Goal: Communication & Community: Answer question/provide support

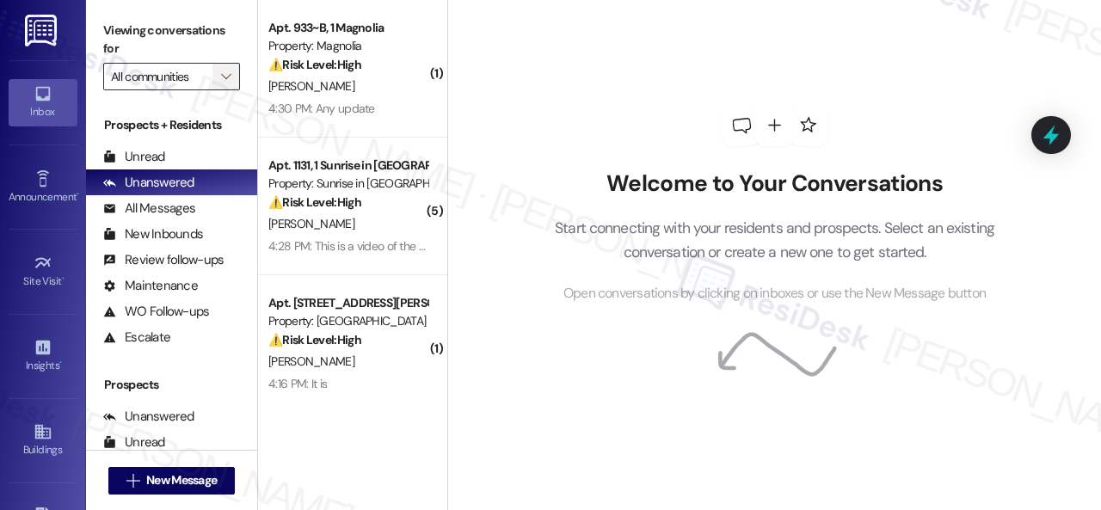
click at [227, 74] on icon "" at bounding box center [225, 77] width 9 height 14
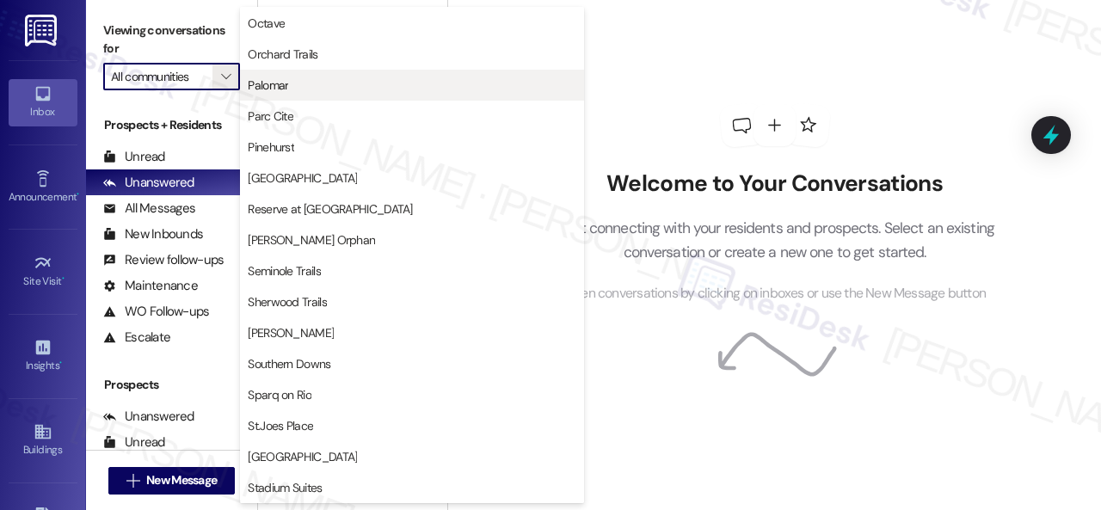
scroll to position [1118, 0]
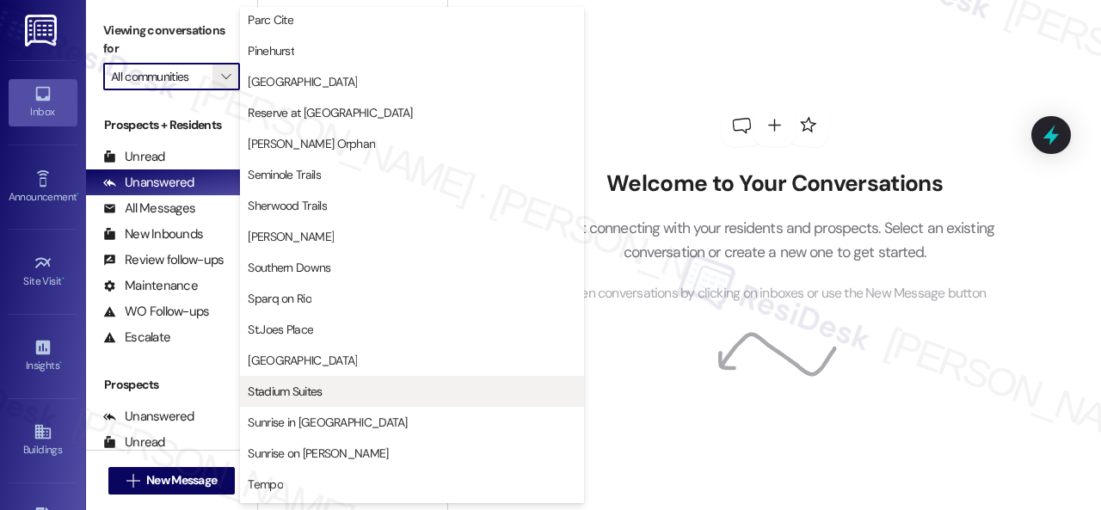
click at [268, 395] on span "Stadium Suites" at bounding box center [285, 391] width 74 height 17
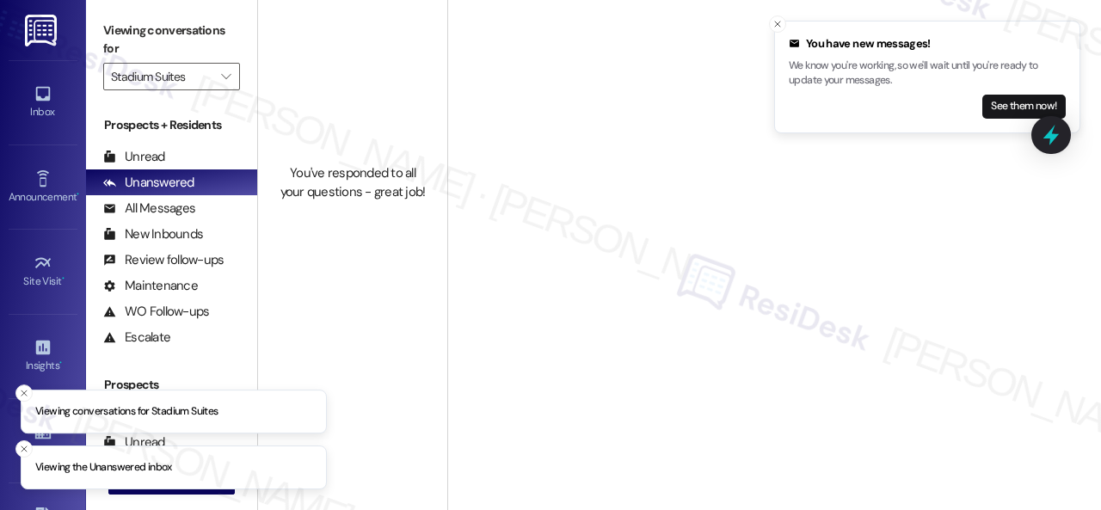
type input "Stadium Suites"
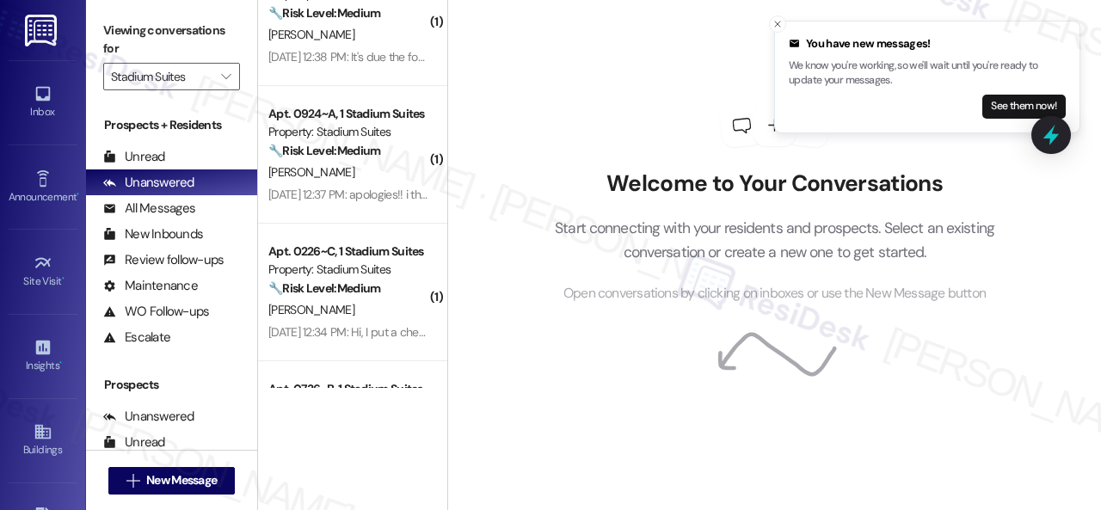
scroll to position [1951, 0]
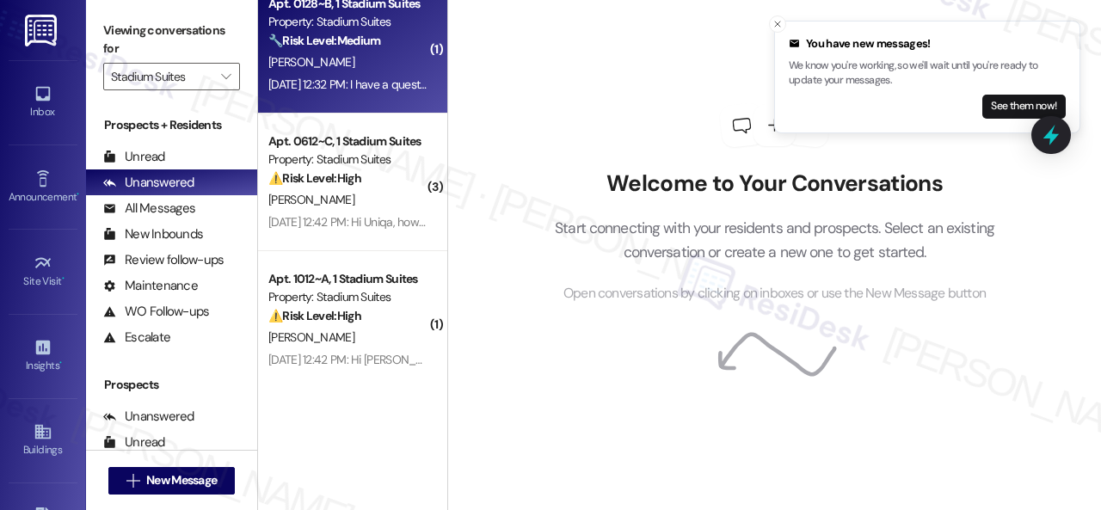
click at [368, 58] on div "[PERSON_NAME]" at bounding box center [348, 63] width 163 height 22
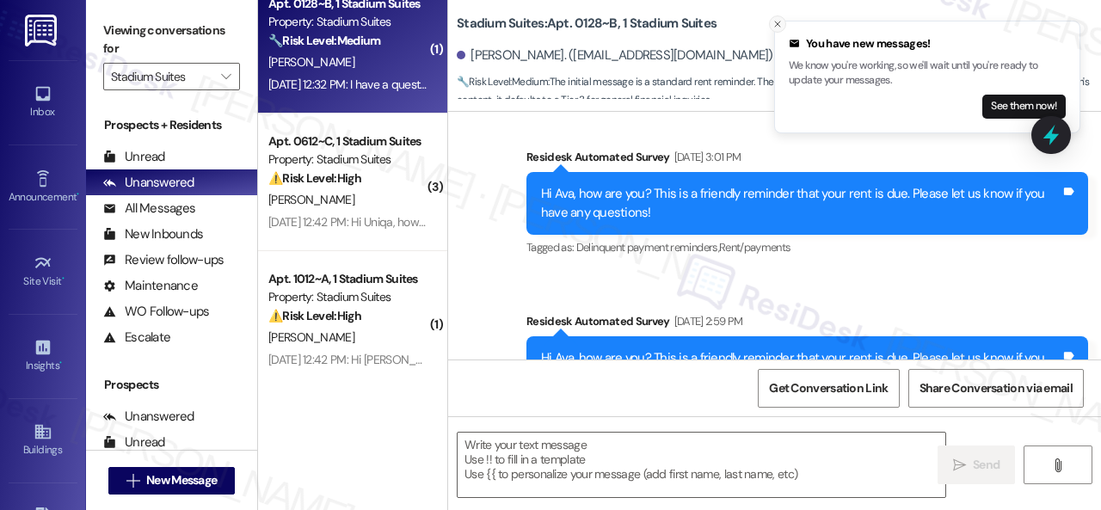
click at [773, 20] on icon "Close toast" at bounding box center [778, 24] width 10 height 10
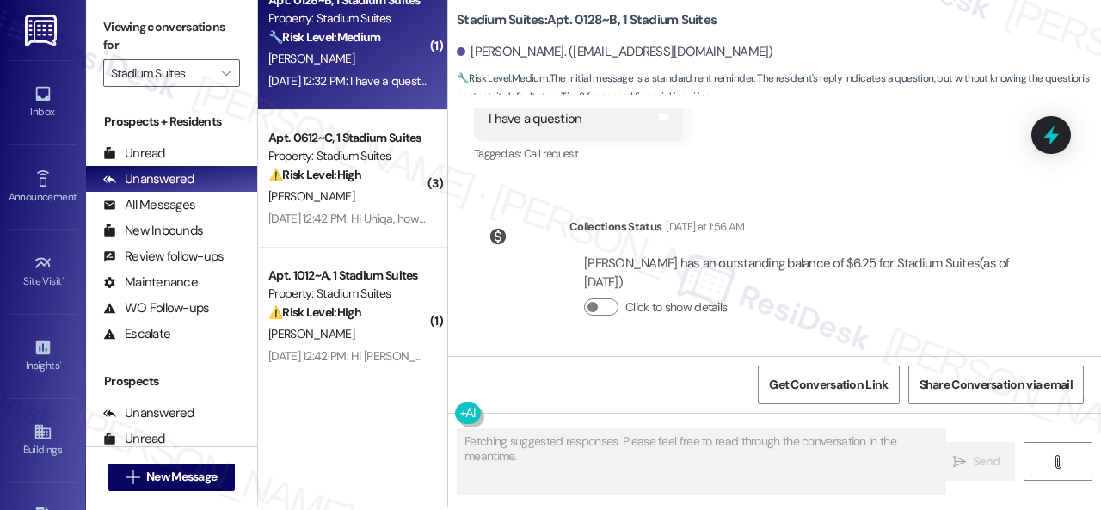
scroll to position [5, 0]
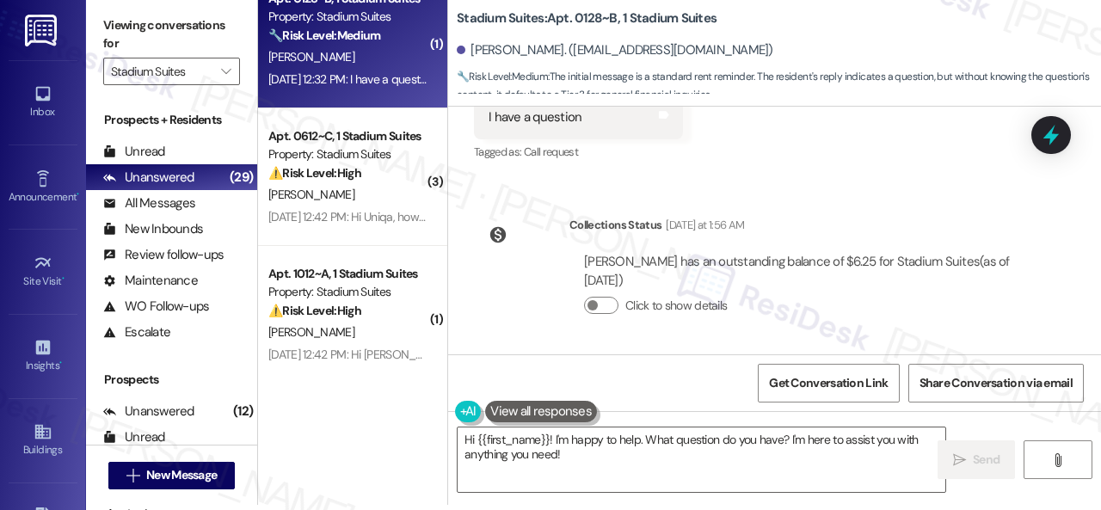
click at [886, 181] on div "Survey, sent via SMS Residesk Automated Survey [DATE] 1:11 PM This message is p…" at bounding box center [774, 231] width 653 height 248
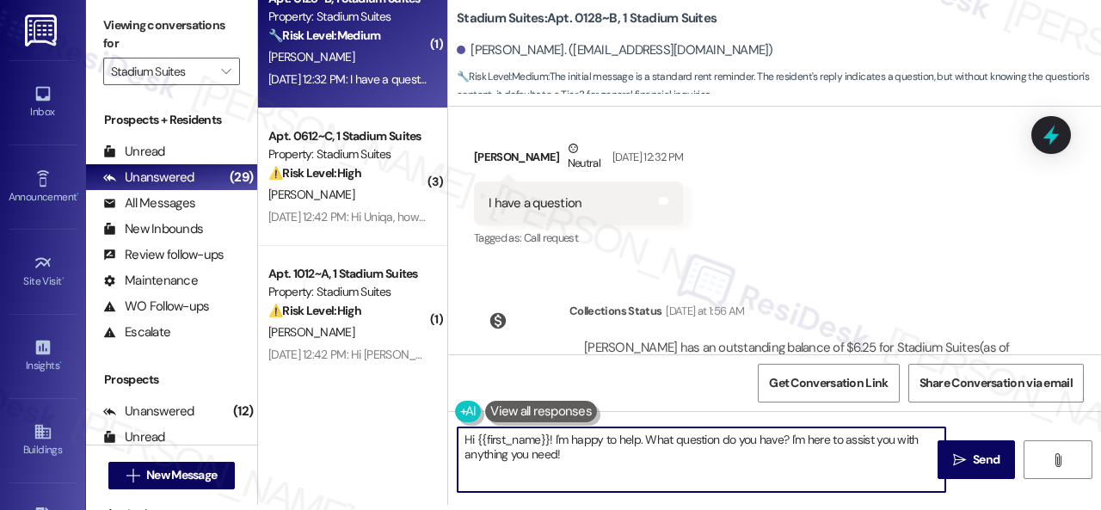
drag, startPoint x: 554, startPoint y: 440, endPoint x: 570, endPoint y: 456, distance: 23.1
click at [570, 456] on textarea "Hi {{first_name}}! I'm happy to help. What question do you have? I'm here to as…" at bounding box center [702, 460] width 488 height 65
paste textarea "sorry for the delayed response. Please don’t hesitate to confirm if you still r…"
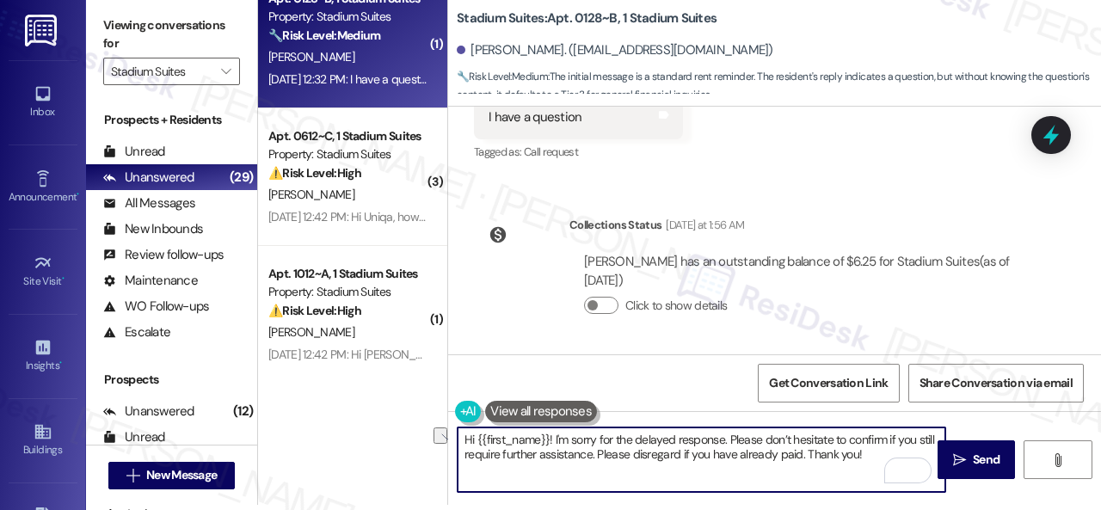
drag, startPoint x: 616, startPoint y: 451, endPoint x: 822, endPoint y: 448, distance: 206.5
click at [822, 448] on textarea "Hi {{first_name}}! I'm sorry for the delayed response. Please don’t hesitate to…" at bounding box center [702, 460] width 488 height 65
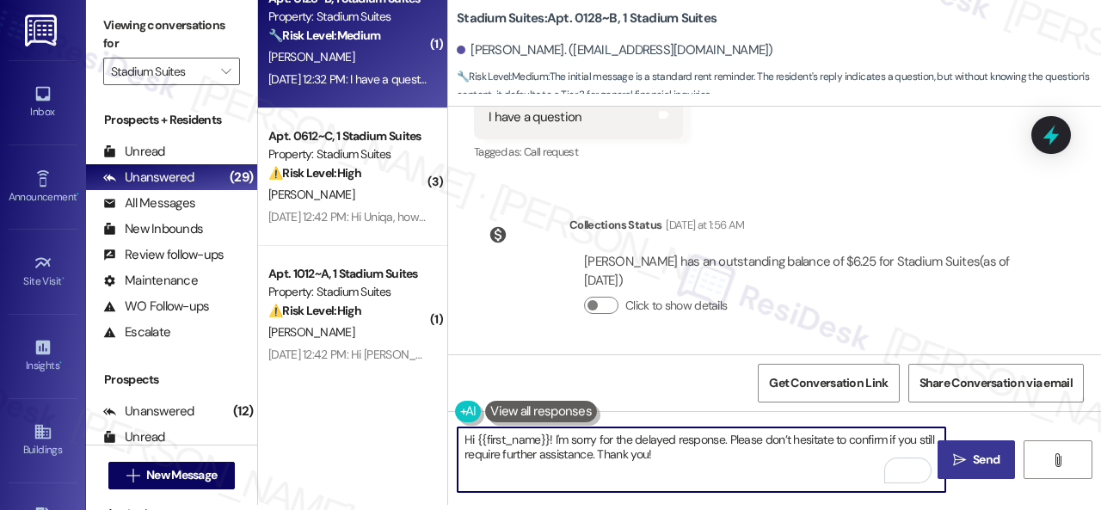
type textarea "Hi {{first_name}}! I'm sorry for the delayed response. Please don’t hesitate to…"
click at [973, 452] on span "Send" at bounding box center [986, 460] width 27 height 18
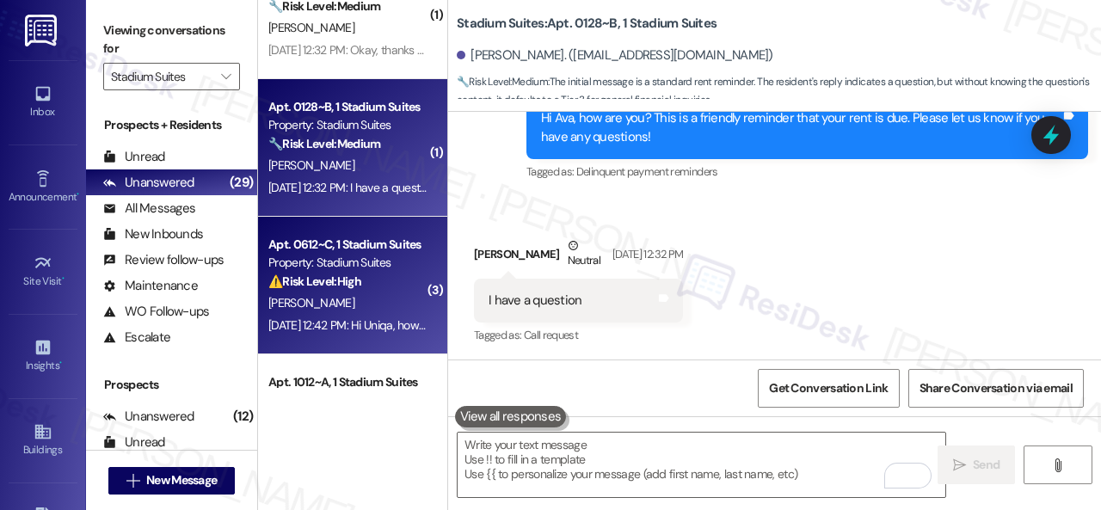
scroll to position [1779, 0]
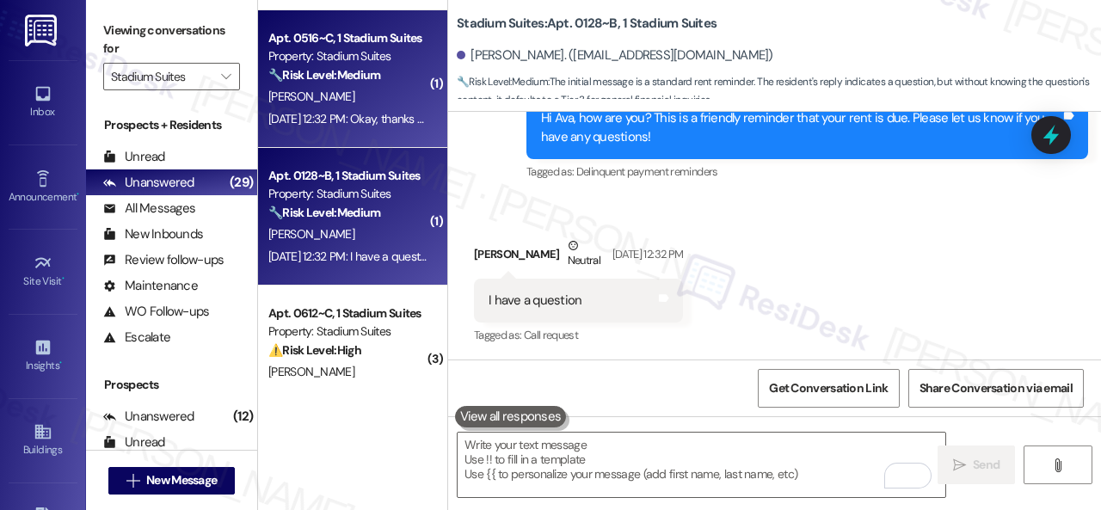
click at [362, 99] on div "J. Dearhart" at bounding box center [348, 97] width 163 height 22
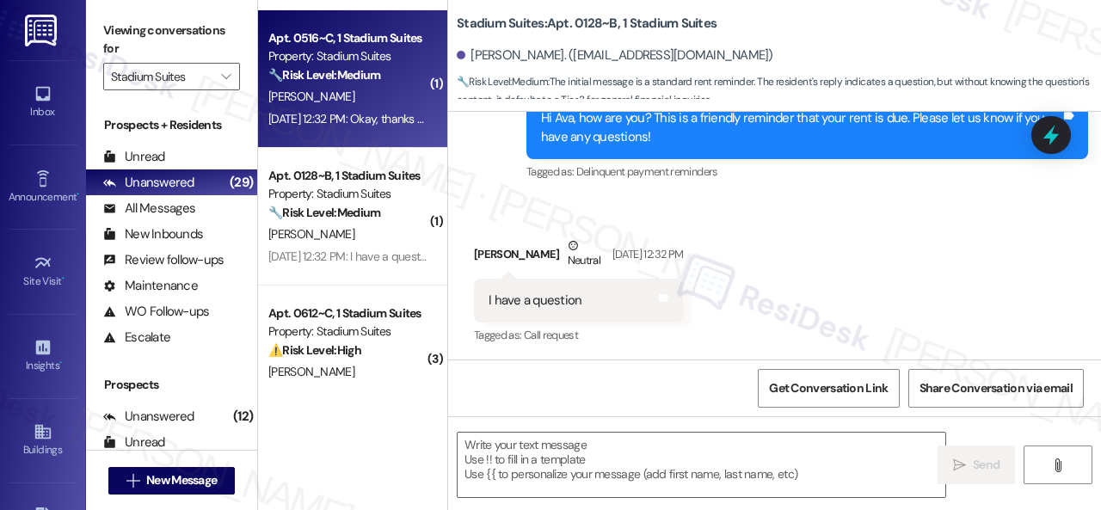
type textarea "Fetching suggested responses. Please feel free to read through the conversation…"
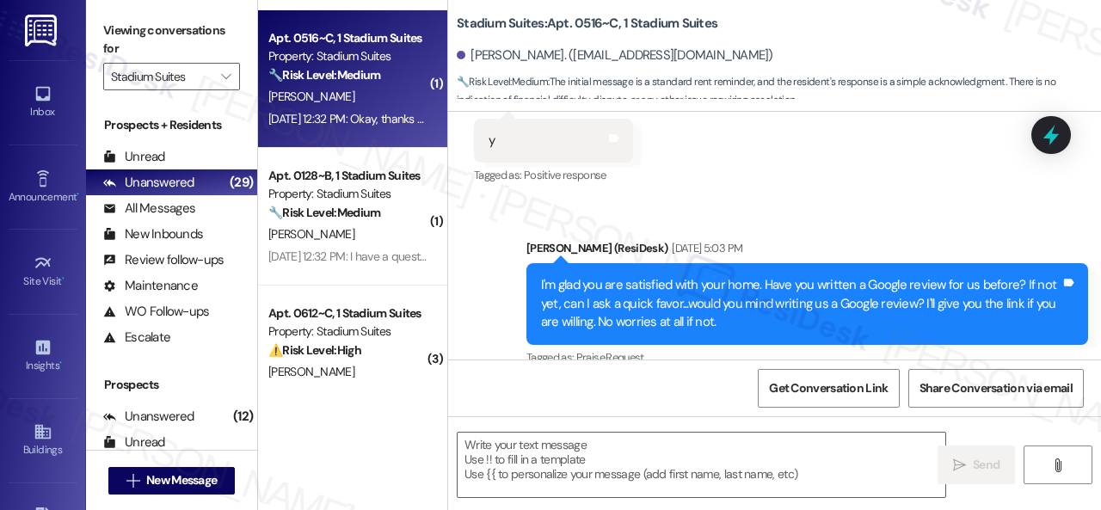
type textarea "Fetching suggested responses. Please feel free to read through the conversation…"
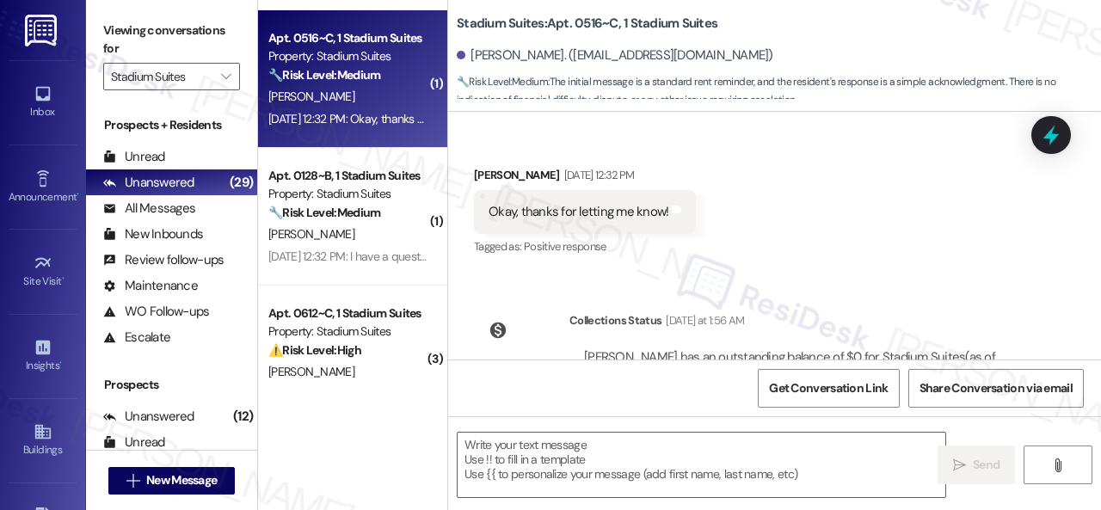
scroll to position [2242, 0]
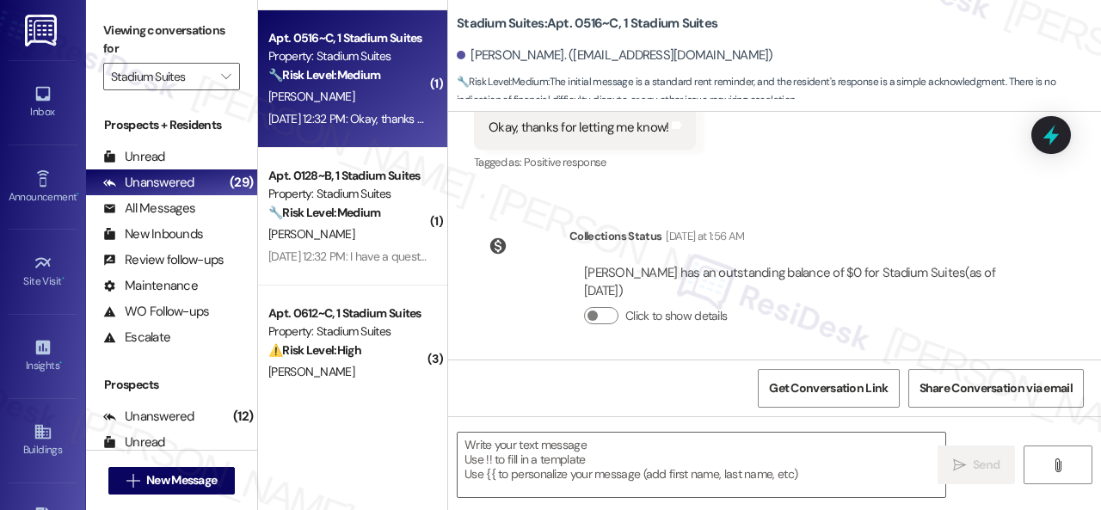
click at [878, 202] on div "Survey, sent via SMS Residesk Automated Survey Aug 16, 2024 at 1:15 PM This mes…" at bounding box center [774, 236] width 653 height 248
click at [590, 448] on textarea at bounding box center [702, 465] width 488 height 65
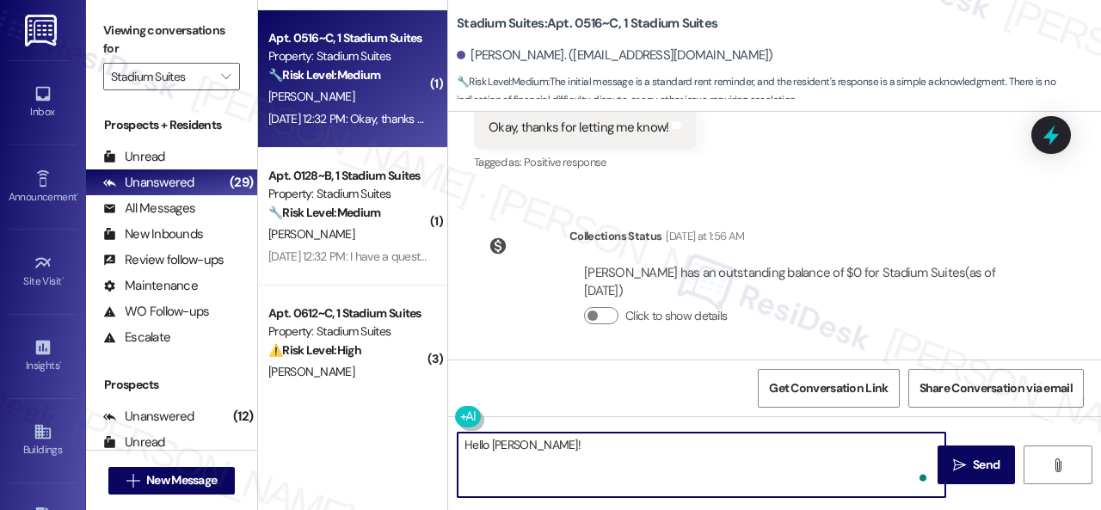
paste textarea "I'm sorry for the delayed response. I'm happy to know that you've already taken…"
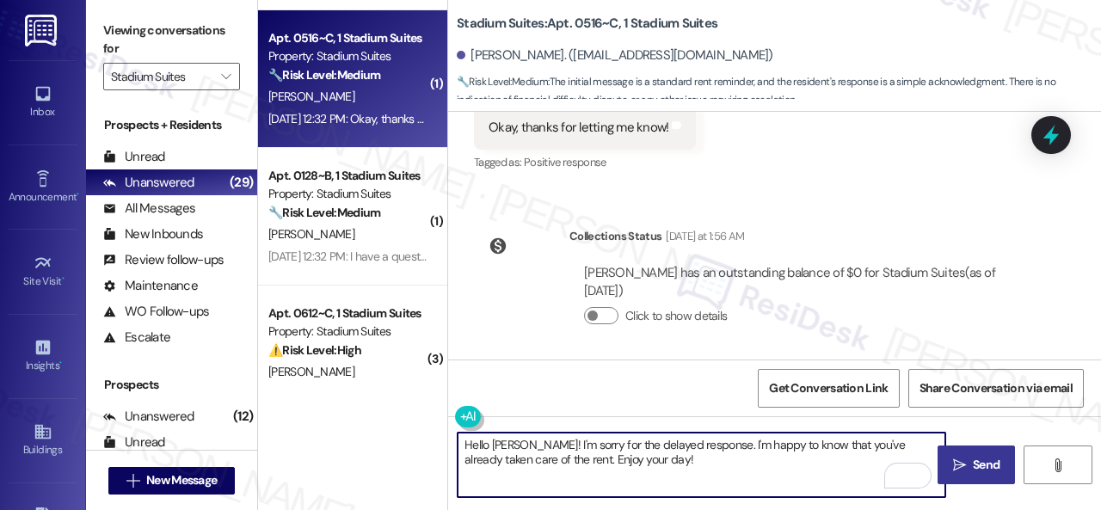
type textarea "Hello Jack! I'm sorry for the delayed response. I'm happy to know that you've a…"
click at [950, 456] on span " Send" at bounding box center [977, 465] width 54 height 18
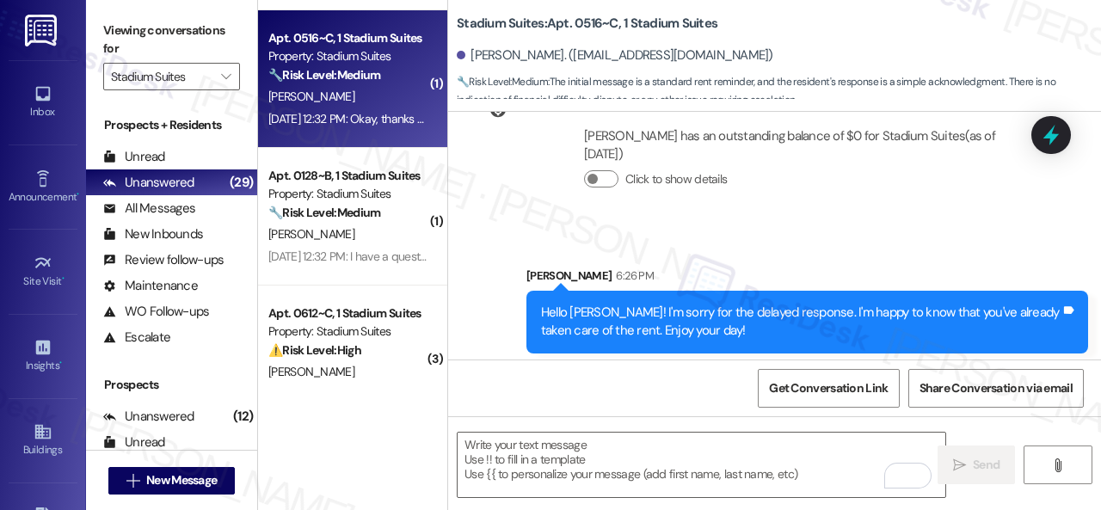
scroll to position [2386, 0]
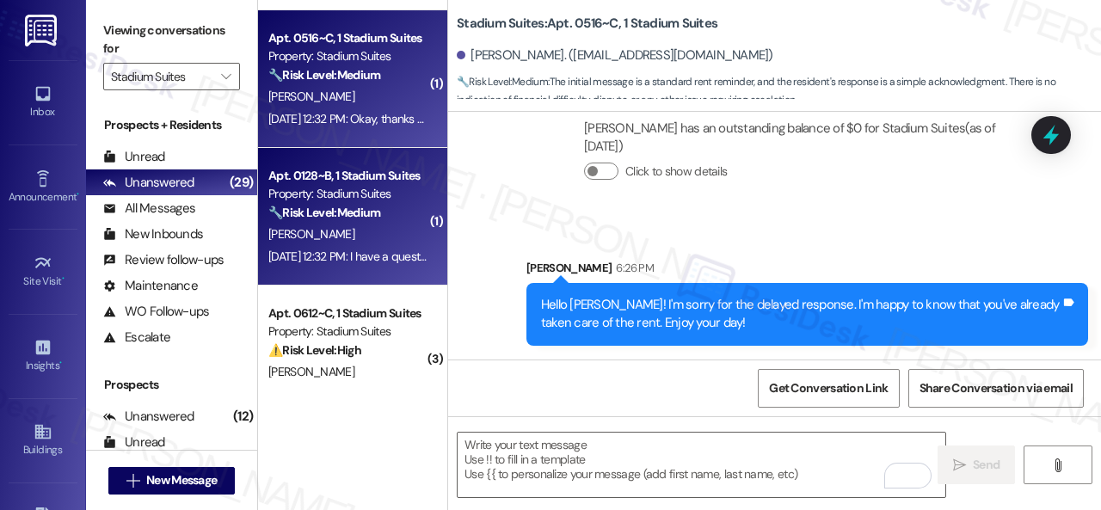
click at [374, 228] on div "A. Mcgowen" at bounding box center [348, 235] width 163 height 22
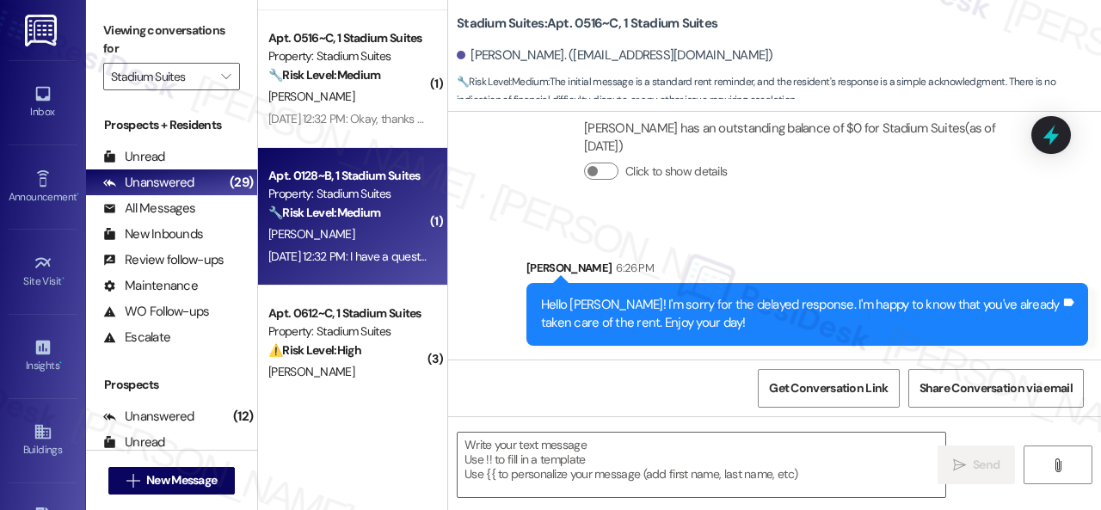
type textarea "Fetching suggested responses. Please feel free to read through the conversation…"
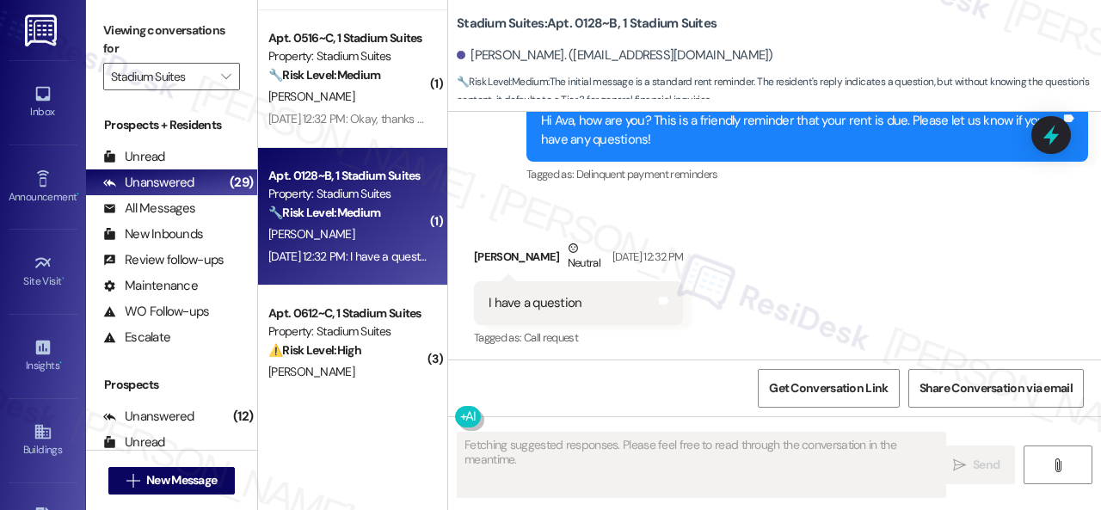
scroll to position [2557, 0]
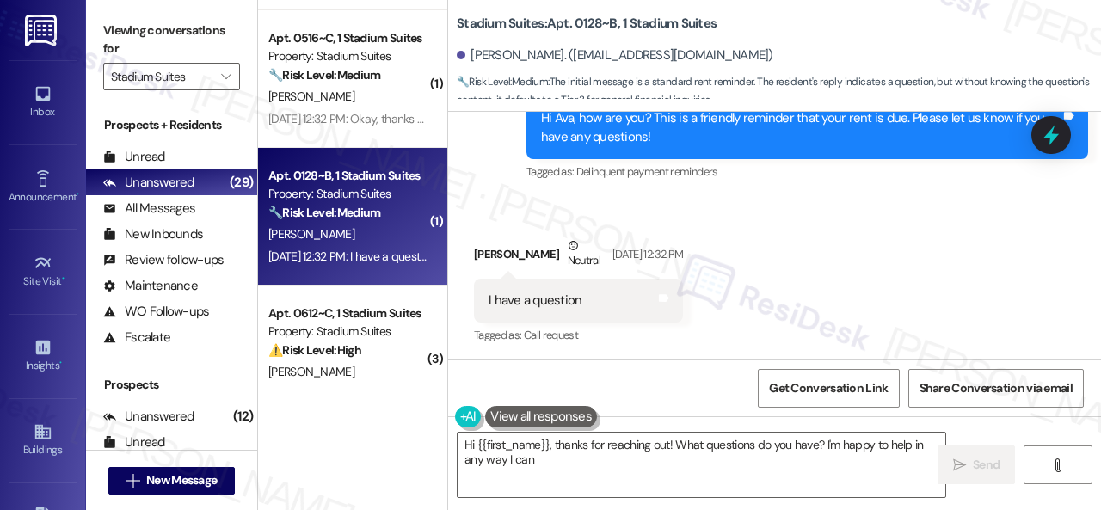
type textarea "Hi {{first_name}}, thanks for reaching out! What questions do you have? I'm hap…"
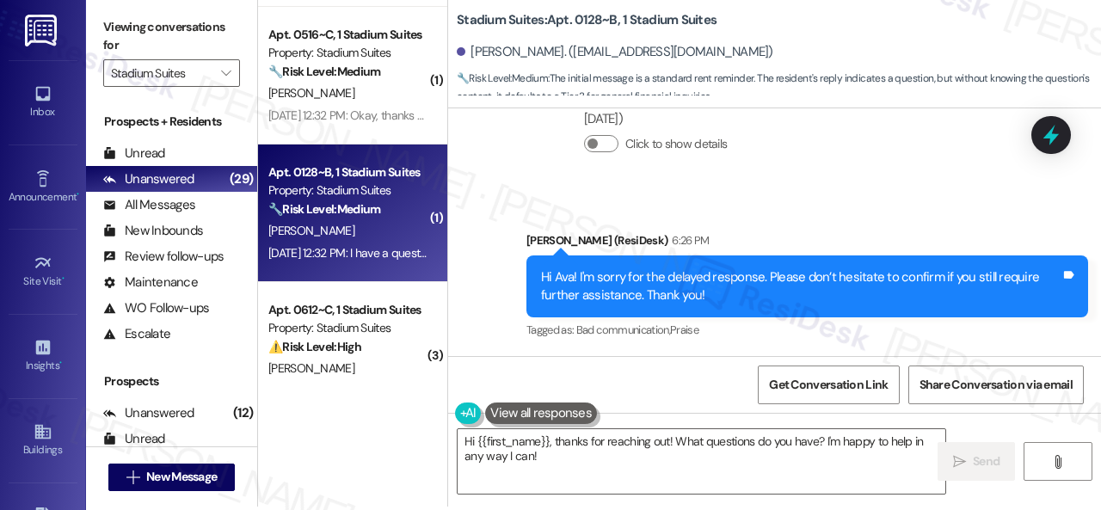
scroll to position [5, 0]
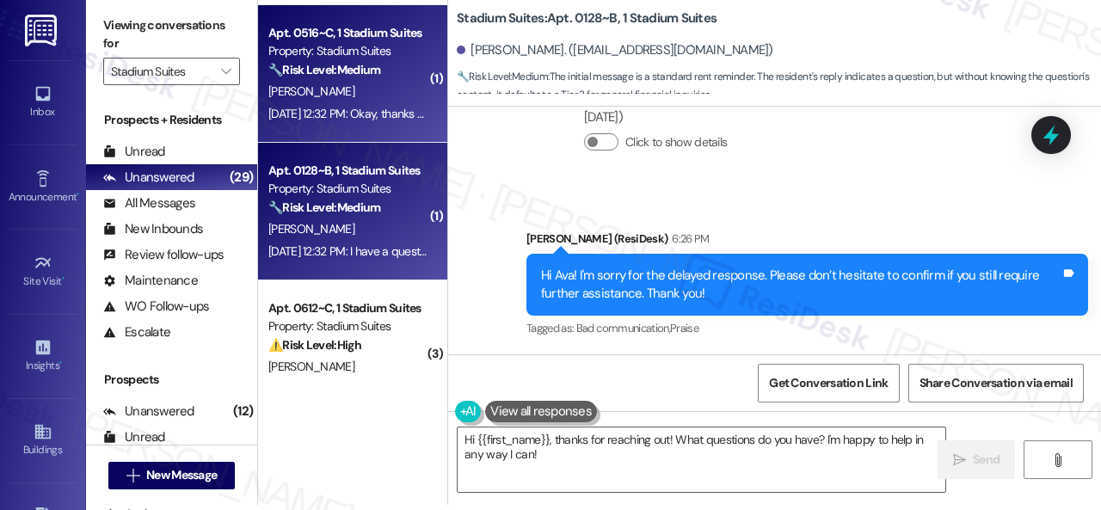
click at [365, 89] on div "J. Dearhart" at bounding box center [348, 92] width 163 height 22
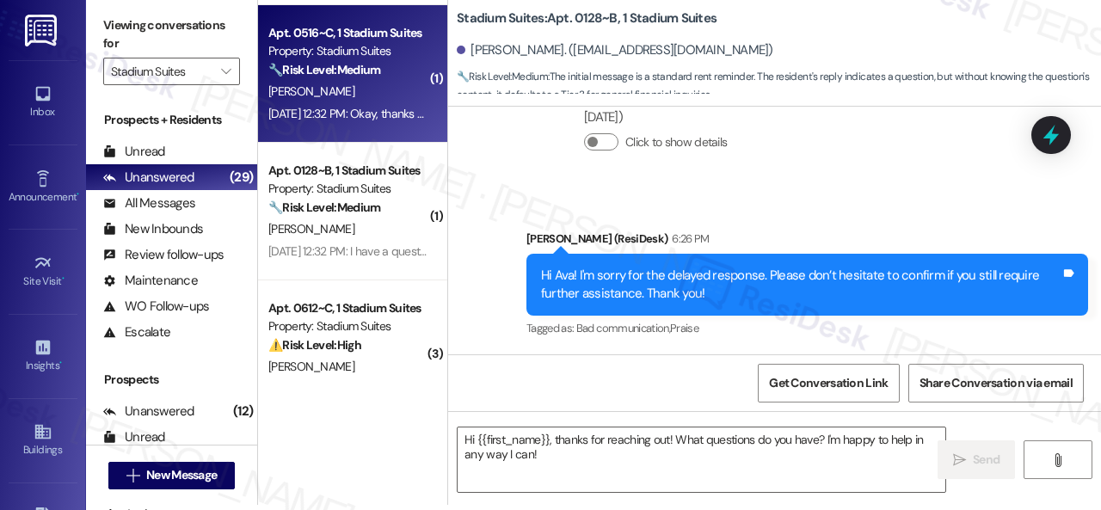
type textarea "Fetching suggested responses. Please feel free to read through the conversation…"
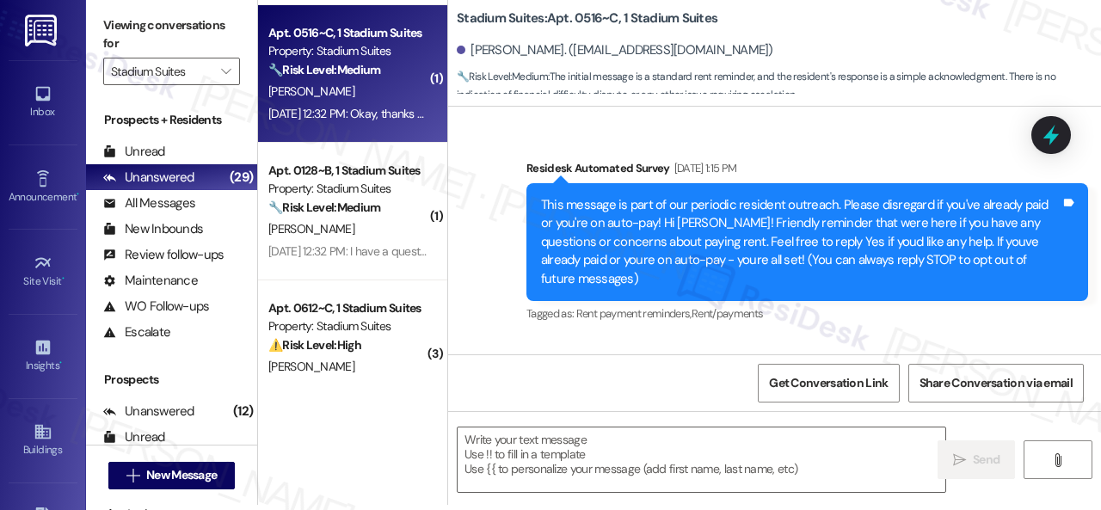
scroll to position [0, 0]
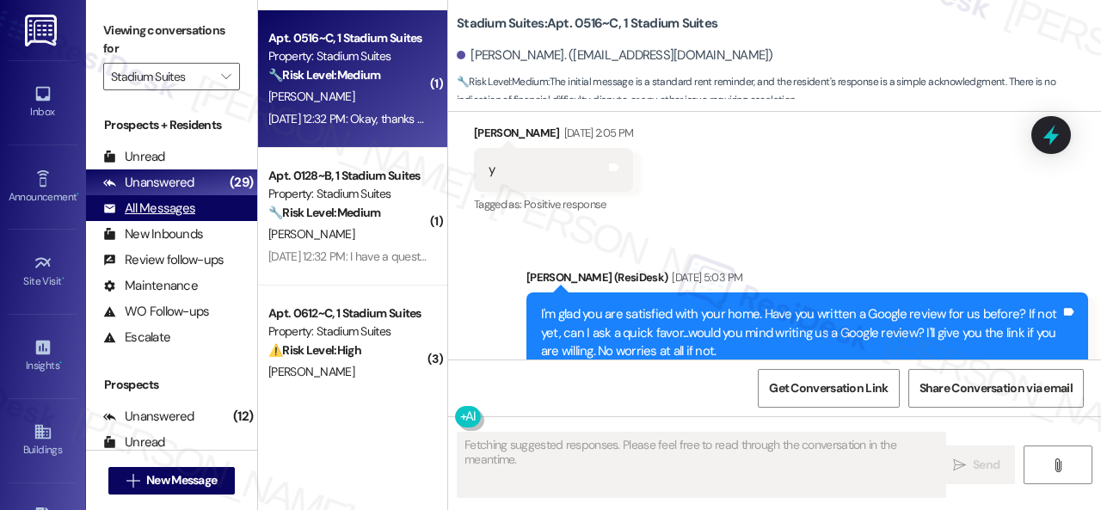
type textarea "Fetching suggested responses. Please feel free to read through the conversation…"
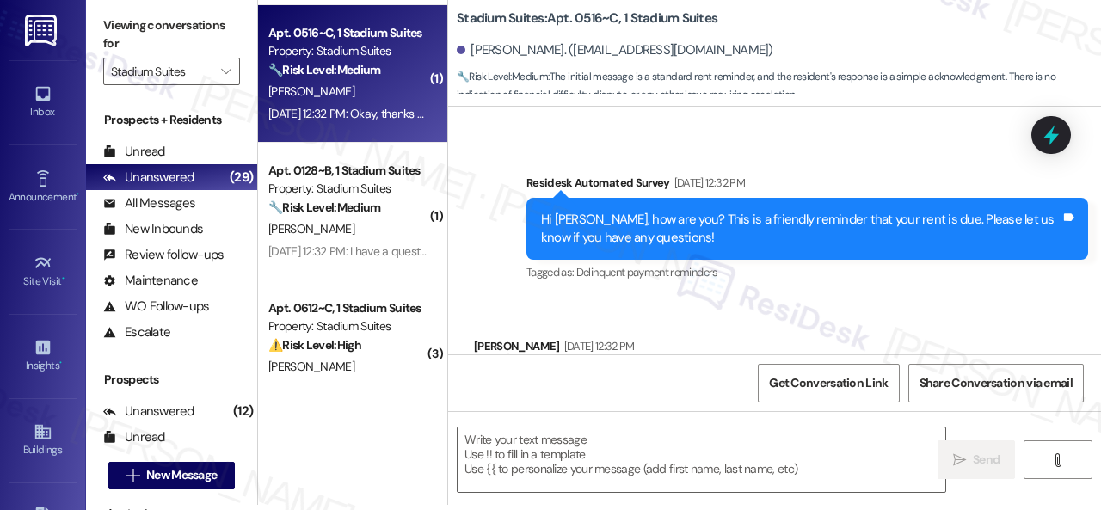
scroll to position [2239, 0]
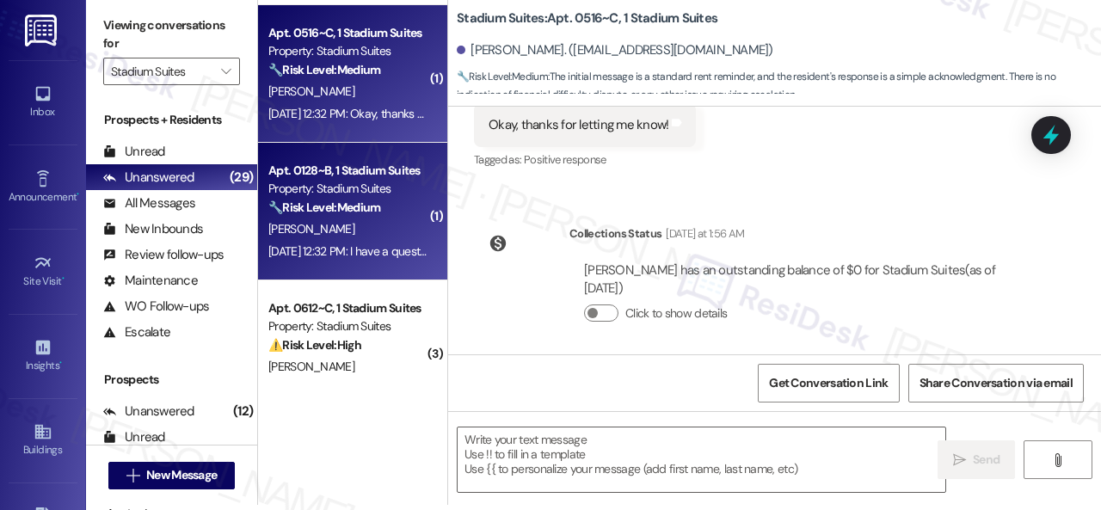
click at [389, 220] on div "A. Mcgowen" at bounding box center [348, 230] width 163 height 22
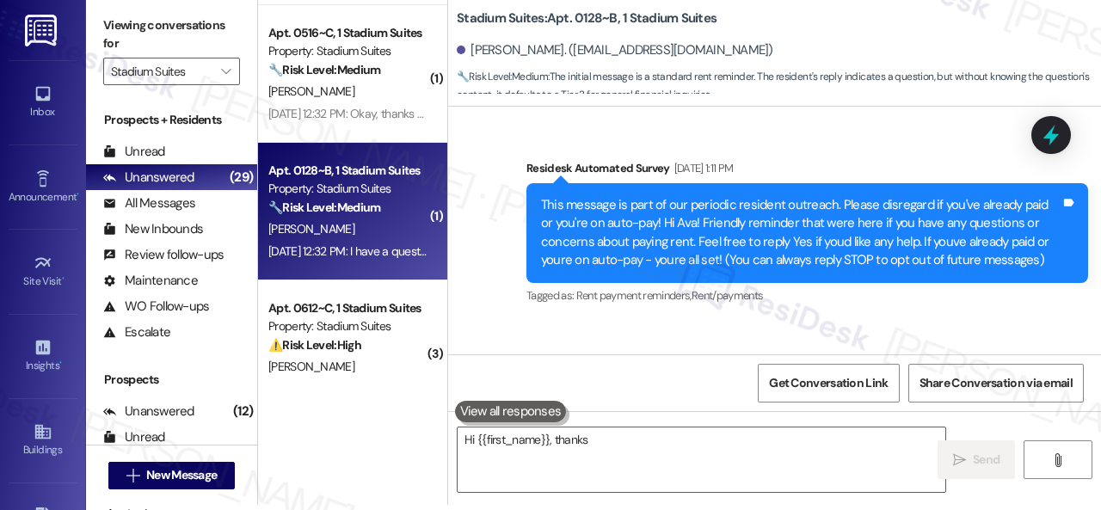
scroll to position [0, 0]
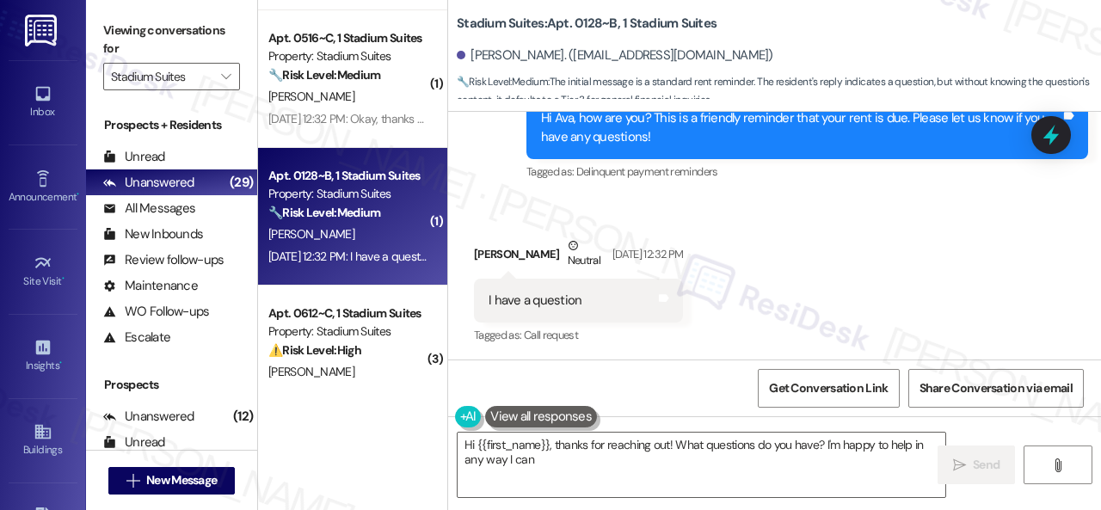
type textarea "Hi {{first_name}}, thanks for reaching out! What questions do you have? I'm hap…"
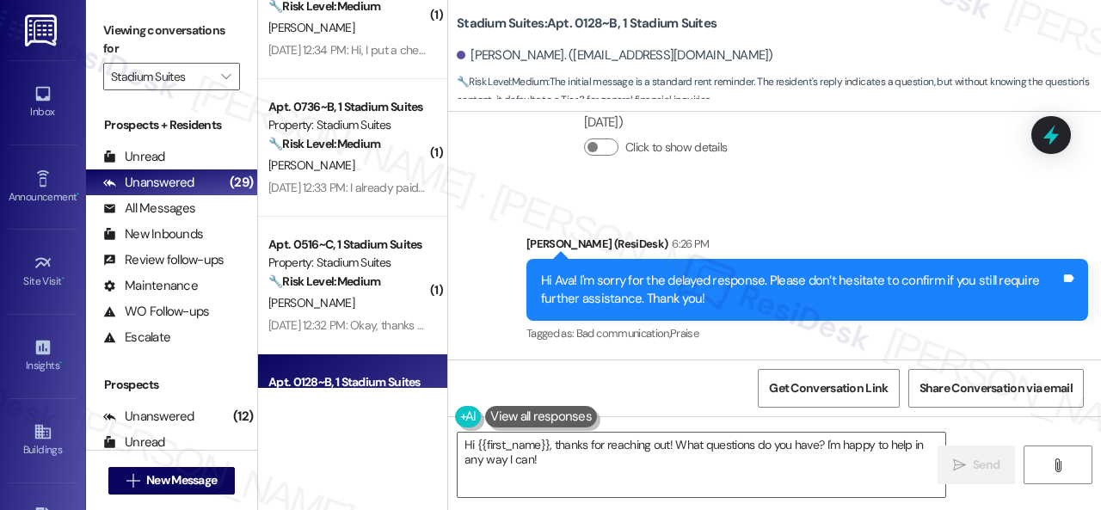
scroll to position [1435, 0]
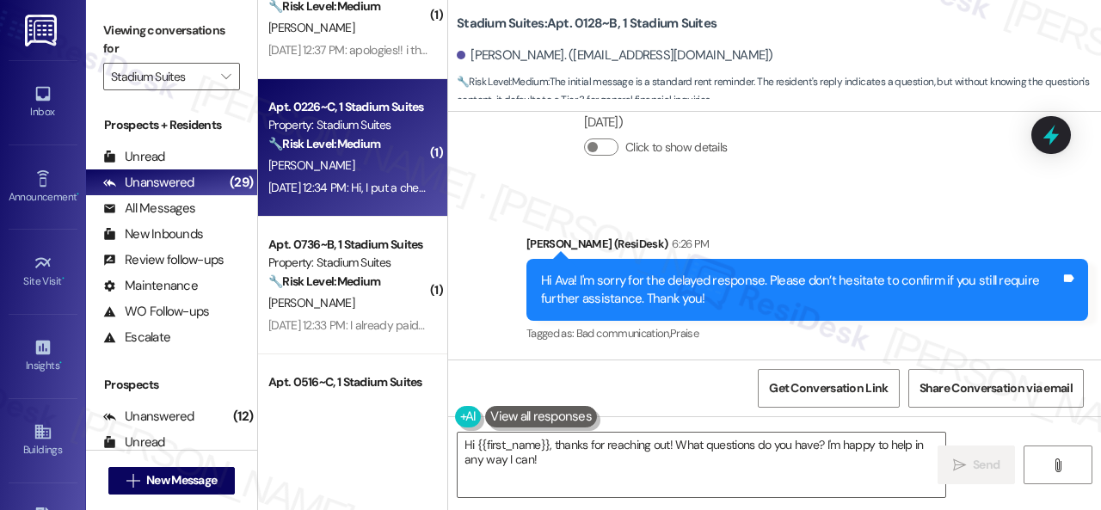
click at [392, 143] on div "🔧 Risk Level: Medium The initial message was a routine rent reminder. The resid…" at bounding box center [347, 144] width 159 height 18
type textarea "Hi {{first_name}}, thanks for reaching out! What questions do you have? I'm hap…"
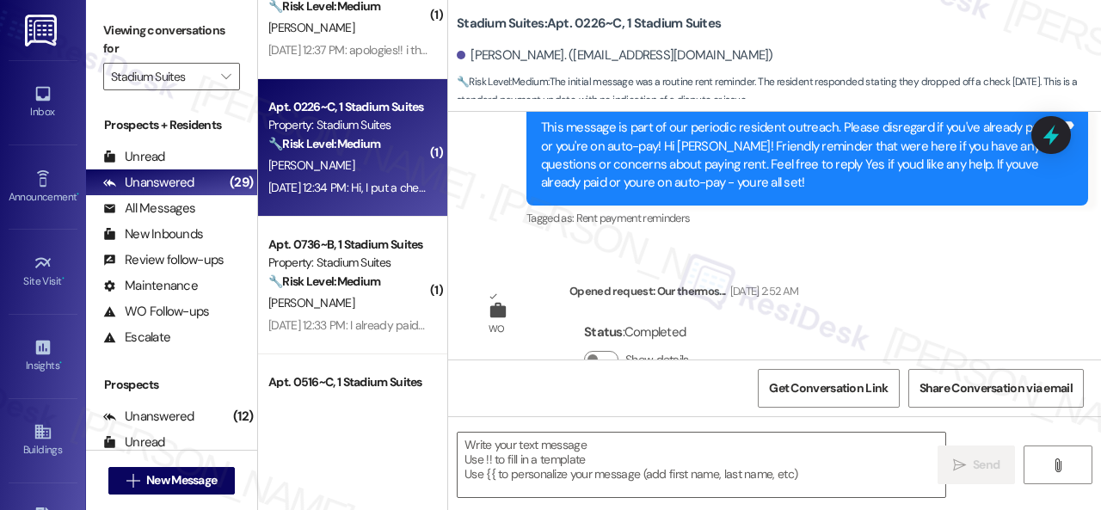
type textarea "Fetching suggested responses. Please feel free to read through the conversation…"
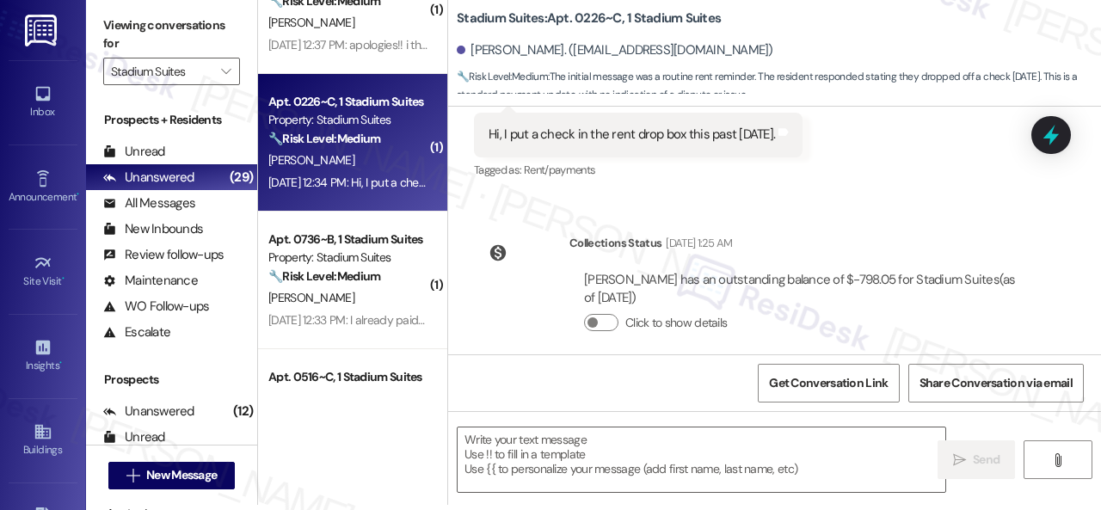
scroll to position [2085, 0]
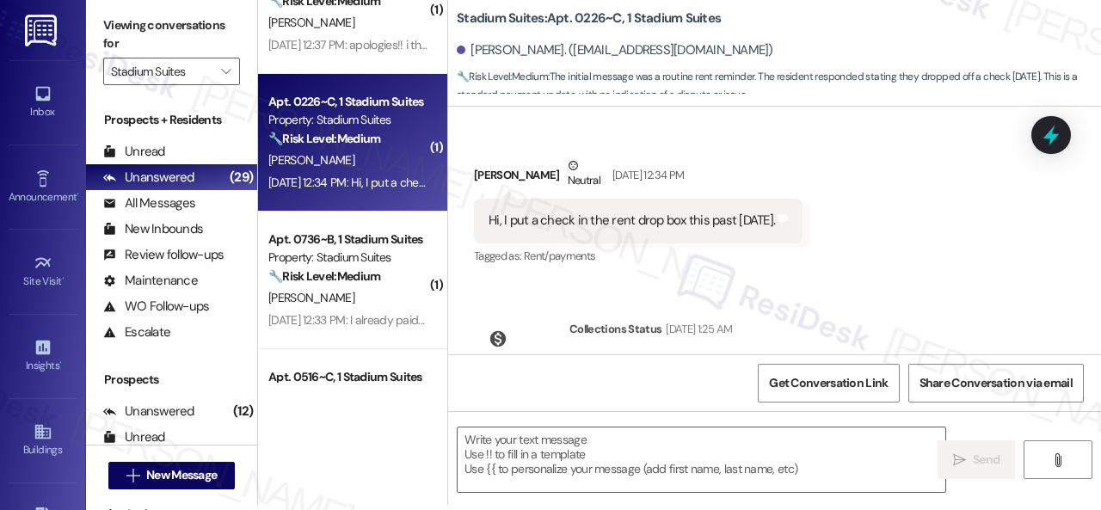
click at [833, 166] on div "Received via SMS Ashley Guedes Neutral Sep 02, 2025 at 12:34 PM Hi, I put a che…" at bounding box center [774, 199] width 653 height 163
click at [523, 446] on textarea at bounding box center [702, 460] width 488 height 65
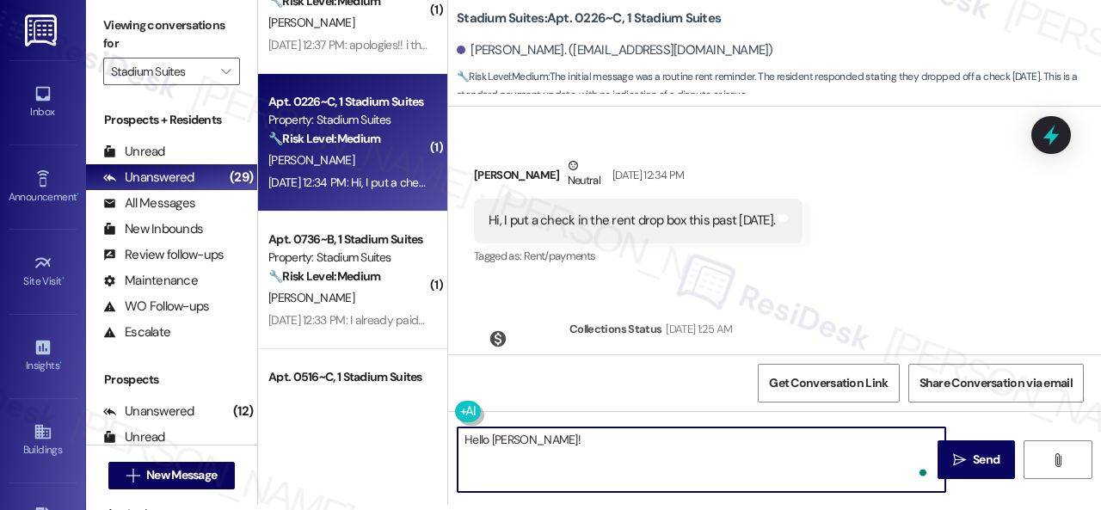
paste textarea "I'm sorry for the delayed response. Please don’t hesitate to confirm if you sti…"
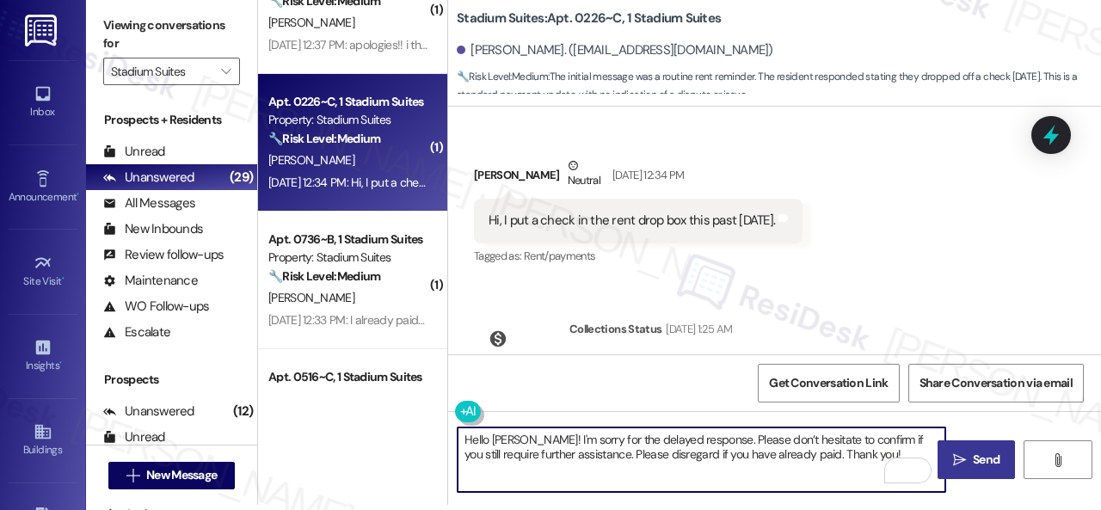
type textarea "Hello Ashley! I'm sorry for the delayed response. Please don’t hesitate to conf…"
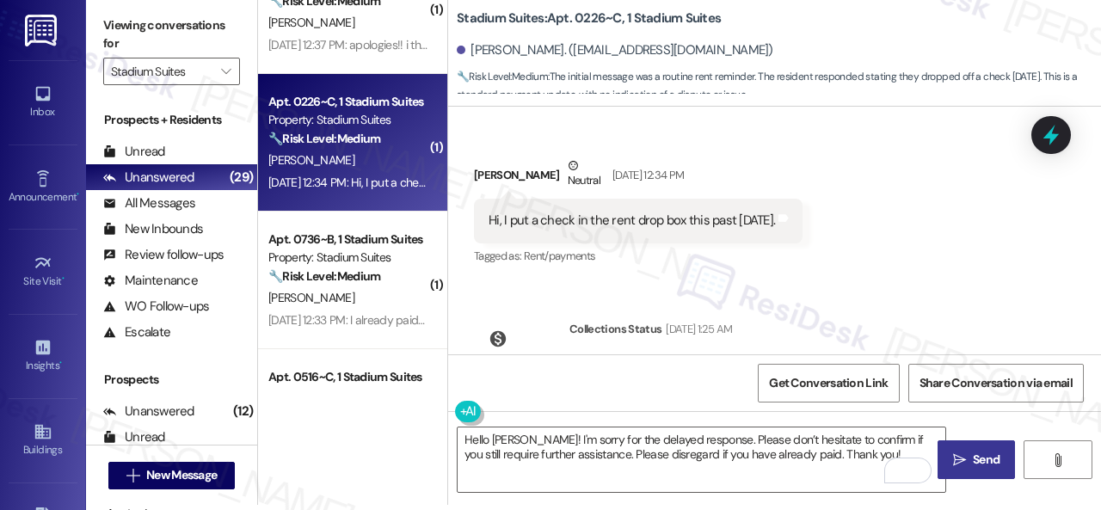
click at [973, 451] on span "Send" at bounding box center [986, 460] width 27 height 18
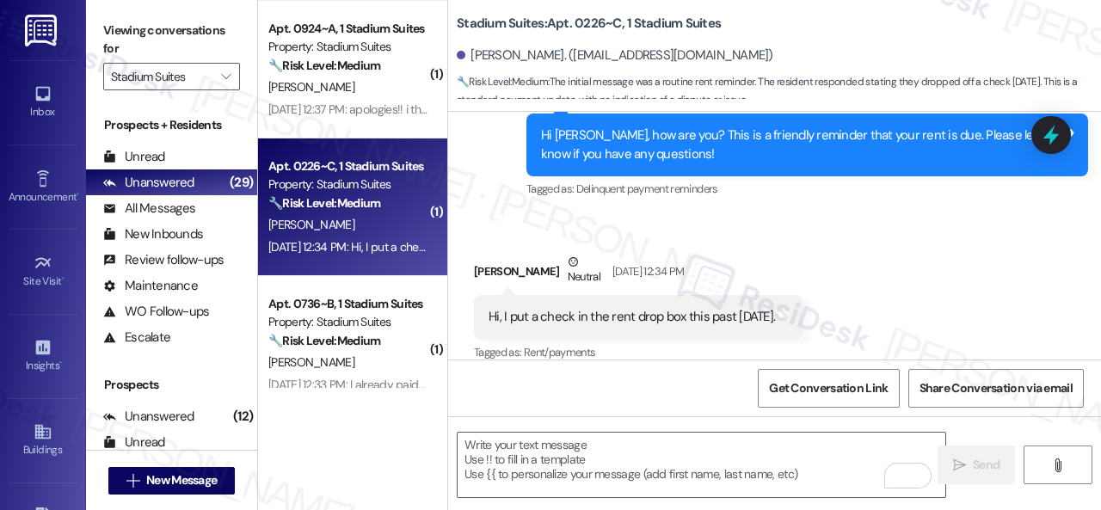
scroll to position [1349, 0]
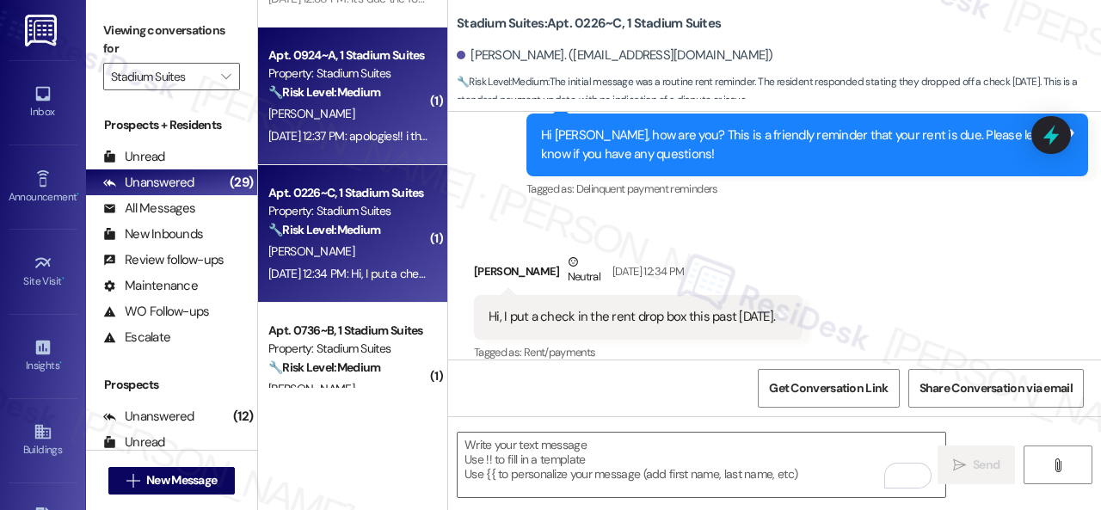
click at [363, 123] on div "O. Khoury" at bounding box center [348, 114] width 163 height 22
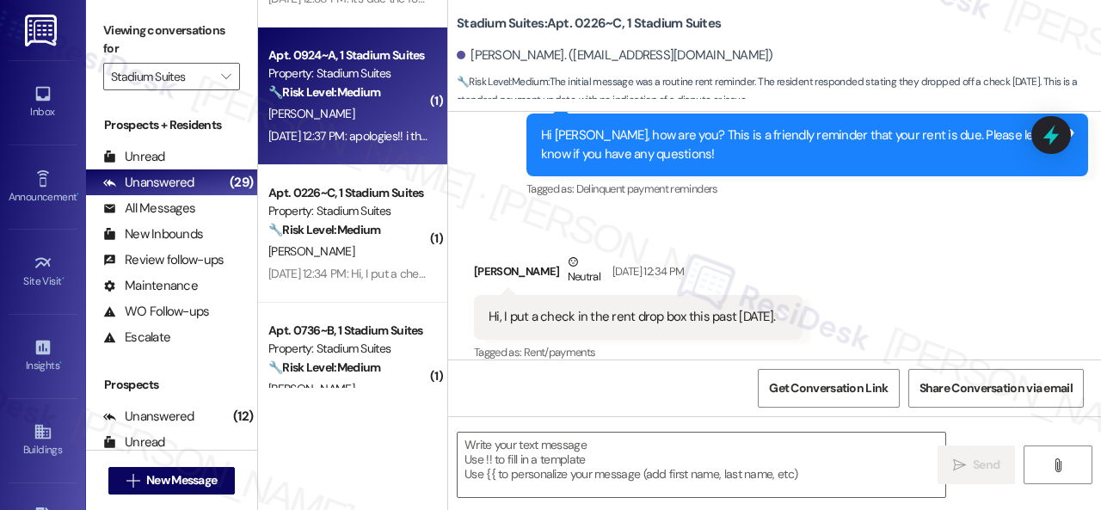
type textarea "Fetching suggested responses. Please feel free to read through the conversation…"
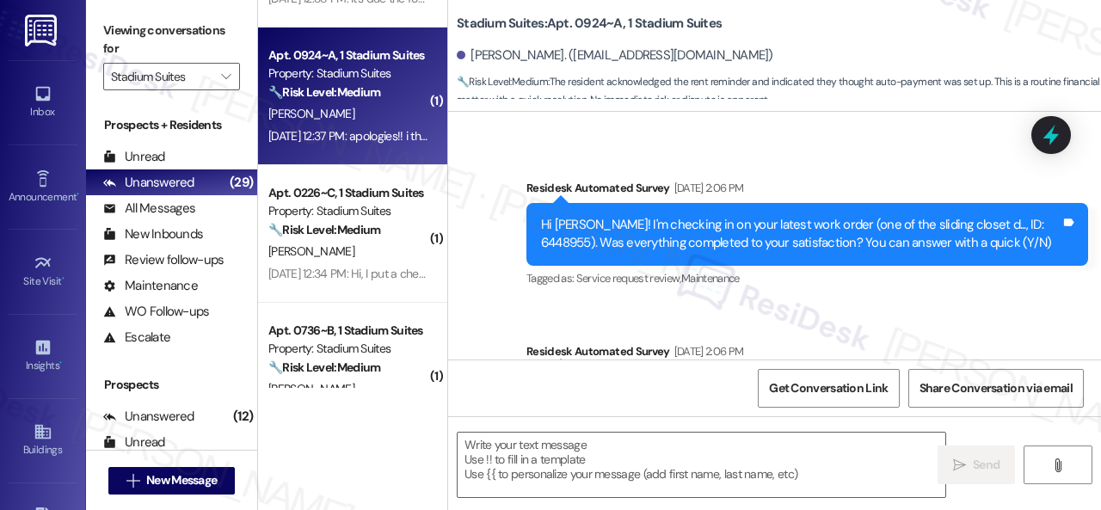
type textarea "Fetching suggested responses. Please feel free to read through the conversation…"
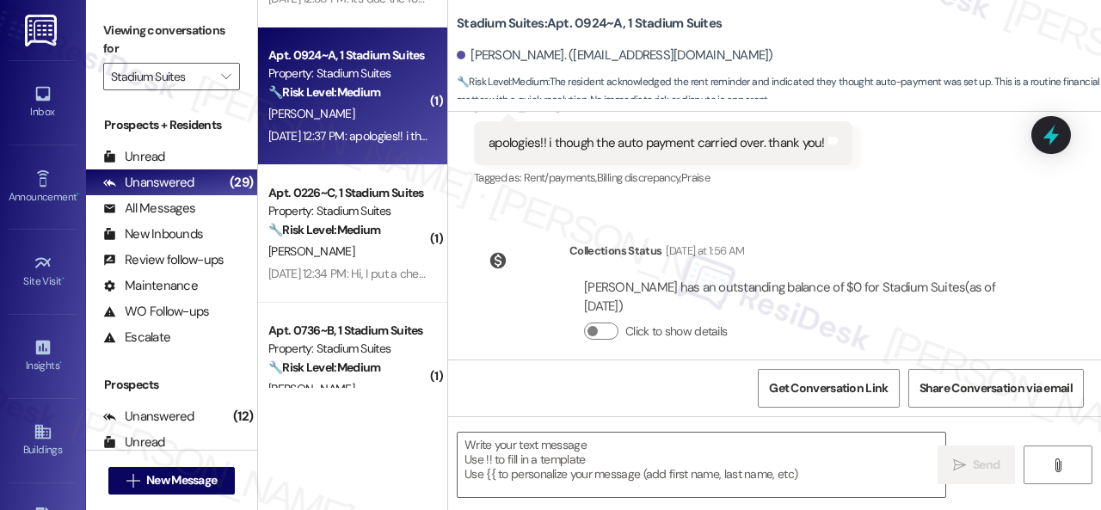
scroll to position [2314, 0]
drag, startPoint x: 895, startPoint y: 204, endPoint x: 867, endPoint y: 212, distance: 28.8
click at [891, 204] on div "WO Opened request: there is a ... Aug 15, 2024 at 9:08 AM Status : Completed Sh…" at bounding box center [774, 236] width 653 height 248
click at [534, 466] on textarea at bounding box center [702, 465] width 488 height 65
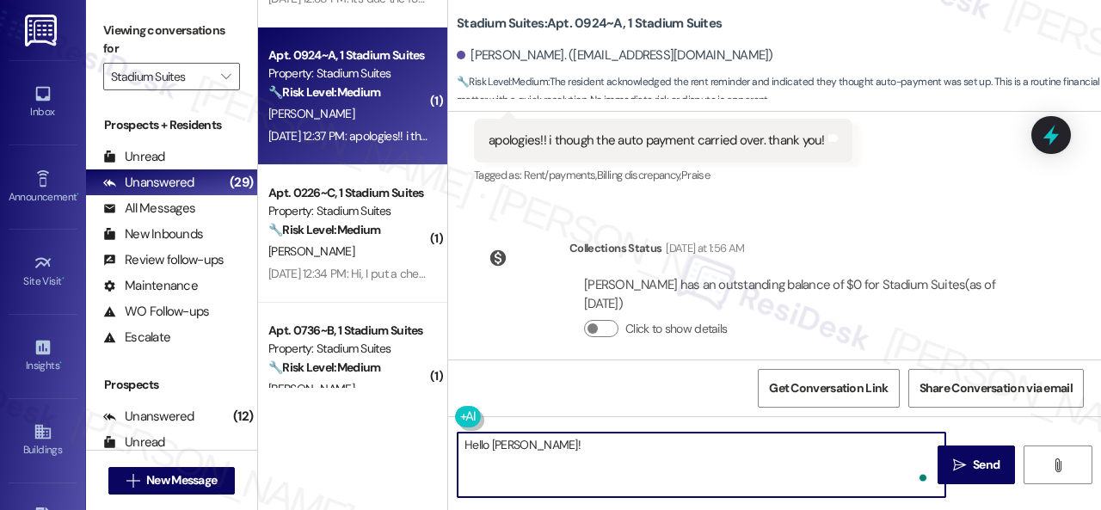
paste textarea "I'm sorry for the delayed response. I'm happy to know that you've already taken…"
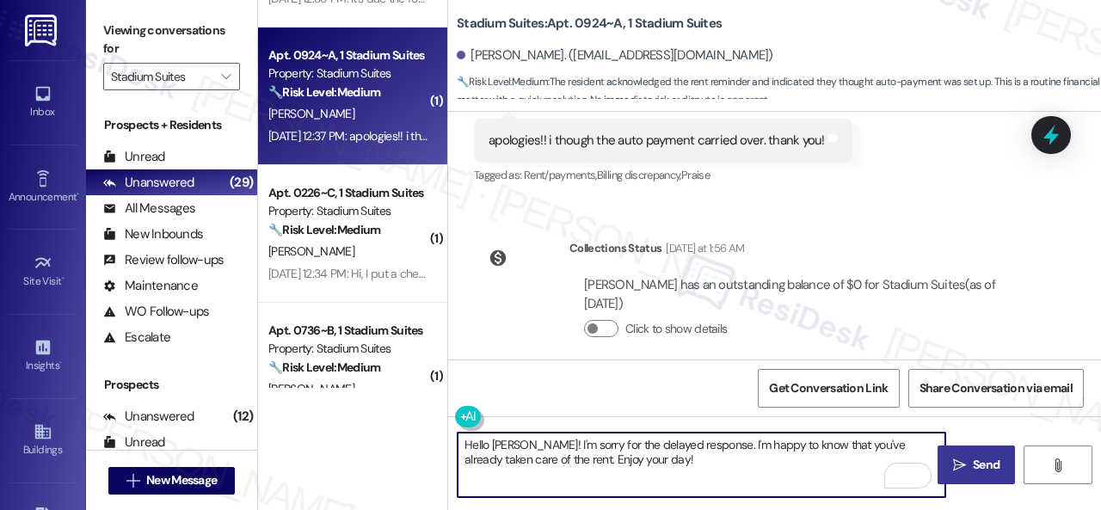
type textarea "Hello Olivia! I'm sorry for the delayed response. I'm happy to know that you've…"
click at [957, 457] on span " Send" at bounding box center [977, 465] width 54 height 18
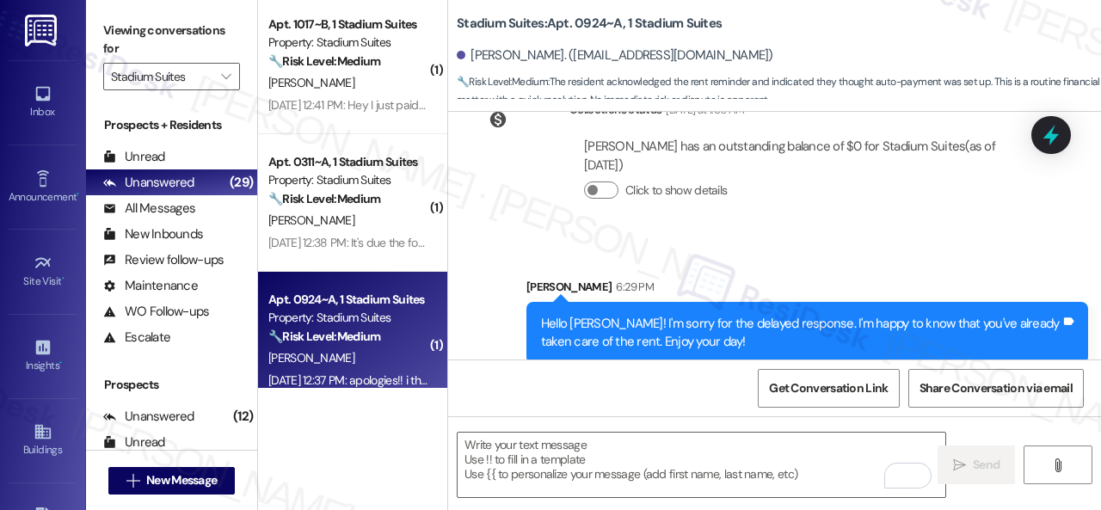
scroll to position [1091, 0]
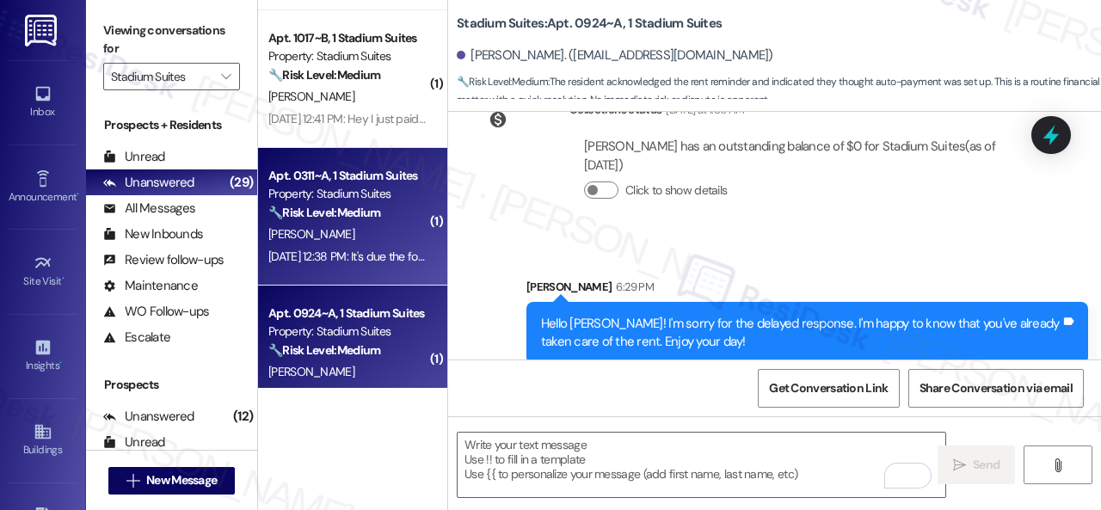
click at [358, 226] on div "D. Hudson" at bounding box center [348, 235] width 163 height 22
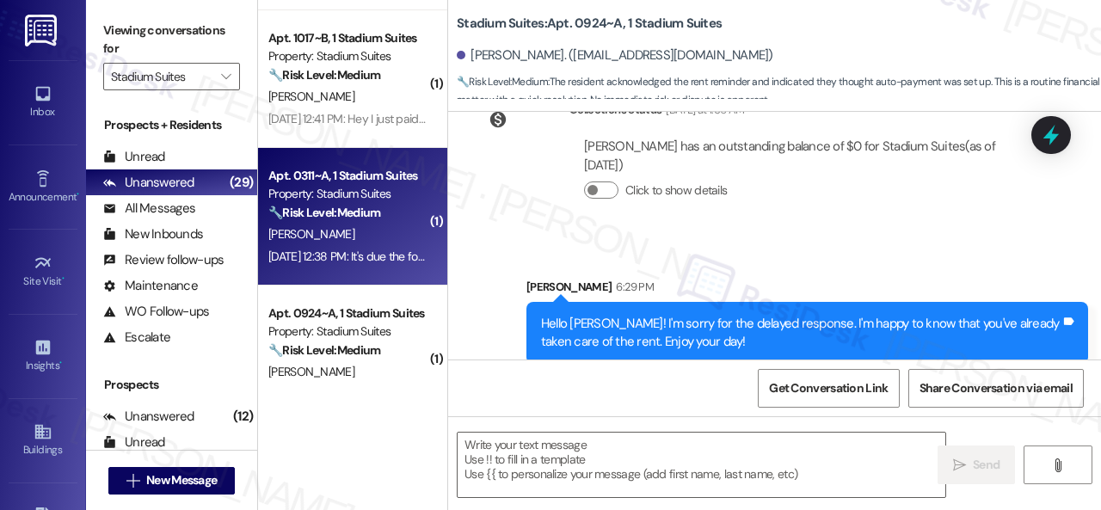
type textarea "Fetching suggested responses. Please feel free to read through the conversation…"
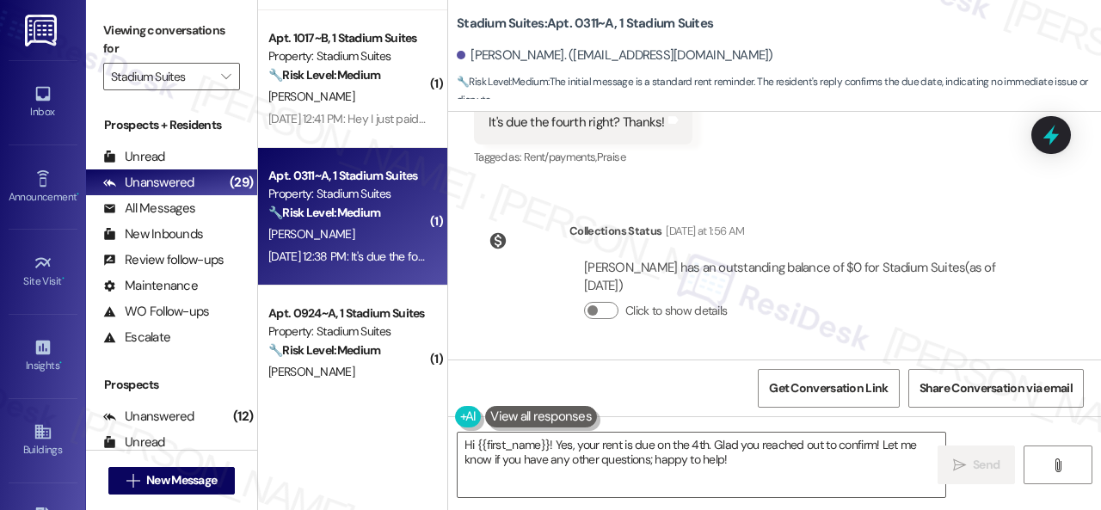
scroll to position [731, 0]
click at [840, 168] on div "Received via SMS Dylan Hudson Sep 02, 2025 at 12:38 PM It's due the fourth righ…" at bounding box center [774, 110] width 653 height 145
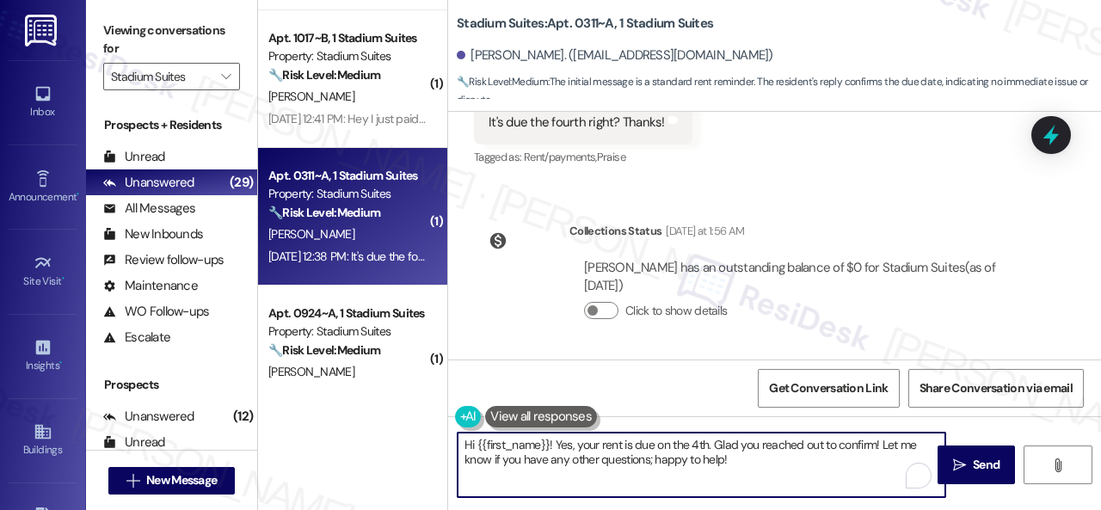
drag, startPoint x: 552, startPoint y: 441, endPoint x: 597, endPoint y: 450, distance: 45.6
click at [597, 450] on textarea "Hi {{first_name}}! Yes, your rent is due on the 4th. Glad you reached out to co…" at bounding box center [702, 465] width 488 height 65
drag, startPoint x: 554, startPoint y: 442, endPoint x: 731, endPoint y: 459, distance: 178.0
click at [731, 459] on textarea "Hi {{first_name}}! Yes, your rent is due on the 4th. Glad you reached out to co…" at bounding box center [702, 465] width 488 height 65
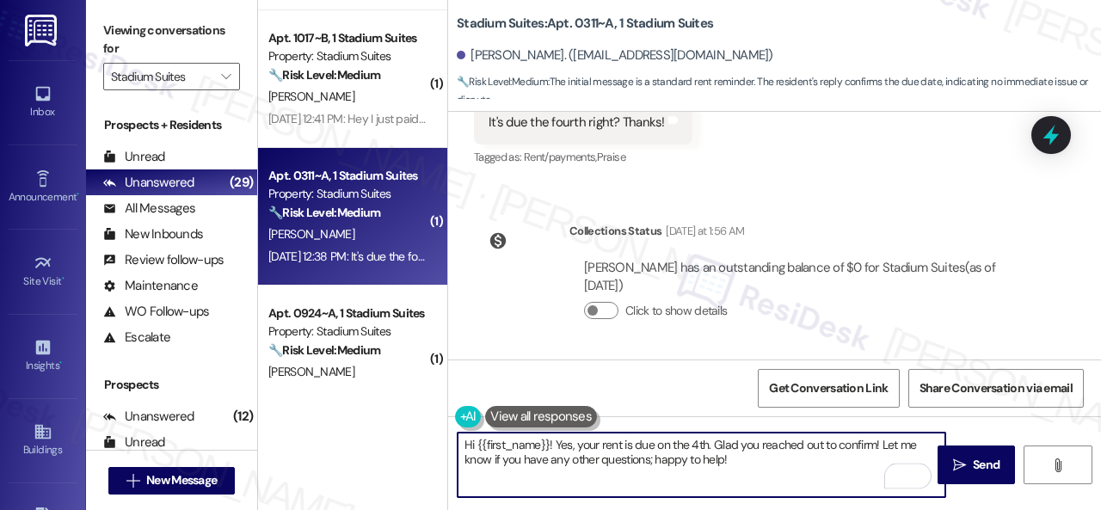
paste textarea "I'm sorry for the delayed response. I'm happy to know that you've already taken…"
type textarea "Hi {{first_name}}! I'm sorry for the delayed response. I'm happy to know that y…"
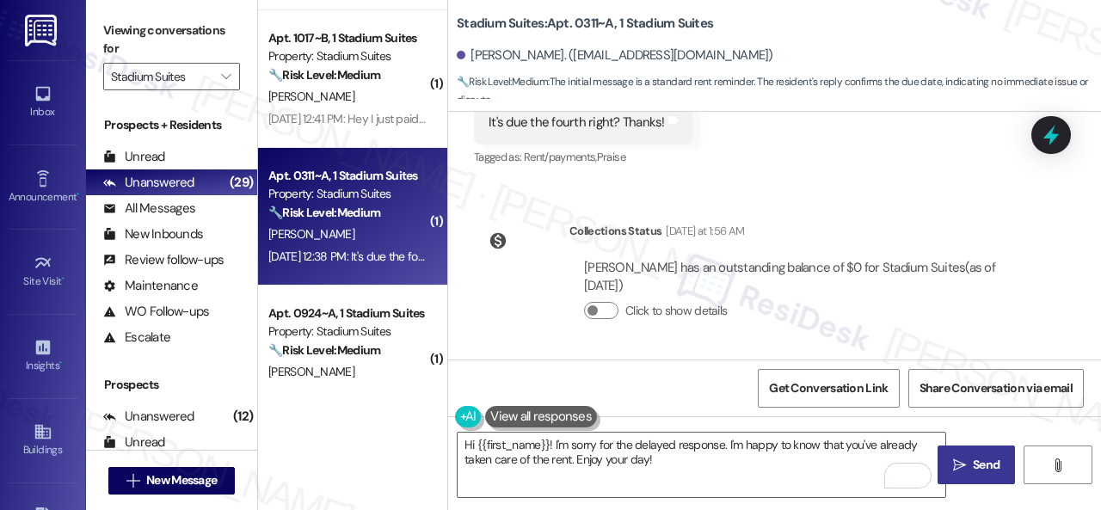
click at [970, 457] on span "Send" at bounding box center [987, 465] width 34 height 18
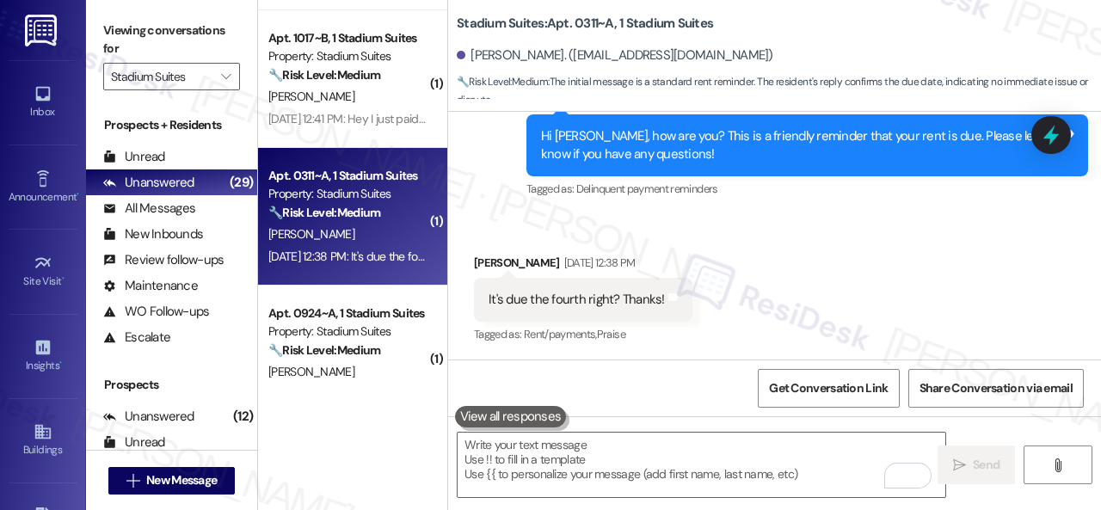
scroll to position [871, 0]
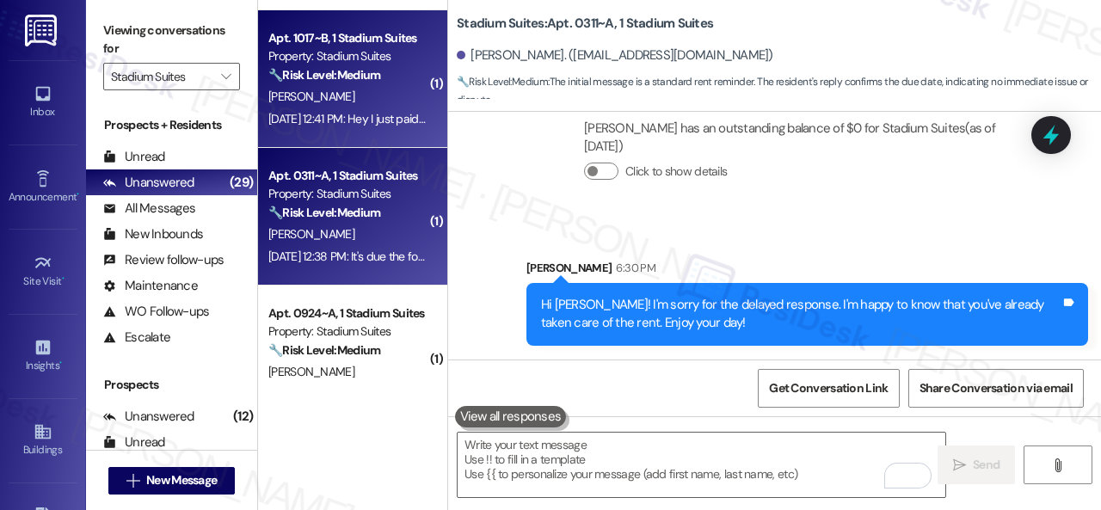
click at [365, 104] on div "J. Clegg" at bounding box center [348, 97] width 163 height 22
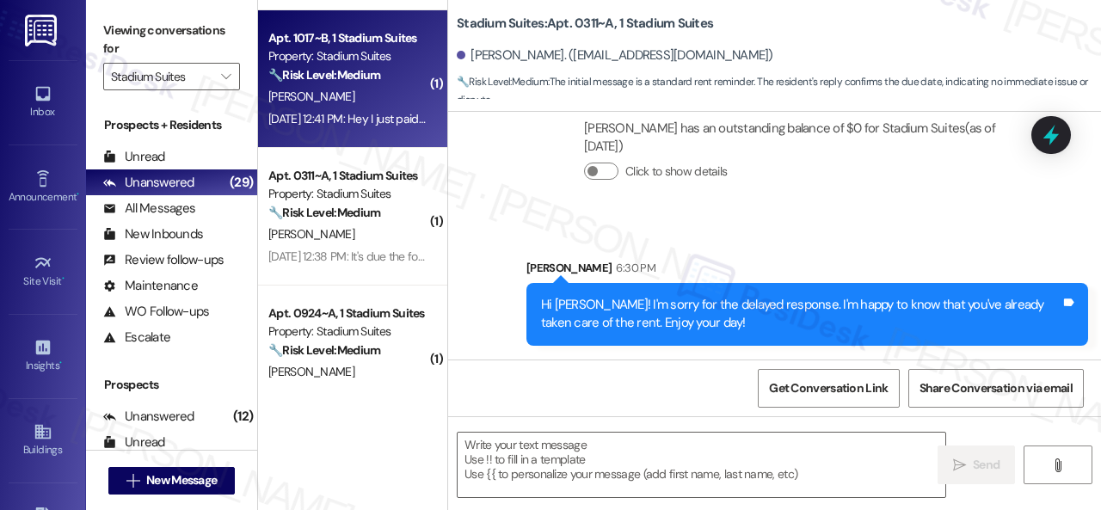
type textarea "Fetching suggested responses. Please feel free to read through the conversation…"
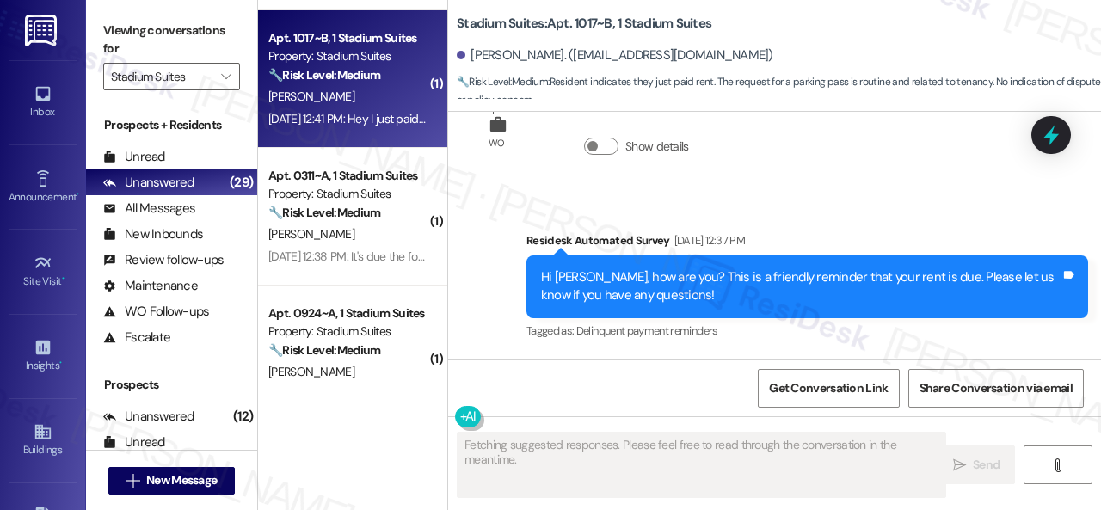
scroll to position [1939, 0]
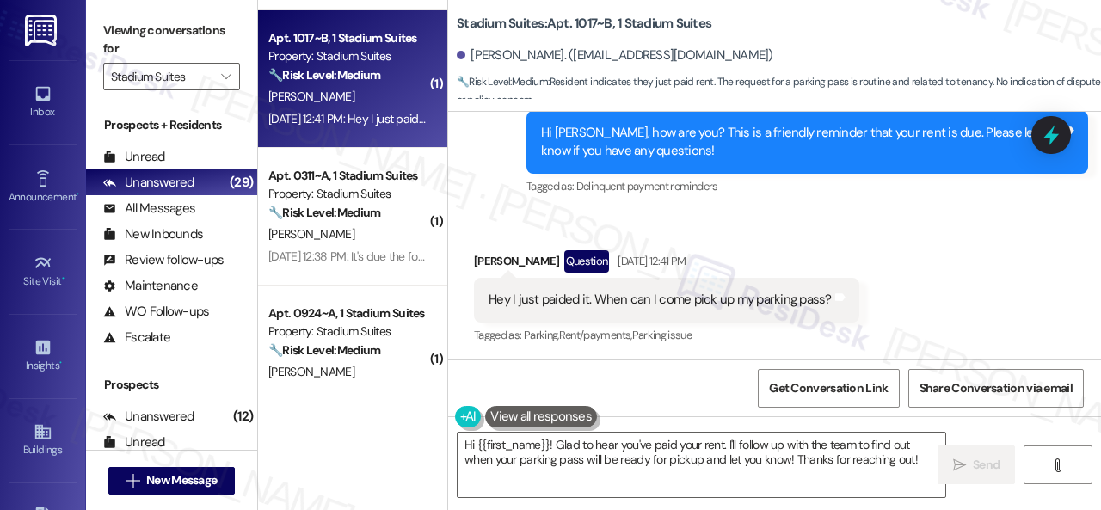
click at [874, 243] on div "Received via SMS Jaylin Clegg Question Sep 02, 2025 at 12:41 PM Hey I just paid…" at bounding box center [774, 286] width 653 height 149
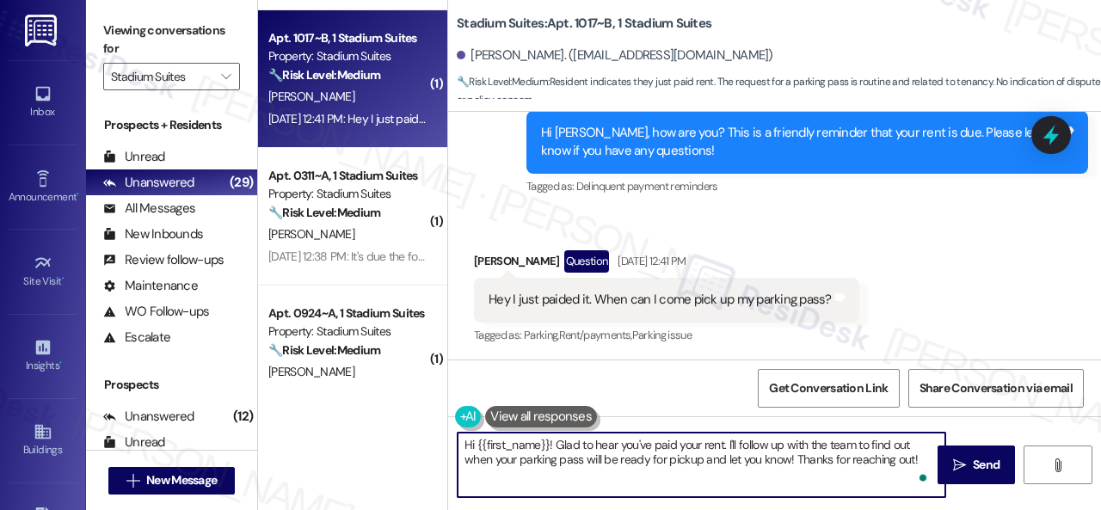
scroll to position [5, 0]
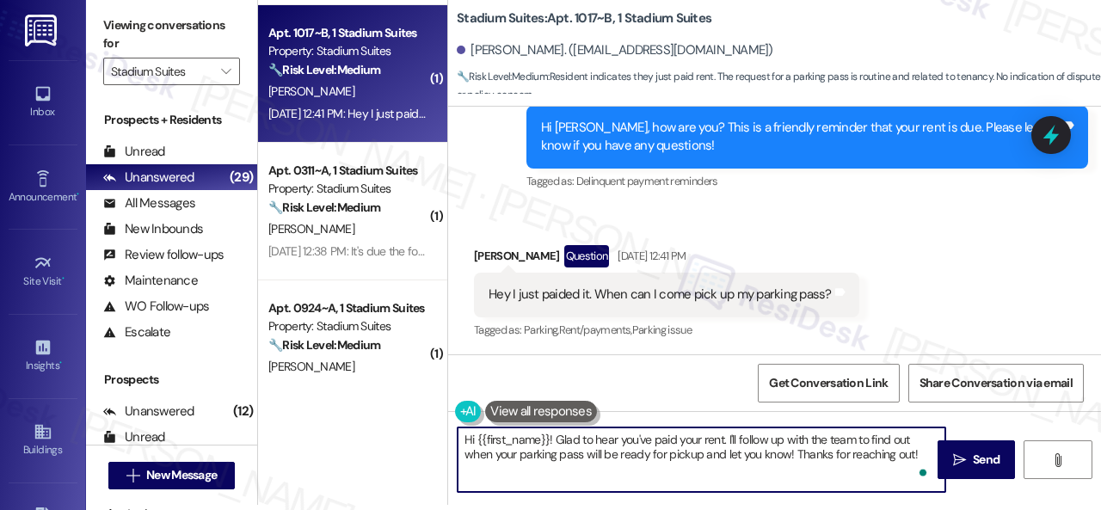
drag, startPoint x: 554, startPoint y: 444, endPoint x: 1003, endPoint y: 542, distance: 459.6
click at [1003, 509] on html "Inbox Go to Inbox Announcement • Send A Text Announcement Site Visit • Go to Si…" at bounding box center [550, 255] width 1101 height 510
paste textarea "I'm sorry for the delayed response. Please don’t hesitate to confirm if you sti…"
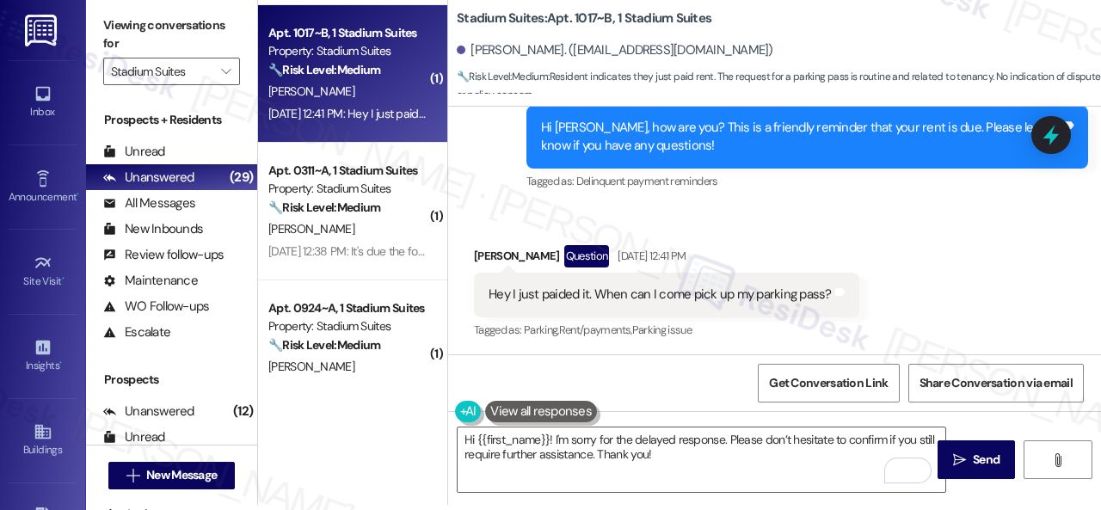
click at [963, 281] on div "Received via SMS Jaylin Clegg Question Sep 02, 2025 at 12:41 PM Hey I just paid…" at bounding box center [774, 280] width 653 height 149
click at [728, 436] on textarea "Hi {{first_name}}! I'm sorry for the delayed response. Please don’t hesitate to…" at bounding box center [702, 460] width 488 height 65
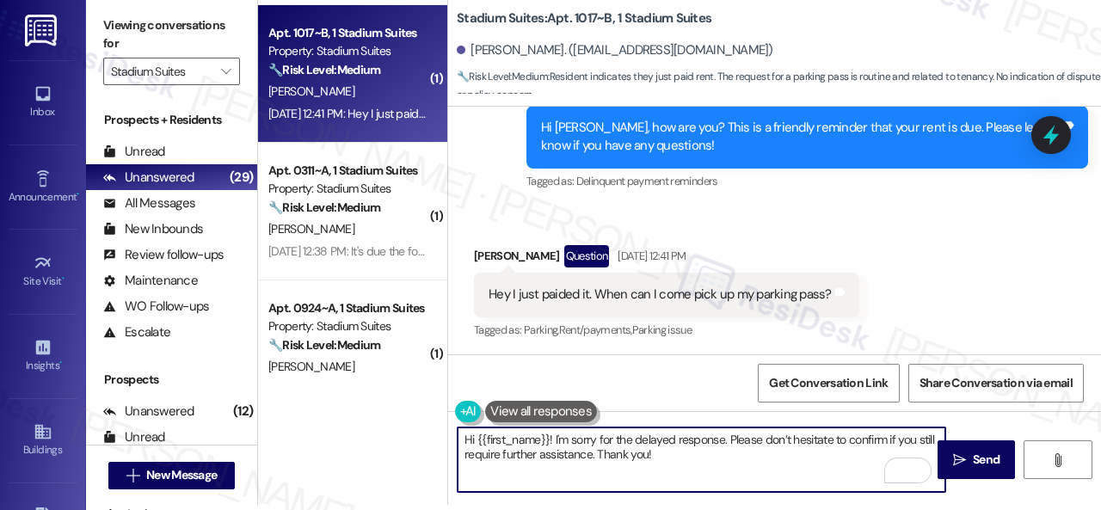
paste textarea "I'm happy to know that you've already taken care of the rent."
click at [910, 452] on textarea "Hi {{first_name}}! I'm sorry for the delayed response. I'm happy to know that y…" at bounding box center [702, 460] width 488 height 65
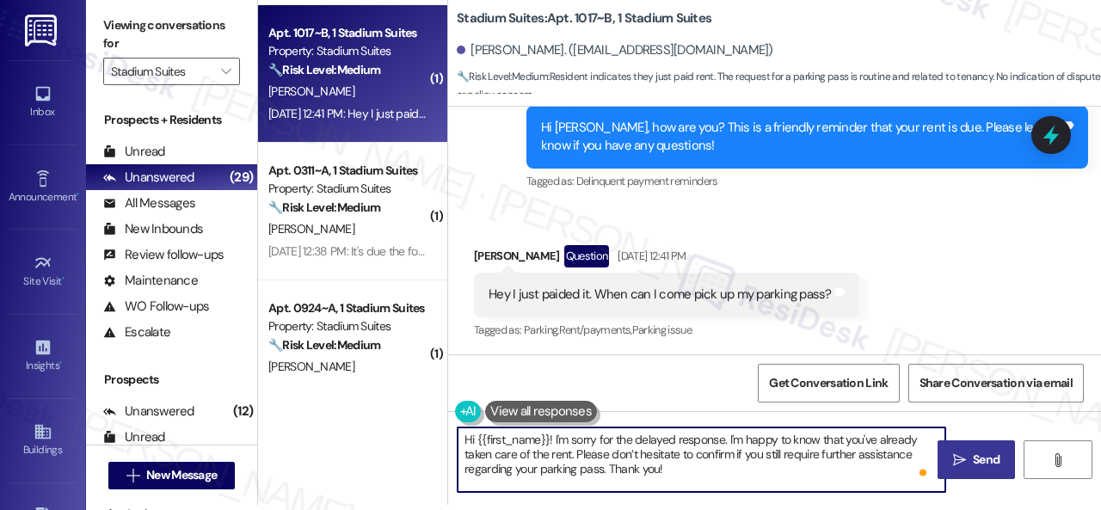
type textarea "Hi {{first_name}}! I'm sorry for the delayed response. I'm happy to know that y…"
click at [973, 461] on span "Send" at bounding box center [986, 460] width 27 height 18
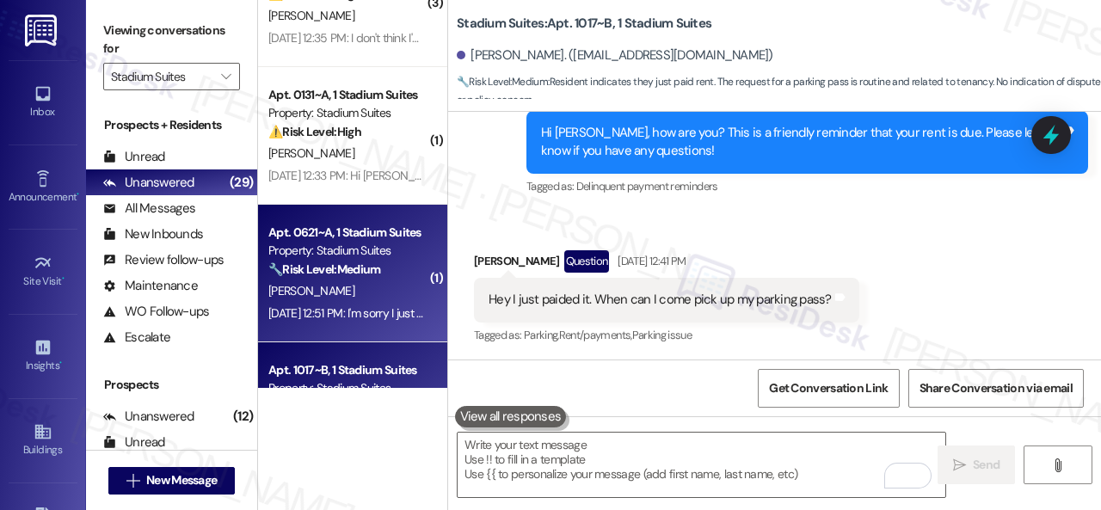
scroll to position [747, 0]
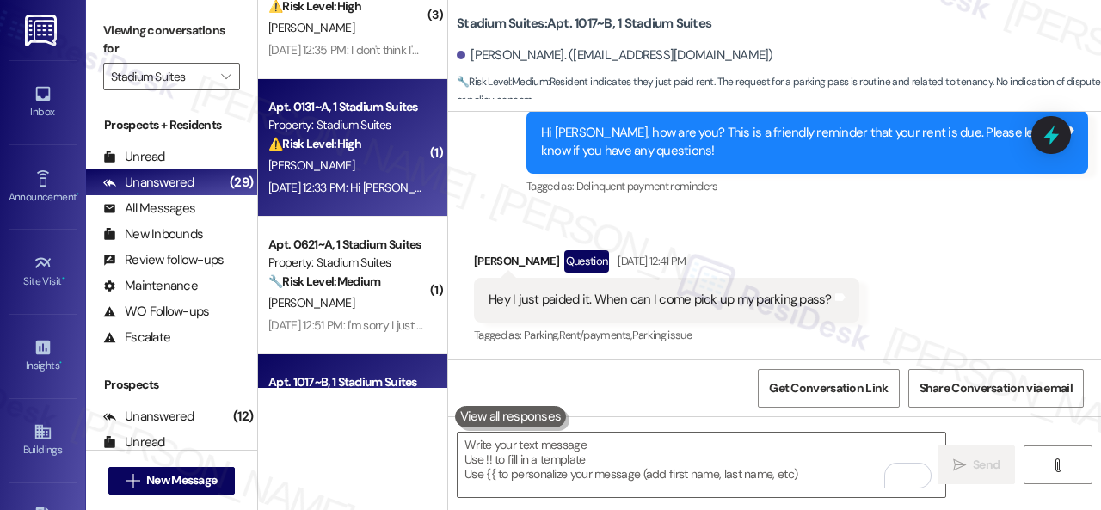
click at [351, 165] on div "J. Nostrant" at bounding box center [348, 166] width 163 height 22
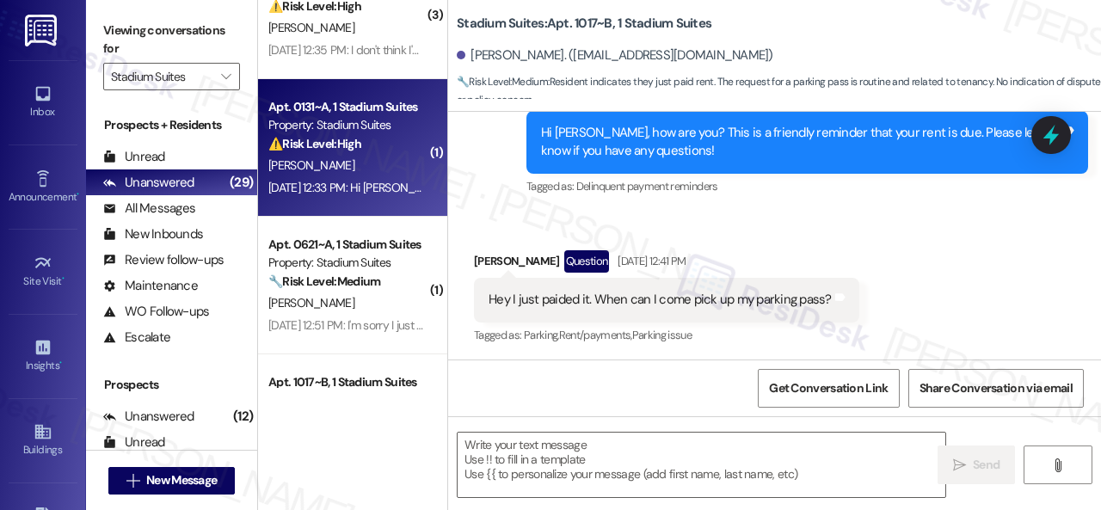
type textarea "Fetching suggested responses. Please feel free to read through the conversation…"
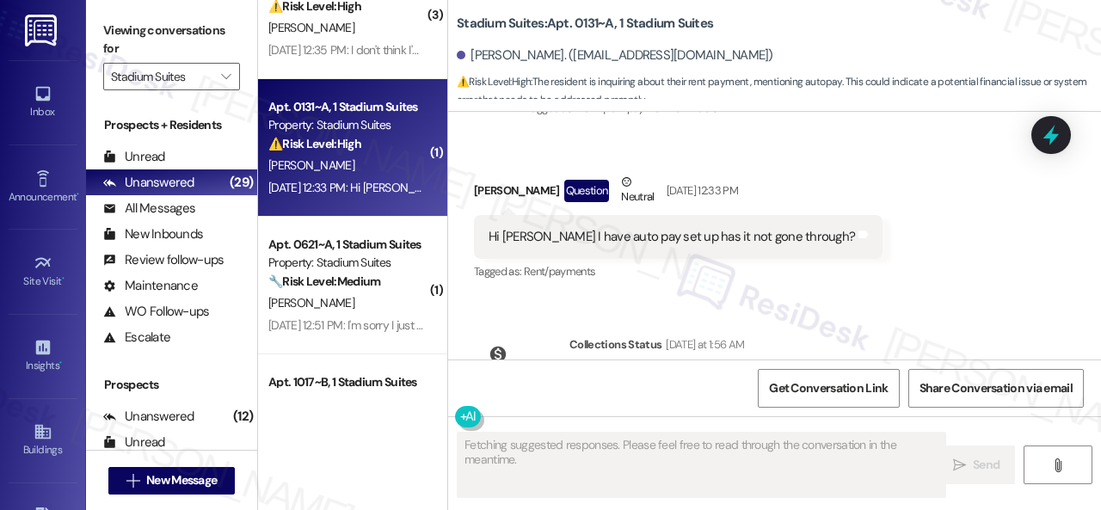
scroll to position [554, 0]
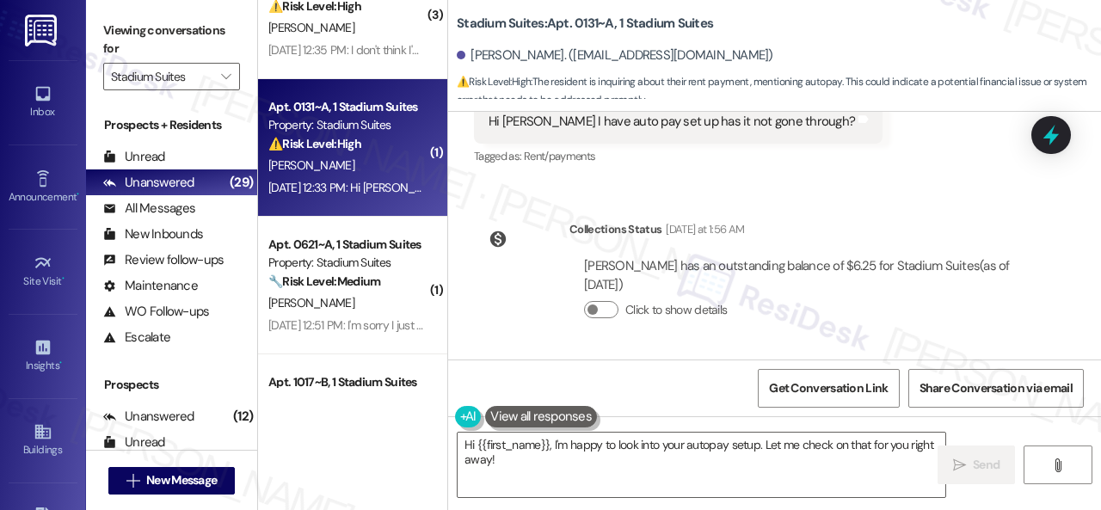
click at [881, 166] on div "Received via SMS Jordan Nostrant Question Neutral Sep 02, 2025 at 12:33 PM Hi s…" at bounding box center [774, 100] width 653 height 163
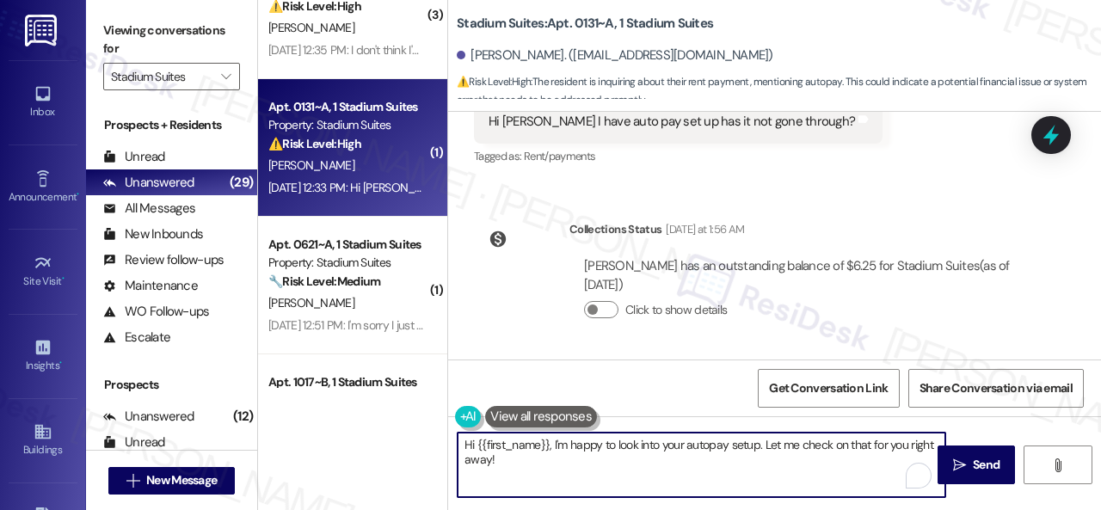
drag, startPoint x: 552, startPoint y: 443, endPoint x: 556, endPoint y: 461, distance: 18.4
click at [556, 461] on textarea "Hi {{first_name}}, I'm happy to look into your autopay setup. Let me check on t…" at bounding box center [702, 465] width 488 height 65
paste textarea "sorry for the delayed response. Please don’t hesitate to confirm if you still r…"
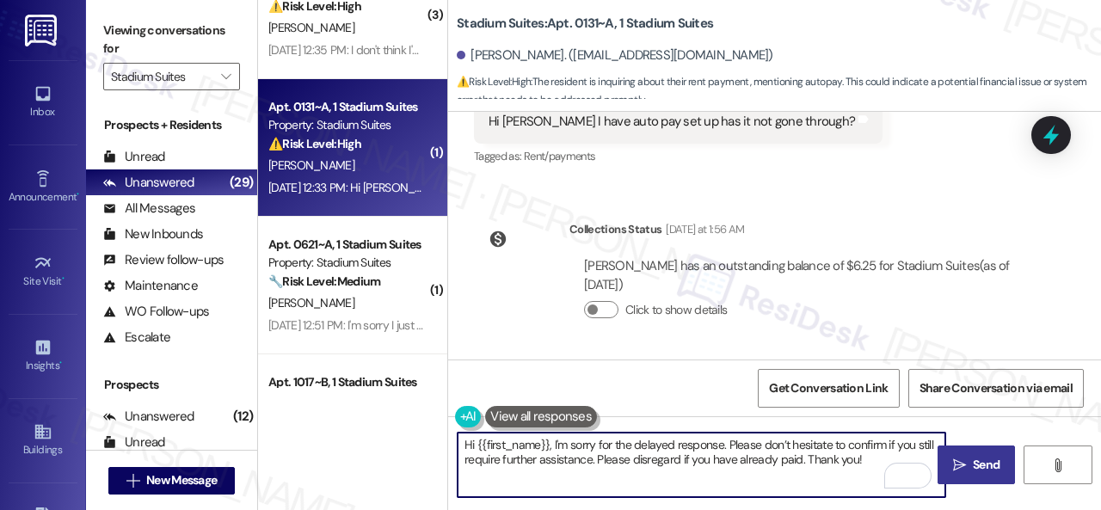
type textarea "Hi {{first_name}}, I'm sorry for the delayed response. Please don’t hesitate to…"
click at [974, 466] on span "Send" at bounding box center [986, 465] width 27 height 18
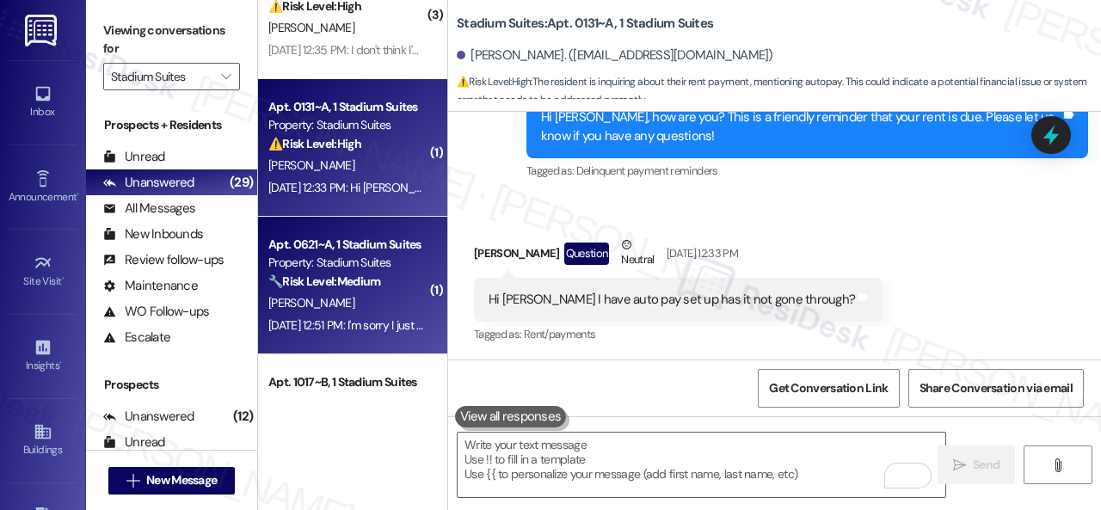
scroll to position [661, 0]
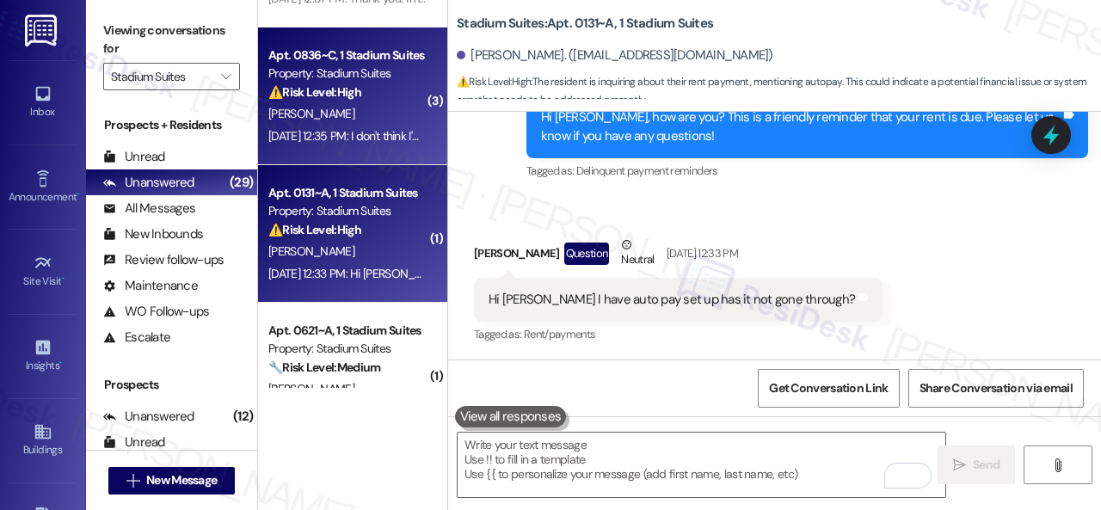
click at [379, 128] on div "Sep 02, 2025 at 12:35 PM: I don't think I'm understanding the community fee Sep…" at bounding box center [431, 135] width 327 height 15
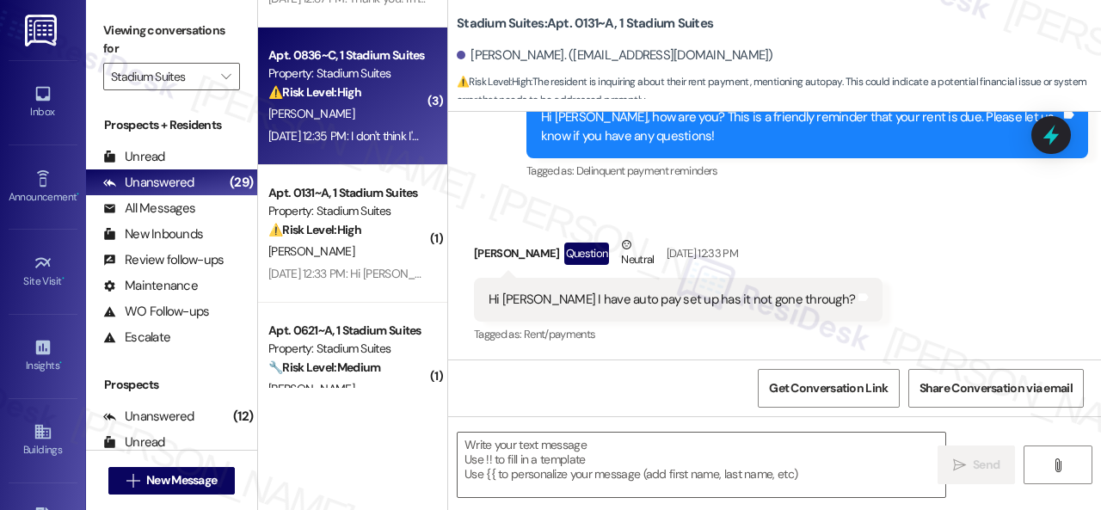
type textarea "Fetching suggested responses. Please feel free to read through the conversation…"
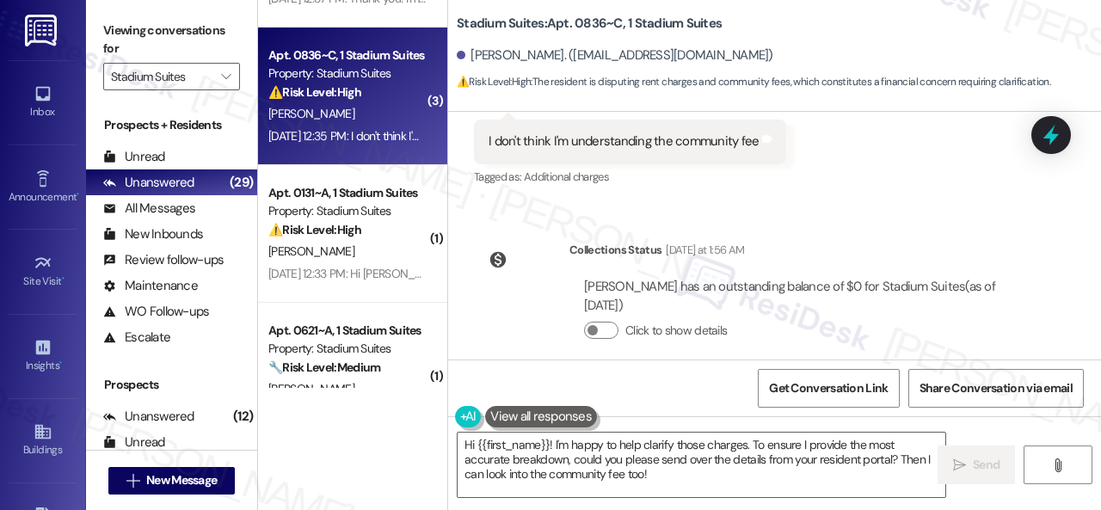
scroll to position [5, 0]
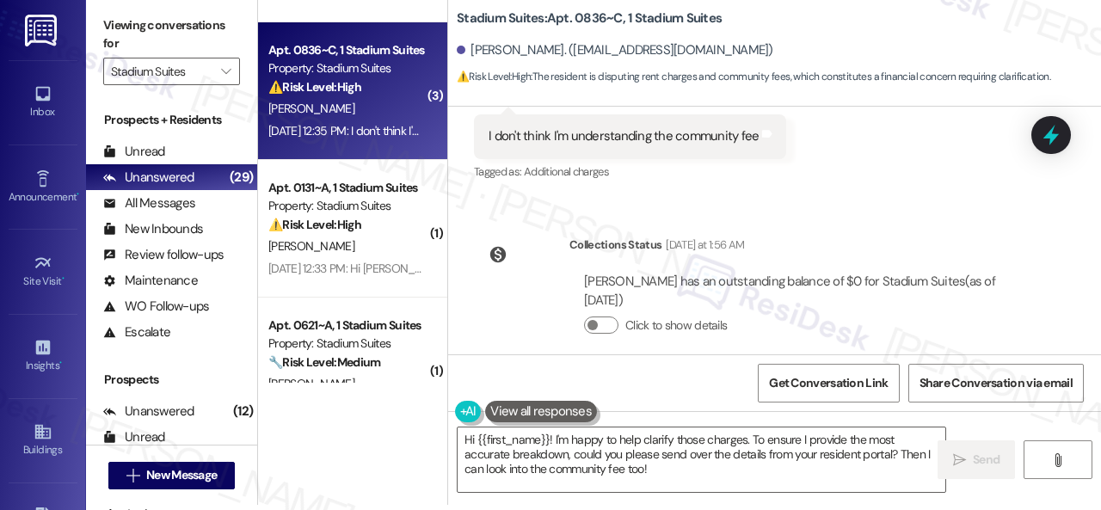
click at [556, 309] on div "Collections Status Yesterday at 1:56 AM Caroline Kaelin has an outstanding bala…" at bounding box center [755, 298] width 588 height 151
click at [855, 223] on div "Collections Status Yesterday at 1:56 AM Caroline Kaelin has an outstanding bala…" at bounding box center [755, 298] width 588 height 151
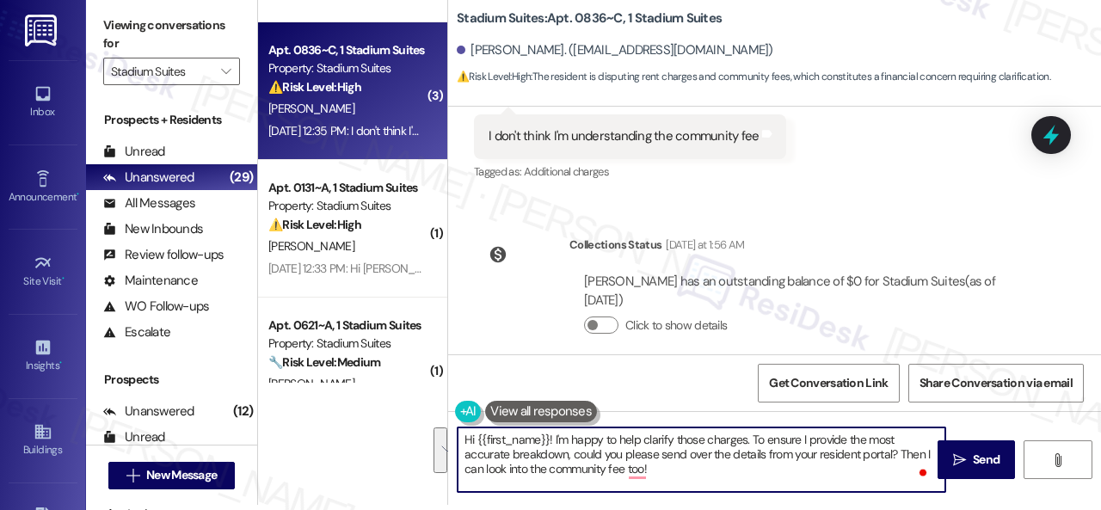
drag, startPoint x: 672, startPoint y: 476, endPoint x: 554, endPoint y: 441, distance: 122.8
click at [554, 441] on textarea "Hi {{first_name}}! I'm happy to help clarify those charges. To ensure I provide…" at bounding box center [702, 460] width 488 height 65
paste textarea "sorry for the delayed response. Please don’t hesitate to confirm if you still r…"
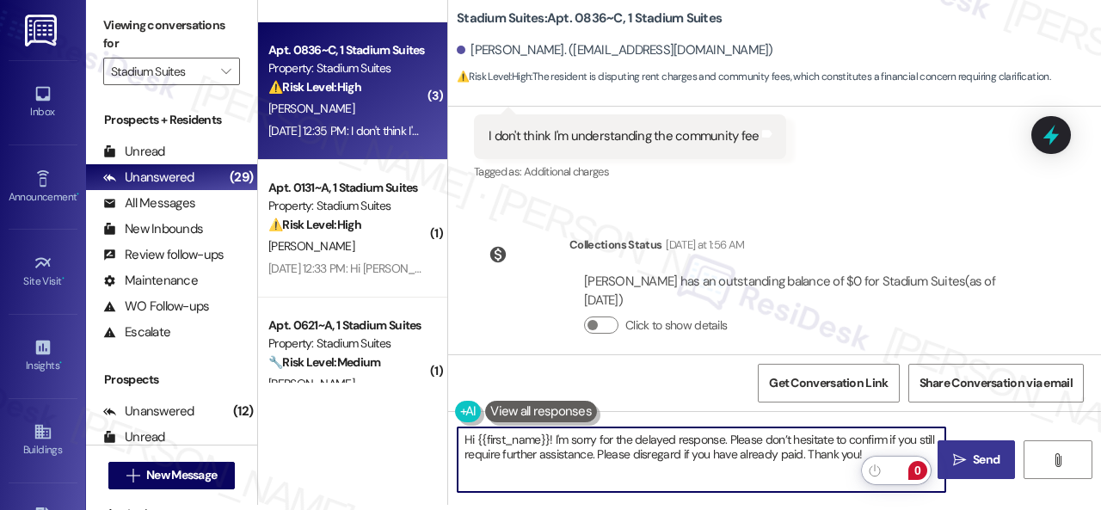
type textarea "Hi {{first_name}}! I'm sorry for the delayed response. Please don’t hesitate to…"
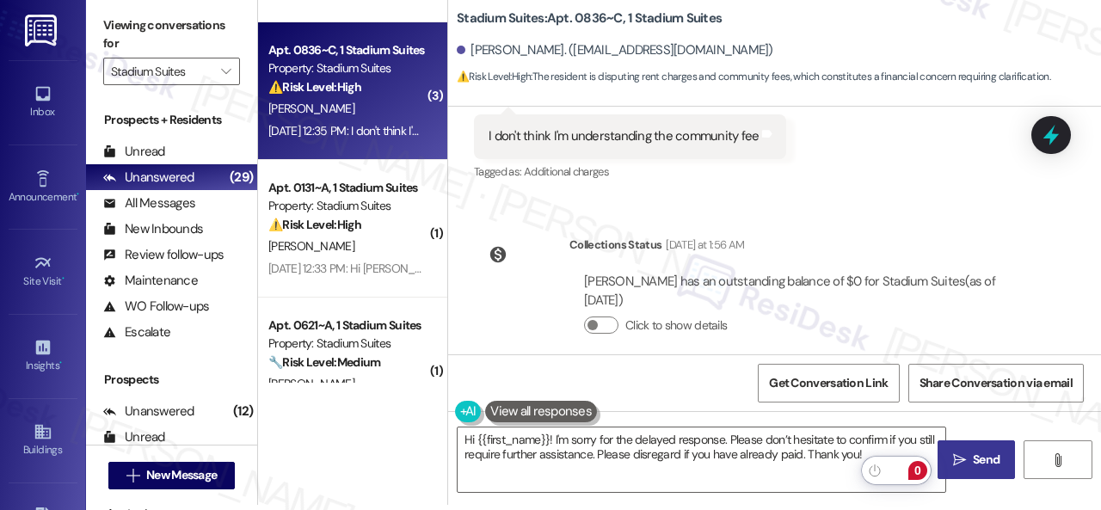
click at [973, 457] on span "Send" at bounding box center [986, 460] width 27 height 18
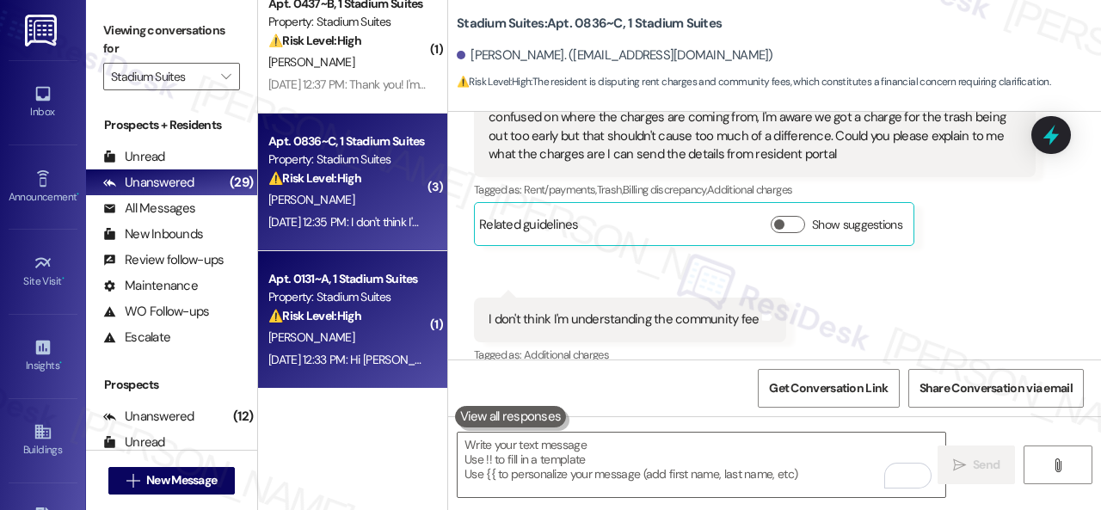
scroll to position [489, 0]
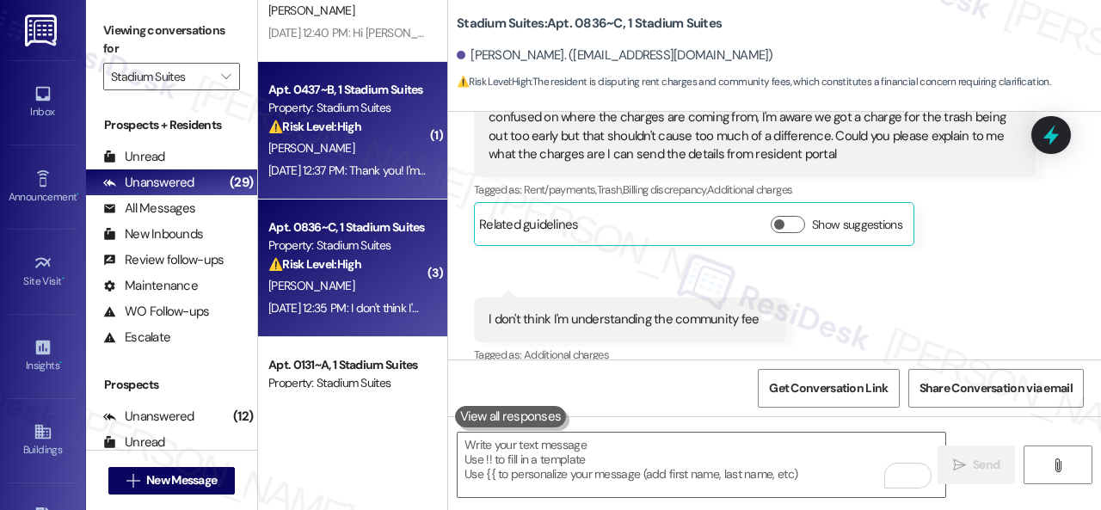
click at [399, 160] on div "Sep 02, 2025 at 12:37 PM: Thank you! I'm waiting for the insurance charge to be…" at bounding box center [348, 171] width 163 height 22
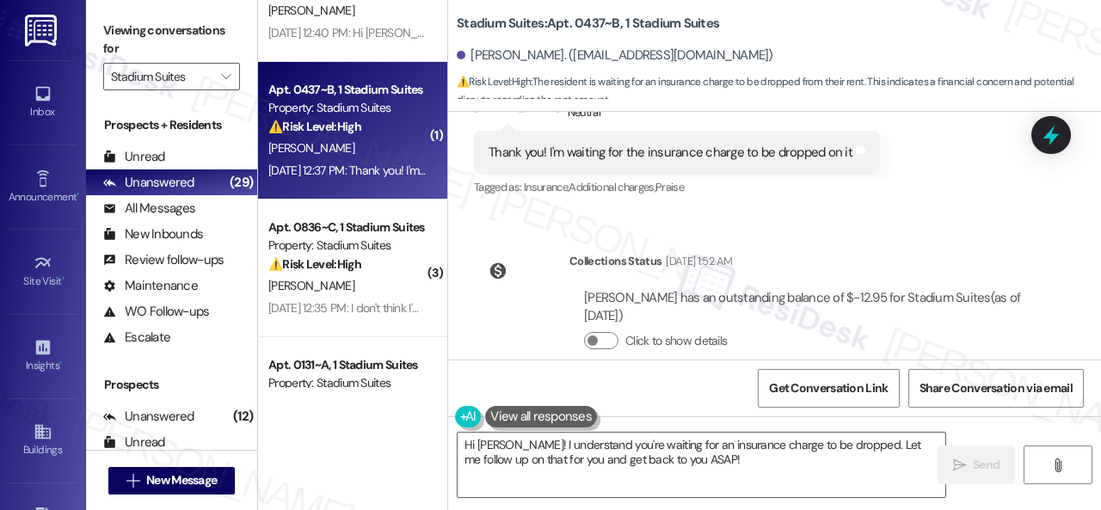
scroll to position [5142, 0]
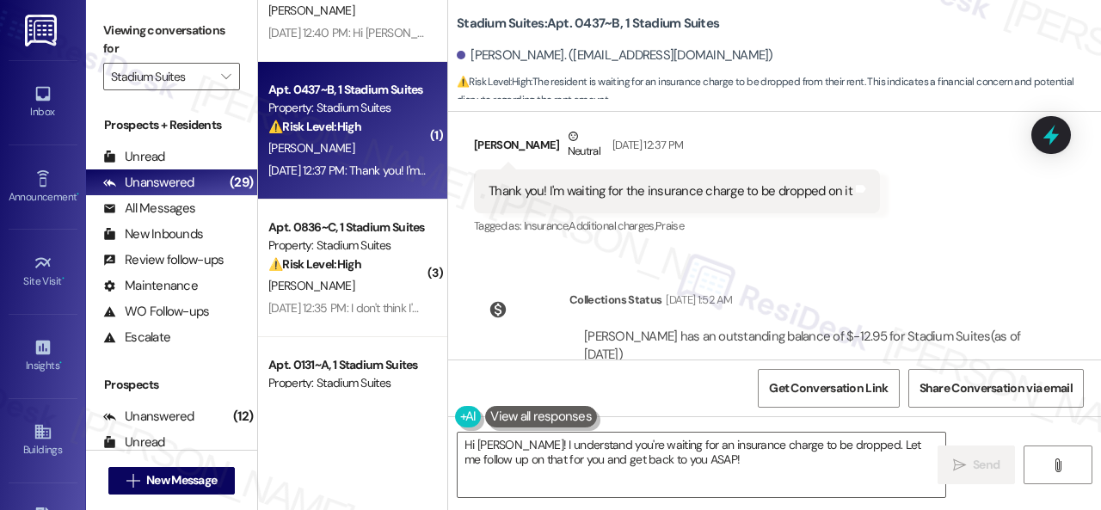
click at [972, 211] on div "Received via SMS Elizabeth Montgomery Neutral Sep 02, 2025 at 12:37 PM Thank yo…" at bounding box center [774, 170] width 653 height 163
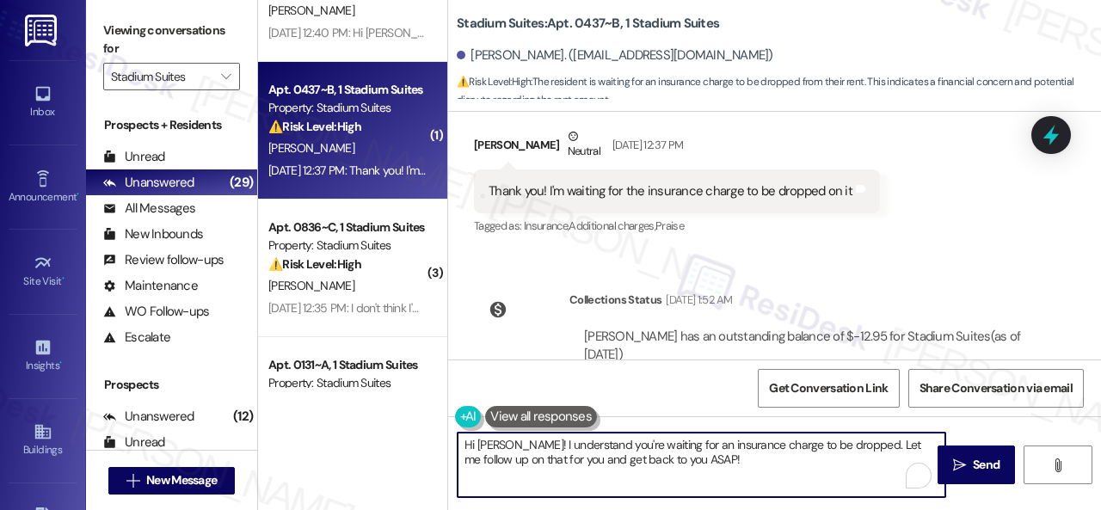
drag, startPoint x: 526, startPoint y: 445, endPoint x: 712, endPoint y: 462, distance: 186.6
click at [705, 463] on textarea "Hi Elizabeth! I understand you're waiting for an insurance charge to be dropped…" at bounding box center [702, 465] width 488 height 65
paste textarea "'m sorry for the delayed response. Please don’t hesitate to confirm if you stil…"
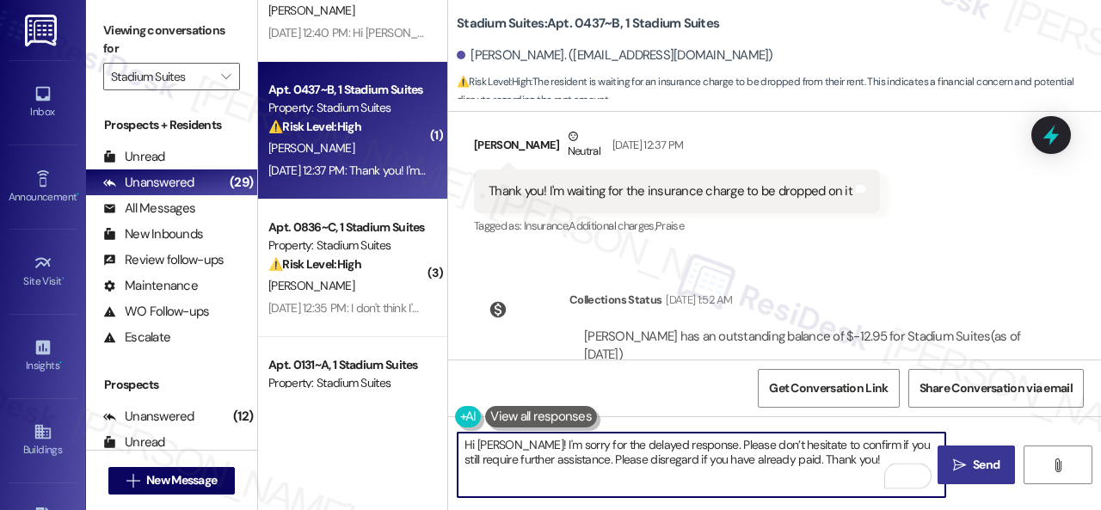
type textarea "Hi Elizabeth! I'm sorry for the delayed response. Please don’t hesitate to conf…"
click at [962, 459] on span " Send" at bounding box center [977, 465] width 54 height 18
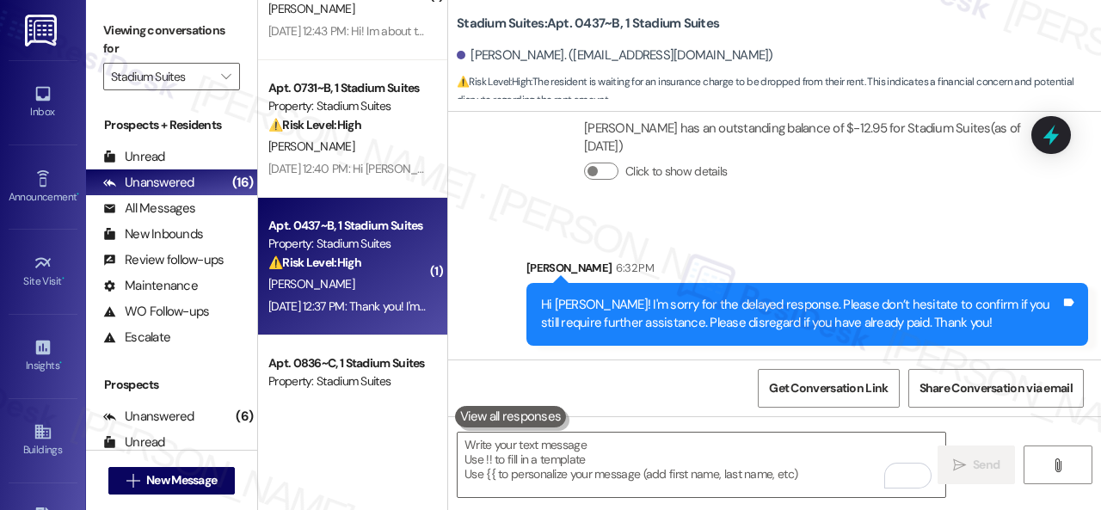
scroll to position [317, 0]
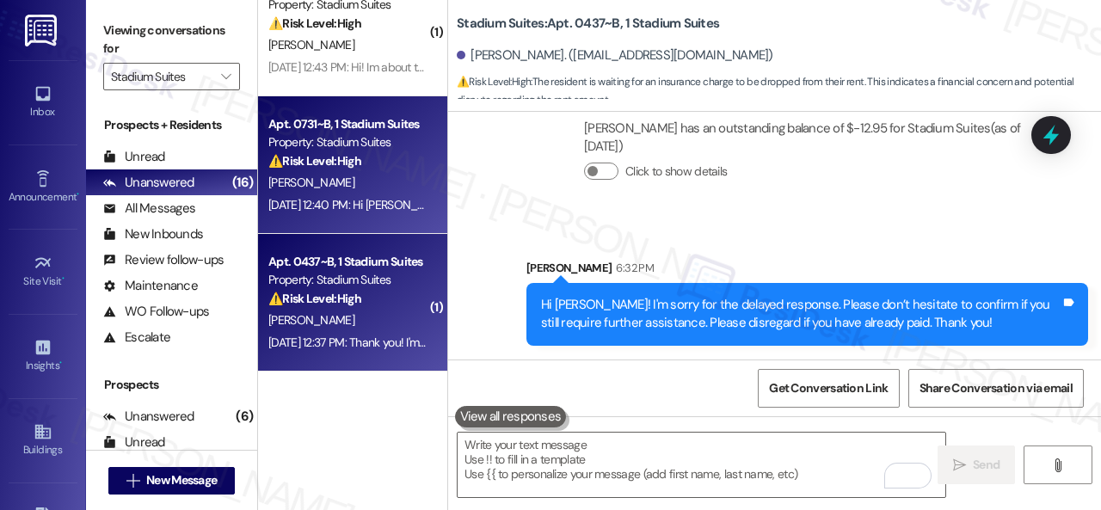
click at [351, 175] on div "L. Murphy" at bounding box center [348, 183] width 163 height 22
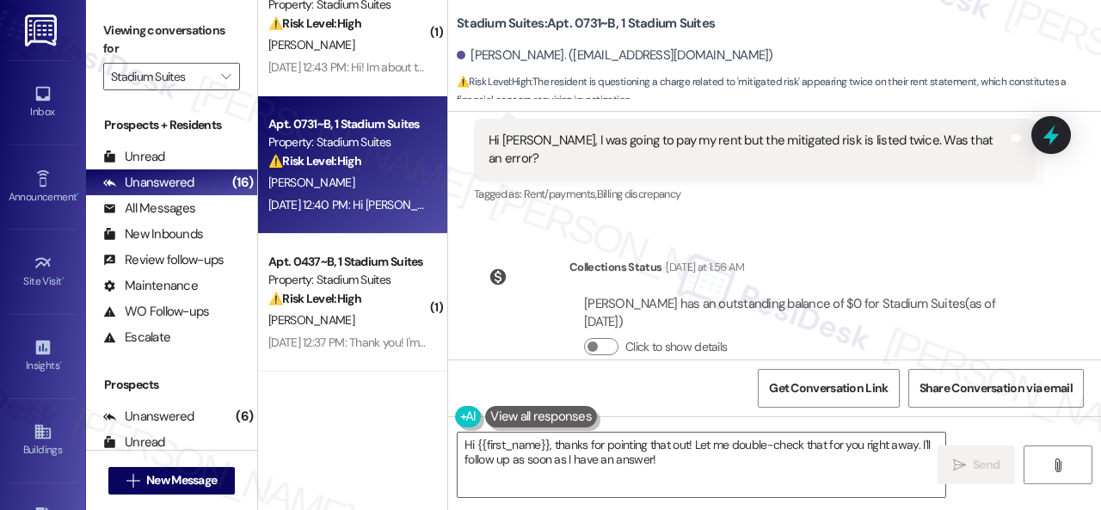
scroll to position [5, 0]
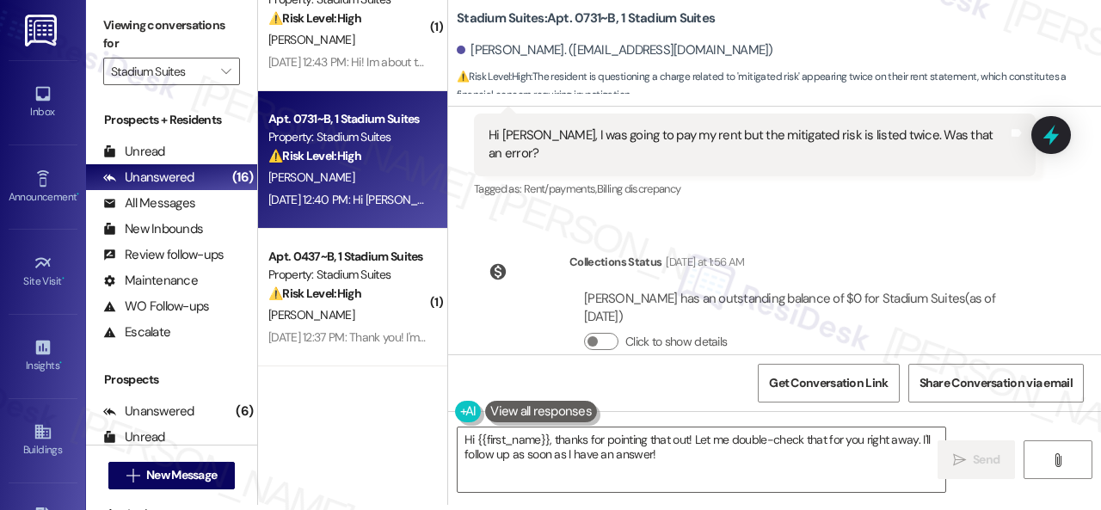
click at [862, 191] on div "WO Opened request: I moved in ... Aug 15, 2024 at 2:47 AM Status : Completed Sh…" at bounding box center [774, 231] width 653 height 248
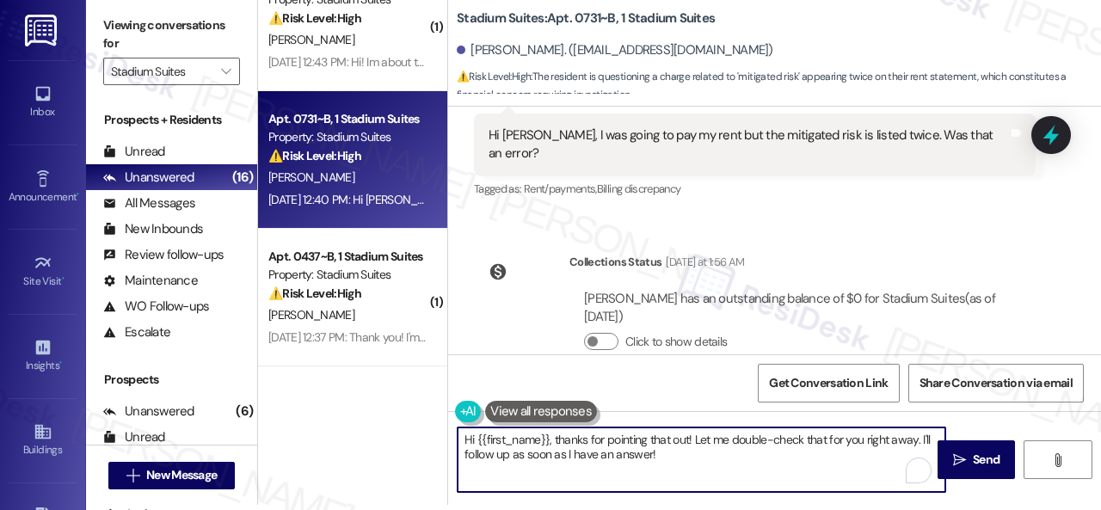
drag, startPoint x: 556, startPoint y: 438, endPoint x: 654, endPoint y: 458, distance: 100.0
click at [654, 458] on textarea "Hi {{first_name}}, thanks for pointing that out! Let me double-check that for y…" at bounding box center [702, 460] width 488 height 65
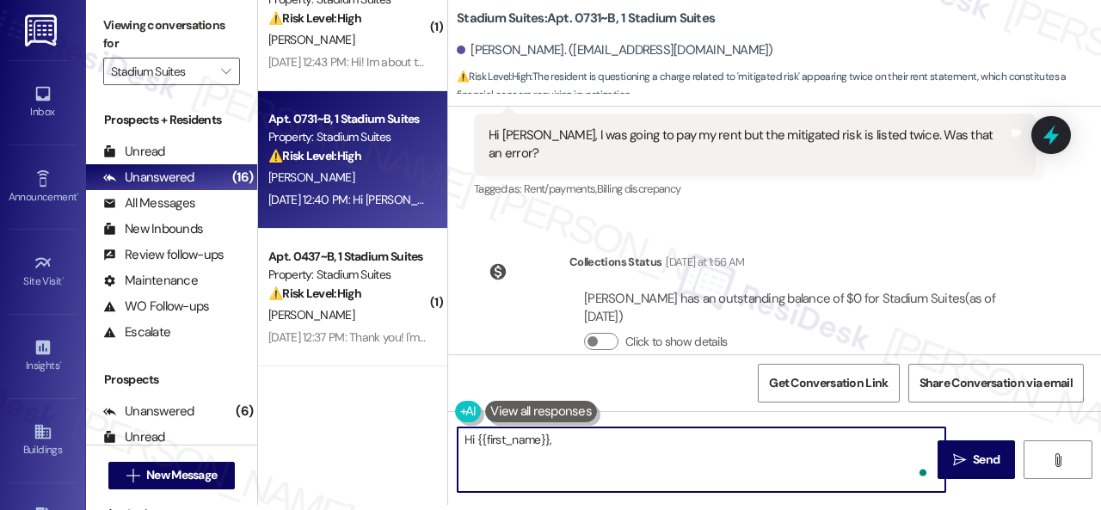
paste textarea "I'm sorry for the delayed response. Please don’t hesitate to confirm if you sti…"
type textarea "Hi {{first_name}}, I'm sorry for the delayed response. Please don’t hesitate to…"
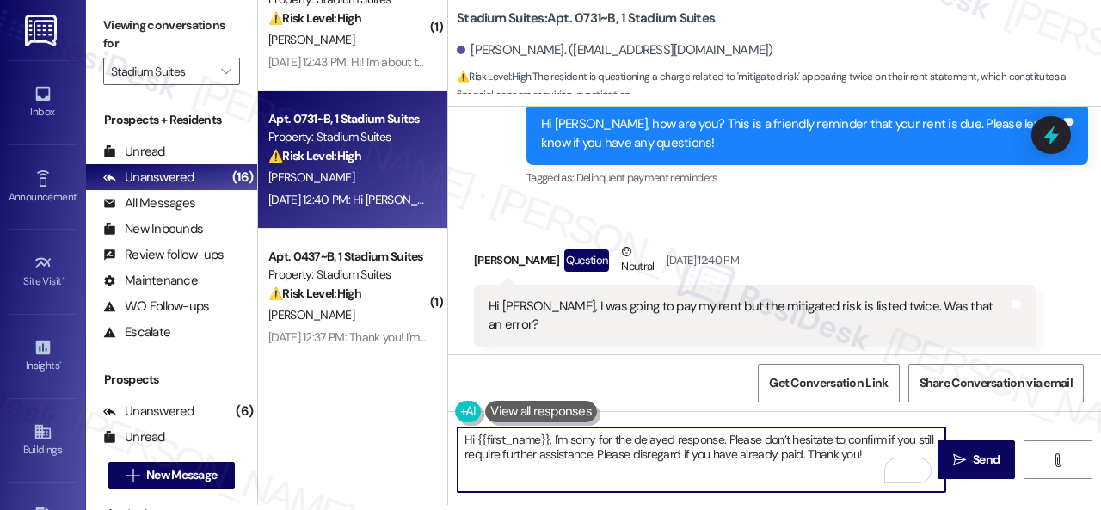
scroll to position [1107, 0]
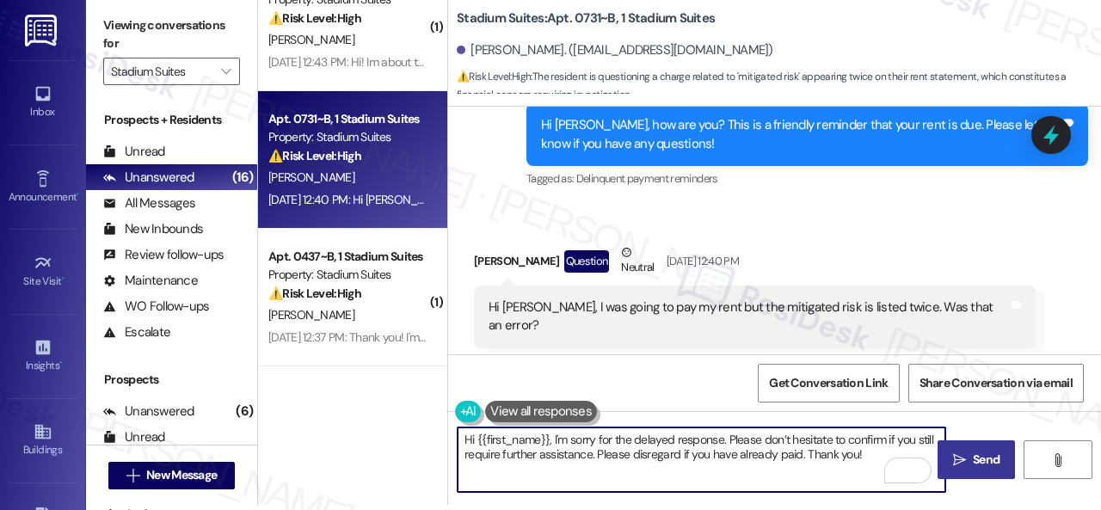
type textarea "Hi {{first_name}}, I'm sorry for the delayed response. Please don’t hesitate to…"
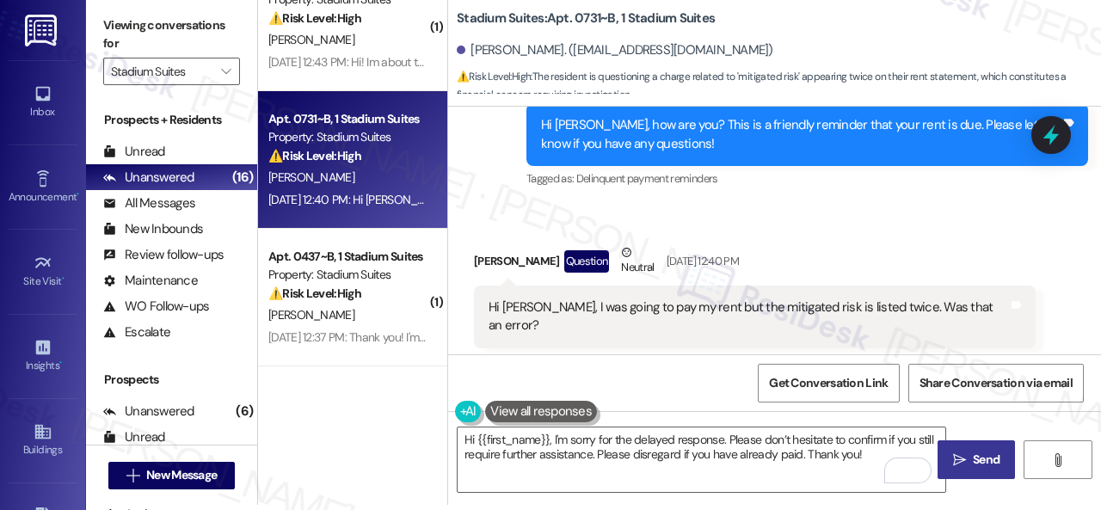
click at [974, 452] on span "Send" at bounding box center [986, 460] width 27 height 18
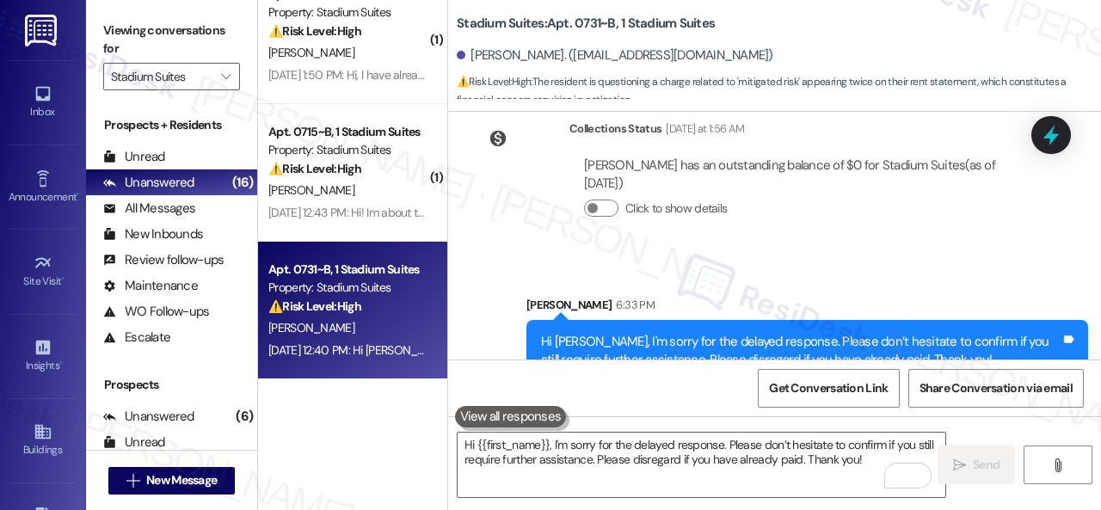
scroll to position [145, 0]
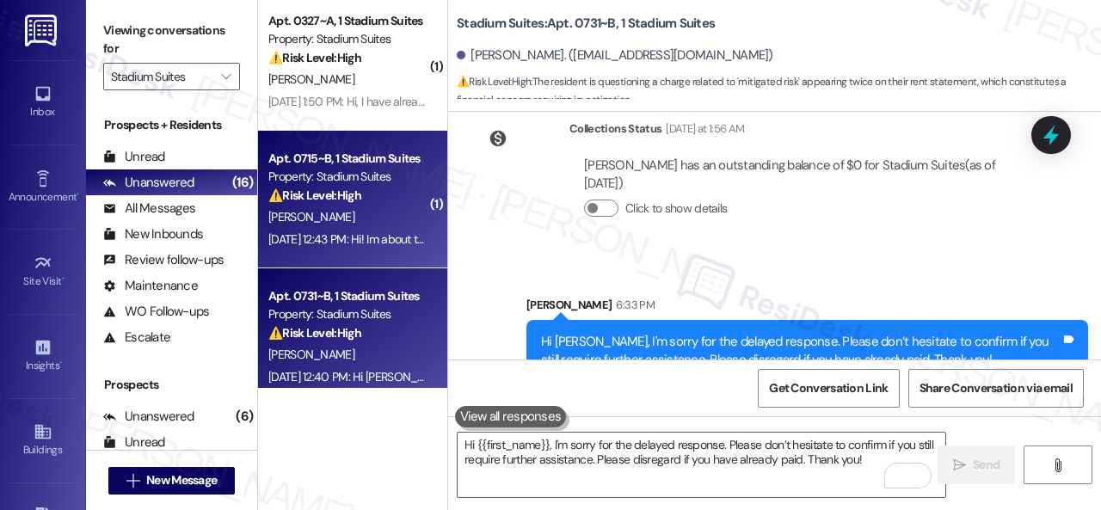
click at [358, 219] on div "[PERSON_NAME]" at bounding box center [348, 217] width 163 height 22
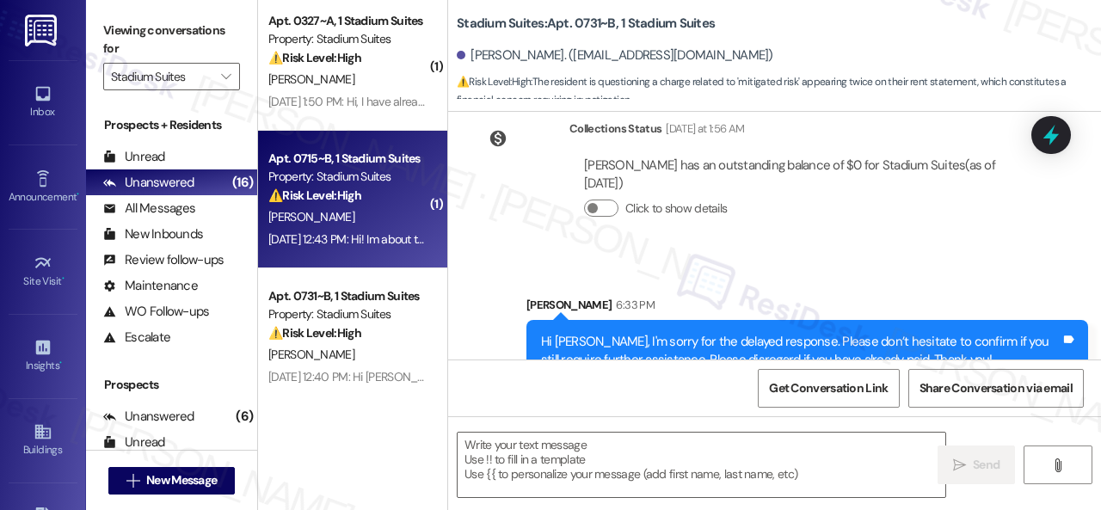
type textarea "Fetching suggested responses. Please feel free to read through the conversation…"
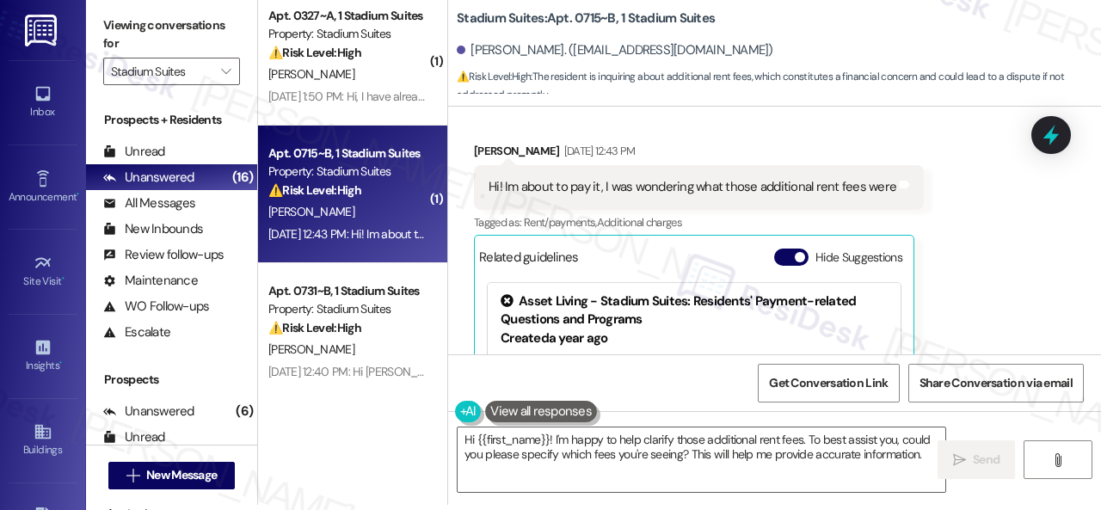
scroll to position [291, 0]
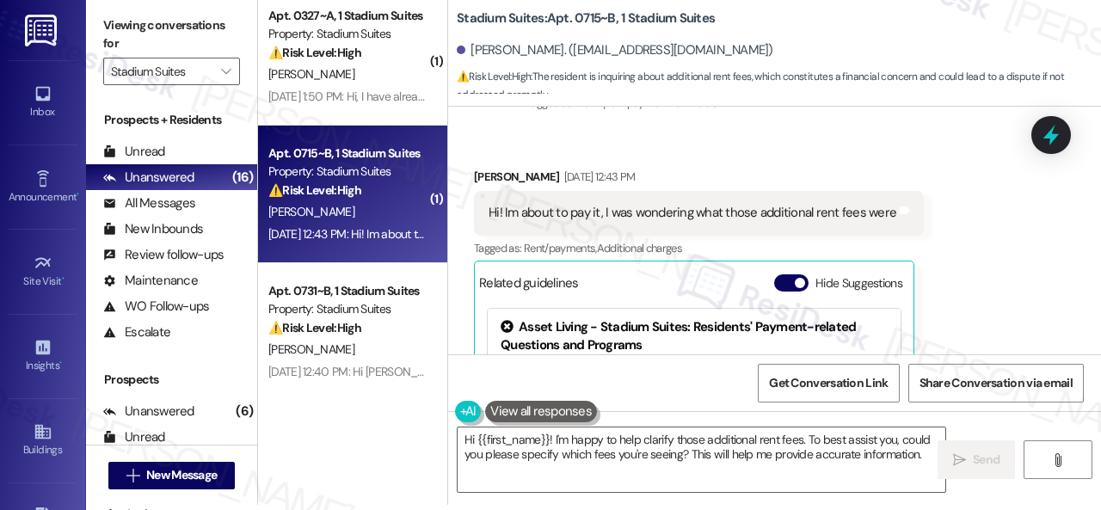
drag, startPoint x: 976, startPoint y: 220, endPoint x: 953, endPoint y: 229, distance: 24.0
click at [976, 220] on div "Received via SMS Ambria Pinckney Sep 02, 2025 at 12:43 PM Hi! Im about to pay i…" at bounding box center [774, 325] width 653 height 393
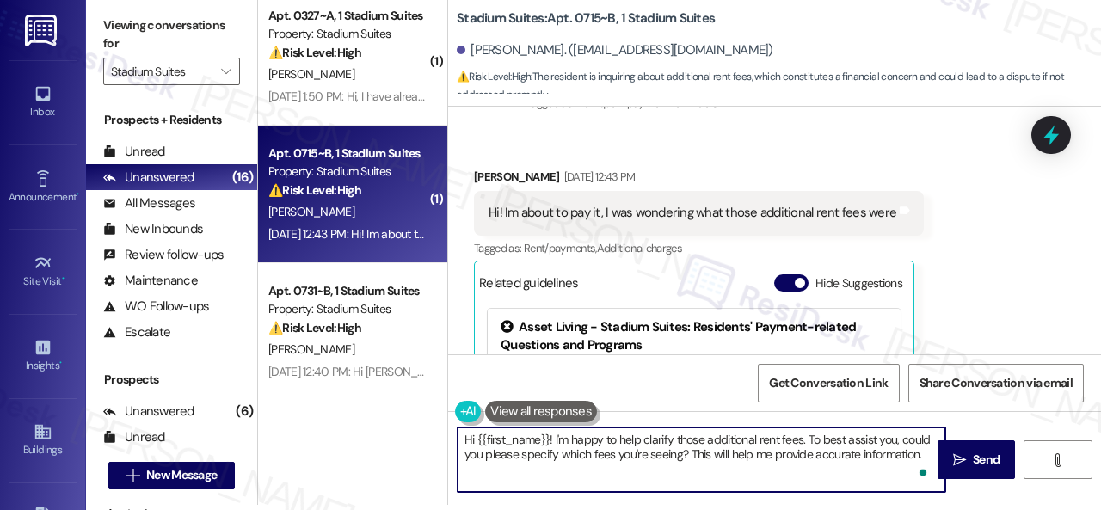
drag, startPoint x: 551, startPoint y: 438, endPoint x: 920, endPoint y: 460, distance: 369.7
click at [920, 460] on textarea "Hi {{first_name}}! I'm happy to help clarify those additional rent fees. To bes…" at bounding box center [702, 460] width 488 height 65
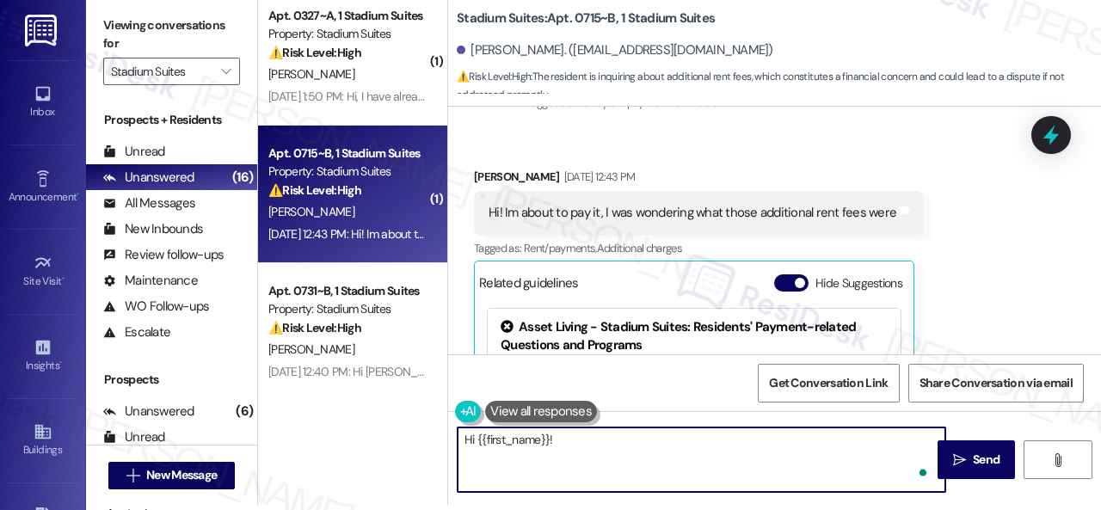
paste textarea "I'm sorry for the delayed response. I'm happy to know that you've already taken…"
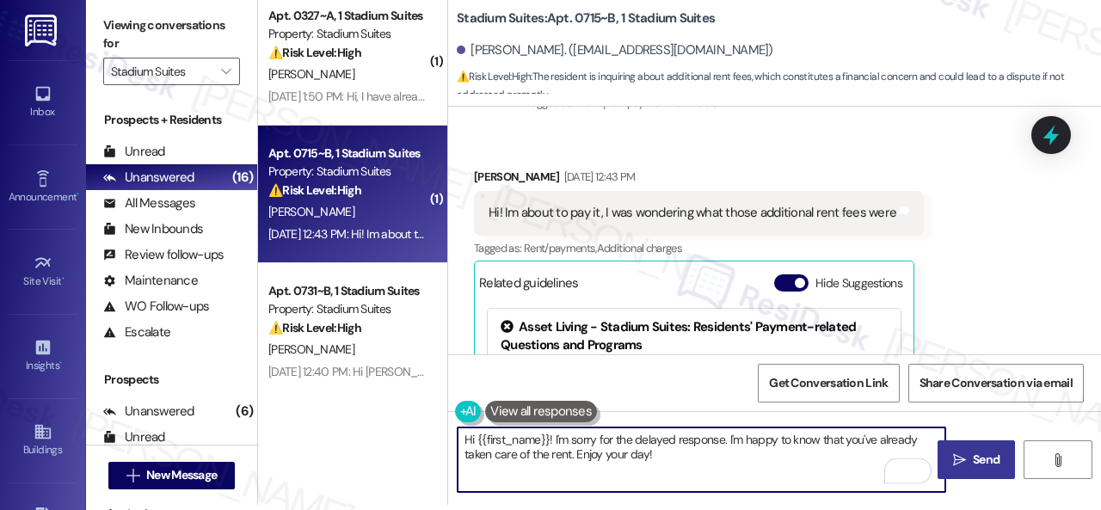
type textarea "Hi {{first_name}}! I'm sorry for the delayed response. I'm happy to know that y…"
click at [957, 460] on icon "" at bounding box center [959, 460] width 13 height 14
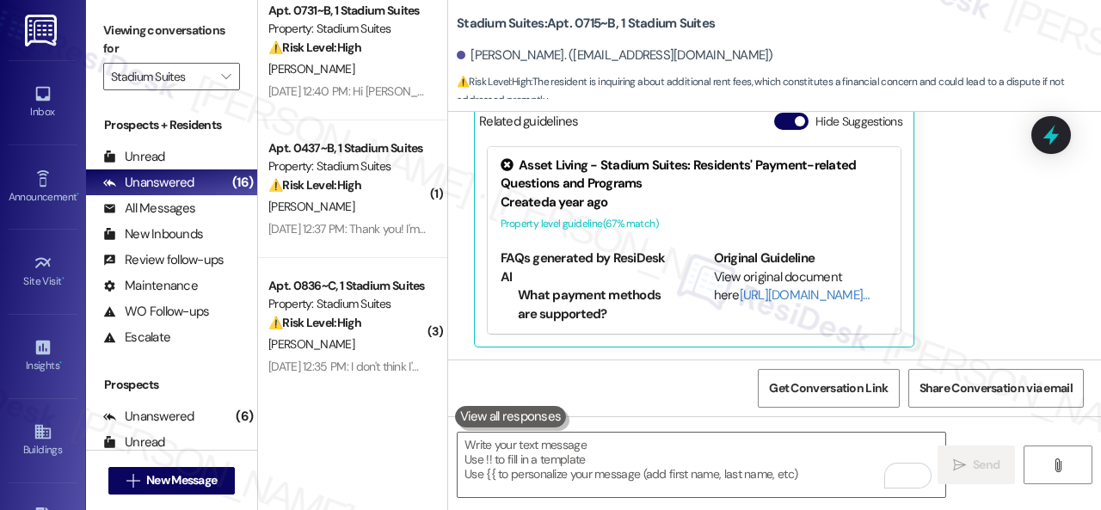
scroll to position [860, 0]
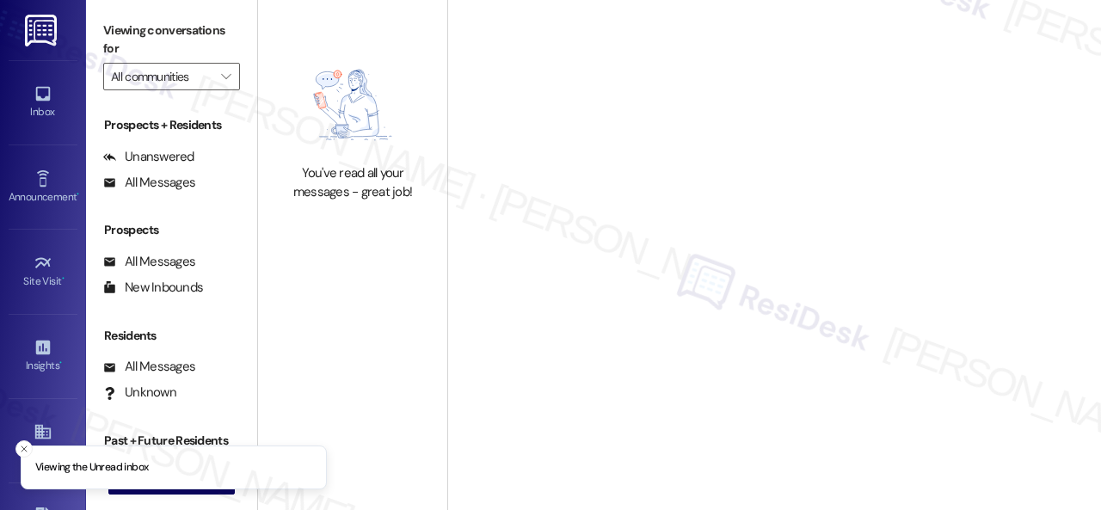
type input "Stadium Suites"
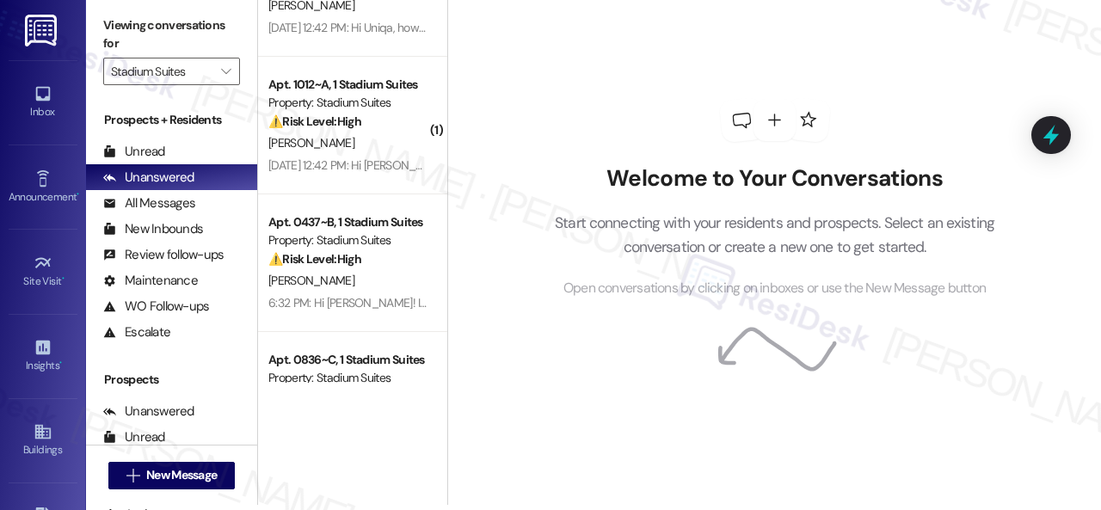
scroll to position [729, 0]
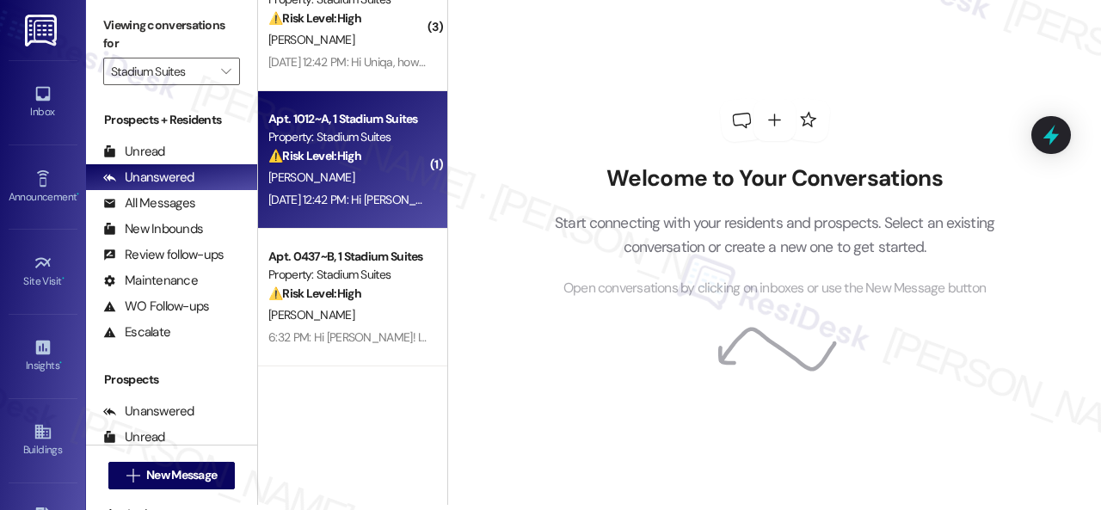
click at [365, 175] on div "[PERSON_NAME]" at bounding box center [348, 178] width 163 height 22
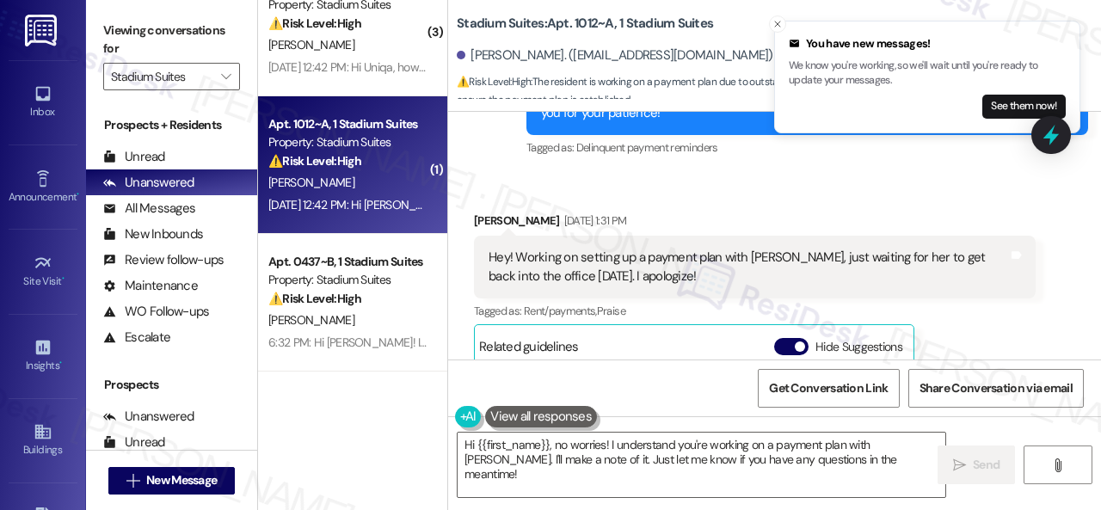
scroll to position [2507, 0]
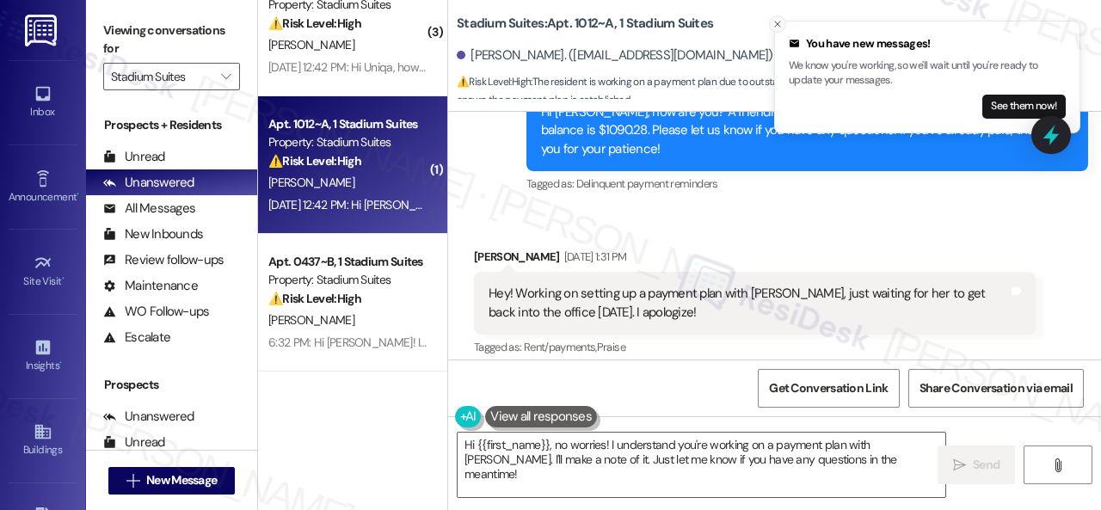
click at [778, 20] on icon "Close toast" at bounding box center [778, 24] width 10 height 10
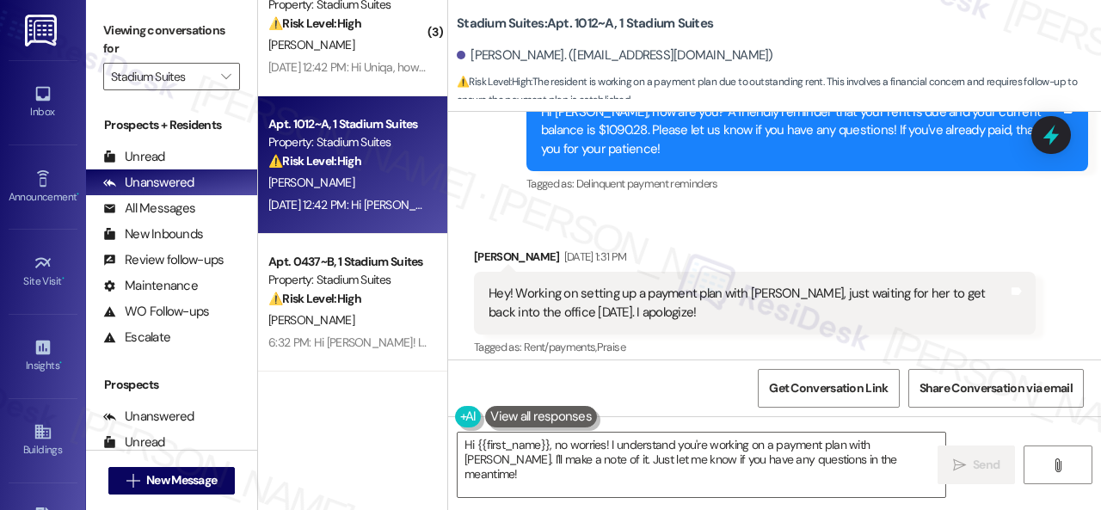
click at [888, 209] on div "Received via SMS Landon Bunker Sep 05, 2025 at 1:31 PM Hey! Working on setting …" at bounding box center [774, 415] width 653 height 412
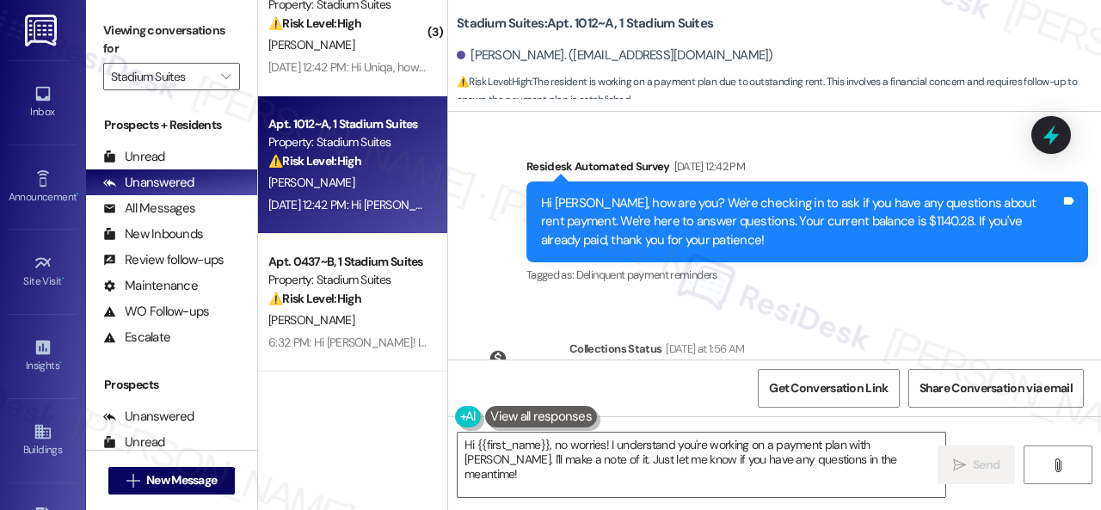
scroll to position [3109, 0]
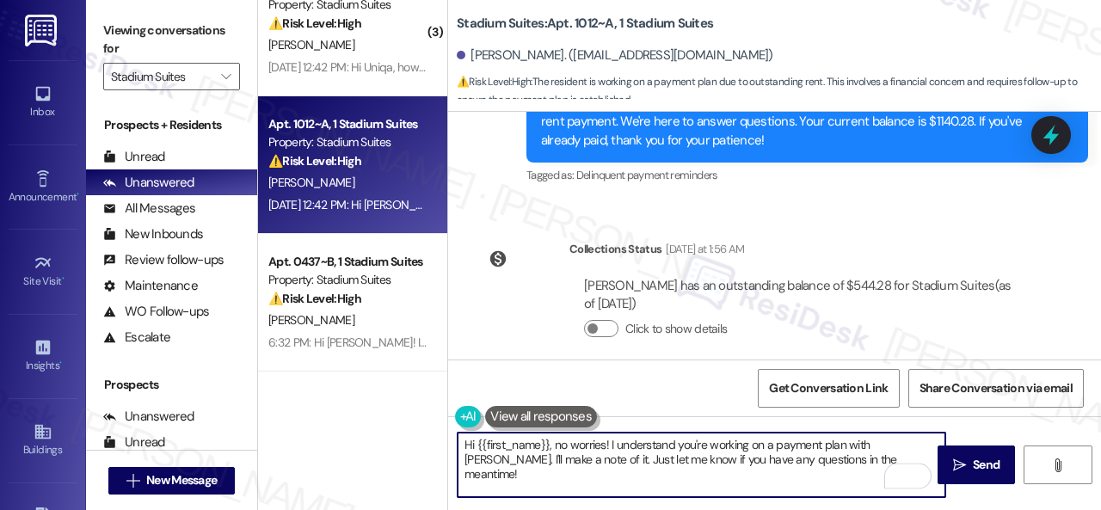
drag, startPoint x: 857, startPoint y: 462, endPoint x: 554, endPoint y: 450, distance: 303.1
click at [554, 450] on textarea "Hi {{first_name}}, no worries! I understand you're working on a payment plan wi…" at bounding box center [702, 465] width 488 height 65
paste textarea "I'm sorry for the delayed response. Please don’t hesitate to confirm if you sti…"
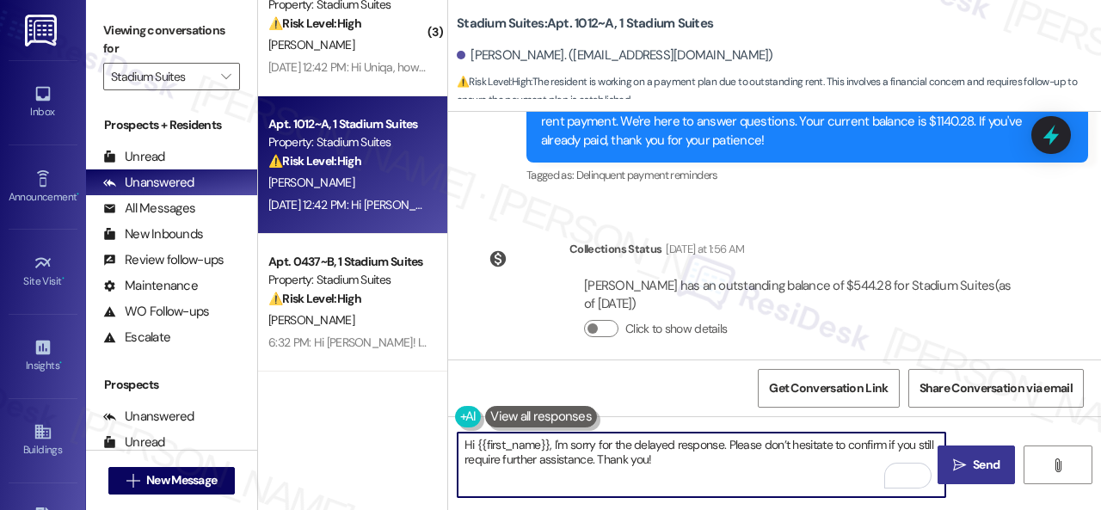
type textarea "Hi {{first_name}}, I'm sorry for the delayed response. Please don’t hesitate to…"
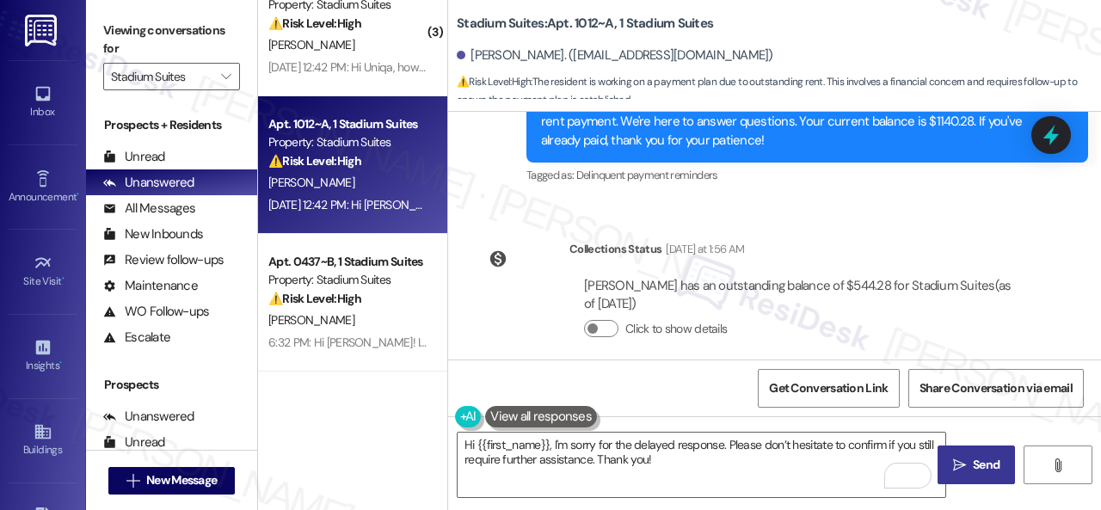
click at [953, 459] on icon "" at bounding box center [959, 466] width 13 height 14
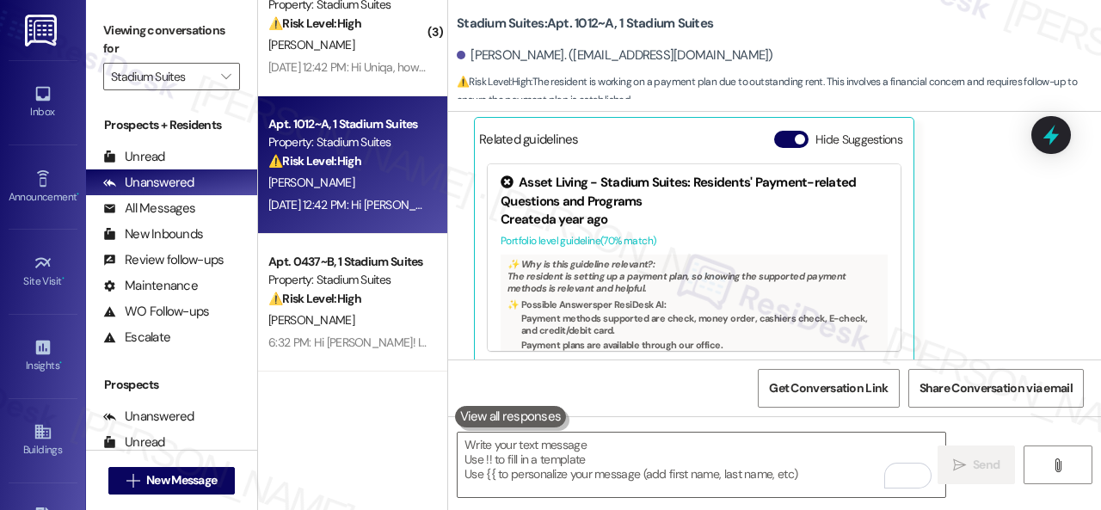
scroll to position [2749, 0]
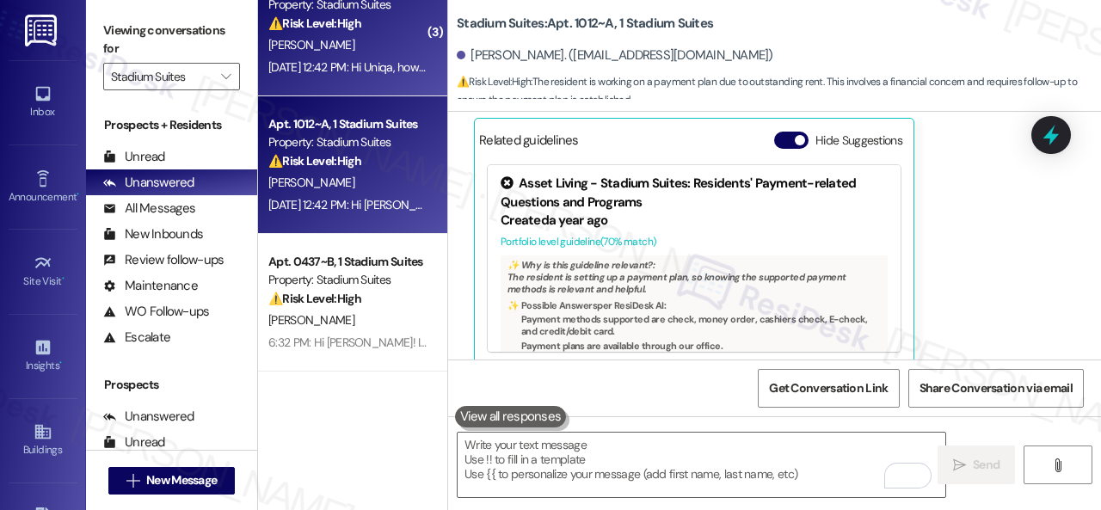
click at [353, 44] on div "[PERSON_NAME]" at bounding box center [348, 45] width 163 height 22
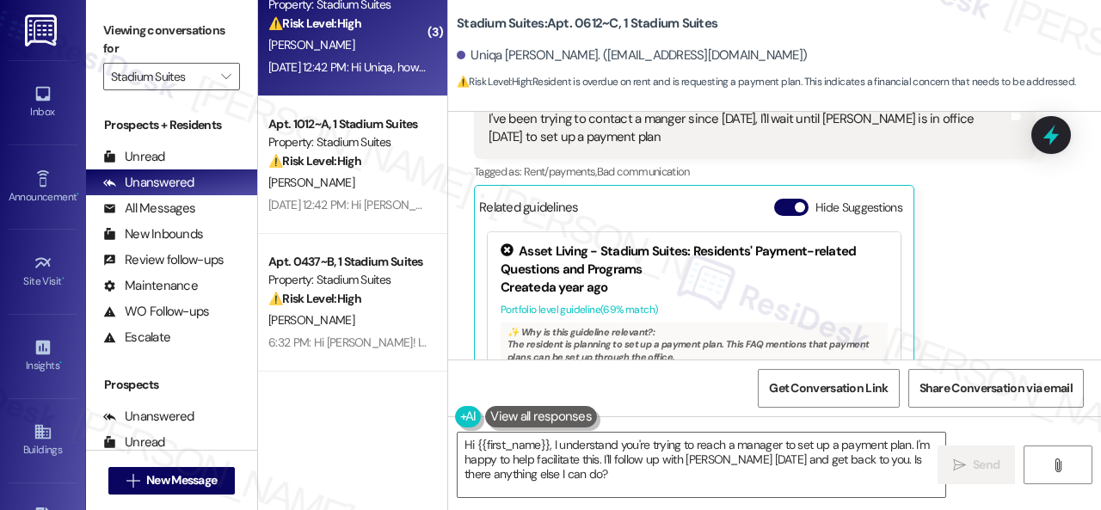
scroll to position [3111, 0]
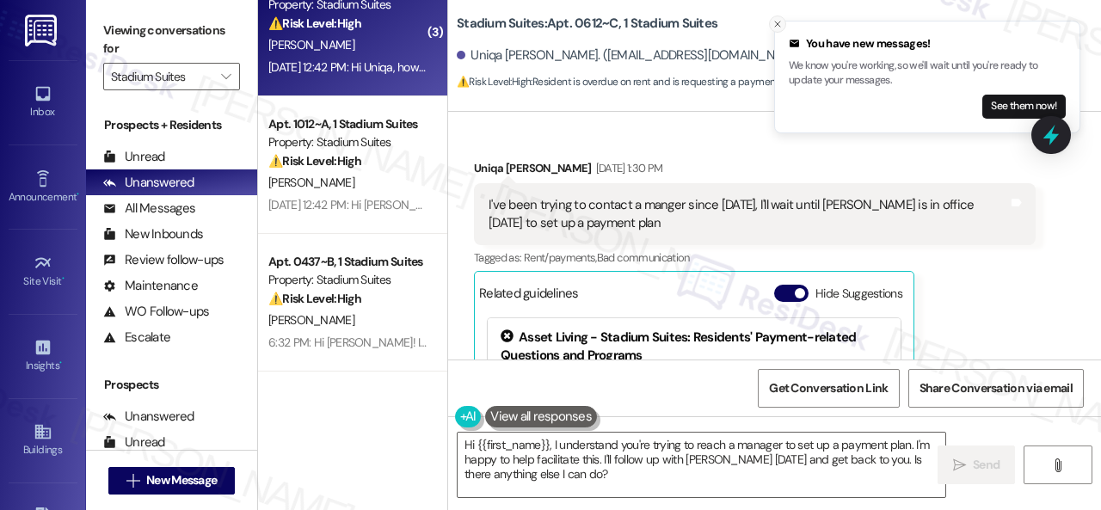
click at [771, 21] on button "Close toast" at bounding box center [777, 23] width 17 height 17
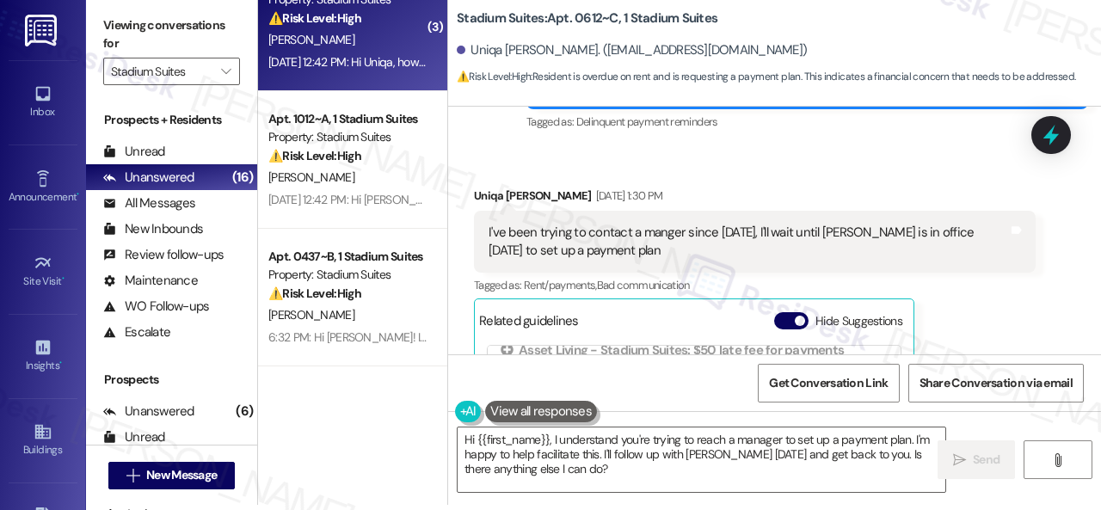
scroll to position [3040, 0]
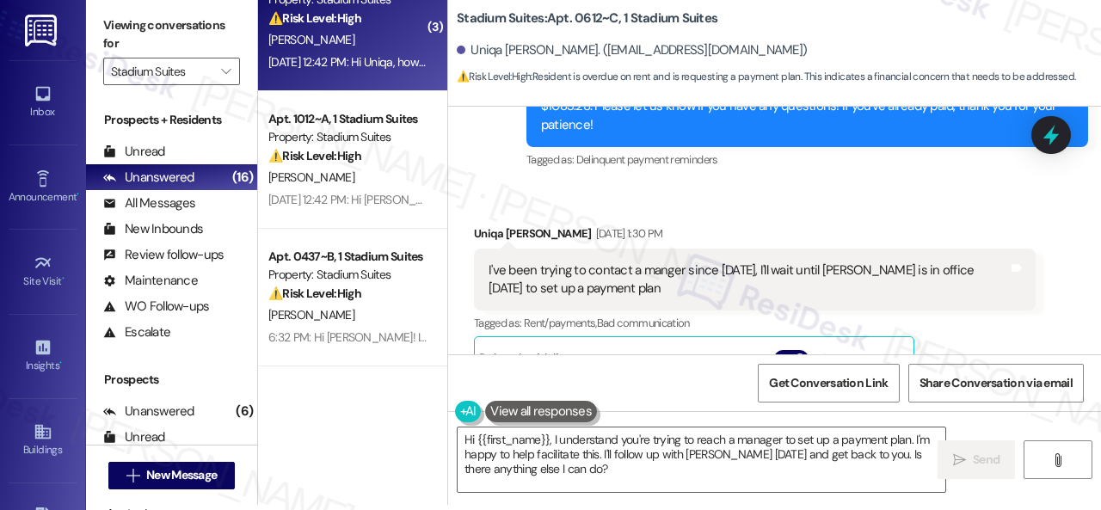
click at [886, 191] on div "Received via SMS Uniqa Richardson Sep 05, 2025 at 1:30 PM I've been trying to c…" at bounding box center [774, 392] width 653 height 412
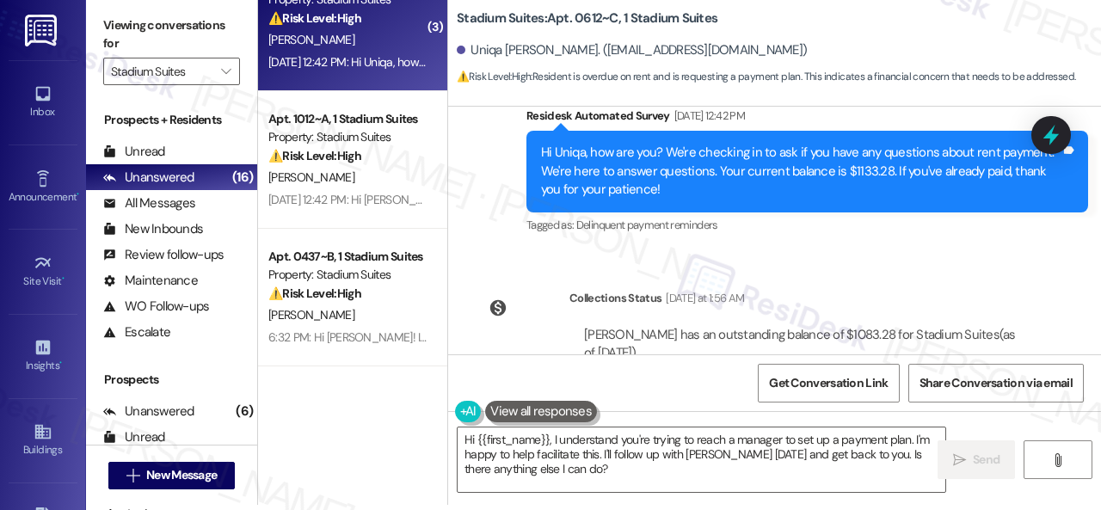
scroll to position [3470, 0]
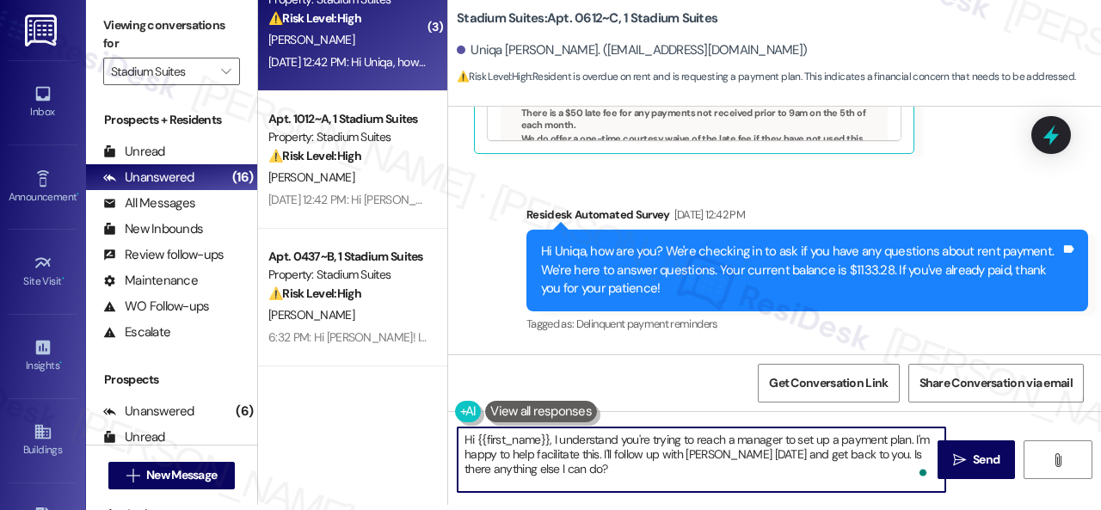
drag, startPoint x: 552, startPoint y: 441, endPoint x: 632, endPoint y: 472, distance: 85.8
click at [623, 484] on textarea "Hi {{first_name}}, I understand you're trying to reach a manager to set up a pa…" at bounding box center [702, 460] width 488 height 65
paste textarea "'m sorry for the delayed response. Please don’t hesitate to confirm if you stil…"
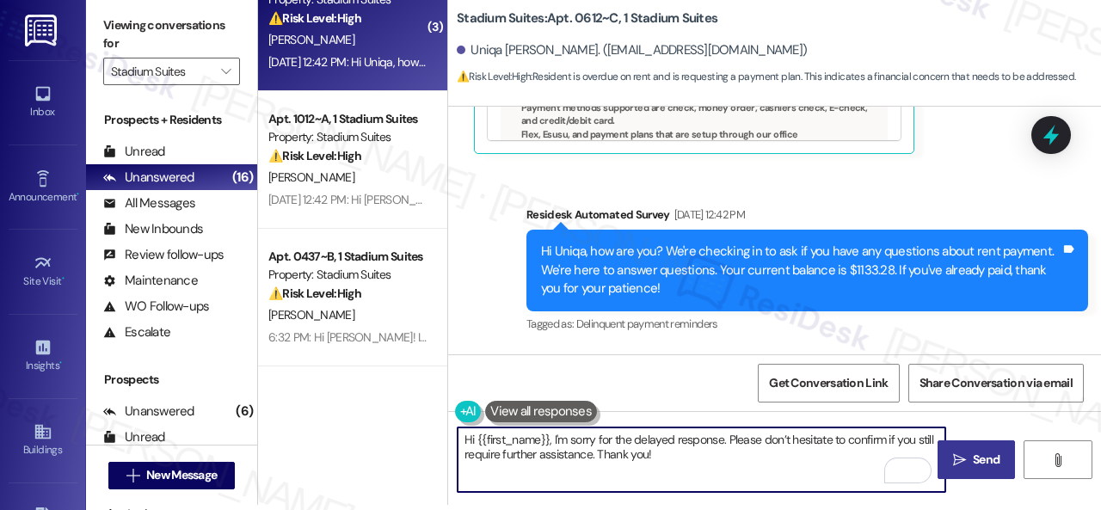
type textarea "Hi {{first_name}}, I'm sorry for the delayed response. Please don’t hesitate to…"
click at [955, 459] on icon "" at bounding box center [959, 460] width 13 height 14
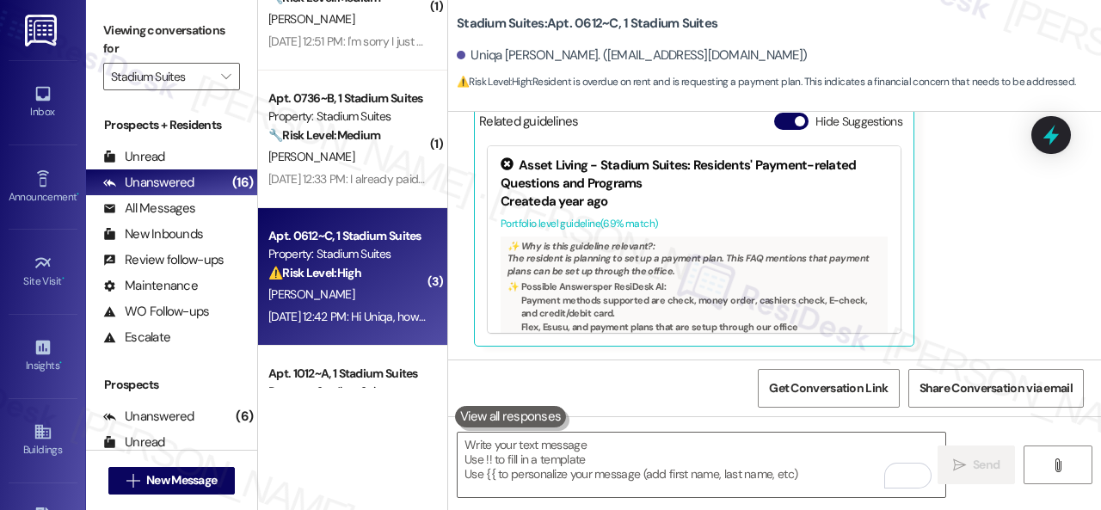
scroll to position [471, 0]
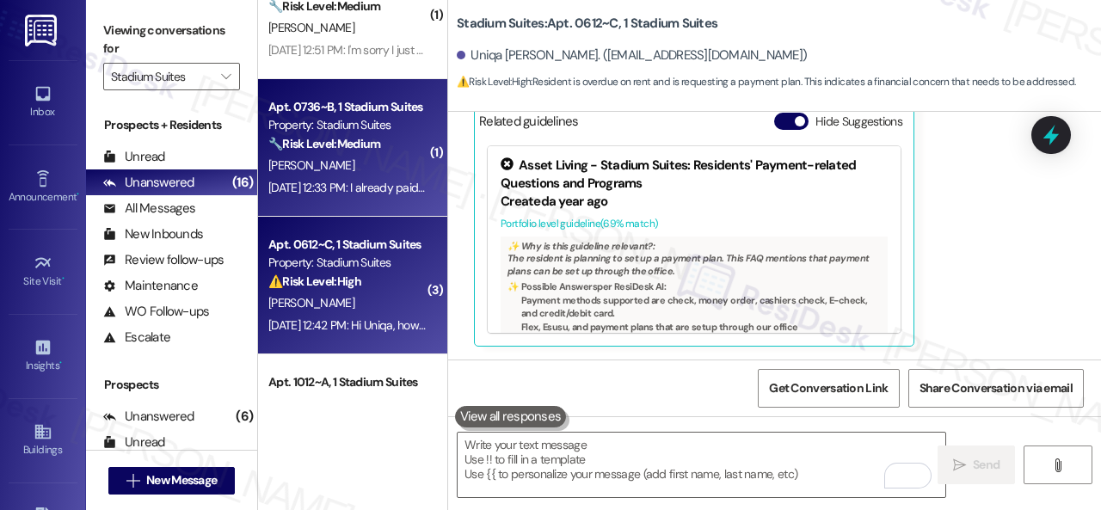
click at [371, 161] on div "[PERSON_NAME]" at bounding box center [348, 166] width 163 height 22
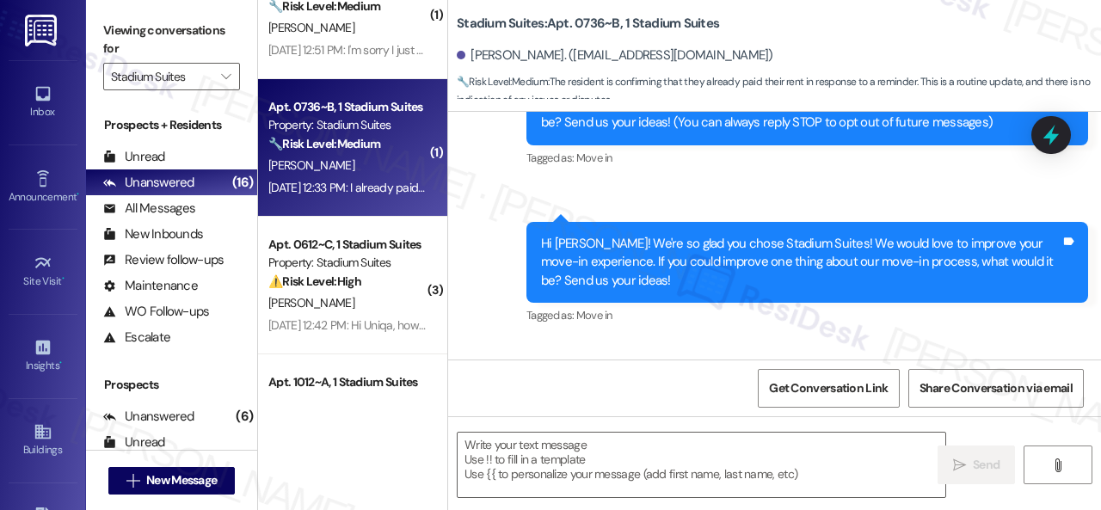
type textarea "Fetching suggested responses. Please feel free to read through the conversation…"
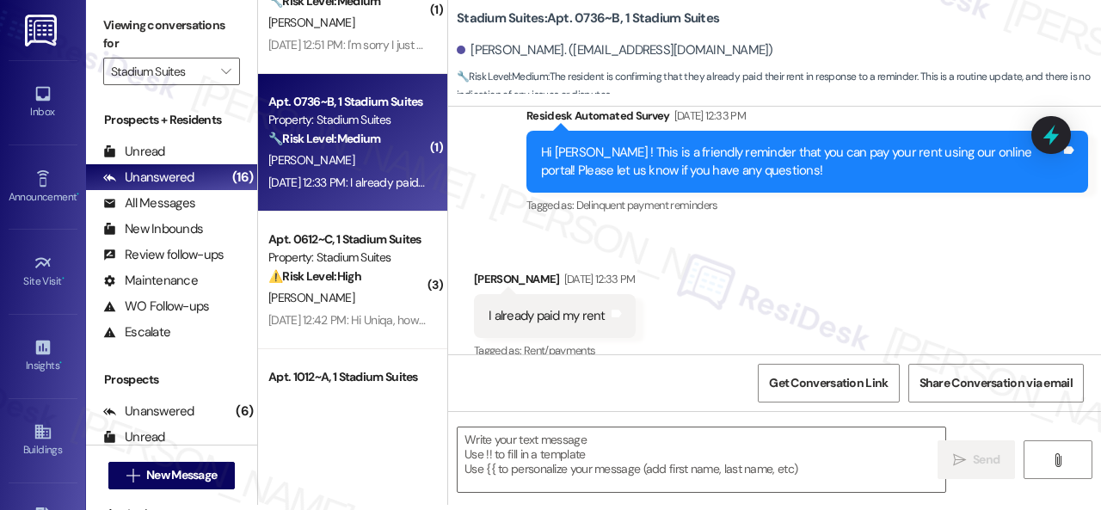
scroll to position [551, 0]
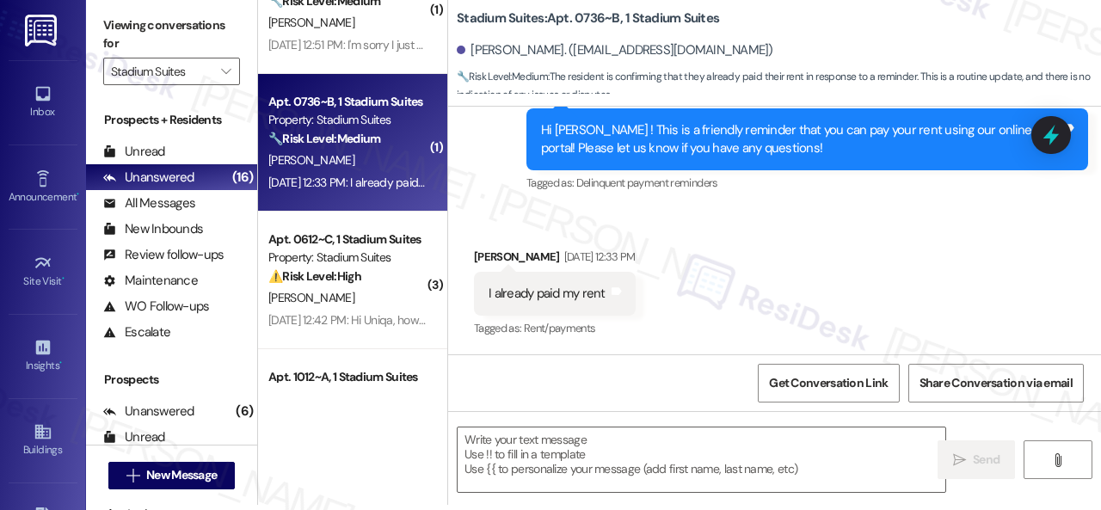
click at [856, 215] on div "Received via SMS Grace Ludwig Sep 02, 2025 at 12:33 PM I already paid my rent T…" at bounding box center [774, 281] width 653 height 145
drag, startPoint x: 566, startPoint y: 455, endPoint x: 577, endPoint y: 448, distance: 13.1
click at [571, 453] on textarea at bounding box center [702, 460] width 488 height 65
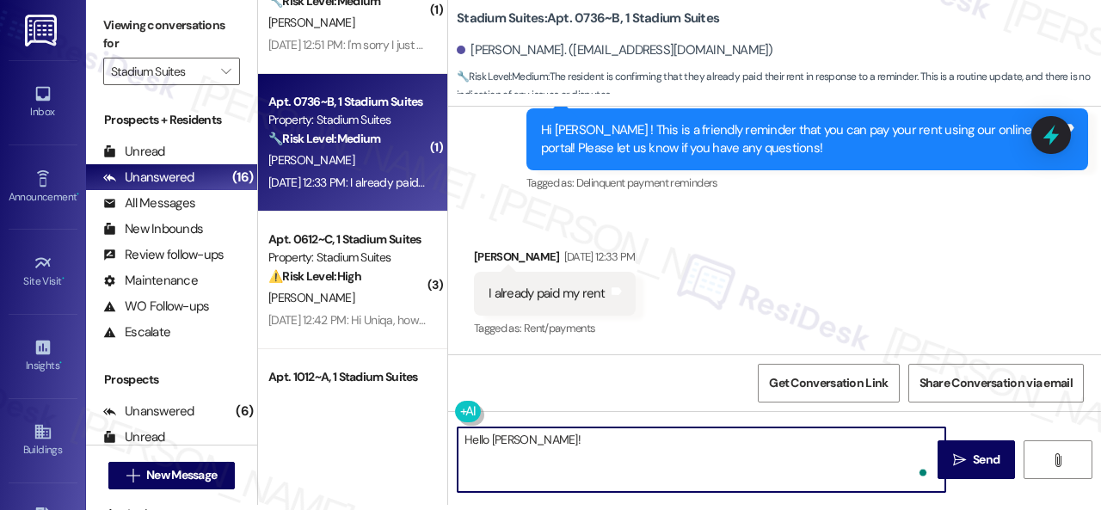
paste textarea "I'm sorry for the delayed response. I'm happy to know that you've already taken…"
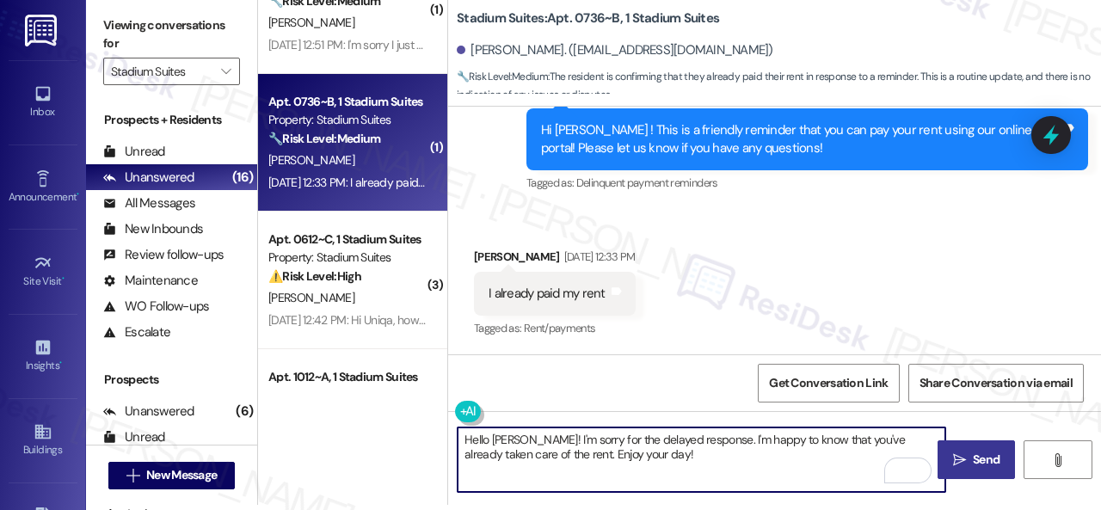
type textarea "Hello Grace! I'm sorry for the delayed response. I'm happy to know that you've …"
click at [979, 455] on span "Send" at bounding box center [986, 460] width 27 height 18
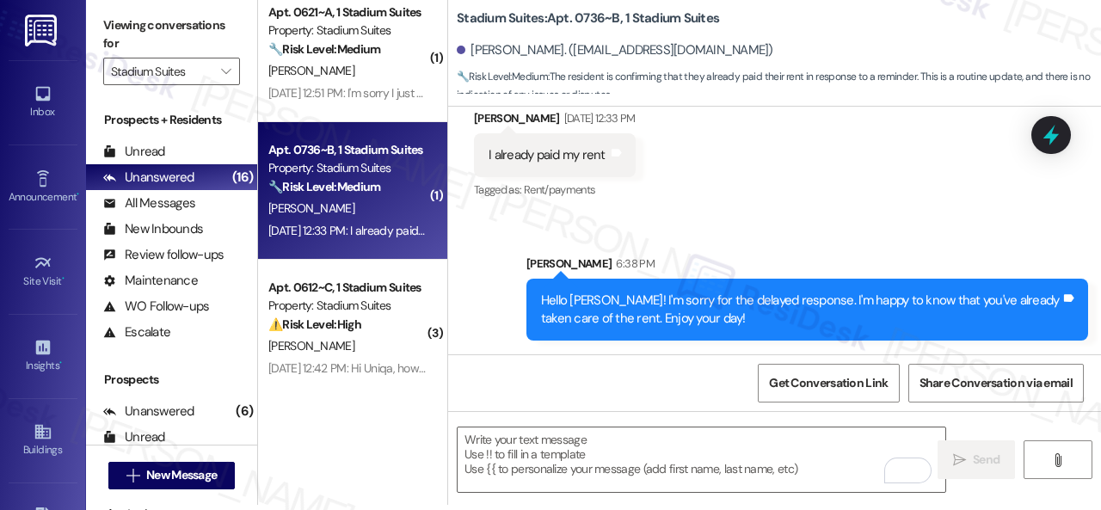
scroll to position [299, 0]
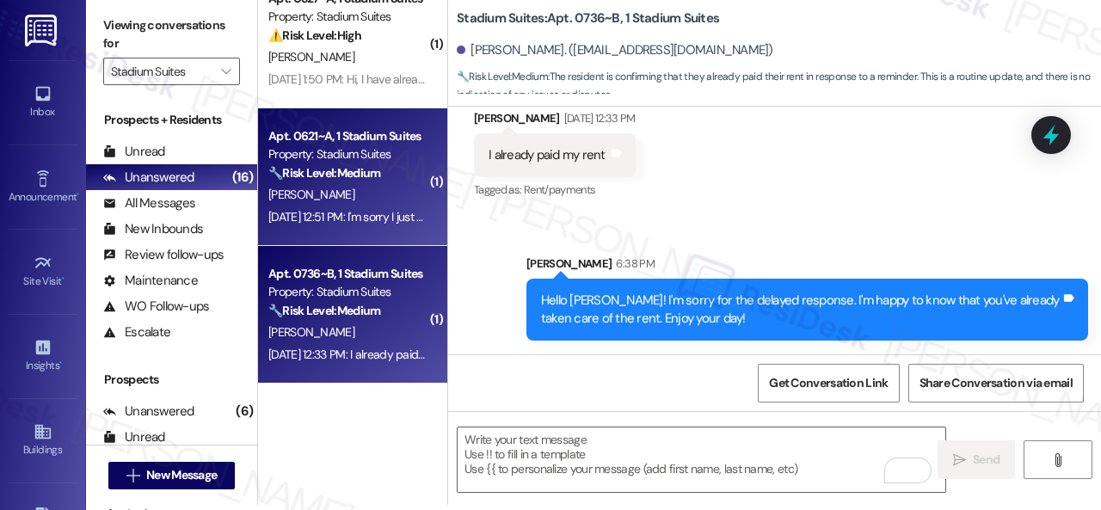
click at [360, 193] on div "[PERSON_NAME]" at bounding box center [348, 195] width 163 height 22
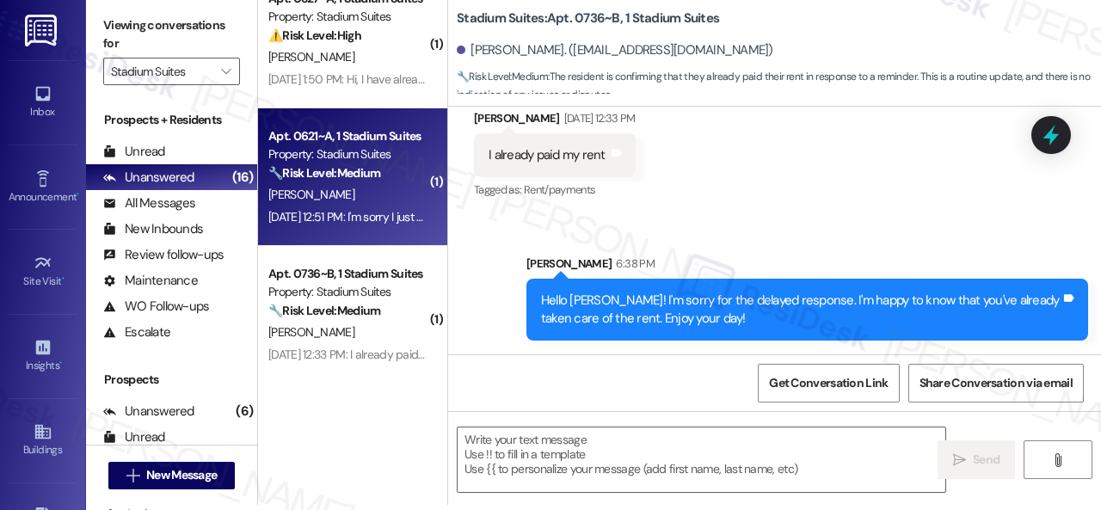
type textarea "Fetching suggested responses. Please feel free to read through the conversation…"
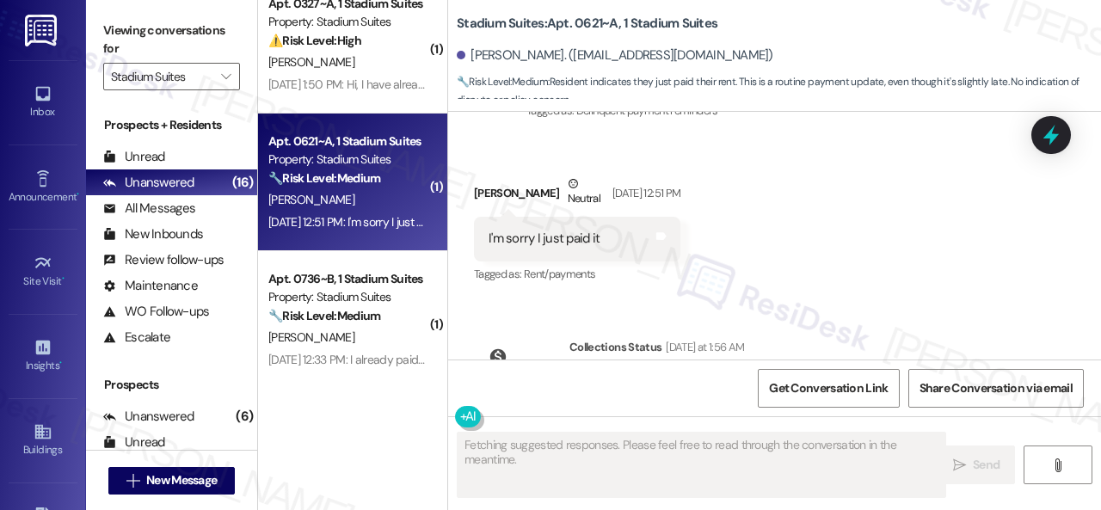
scroll to position [736, 0]
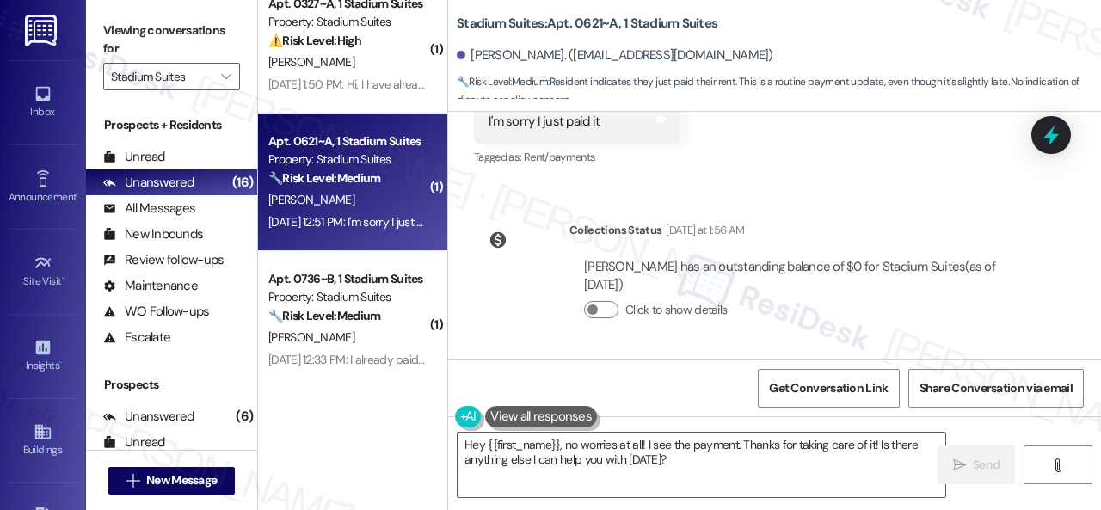
click at [878, 133] on div "Received via SMS Timothy White Neutral Sep 08, 2025 at 12:51 PM I'm sorry I jus…" at bounding box center [774, 100] width 653 height 163
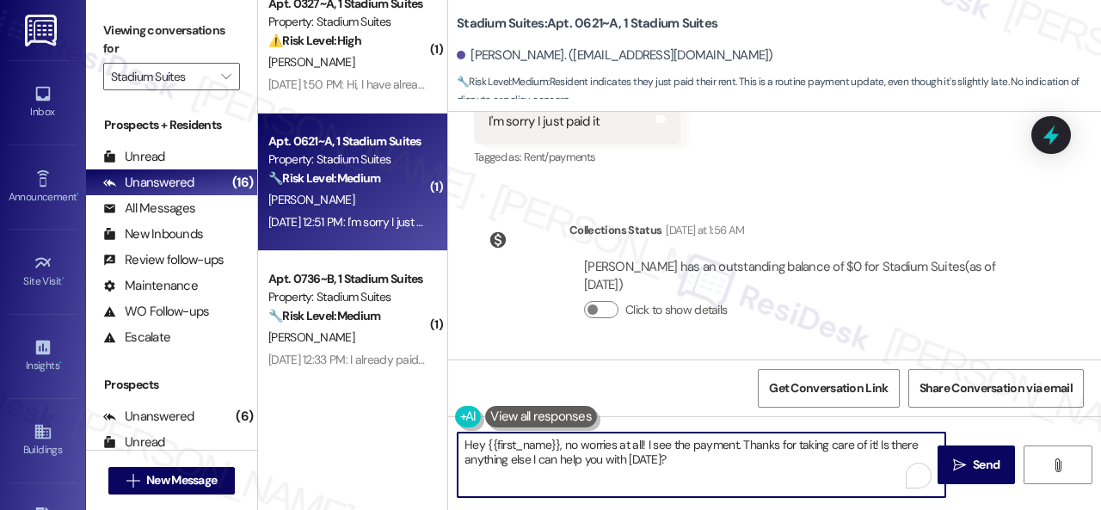
drag, startPoint x: 668, startPoint y: 465, endPoint x: 563, endPoint y: 450, distance: 106.1
click at [563, 450] on textarea "Hey {{first_name}}, no worries at all! I see the payment. Thanks for taking car…" at bounding box center [702, 465] width 488 height 65
paste textarea "I'm sorry for the delayed response. I'm happy to know that you've already taken…"
type textarea "Hey {{first_name}}, I'm sorry for the delayed response. I'm happy to know that …"
click at [979, 458] on span "Send" at bounding box center [986, 465] width 27 height 18
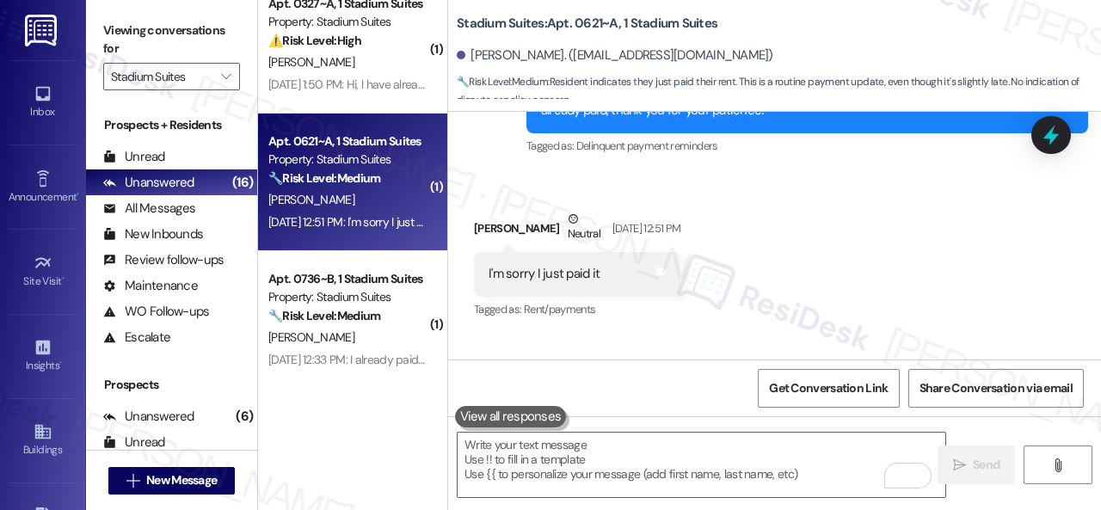
scroll to position [557, 0]
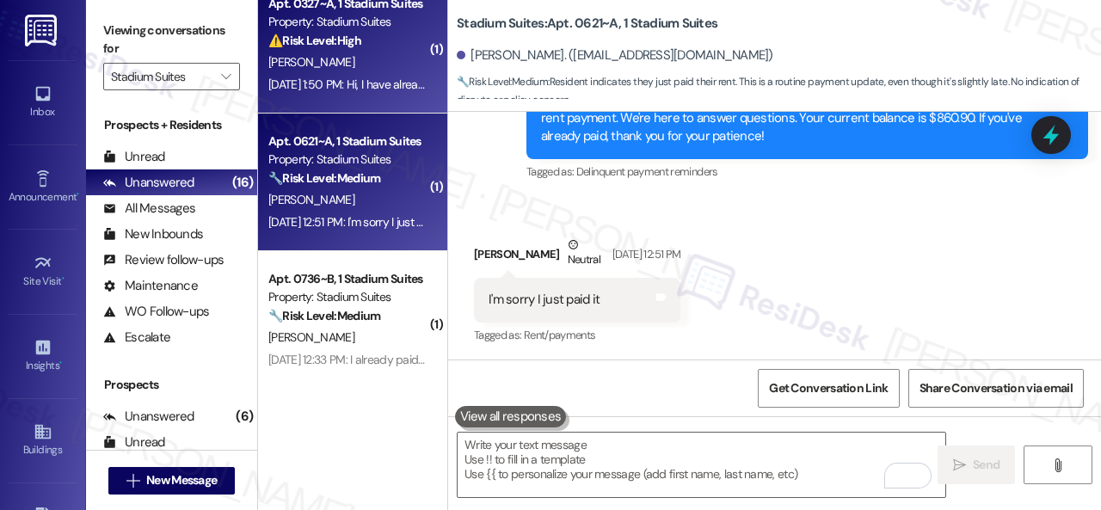
click at [379, 61] on div "[PERSON_NAME]" at bounding box center [348, 63] width 163 height 22
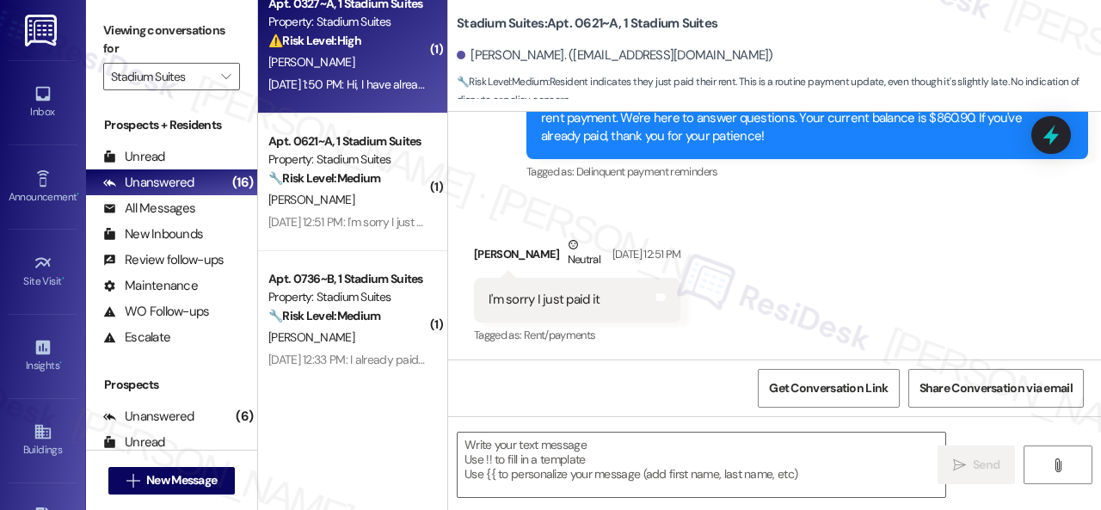
type textarea "Fetching suggested responses. Please feel free to read through the conversation…"
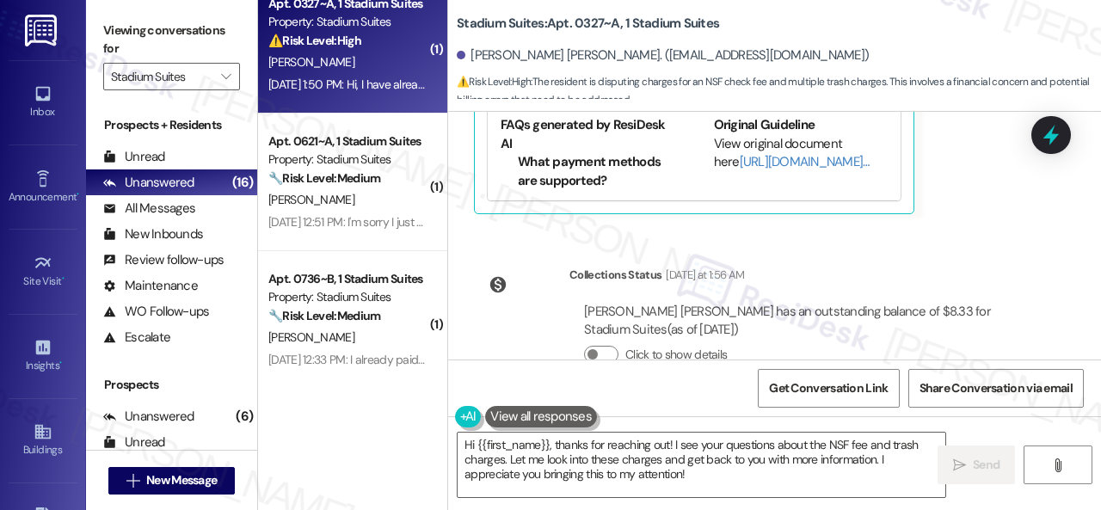
scroll to position [2839, 0]
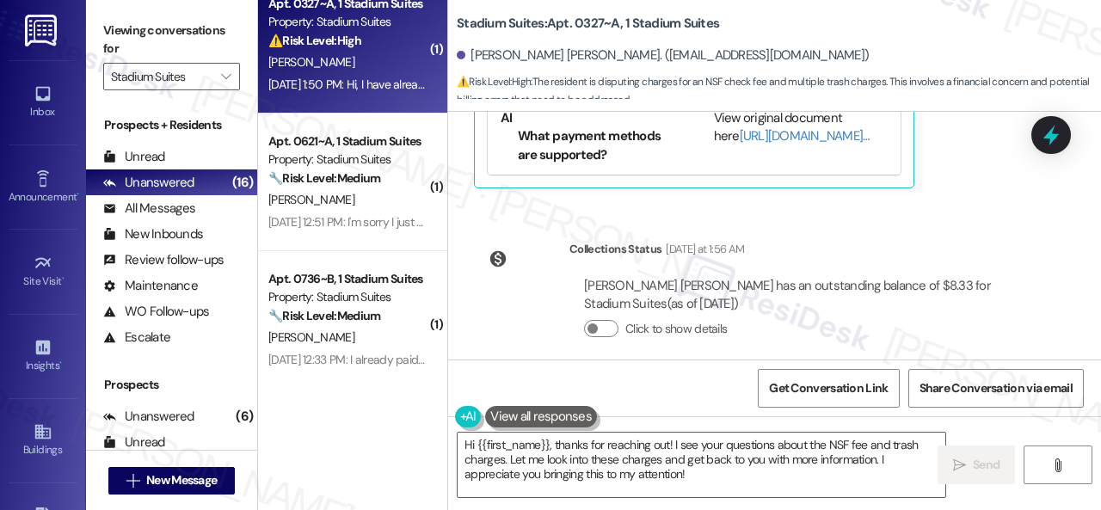
click at [882, 227] on div "Collections Status Yesterday at 1:56 AM Kennedy Smillie has an outstanding bala…" at bounding box center [755, 302] width 588 height 151
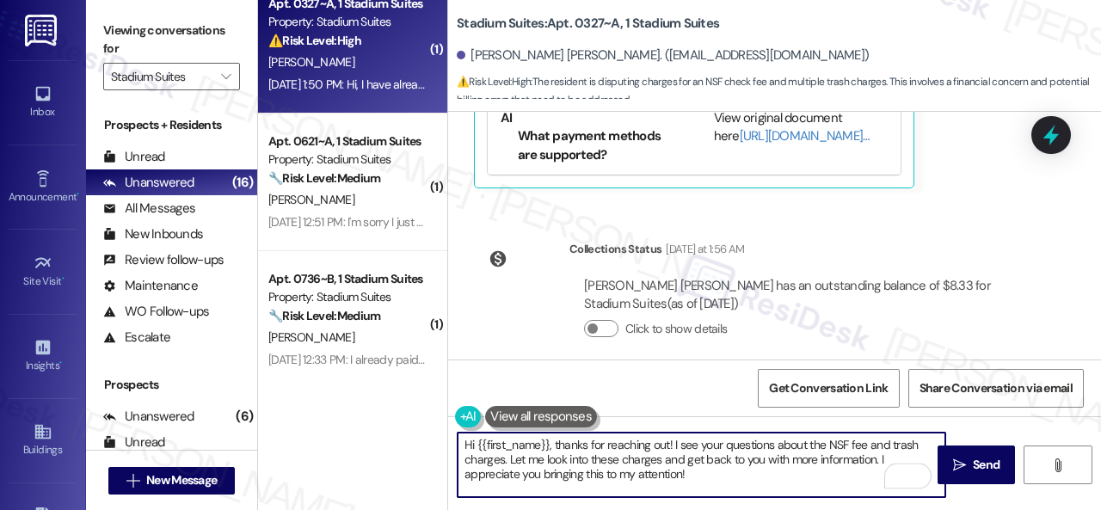
drag, startPoint x: 705, startPoint y: 471, endPoint x: 554, endPoint y: 440, distance: 154.5
click at [554, 440] on textarea "Hi {{first_name}}, thanks for reaching out! I see your questions about the NSF …" at bounding box center [702, 465] width 488 height 65
paste textarea "I'm sorry for the delayed response. Please don’t hesitate to confirm if you sti…"
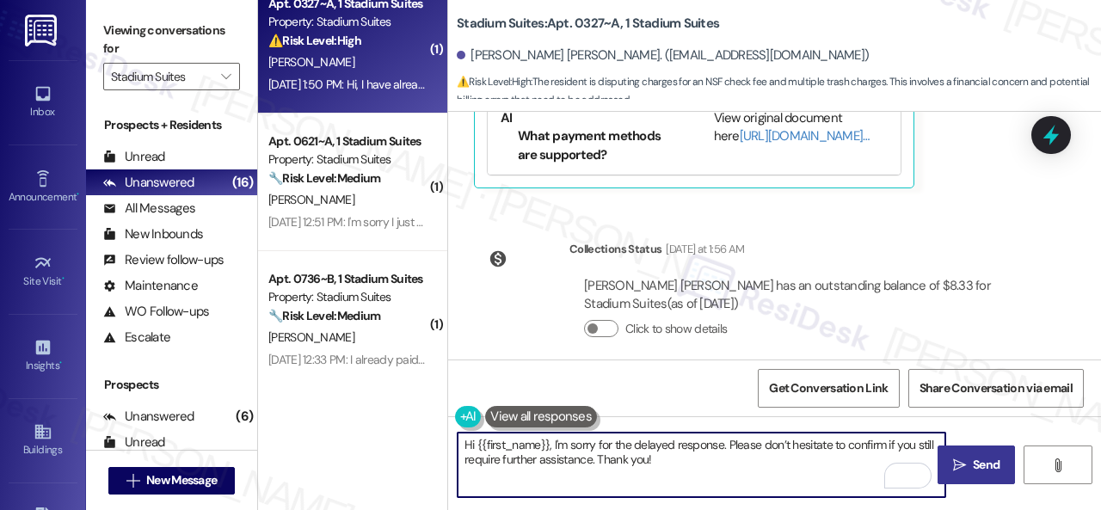
type textarea "Hi {{first_name}}, I'm sorry for the delayed response. Please don’t hesitate to…"
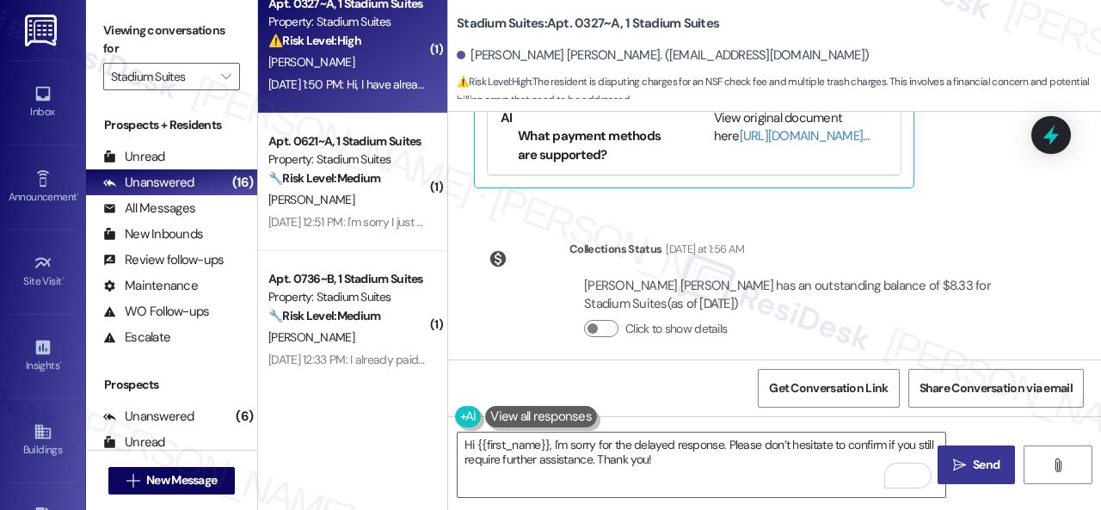
click at [966, 455] on button " Send" at bounding box center [976, 465] width 77 height 39
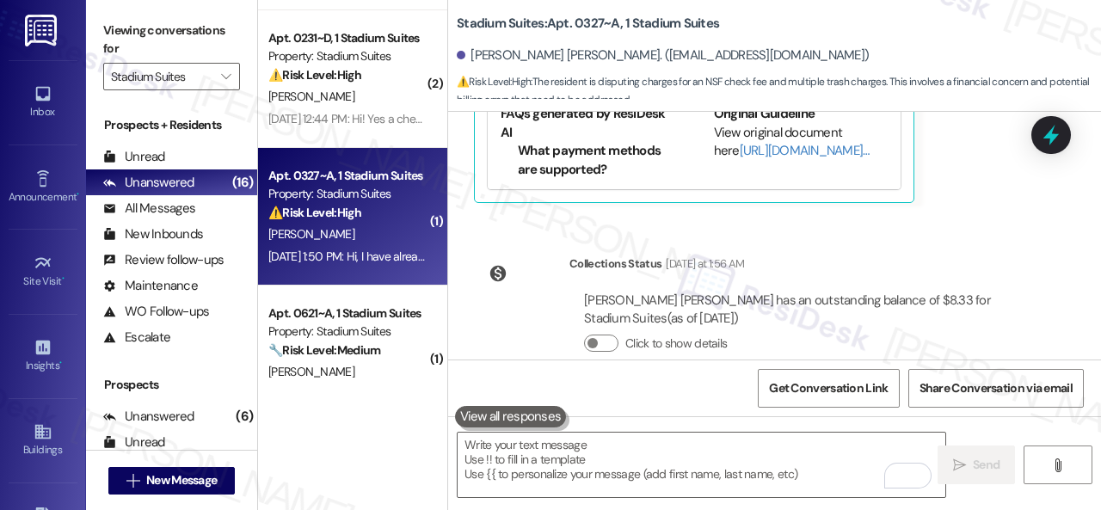
scroll to position [2977, 0]
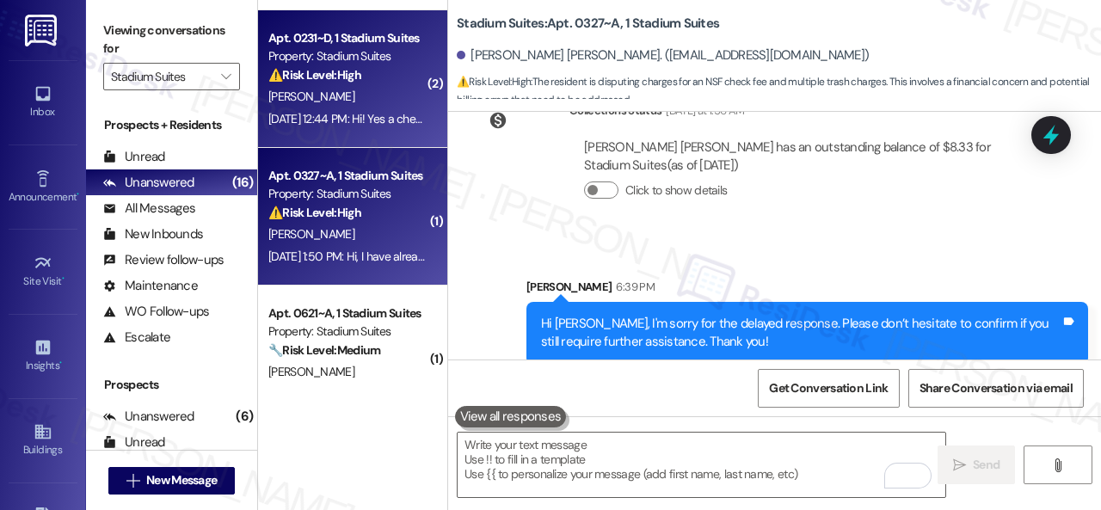
click at [353, 95] on div "E. Webb" at bounding box center [348, 97] width 163 height 22
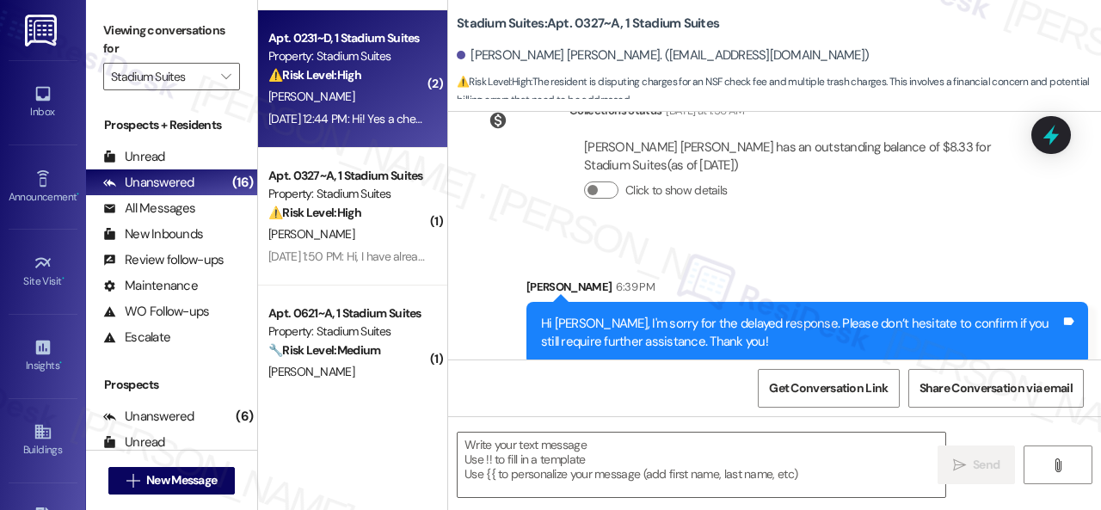
type textarea "Fetching suggested responses. Please feel free to read through the conversation…"
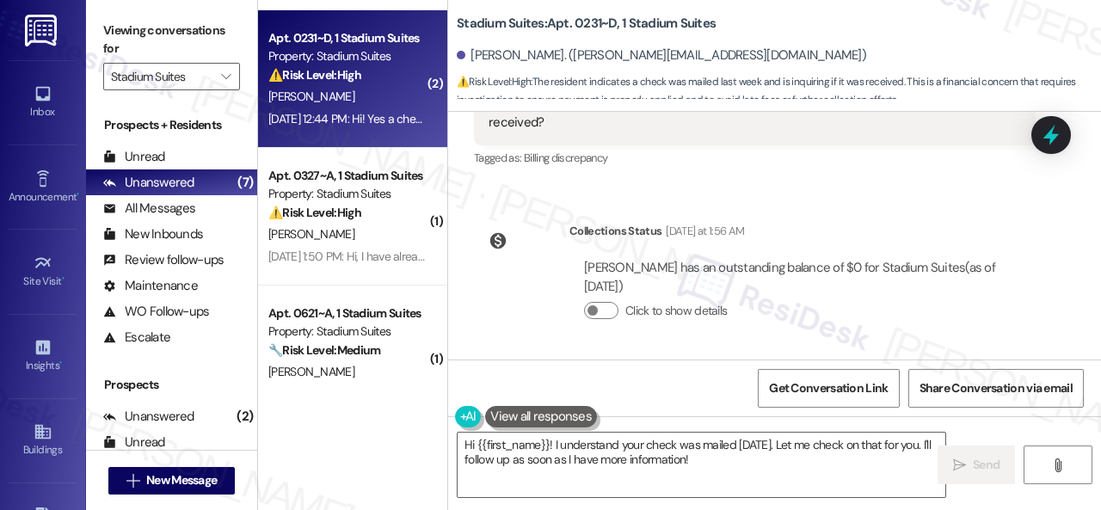
scroll to position [1180, 0]
click at [845, 192] on div "WO Lease started Aug 13, 2025 at 8:00 PM Show details Survey, sent via SMS Resi…" at bounding box center [774, 236] width 653 height 248
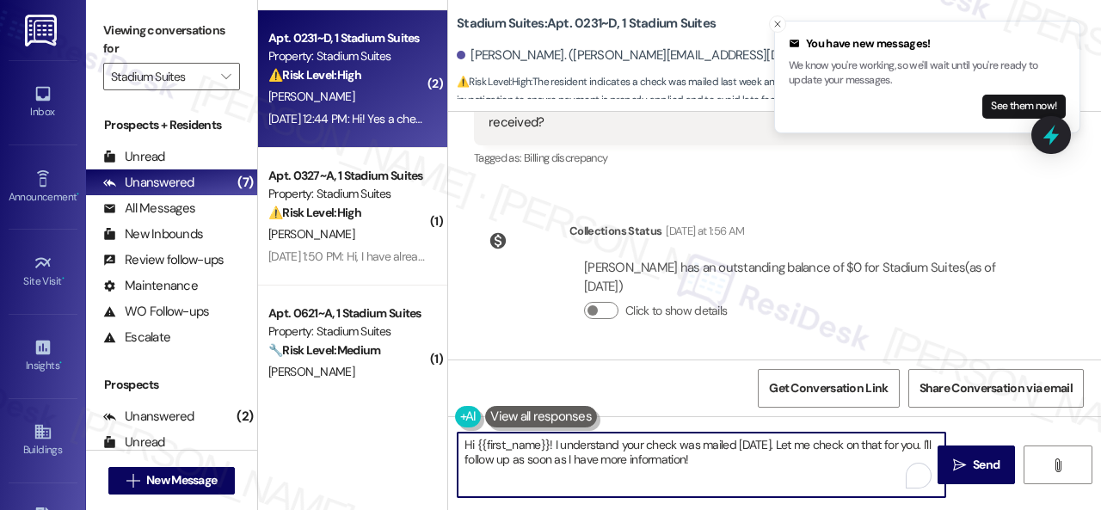
drag, startPoint x: 554, startPoint y: 440, endPoint x: 738, endPoint y: 459, distance: 185.1
click at [738, 459] on textarea "Hi {{first_name}}! I understand your check was mailed last Tuesday. Let me chec…" at bounding box center [702, 465] width 488 height 65
paste textarea "'m sorry for the delayed response. I'm happy to know that you've already taken …"
type textarea "Hi {{first_name}}! I'm sorry for the delayed response. I'm happy to know that y…"
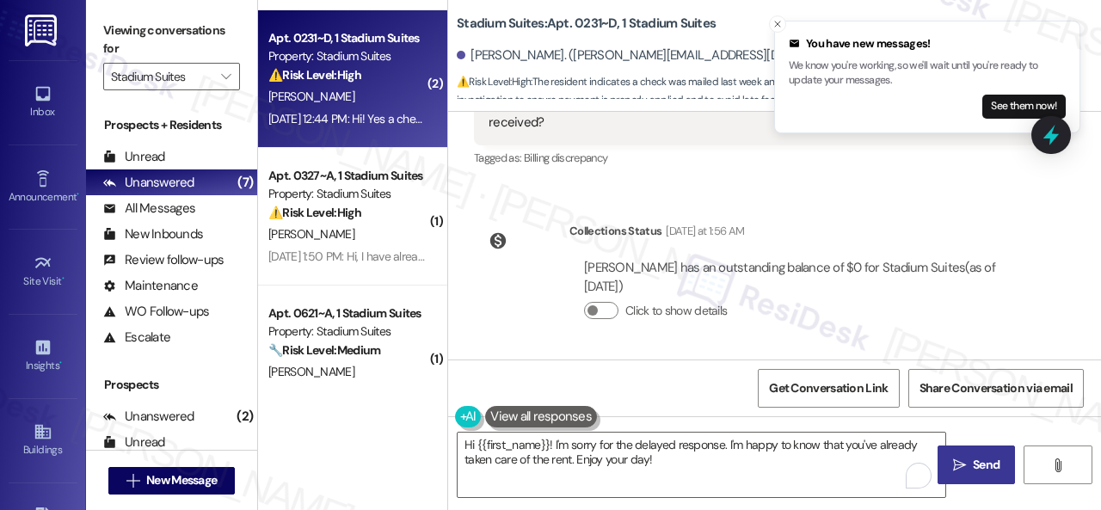
click at [953, 459] on icon "" at bounding box center [959, 466] width 13 height 14
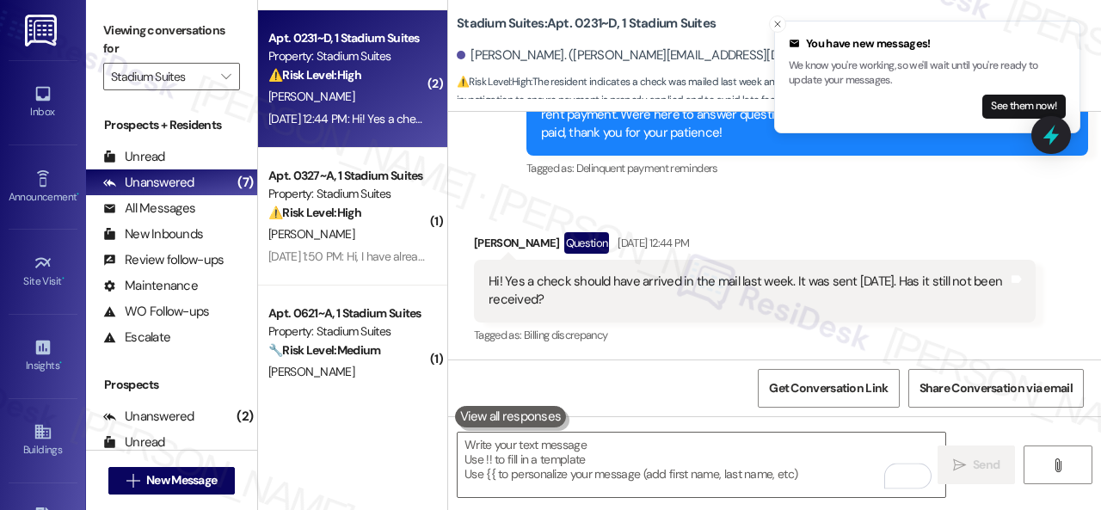
scroll to position [1003, 0]
click at [778, 27] on icon "Close toast" at bounding box center [778, 24] width 10 height 10
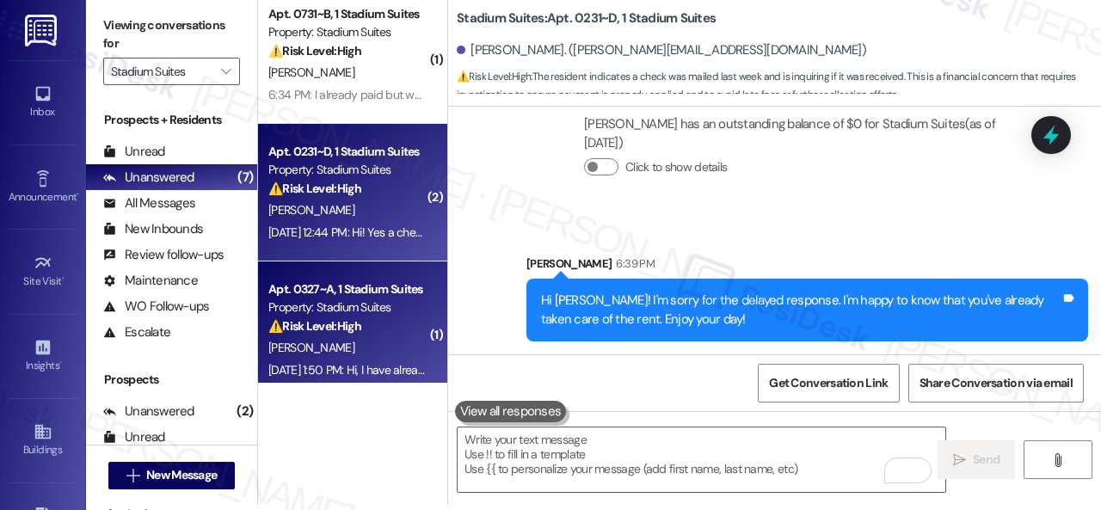
scroll to position [0, 0]
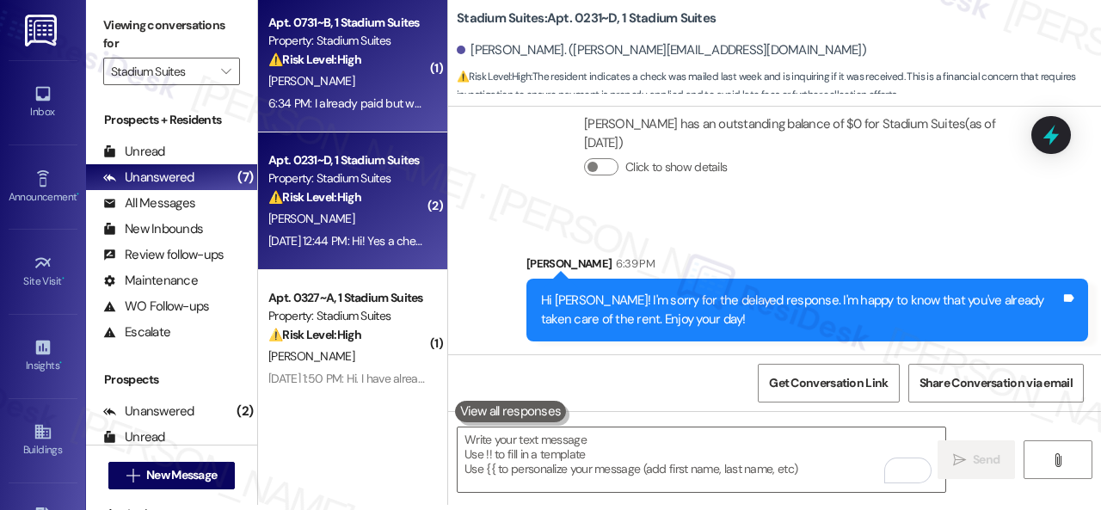
click at [380, 90] on div "L. Murphy" at bounding box center [348, 82] width 163 height 22
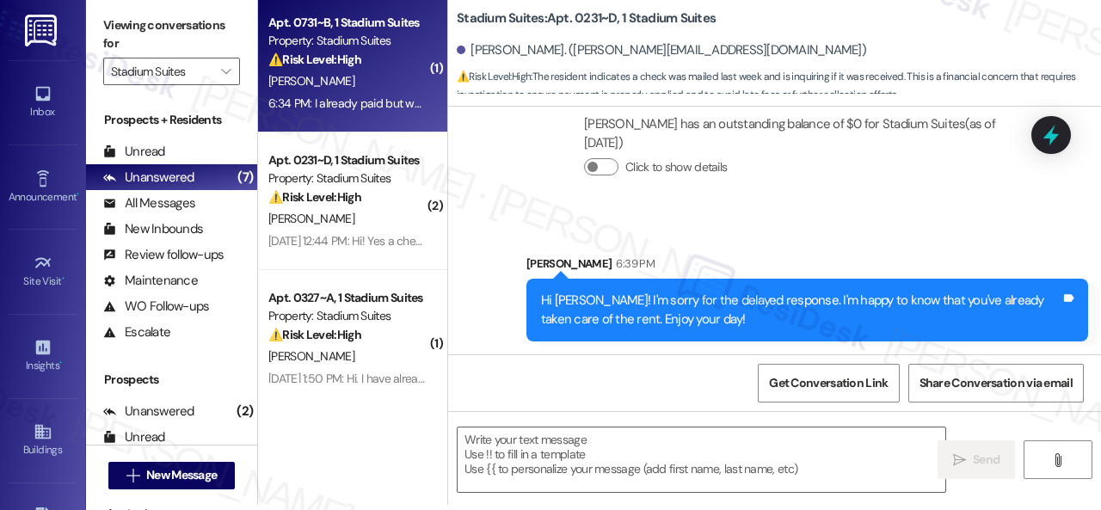
type textarea "Fetching suggested responses. Please feel free to read through the conversation…"
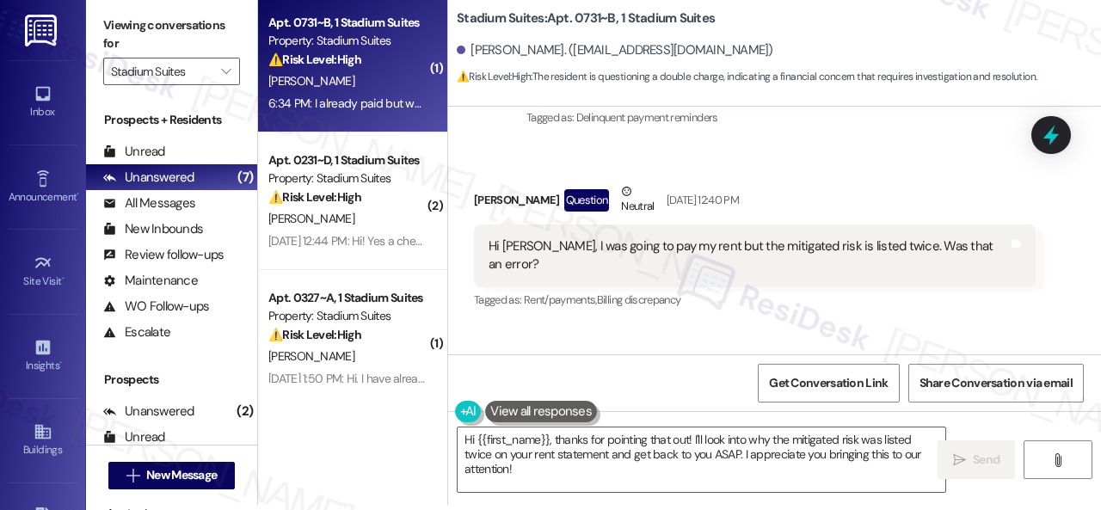
scroll to position [1075, 0]
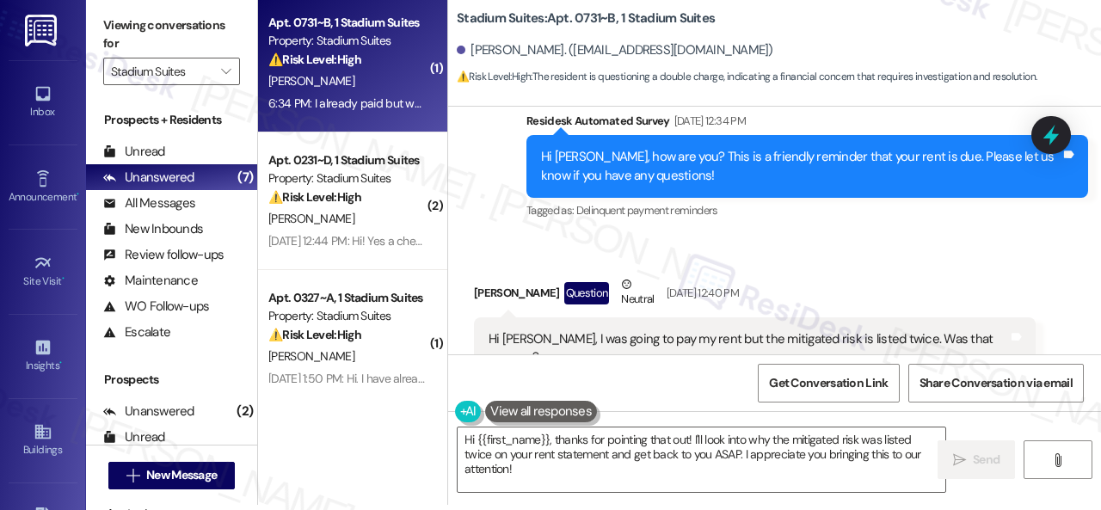
click at [864, 262] on div "Received via SMS Leyah Murphy Question Neutral Sep 02, 2025 at 12:40 PM Hi Sara…" at bounding box center [755, 340] width 588 height 156
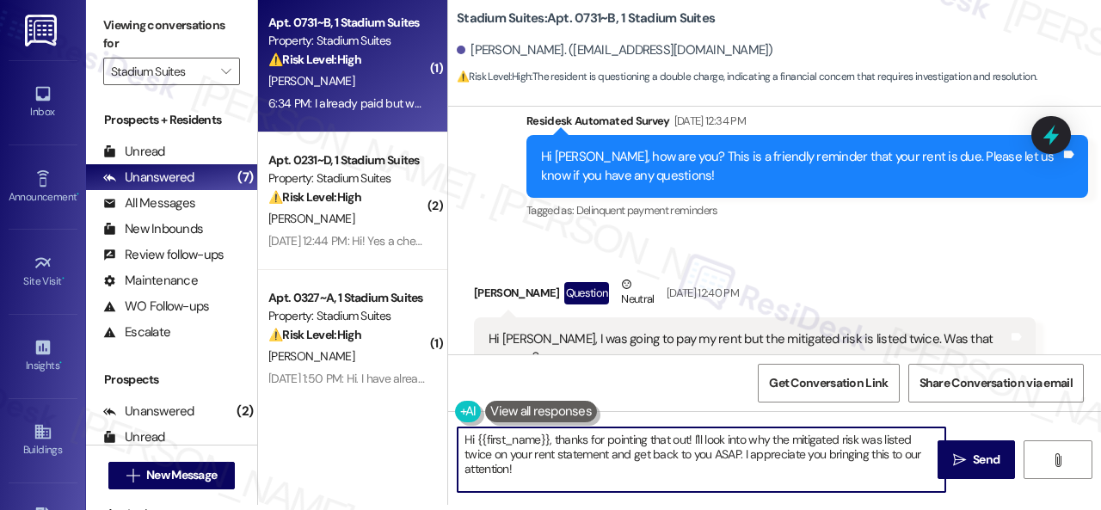
drag, startPoint x: 575, startPoint y: 477, endPoint x: 692, endPoint y: 426, distance: 127.9
click at [375, 414] on div "( 1 ) Apt. 0731~B, 1 Stadium Suites Property: Stadium Suites ⚠️ Risk Level: Hig…" at bounding box center [679, 250] width 843 height 510
paste textarea "I will forward your inquiry to the site team and get back to you as soon as I r…"
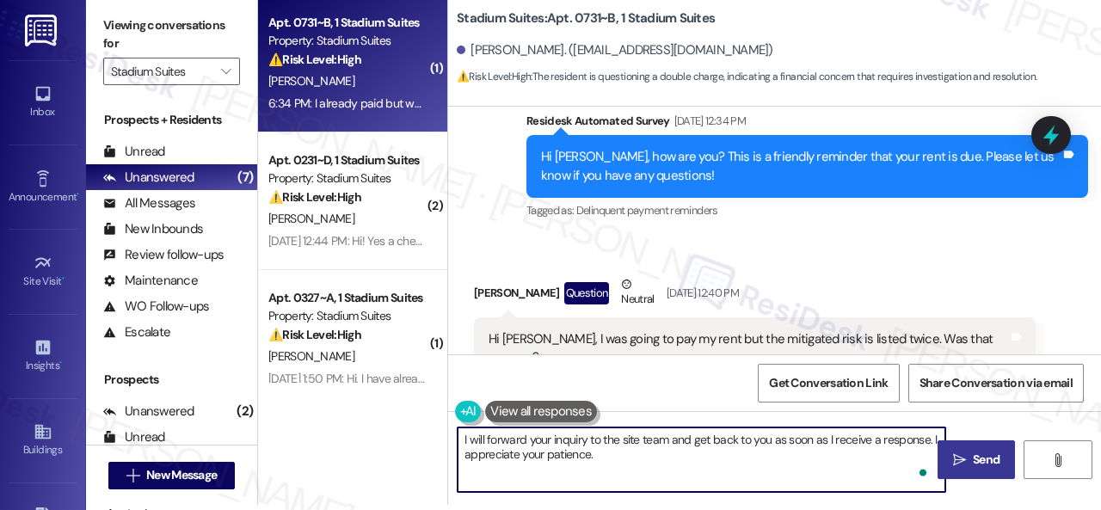
type textarea "I will forward your inquiry to the site team and get back to you as soon as I r…"
click at [955, 459] on icon "" at bounding box center [959, 460] width 13 height 14
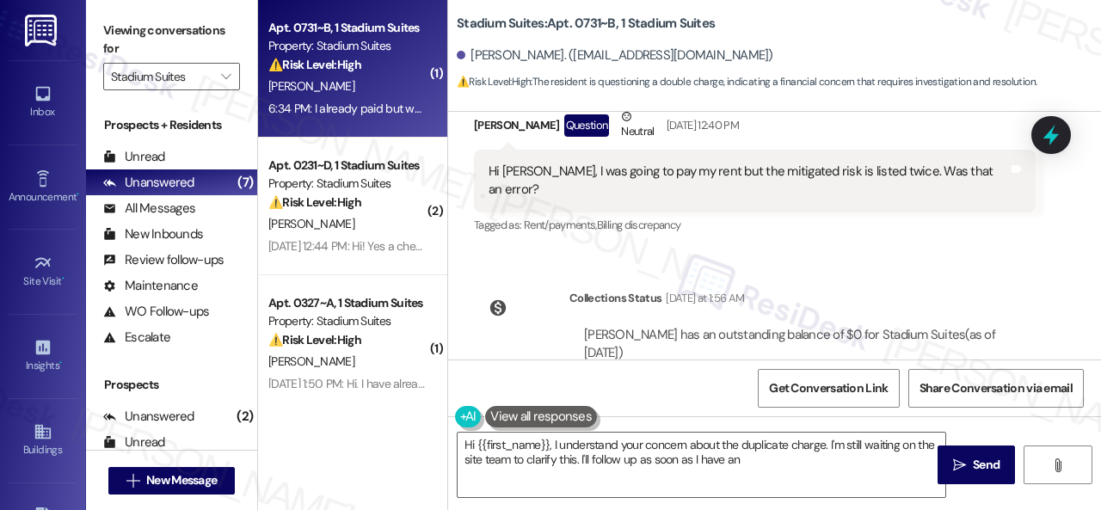
scroll to position [1128, 0]
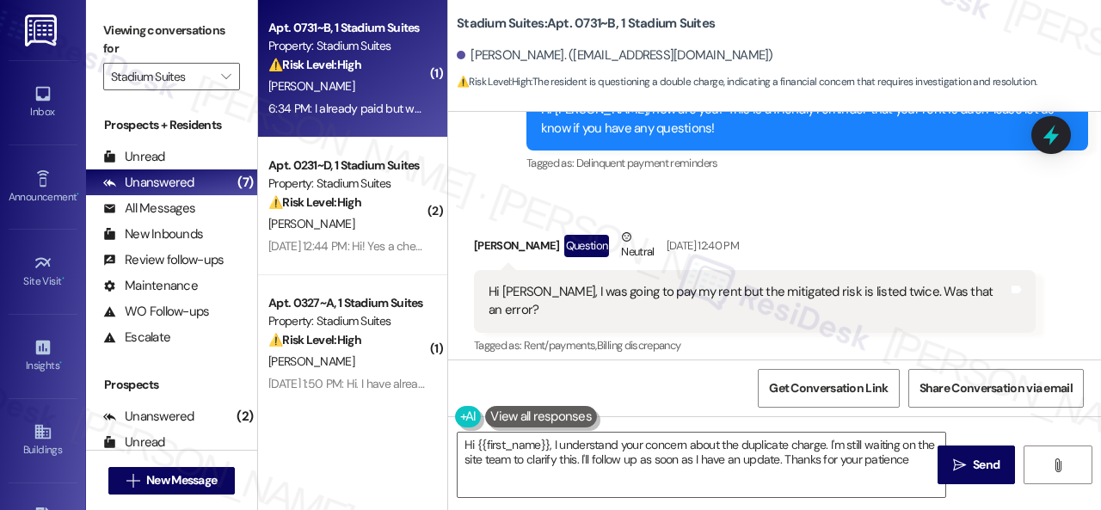
type textarea "Hi {{first_name}}, I understand your concern about the duplicate charge. I'm st…"
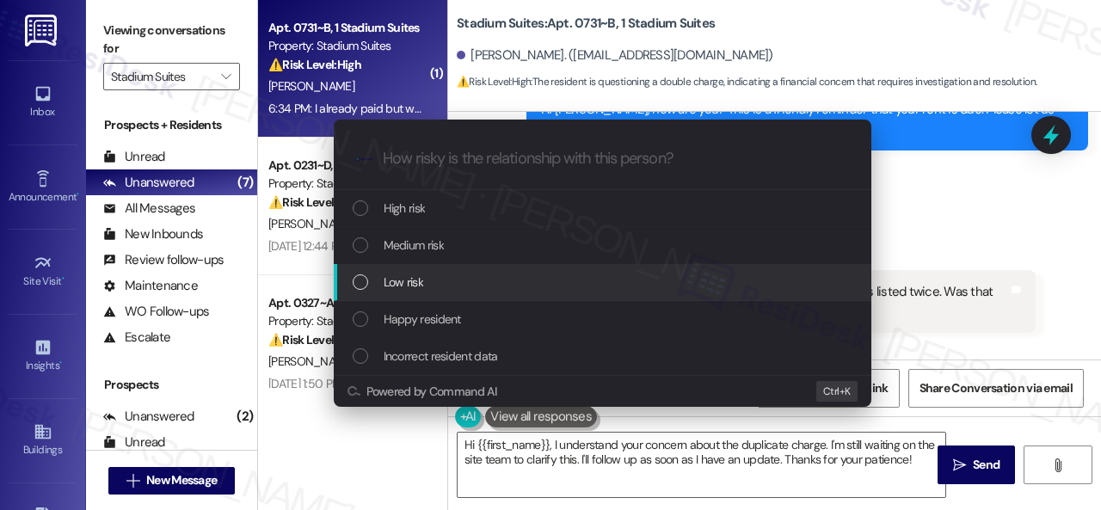
click at [401, 283] on span "Low risk" at bounding box center [404, 282] width 40 height 19
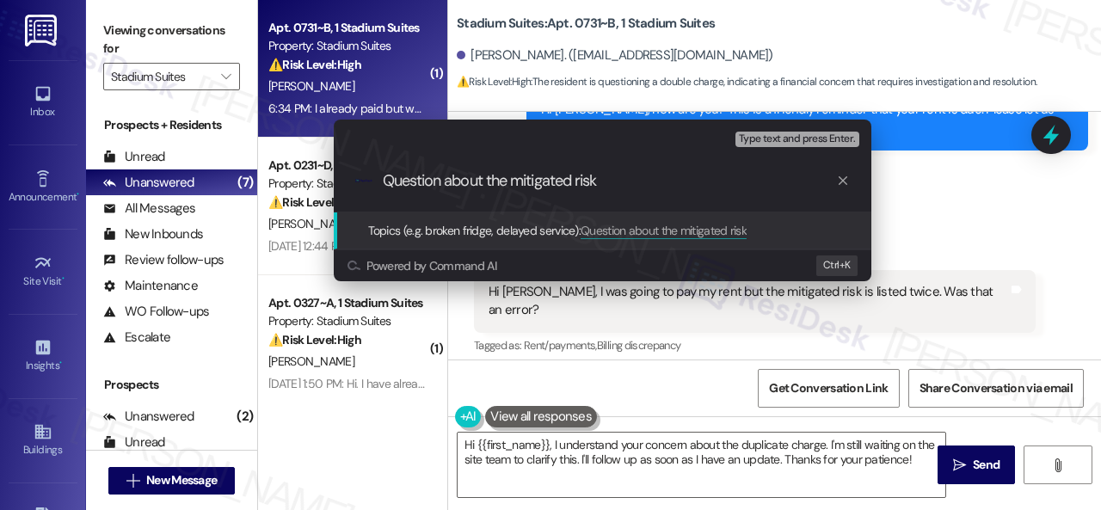
type input "Question about the mitigated risk."
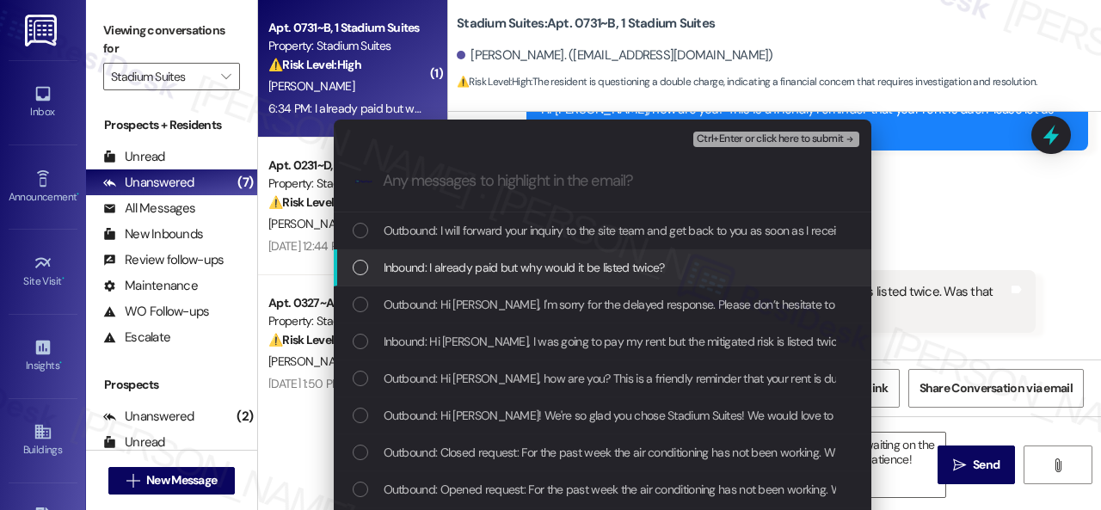
click at [501, 271] on span "Inbound: I already paid but why would it be listed twice?" at bounding box center [524, 267] width 281 height 19
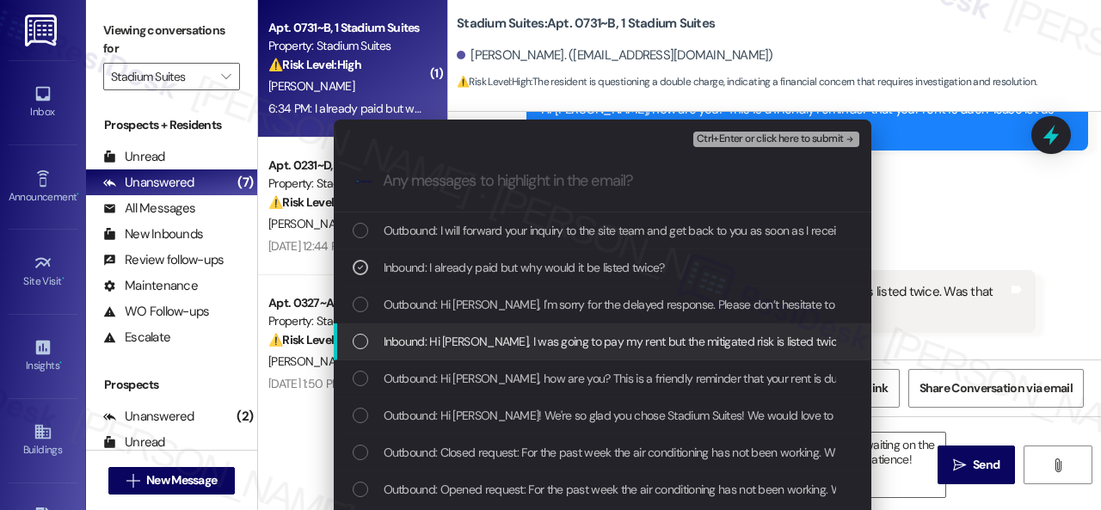
click at [512, 338] on span "Inbound: Hi Sarah, I was going to pay my rent but the mitigated risk is listed …" at bounding box center [662, 341] width 557 height 19
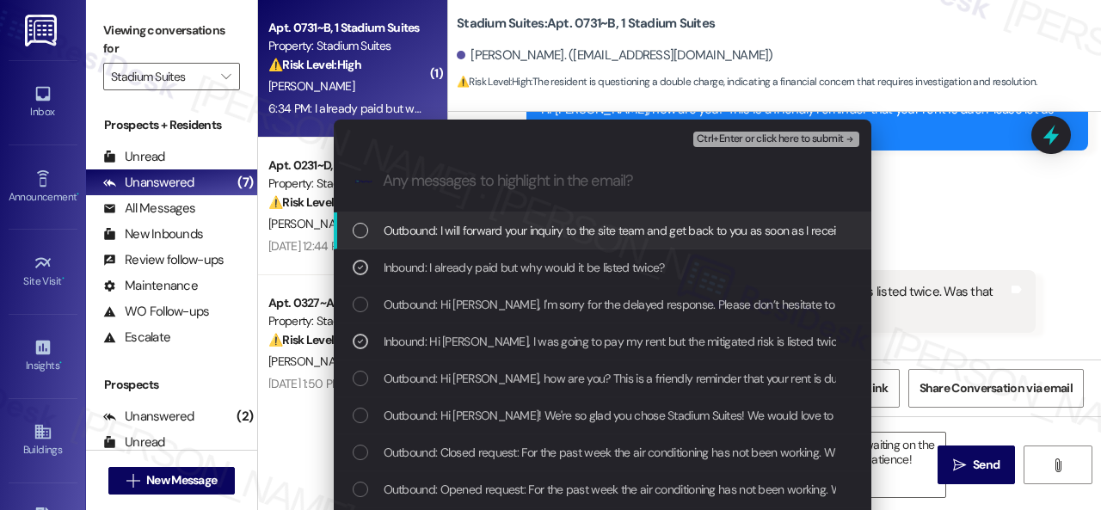
click at [738, 135] on span "Ctrl+Enter or click here to submit" at bounding box center [770, 139] width 147 height 12
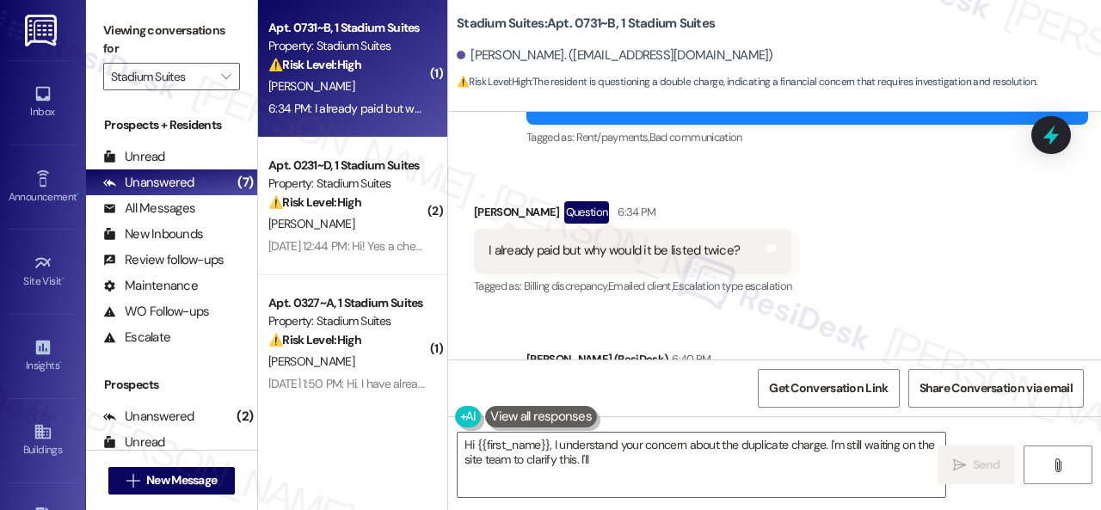
scroll to position [1755, 0]
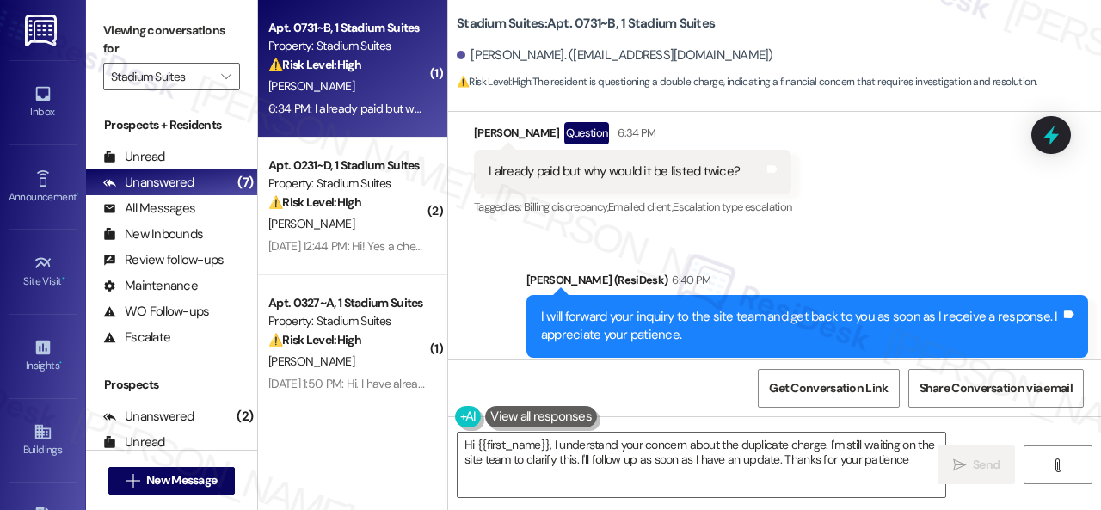
type textarea "Hi {{first_name}}, I understand your concern about the duplicate charge. I'm st…"
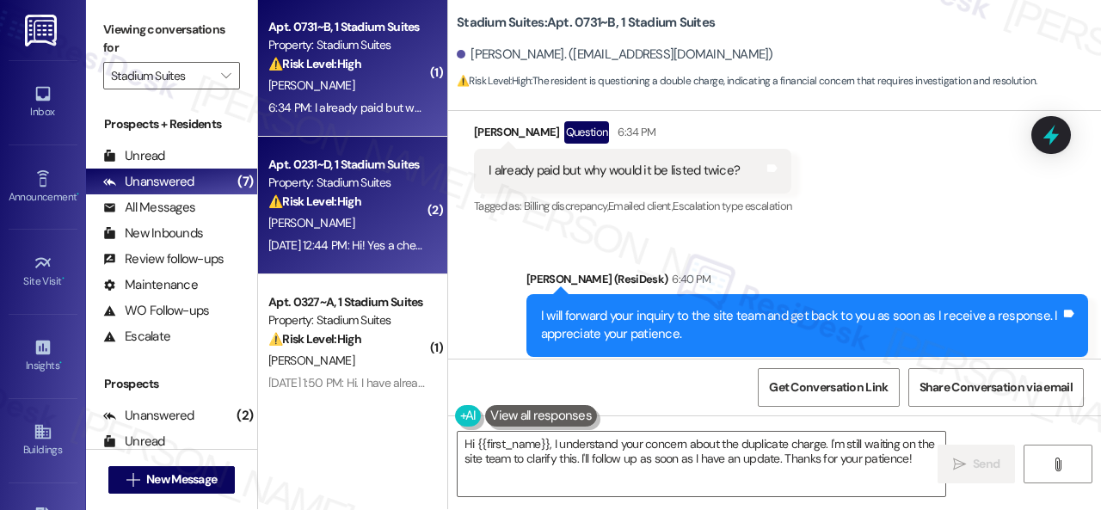
scroll to position [0, 0]
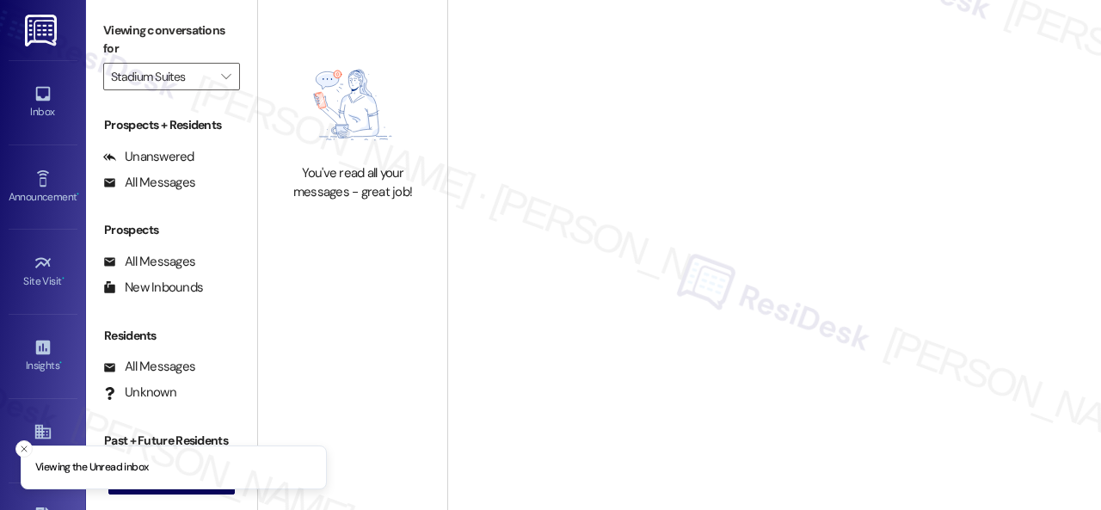
type input "Stadium Suites"
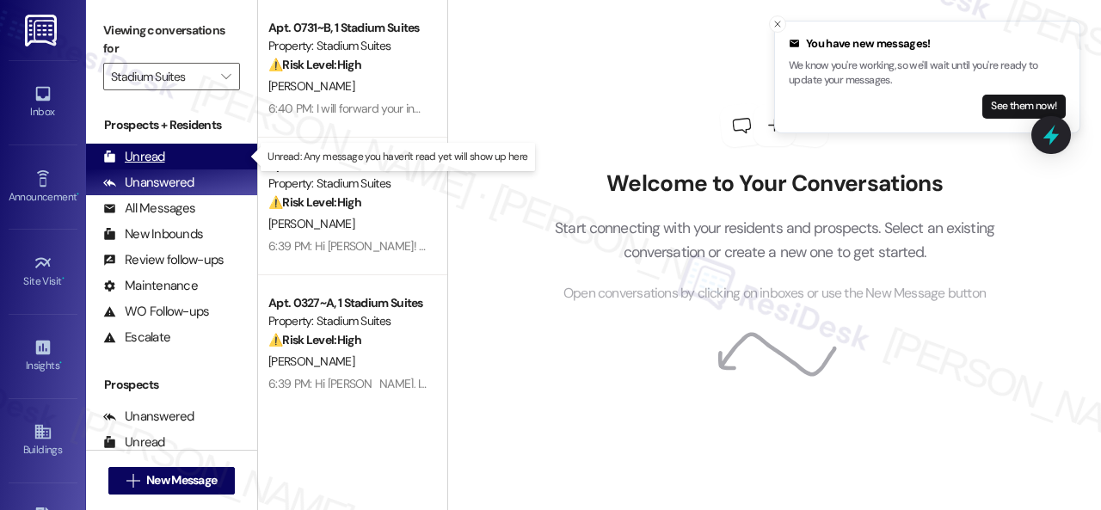
click at [142, 154] on div "Unread" at bounding box center [134, 157] width 62 height 18
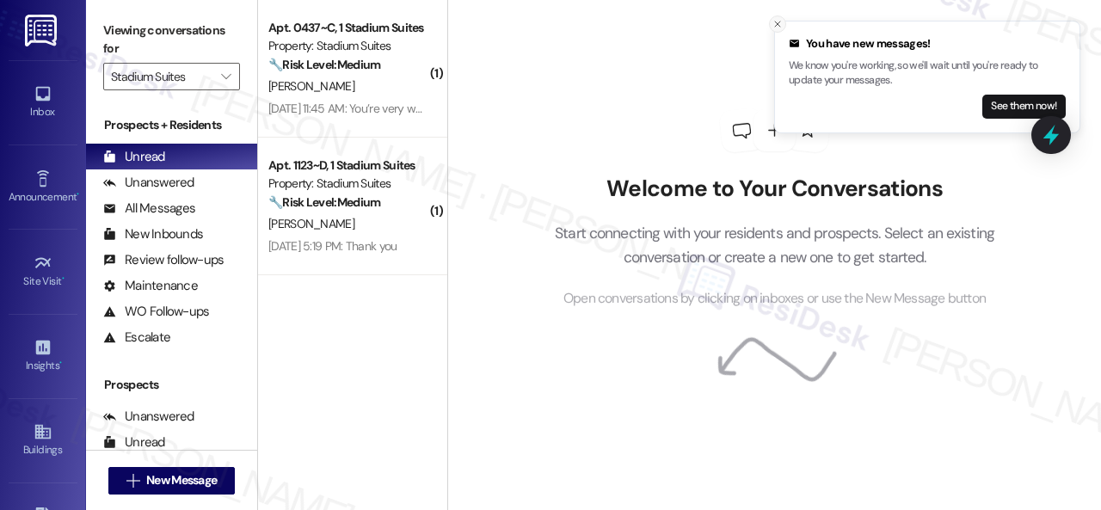
click at [776, 27] on icon "Close toast" at bounding box center [778, 24] width 10 height 10
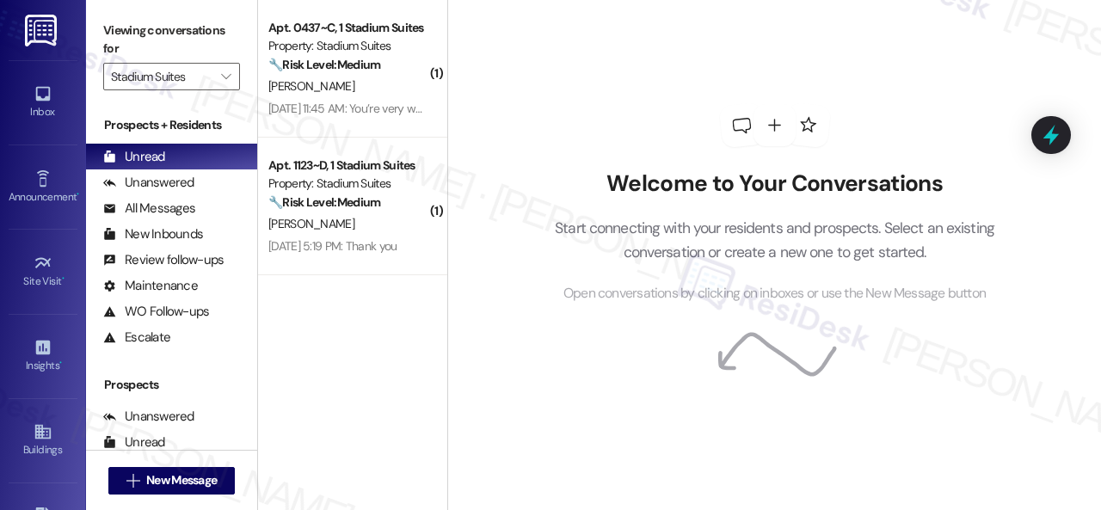
click at [373, 220] on div "D. Mitchell" at bounding box center [348, 224] width 163 height 22
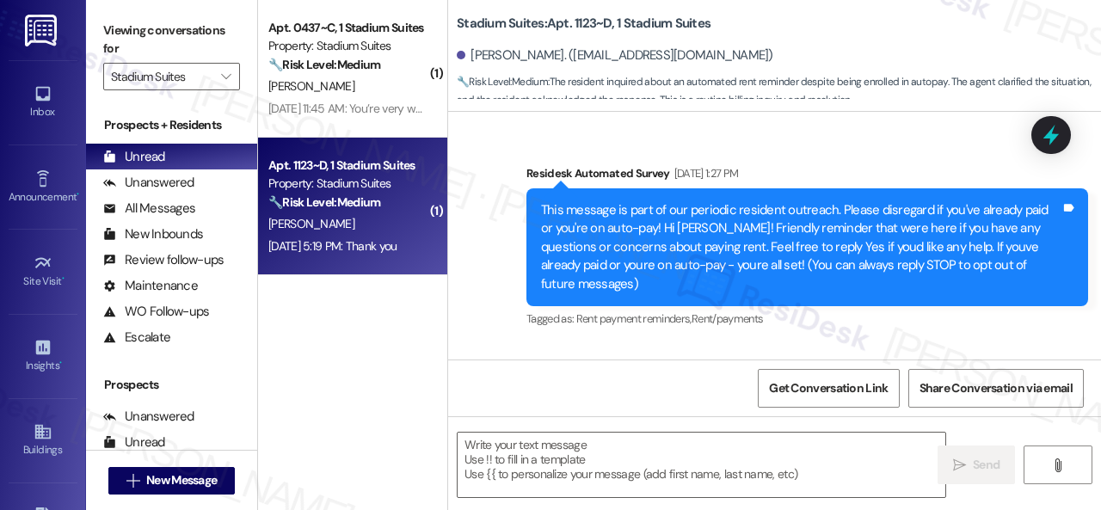
type textarea "Fetching suggested responses. Please feel free to read through the conversation…"
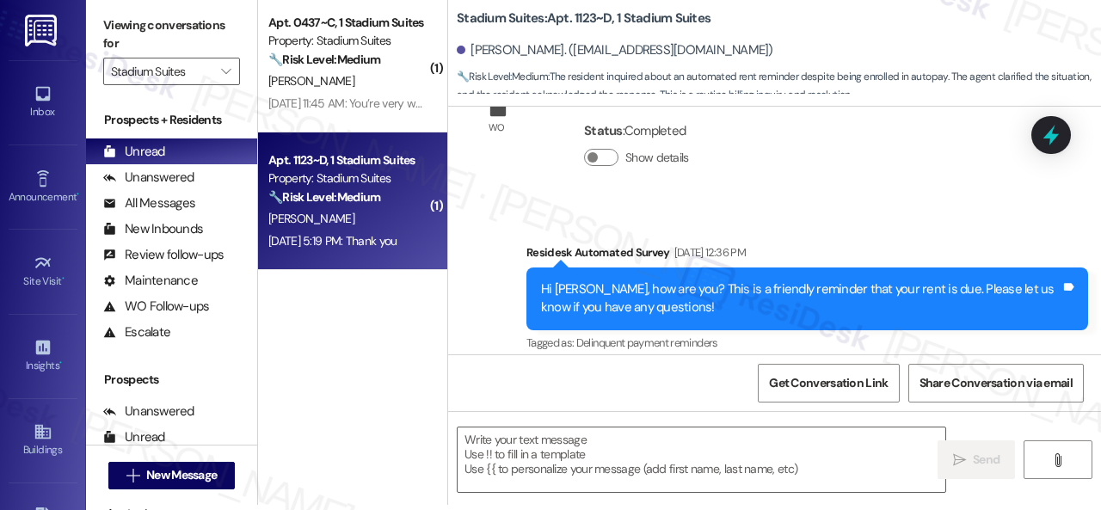
scroll to position [2195, 0]
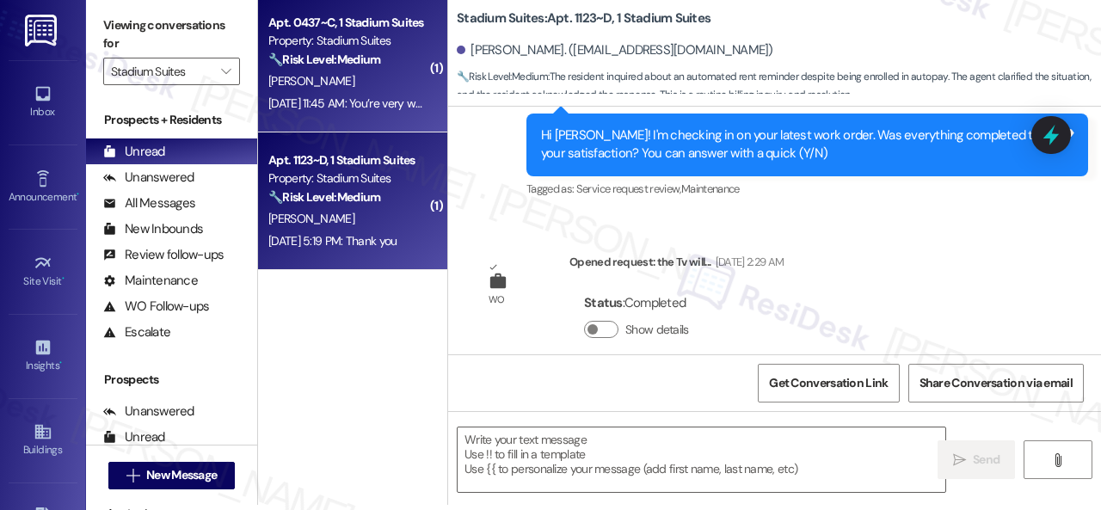
click at [367, 95] on div "Sep 08, 2025 at 11:45 AM: You’re very welcome, Gracen! Sep 08, 2025 at 11:45 AM…" at bounding box center [407, 102] width 278 height 15
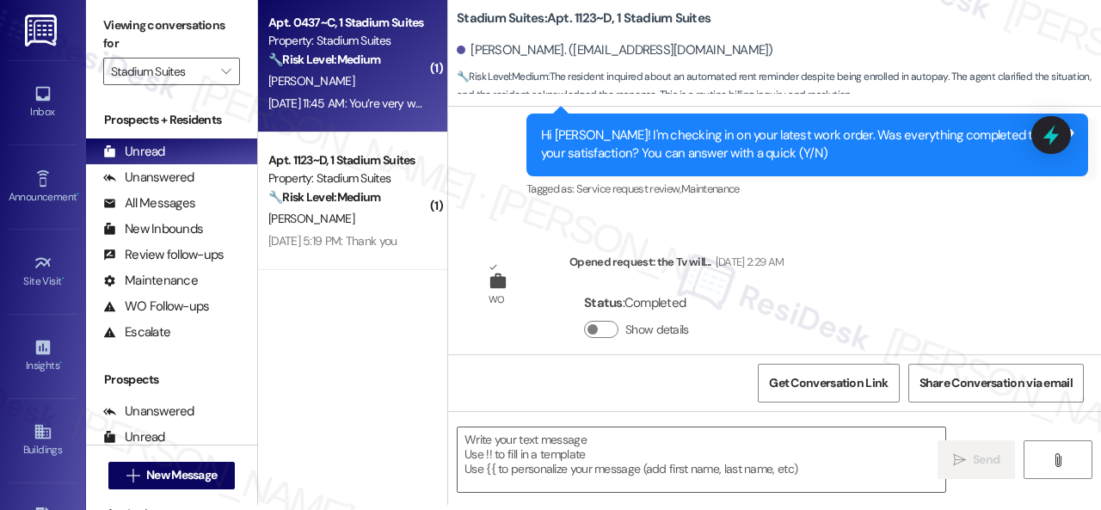
type textarea "Fetching suggested responses. Please feel free to read through the conversation…"
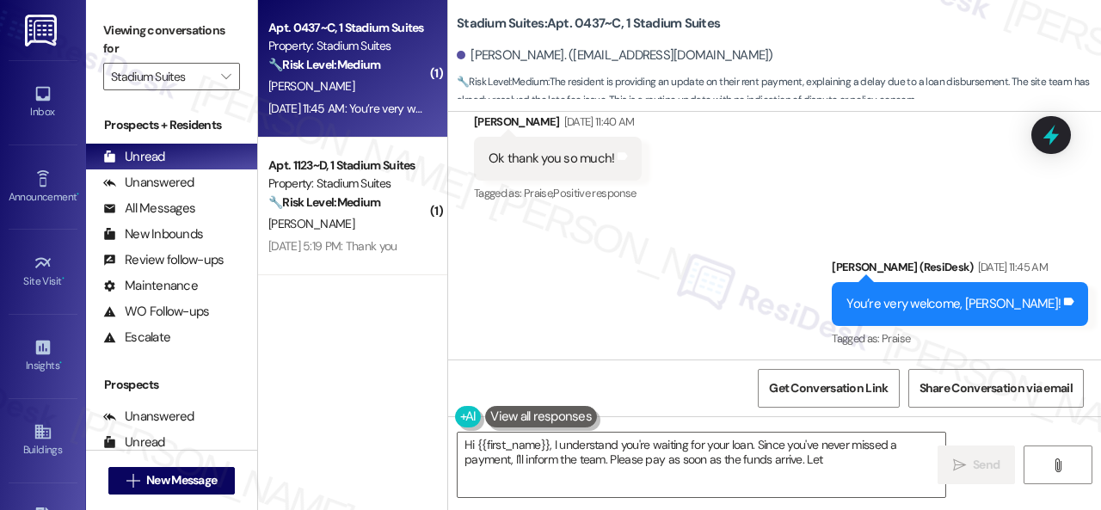
scroll to position [5, 0]
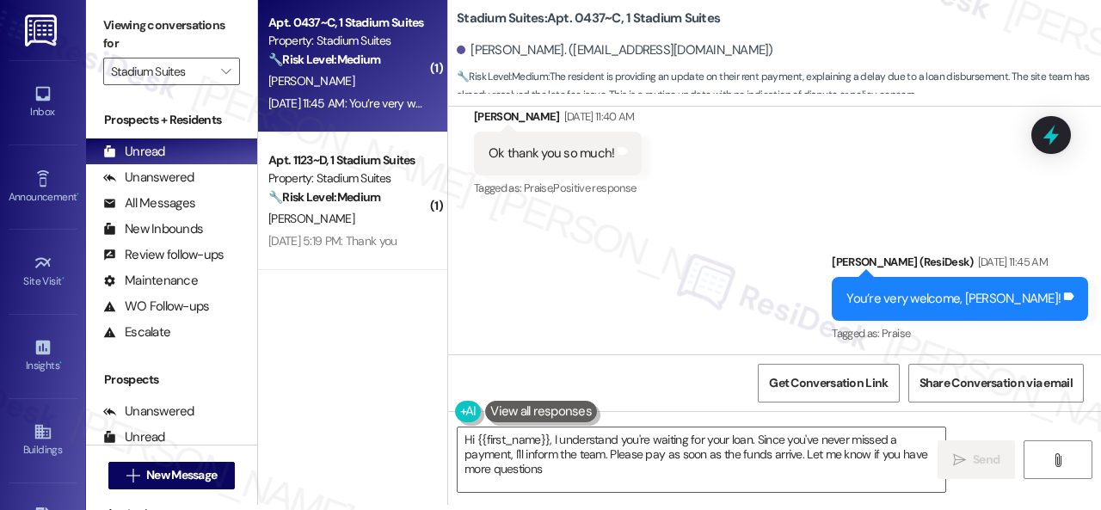
type textarea "Hi {{first_name}}, I understand you're waiting for your loan. Since you've neve…"
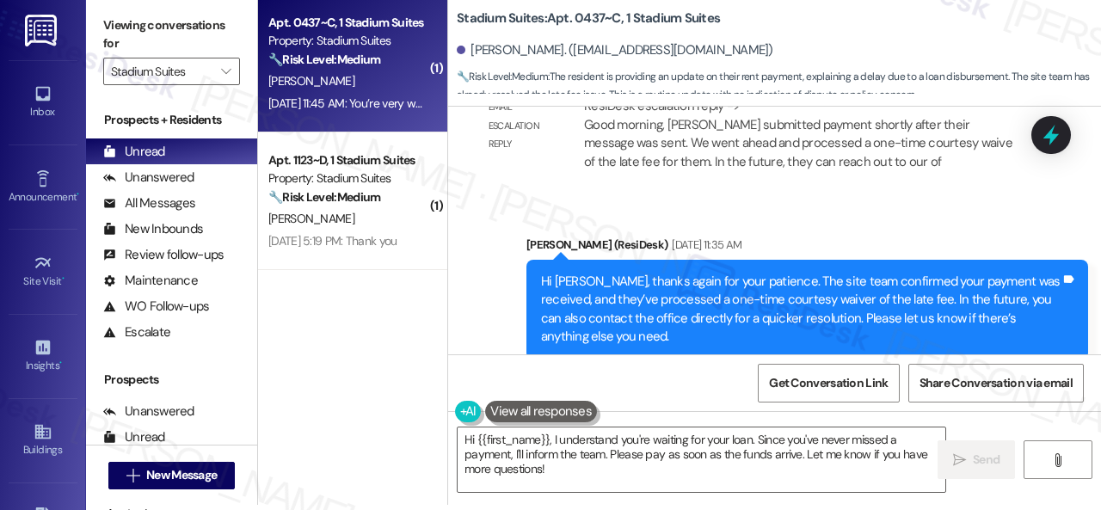
scroll to position [8193, 0]
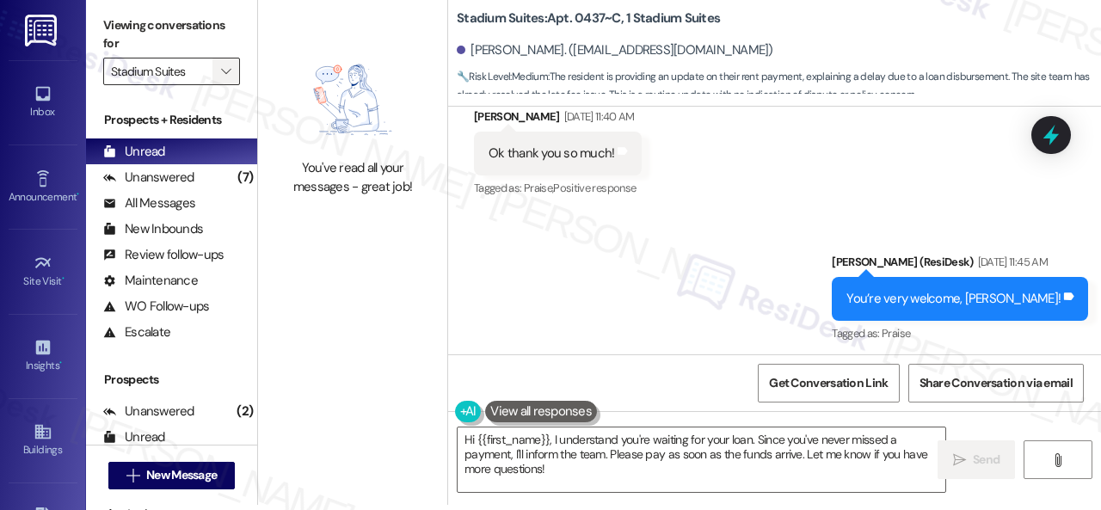
click at [232, 65] on span "" at bounding box center [226, 72] width 16 height 28
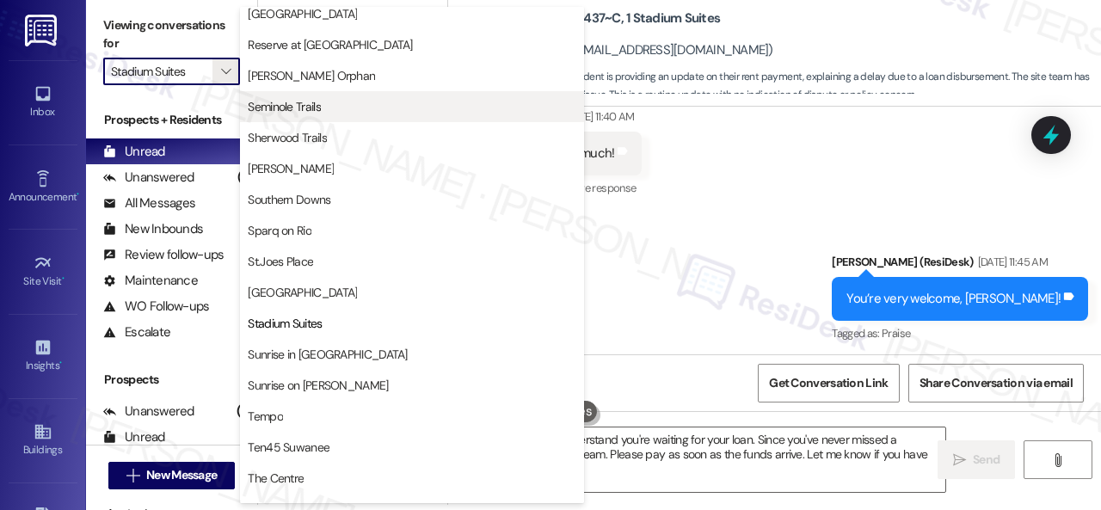
scroll to position [1194, 0]
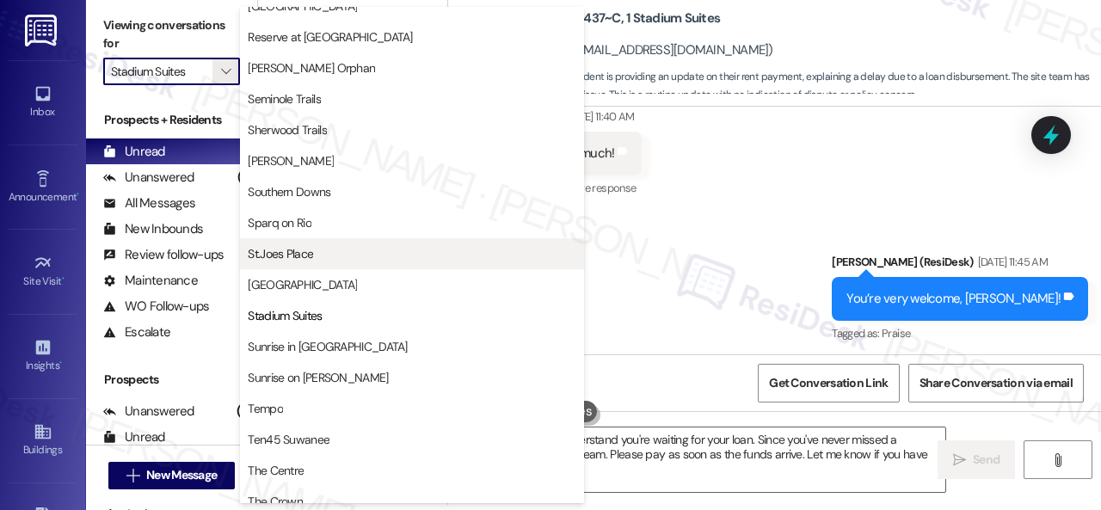
click at [287, 249] on span "St.Joes Place" at bounding box center [280, 253] width 65 height 17
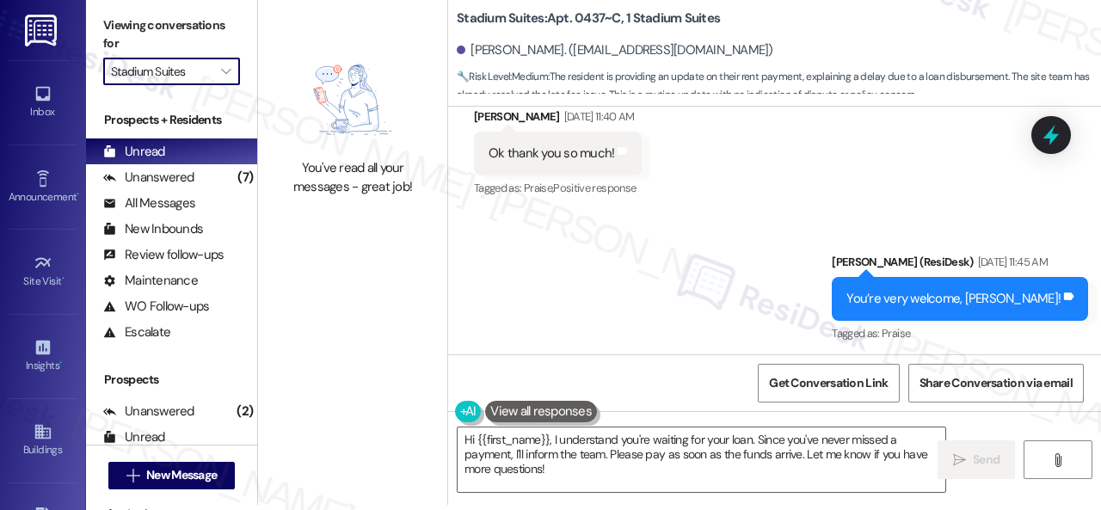
type input "St.Joes Place"
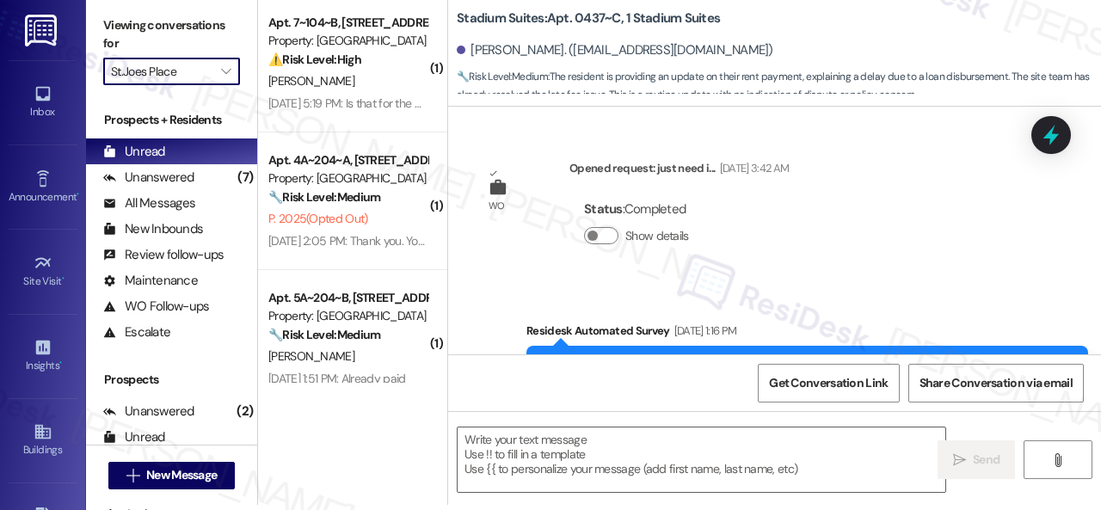
scroll to position [8150, 0]
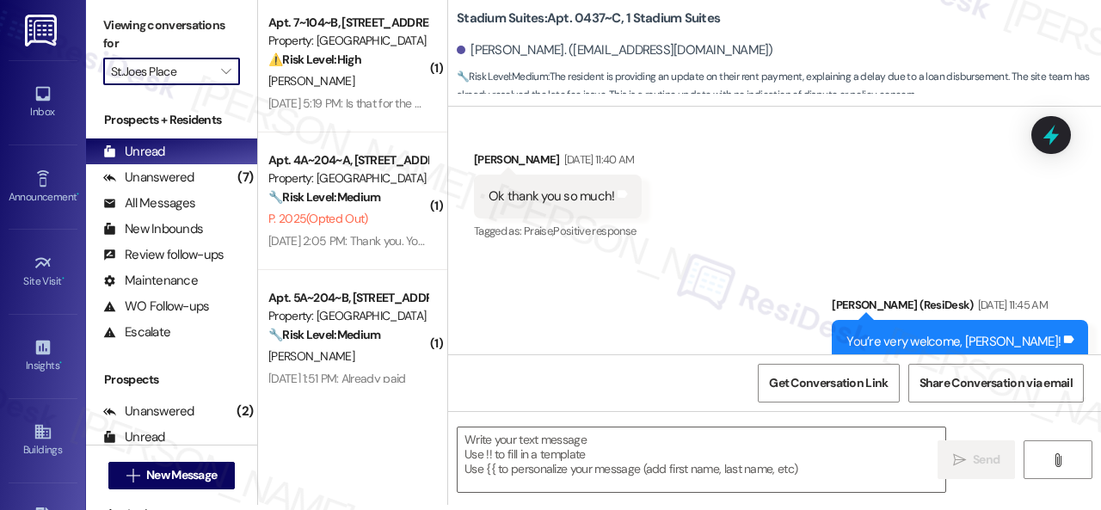
type textarea "Fetching suggested responses. Please feel free to read through the conversation…"
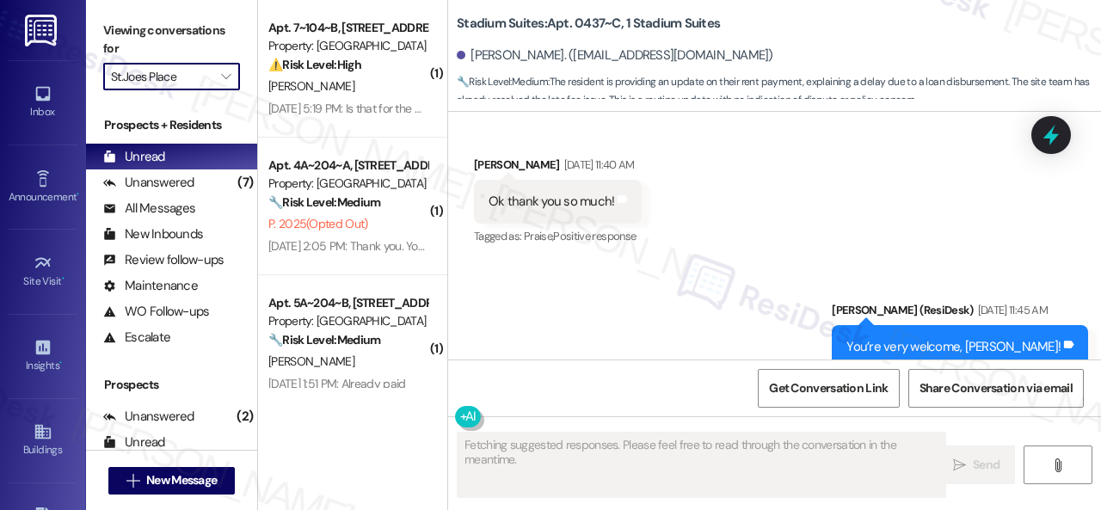
scroll to position [8047, 0]
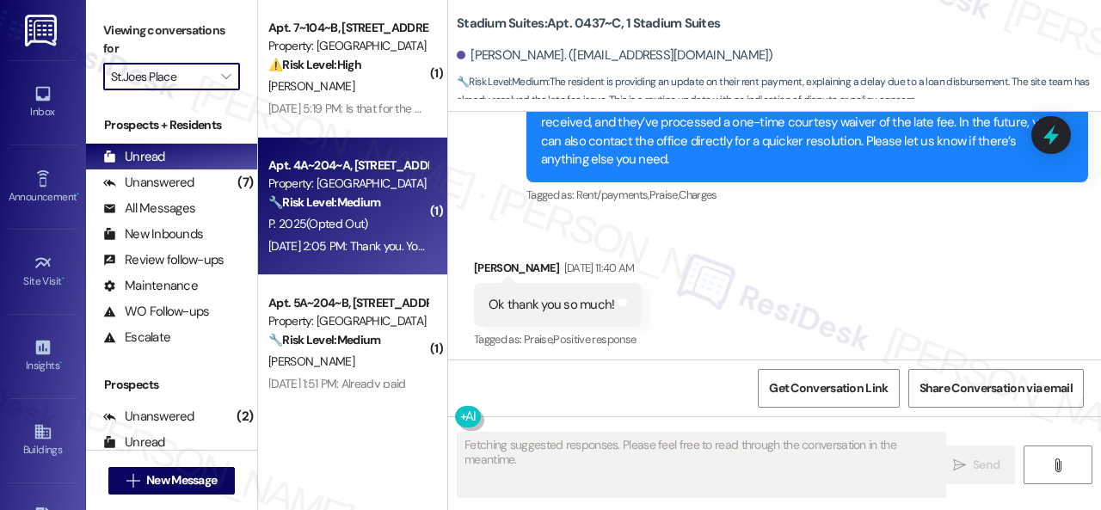
click at [403, 214] on div "P. 2025 (Opted Out)" at bounding box center [348, 224] width 163 height 22
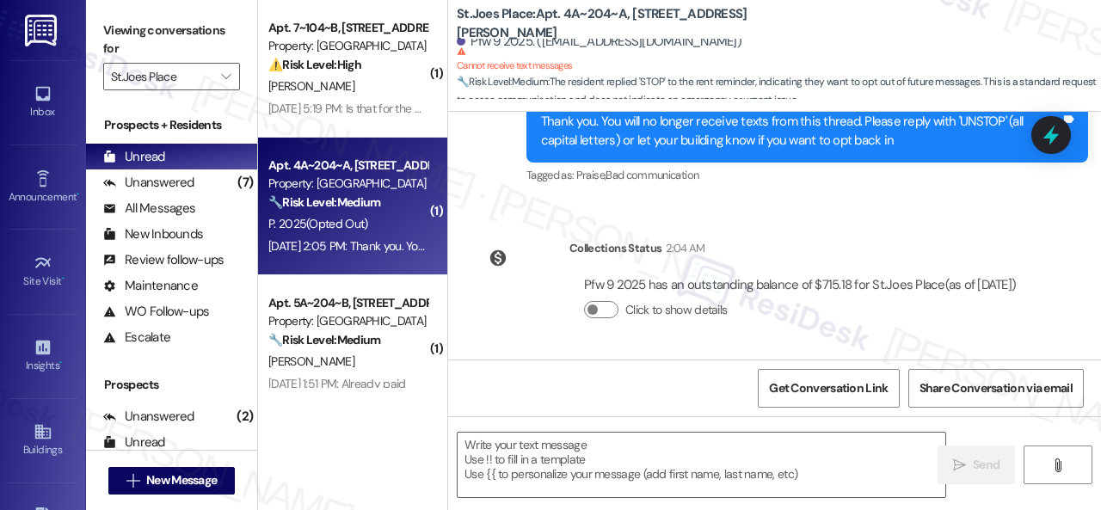
scroll to position [554, 0]
click at [662, 206] on div "Lease started Aug 13, 2025 at 8:00 PM Survey, sent via SMS Residesk Automated S…" at bounding box center [774, 236] width 653 height 248
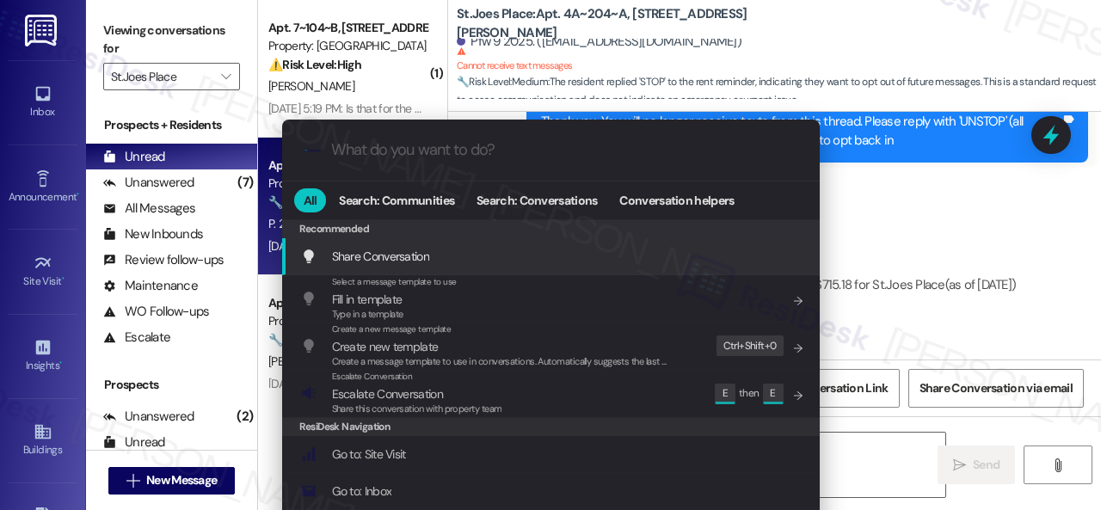
click at [862, 219] on div ".cls-1{fill:#0a055f;}.cls-2{fill:#0cc4c4;} resideskLogoBlueOrange All Search: C…" at bounding box center [550, 255] width 1101 height 510
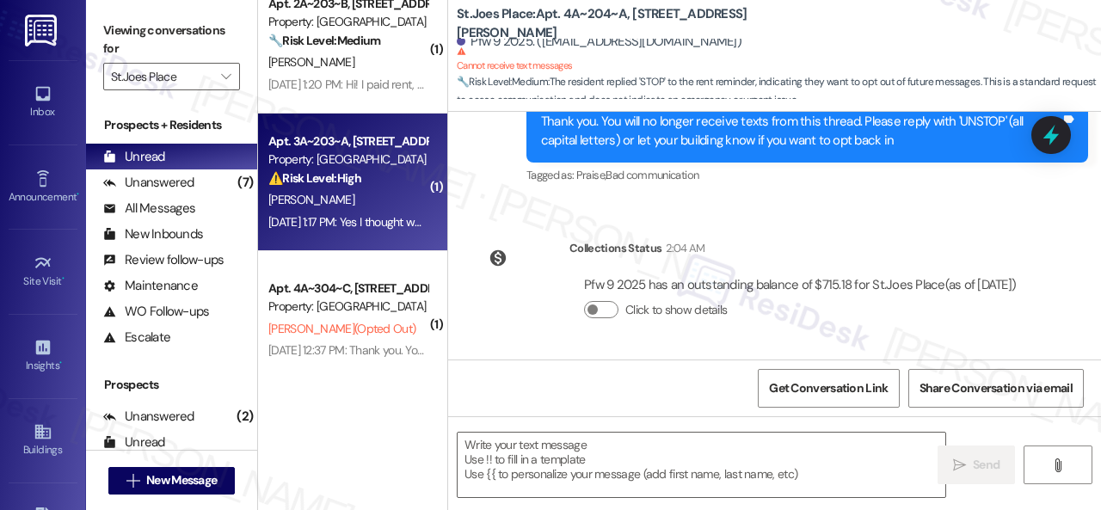
scroll to position [5, 0]
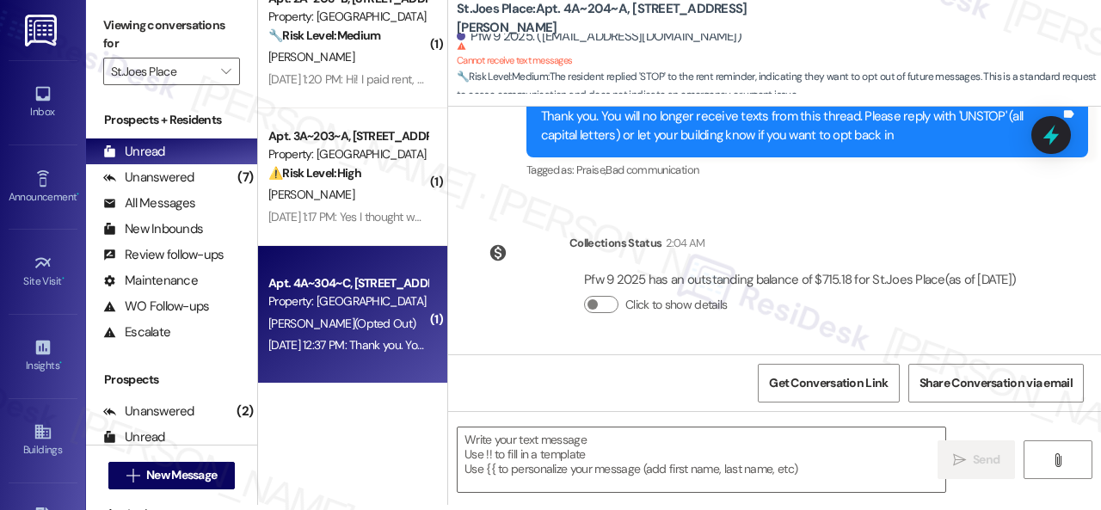
click at [342, 311] on div "Apt. 4A~304~C, 1 St Joe Place Property: St.Joes Place" at bounding box center [348, 293] width 163 height 40
type textarea "Fetching suggested responses. Please feel free to read through the conversation…"
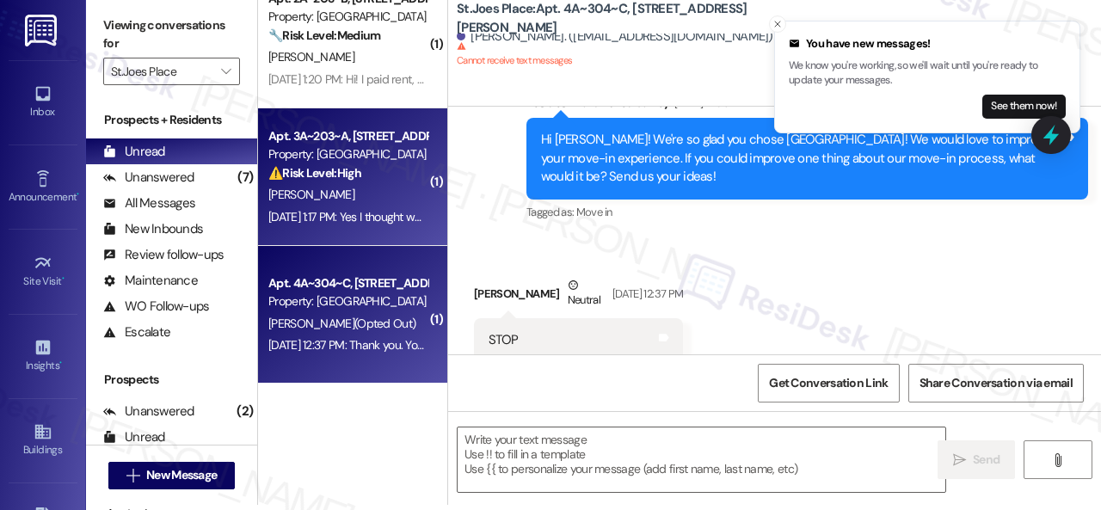
click at [368, 190] on div "P. Cavanaugh" at bounding box center [348, 195] width 163 height 22
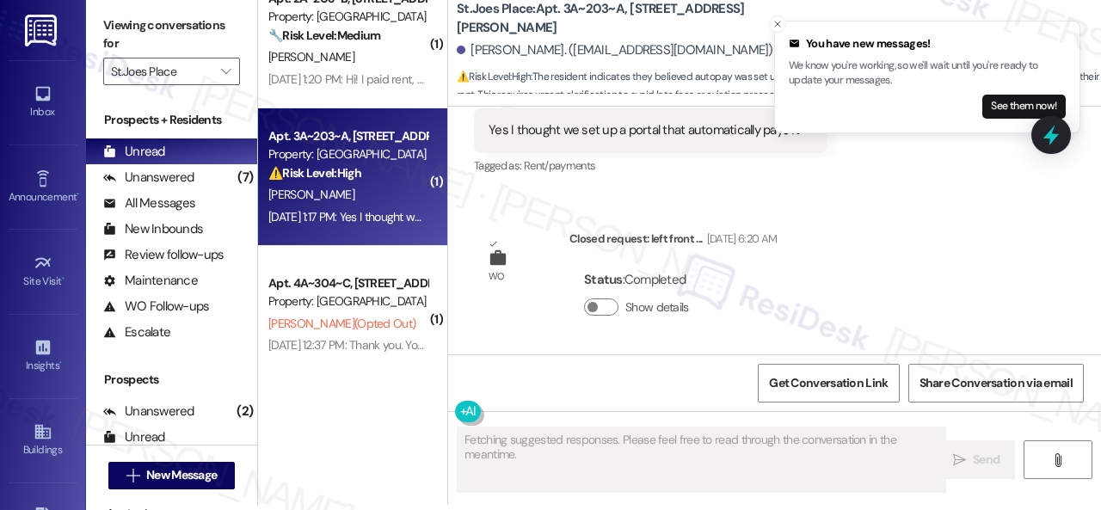
scroll to position [0, 0]
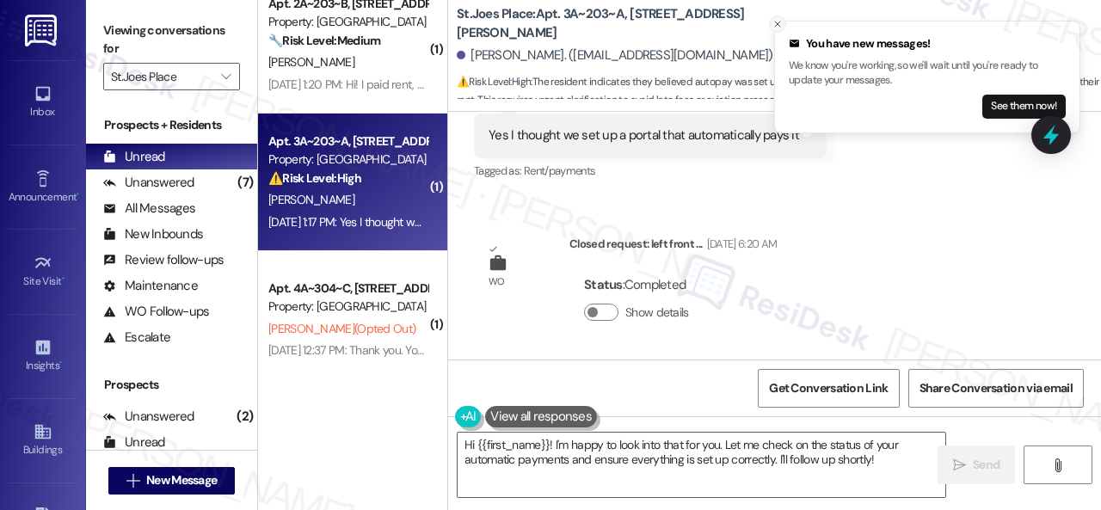
click at [779, 19] on icon "Close toast" at bounding box center [778, 24] width 10 height 10
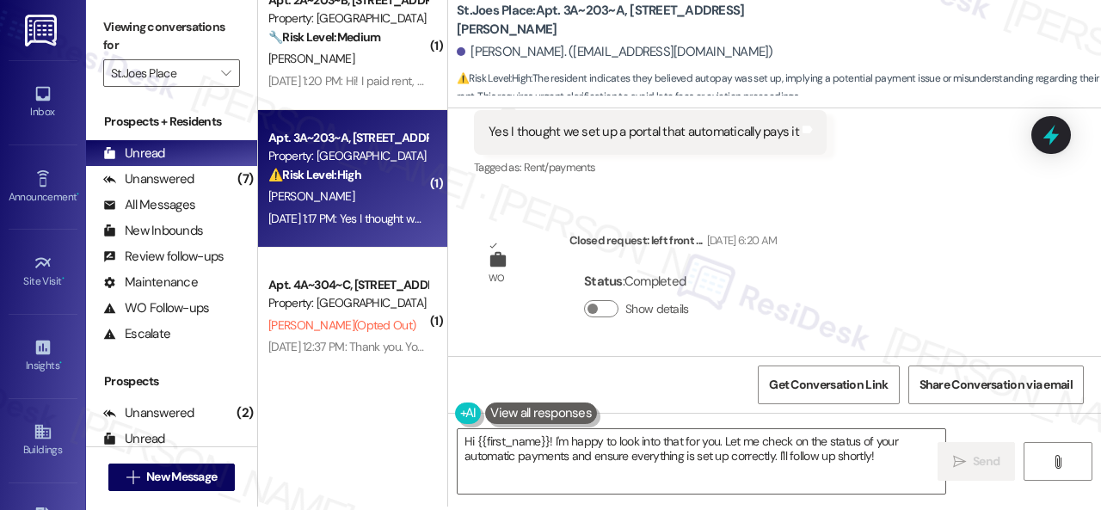
scroll to position [5, 0]
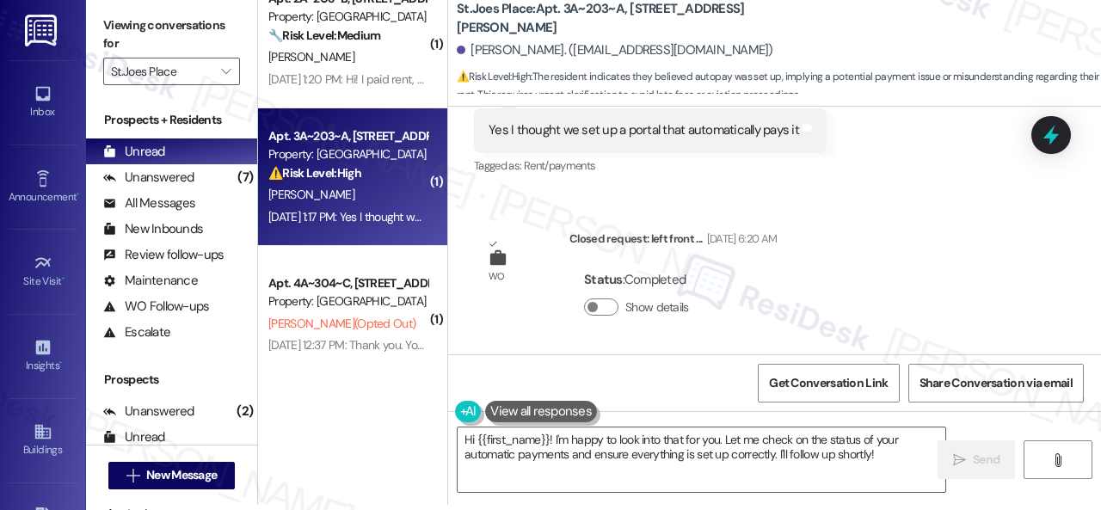
drag, startPoint x: 934, startPoint y: 195, endPoint x: 824, endPoint y: 264, distance: 129.9
click at [934, 195] on div "Lease started Aug 13, 2025 at 8:00 PM Survey, sent via SMS Residesk Automated S…" at bounding box center [774, 231] width 653 height 248
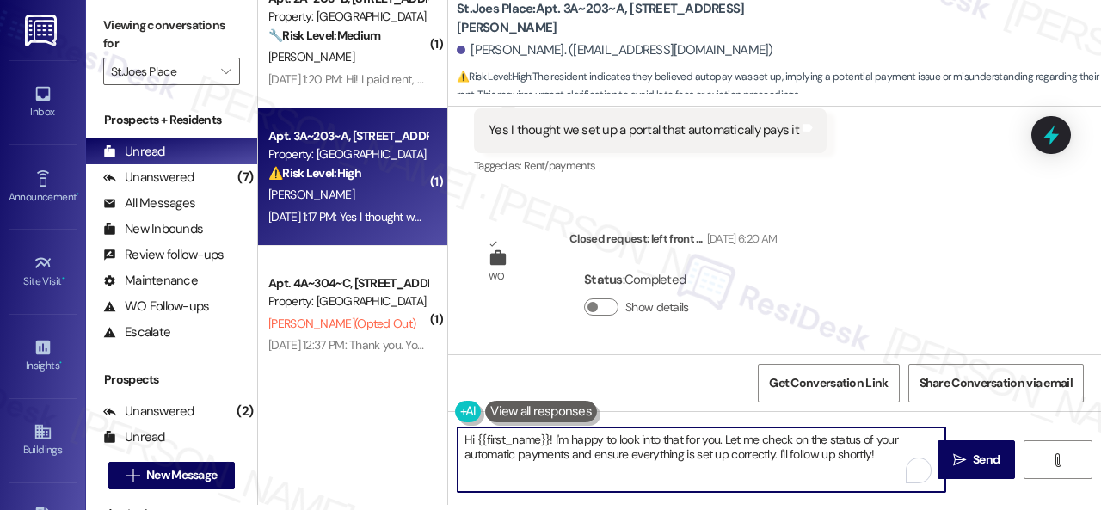
drag, startPoint x: 895, startPoint y: 459, endPoint x: 555, endPoint y: 429, distance: 341.1
click at [555, 429] on textarea "Hi {{first_name}}! I'm happy to look into that for you. Let me check on the sta…" at bounding box center [702, 460] width 488 height 65
paste textarea "sorry for the delayed response. Please don’t hesitate to confirm if you still r…"
type textarea "Hi {{first_name}}! I'm sorry for the delayed response. Please don’t hesitate to…"
click at [973, 453] on span "Send" at bounding box center [986, 460] width 27 height 18
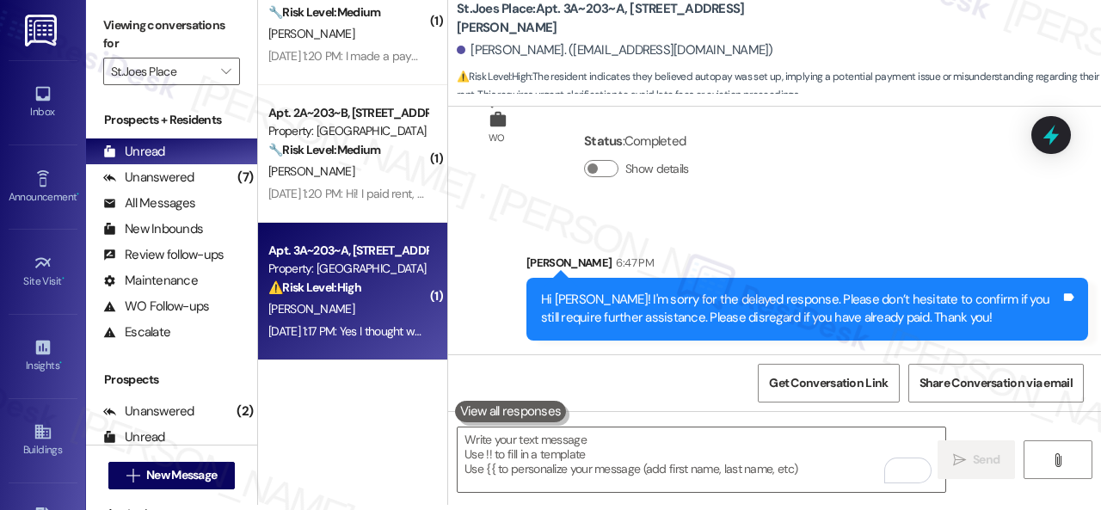
scroll to position [1641, 0]
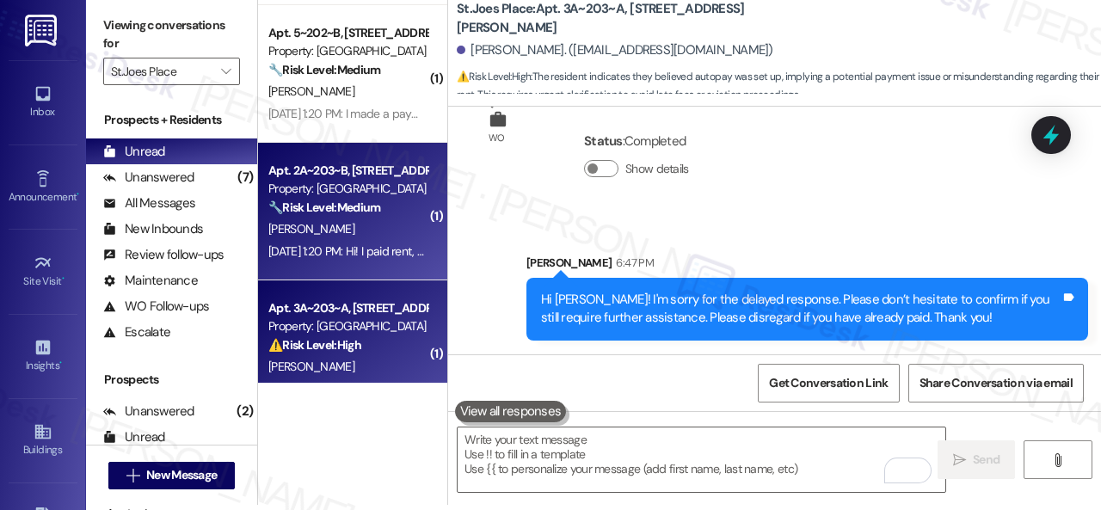
click at [354, 210] on strong "🔧 Risk Level: Medium" at bounding box center [324, 207] width 112 height 15
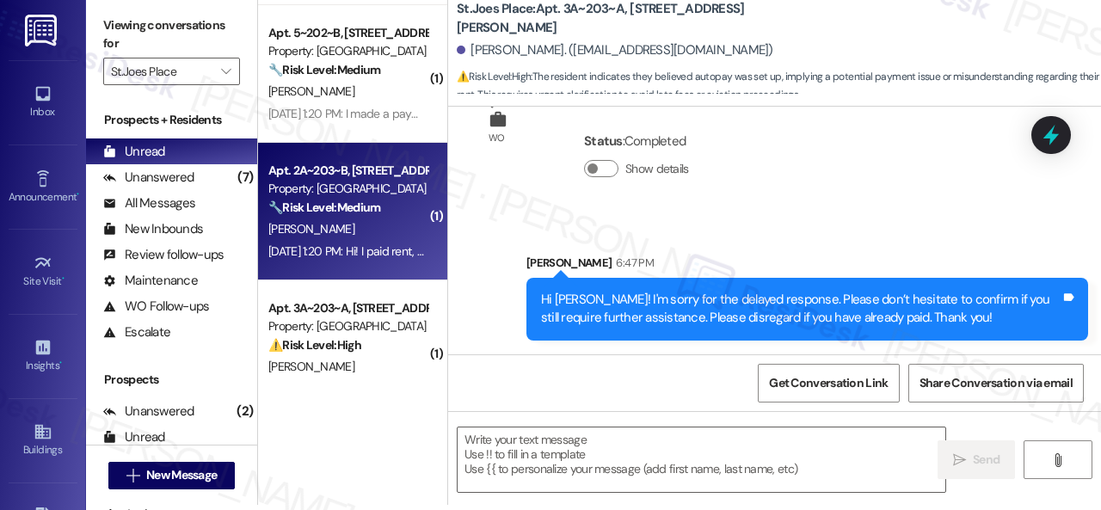
type textarea "Fetching suggested responses. Please feel free to read through the conversation…"
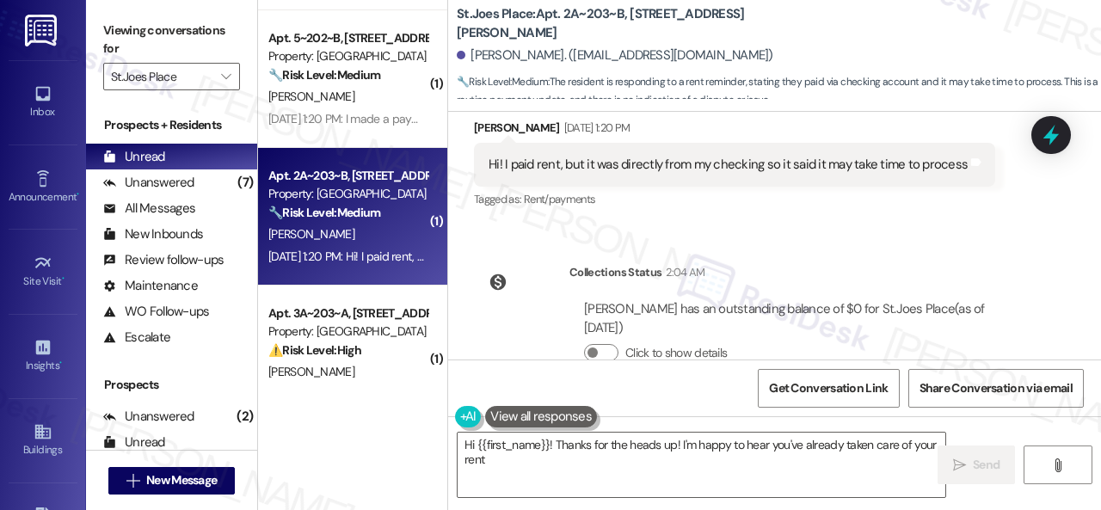
scroll to position [1148, 0]
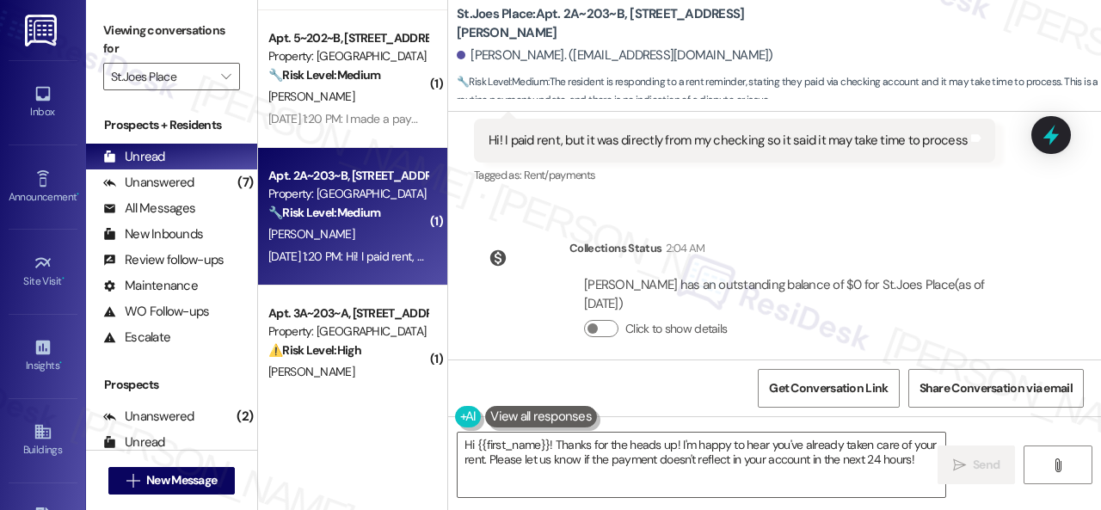
drag, startPoint x: 910, startPoint y: 211, endPoint x: 876, endPoint y: 224, distance: 36.8
click at [910, 226] on div "Collections Status 2:04 AM Kelsey Pardieck has an outstanding balance of $0 for…" at bounding box center [755, 301] width 588 height 151
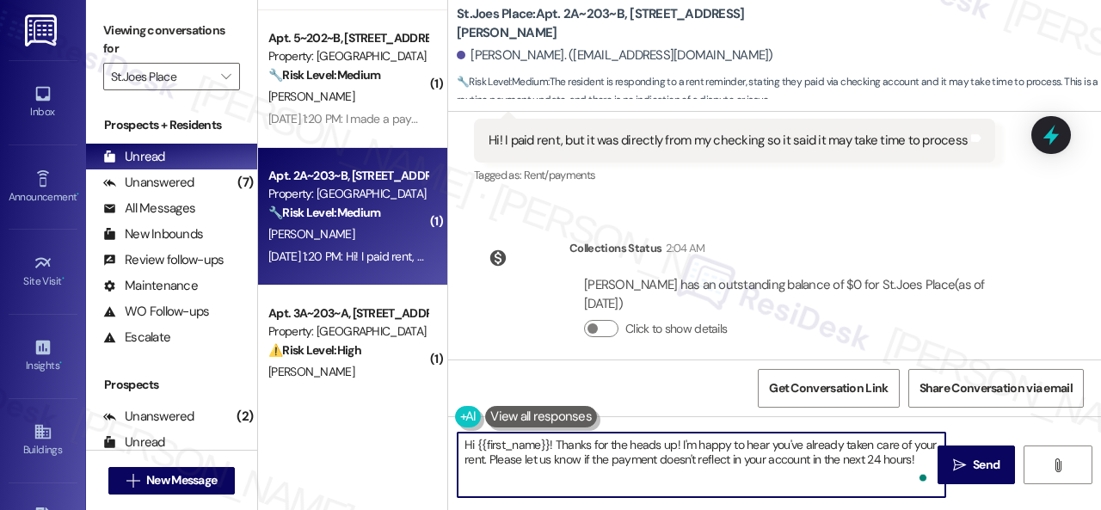
drag, startPoint x: 919, startPoint y: 453, endPoint x: 557, endPoint y: 448, distance: 362.2
click at [557, 448] on textarea "Hi {{first_name}}! Thanks for the heads up! I'm happy to hear you've already ta…" at bounding box center [702, 465] width 488 height 65
paste textarea "I'm sorry for the delayed response. I'm happy to know that you've already taken…"
type textarea "Hi {{first_name}}! I'm sorry for the delayed response. I'm happy to know that y…"
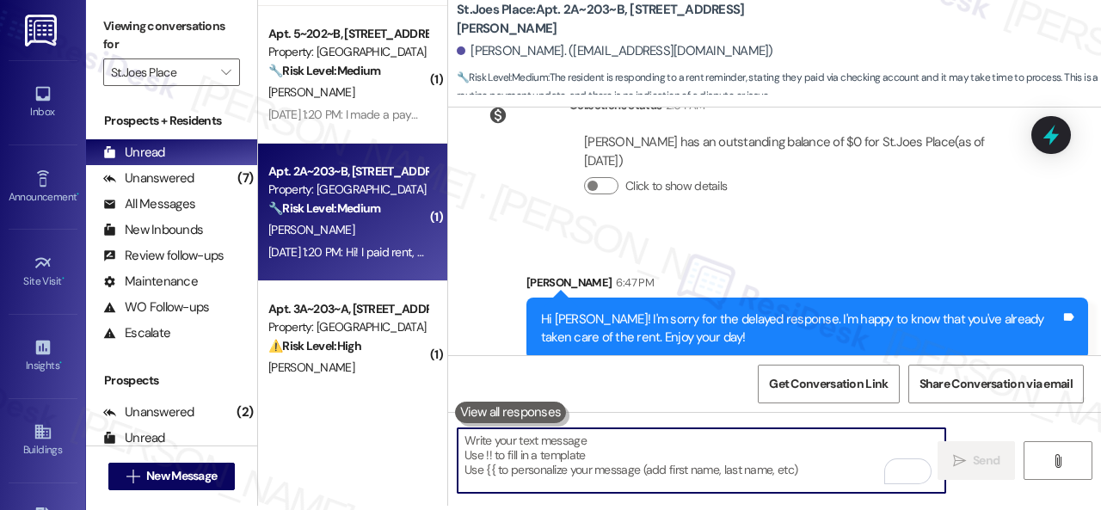
scroll to position [5, 0]
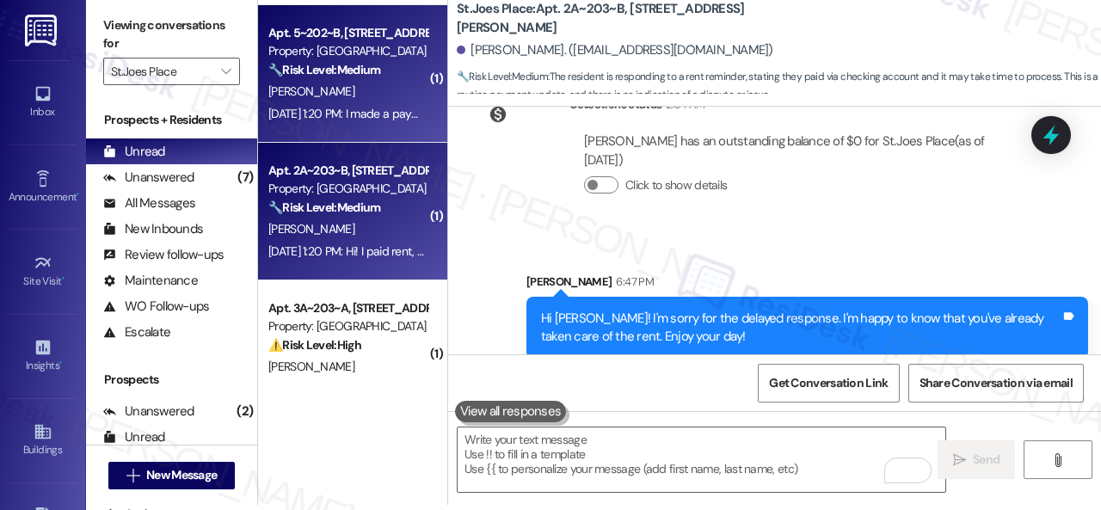
click at [344, 87] on div "A. Taylor" at bounding box center [348, 92] width 163 height 22
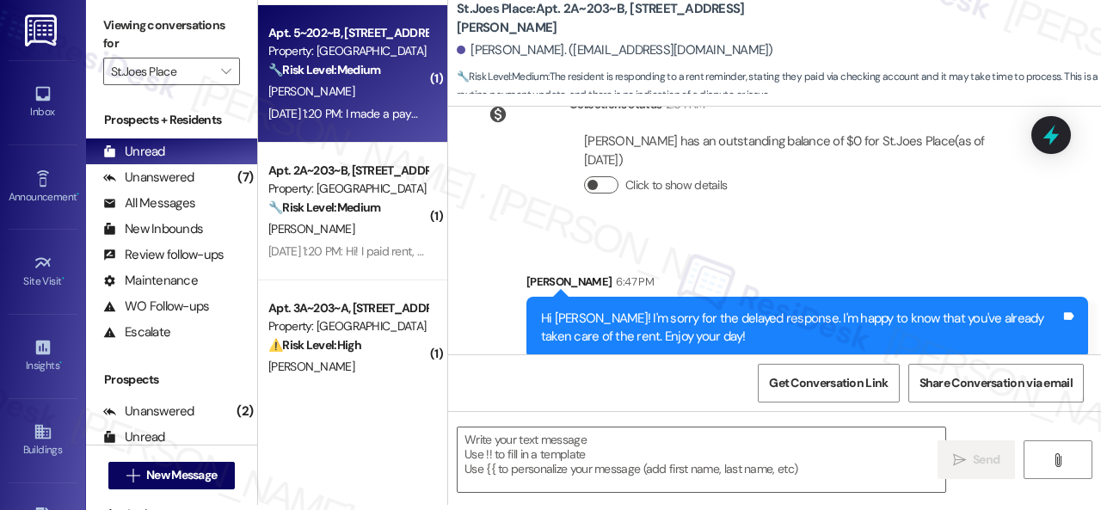
type textarea "Fetching suggested responses. Please feel free to read through the conversation…"
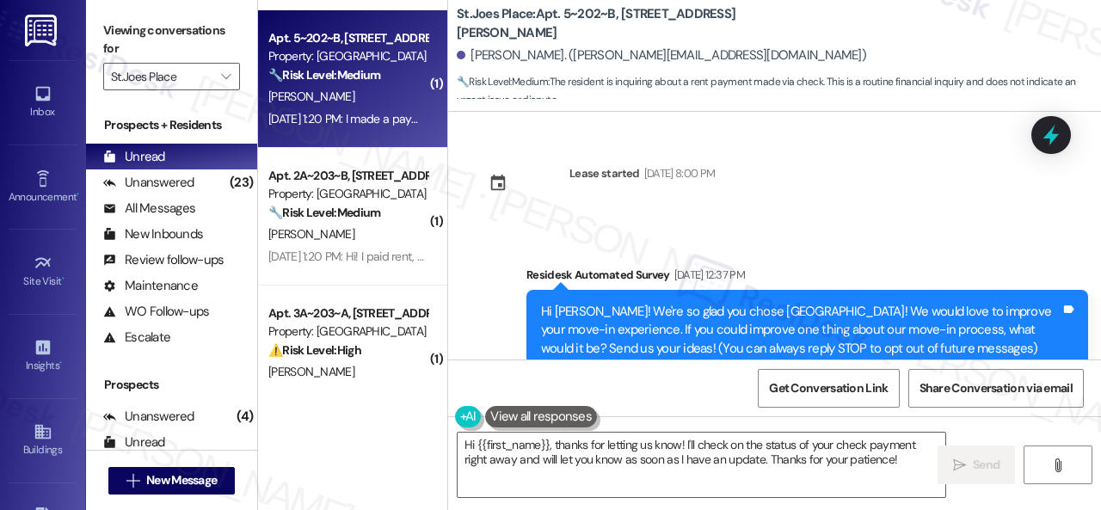
scroll to position [514, 0]
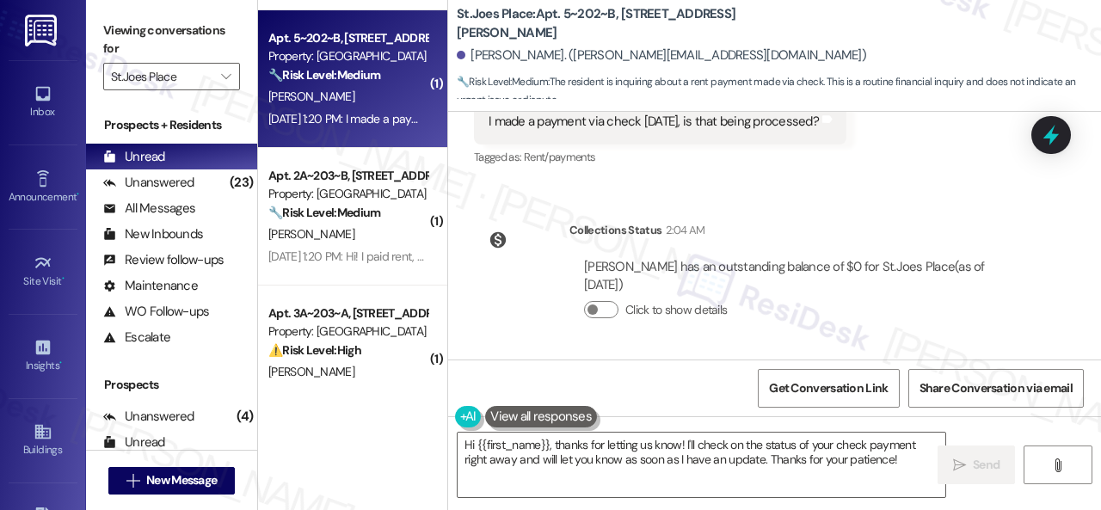
click at [827, 200] on div "Lease started Aug 13, 2025 at 8:00 PM Survey, sent via SMS Residesk Automated S…" at bounding box center [774, 236] width 653 height 248
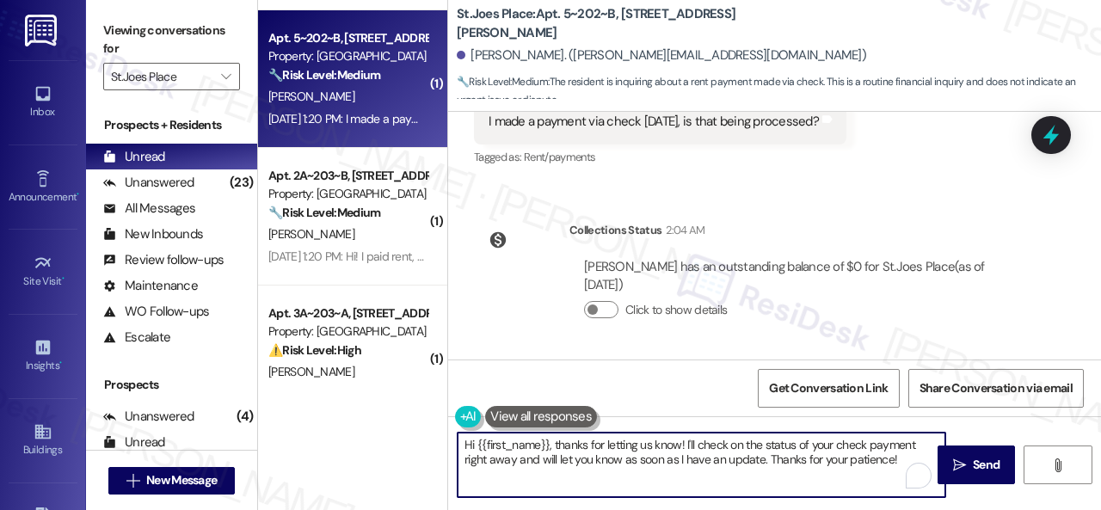
drag, startPoint x: 552, startPoint y: 444, endPoint x: 902, endPoint y: 484, distance: 351.6
click at [902, 484] on textarea "Hi {{first_name}}, thanks for letting us know! I'll check on the status of your…" at bounding box center [702, 465] width 488 height 65
paste textarea "I'm sorry for the delayed response. I'm happy to know that you've already taken…"
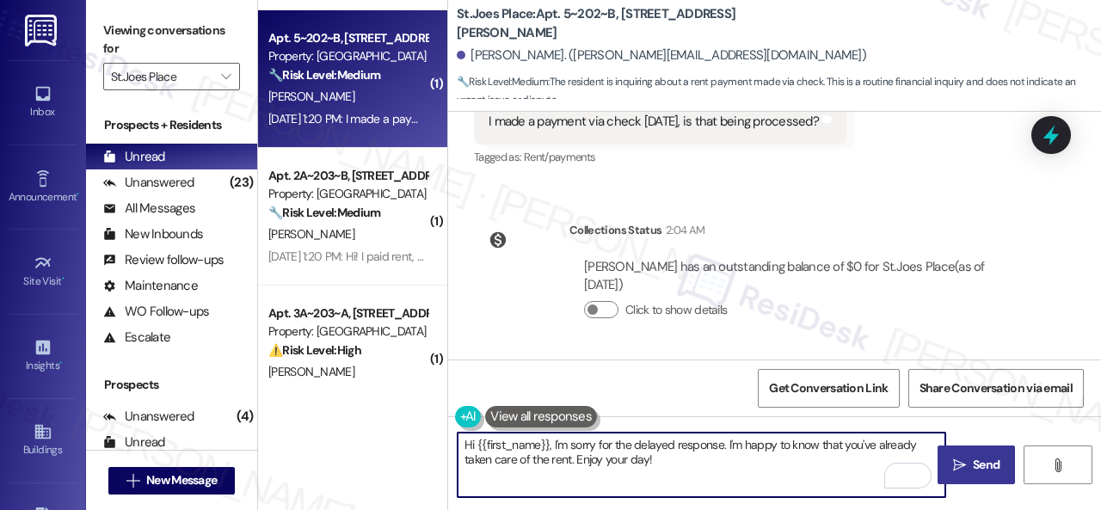
type textarea "Hi {{first_name}}, I'm sorry for the delayed response. I'm happy to know that y…"
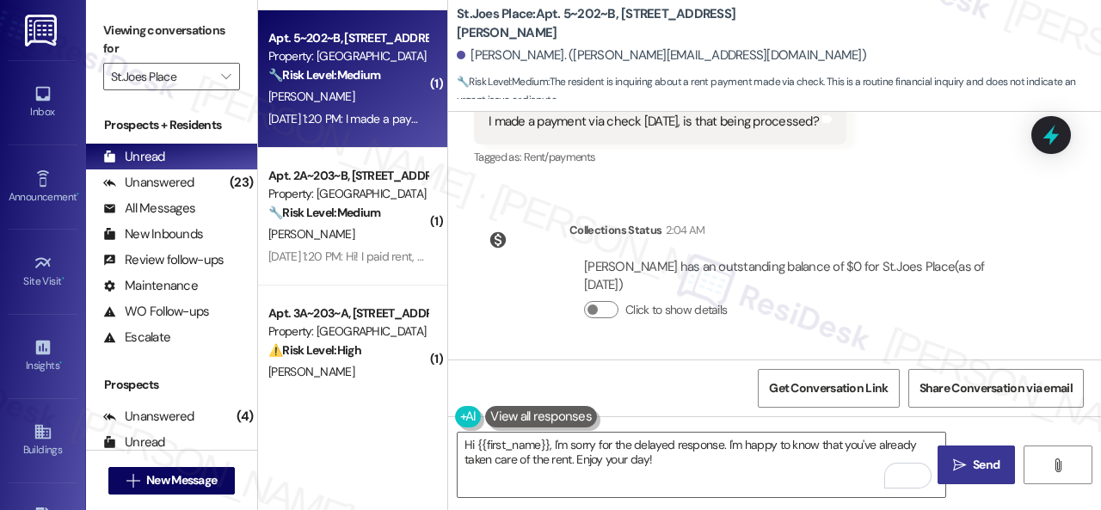
click at [970, 465] on span "Send" at bounding box center [987, 465] width 34 height 18
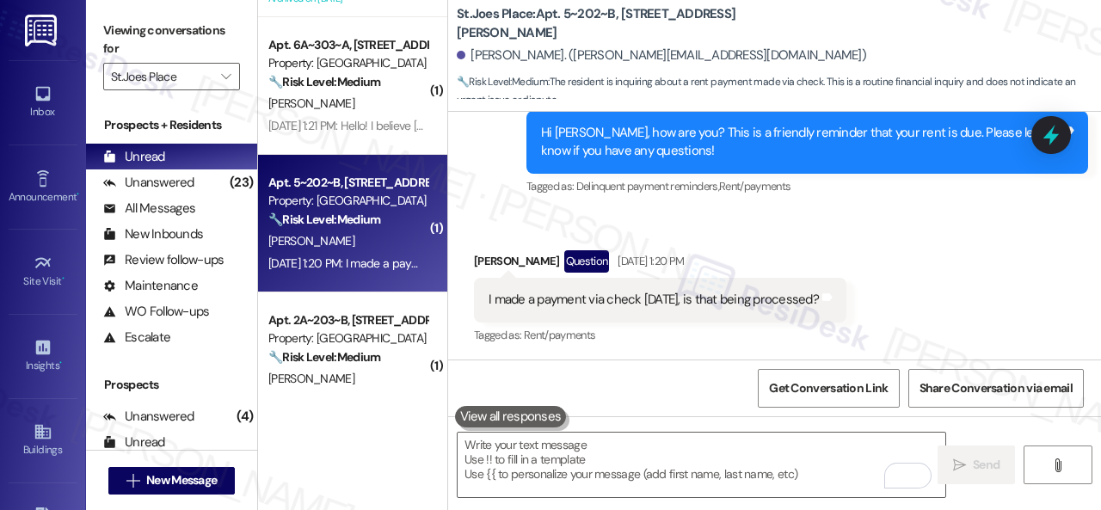
scroll to position [1469, 0]
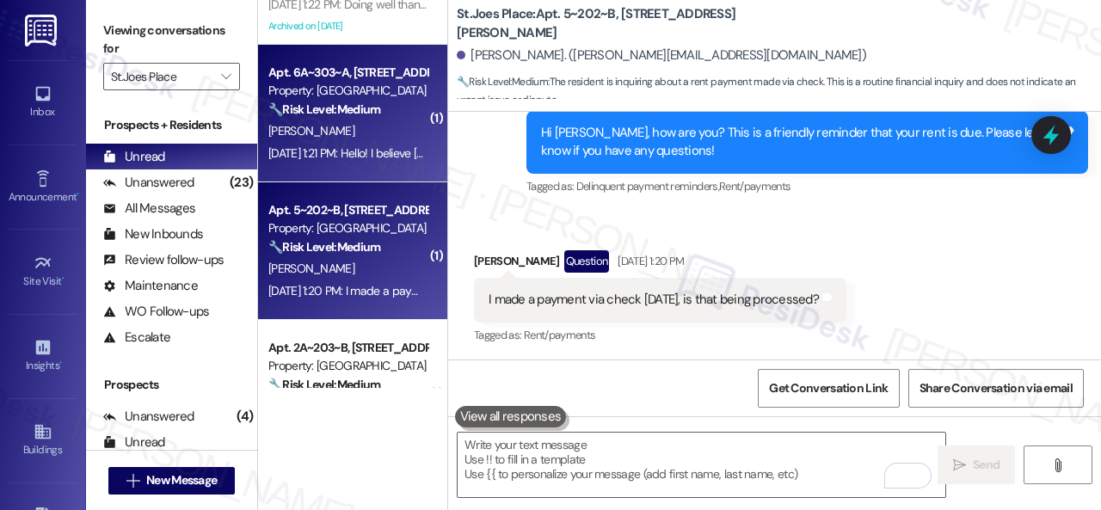
click at [373, 128] on div "R. Dodson" at bounding box center [348, 131] width 163 height 22
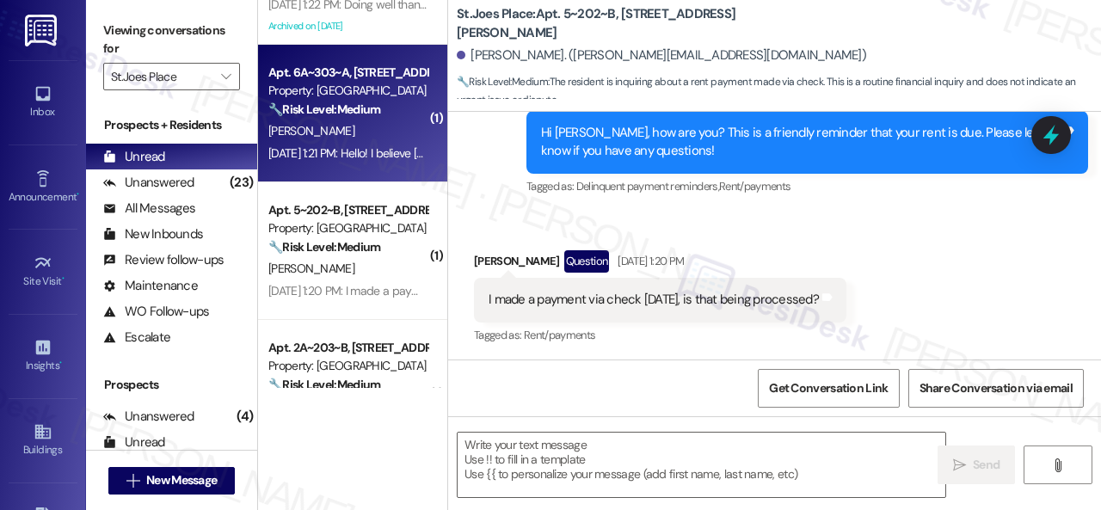
type textarea "Fetching suggested responses. Please feel free to read through the conversation…"
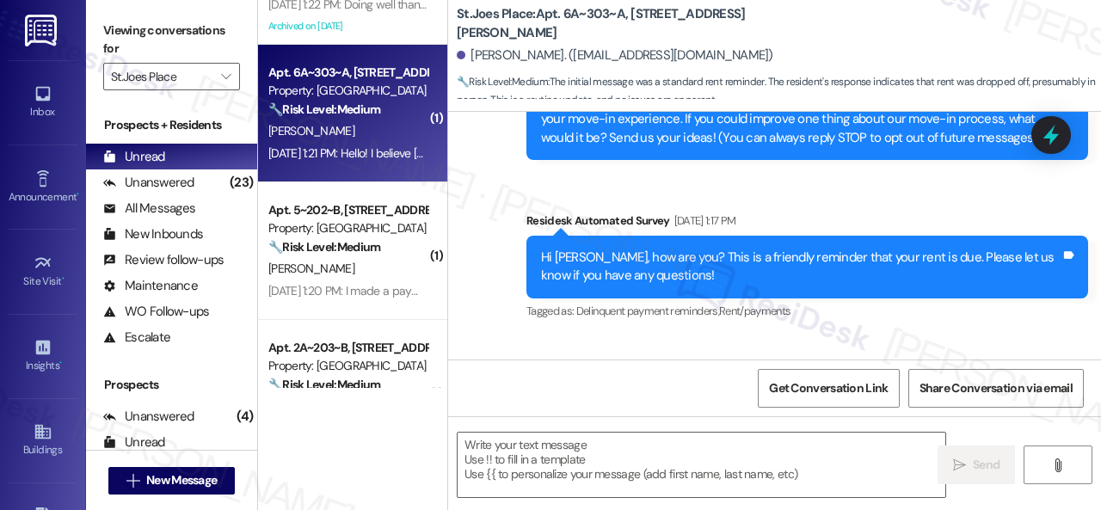
type textarea "Fetching suggested responses. Please feel free to read through the conversation…"
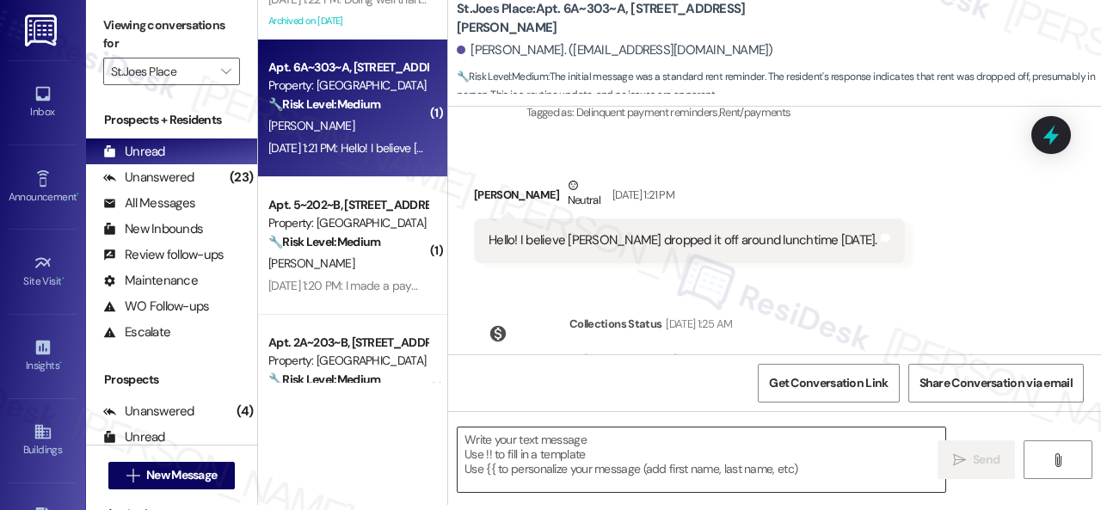
scroll to position [416, 0]
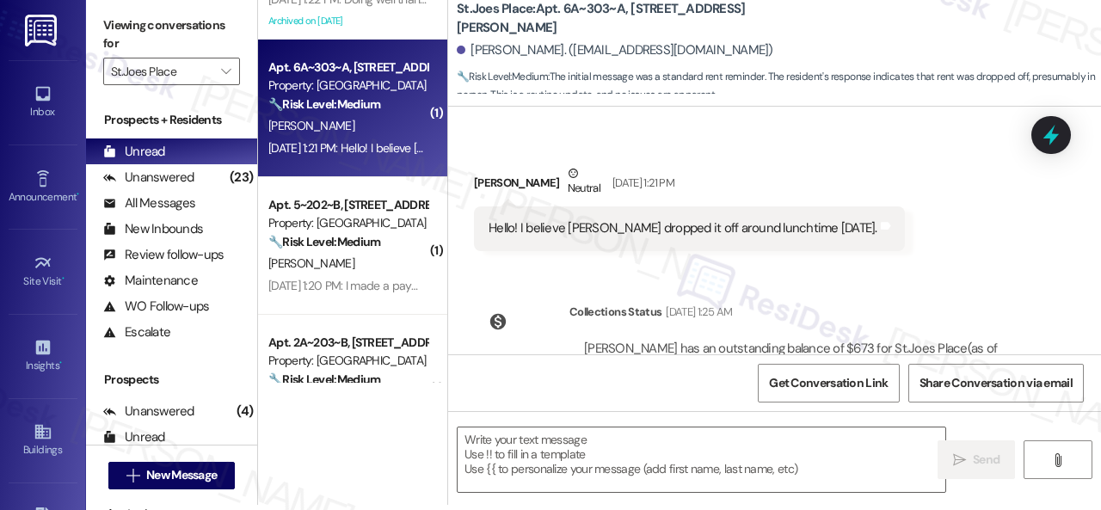
click at [887, 175] on div "Received via SMS Riley Dodson Neutral Sep 02, 2025 at 1:21 PM Hello! I believe …" at bounding box center [774, 195] width 653 height 138
click at [599, 457] on textarea at bounding box center [702, 460] width 488 height 65
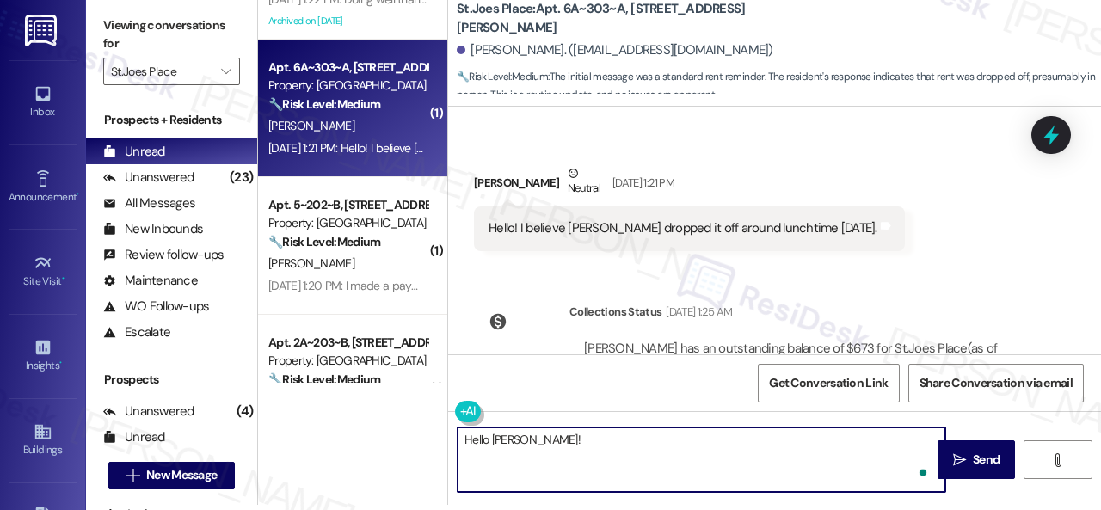
paste textarea "I'm sorry for the delayed response. Please don’t hesitate to confirm if you sti…"
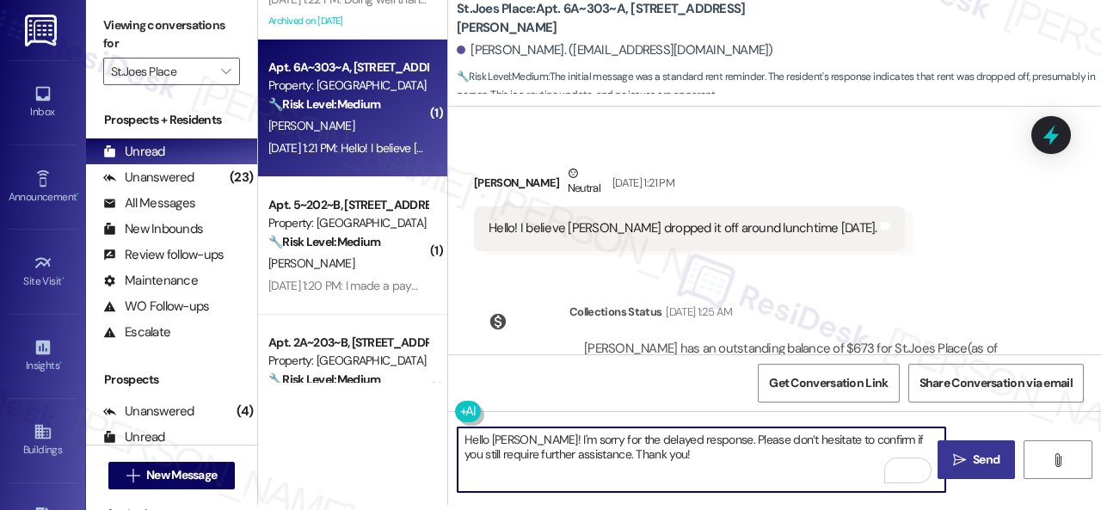
type textarea "Hello Riley! I'm sorry for the delayed response. Please don’t hesitate to confi…"
click at [973, 457] on span "Send" at bounding box center [986, 460] width 27 height 18
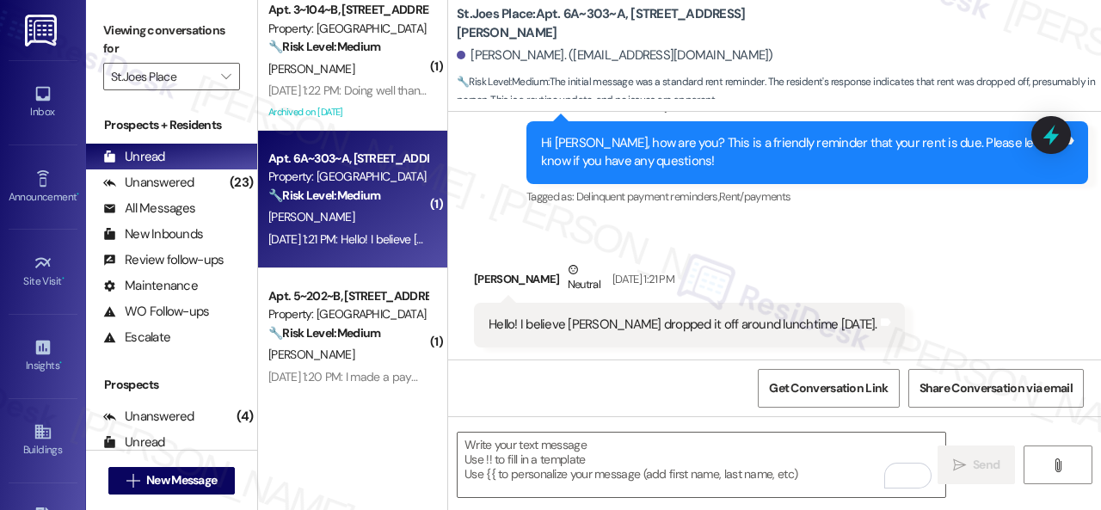
scroll to position [1297, 0]
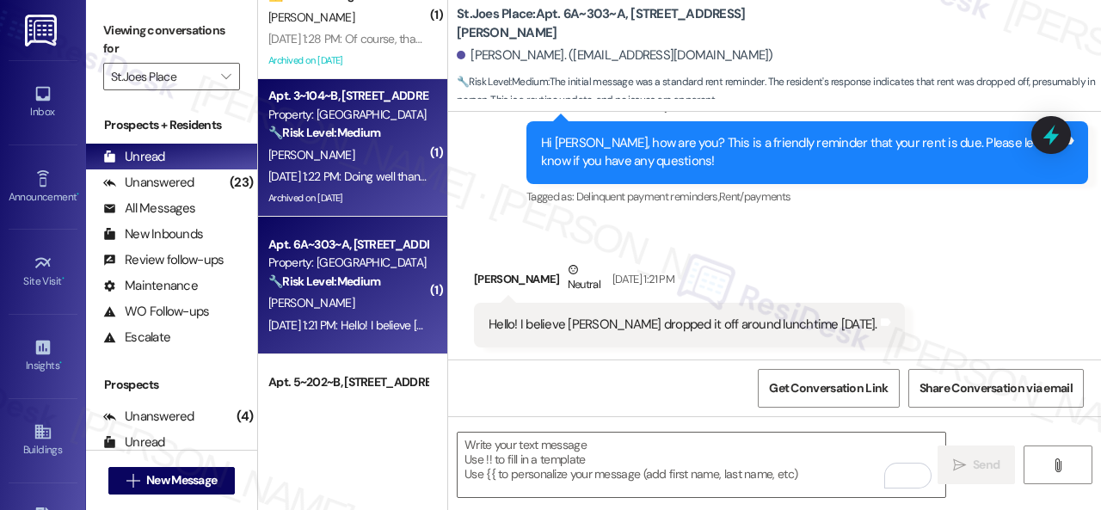
click at [372, 151] on div "R. Mcqueen" at bounding box center [348, 156] width 163 height 22
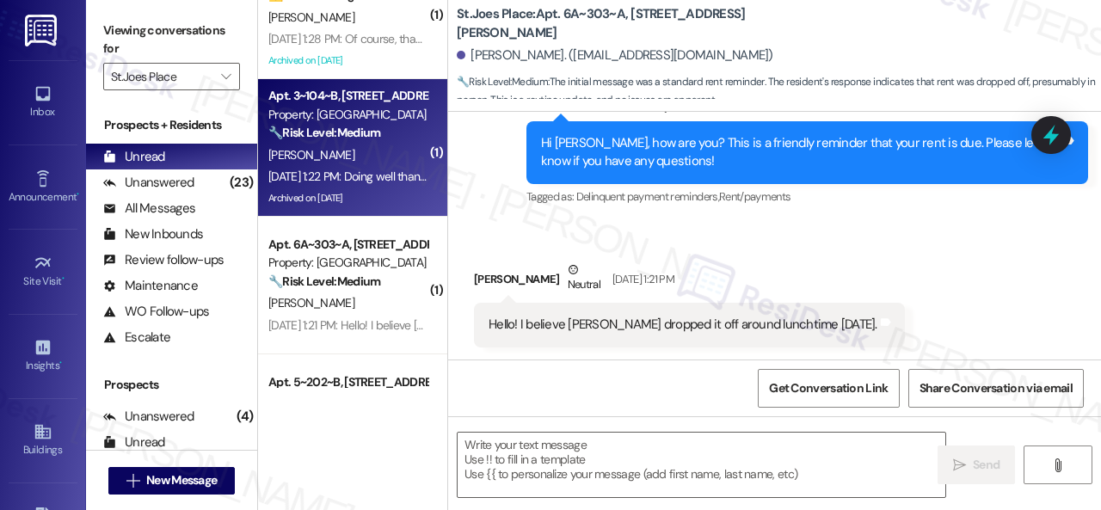
type textarea "Fetching suggested responses. Please feel free to read through the conversation…"
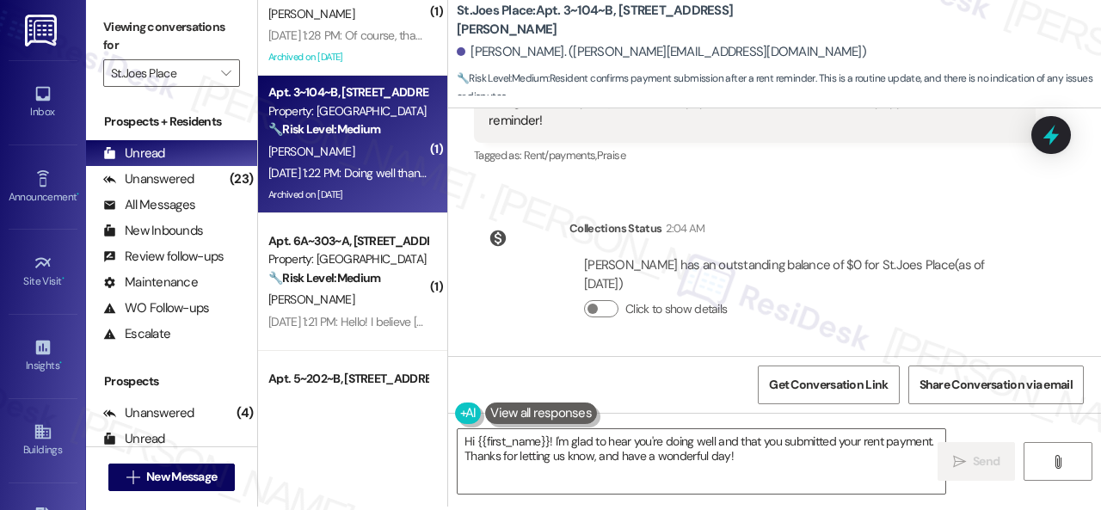
scroll to position [5, 0]
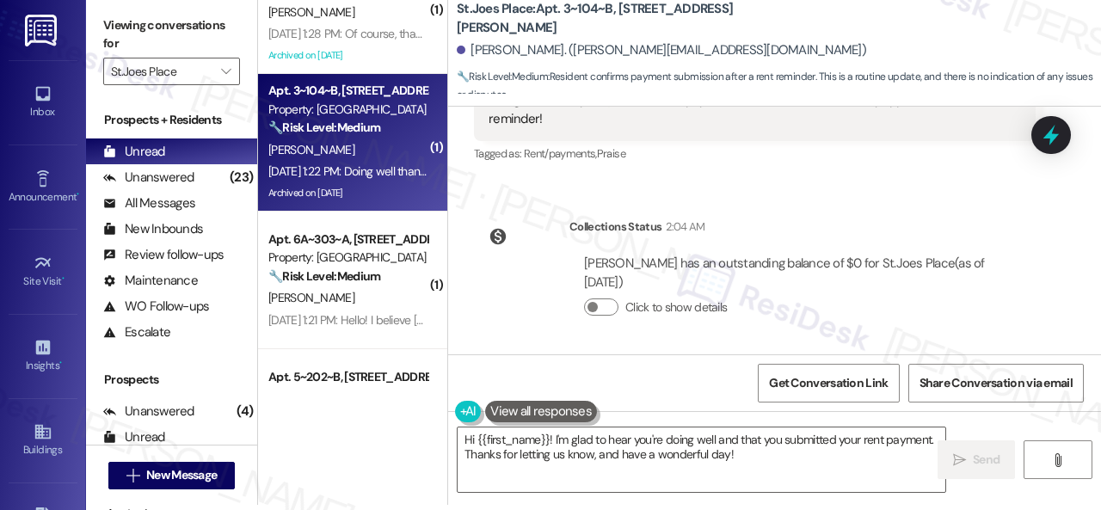
click at [840, 202] on div "WO Opened request: New move in... Mar 04, 2025 at 2:42 AM Status : Completed Sh…" at bounding box center [774, 231] width 653 height 248
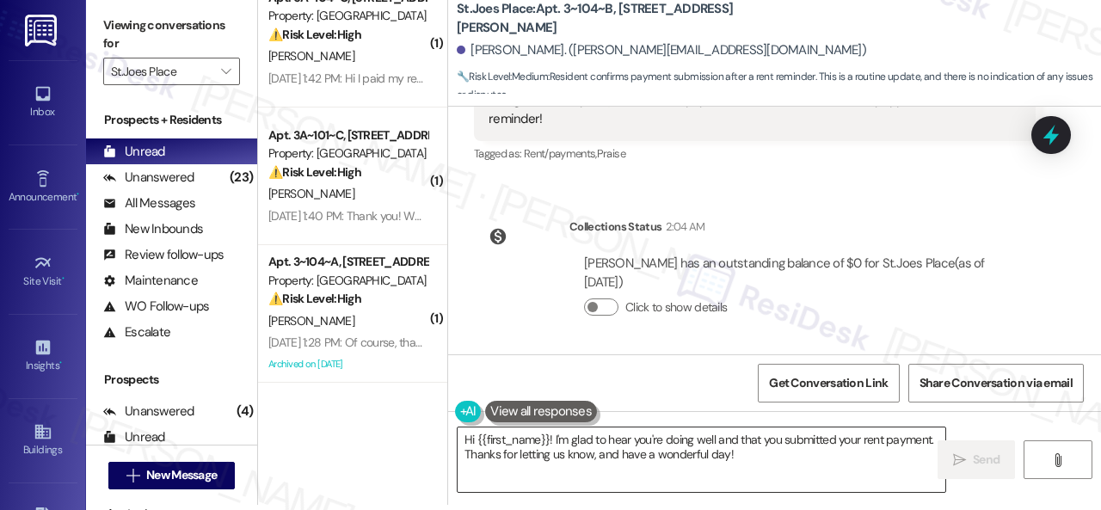
scroll to position [850, 0]
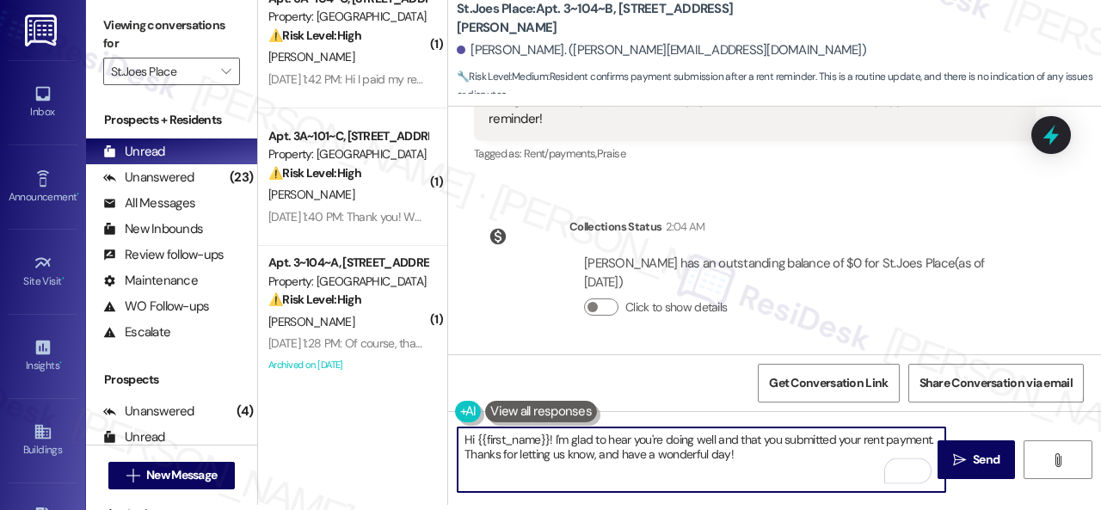
drag, startPoint x: 744, startPoint y: 453, endPoint x: 590, endPoint y: 440, distance: 154.6
click at [555, 440] on textarea "Hi {{first_name}}! I'm glad to hear you're doing well and that you submitted yo…" at bounding box center [702, 460] width 488 height 65
paste textarea "sorry for the delayed response. I'm happy to know that you've already taken car…"
type textarea "Hi {{first_name}}! I'm sorry for the delayed response. I'm happy to know that y…"
click at [984, 446] on button " Send" at bounding box center [976, 459] width 77 height 39
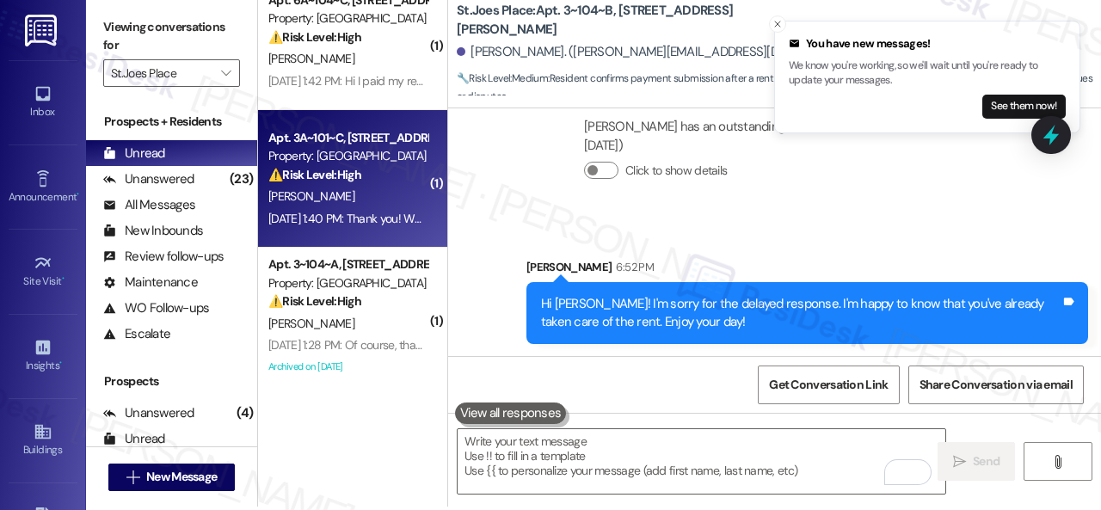
scroll to position [5, 0]
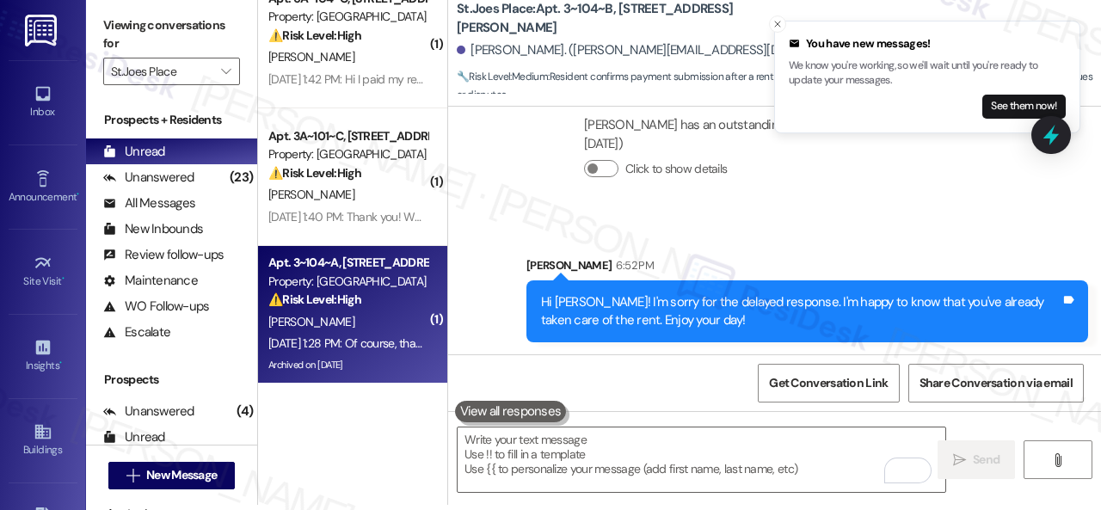
click at [408, 323] on div "L. Brumbaugh" at bounding box center [348, 322] width 163 height 22
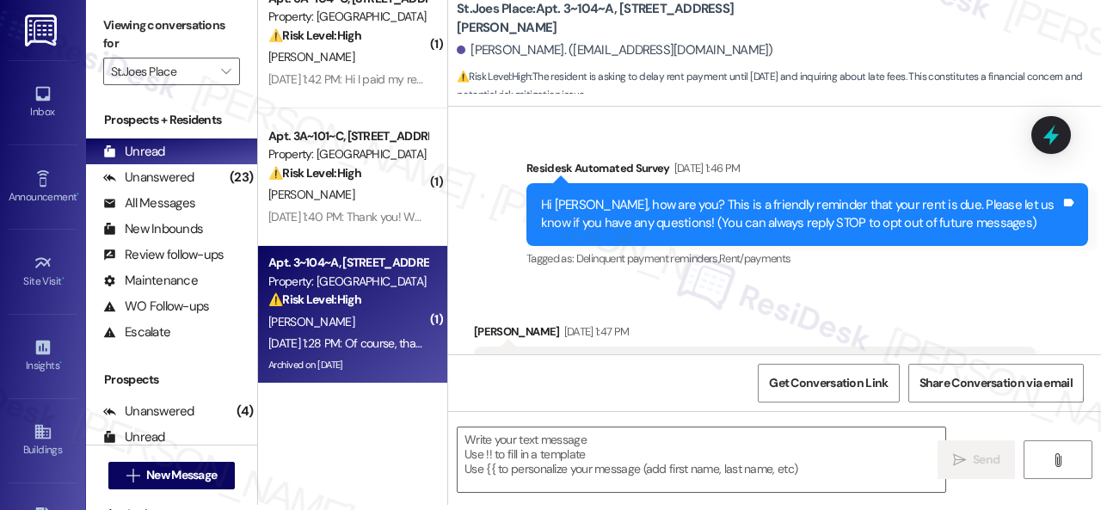
type textarea "Fetching suggested responses. Please feel free to read through the conversation…"
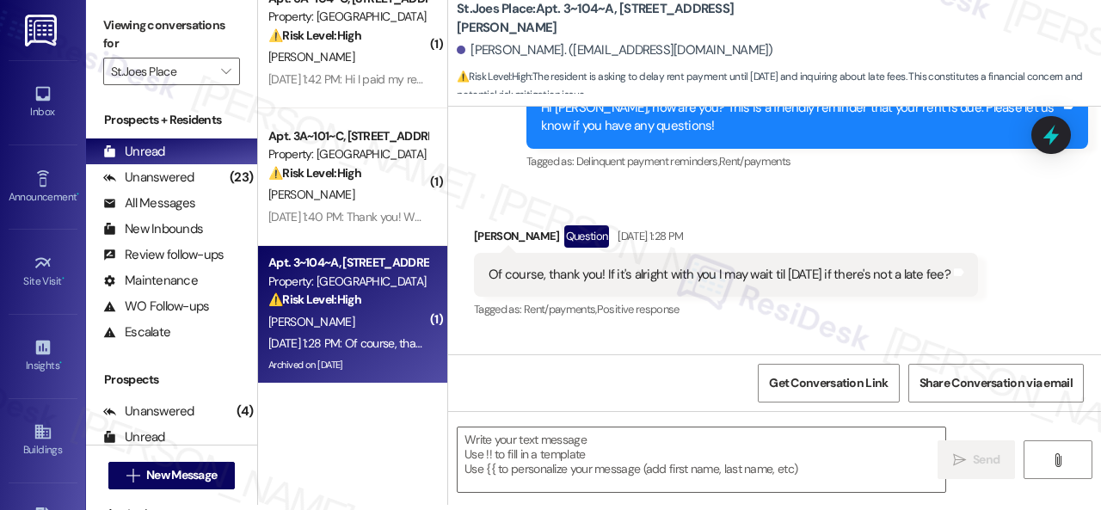
scroll to position [2197, 0]
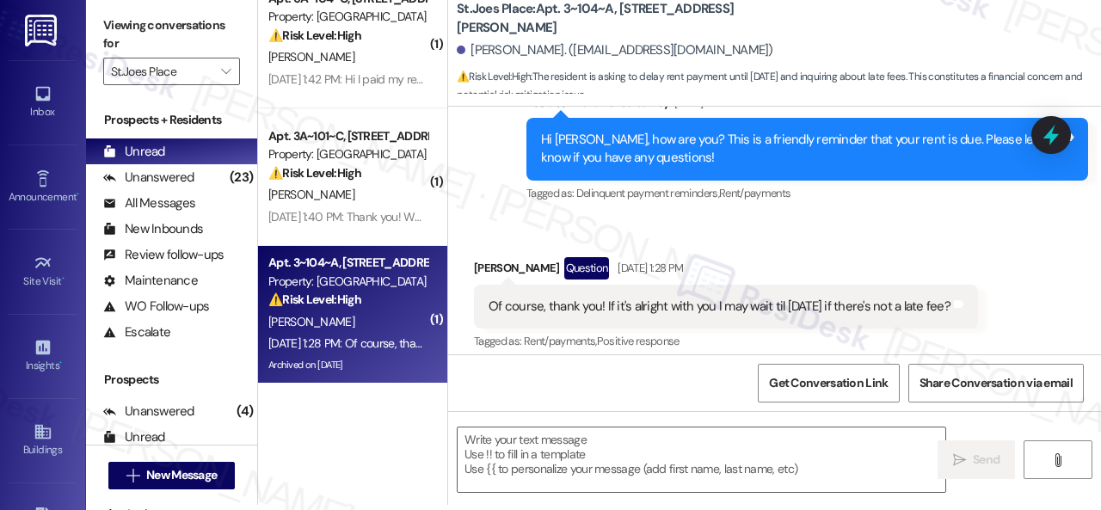
click at [856, 219] on div "Received via SMS Lilly Brumbaugh Question Sep 02, 2025 at 1:28 PM Of course, th…" at bounding box center [774, 293] width 653 height 149
click at [652, 444] on textarea at bounding box center [702, 460] width 488 height 65
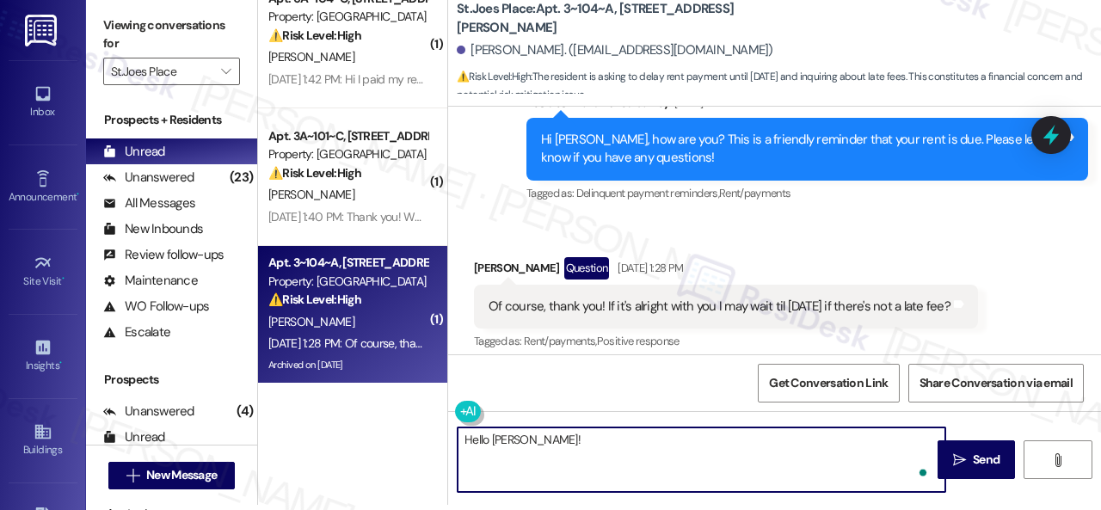
paste textarea "I'm sorry for the delayed response. I'm happy to know that you've already taken…"
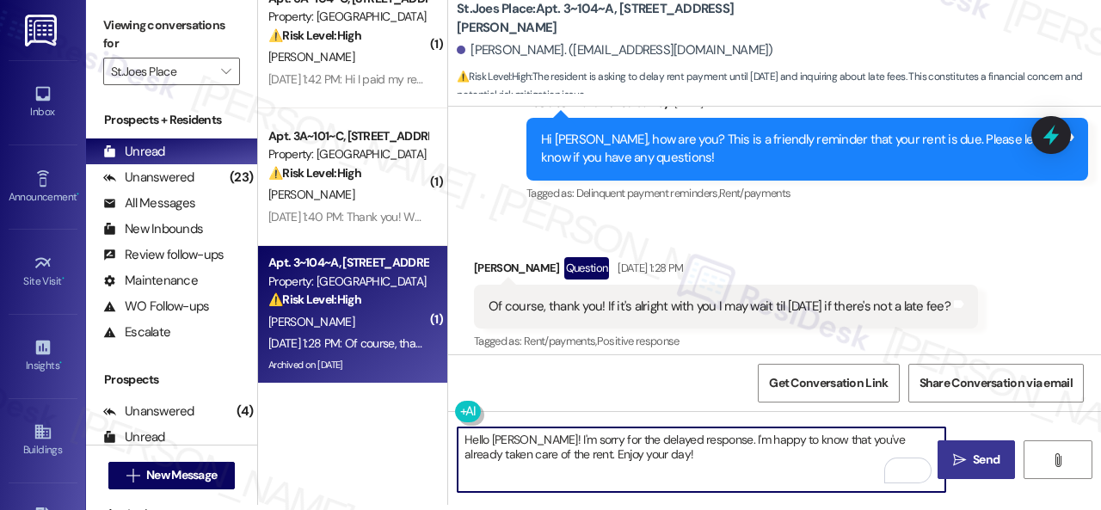
type textarea "Hello Lilly! I'm sorry for the delayed response. I'm happy to know that you've …"
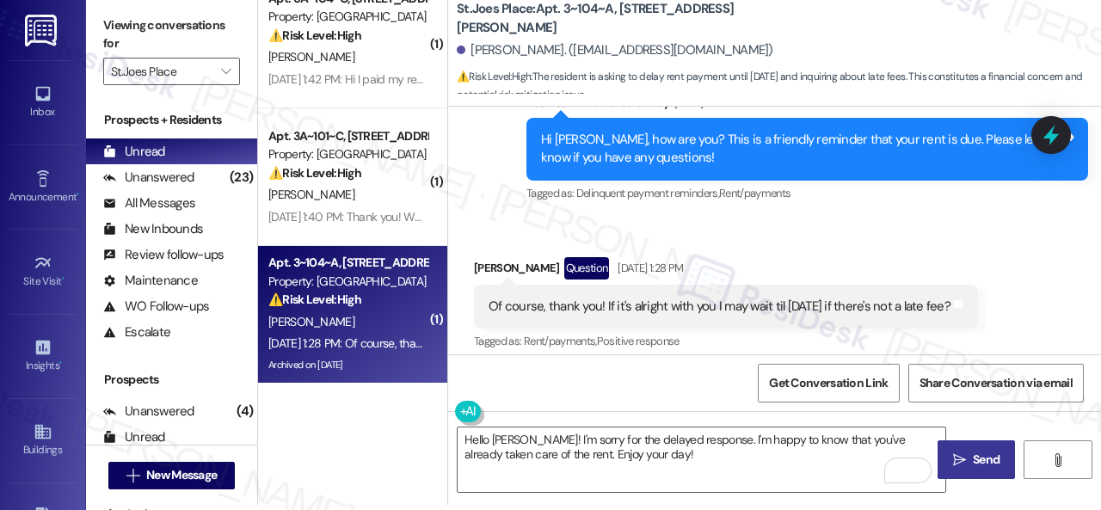
click at [970, 453] on span "Send" at bounding box center [987, 460] width 34 height 18
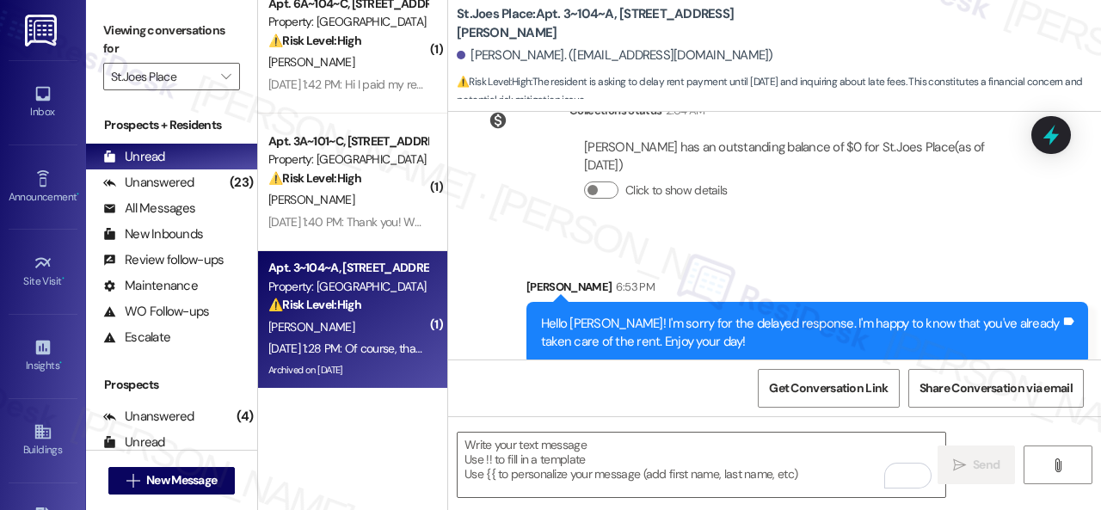
scroll to position [5, 0]
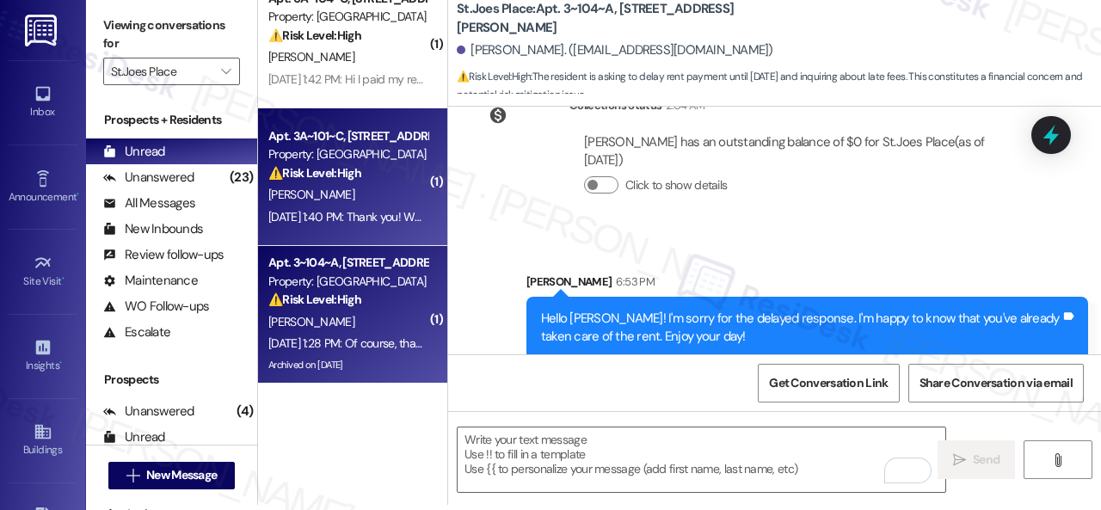
click at [385, 188] on div "A. Leonard" at bounding box center [348, 195] width 163 height 22
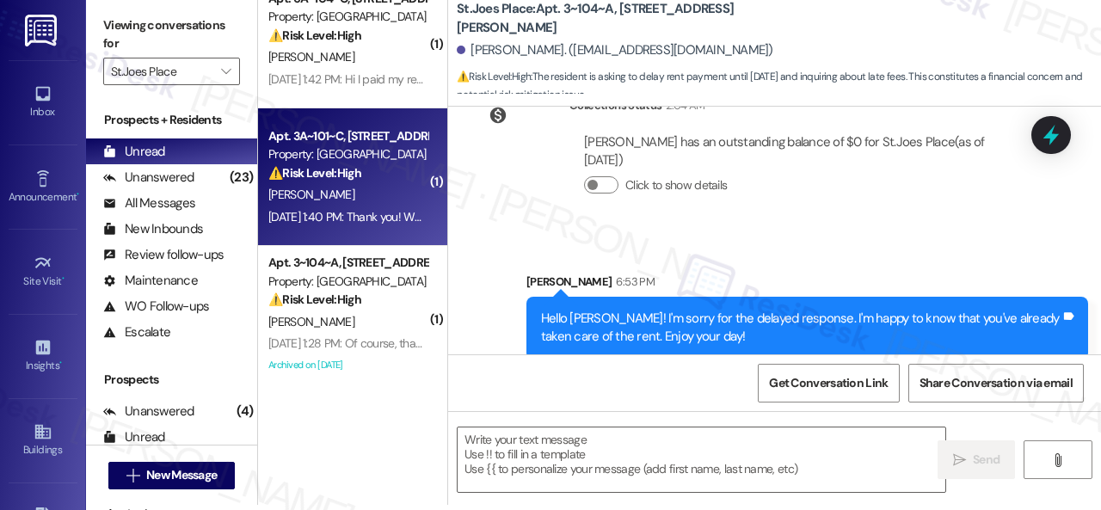
type textarea "Fetching suggested responses. Please feel free to read through the conversation…"
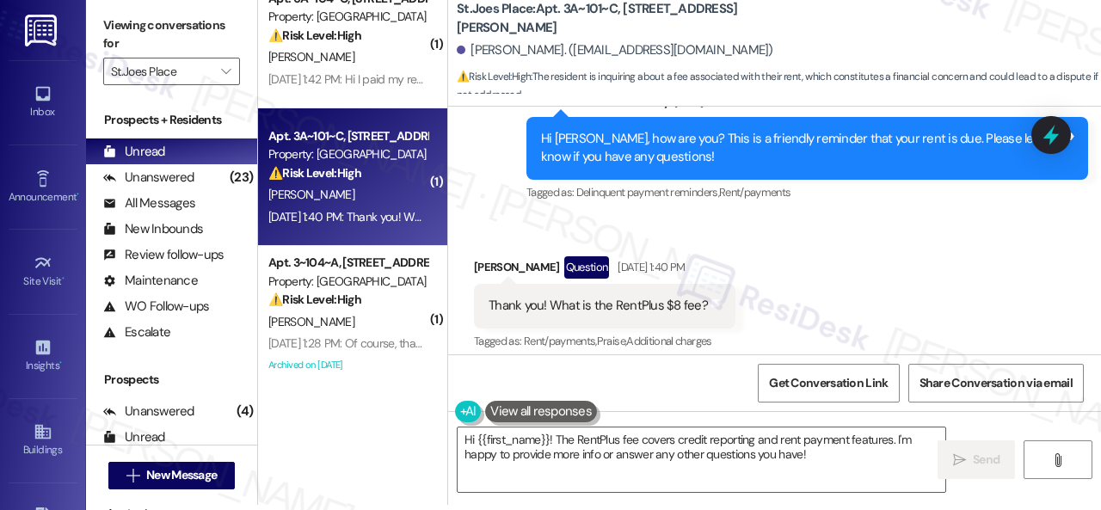
scroll to position [1370, 0]
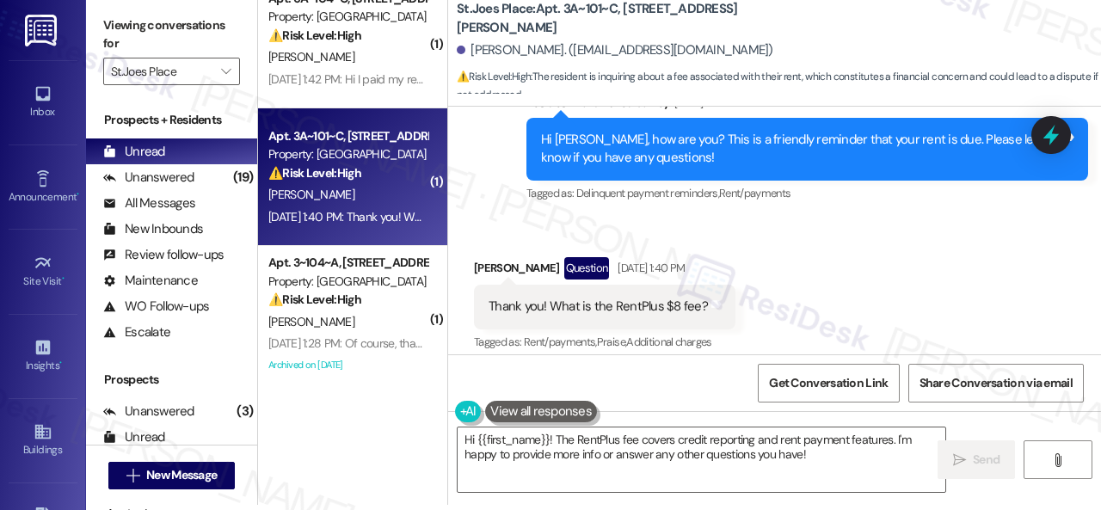
click at [888, 237] on div "Received via SMS Amanda Leonard Question Sep 02, 2025 at 1:40 PM Thank you! Wha…" at bounding box center [774, 293] width 653 height 149
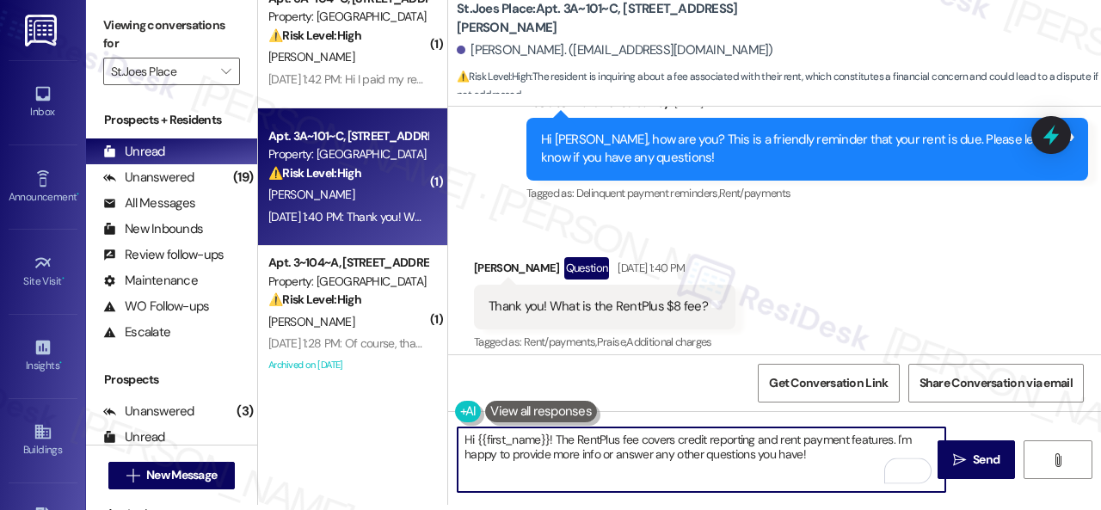
drag, startPoint x: 807, startPoint y: 457, endPoint x: 557, endPoint y: 440, distance: 250.0
click at [555, 441] on textarea "Hi {{first_name}}! The RentPlus fee covers credit reporting and rent payment fe…" at bounding box center [702, 460] width 488 height 65
paste textarea "I'm sorry for the delayed response. I'm happy to know that you've already taken…"
type textarea "Hi {{first_name}}! I'm sorry for the delayed response. I'm happy to know that y…"
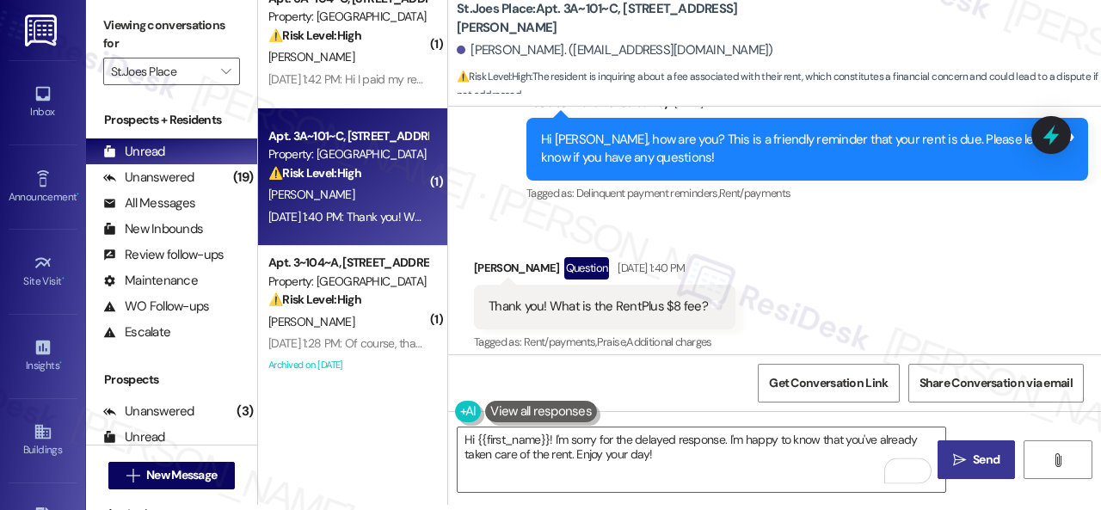
click at [960, 457] on icon "" at bounding box center [959, 460] width 13 height 14
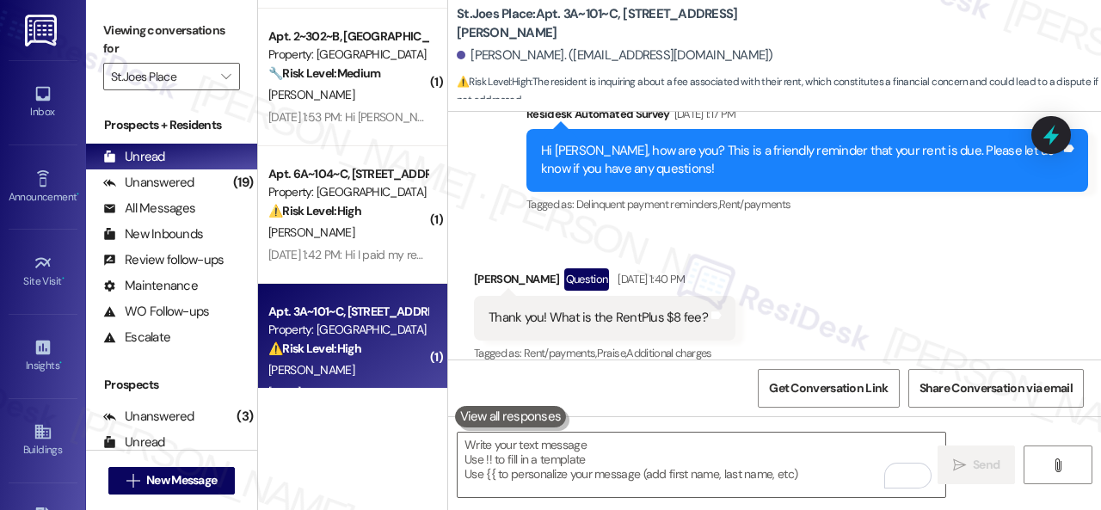
scroll to position [678, 0]
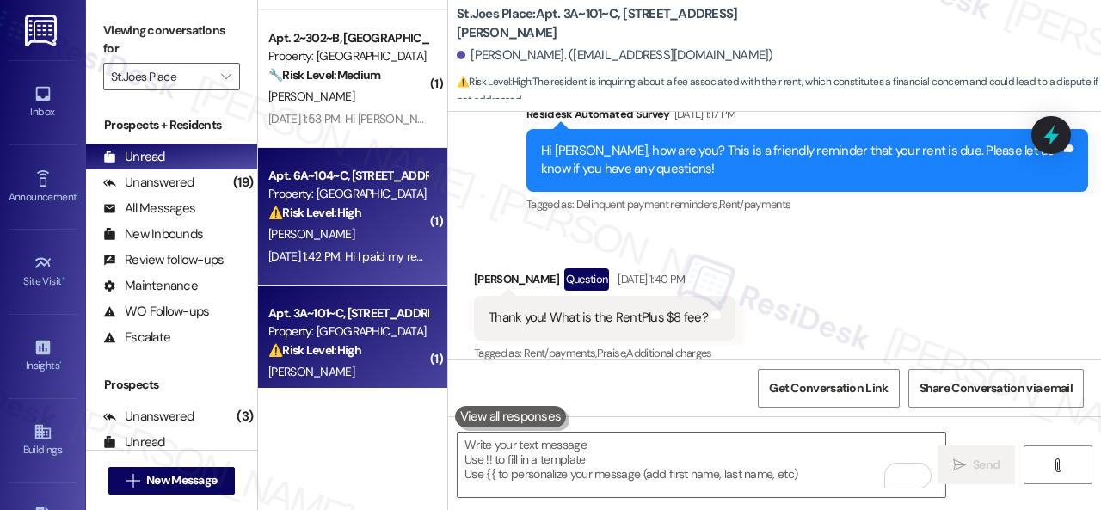
click at [408, 235] on div "L. Brucchieri" at bounding box center [348, 235] width 163 height 22
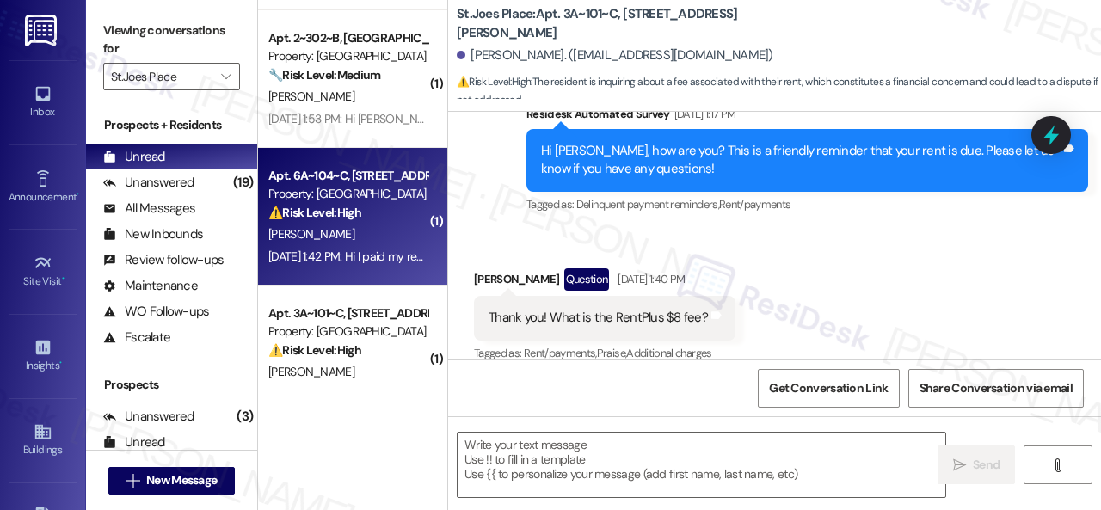
type textarea "Fetching suggested responses. Please feel free to read through the conversation…"
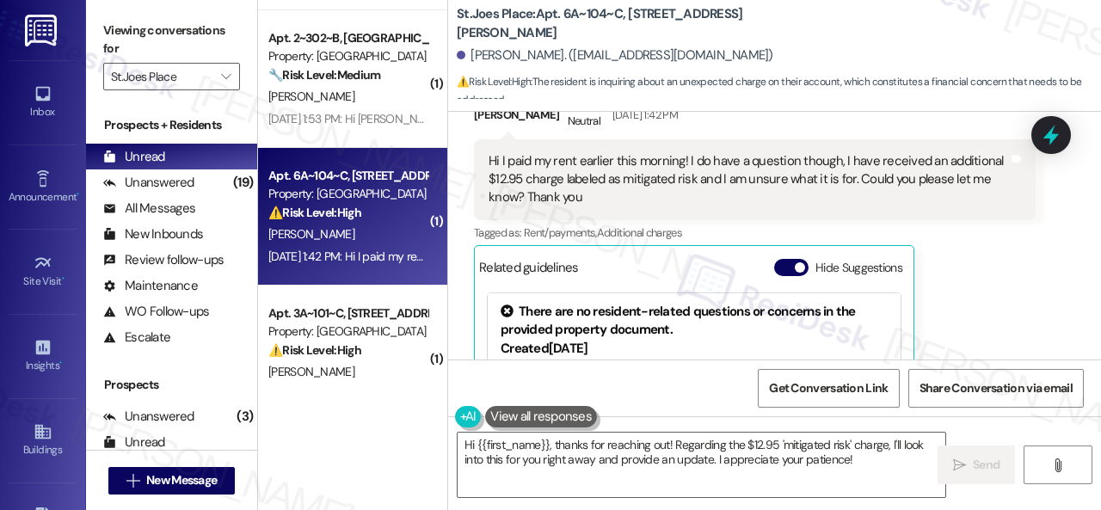
scroll to position [2214, 0]
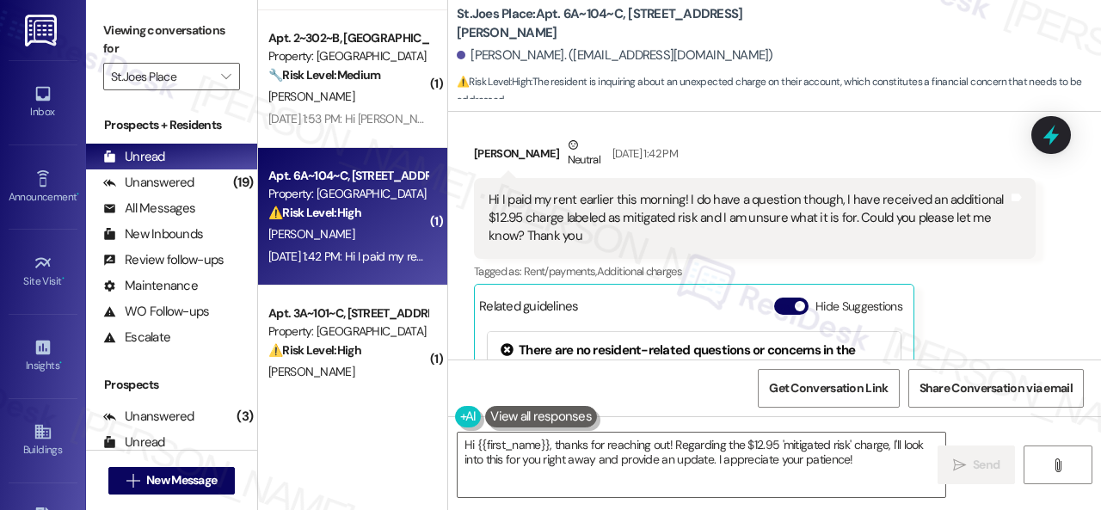
click at [996, 268] on div "Lauryn Brucchieri Neutral Sep 02, 2025 at 1:42 PM Hi I paid my rent earlier thi…" at bounding box center [755, 334] width 562 height 397
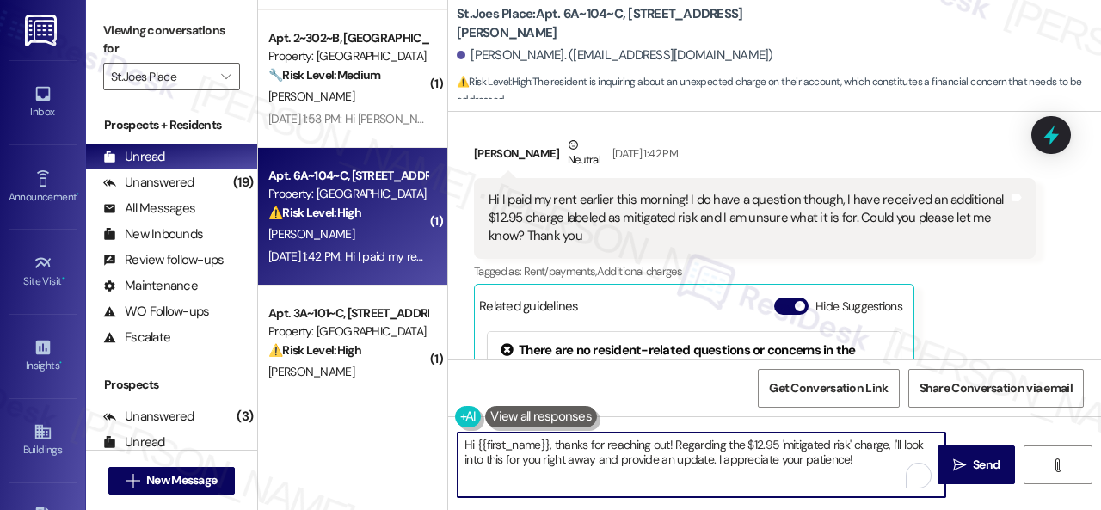
drag, startPoint x: 859, startPoint y: 459, endPoint x: 552, endPoint y: 440, distance: 306.8
click at [552, 440] on textarea "Hi {{first_name}}, thanks for reaching out! Regarding the $12.95 'mitigated ris…" at bounding box center [702, 465] width 488 height 65
paste textarea "I'm sorry for the delayed response. I'm happy to know that you've already taken…"
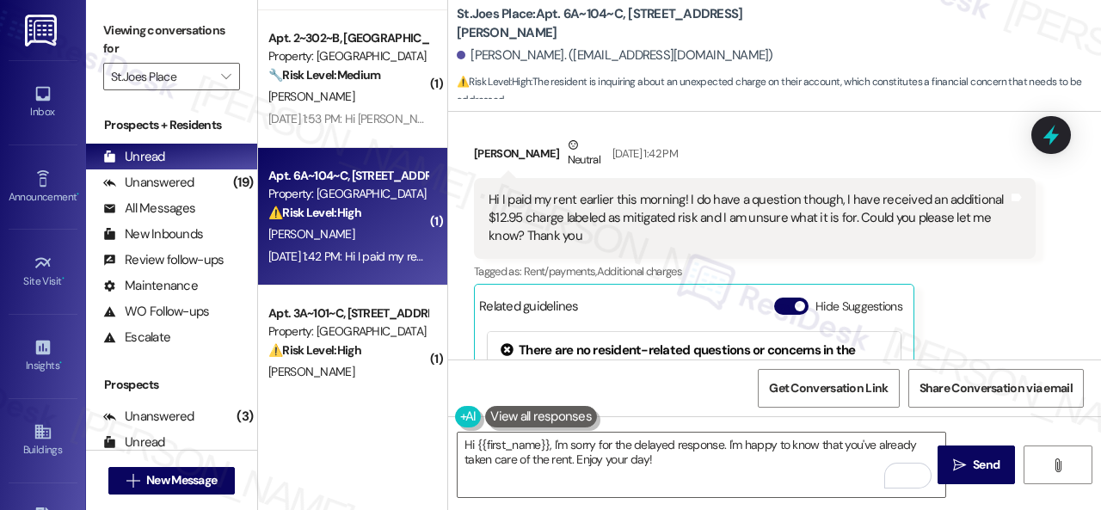
click at [958, 268] on div "Lauryn Brucchieri Neutral Sep 02, 2025 at 1:42 PM Hi I paid my rent earlier thi…" at bounding box center [755, 334] width 562 height 397
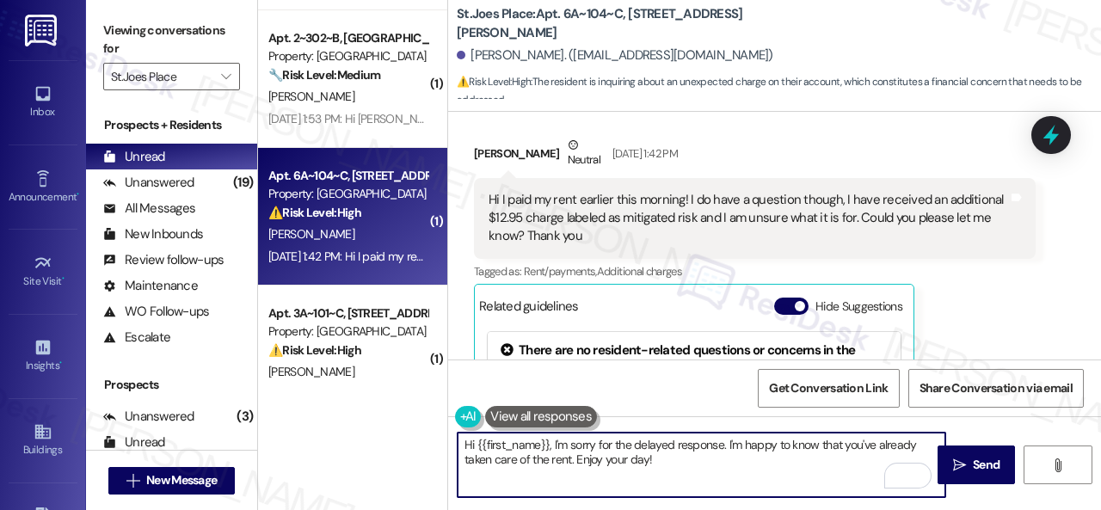
click at [735, 442] on textarea "Hi {{first_name}}, I'm sorry for the delayed response. I'm happy to know that y…" at bounding box center [702, 465] width 488 height 65
click at [578, 457] on textarea "Hi {{first_name}}, I'm sorry for the delayed response. I'm happy to know that y…" at bounding box center [702, 465] width 488 height 65
drag, startPoint x: 576, startPoint y: 457, endPoint x: 652, endPoint y: 455, distance: 76.6
click at [652, 455] on textarea "Hi {{first_name}}, I'm sorry for the delayed response. I'm happy to know that y…" at bounding box center [702, 465] width 488 height 65
paste textarea "Please don’t hesitate to confirm if you still require further assistance. Thank…"
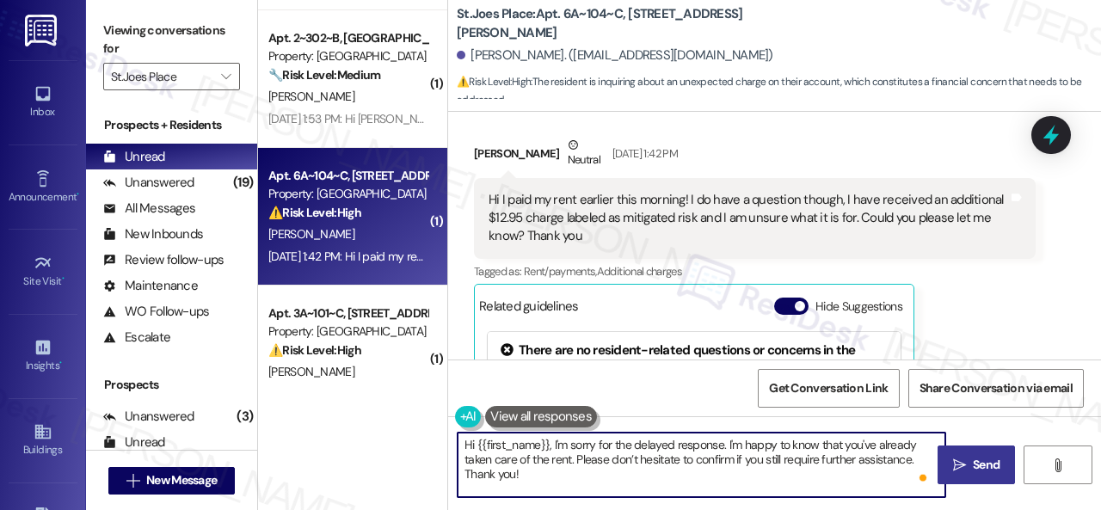
type textarea "Hi {{first_name}}, I'm sorry for the delayed response. I'm happy to know that y…"
click at [981, 455] on button " Send" at bounding box center [976, 465] width 77 height 39
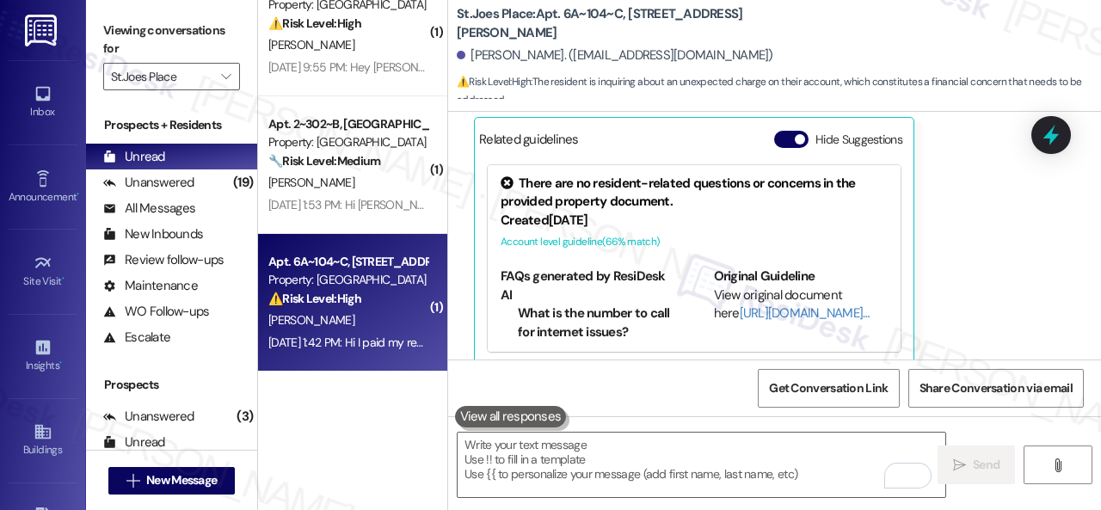
scroll to position [678, 0]
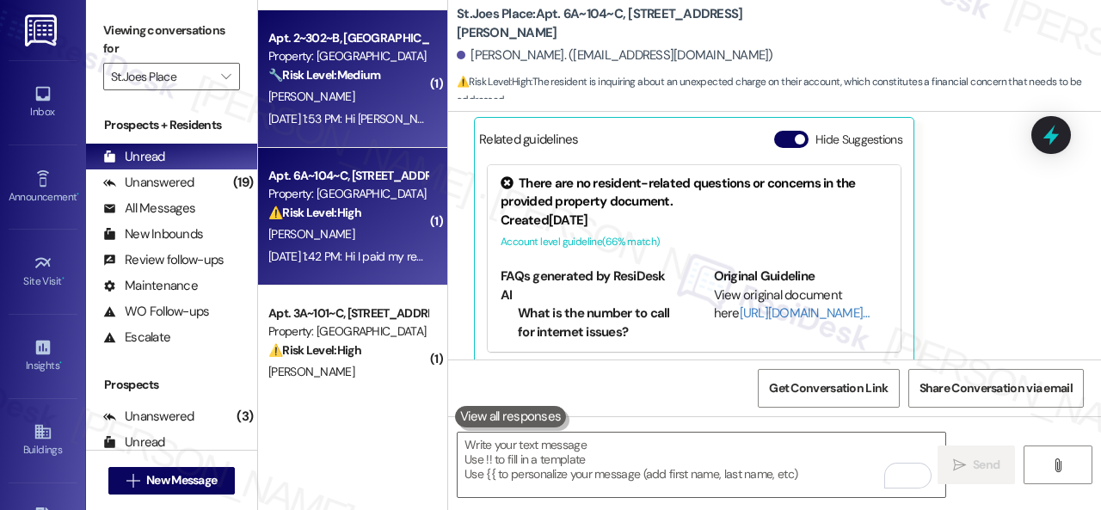
click at [372, 92] on div "C. Hoffman" at bounding box center [348, 97] width 163 height 22
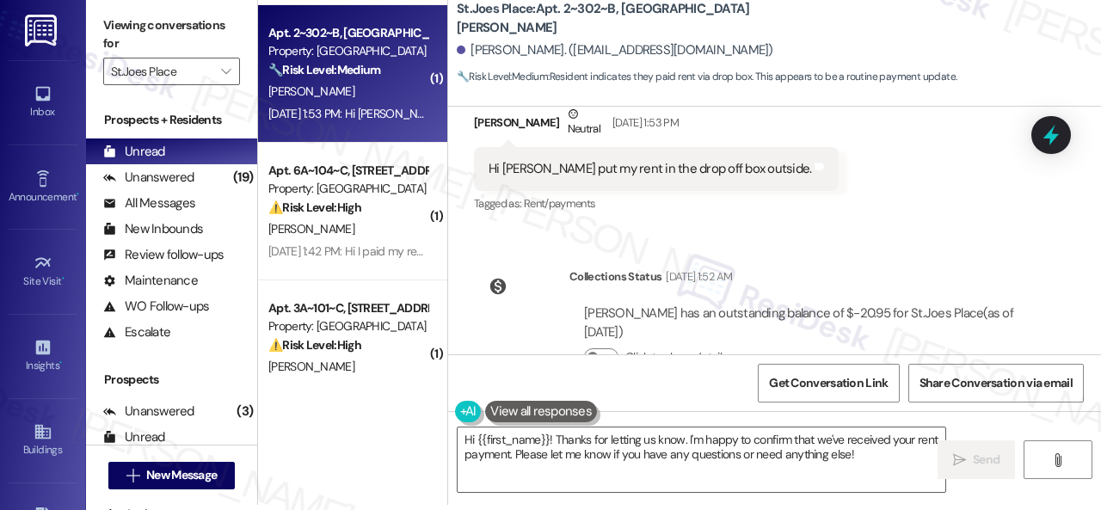
scroll to position [554, 0]
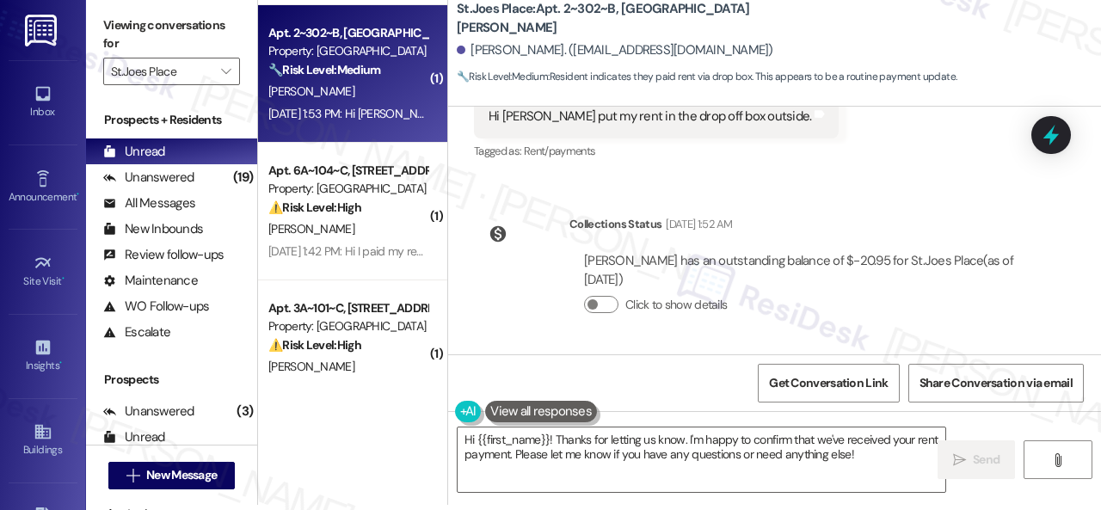
click at [862, 206] on div "Collections Status Sep 04, 2025 at 1:52 AM Cody Hoffman has an outstanding bala…" at bounding box center [755, 277] width 588 height 151
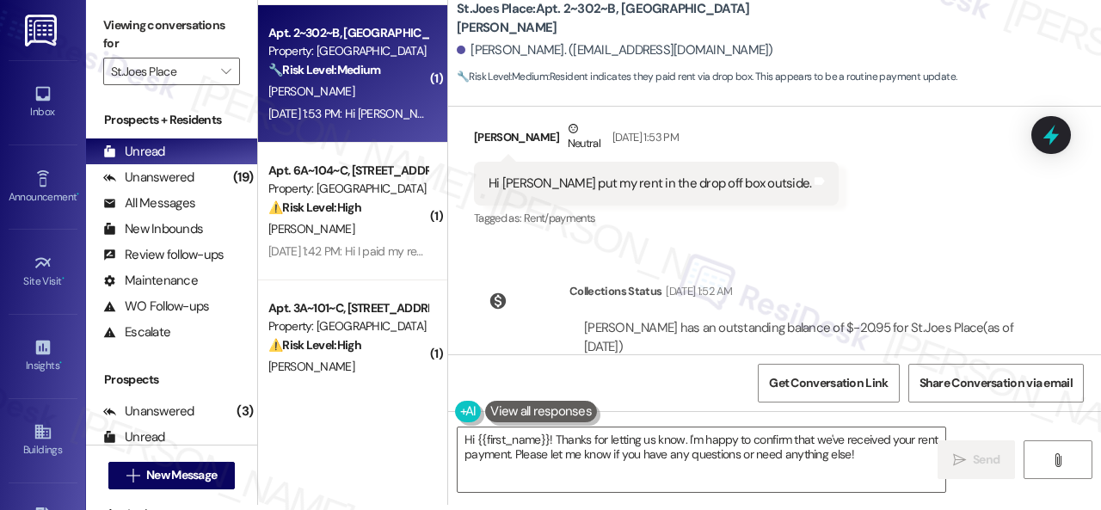
scroll to position [382, 0]
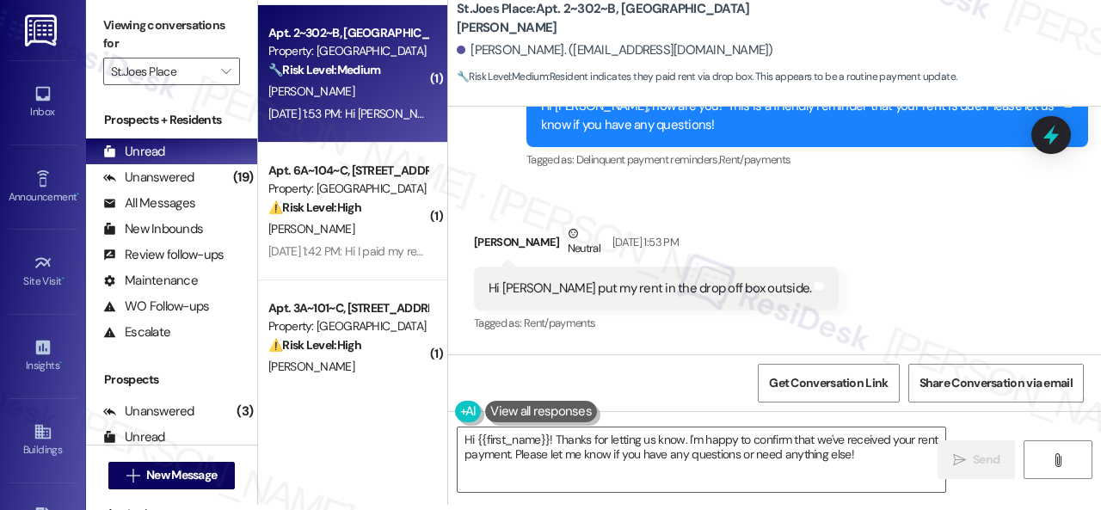
drag, startPoint x: 895, startPoint y: 279, endPoint x: 777, endPoint y: 333, distance: 129.7
click at [895, 279] on div "Received via SMS Cody Hoffman Neutral Sep 02, 2025 at 1:53 PM Hi Sarah I put my…" at bounding box center [774, 267] width 653 height 163
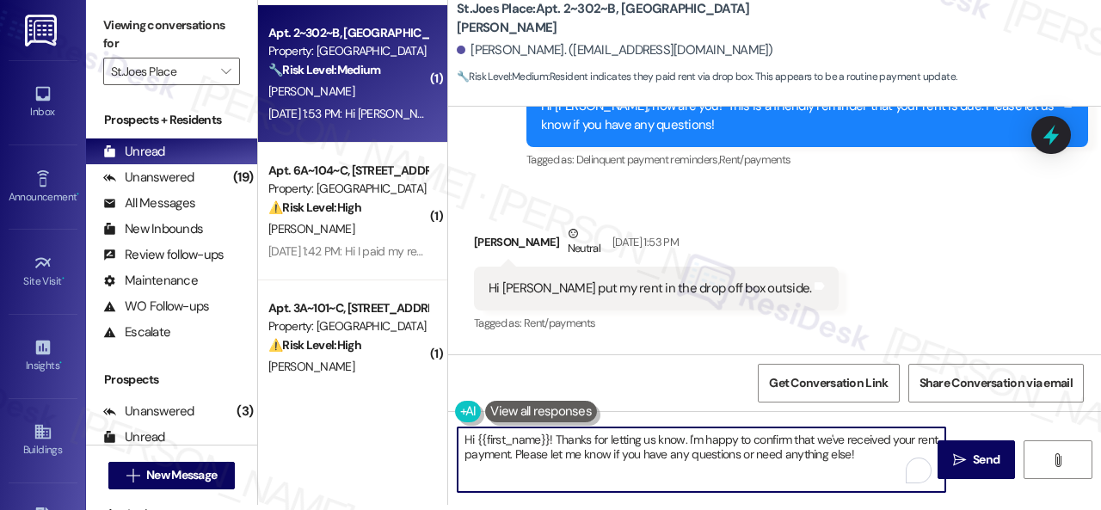
drag, startPoint x: 883, startPoint y: 455, endPoint x: 554, endPoint y: 438, distance: 329.1
click at [554, 438] on textarea "Hi {{first_name}}! Thanks for letting us know. I'm happy to confirm that we've …" at bounding box center [702, 460] width 488 height 65
paste textarea "I'm sorry for the delayed response. I'm happy to know that you've already taken…"
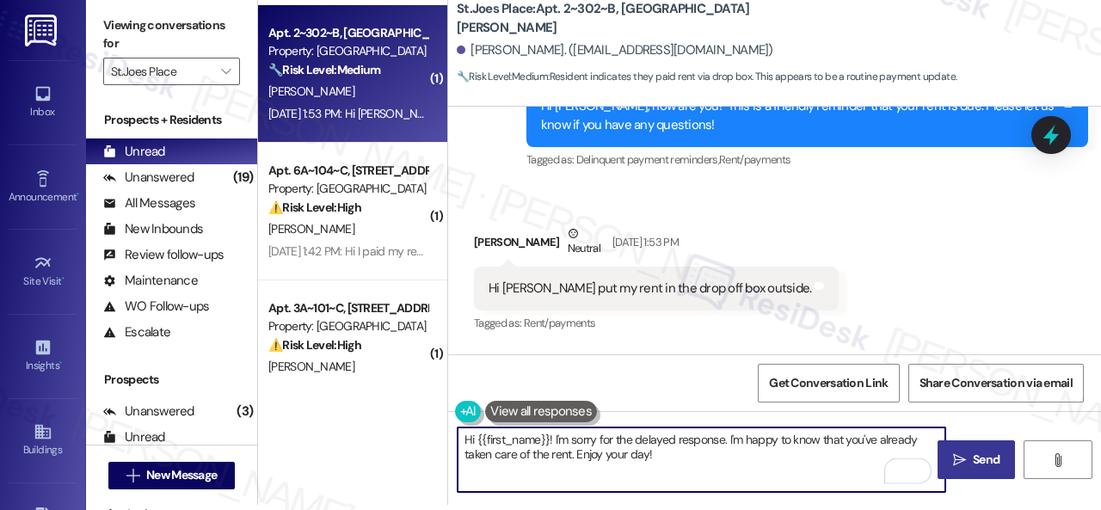
type textarea "Hi {{first_name}}! I'm sorry for the delayed response. I'm happy to know that y…"
click at [981, 460] on span "Send" at bounding box center [986, 460] width 27 height 18
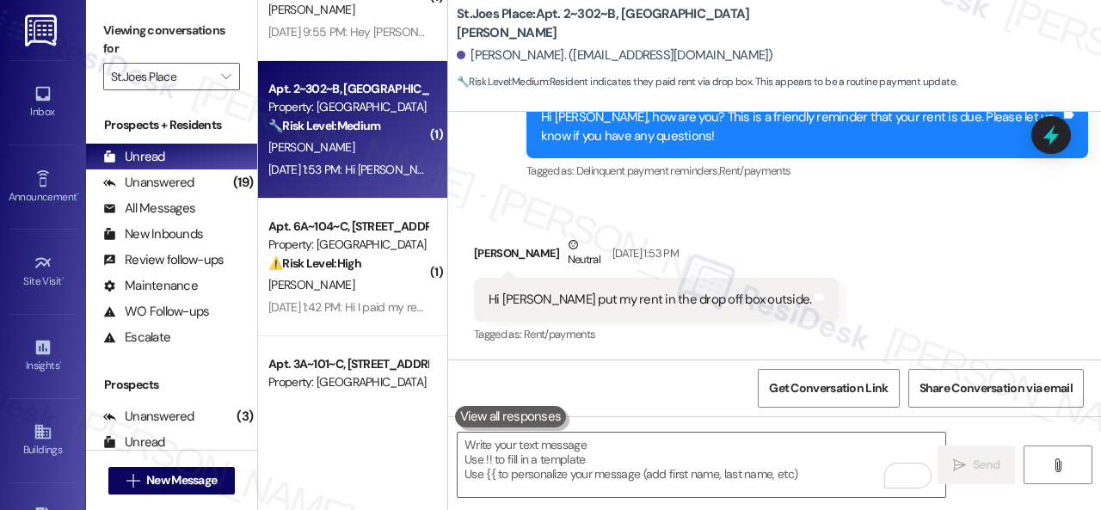
scroll to position [506, 0]
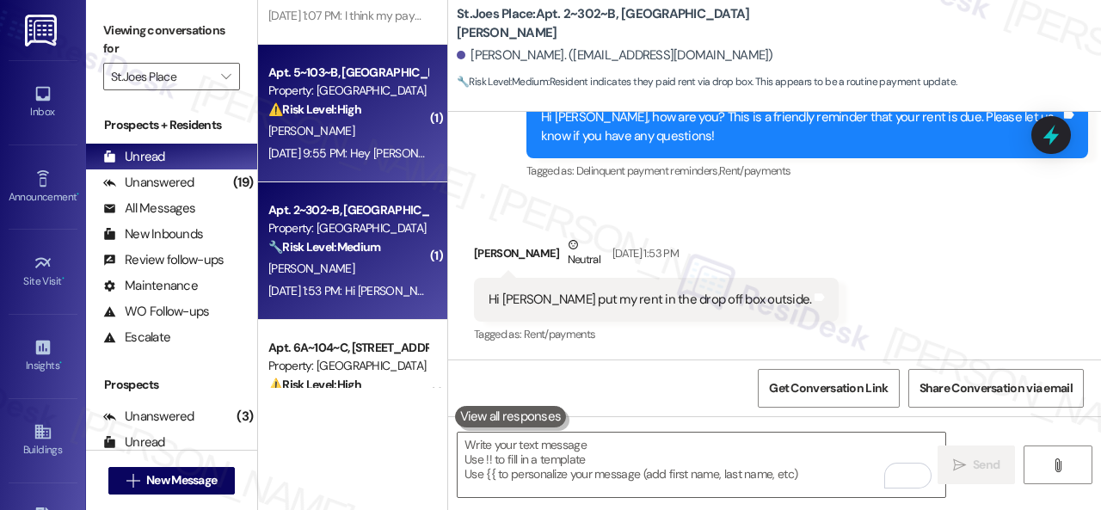
click at [353, 134] on div "E. Haller" at bounding box center [348, 131] width 163 height 22
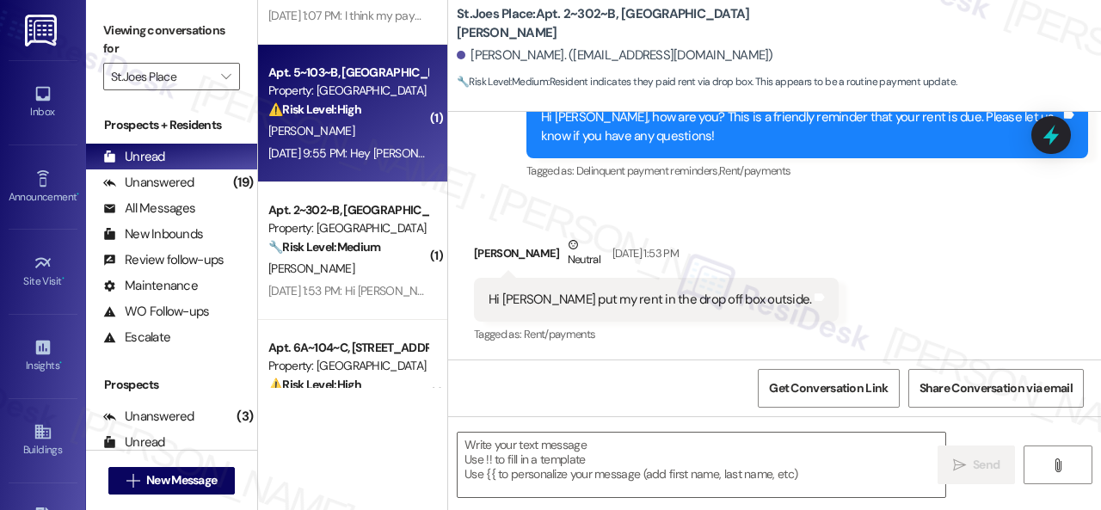
type textarea "Fetching suggested responses. Please feel free to read through the conversation…"
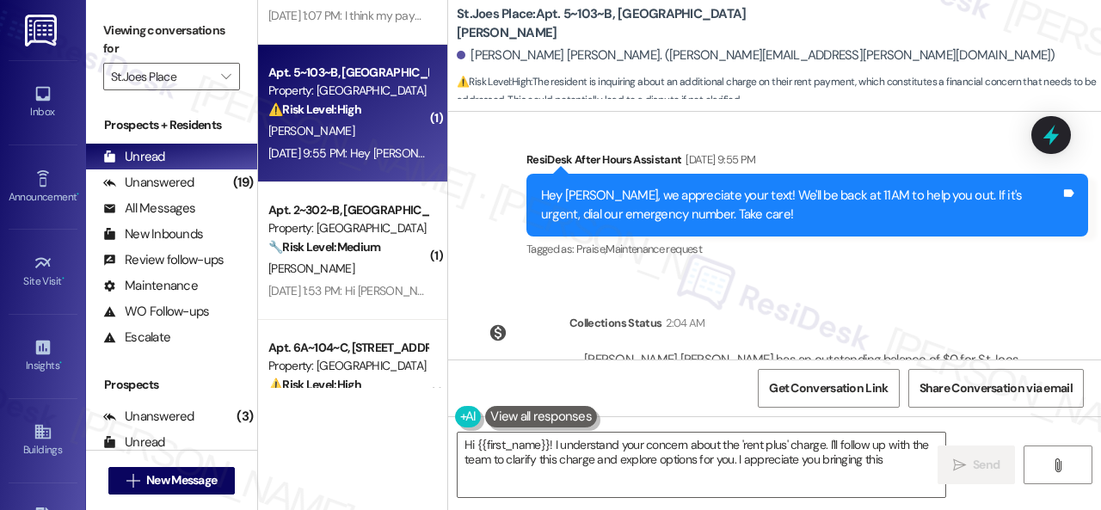
scroll to position [2932, 0]
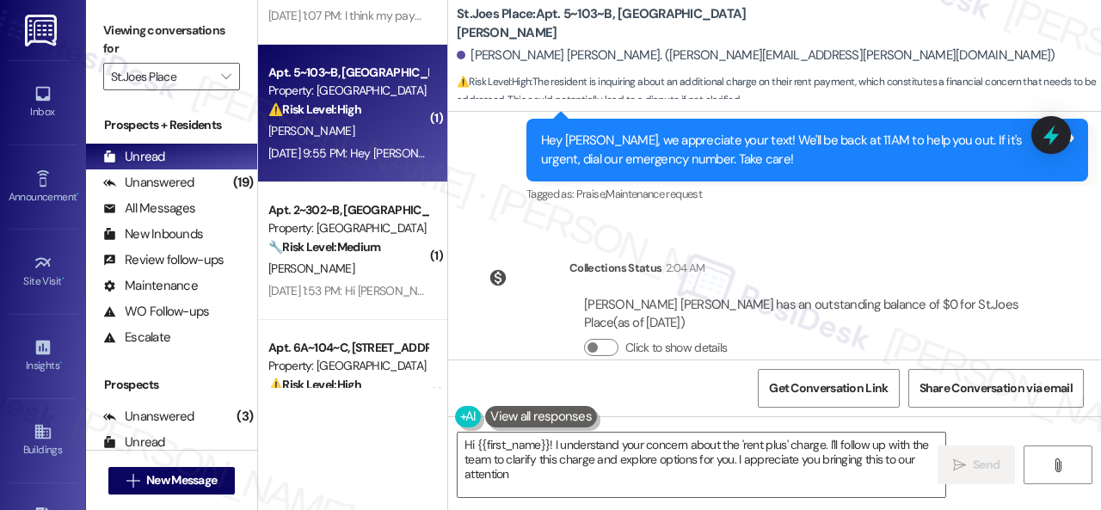
type textarea "Hi {{first_name}}! I understand your concern about the 'rent plus' charge. I'll…"
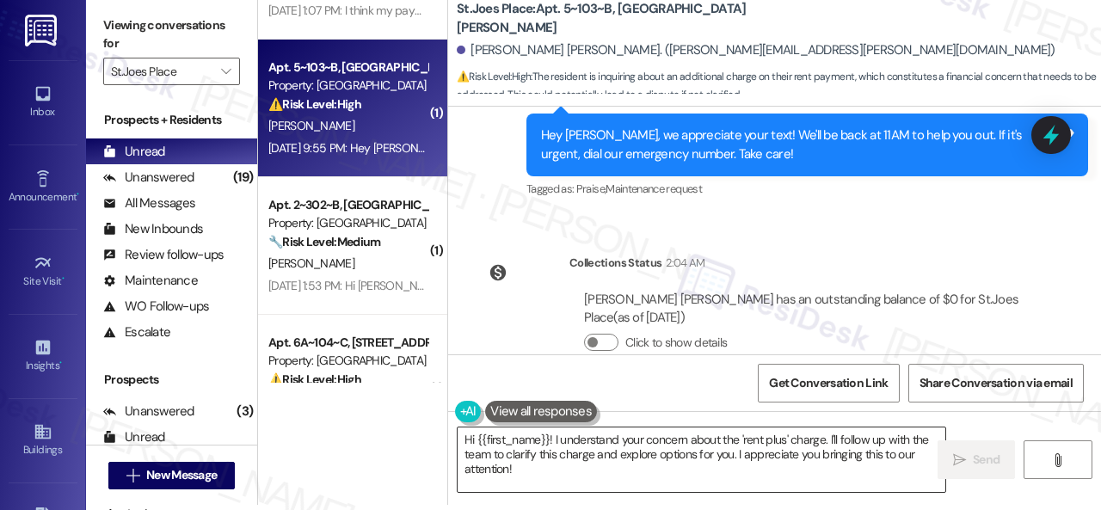
click at [848, 436] on textarea "Hi {{first_name}}! I understand your concern about the 'rent plus' charge. I'll…" at bounding box center [702, 460] width 488 height 65
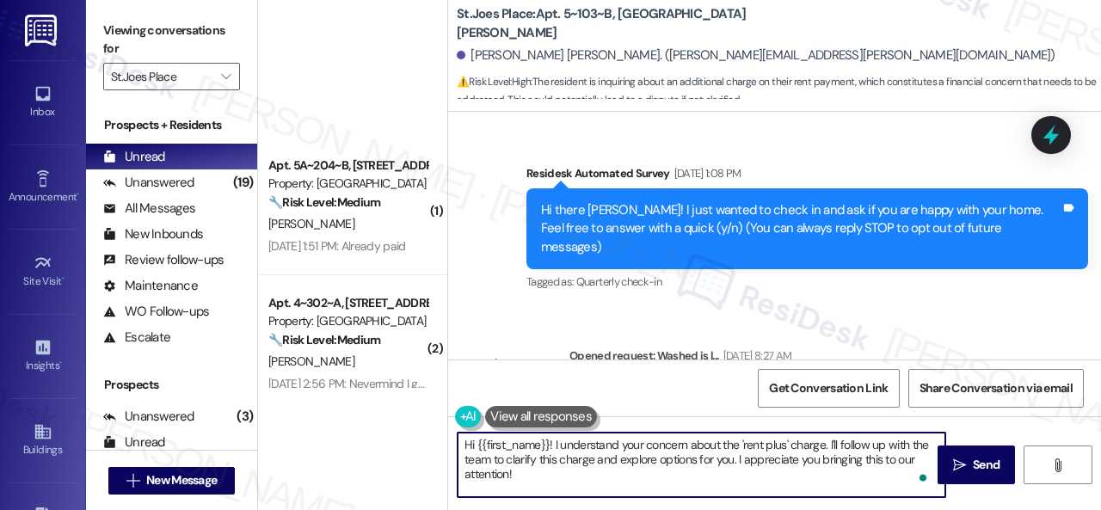
click at [552, 477] on textarea "Hi {{first_name}}! I understand your concern about the 'rent plus' charge. I'll…" at bounding box center [702, 465] width 488 height 65
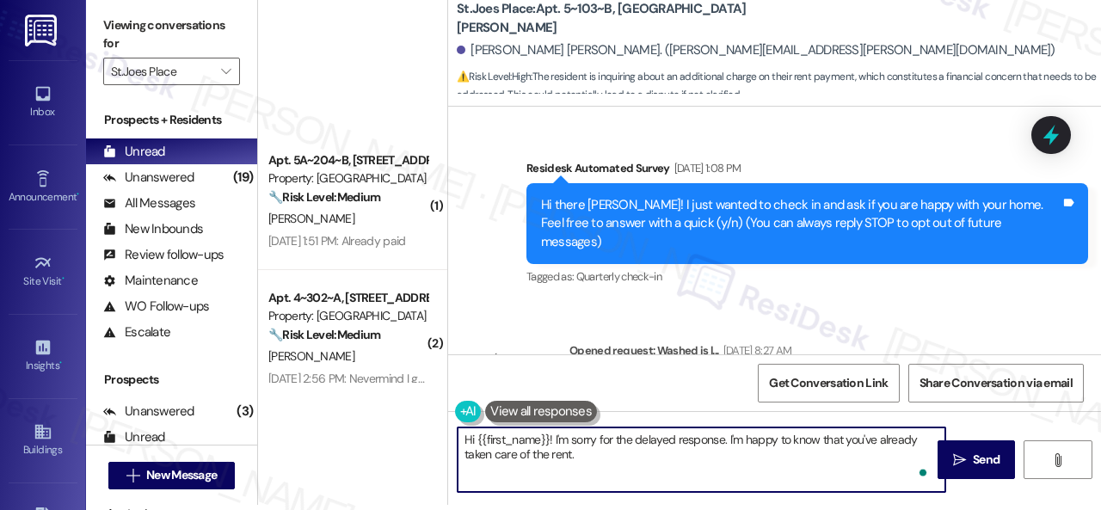
scroll to position [2932, 0]
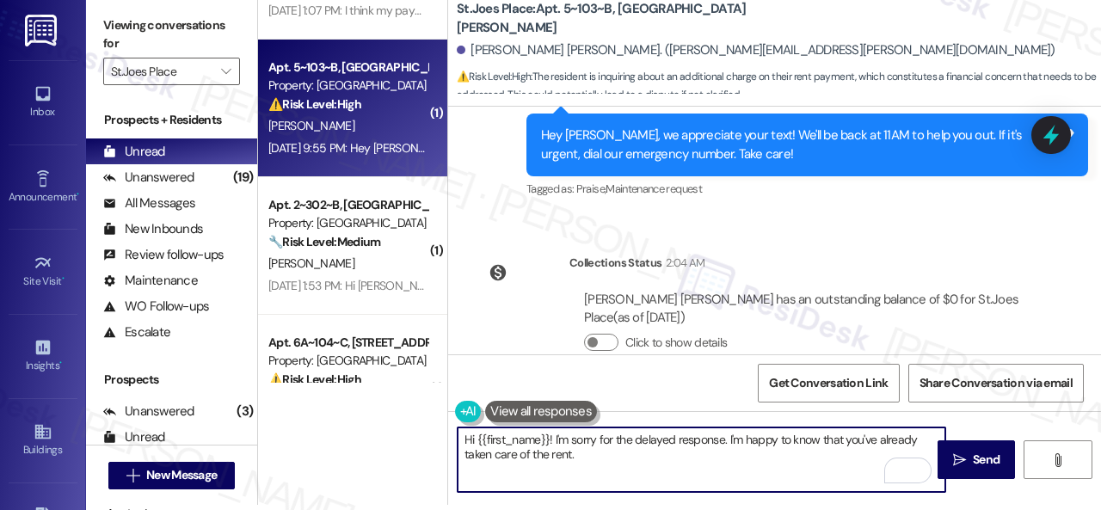
paste textarea "Please don’t hesitate to confirm if you still require further assistance. Thank…"
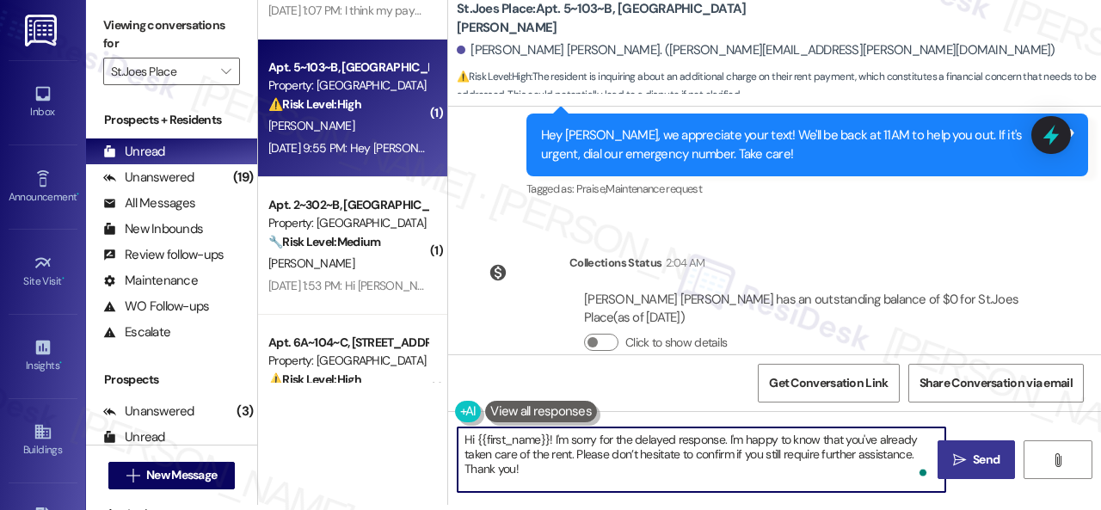
type textarea "Hi {{first_name}}! I'm sorry for the delayed response. I'm happy to know that y…"
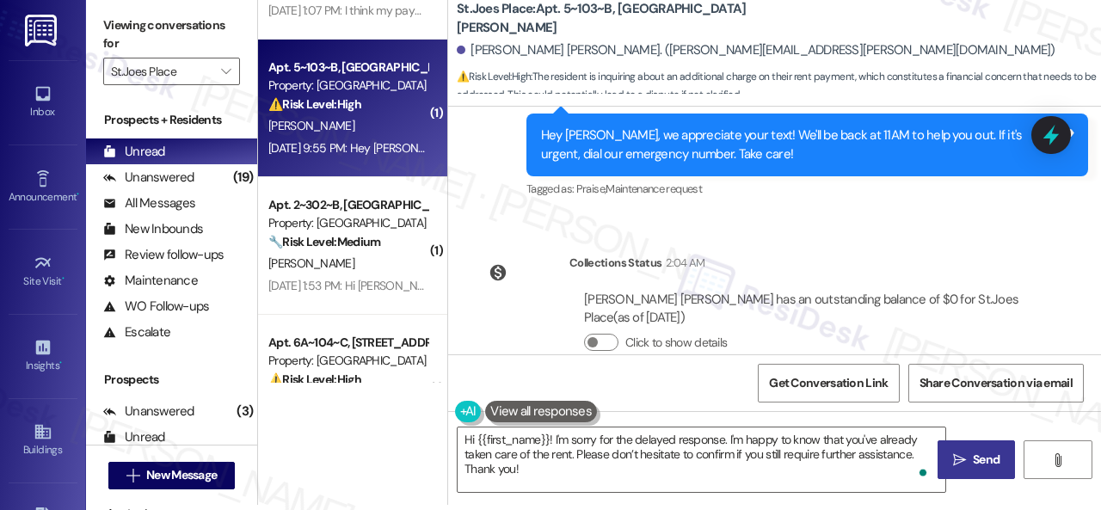
click at [981, 462] on span "Send" at bounding box center [986, 460] width 27 height 18
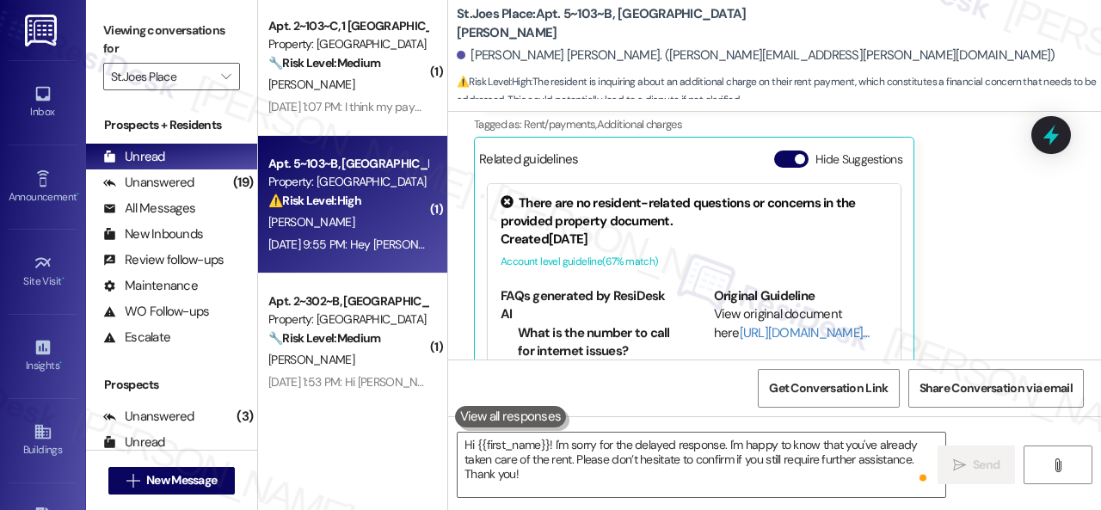
scroll to position [334, 0]
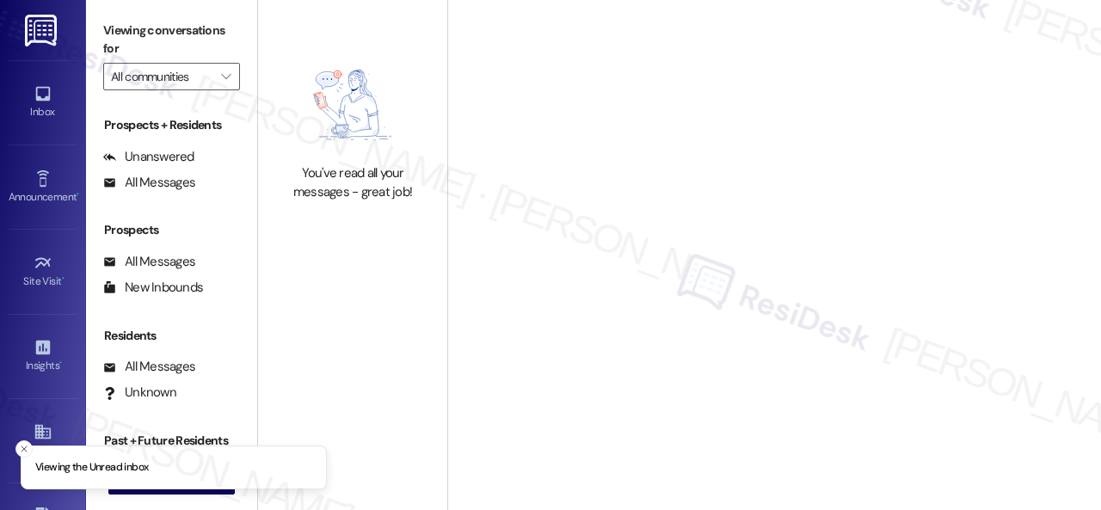
type input "St.Joes Place"
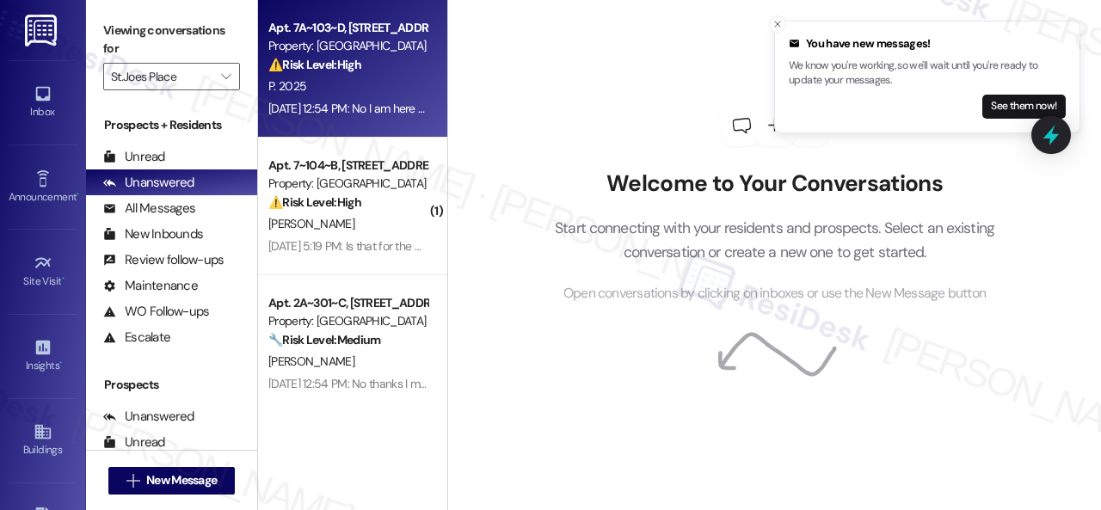
click at [366, 76] on div "P. 2025" at bounding box center [348, 87] width 163 height 22
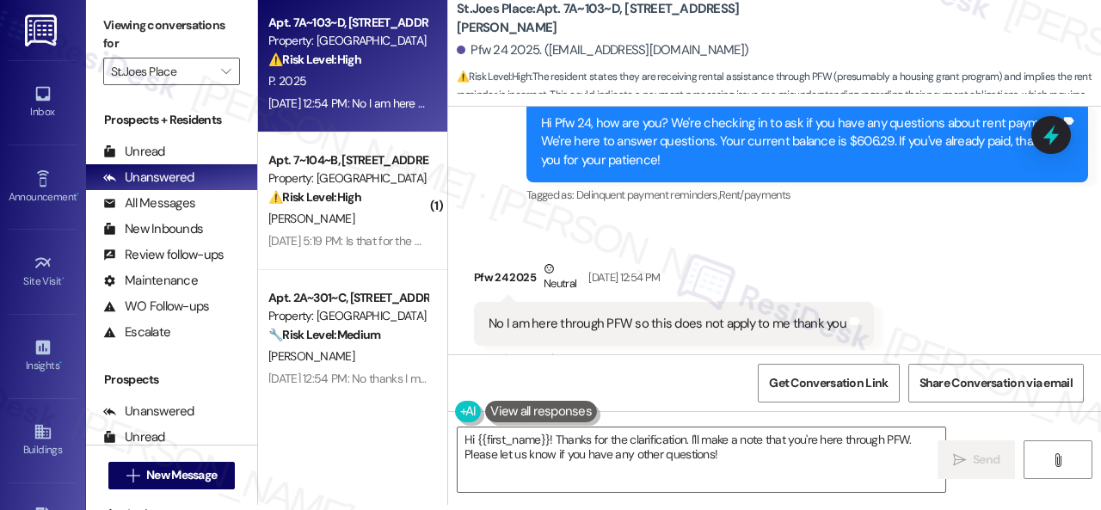
scroll to position [4876, 0]
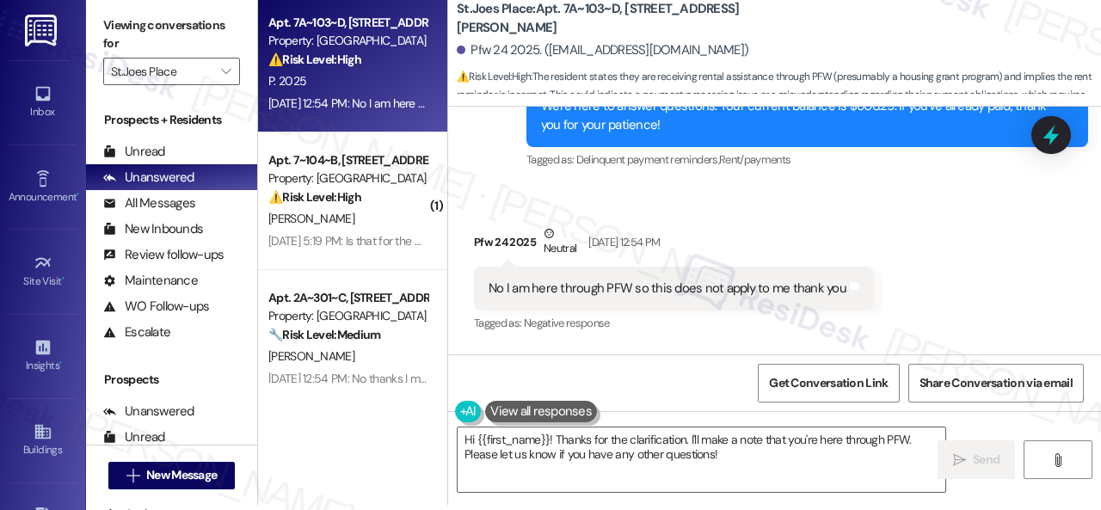
drag, startPoint x: 898, startPoint y: 190, endPoint x: 879, endPoint y: 225, distance: 39.3
click at [898, 190] on div "Received via SMS Pfw 24 2025 Neutral [DATE] 12:54 PM No I am here through PFW s…" at bounding box center [774, 267] width 653 height 163
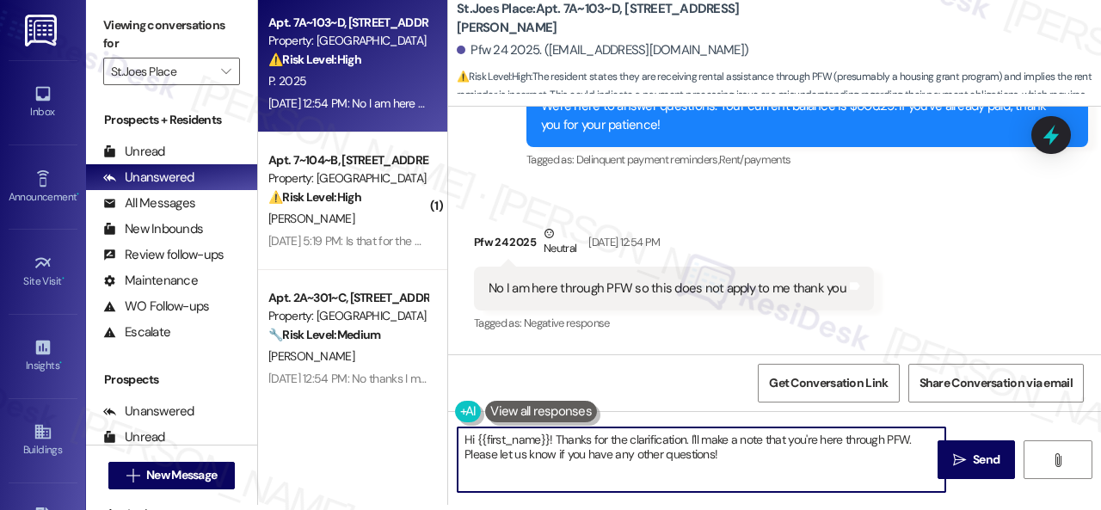
drag, startPoint x: 759, startPoint y: 462, endPoint x: 557, endPoint y: 440, distance: 202.4
click at [557, 440] on textarea "Hi {{first_name}}! Thanks for the clarification. I'll make a note that you're h…" at bounding box center [702, 460] width 488 height 65
paste textarea "I'm sorry for the delayed response."
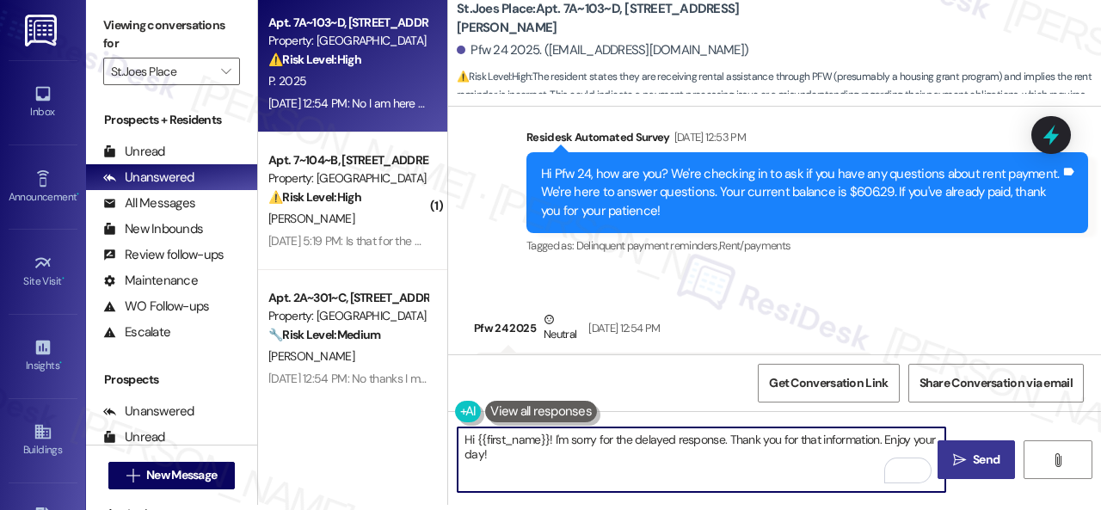
type textarea "Hi {{first_name}}! I'm sorry for the delayed response. Thank you for that infor…"
click at [955, 452] on span " Send" at bounding box center [977, 460] width 54 height 18
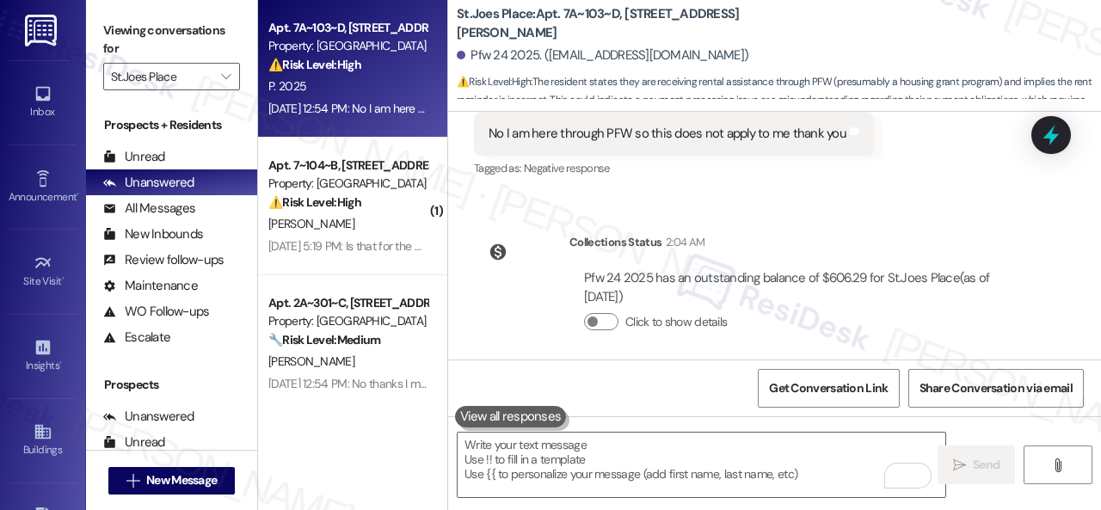
scroll to position [5043, 0]
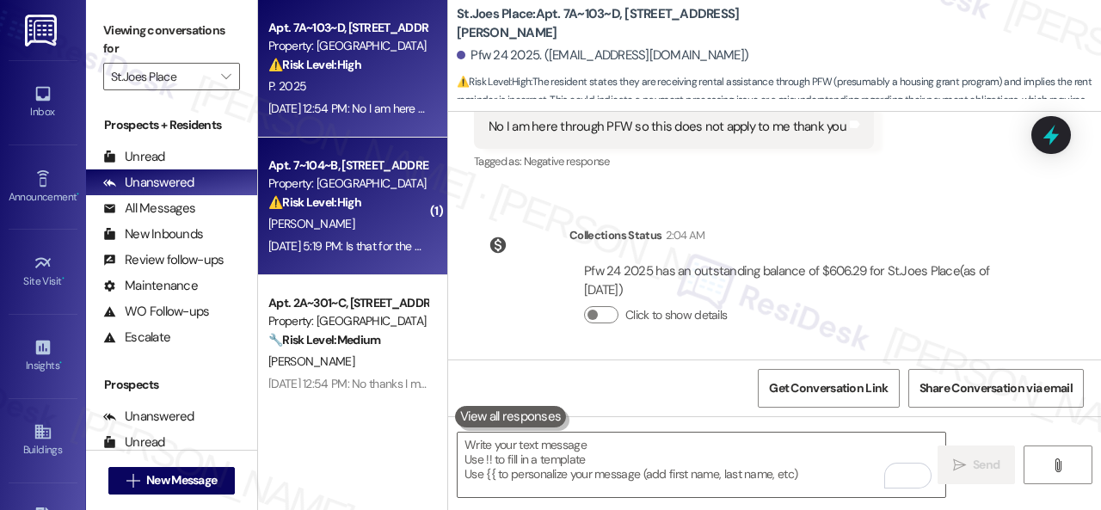
click at [357, 220] on div "[PERSON_NAME]" at bounding box center [348, 224] width 163 height 22
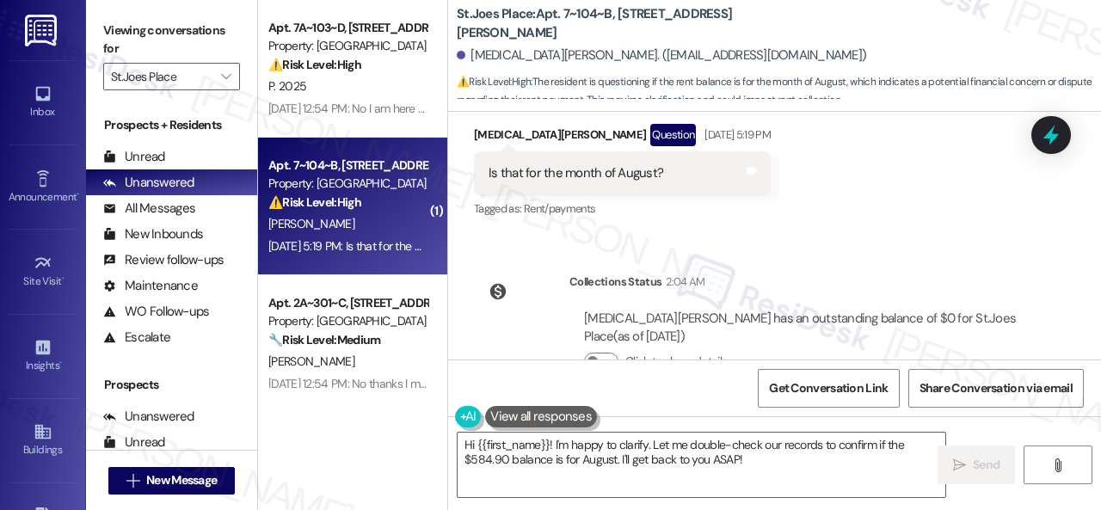
scroll to position [549, 0]
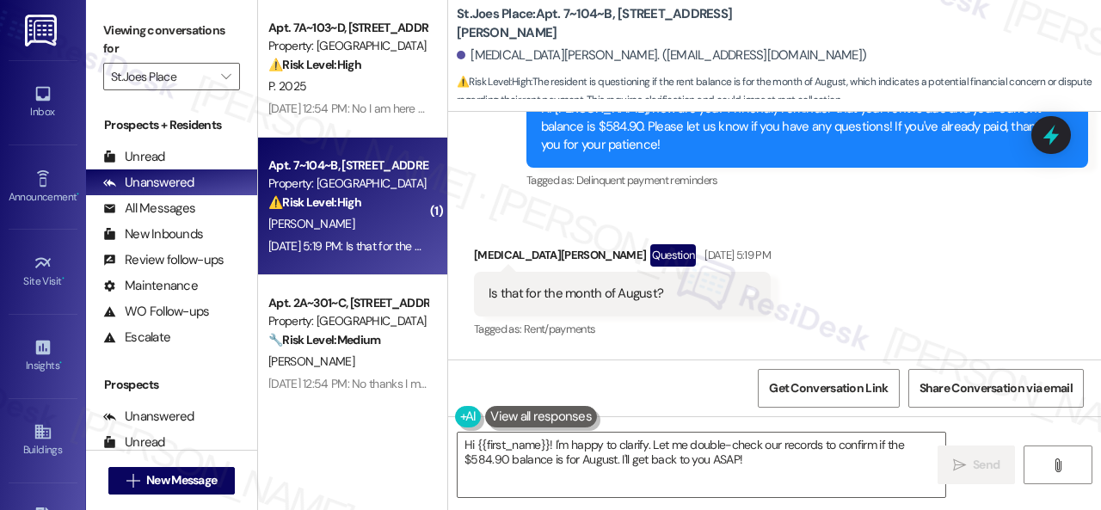
click at [951, 226] on div "Received via SMS Kyra Posey Question Sep 05, 2025 at 5:19 PM Is that for the mo…" at bounding box center [774, 280] width 653 height 149
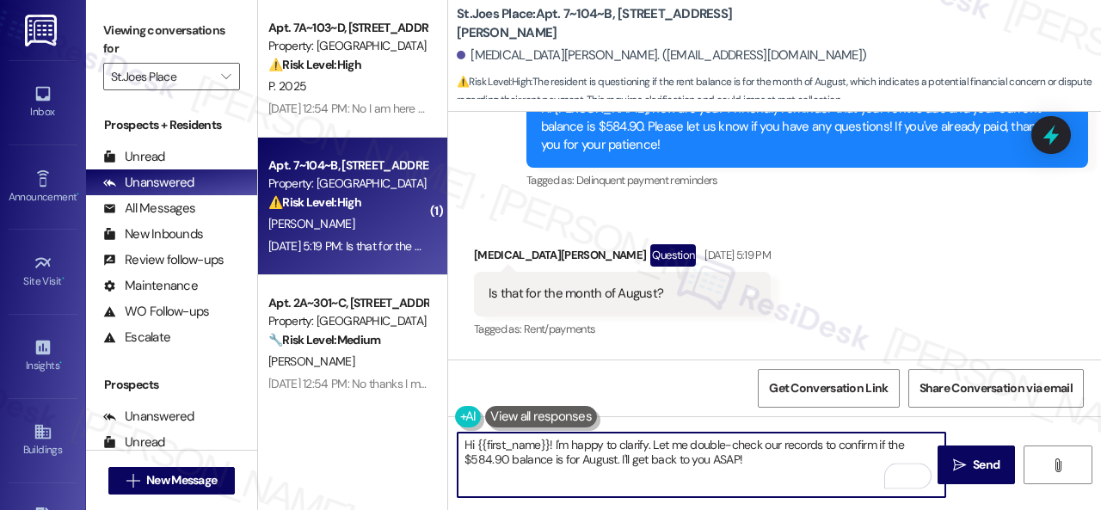
drag, startPoint x: 762, startPoint y: 469, endPoint x: 554, endPoint y: 446, distance: 209.4
click at [554, 446] on textarea "Hi {{first_name}}! I'm happy to clarify. Let me double-check our records to con…" at bounding box center [702, 465] width 488 height 65
paste textarea "sorry for the delayed response. I'm happy to know that you've already taken car…"
type textarea "Hi {{first_name}}! I'm sorry for the delayed response. I'm happy to know that y…"
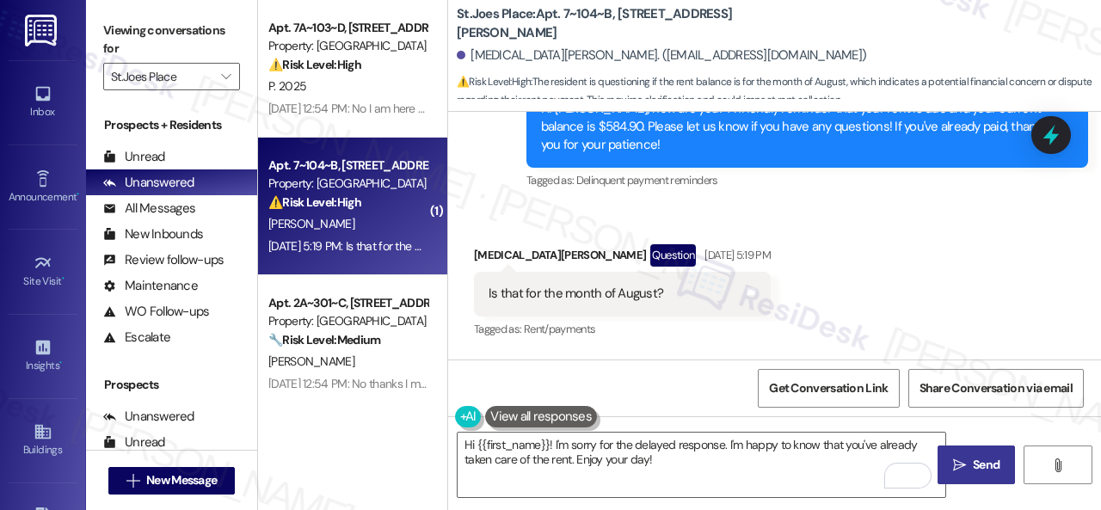
click at [976, 459] on span "Send" at bounding box center [986, 465] width 27 height 18
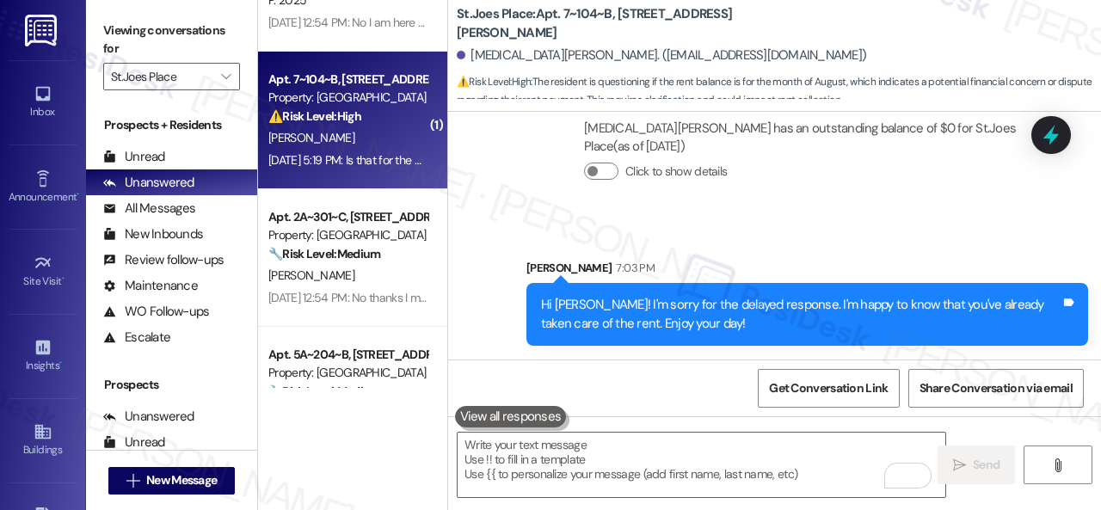
scroll to position [172, 0]
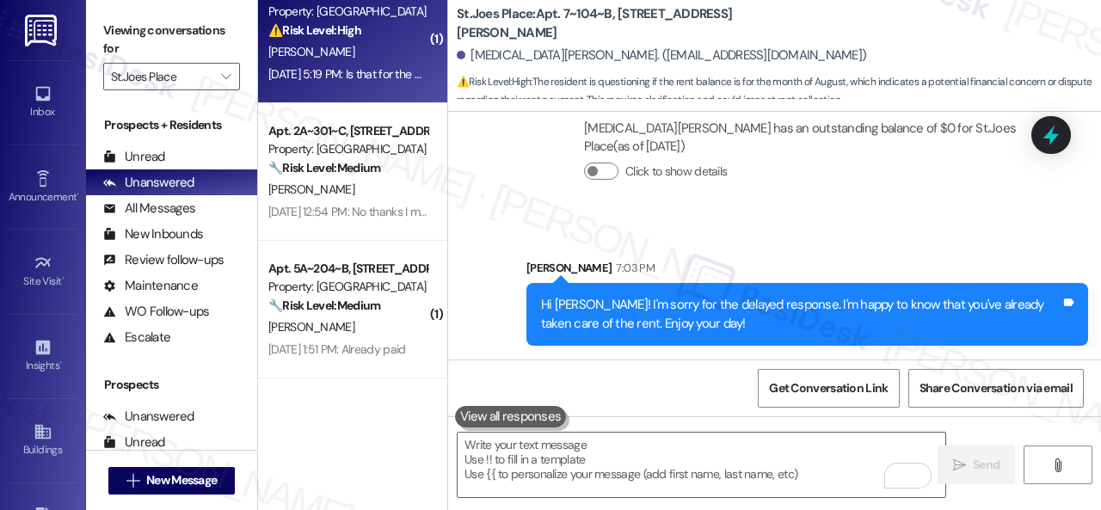
click at [383, 188] on div "[PERSON_NAME]" at bounding box center [348, 190] width 163 height 22
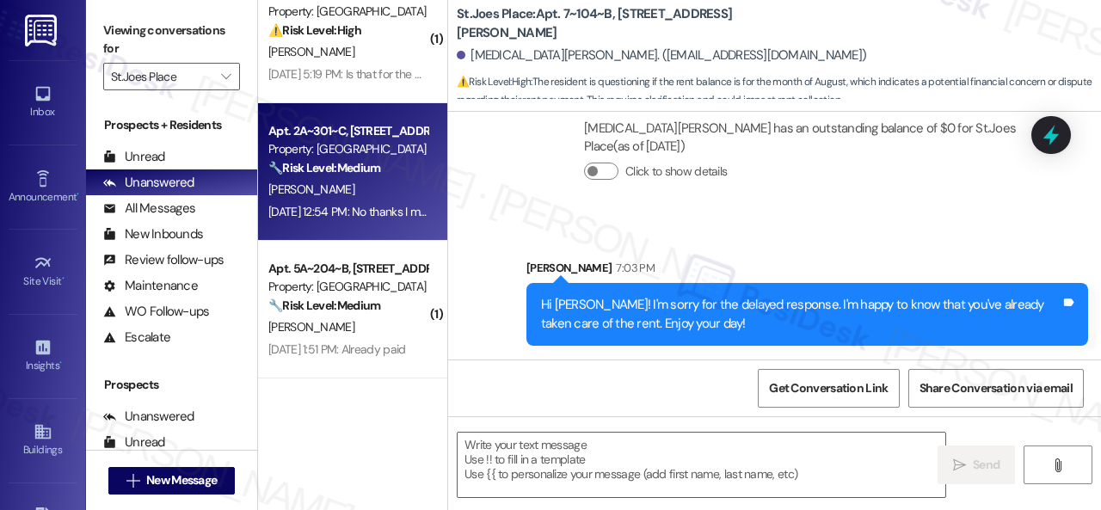
type textarea "Fetching suggested responses. Please feel free to read through the conversation…"
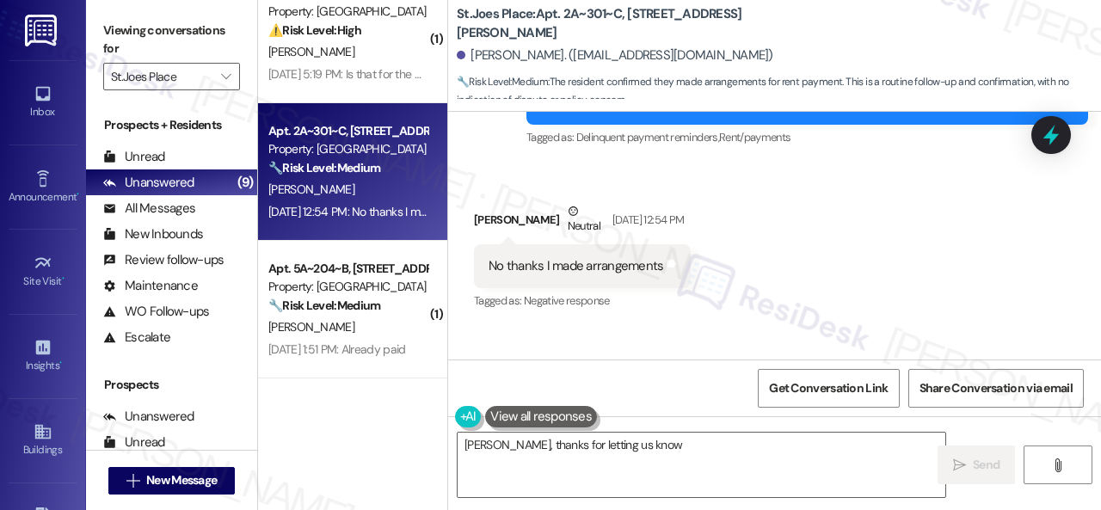
scroll to position [6092, 0]
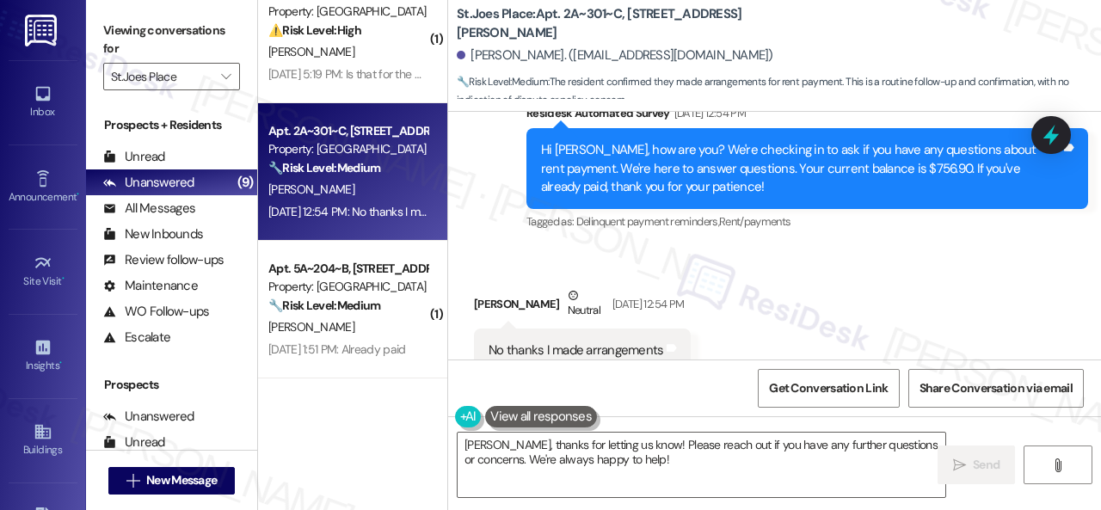
click at [938, 248] on div "Received via SMS Malk Hinton Neutral Sep 08, 2025 at 12:54 PM No thanks I made …" at bounding box center [774, 329] width 653 height 163
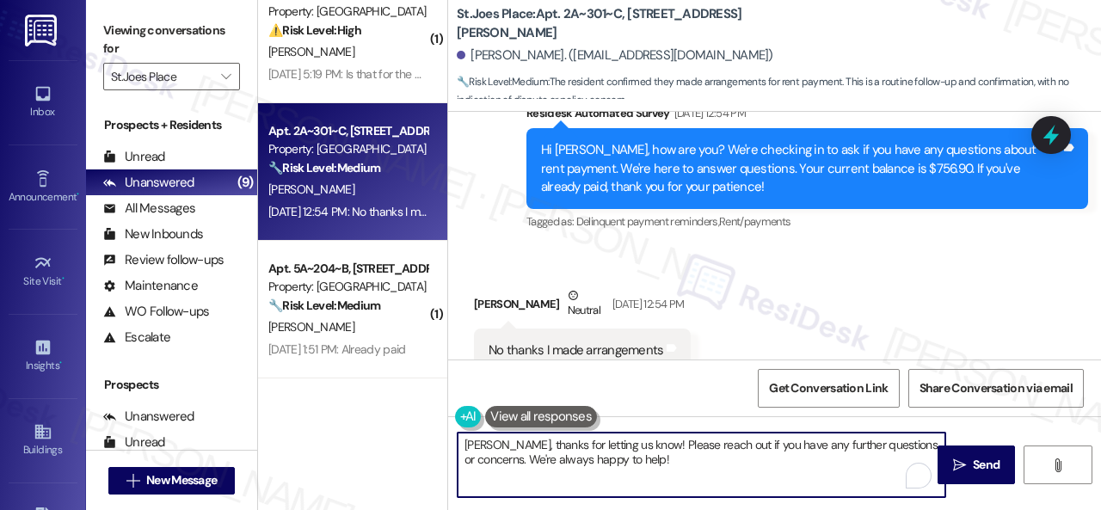
drag, startPoint x: 523, startPoint y: 446, endPoint x: 453, endPoint y: 439, distance: 70.1
click at [453, 439] on div "Okay Malk, thanks for letting us know! Please reach out if you have any further…" at bounding box center [692, 465] width 489 height 66
paste textarea "I'm sorry for the delayed response."
click at [853, 460] on textarea "Hello Malk! I'm sorry for the delayed response. Thanks for letting us know! Ple…" at bounding box center [702, 465] width 488 height 65
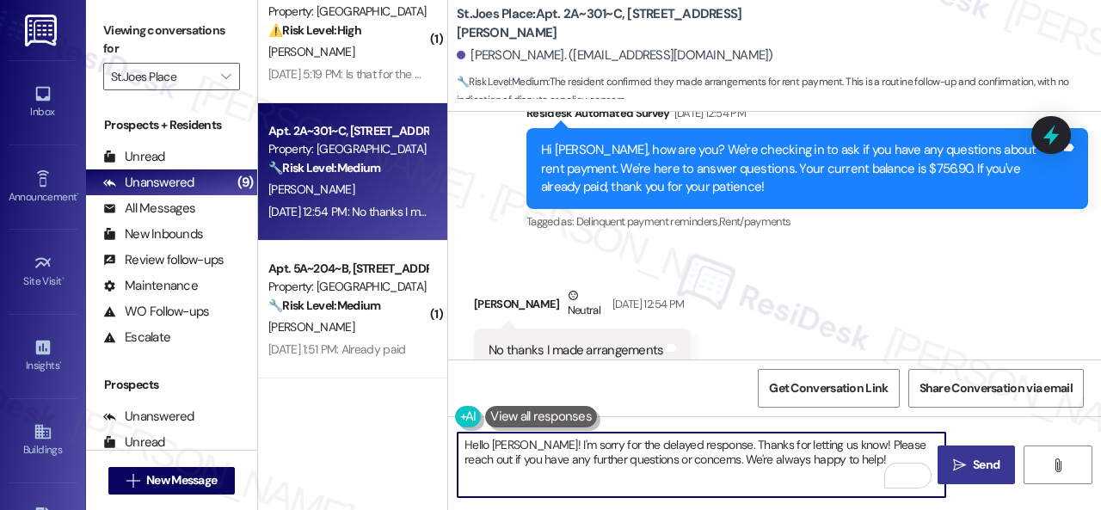
type textarea "Hello Malk! I'm sorry for the delayed response. Thanks for letting us know! Ple…"
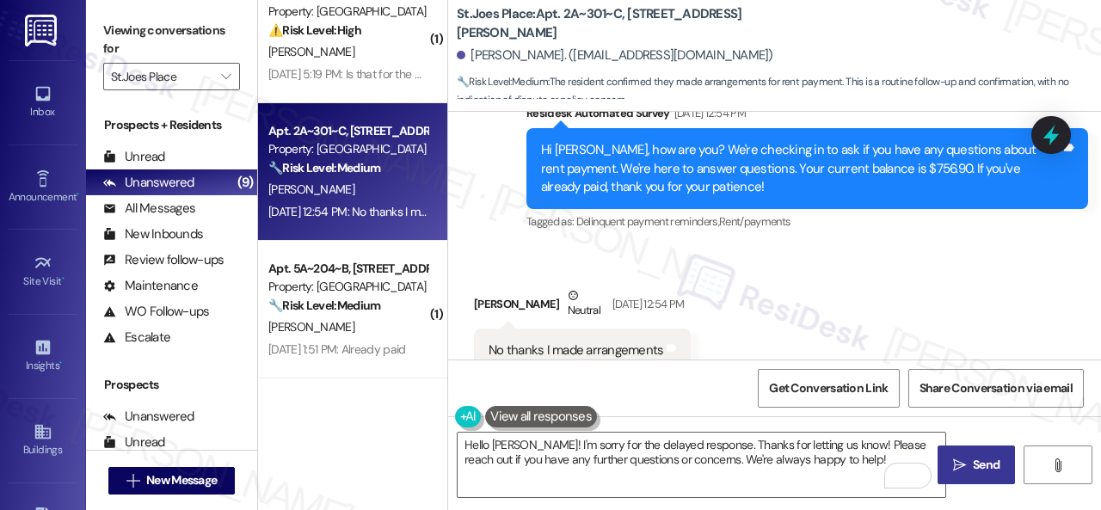
click at [973, 464] on span "Send" at bounding box center [986, 465] width 27 height 18
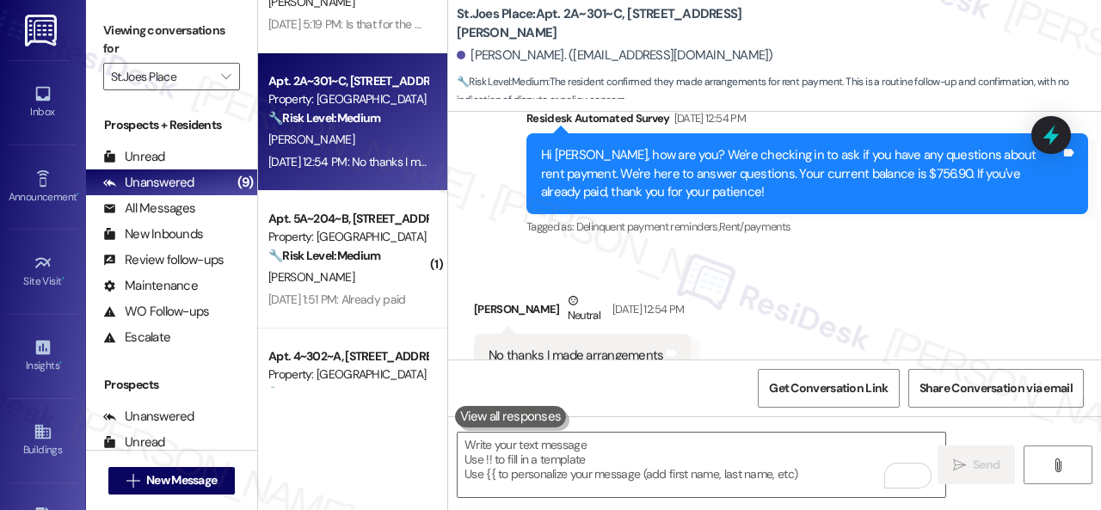
scroll to position [258, 0]
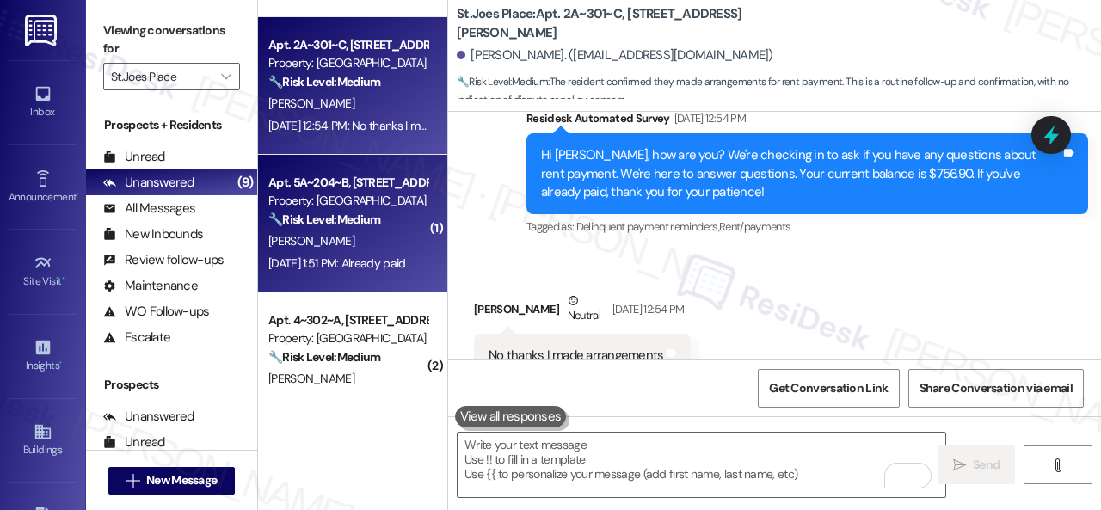
click at [361, 231] on div "[PERSON_NAME]" at bounding box center [348, 242] width 163 height 22
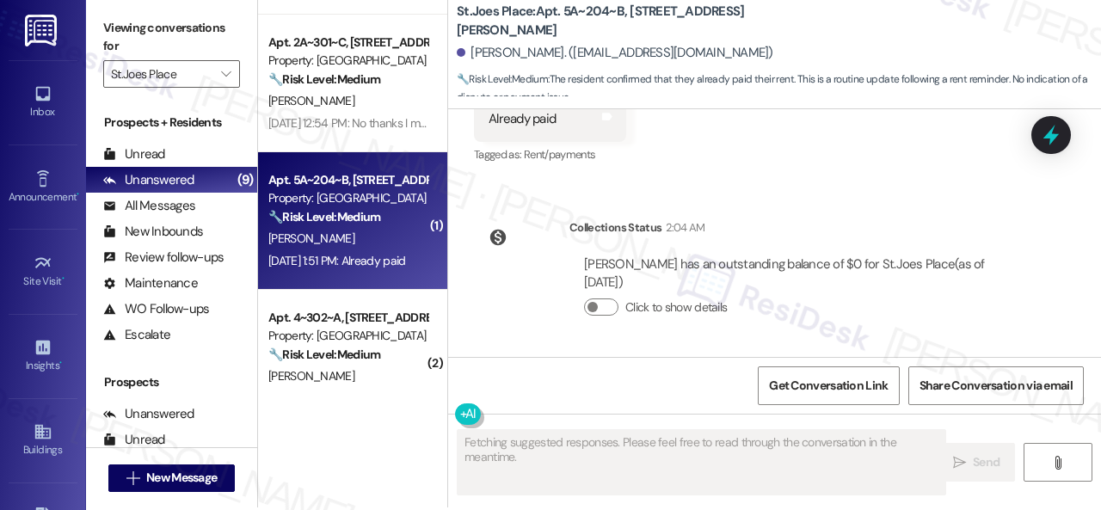
scroll to position [5, 0]
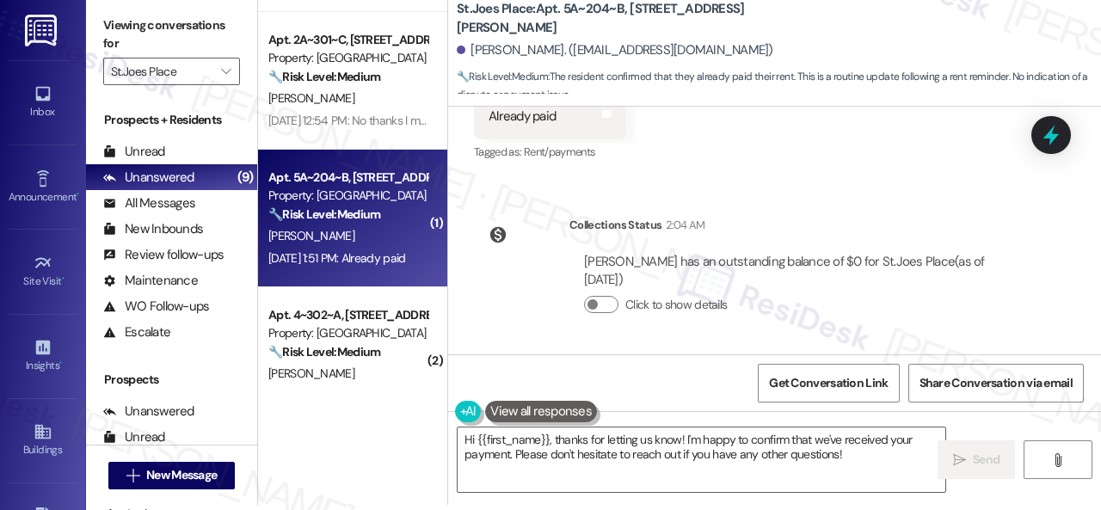
click at [914, 319] on div "Click to show details" at bounding box center [802, 309] width 437 height 38
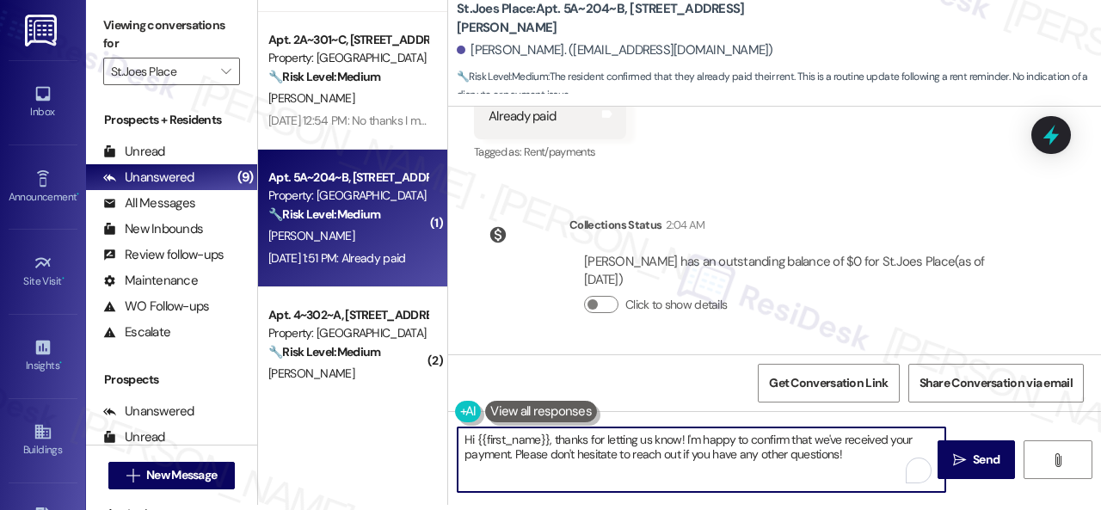
drag, startPoint x: 846, startPoint y: 452, endPoint x: 552, endPoint y: 437, distance: 294.6
click at [552, 437] on textarea "Hi {{first_name}}, thanks for letting us know! I'm happy to confirm that we've …" at bounding box center [702, 460] width 488 height 65
paste textarea "I'm sorry for the delayed response. I'm happy to know that you've already taken…"
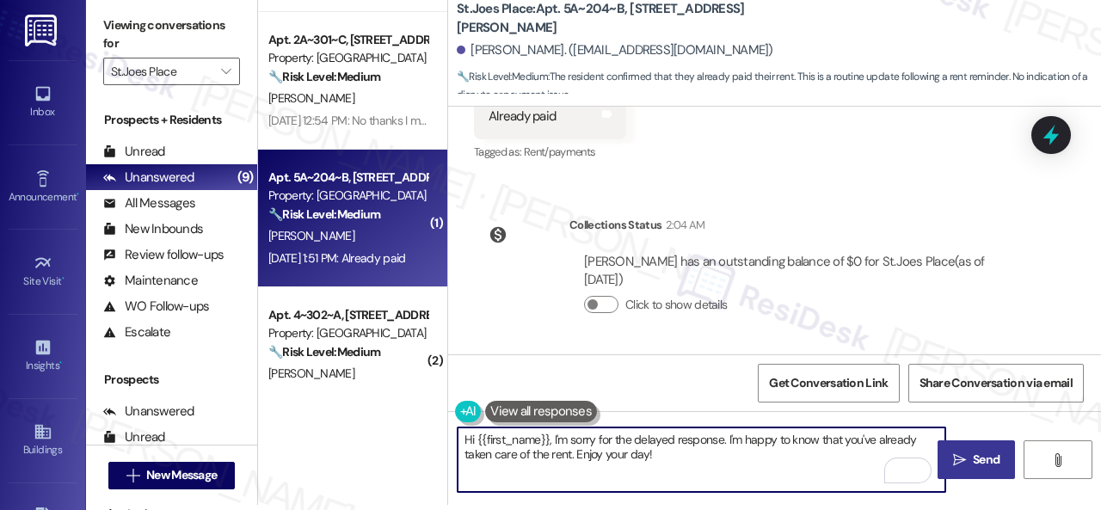
type textarea "Hi {{first_name}}, I'm sorry for the delayed response. I'm happy to know that y…"
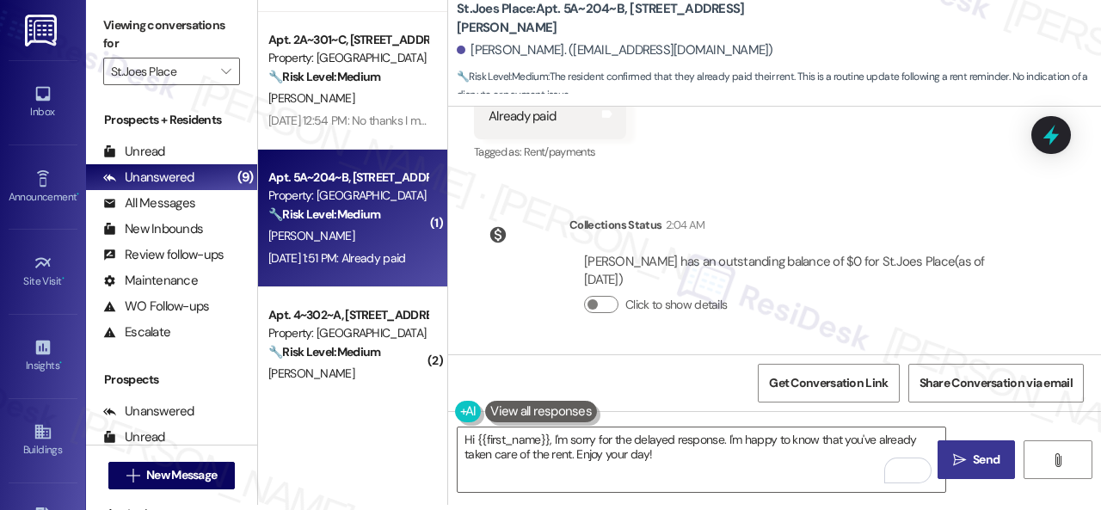
click at [973, 451] on span "Send" at bounding box center [986, 460] width 27 height 18
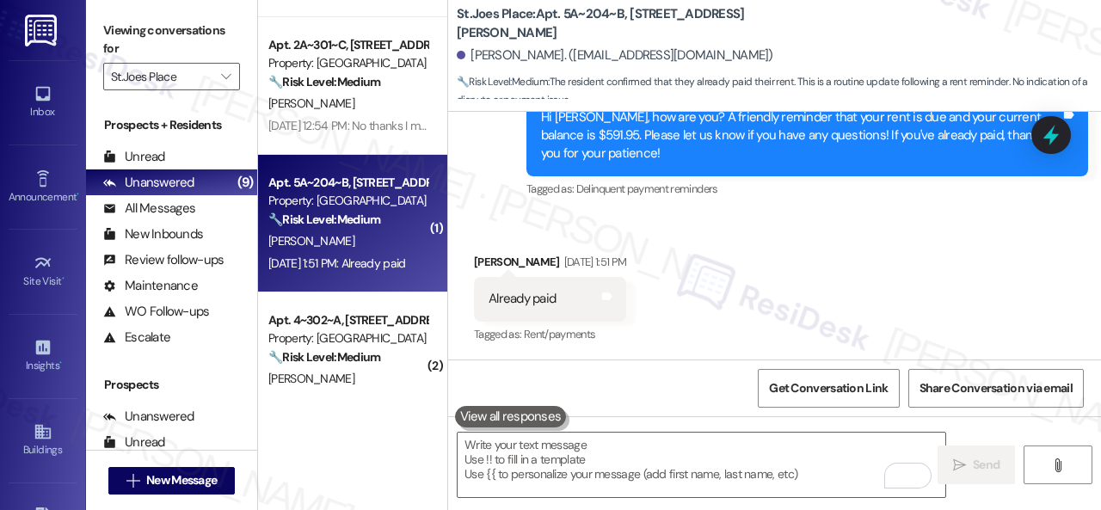
scroll to position [344, 0]
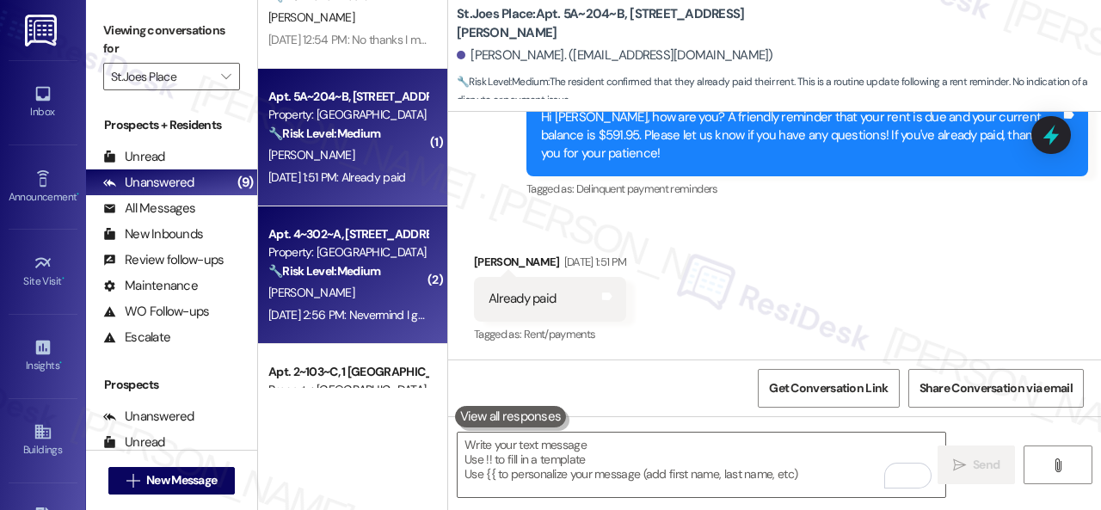
click at [401, 292] on div "N. Mceldowney" at bounding box center [348, 293] width 163 height 22
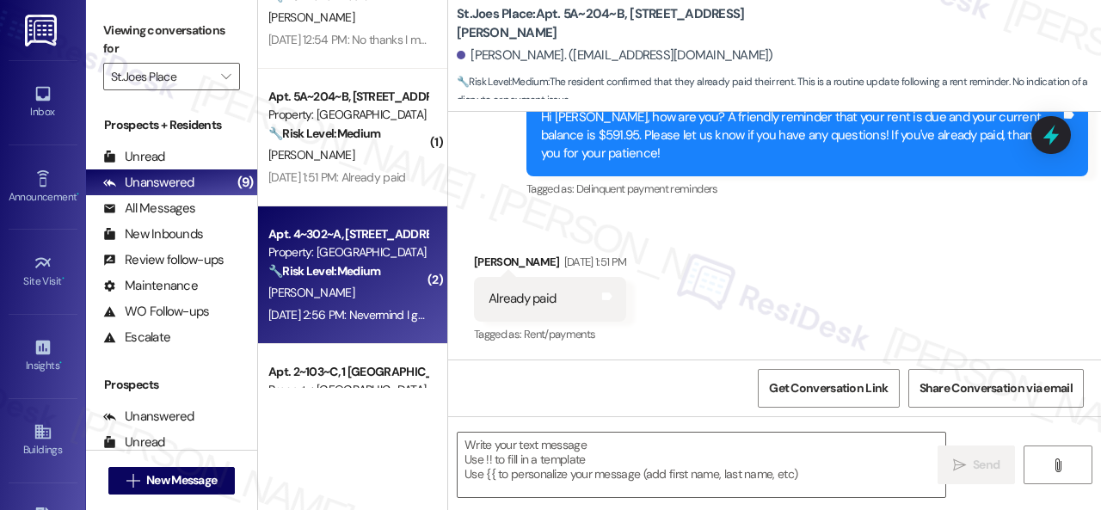
type textarea "Fetching suggested responses. Please feel free to read through the conversation…"
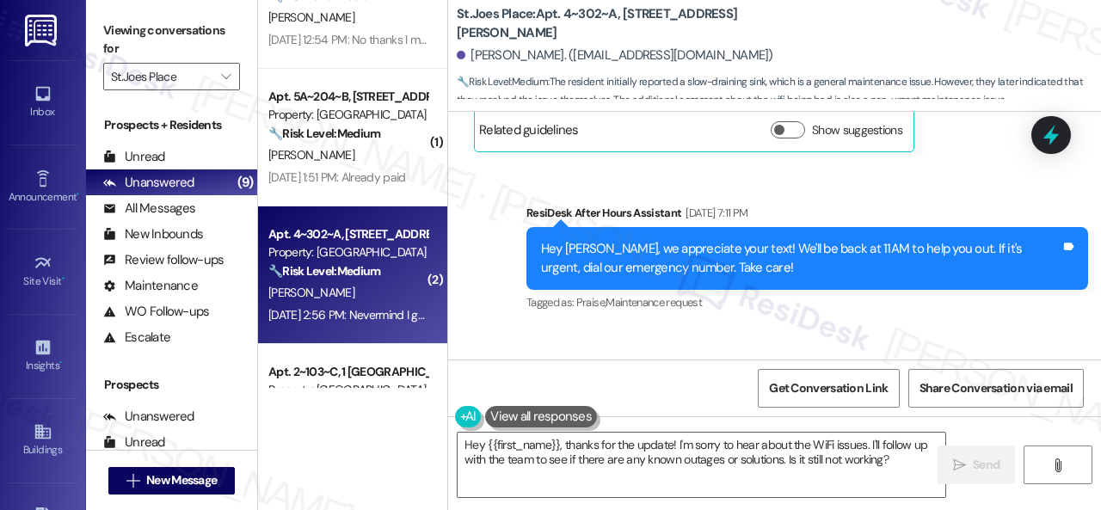
scroll to position [5189, 0]
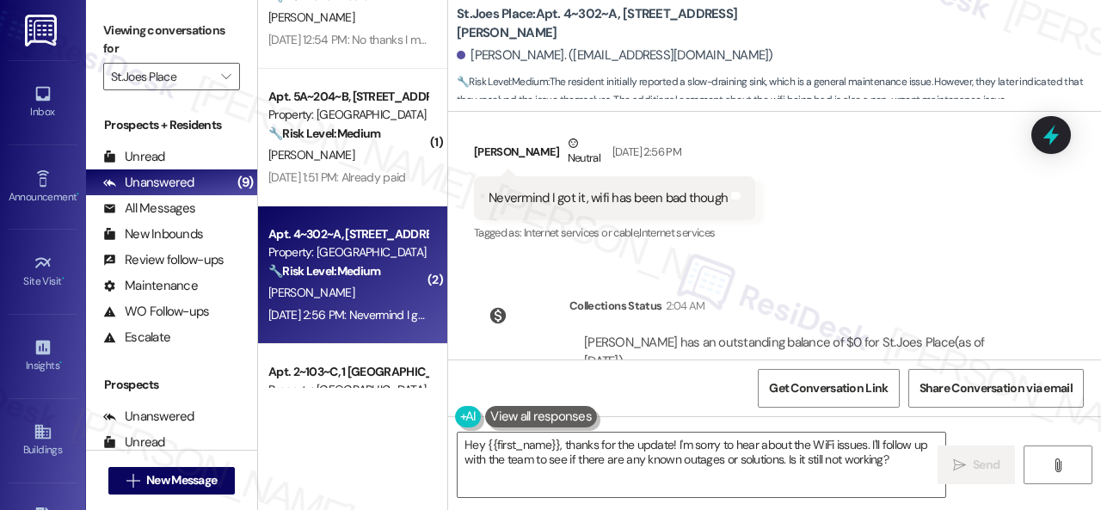
click at [896, 173] on div "Received via SMS Noah Mceldowney Neutral Sep 03, 2025 at 2:56 PM Nevermind I go…" at bounding box center [774, 176] width 653 height 163
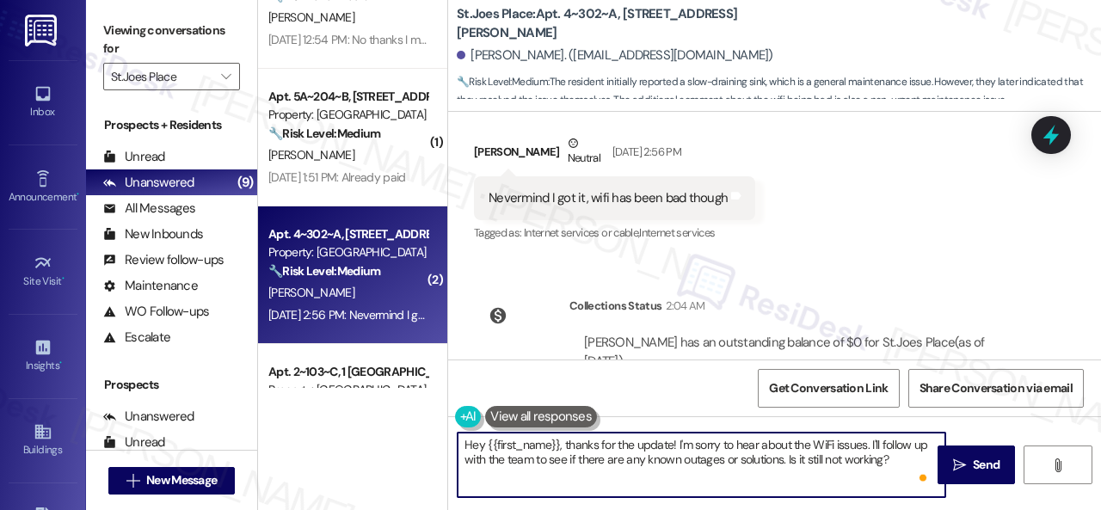
drag, startPoint x: 898, startPoint y: 465, endPoint x: 563, endPoint y: 446, distance: 335.2
click at [563, 446] on textarea "Hey {{first_name}}, thanks for the update! I'm sorry to hear about the WiFi iss…" at bounding box center [702, 465] width 488 height 65
paste textarea "I'm sorry for the delayed response. Please don’t hesitate to confirm if you sti…"
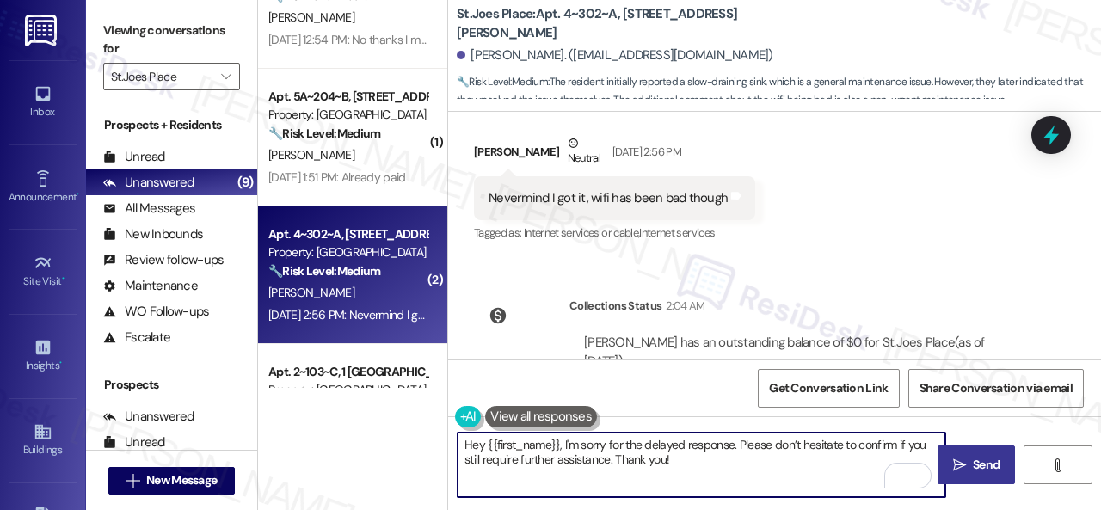
type textarea "Hey {{first_name}}, I'm sorry for the delayed response. Please don’t hesitate t…"
click at [979, 461] on span "Send" at bounding box center [986, 465] width 27 height 18
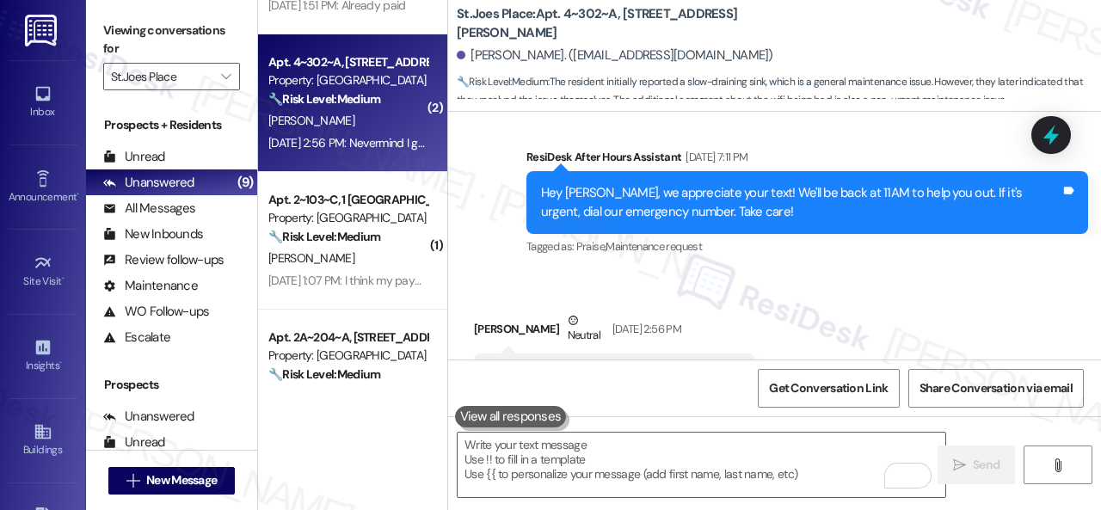
scroll to position [602, 0]
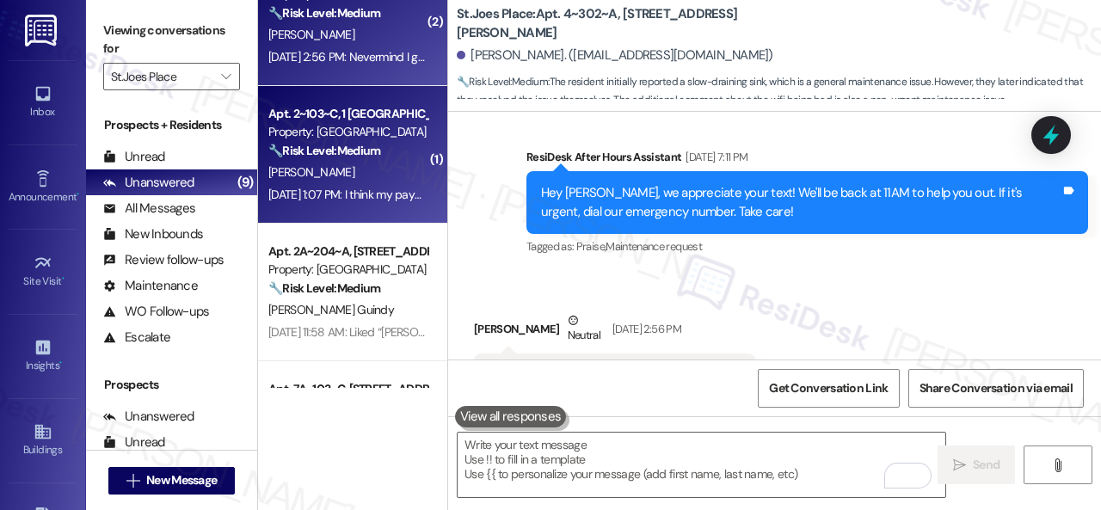
click at [371, 179] on div "A. Tiscareno" at bounding box center [348, 173] width 163 height 22
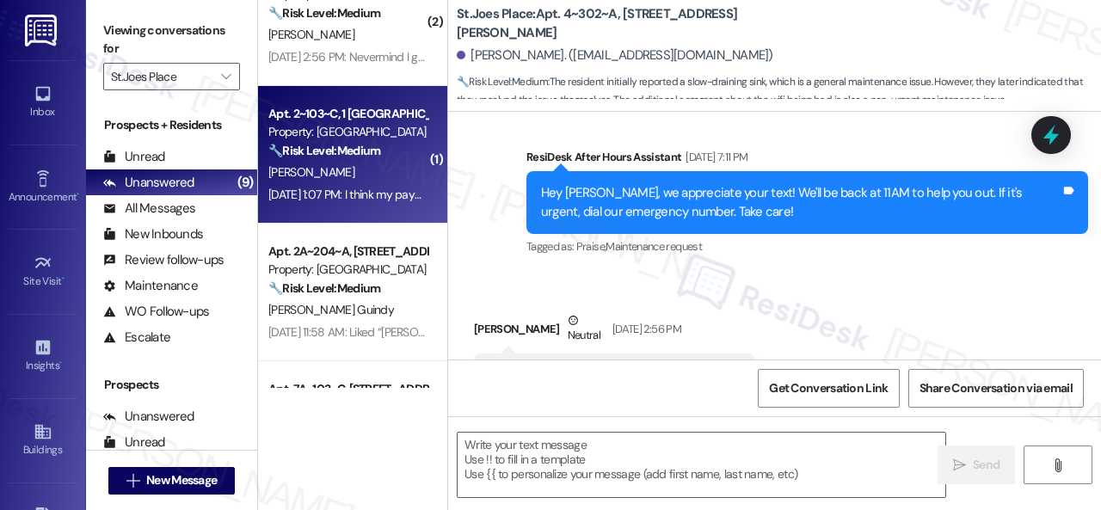
type textarea "Fetching suggested responses. Please feel free to read through the conversation…"
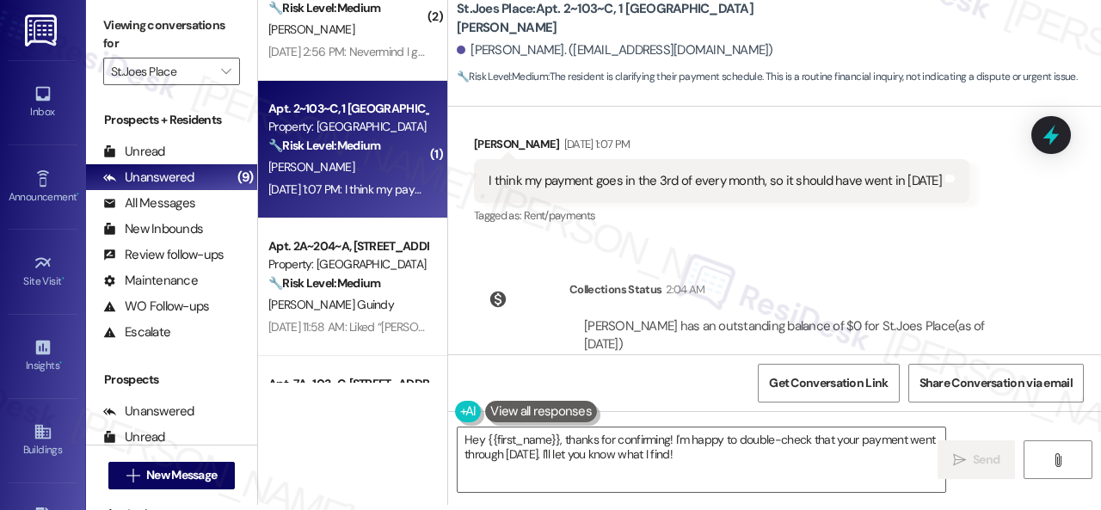
scroll to position [520, 0]
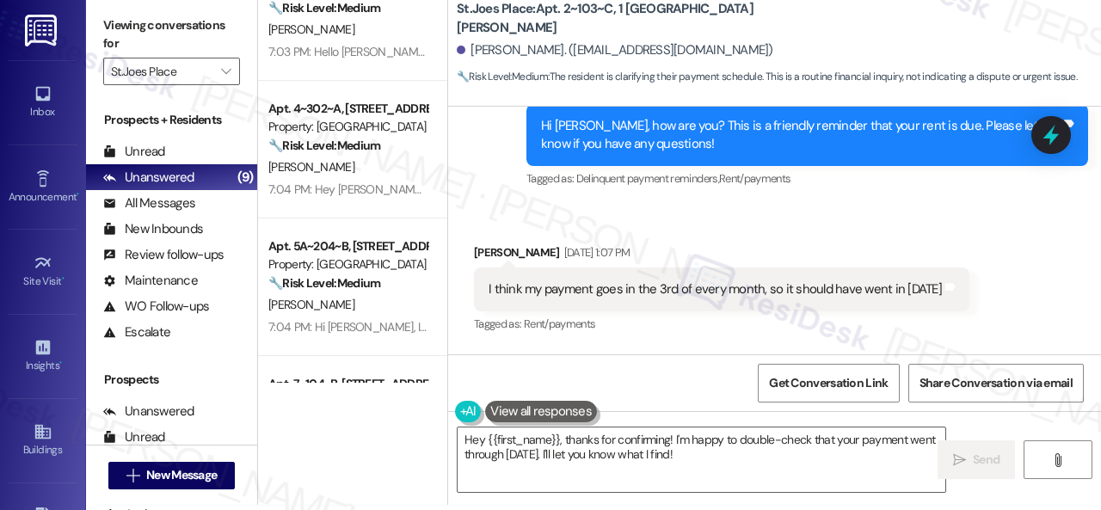
click at [834, 216] on div "Received via SMS Antonio Tiscareno Sep 03, 2025 at 1:07 PM I think my payment g…" at bounding box center [774, 277] width 653 height 145
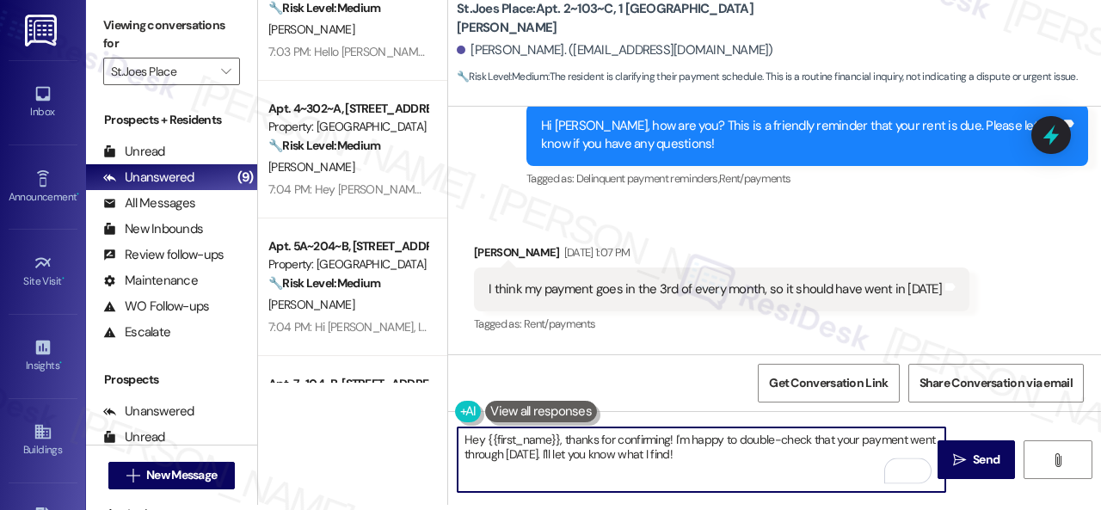
drag, startPoint x: 695, startPoint y: 457, endPoint x: 583, endPoint y: 431, distance: 114.8
click at [562, 437] on textarea "Hey {{first_name}}, thanks for confirming! I'm happy to double-check that your …" at bounding box center [702, 460] width 488 height 65
paste textarea "I'm sorry for the delayed response. I'm happy to know that you've already taken…"
type textarea "Hey {{first_name}}, I'm sorry for the delayed response. I'm happy to know that …"
click at [950, 456] on span " Send" at bounding box center [977, 460] width 54 height 18
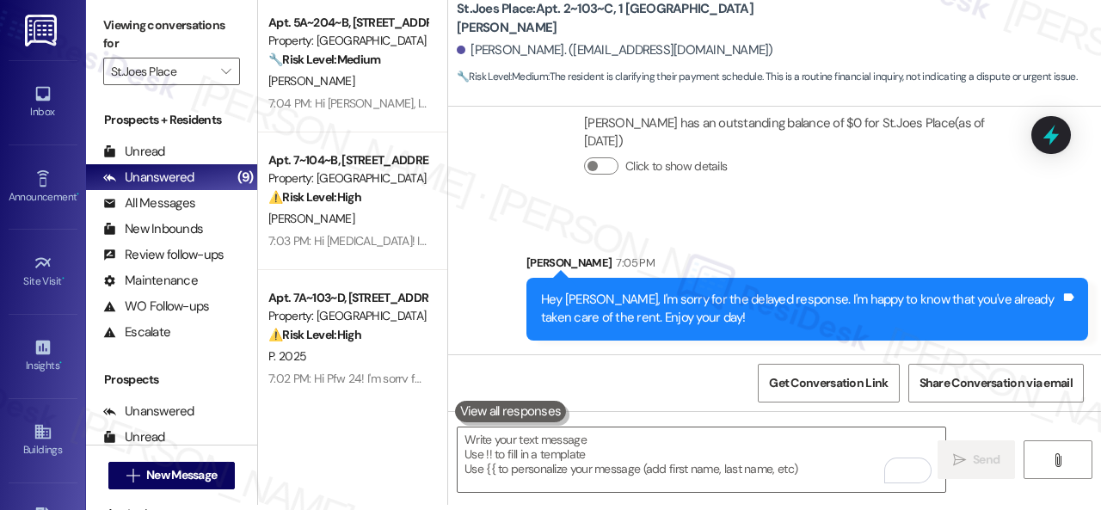
scroll to position [850, 0]
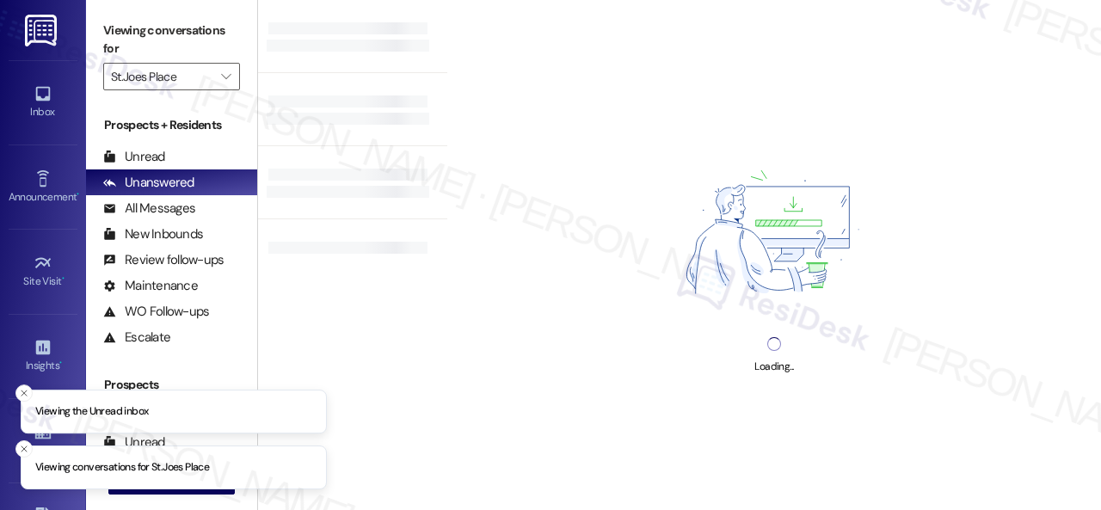
type input "St.Joes Place"
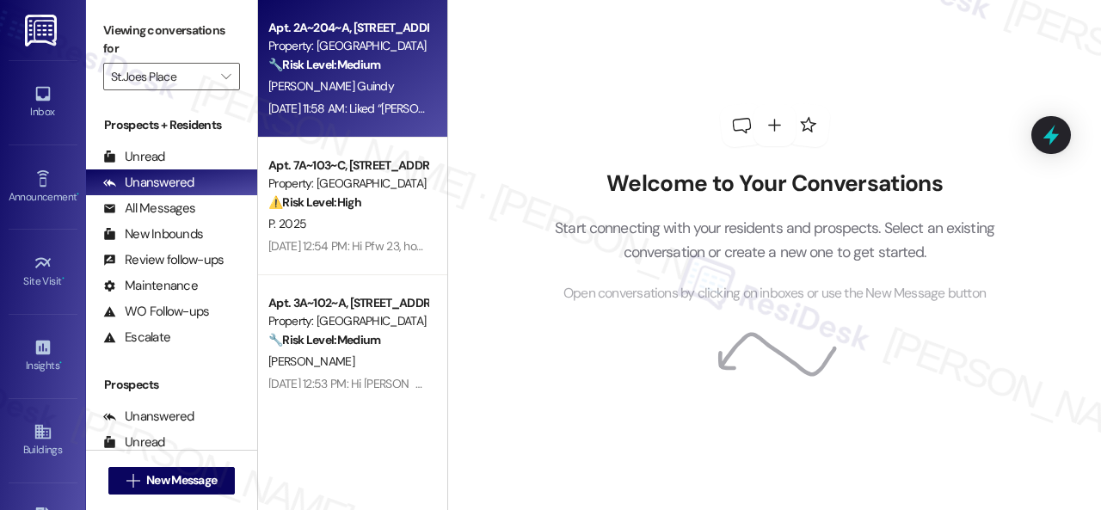
click at [380, 89] on div "[PERSON_NAME] Guindy" at bounding box center [348, 87] width 163 height 22
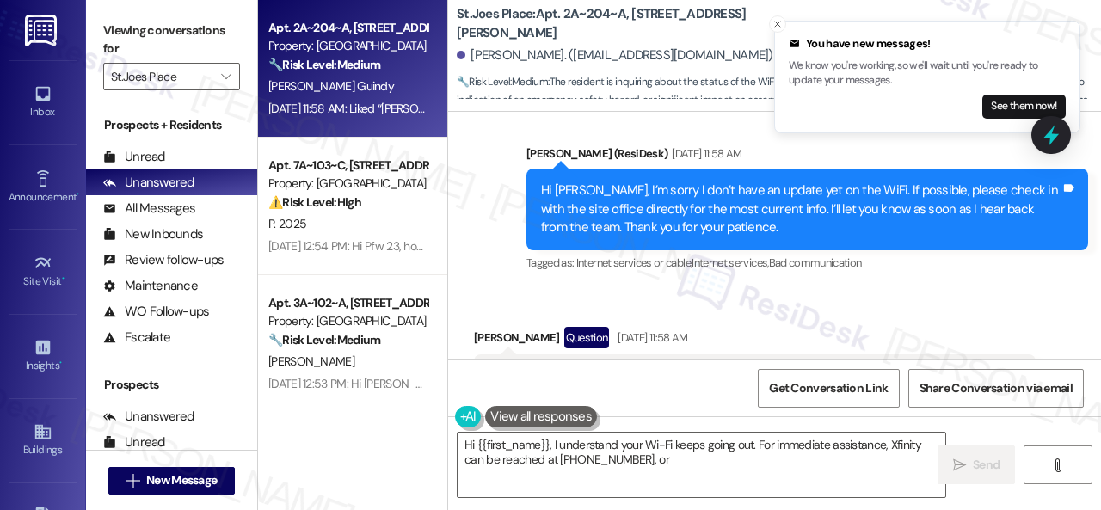
scroll to position [1833, 0]
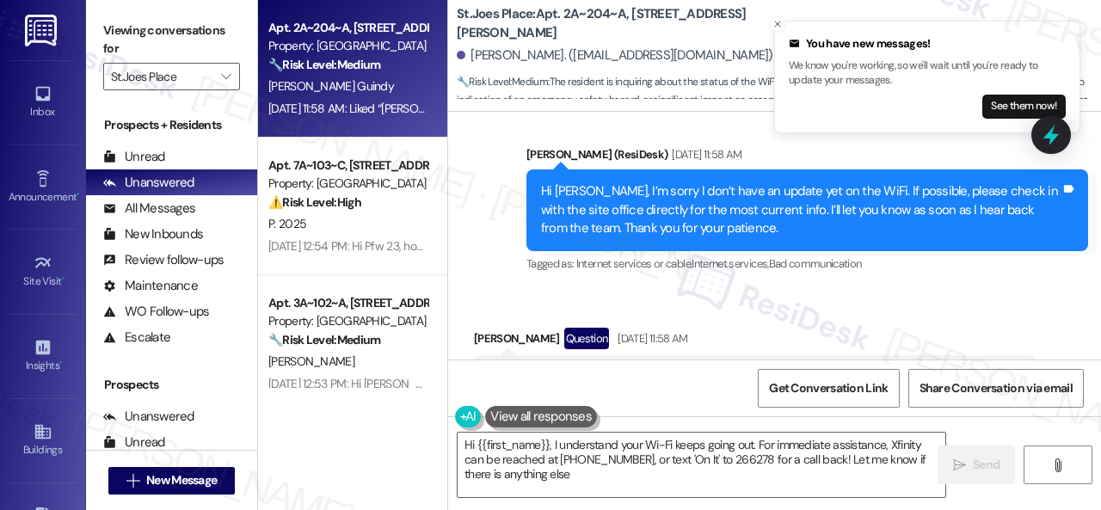
type textarea "Hi {{first_name}}, I understand your Wi-Fi keeps going out. For immediate assis…"
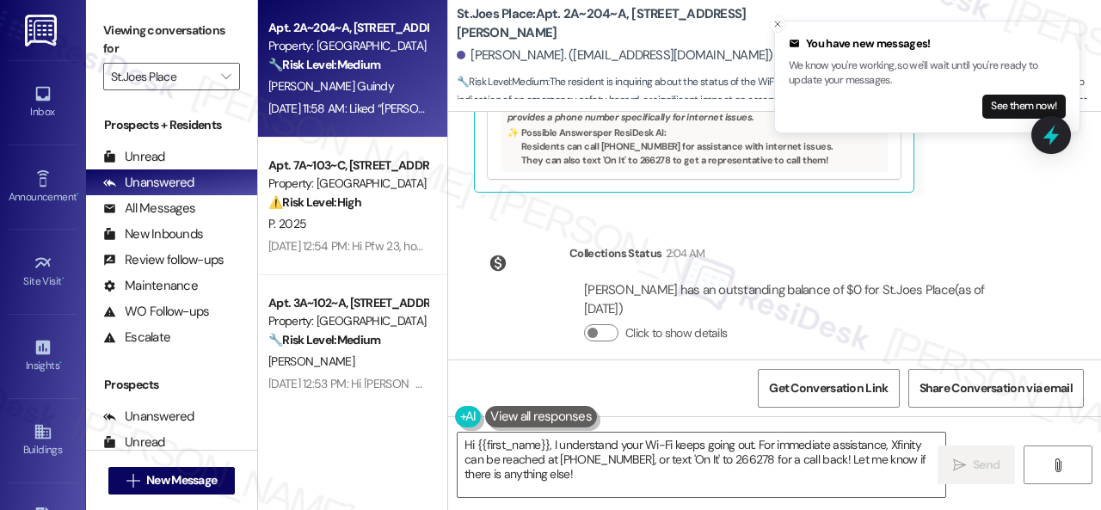
scroll to position [2355, 0]
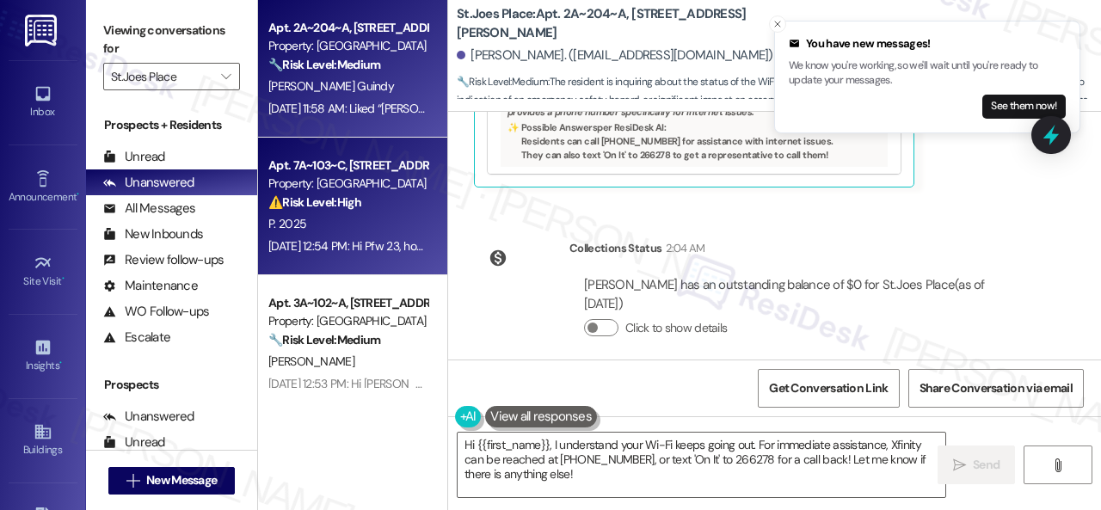
click at [363, 225] on div "P. 2025" at bounding box center [348, 224] width 163 height 22
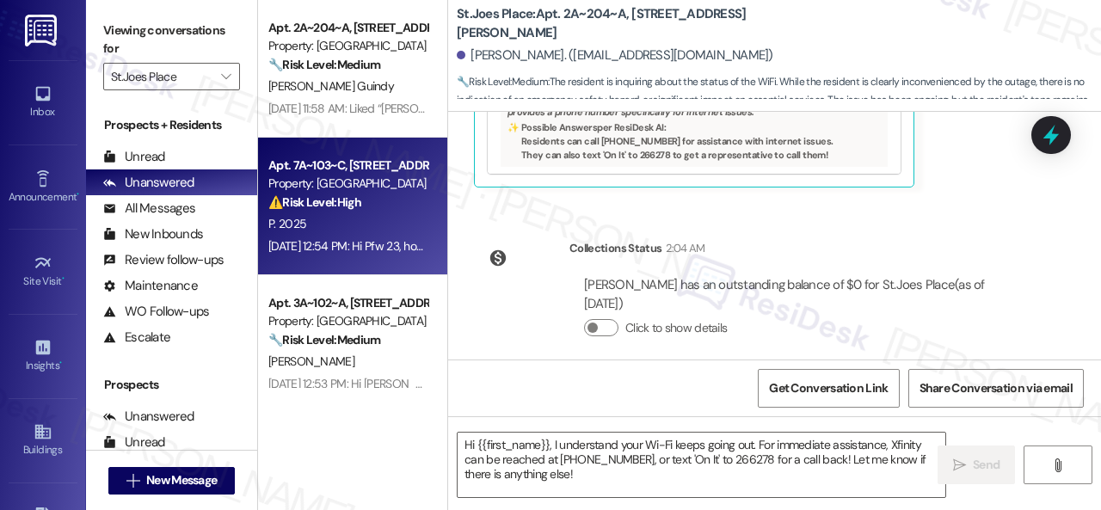
type textarea "Fetching suggested responses. Please feel free to read through the conversation…"
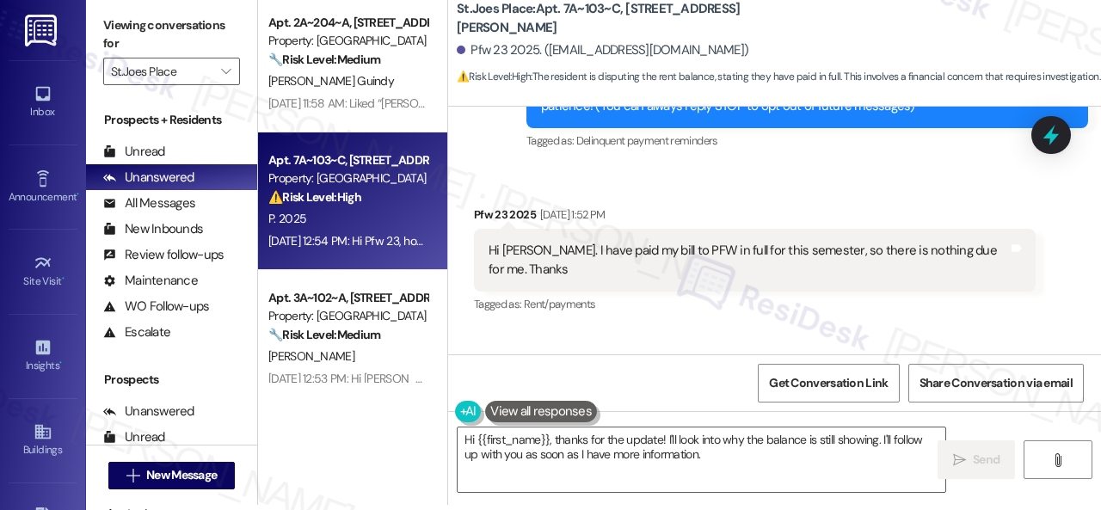
scroll to position [228, 0]
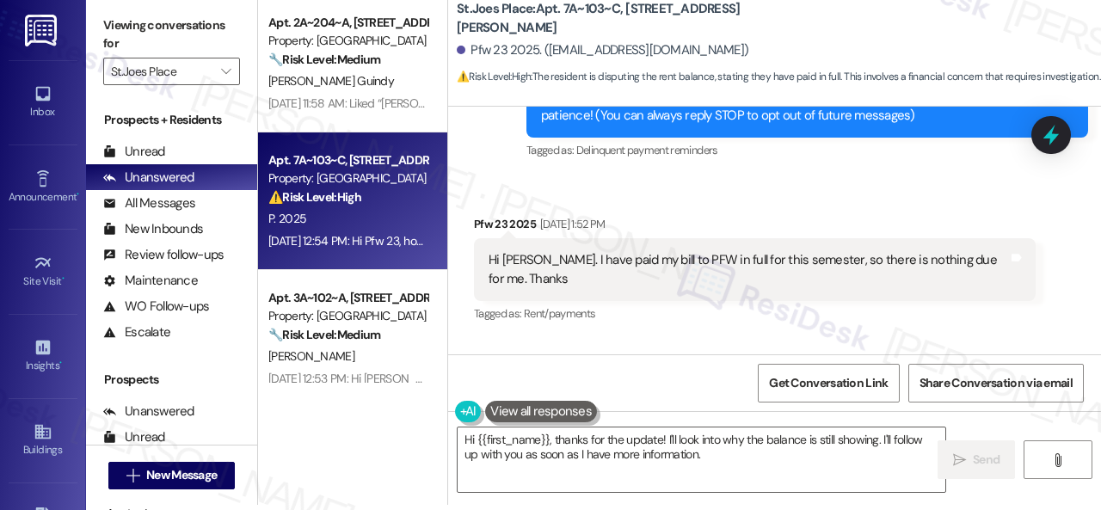
click at [845, 206] on div "Received via SMS Pfw 23 2025 [DATE] 1:52 PM Hi [PERSON_NAME]. I have paid my bi…" at bounding box center [755, 271] width 588 height 138
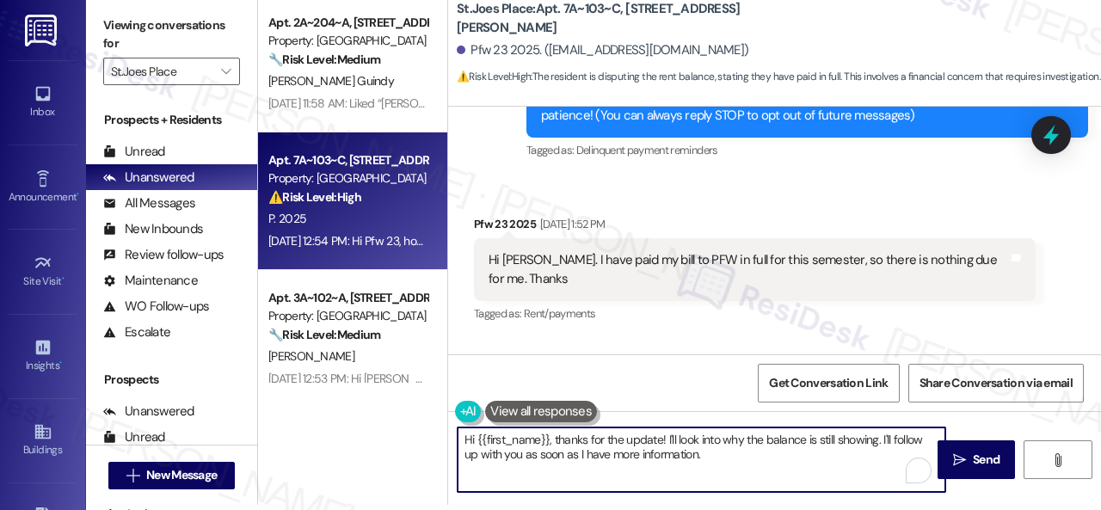
click at [552, 439] on textarea "Hi {{first_name}}, thanks for the update! I'll look into why the balance is sti…" at bounding box center [702, 460] width 488 height 65
paste textarea "I'm sorry for the delayed response. Please don’t hesitate to confirm if you sti…"
type textarea "Hi {{first_name}}, I'm sorry for the delayed response. Please don’t hesitate to…"
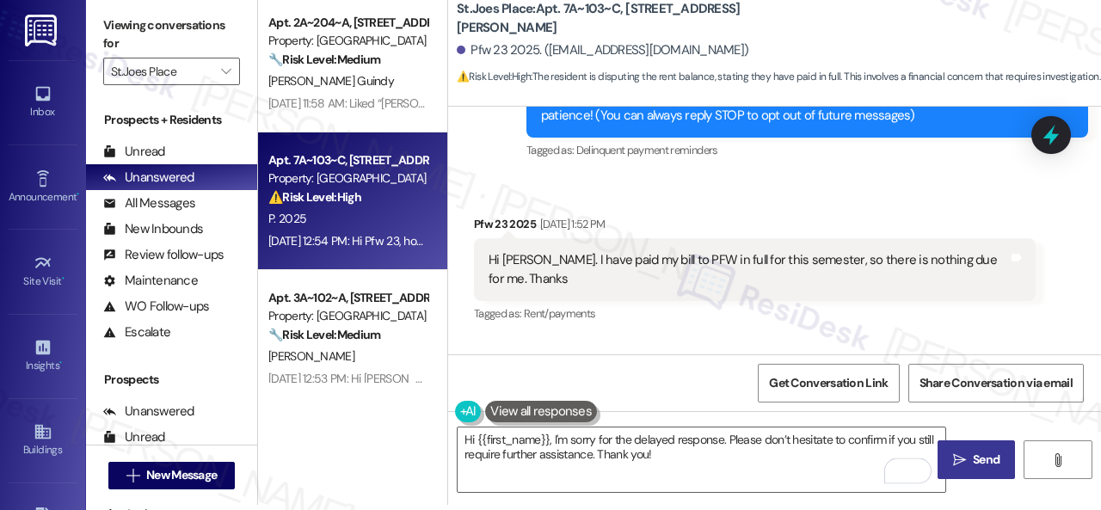
click at [988, 458] on span "Send" at bounding box center [986, 460] width 27 height 18
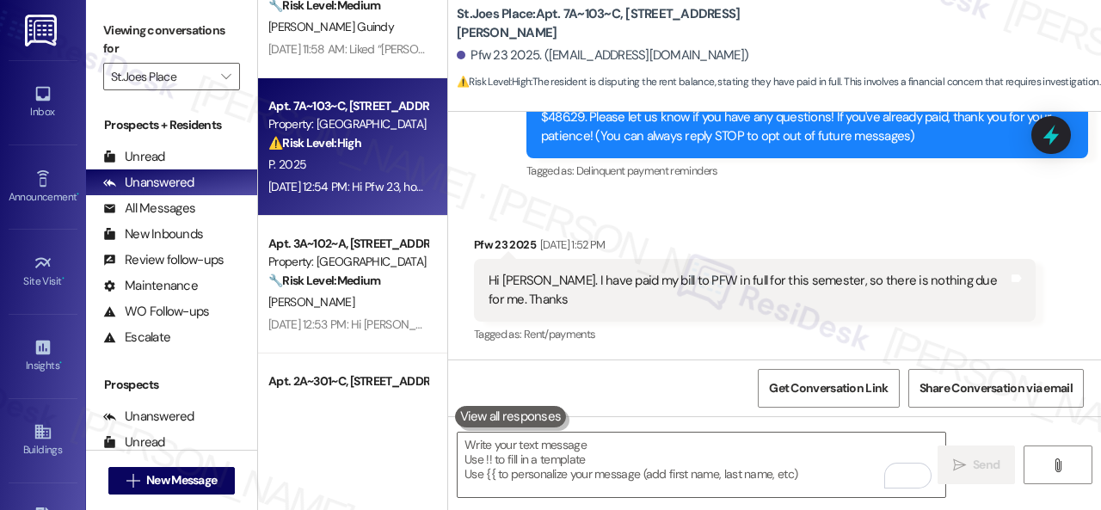
scroll to position [86, 0]
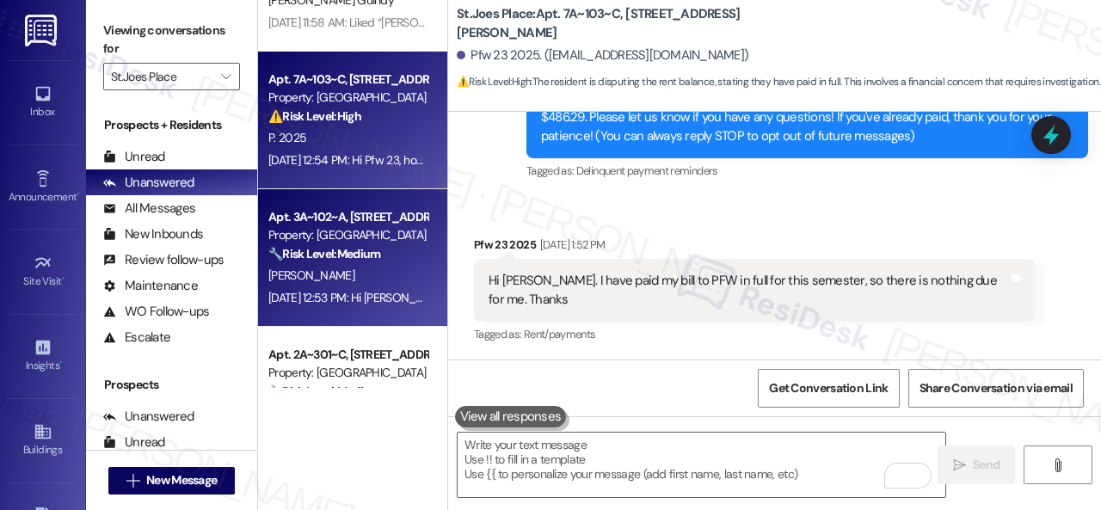
click at [372, 279] on div "[PERSON_NAME]" at bounding box center [348, 276] width 163 height 22
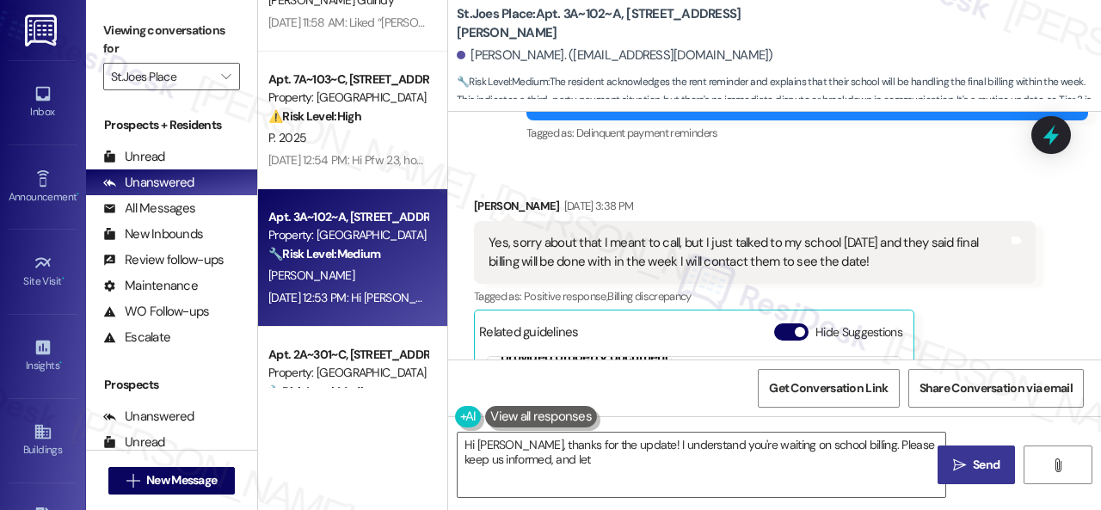
scroll to position [563, 0]
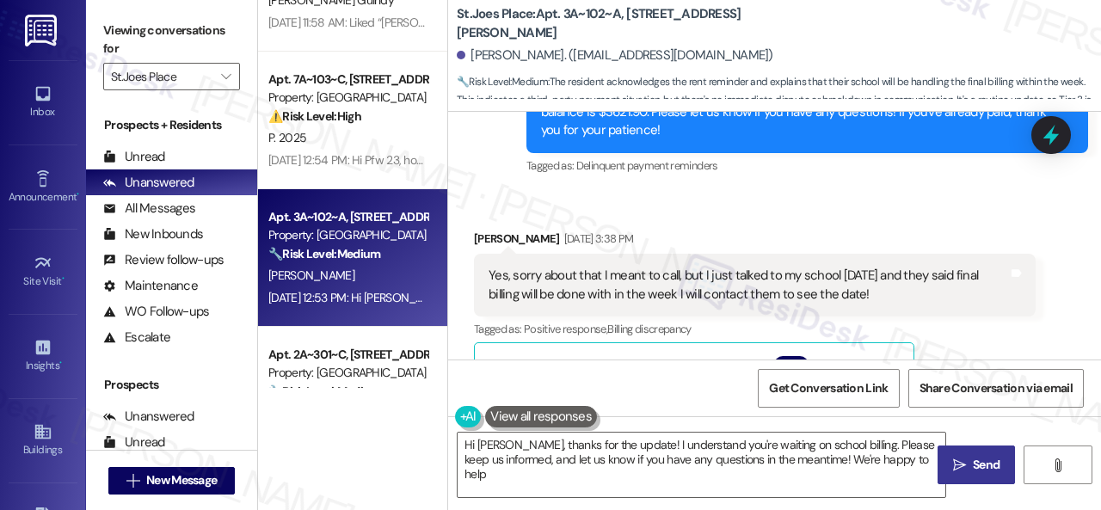
type textarea "Hi [PERSON_NAME], thanks for the update! I understand you're waiting on school …"
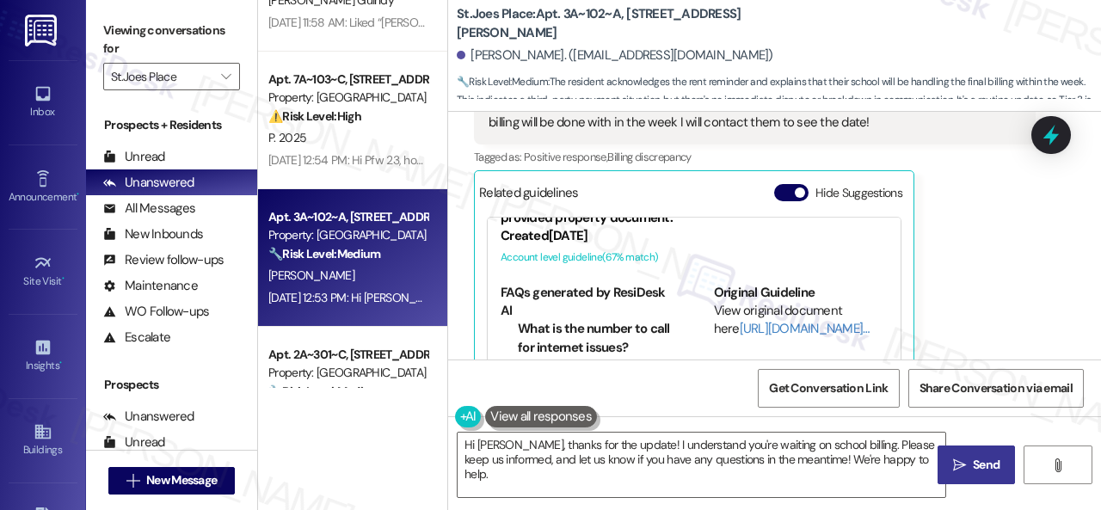
scroll to position [649, 0]
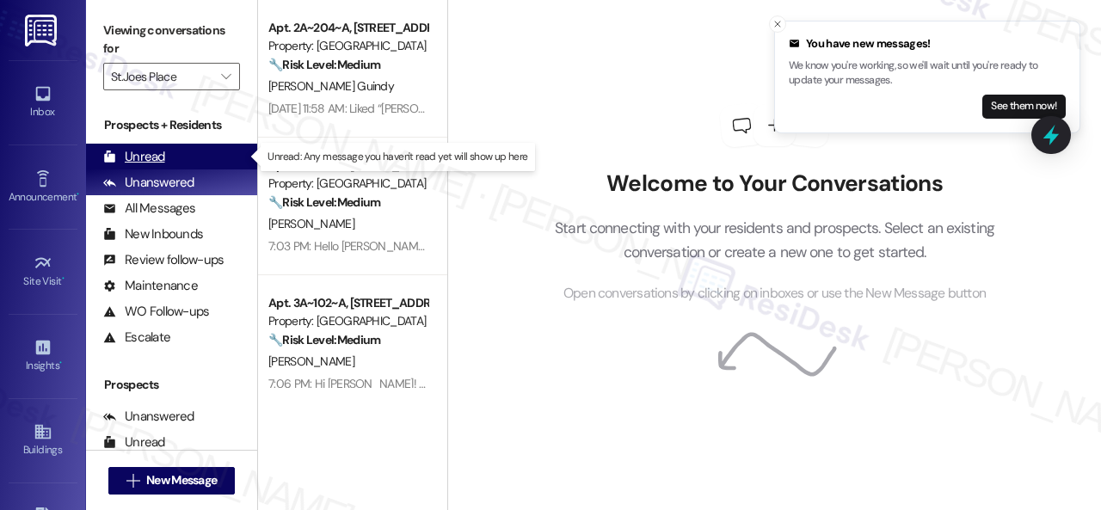
click at [145, 151] on div "Unread" at bounding box center [134, 157] width 62 height 18
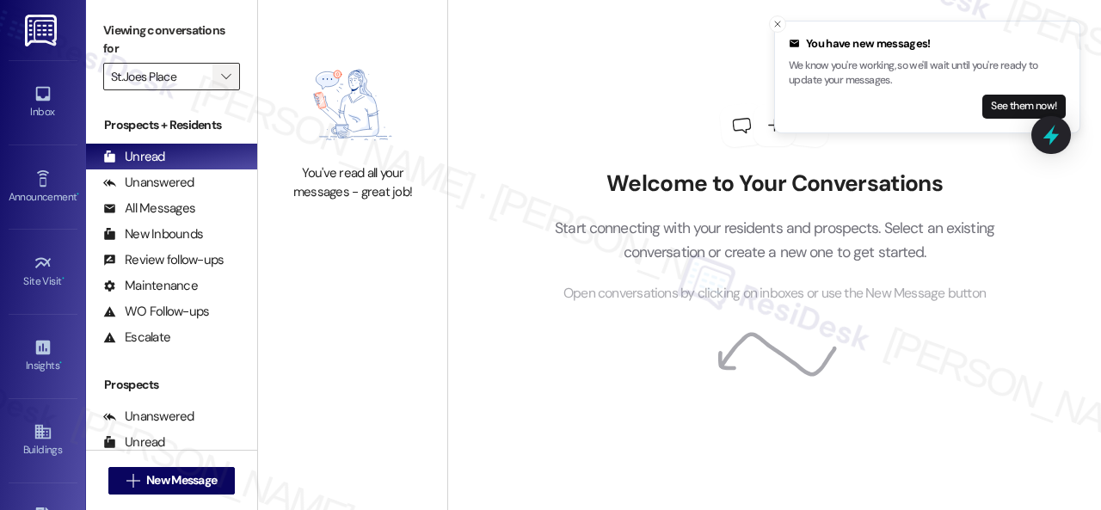
click at [214, 78] on button "" at bounding box center [226, 77] width 28 height 28
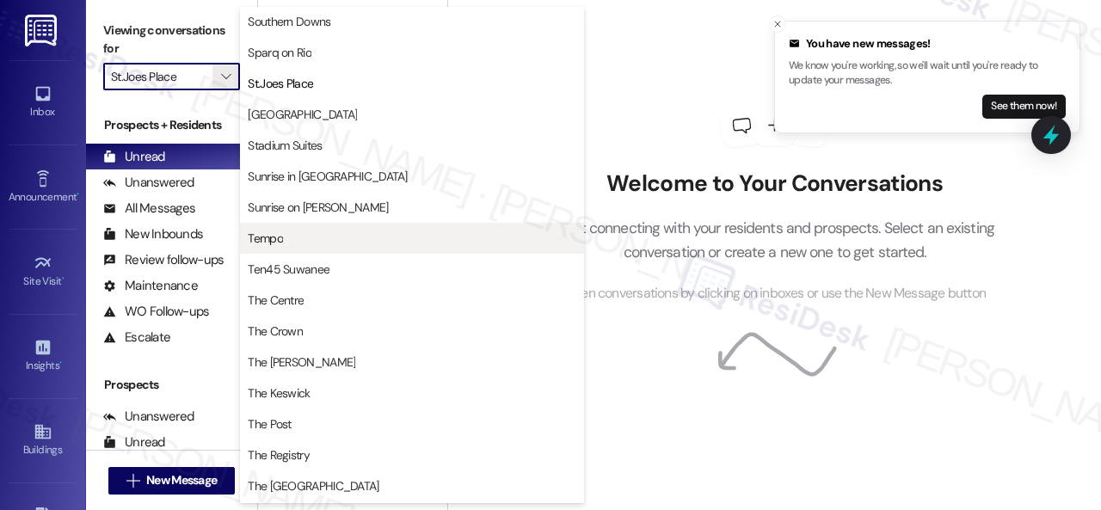
scroll to position [1366, 0]
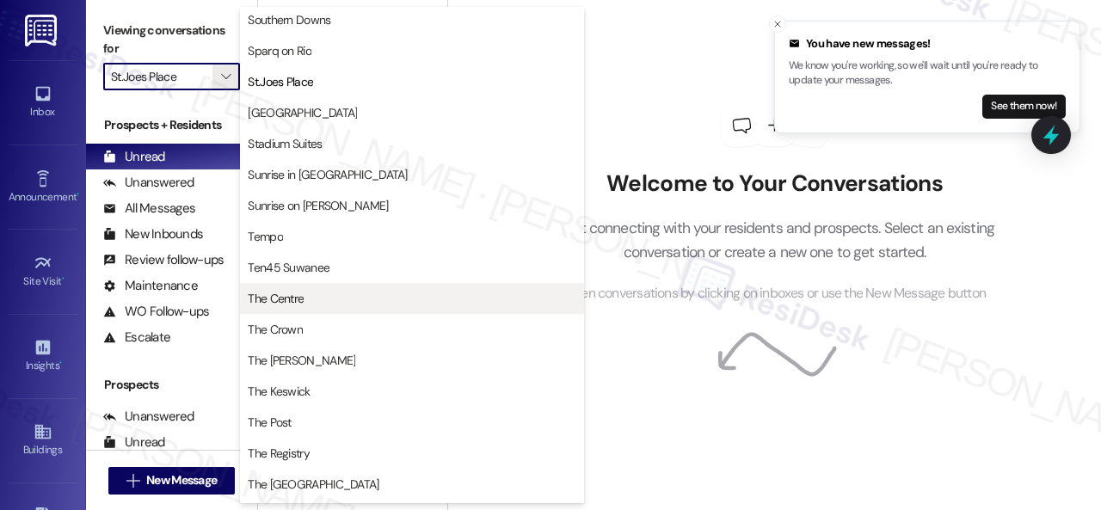
click at [287, 302] on span "The Centre" at bounding box center [276, 298] width 56 height 17
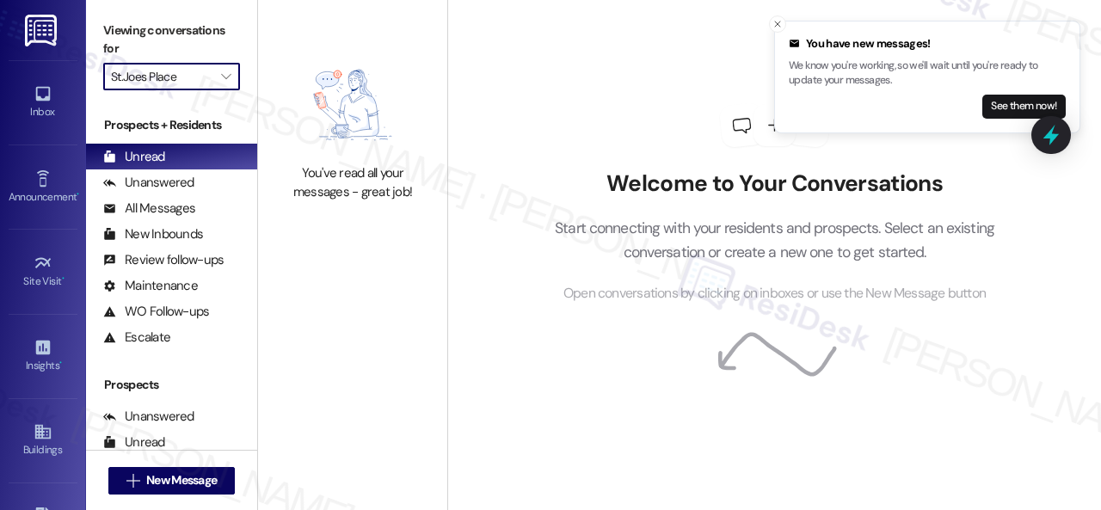
type input "The Centre"
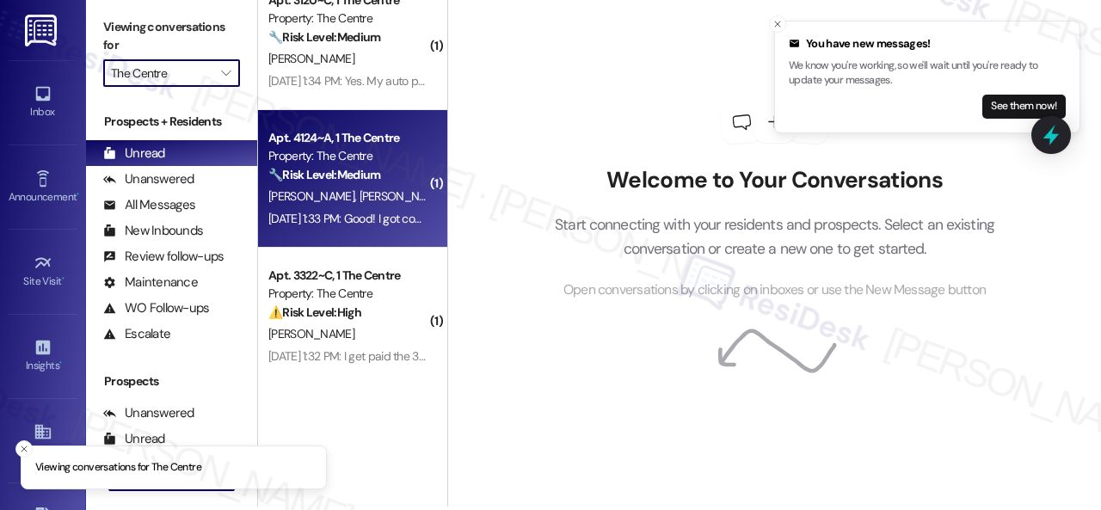
scroll to position [5, 0]
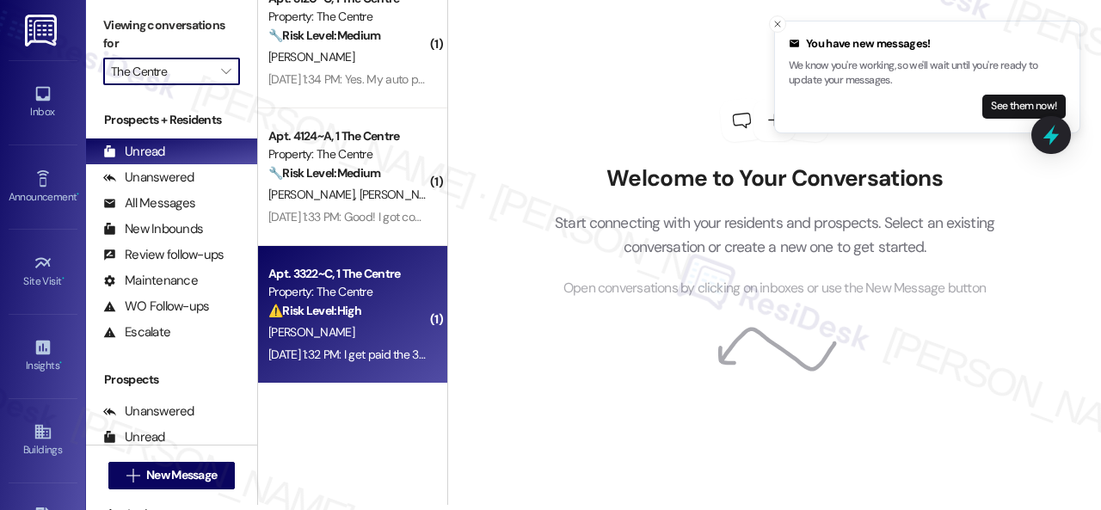
click at [396, 331] on div "[PERSON_NAME]" at bounding box center [348, 333] width 163 height 22
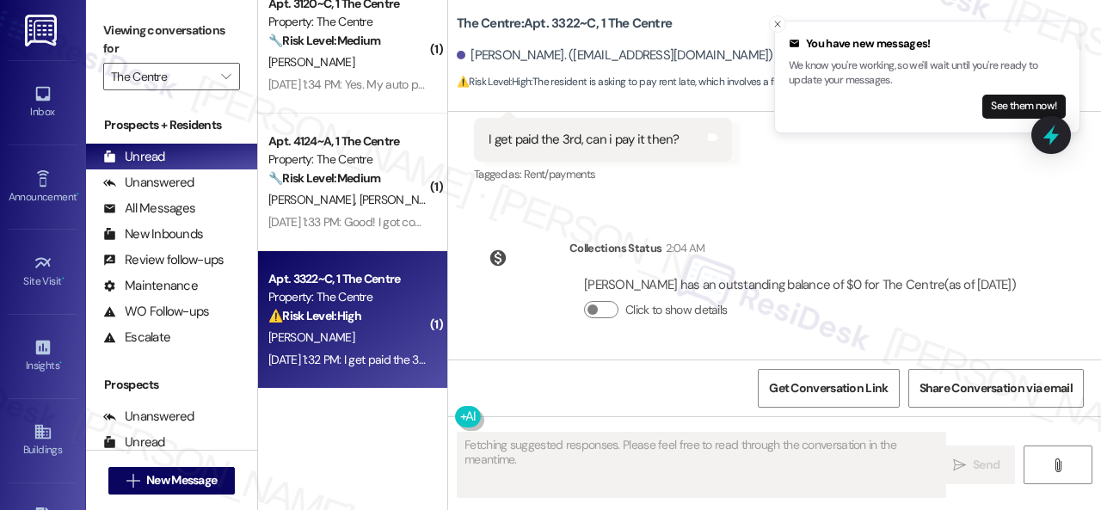
scroll to position [372, 0]
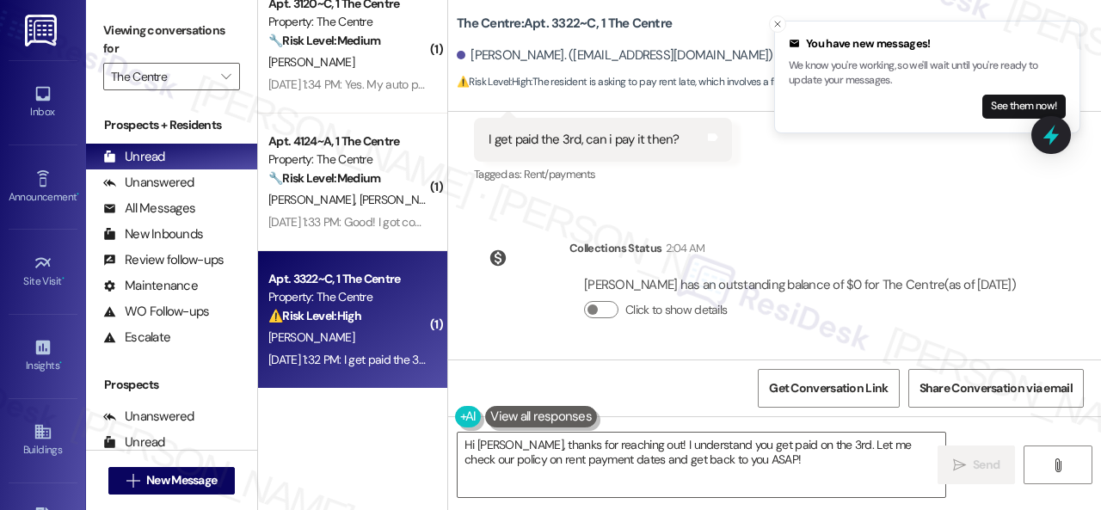
click at [879, 316] on div "Click to show details" at bounding box center [800, 310] width 432 height 18
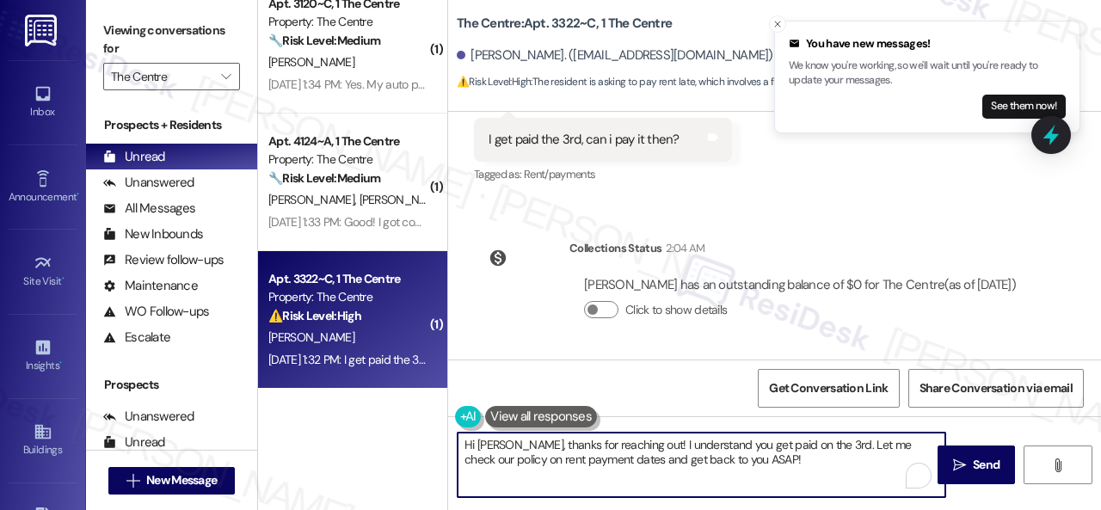
drag, startPoint x: 771, startPoint y: 465, endPoint x: 525, endPoint y: 437, distance: 247.6
click at [525, 437] on textarea "Hi [PERSON_NAME], thanks for reaching out! I understand you get paid on the 3rd…" at bounding box center [702, 465] width 488 height 65
paste textarea "I'm sorry for the delayed response. I'm happy to know that you've already taken…"
type textarea "Hi [PERSON_NAME], I'm sorry for the delayed response. I'm happy to know that yo…"
click at [775, 20] on icon "Close toast" at bounding box center [778, 24] width 10 height 10
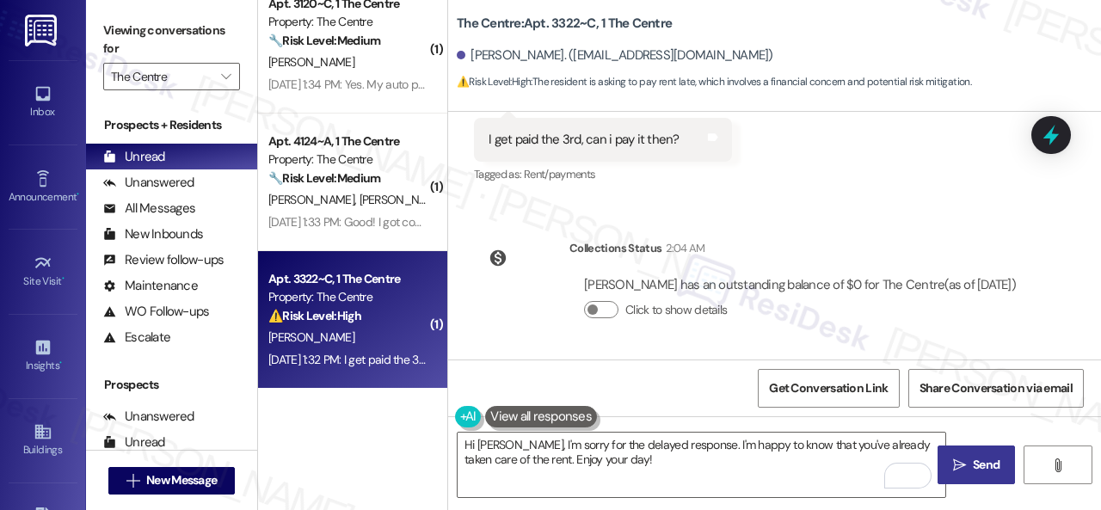
drag, startPoint x: 953, startPoint y: 463, endPoint x: 953, endPoint y: 450, distance: 12.9
click at [953, 463] on icon "" at bounding box center [959, 466] width 13 height 14
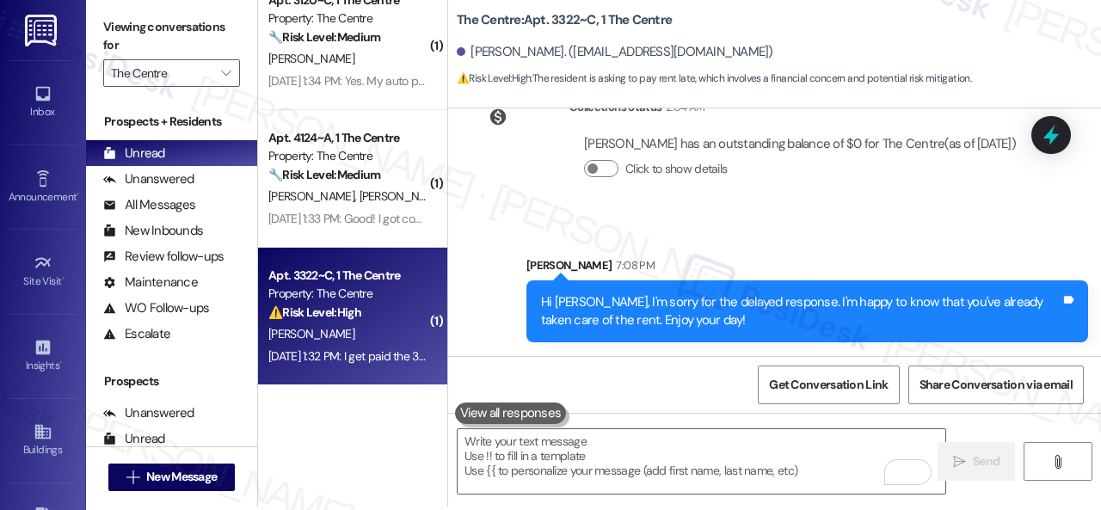
scroll to position [5, 0]
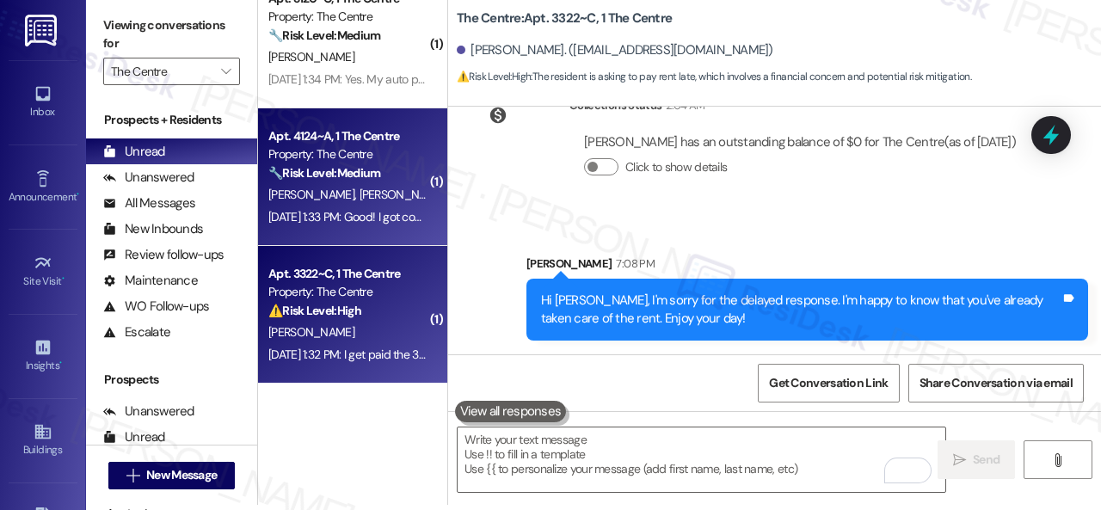
click at [403, 171] on div "🔧 Risk Level: Medium The resident is confirming that rent was paid after receiv…" at bounding box center [347, 173] width 159 height 18
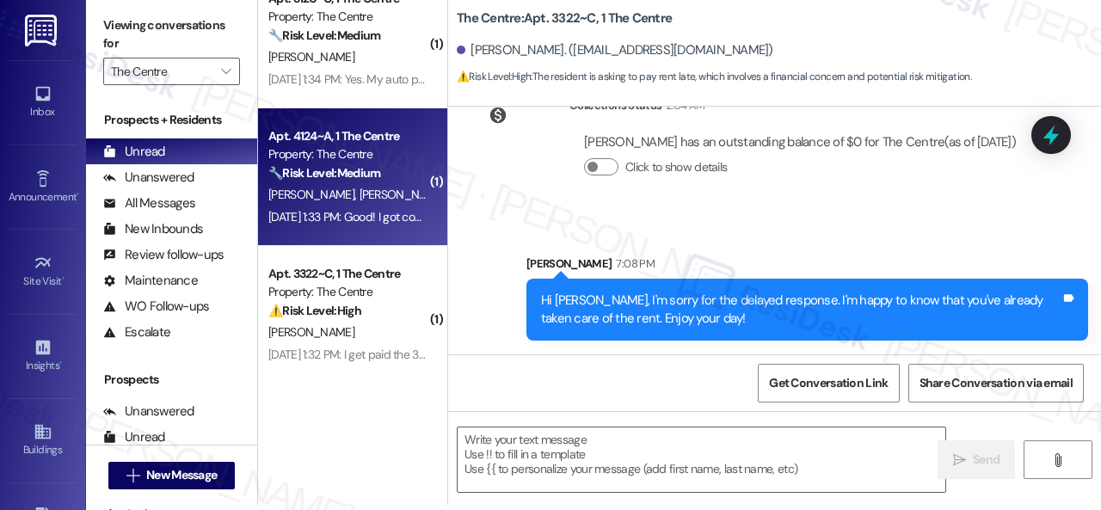
type textarea "Fetching suggested responses. Please feel free to read through the conversation…"
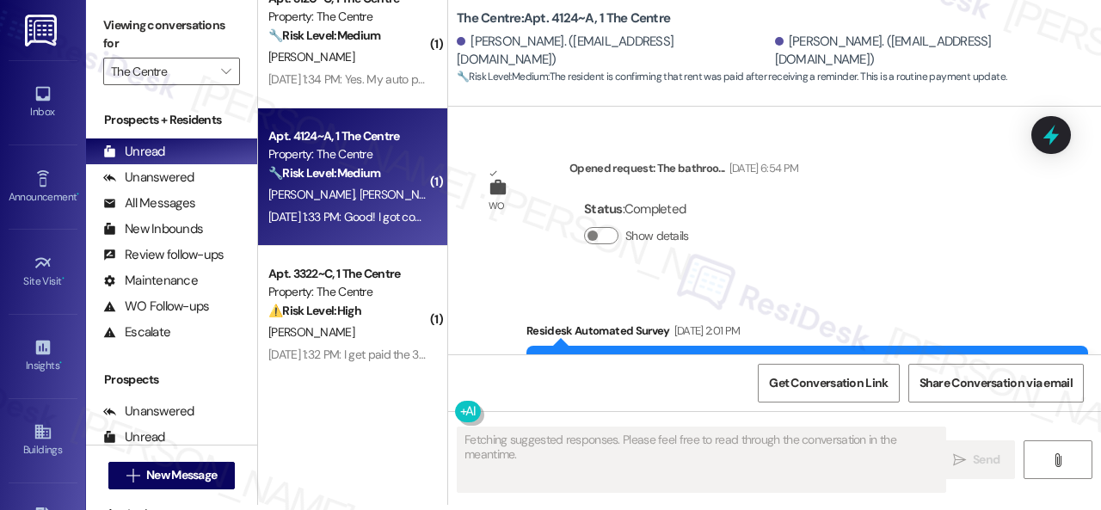
type textarea "Fetching suggested responses. Please feel free to read through the conversation…"
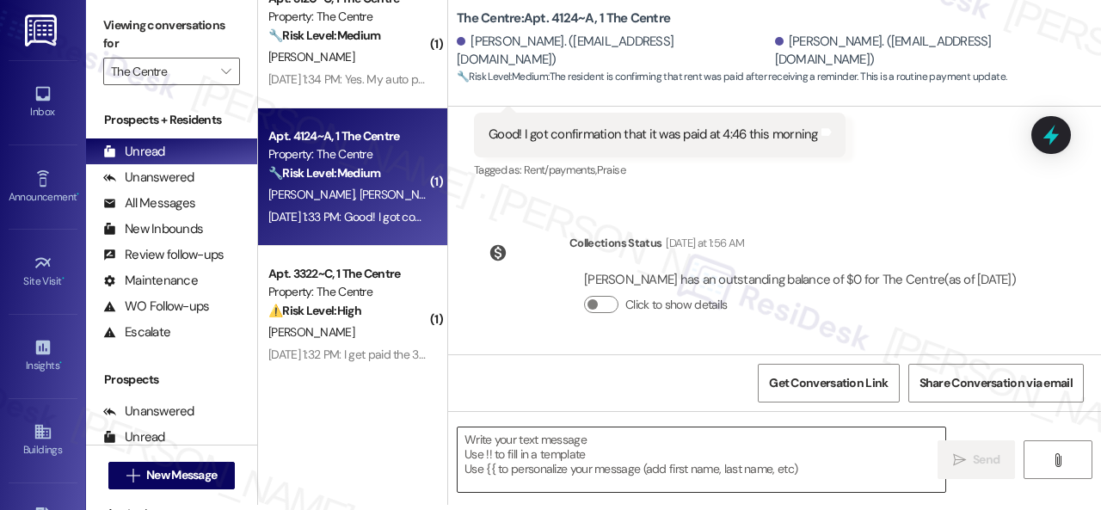
click at [659, 448] on textarea at bounding box center [702, 460] width 488 height 65
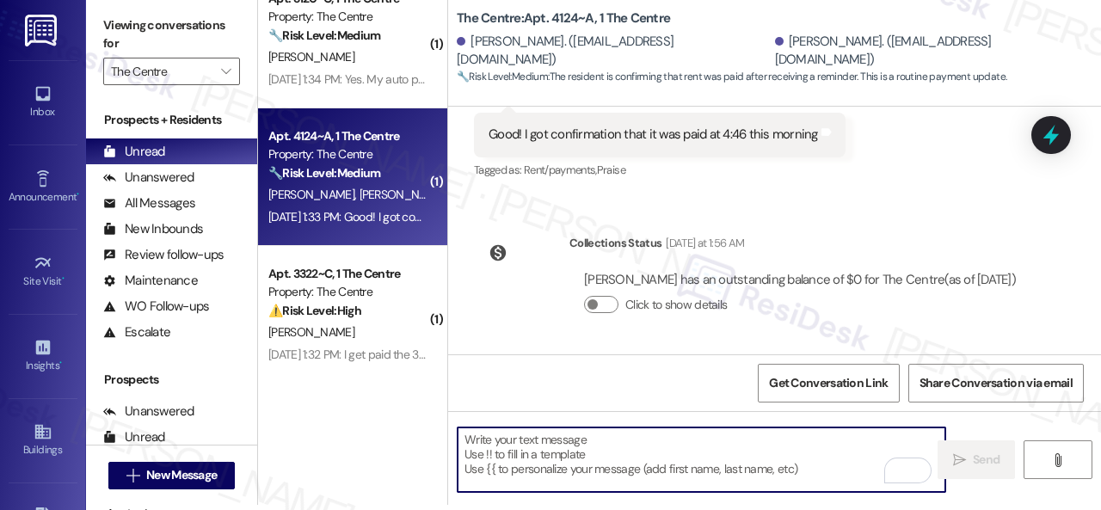
scroll to position [7505, 0]
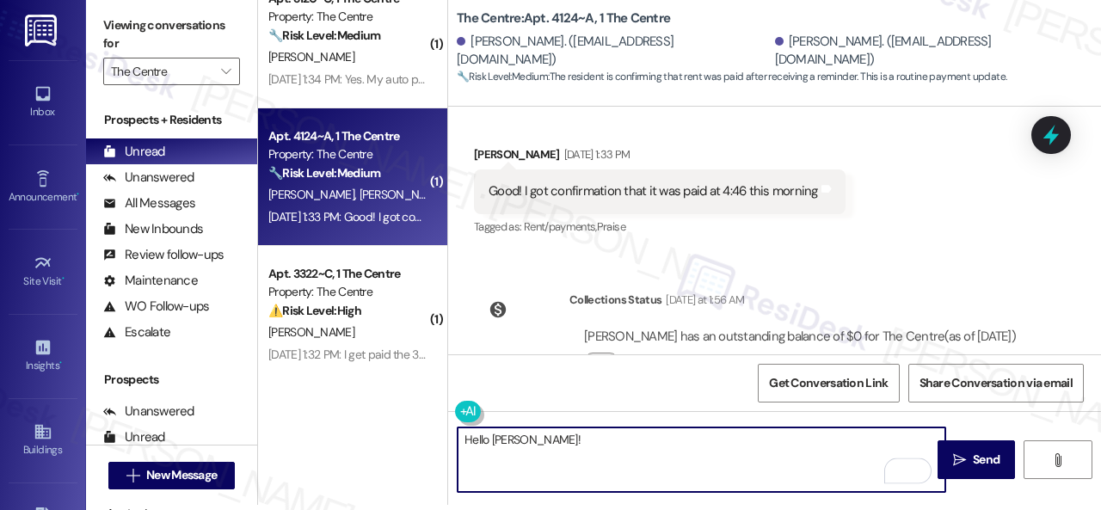
paste textarea "I'm sorry for the delayed response. I'm happy to know that you've already taken…"
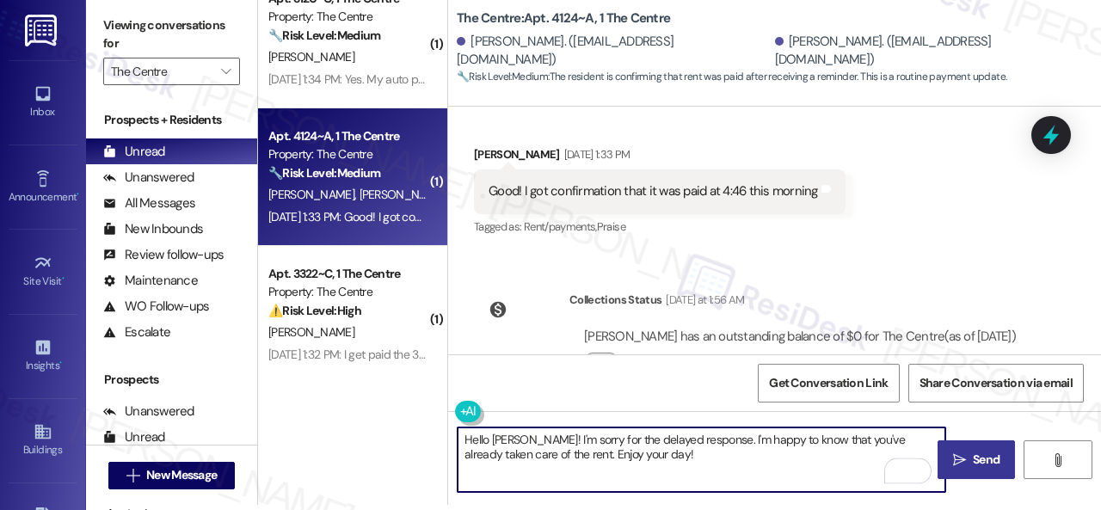
type textarea "Hello [PERSON_NAME]! I'm sorry for the delayed response. I'm happy to know that…"
click at [973, 452] on span "Send" at bounding box center [986, 460] width 27 height 18
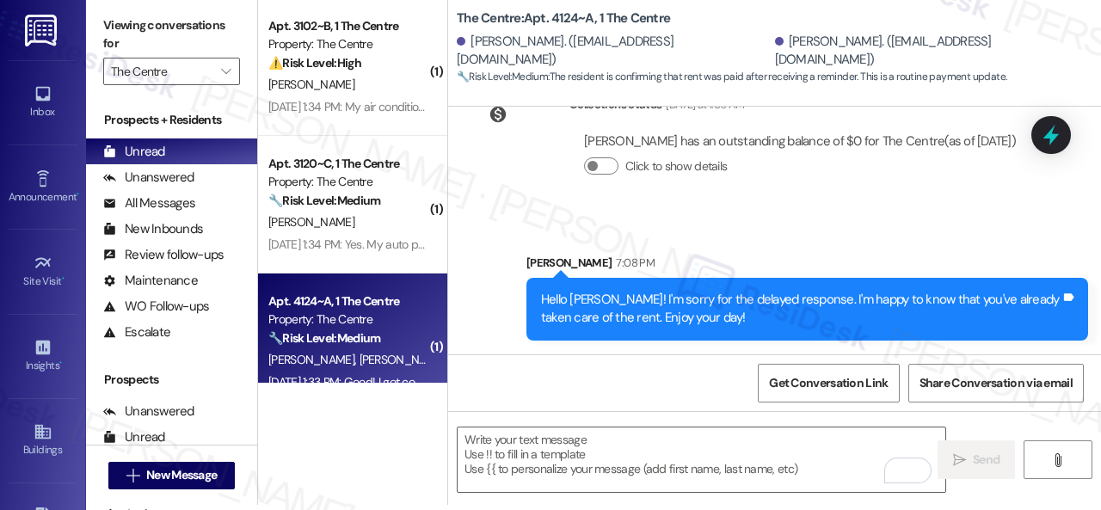
scroll to position [1091, 0]
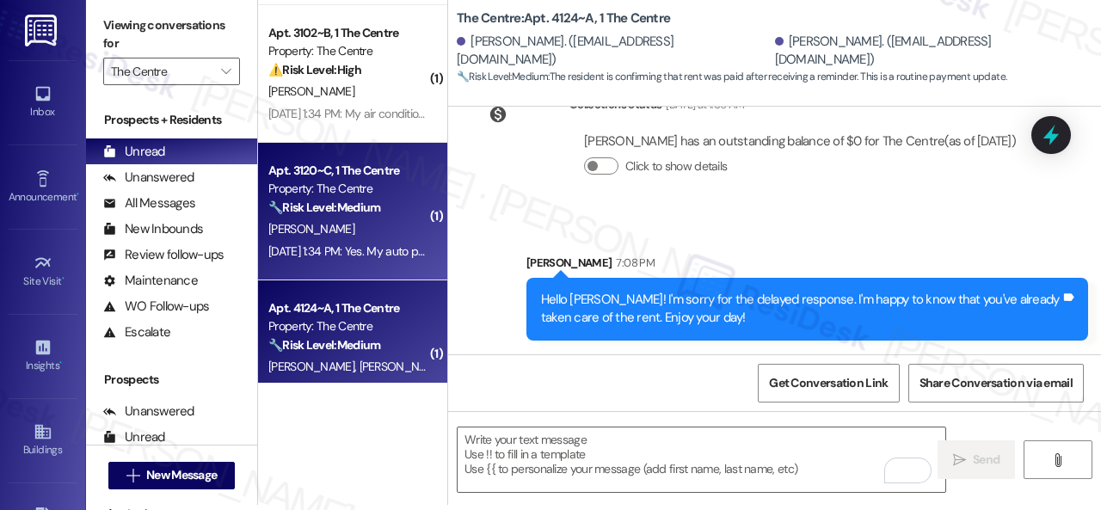
click at [397, 223] on div "[PERSON_NAME]" at bounding box center [348, 230] width 163 height 22
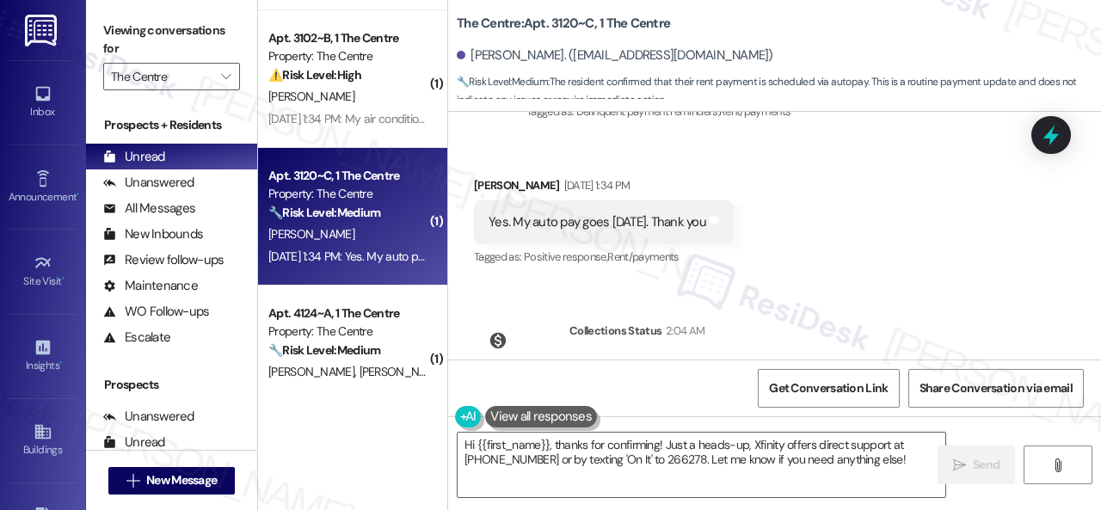
scroll to position [8391, 0]
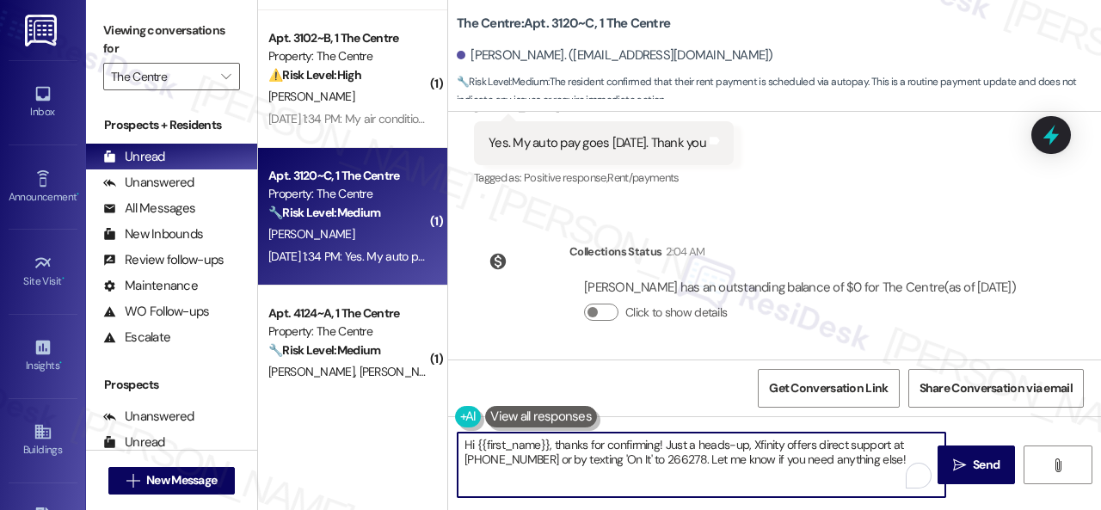
drag, startPoint x: 865, startPoint y: 460, endPoint x: 552, endPoint y: 445, distance: 313.5
click at [552, 445] on textarea "Hi {{first_name}}, thanks for confirming! Just a heads-up, Xfinity offers direc…" at bounding box center [702, 465] width 488 height 65
paste textarea "I'm sorry for the delayed response. I'm happy to know that you've already taken…"
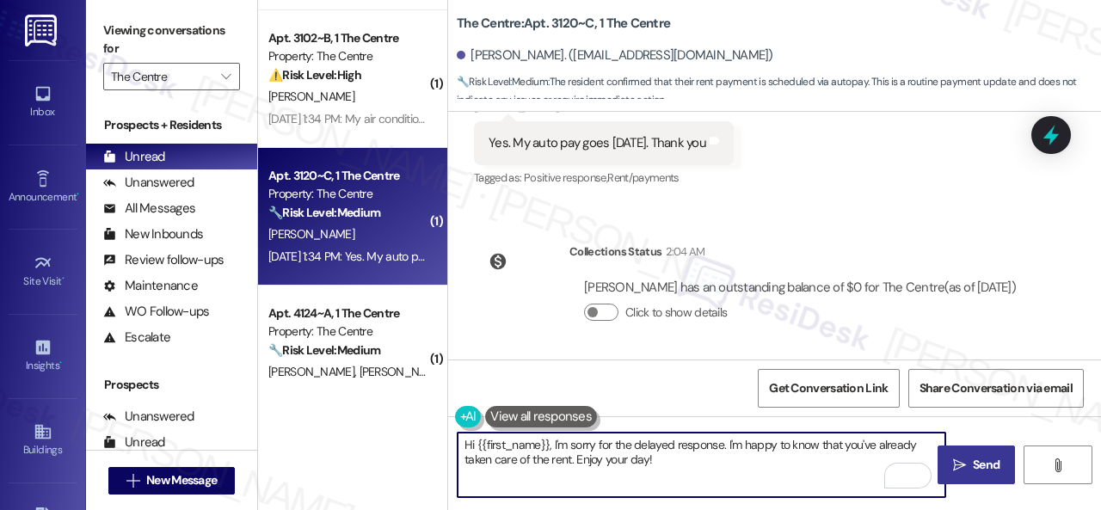
type textarea "Hi {{first_name}}, I'm sorry for the delayed response. I'm happy to know that y…"
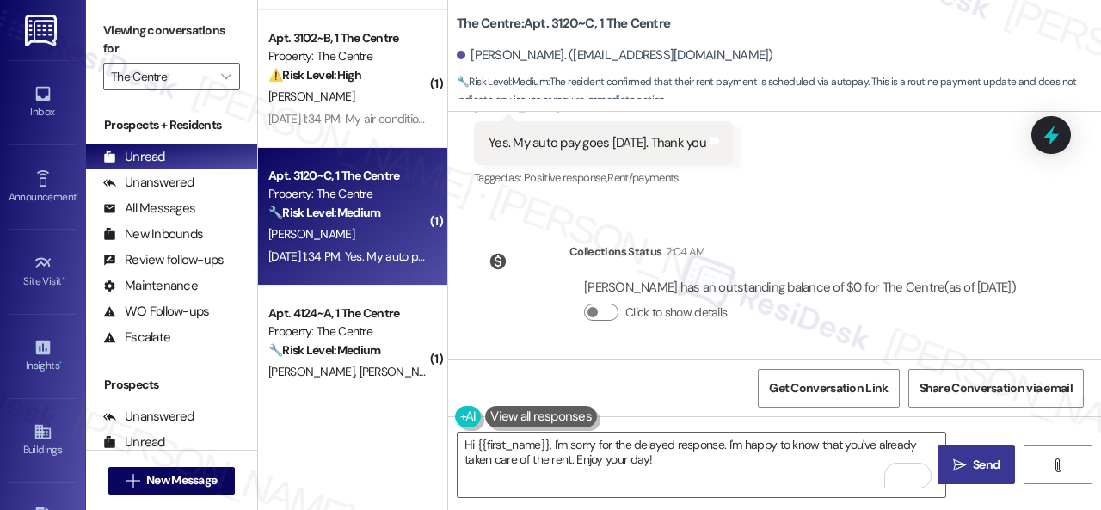
click at [970, 452] on button " Send" at bounding box center [976, 465] width 77 height 39
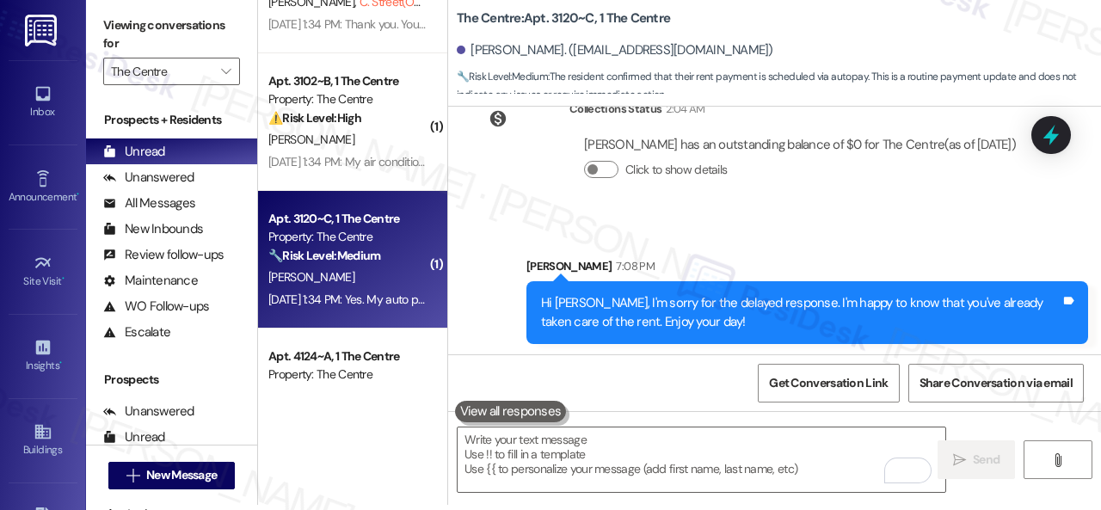
scroll to position [1005, 0]
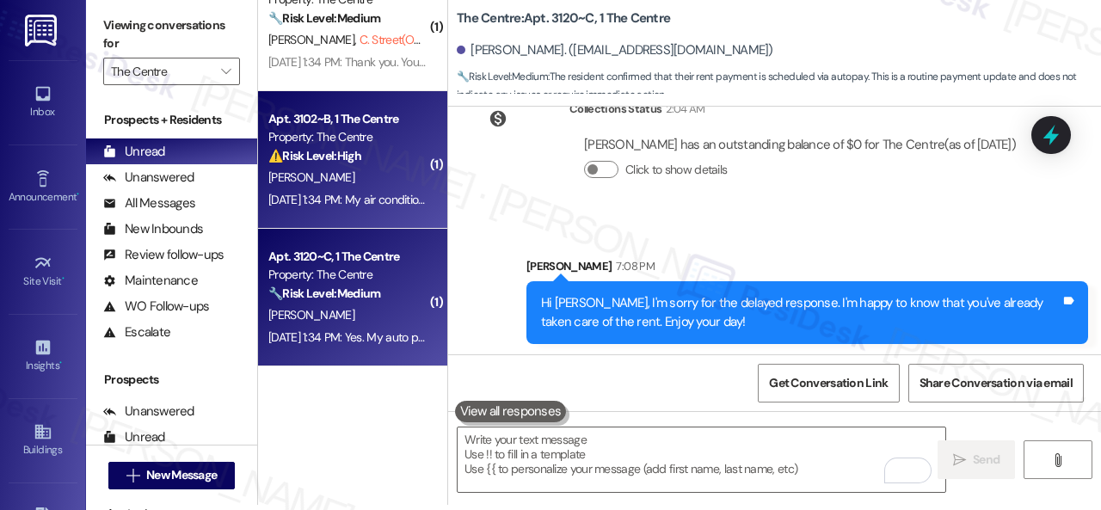
click at [418, 180] on div "[PERSON_NAME]" at bounding box center [348, 178] width 163 height 22
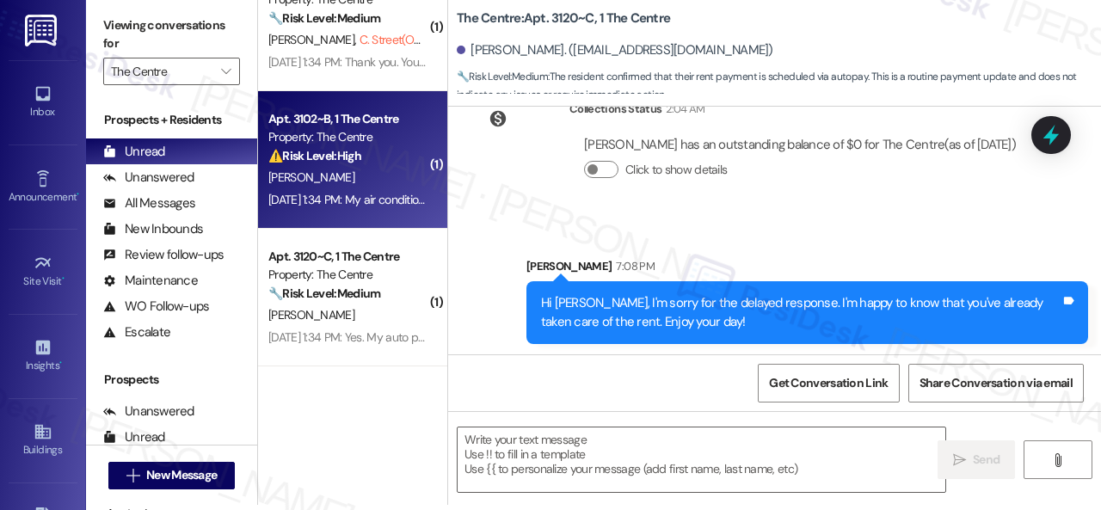
type textarea "Fetching suggested responses. Please feel free to read through the conversation…"
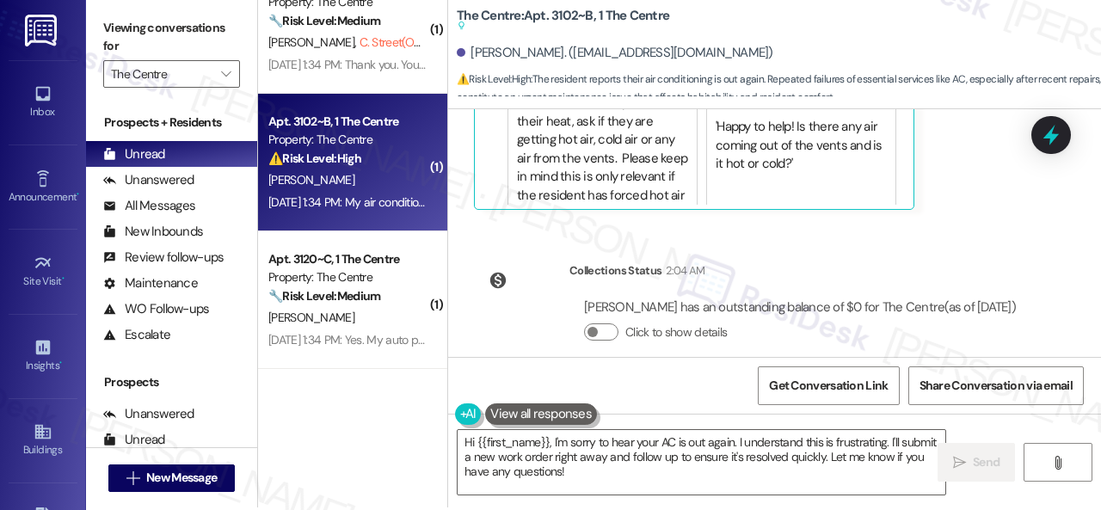
scroll to position [5, 0]
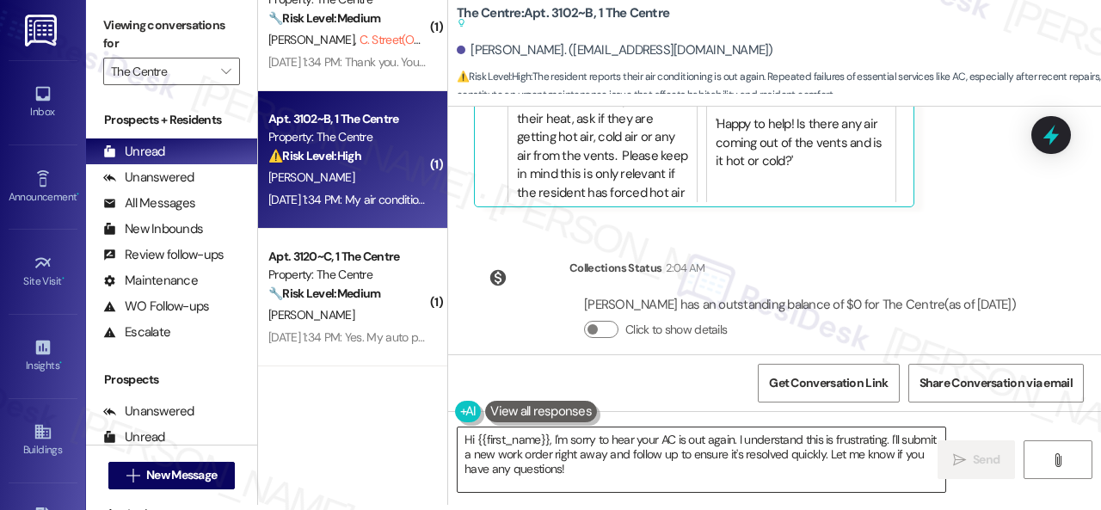
click at [840, 450] on textarea "Hi {{first_name}}, I'm sorry to hear your AC is out again. I understand this is…" at bounding box center [702, 460] width 488 height 65
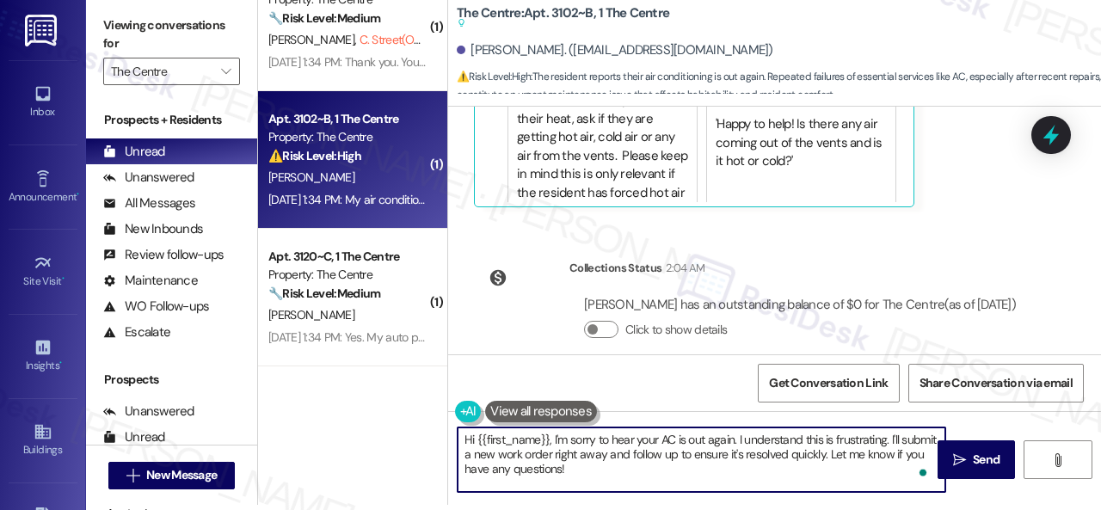
drag, startPoint x: 585, startPoint y: 448, endPoint x: 552, endPoint y: 440, distance: 33.8
click at [552, 440] on textarea "Hi {{first_name}}, I'm sorry to hear your AC is out again. I understand this is…" at bounding box center [702, 460] width 488 height 65
paste textarea "for the delayed response. Please don’t hesitate to confirm if you still require…"
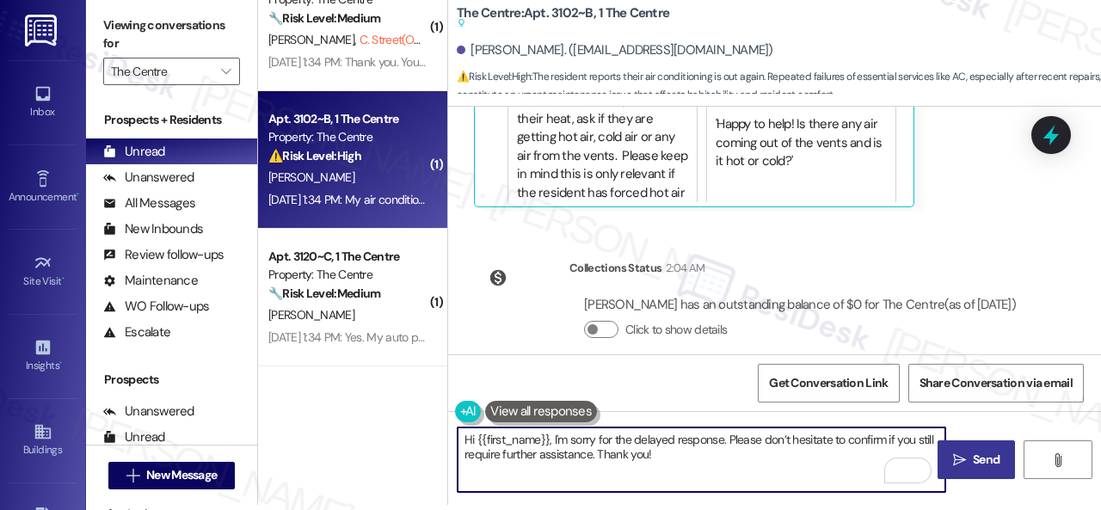
type textarea "Hi {{first_name}}, I'm sorry for the delayed response. Please don’t hesitate to…"
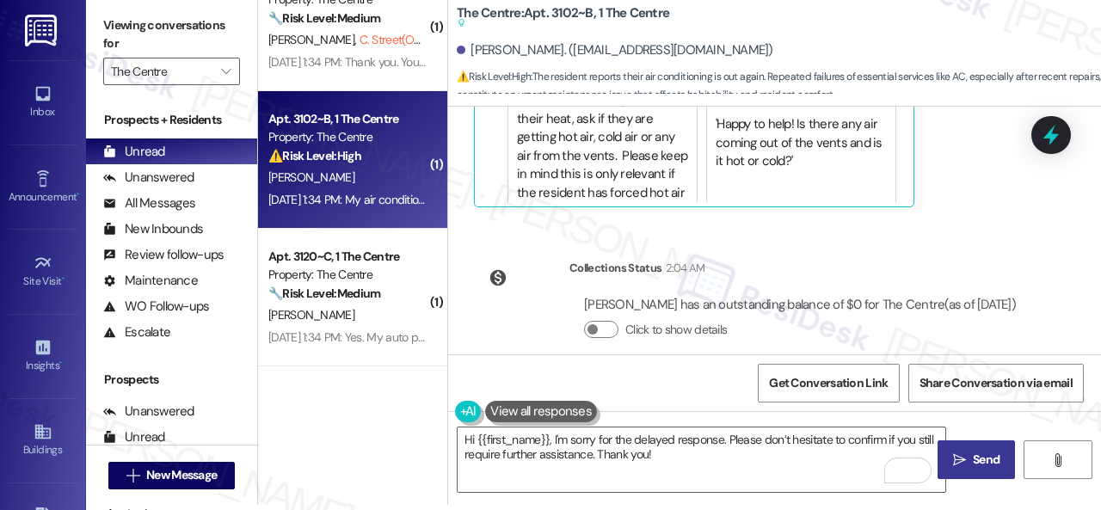
click at [994, 453] on span "Send" at bounding box center [986, 460] width 27 height 18
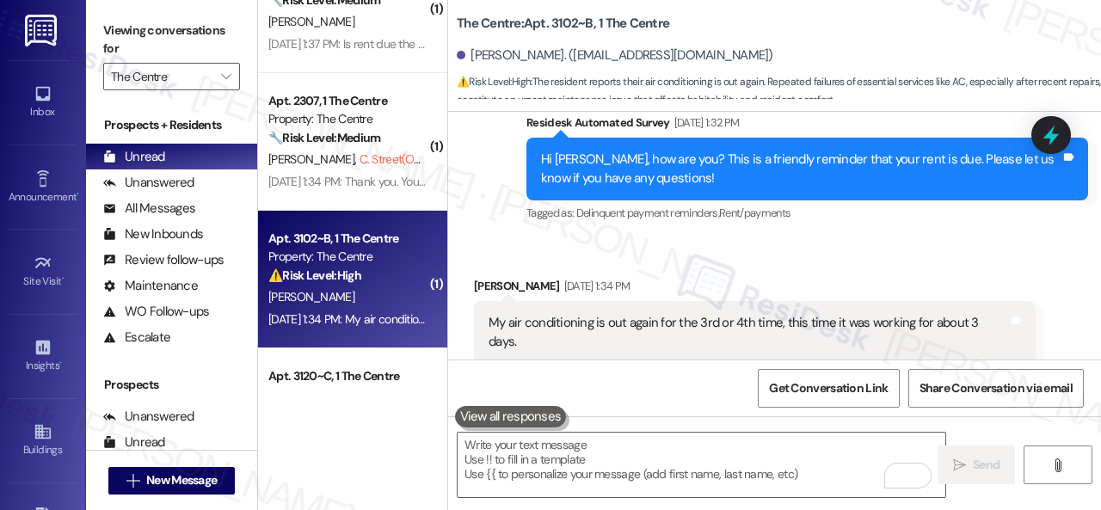
scroll to position [833, 0]
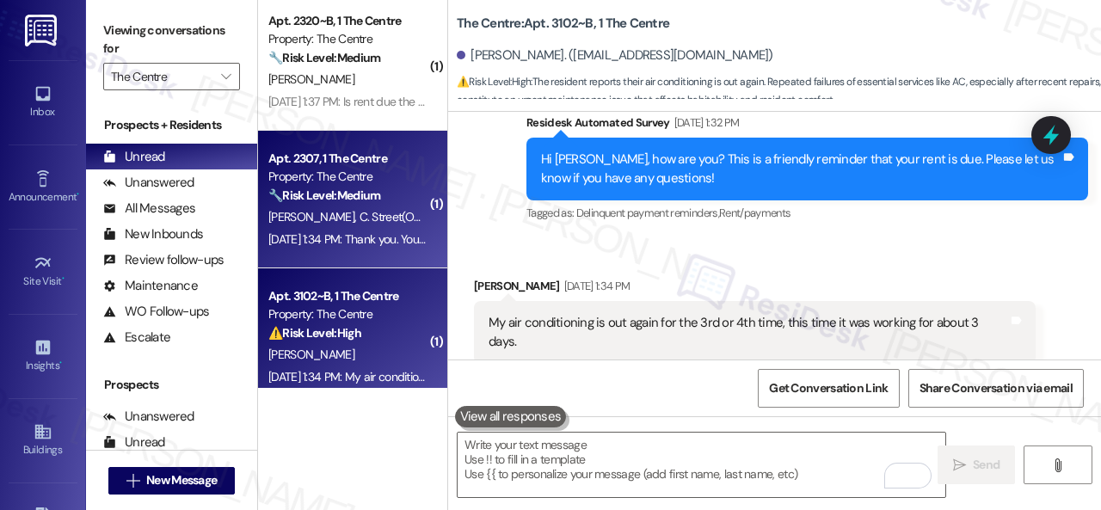
click at [354, 194] on strong "🔧 Risk Level: Medium" at bounding box center [324, 195] width 112 height 15
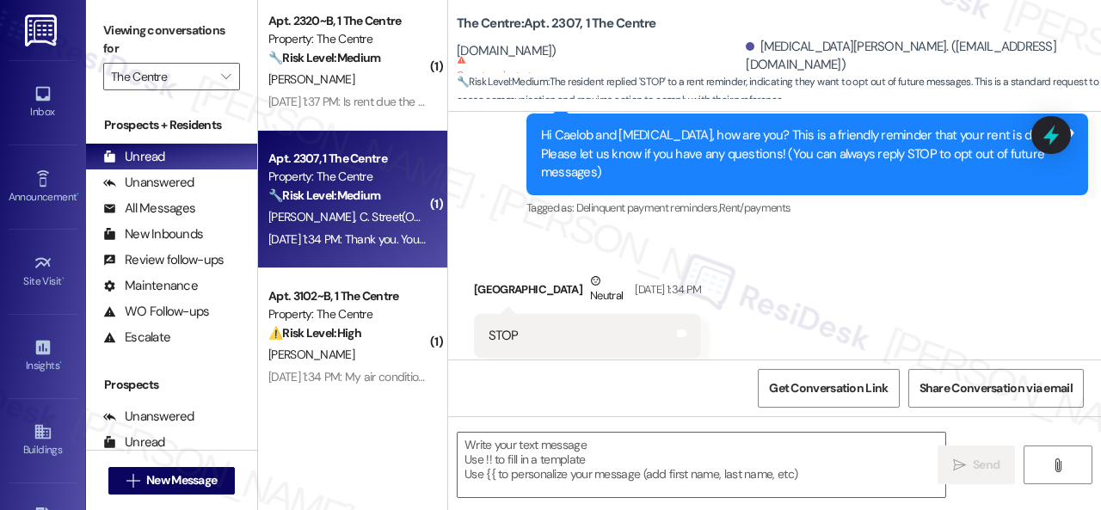
type textarea "Fetching suggested responses. Please feel free to read through the conversation…"
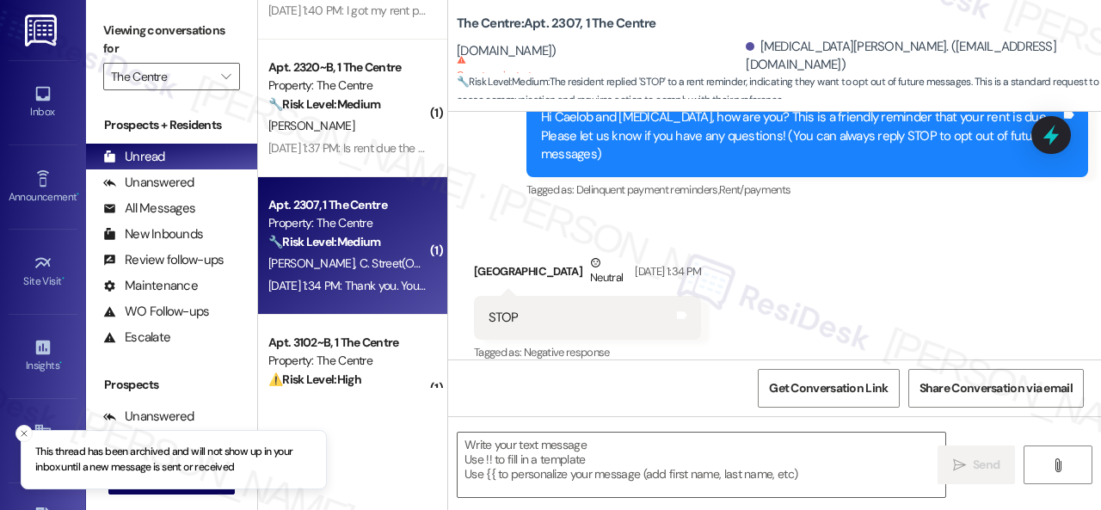
scroll to position [747, 0]
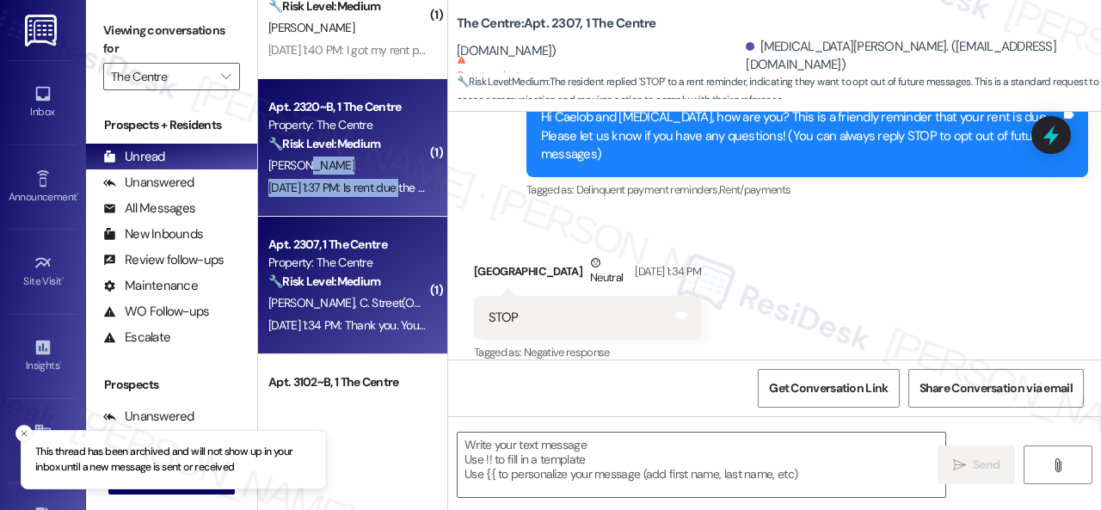
drag, startPoint x: 403, startPoint y: 168, endPoint x: 403, endPoint y: 179, distance: 11.2
click at [403, 179] on div "Apt. 2320~B, 1 The Centre Property: The Centre 🔧 Risk Level: Medium The residen…" at bounding box center [352, 148] width 189 height 138
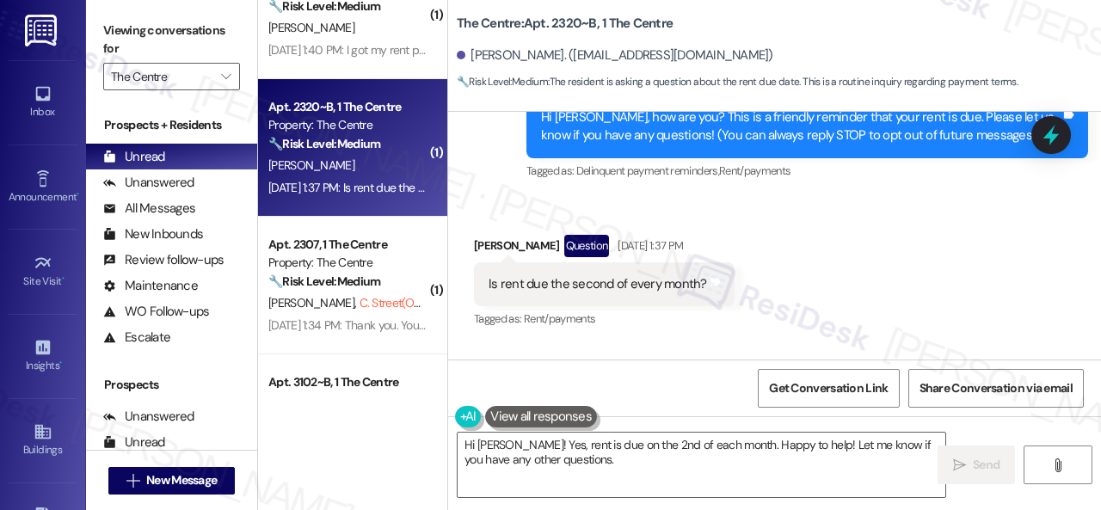
scroll to position [167, 0]
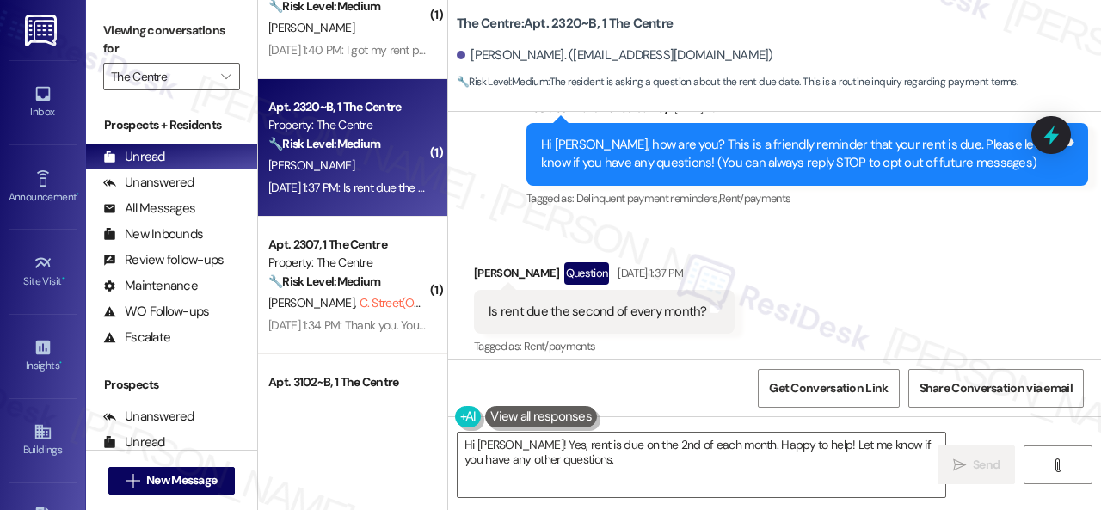
drag, startPoint x: 903, startPoint y: 231, endPoint x: 869, endPoint y: 300, distance: 76.9
click at [903, 231] on div "Received via SMS [PERSON_NAME] Question [DATE] 1:37 PM Is rent due the second o…" at bounding box center [774, 298] width 653 height 149
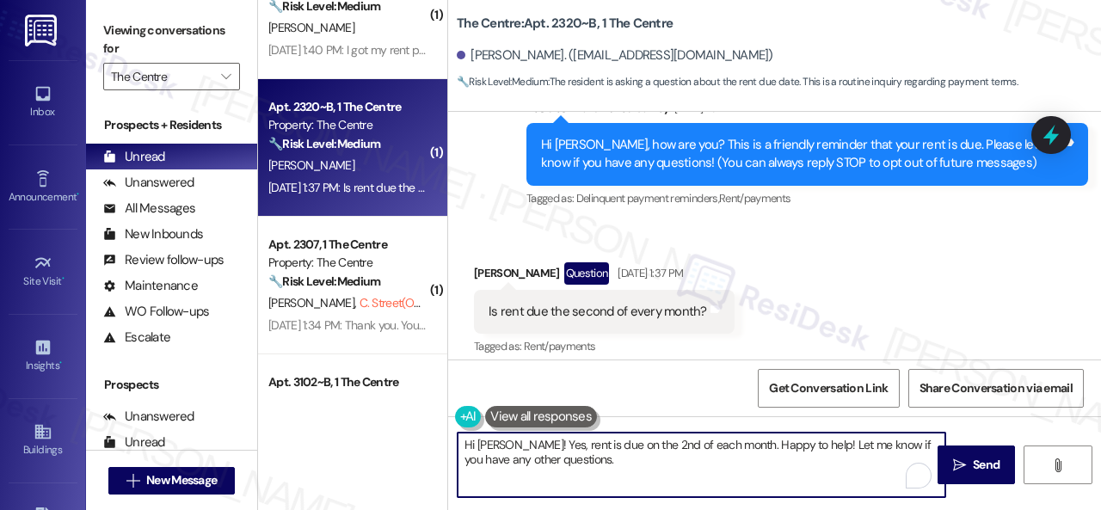
drag, startPoint x: 576, startPoint y: 459, endPoint x: 515, endPoint y: 440, distance: 63.9
click at [515, 440] on textarea "Hi [PERSON_NAME]! Yes, rent is due on the 2nd of each month. Happy to help! Let…" at bounding box center [702, 465] width 488 height 65
paste textarea "I'm sorry for the delayed response. I'm happy to know that you've already taken…"
type textarea "Hi [PERSON_NAME]! I'm sorry for the delayed response. I'm happy to know that yo…"
click at [960, 459] on icon "" at bounding box center [959, 466] width 13 height 14
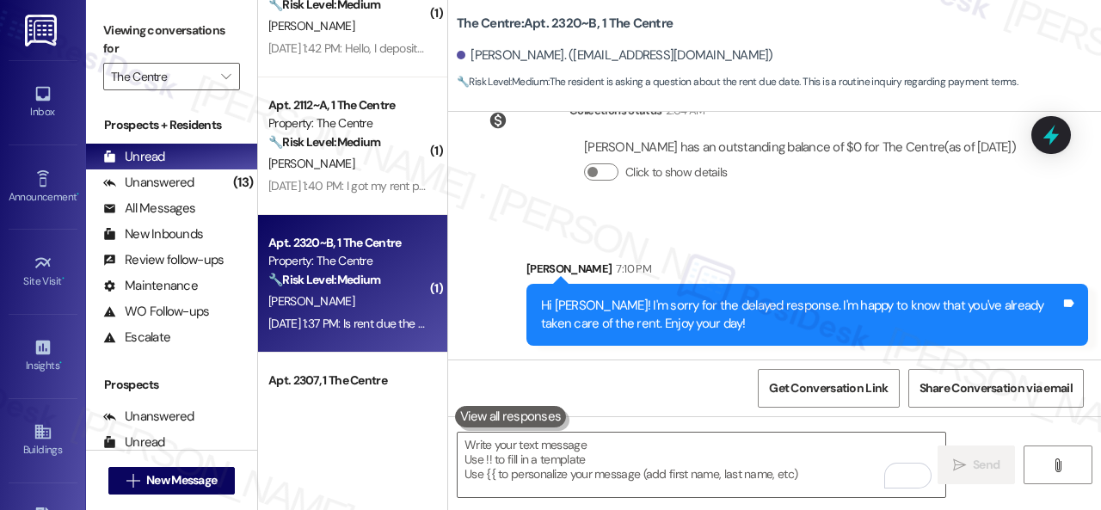
scroll to position [575, 0]
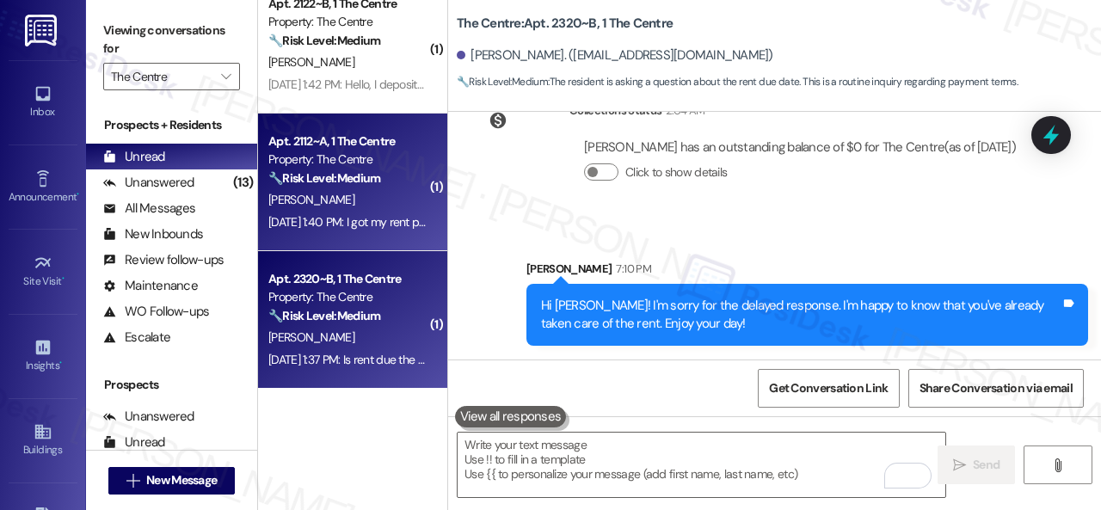
click at [370, 206] on div "[PERSON_NAME]" at bounding box center [348, 200] width 163 height 22
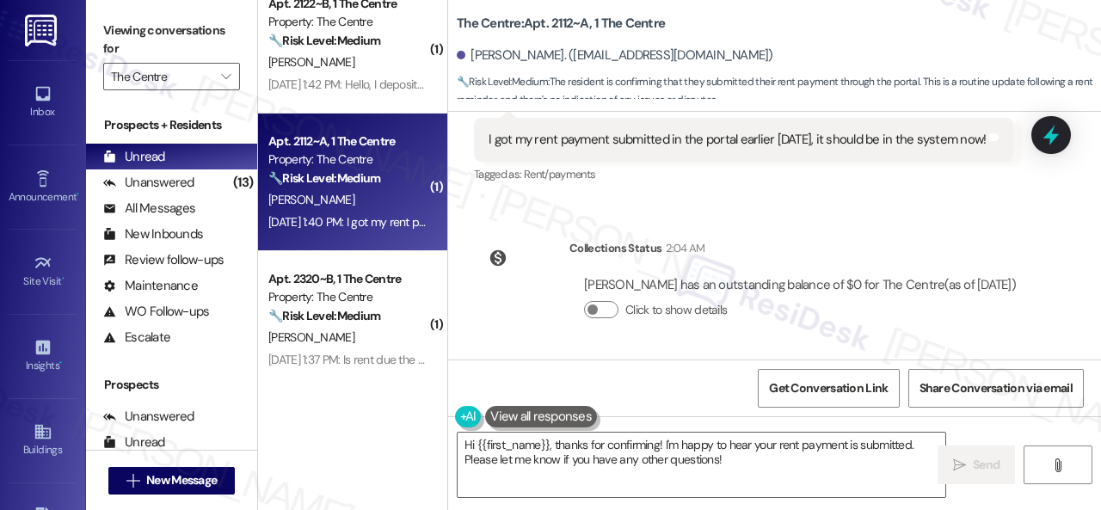
scroll to position [354, 0]
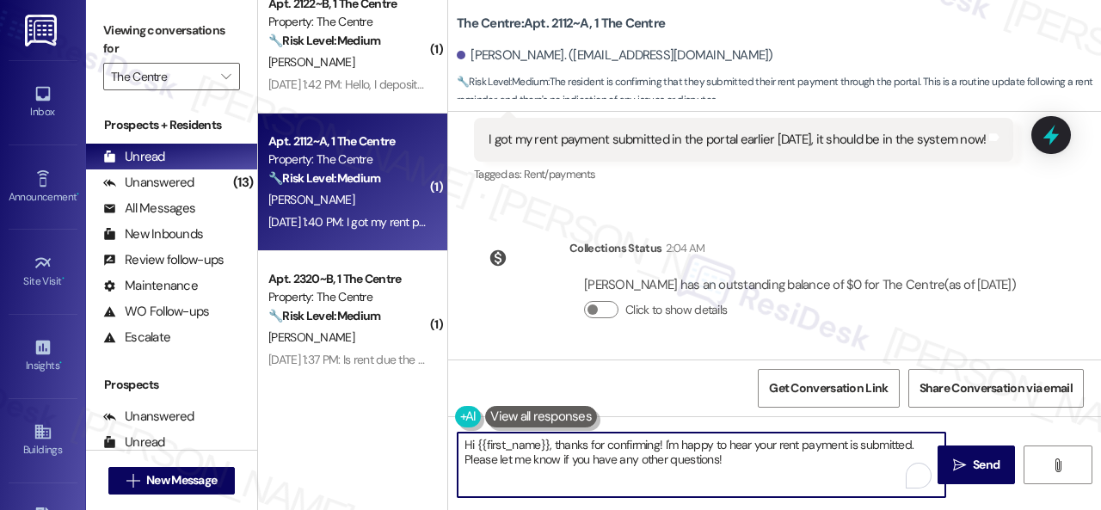
drag, startPoint x: 664, startPoint y: 464, endPoint x: 552, endPoint y: 448, distance: 112.9
click at [552, 448] on textarea "Hi {{first_name}}, thanks for confirming! I'm happy to hear your rent payment i…" at bounding box center [702, 465] width 488 height 65
paste textarea "I'm sorry for the delayed response. I'm happy to know that you've already taken…"
type textarea "Hi {{first_name}}, I'm sorry for the delayed response. I'm happy to know that y…"
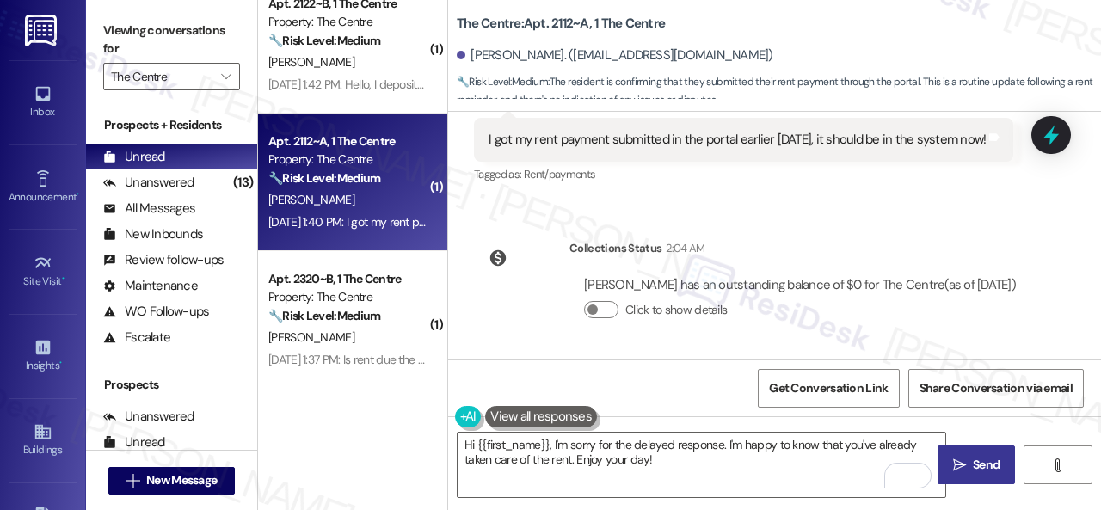
click at [962, 462] on span " Send" at bounding box center [977, 465] width 54 height 18
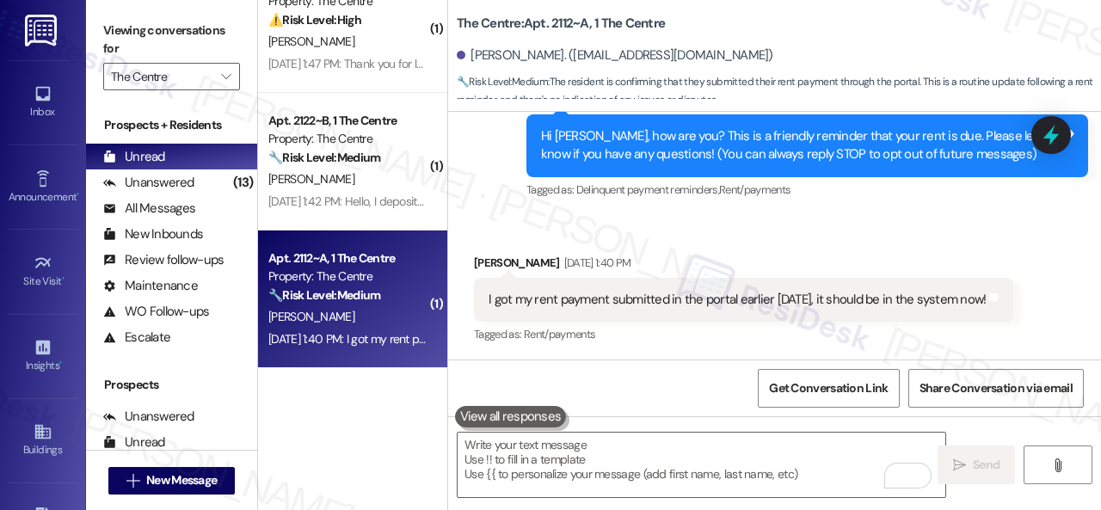
scroll to position [403, 0]
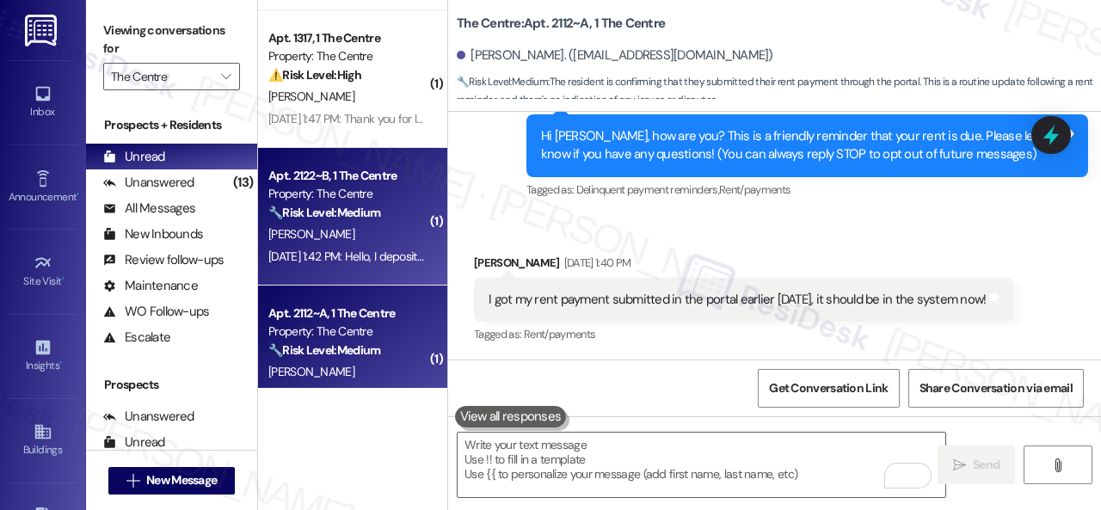
click at [387, 238] on div "[PERSON_NAME]" at bounding box center [348, 235] width 163 height 22
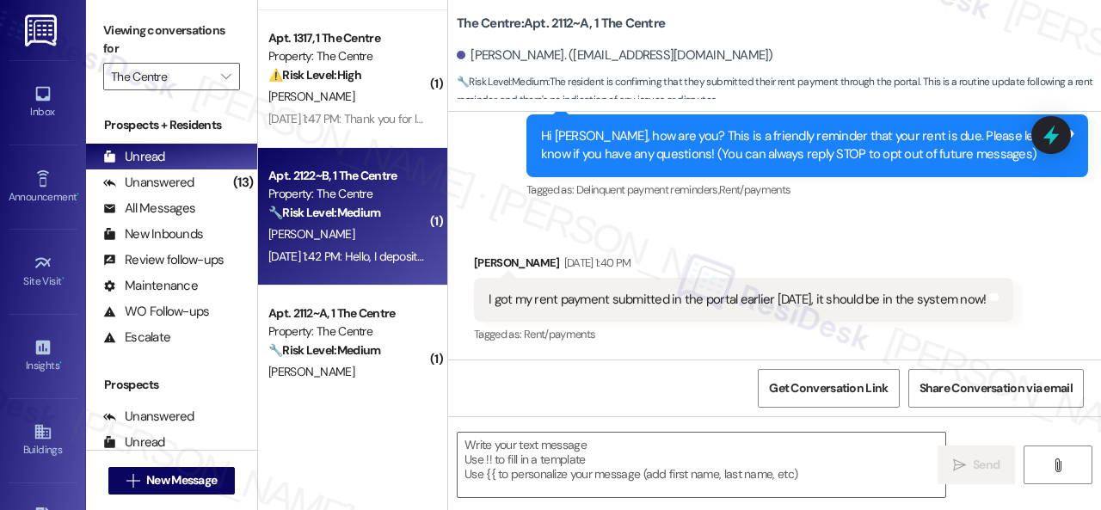
type textarea "Fetching suggested responses. Please feel free to read through the conversation…"
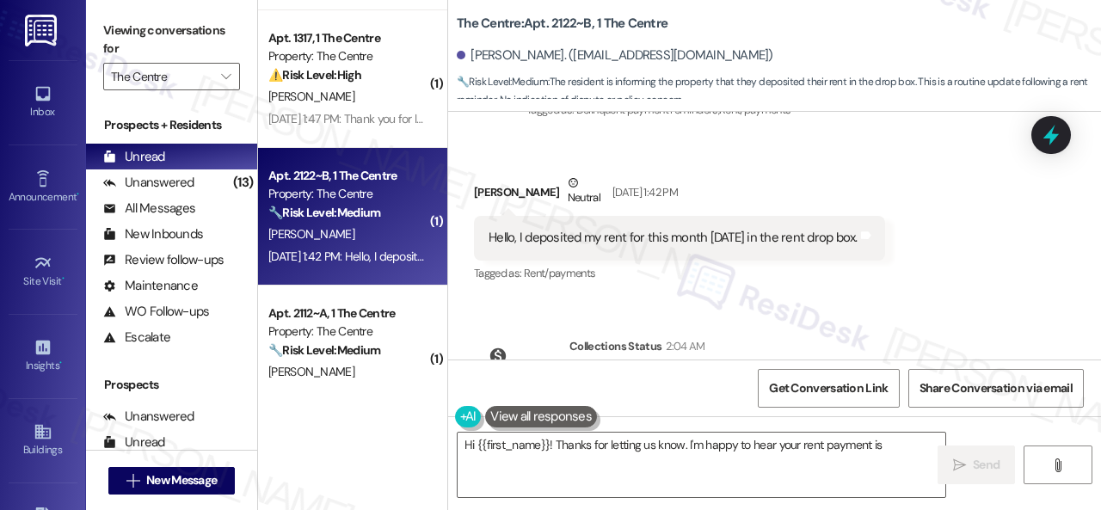
scroll to position [3242, 0]
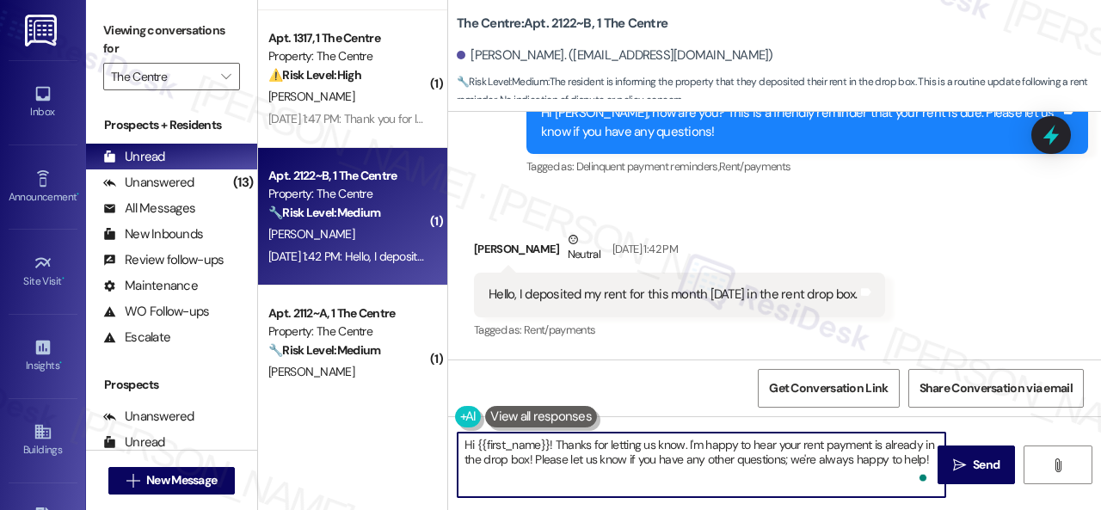
drag, startPoint x: 926, startPoint y: 459, endPoint x: 555, endPoint y: 452, distance: 370.9
click at [555, 452] on textarea "Hi {{first_name}}! Thanks for letting us know. I'm happy to hear your rent paym…" at bounding box center [702, 465] width 488 height 65
paste textarea "I'm sorry for the delayed response. I'm happy to know that you've already taken…"
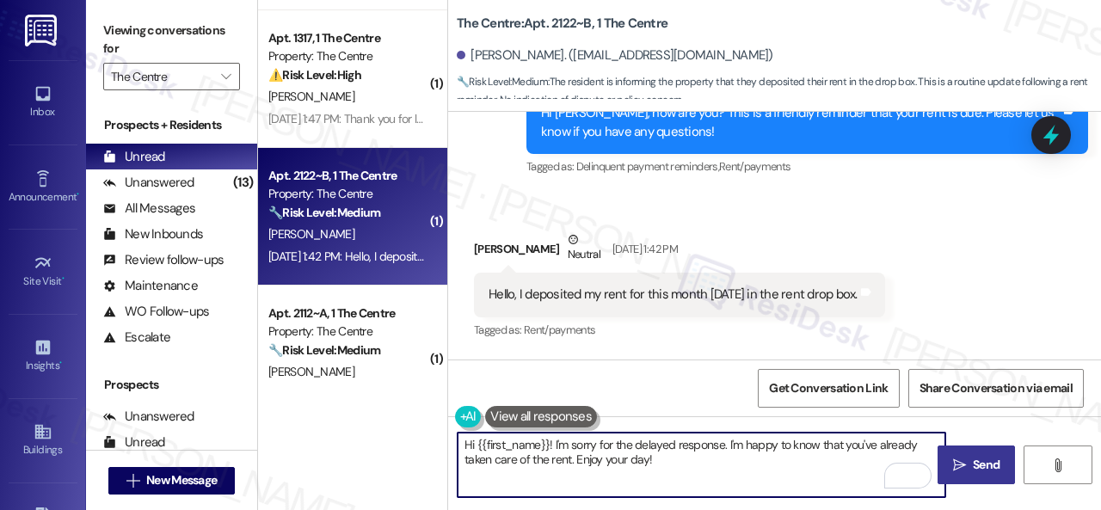
type textarea "Hi {{first_name}}! I'm sorry for the delayed response. I'm happy to know that y…"
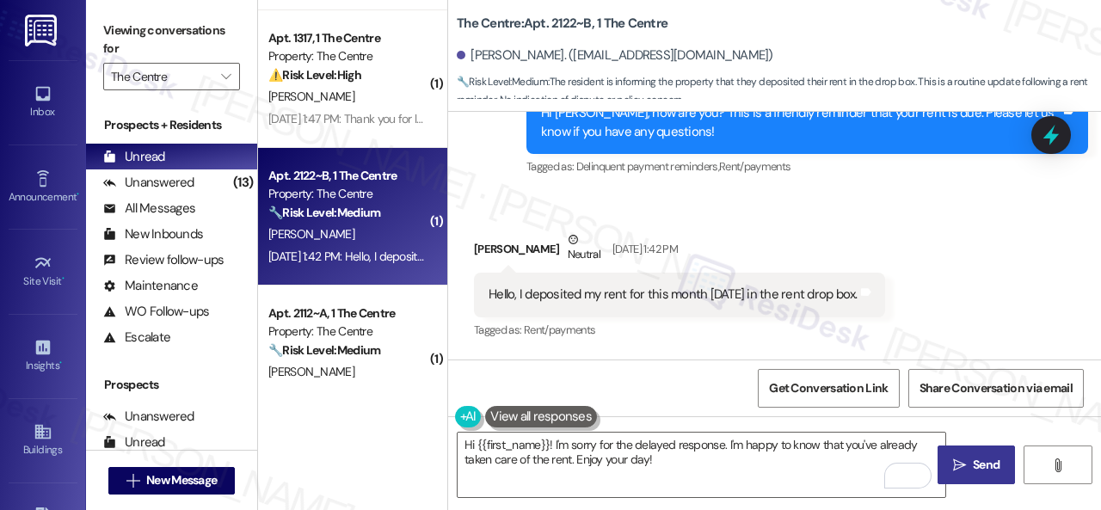
click at [973, 456] on span "Send" at bounding box center [986, 465] width 27 height 18
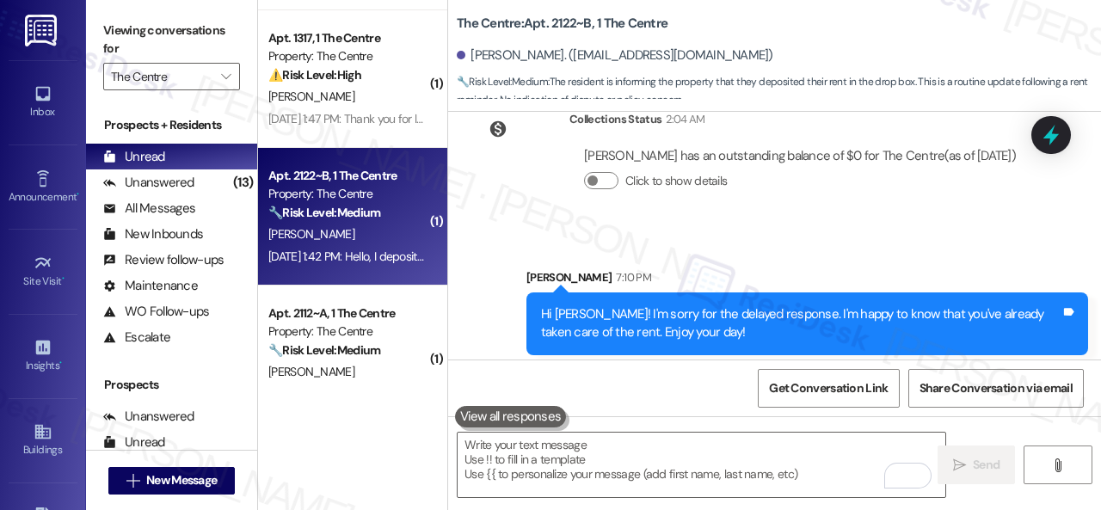
scroll to position [3553, 0]
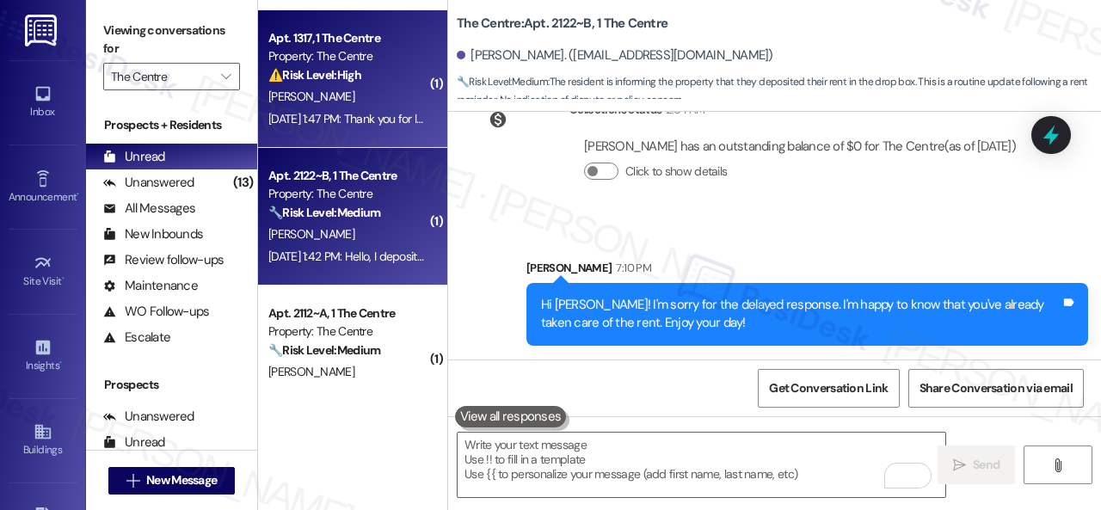
click at [354, 95] on div "[PERSON_NAME]" at bounding box center [348, 97] width 163 height 22
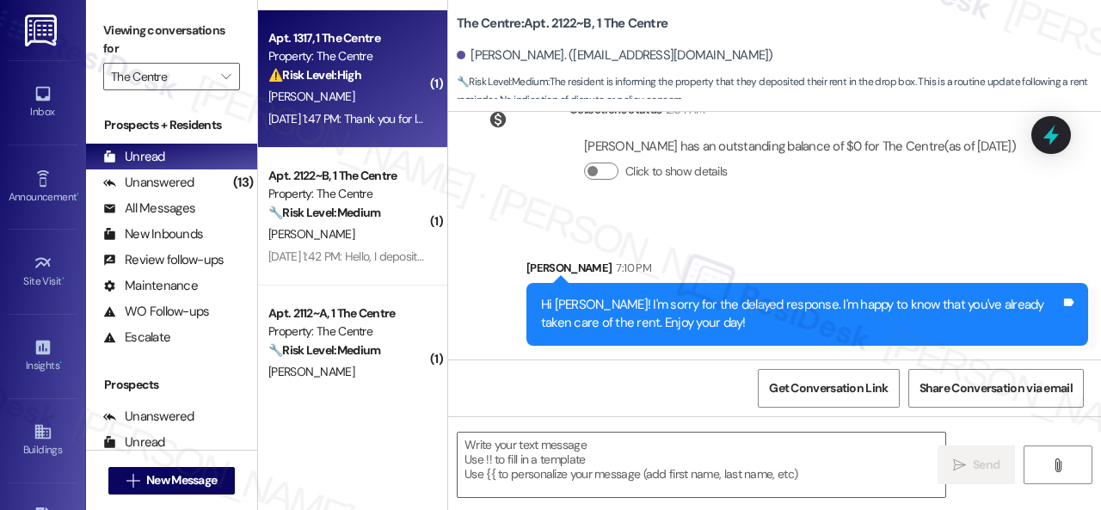
type textarea "Fetching suggested responses. Please feel free to read through the conversation…"
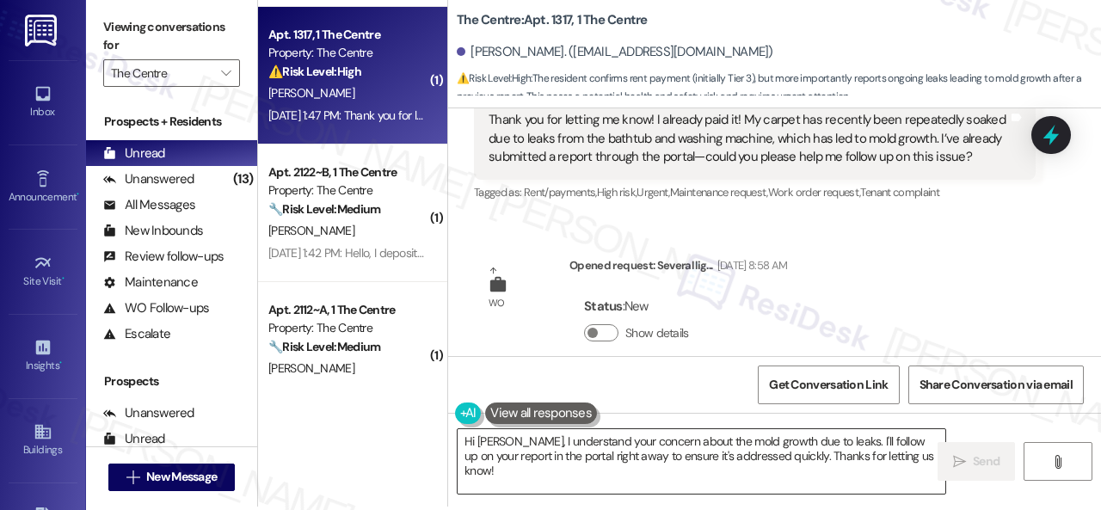
scroll to position [5, 0]
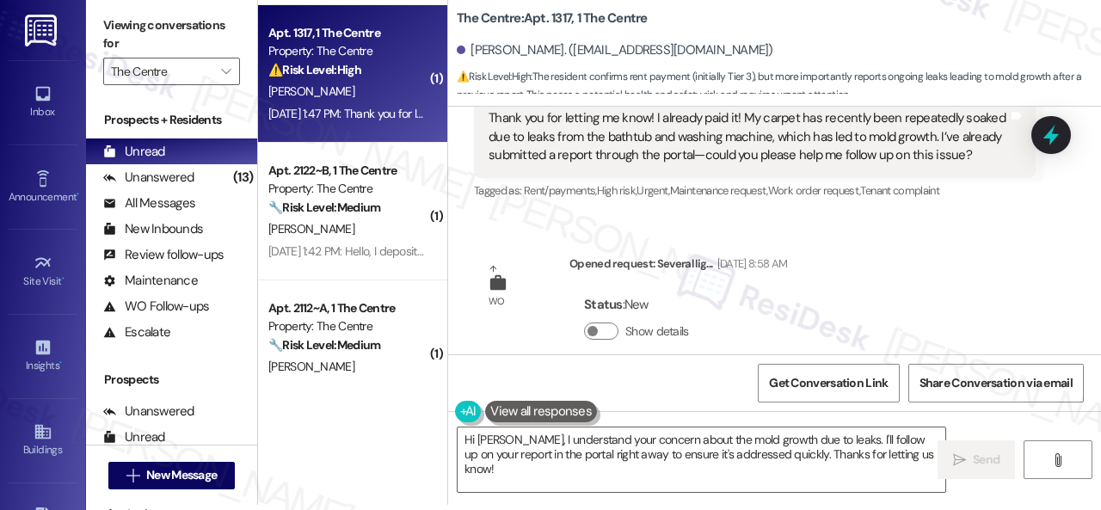
click at [884, 248] on div "Announcement, sent via SMS [PERSON_NAME] [DATE] 3:39 PM TOWING IS ENFORCED!Rene…" at bounding box center [774, 231] width 653 height 248
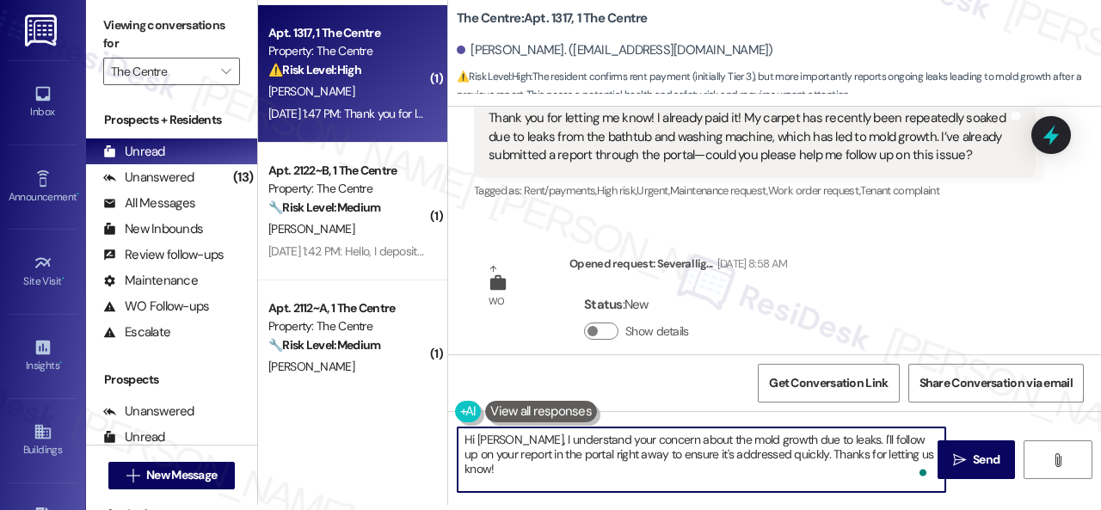
drag, startPoint x: 914, startPoint y: 457, endPoint x: 519, endPoint y: 438, distance: 395.3
click at [519, 438] on textarea "Hi [PERSON_NAME], I understand your concern about the mold growth due to leaks.…" at bounding box center [702, 460] width 488 height 65
paste textarea "'m sorry for the delayed response. Please don’t hesitate to confirm if you stil…"
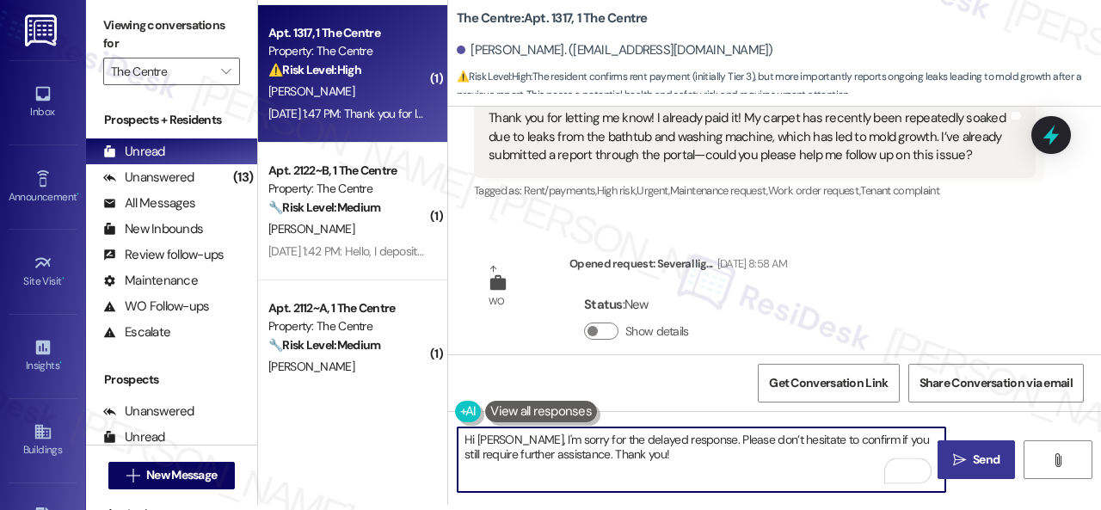
type textarea "Hi [PERSON_NAME], I'm sorry for the delayed response. Please don’t hesitate to …"
click at [974, 454] on span "Send" at bounding box center [986, 460] width 27 height 18
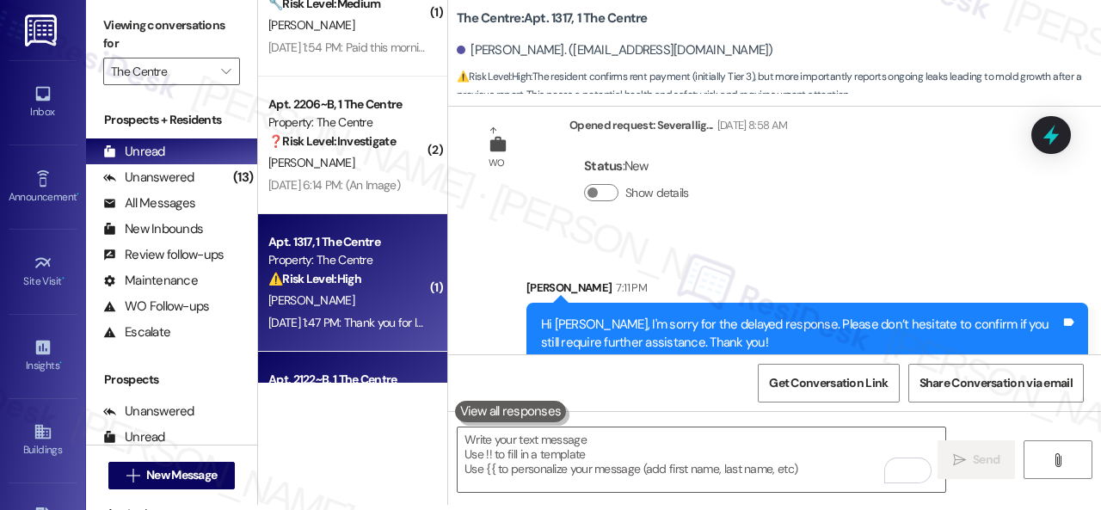
scroll to position [145, 0]
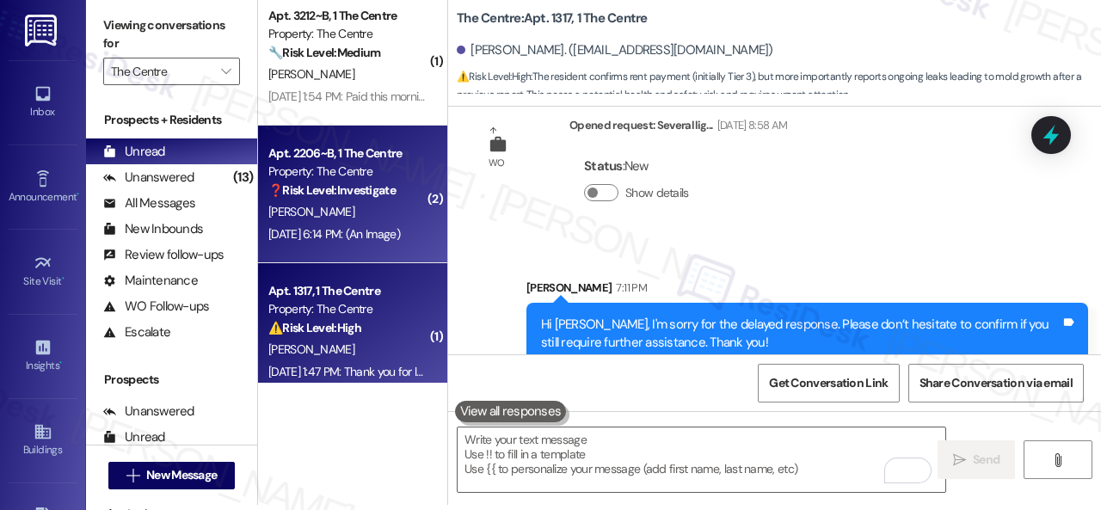
click at [368, 211] on div "[PERSON_NAME]" at bounding box center [348, 212] width 163 height 22
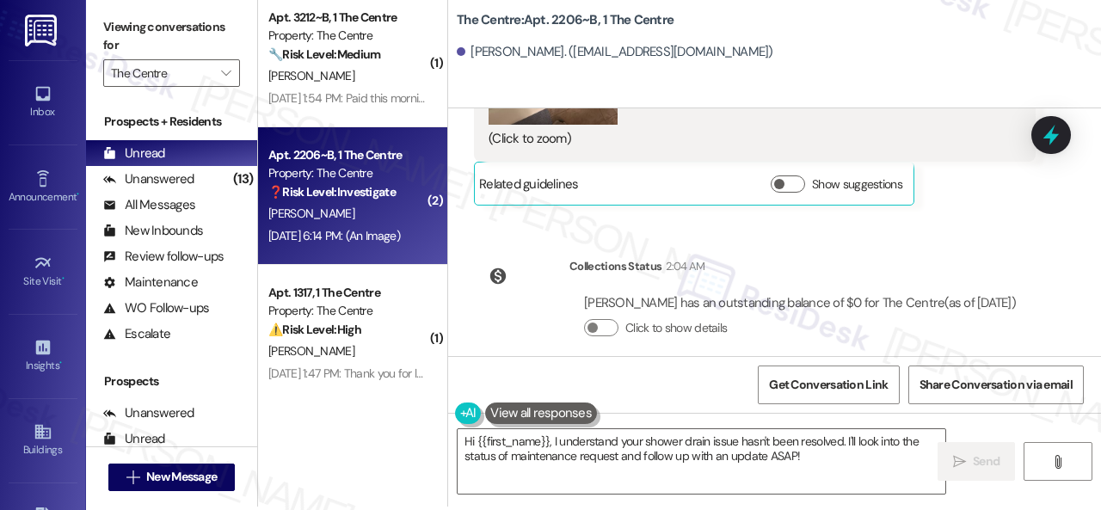
scroll to position [5, 0]
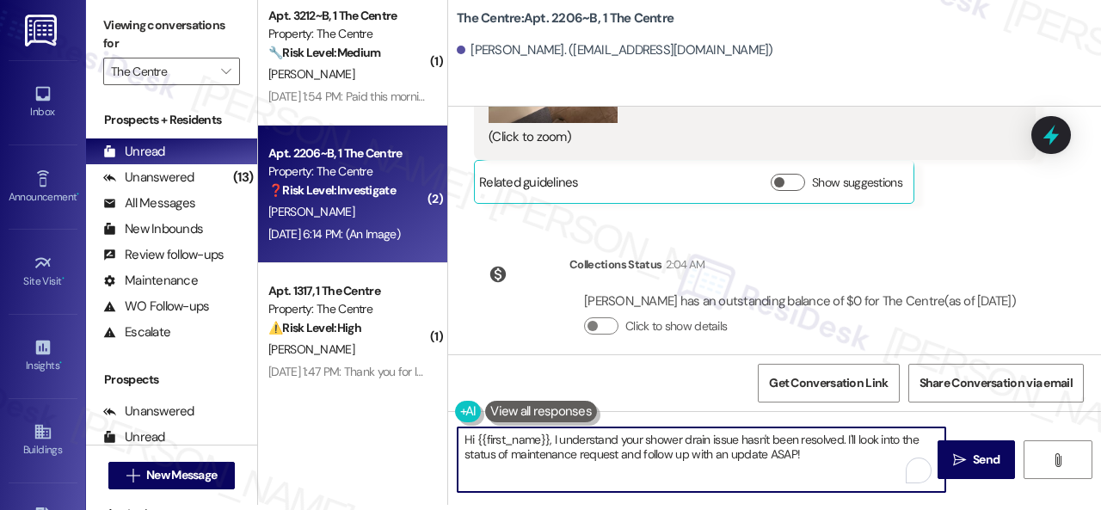
drag, startPoint x: 809, startPoint y: 456, endPoint x: 554, endPoint y: 440, distance: 255.2
click at [554, 440] on textarea "Hi {{first_name}}, I understand your shower drain issue hasn't been resolved. I…" at bounding box center [702, 460] width 488 height 65
paste textarea "'m sorry for the delayed response. Please don’t hesitate to confirm if you stil…"
type textarea "Hi {{first_name}}, I'm sorry for the delayed response. Please don’t hesitate to…"
click at [982, 457] on span "Send" at bounding box center [986, 460] width 27 height 18
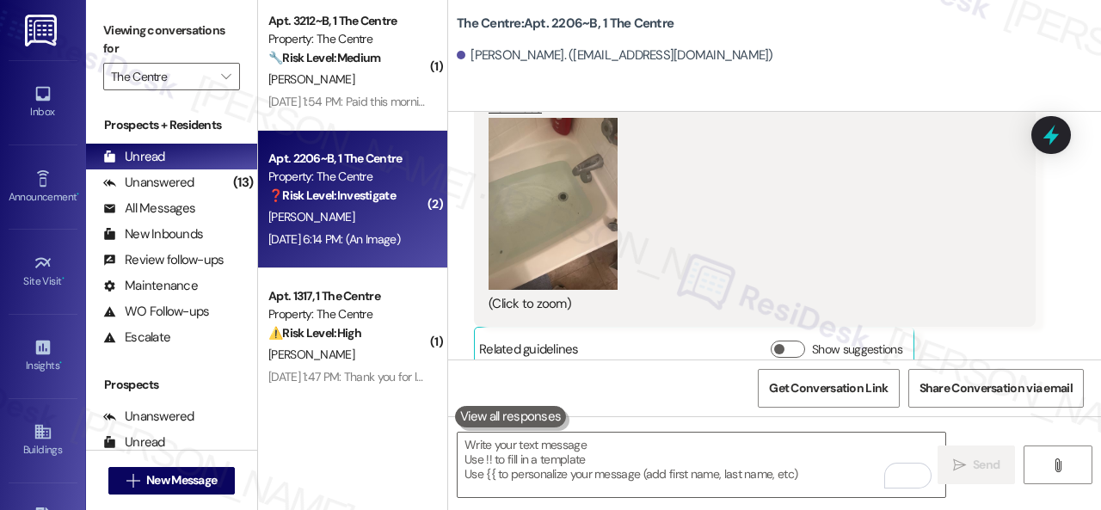
scroll to position [3448, 0]
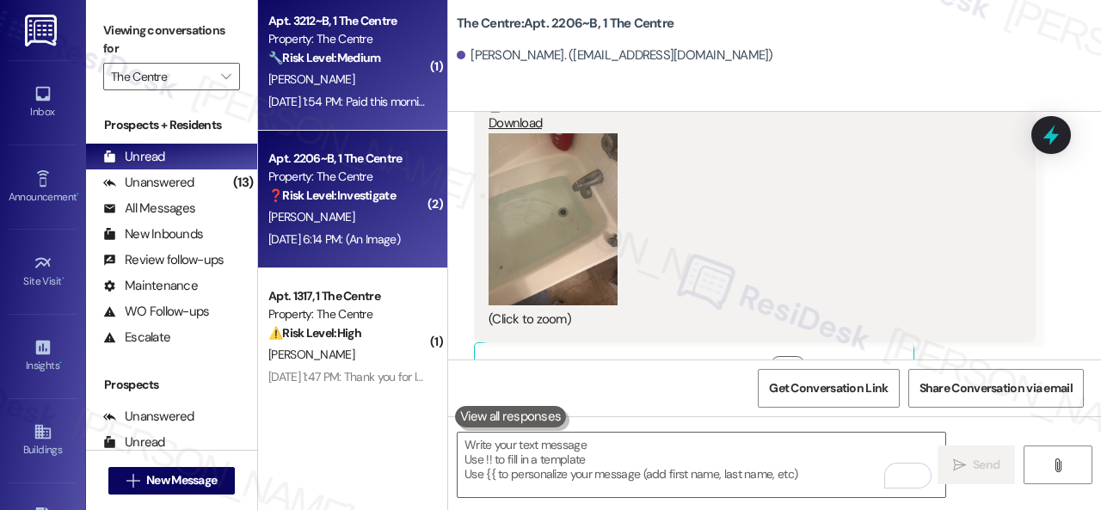
click at [390, 85] on div "[PERSON_NAME]" at bounding box center [348, 80] width 163 height 22
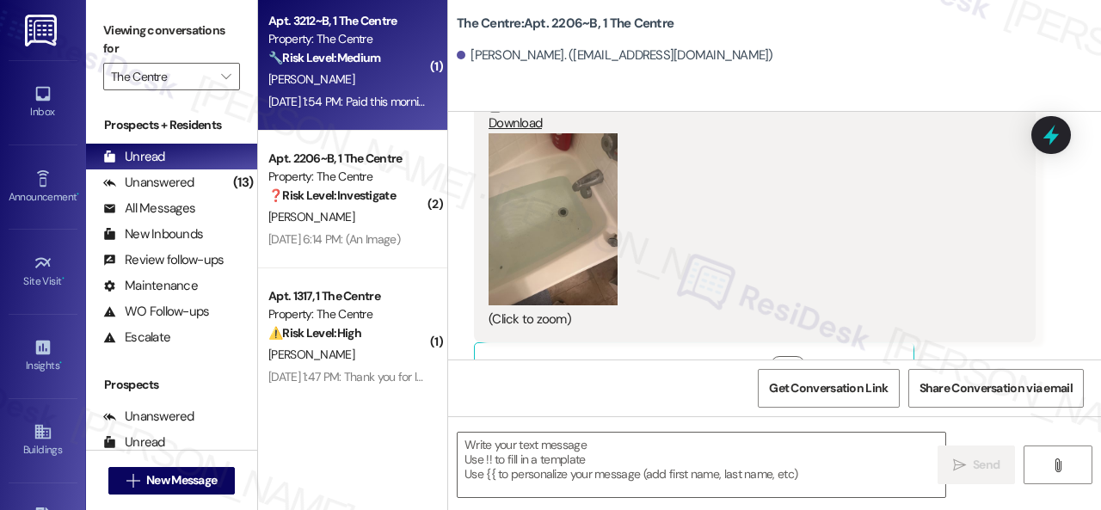
type textarea "Fetching suggested responses. Please feel free to read through the conversation…"
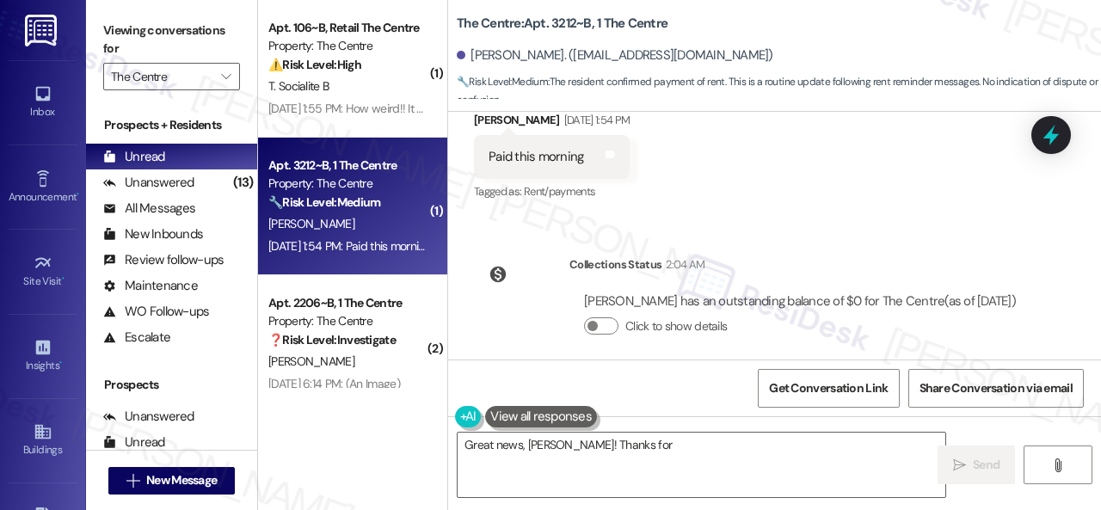
scroll to position [517, 0]
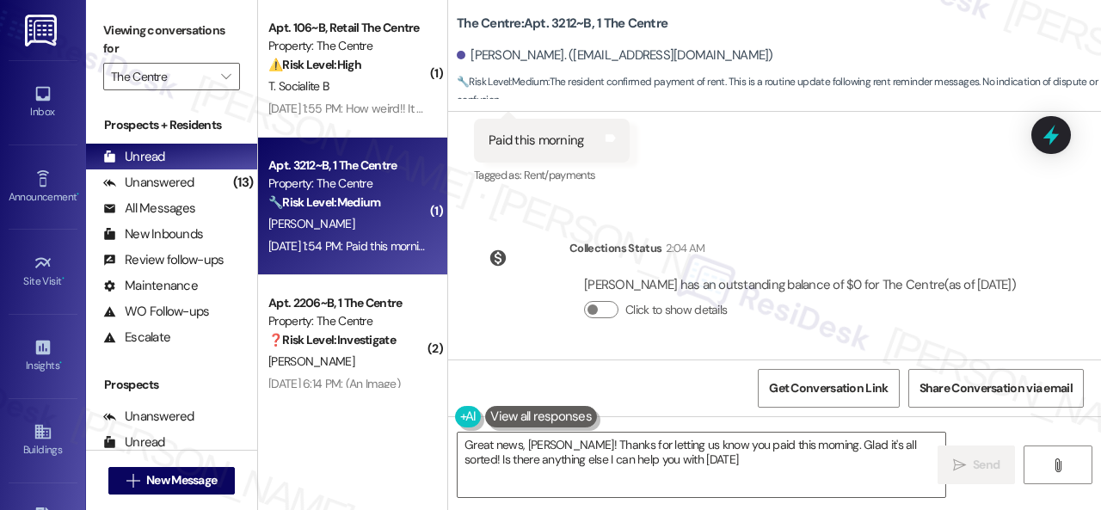
type textarea "Great news, [PERSON_NAME]! Thanks for letting us know you paid this morning. Gl…"
click at [861, 168] on div "Received via SMS [PERSON_NAME] [DATE] 1:54 PM Paid this morning Tags and notes …" at bounding box center [774, 128] width 653 height 145
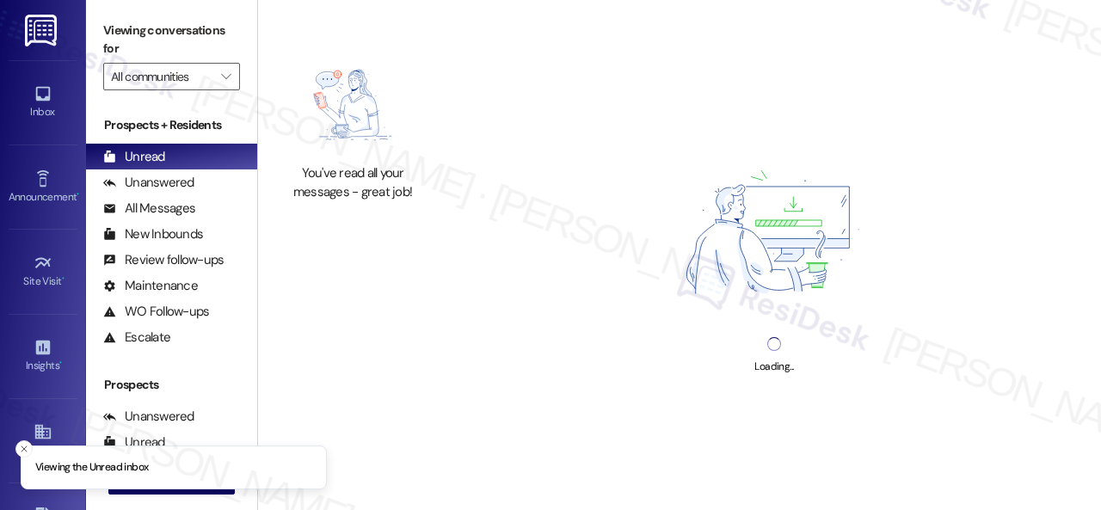
type input "The Centre"
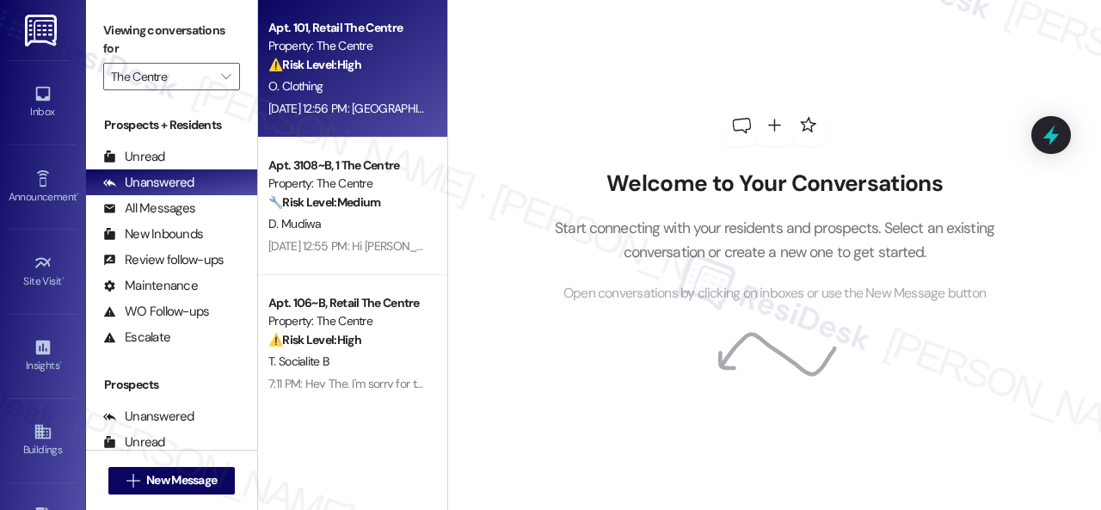
click at [384, 81] on div "O. Clothing" at bounding box center [348, 87] width 163 height 22
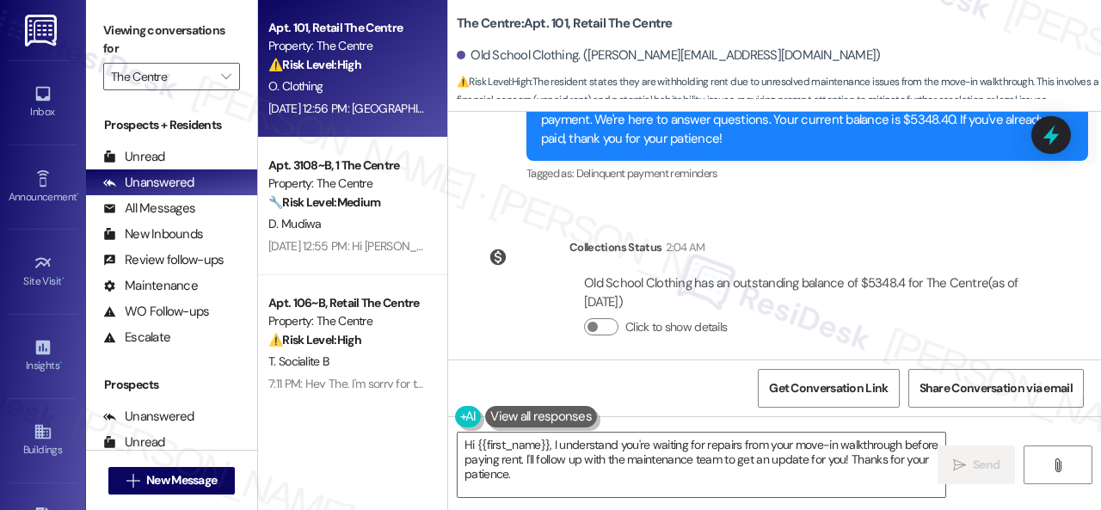
scroll to position [1006, 0]
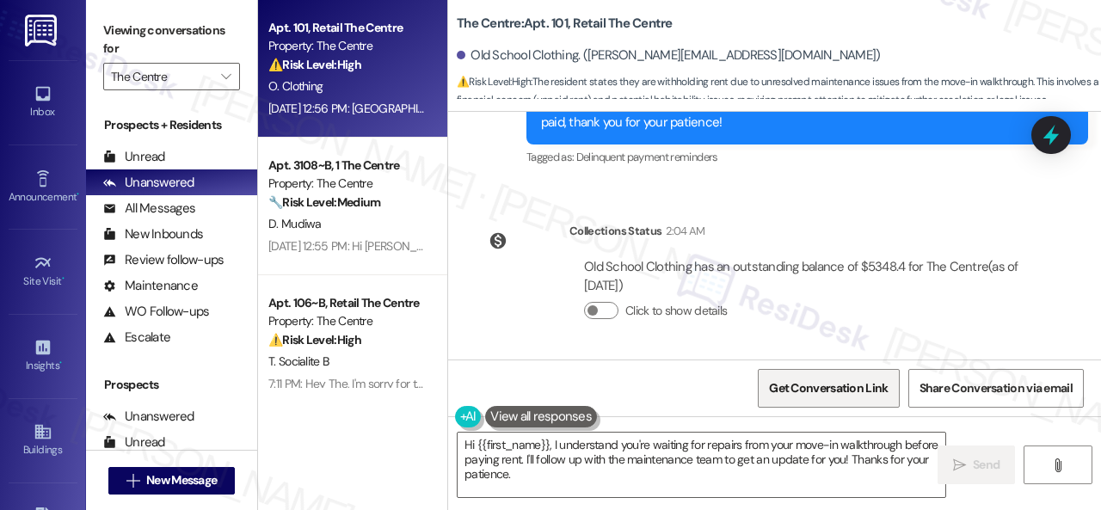
drag, startPoint x: 883, startPoint y: 319, endPoint x: 836, endPoint y: 404, distance: 97.0
click at [883, 319] on div "Click to show details" at bounding box center [802, 314] width 437 height 38
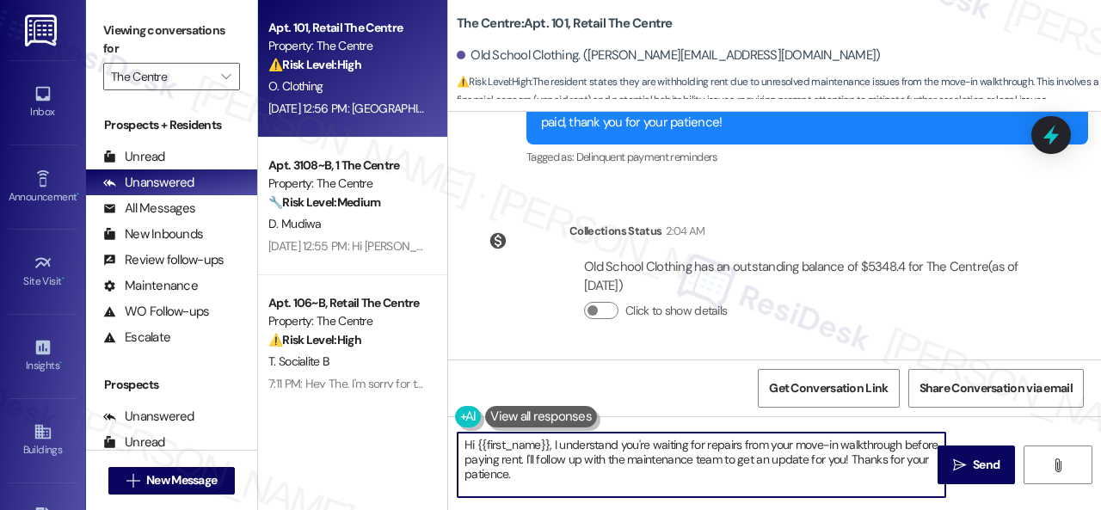
drag, startPoint x: 575, startPoint y: 484, endPoint x: 552, endPoint y: 441, distance: 48.5
click at [552, 441] on textarea "Hi {{first_name}}, I understand you're waiting for repairs from your move-in wa…" at bounding box center [702, 465] width 488 height 65
paste textarea "'m sorry for the delayed response. Thanks for updating us on your payment plan!…"
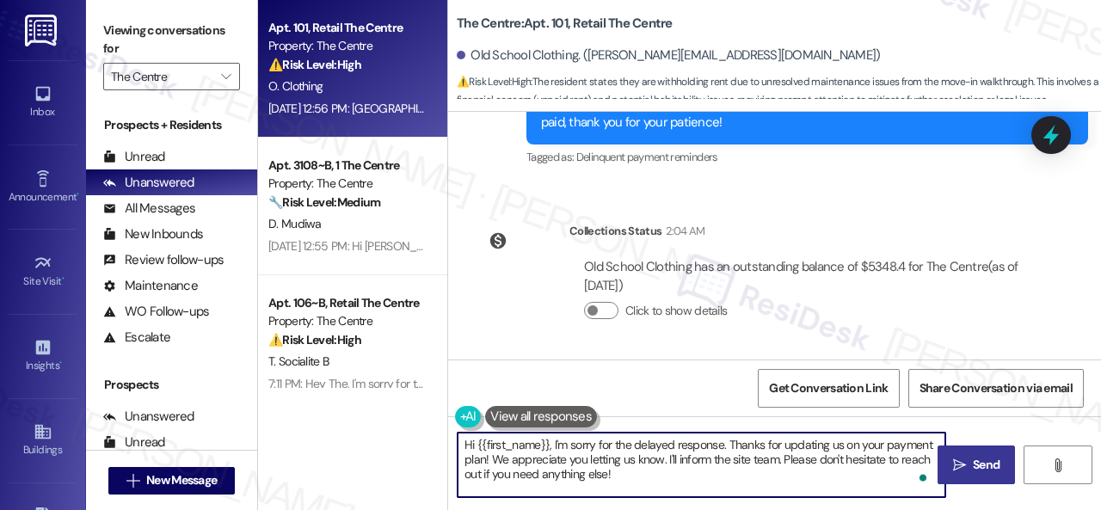
type textarea "Hi {{first_name}}, I'm sorry for the delayed response. Thanks for updating us o…"
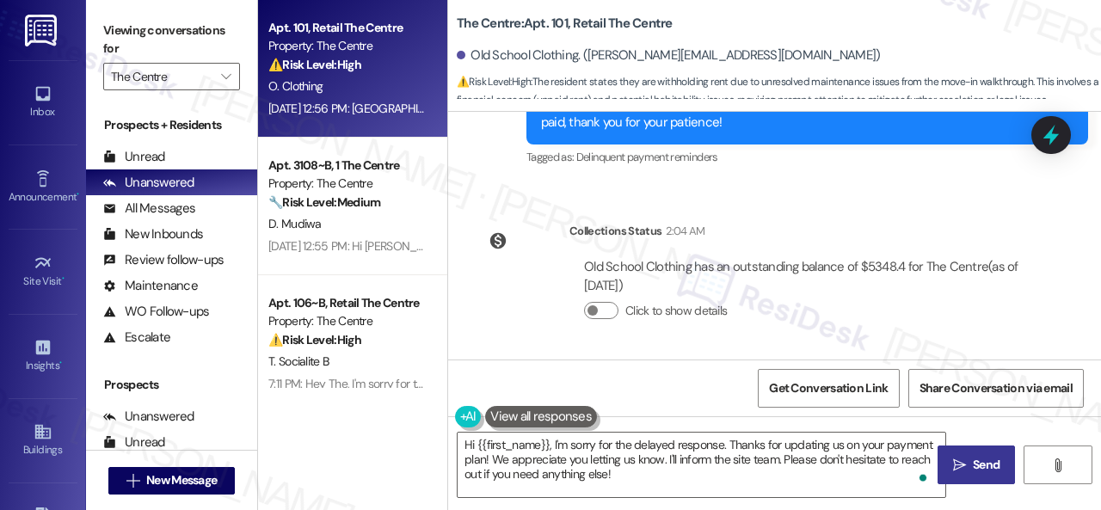
click at [979, 459] on span "Send" at bounding box center [986, 465] width 27 height 18
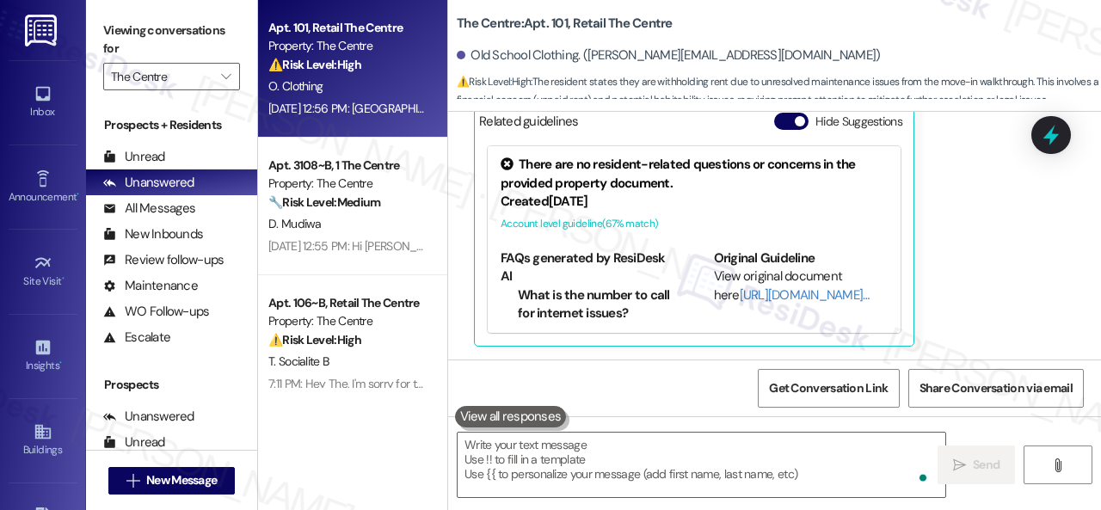
scroll to position [464, 0]
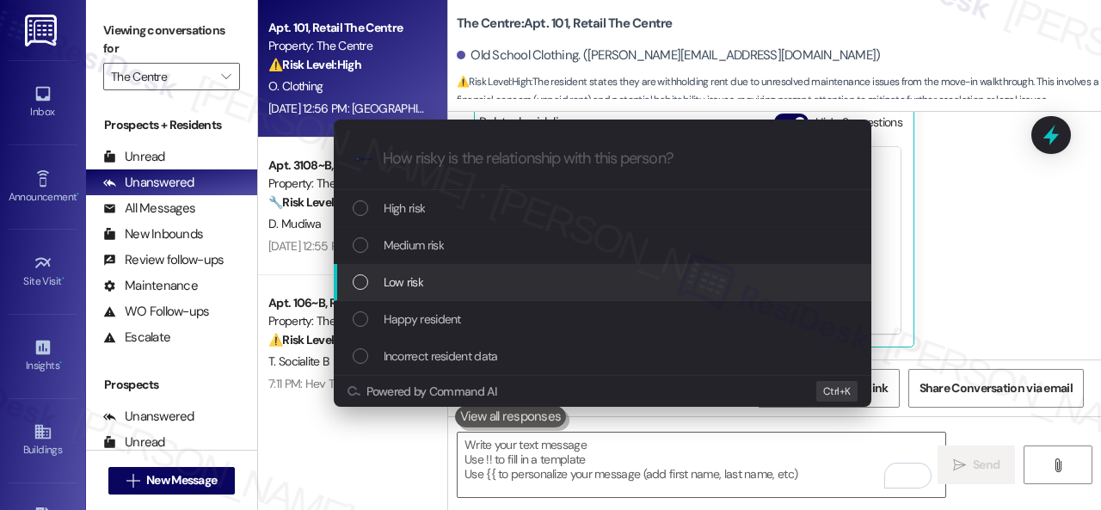
click at [395, 283] on span "Low risk" at bounding box center [404, 282] width 40 height 19
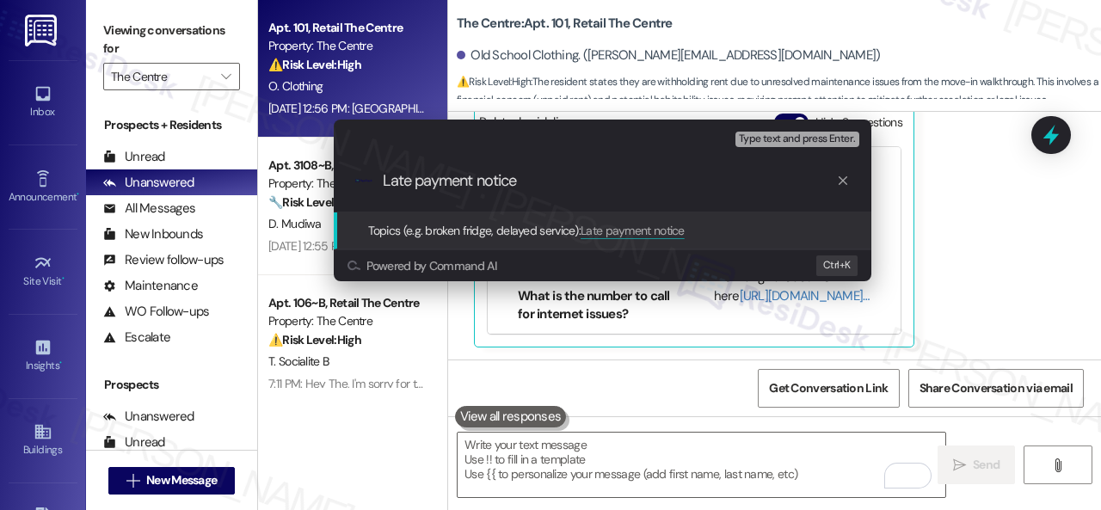
type input "Late payment notice."
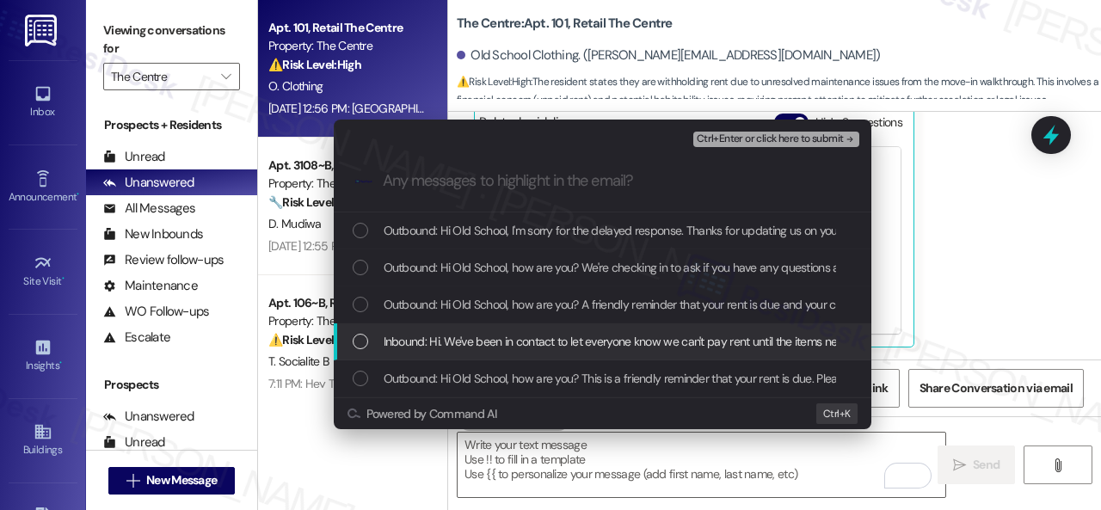
click at [568, 338] on span "Inbound: Hi. We've been in contact to let everyone know we can't pay rent until…" at bounding box center [1073, 341] width 1379 height 19
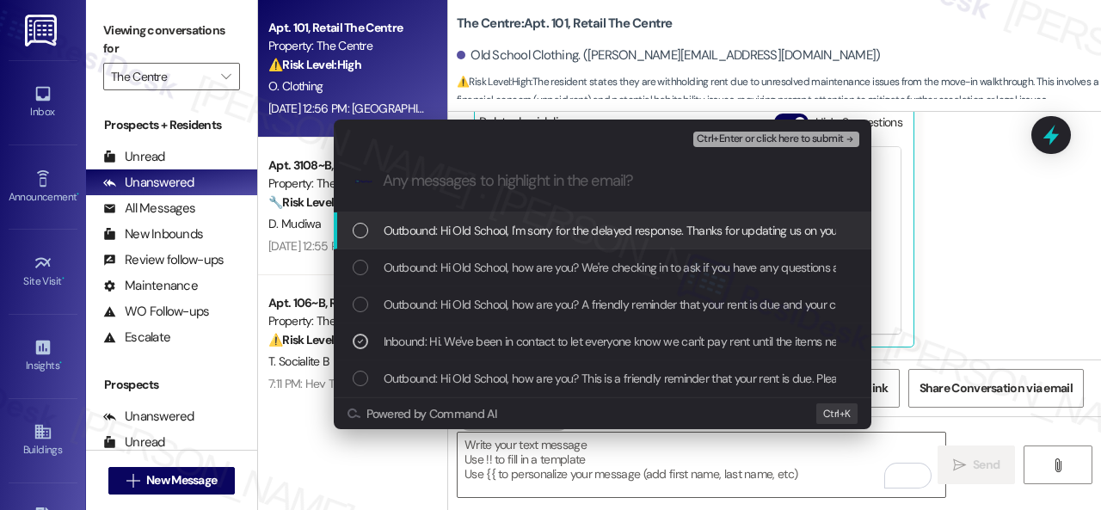
click at [726, 144] on span "Ctrl+Enter or click here to submit" at bounding box center [770, 139] width 147 height 12
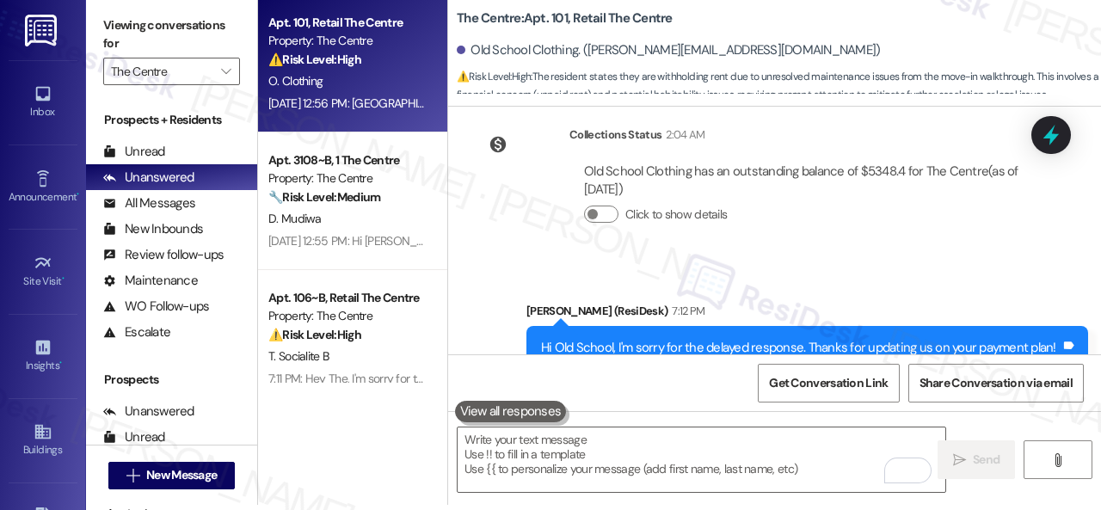
scroll to position [1206, 0]
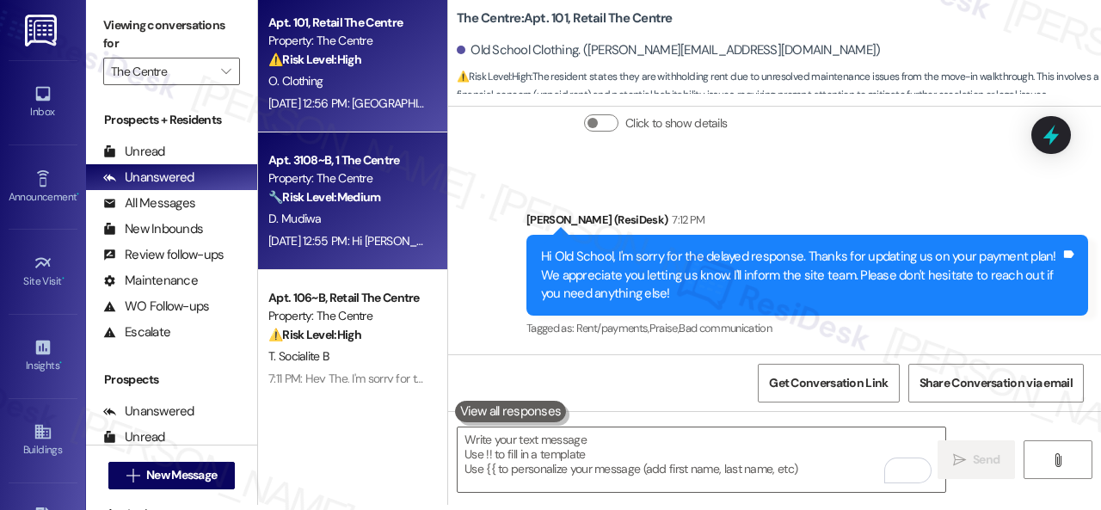
click at [382, 219] on div "D. Mudiwa" at bounding box center [348, 219] width 163 height 22
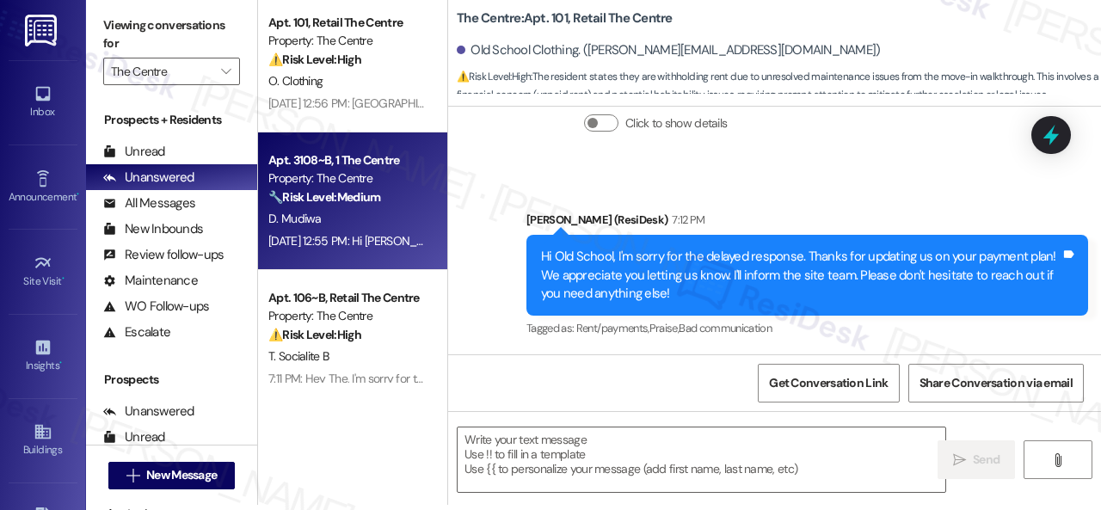
type textarea "Fetching suggested responses. Please feel free to read through the conversation…"
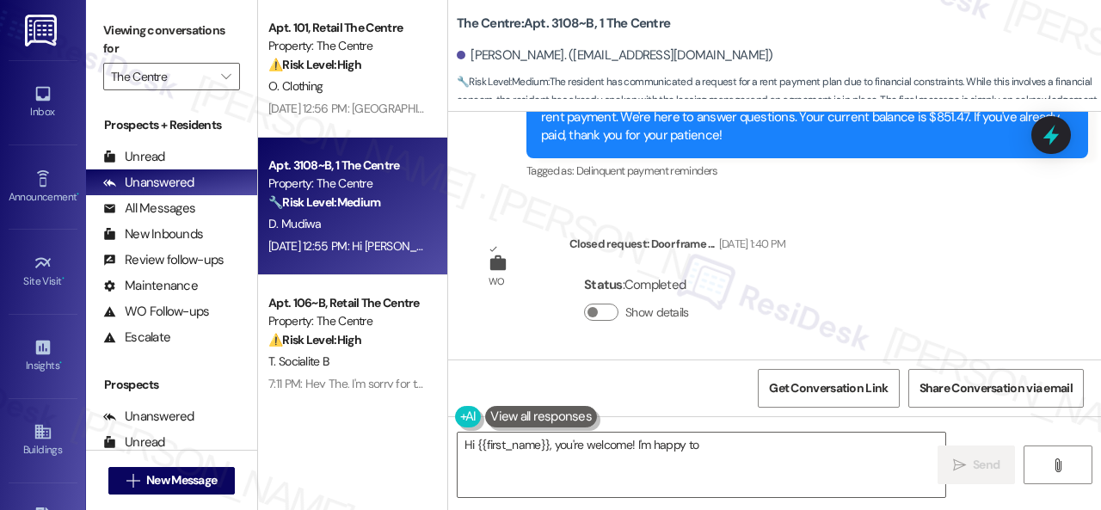
scroll to position [5134, 0]
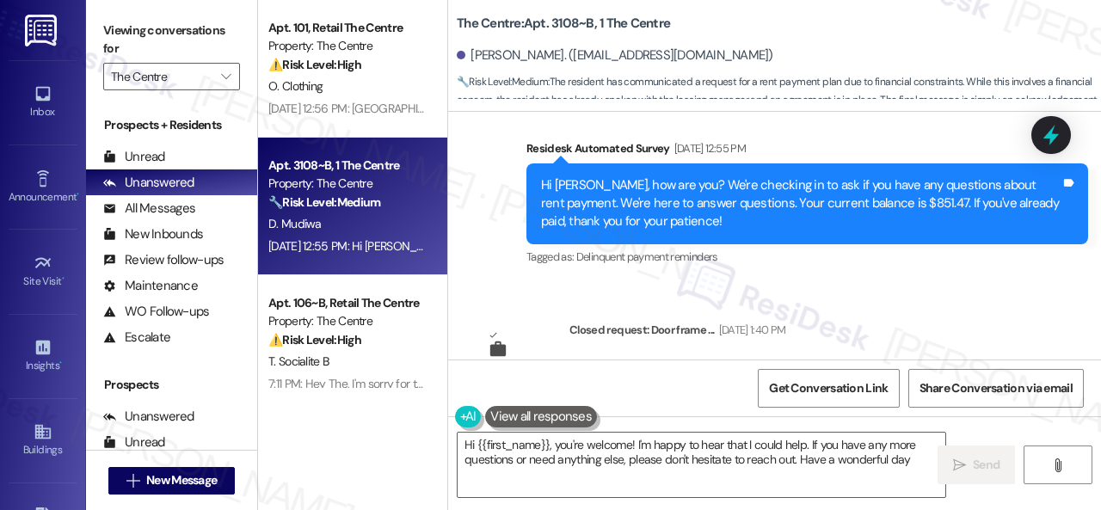
type textarea "Hi {{first_name}}, you're welcome! I'm happy to hear that I could help. If you …"
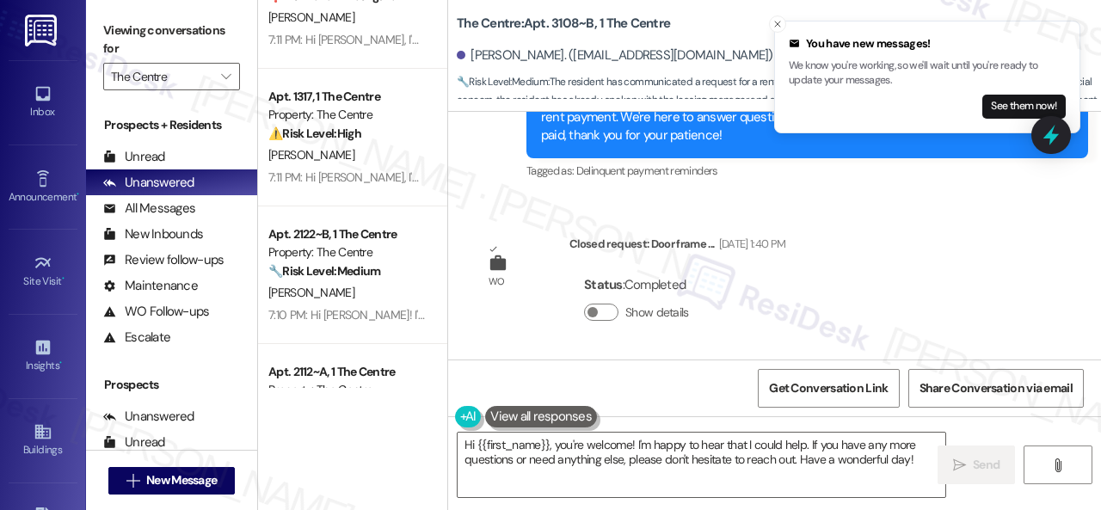
scroll to position [540, 0]
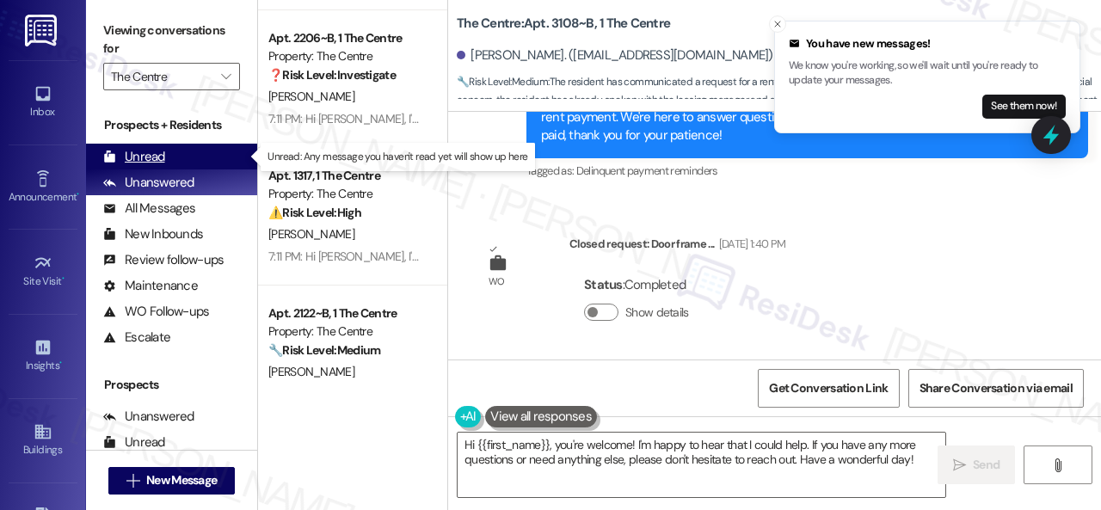
click at [133, 151] on div "Unread" at bounding box center [134, 157] width 62 height 18
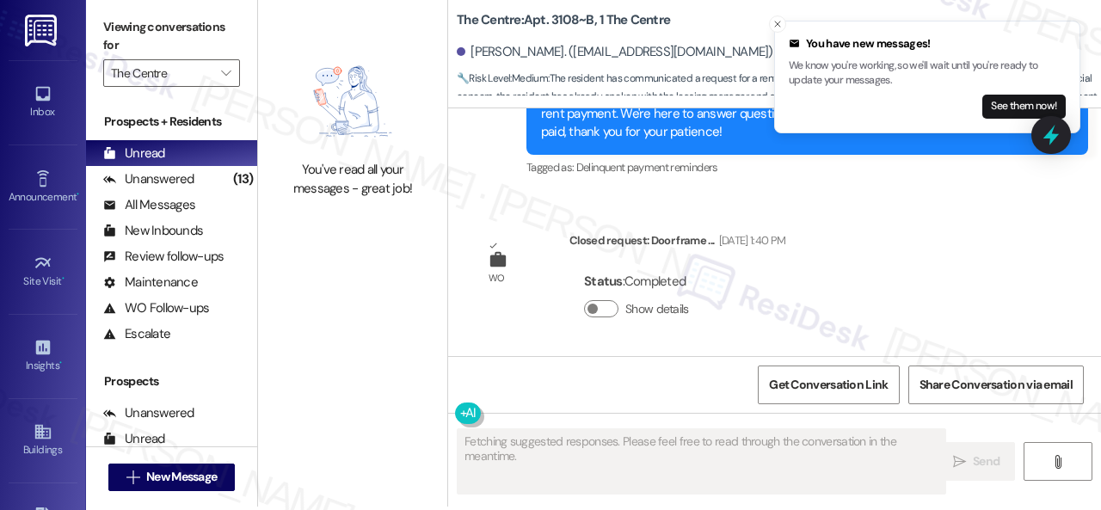
scroll to position [5, 0]
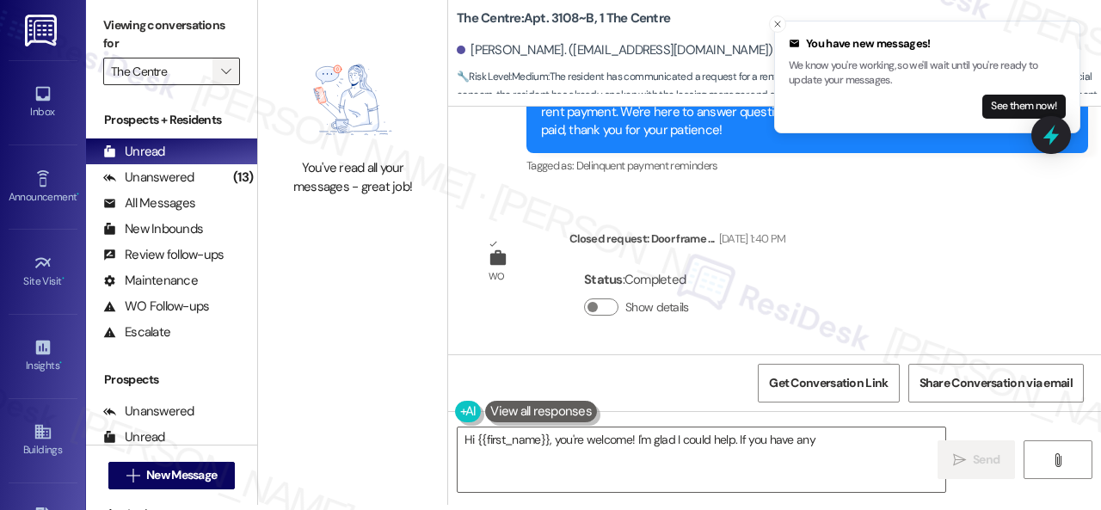
click at [225, 68] on icon "" at bounding box center [225, 72] width 9 height 14
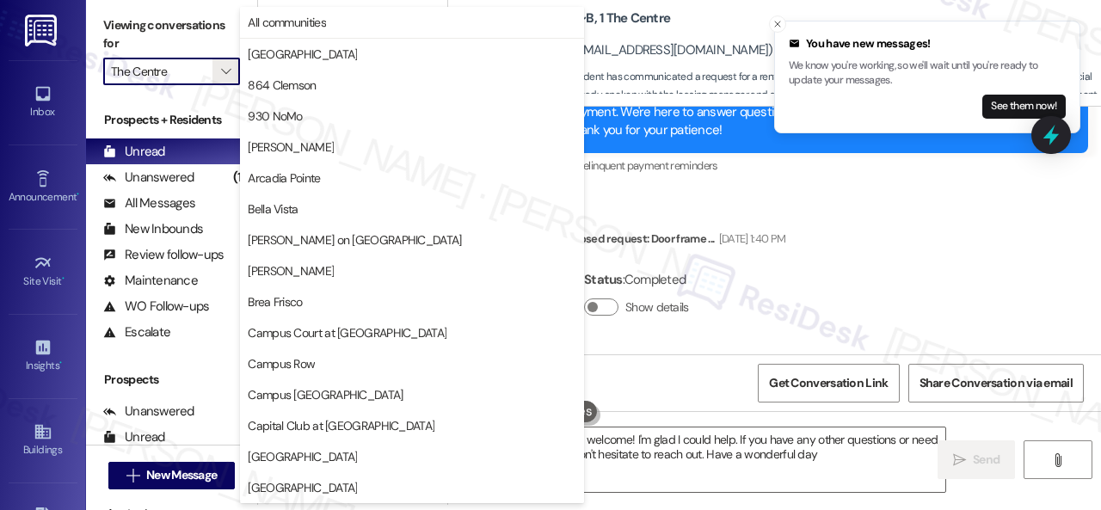
type textarea "Hi {{first_name}}, you're welcome! I'm glad I could help. If you have any other…"
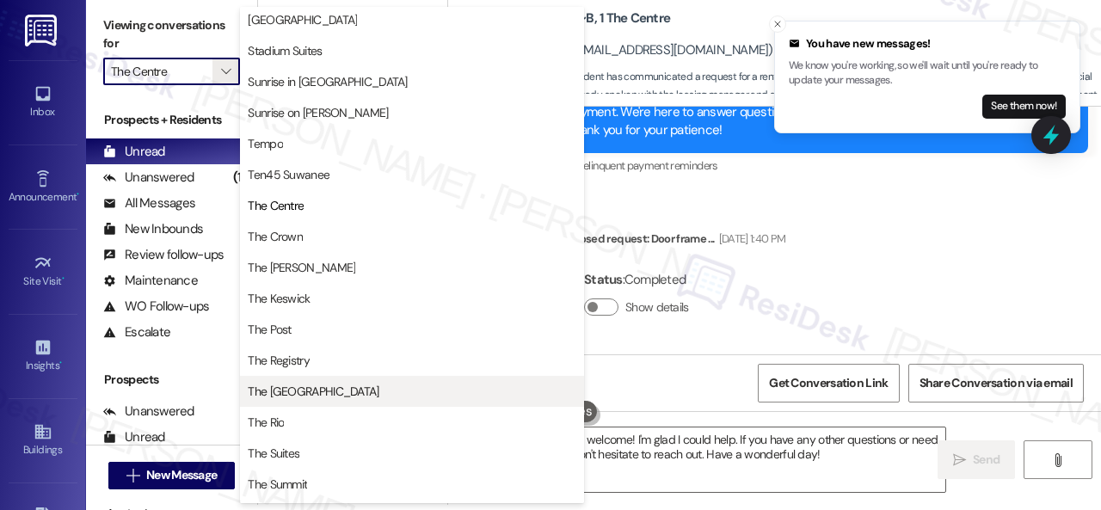
scroll to position [1452, 0]
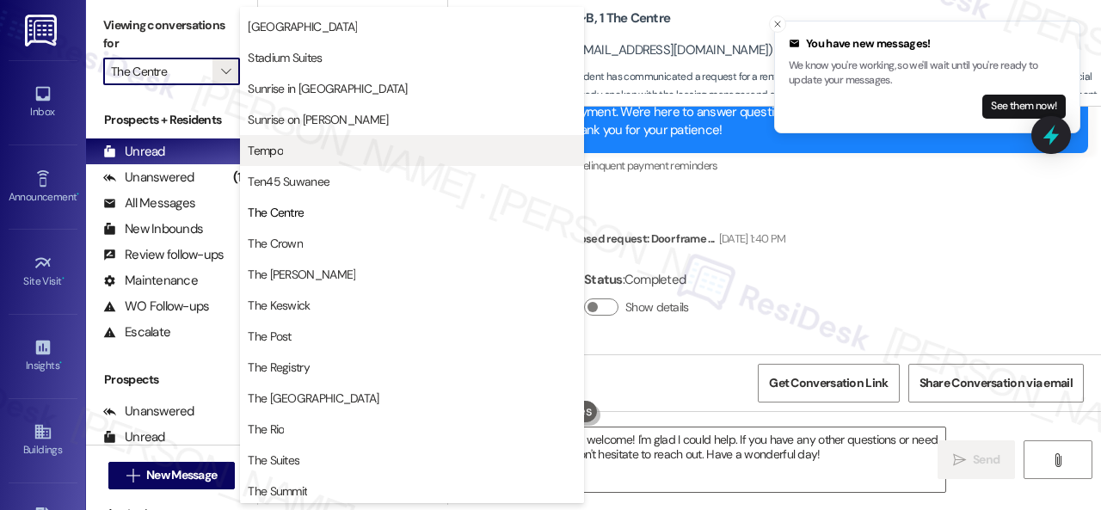
click at [292, 153] on span "Tempo" at bounding box center [412, 150] width 329 height 17
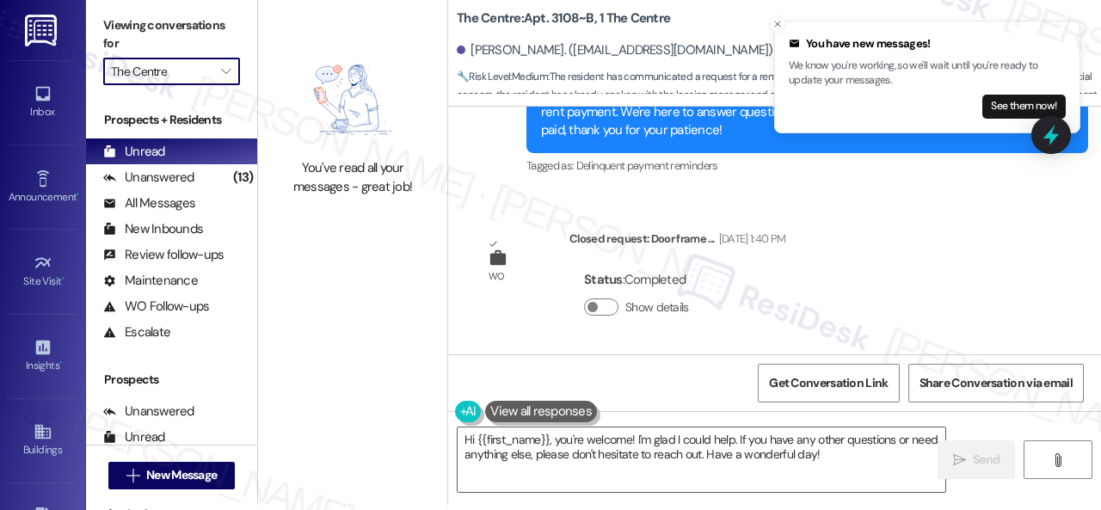
type input "Tempo"
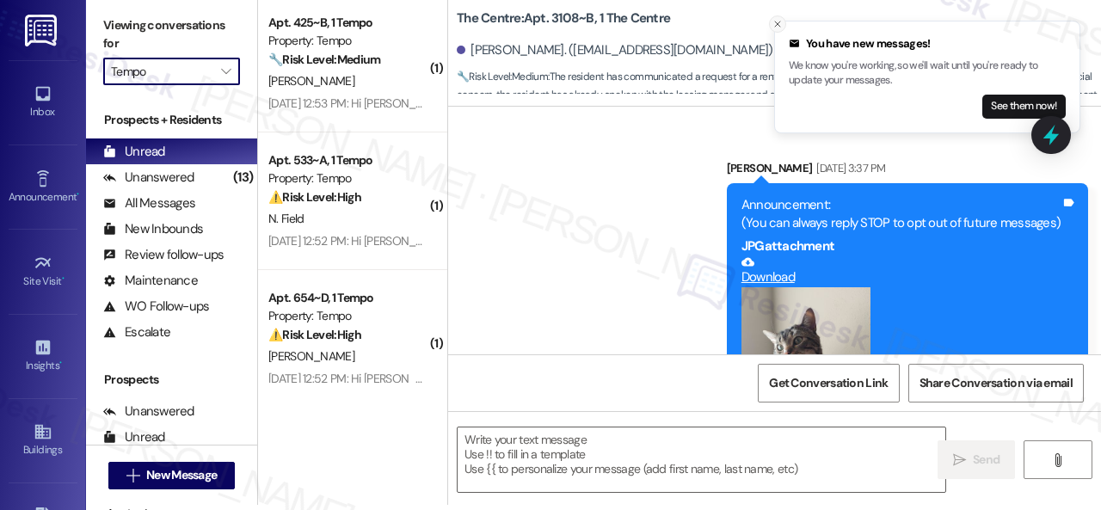
scroll to position [5202, 0]
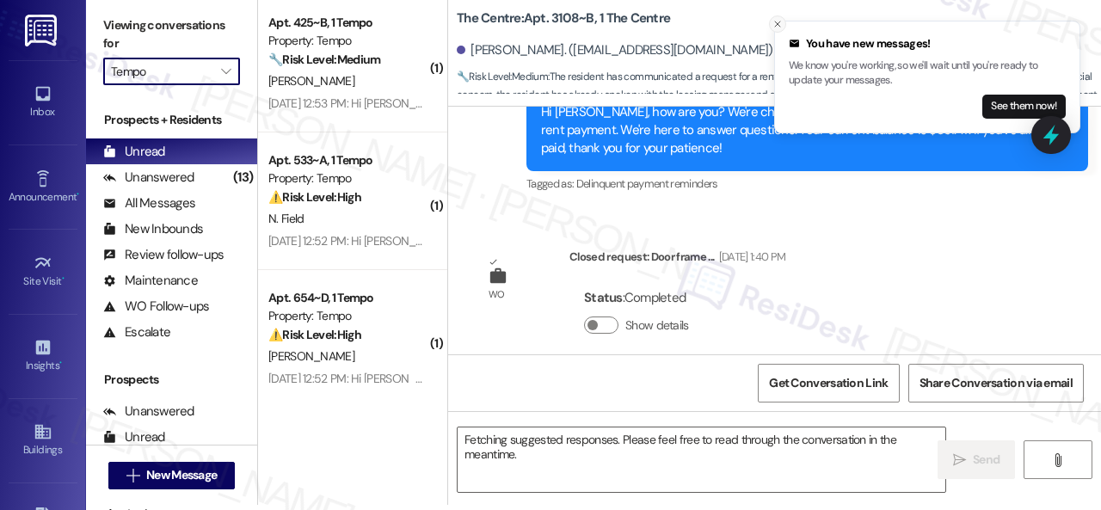
click at [776, 23] on icon "Close toast" at bounding box center [778, 24] width 10 height 10
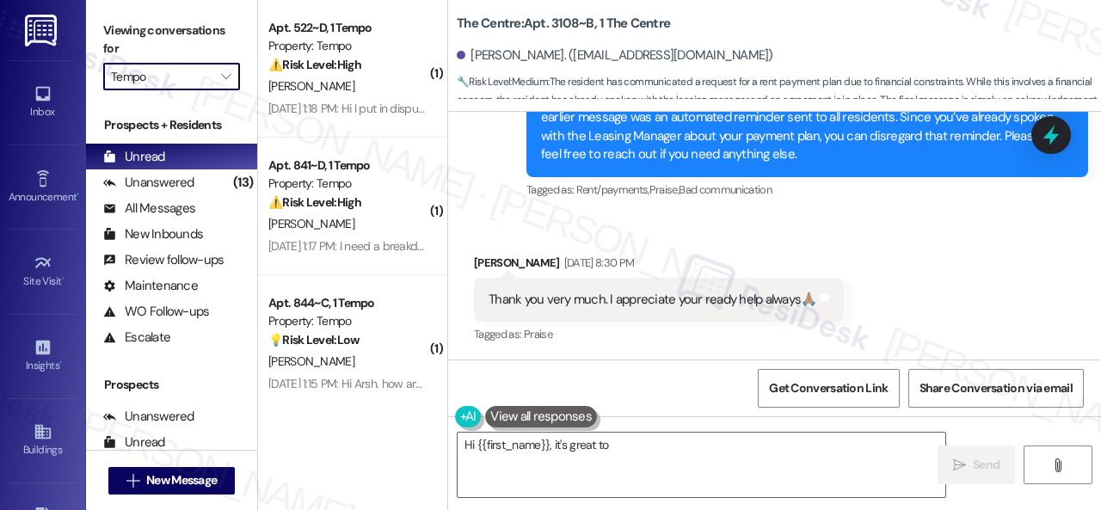
scroll to position [2226, 0]
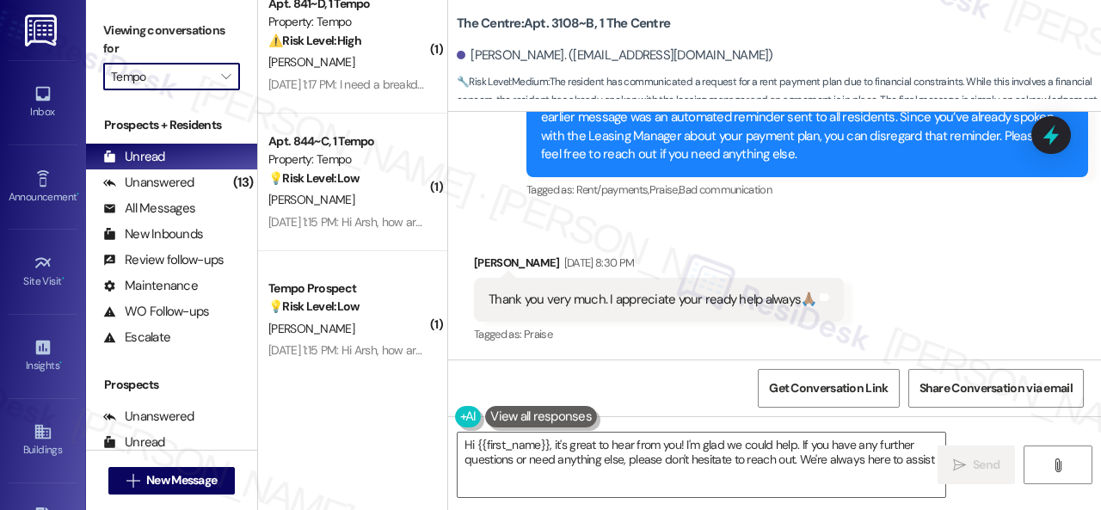
type textarea "Hi {{first_name}}, it's great to hear from you! I'm glad we could help. If you …"
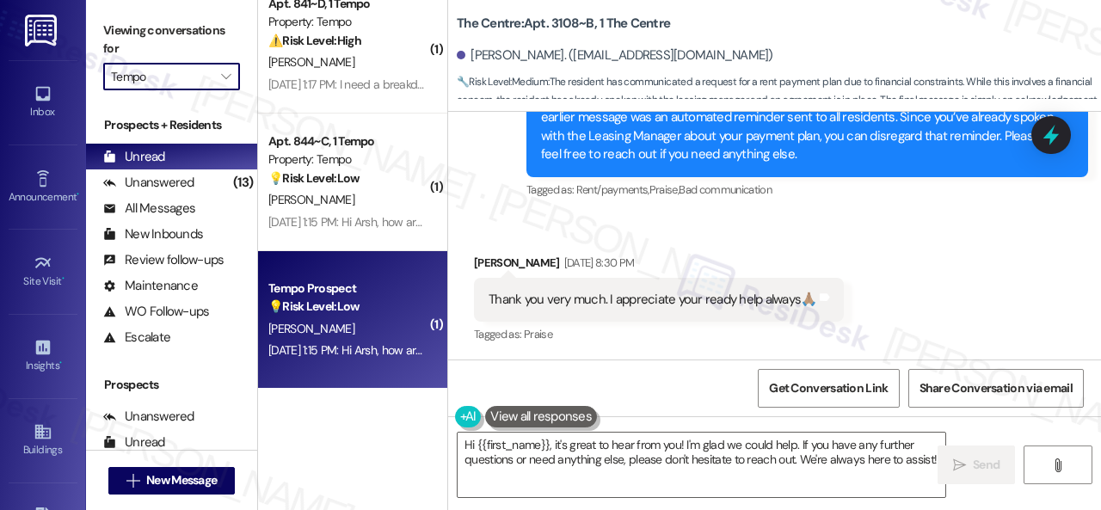
click at [348, 344] on div "[DATE] 1:15 PM: Hi Arsh, how are you? This is a friendly reminder that your ren…" at bounding box center [589, 349] width 642 height 15
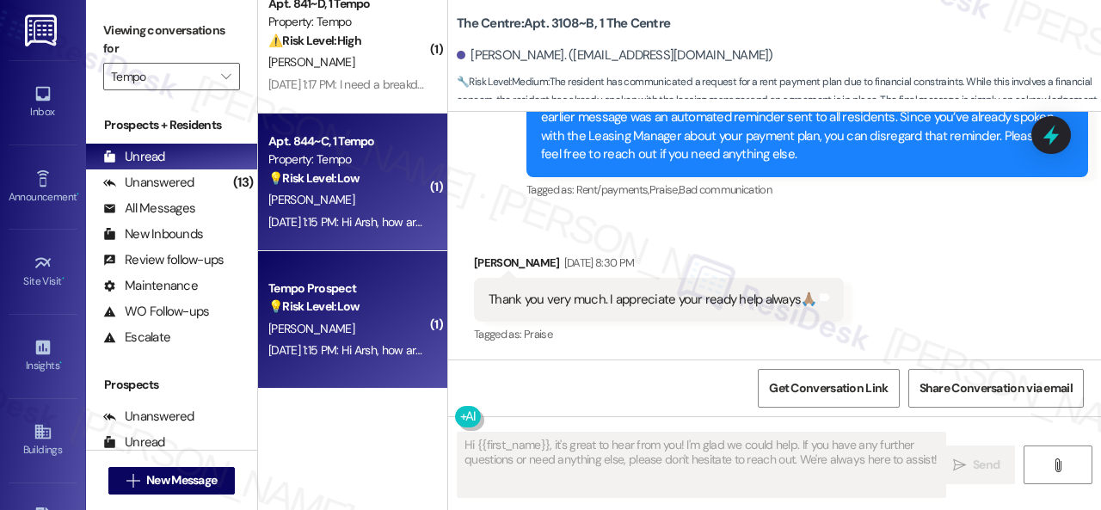
type textarea "Fetching suggested responses. Please feel free to read through the conversation…"
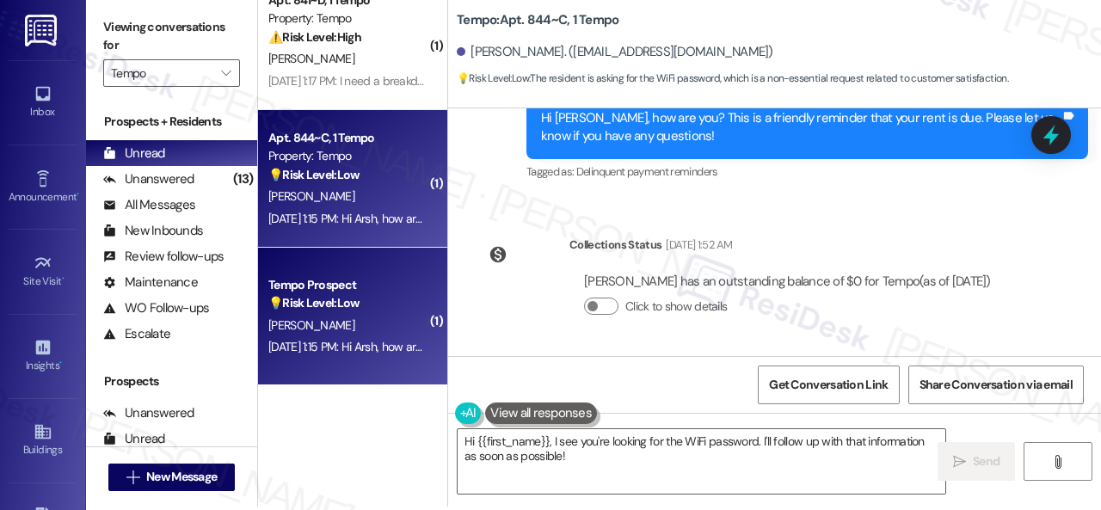
scroll to position [5, 0]
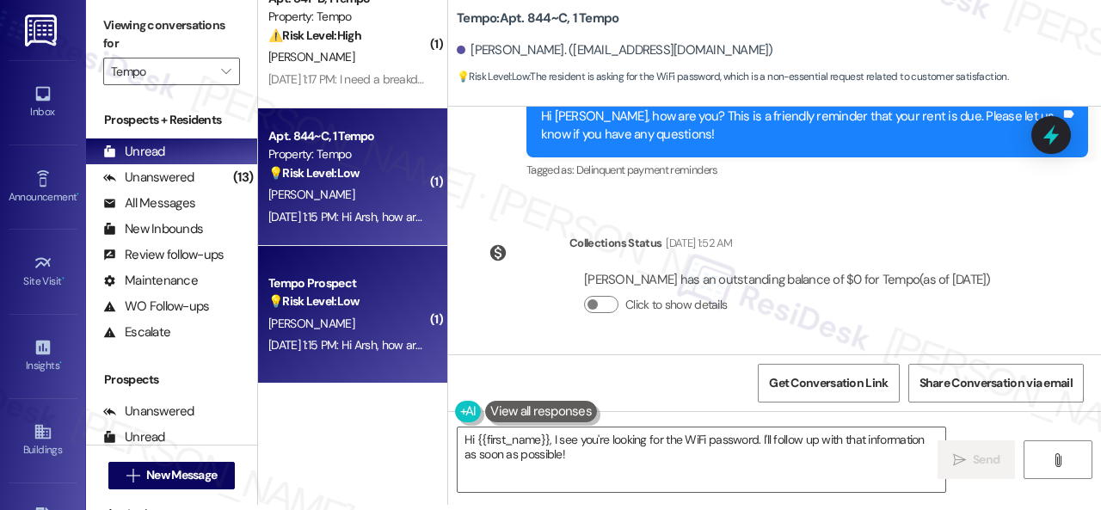
click at [908, 223] on div "Collections Status [DATE] 1:52 AM [PERSON_NAME] has an outstanding balance of $…" at bounding box center [739, 287] width 557 height 132
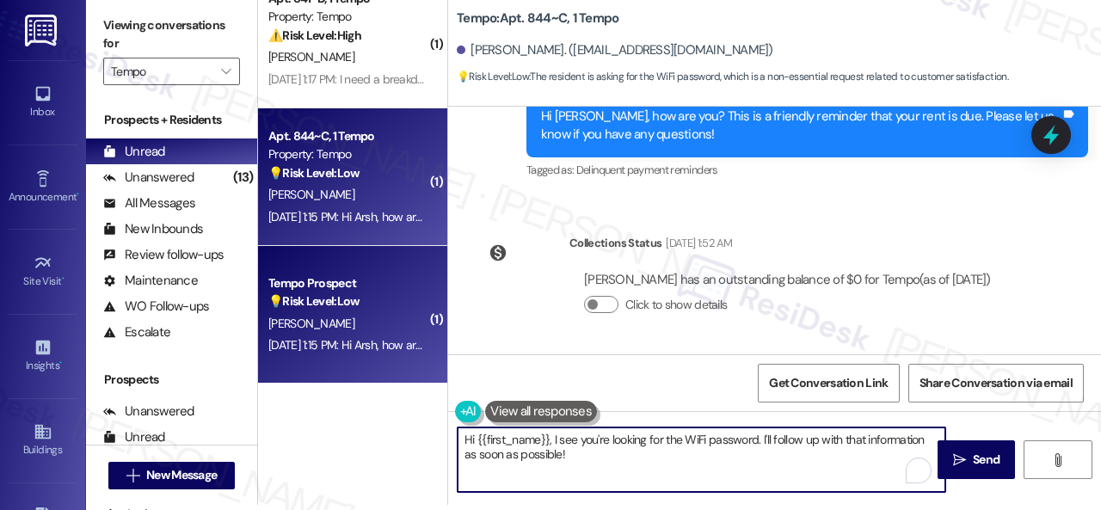
drag, startPoint x: 564, startPoint y: 448, endPoint x: 554, endPoint y: 440, distance: 13.4
click at [554, 440] on textarea "Hi {{first_name}}, I see you're looking for the WiFi password. I'll follow up w…" at bounding box center [702, 460] width 488 height 65
paste textarea "'m sorry for the delayed response. Please don’t hesitate to confirm if you stil…"
type textarea "Hi {{first_name}}, I'm sorry for the delayed response. Please don’t hesitate to…"
click at [960, 455] on span " Send" at bounding box center [977, 460] width 54 height 18
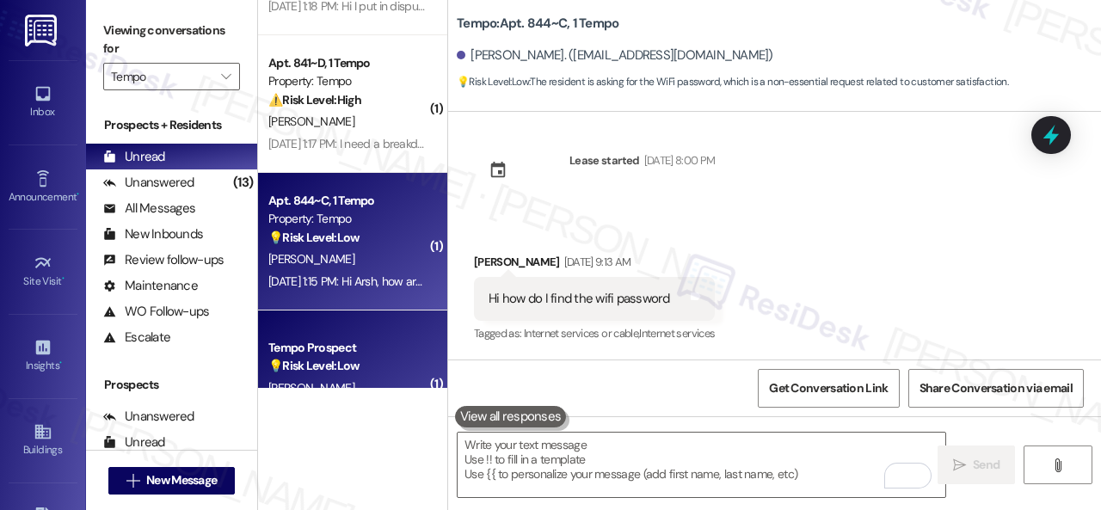
scroll to position [2140, 0]
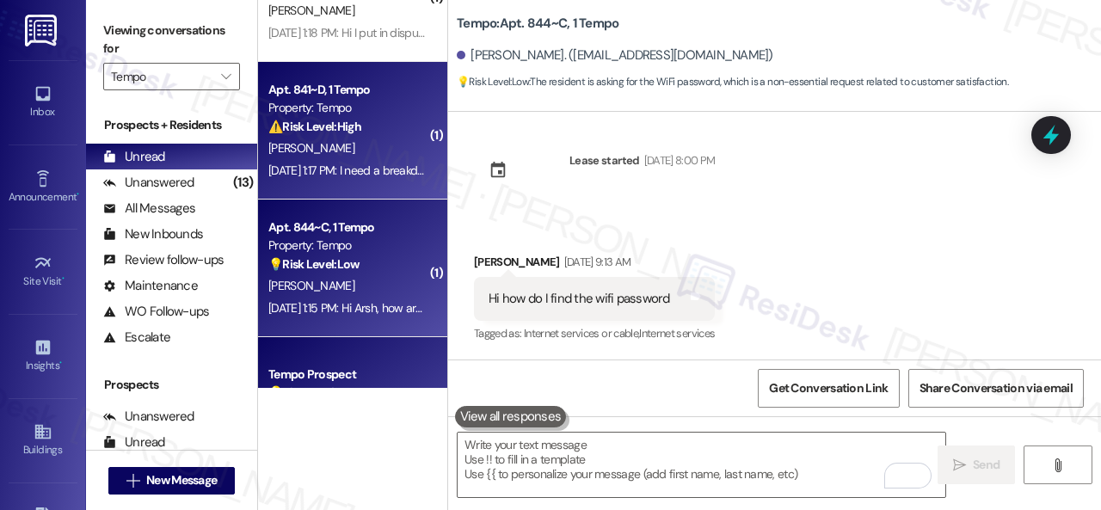
click at [366, 142] on div "[PERSON_NAME]" at bounding box center [348, 149] width 163 height 22
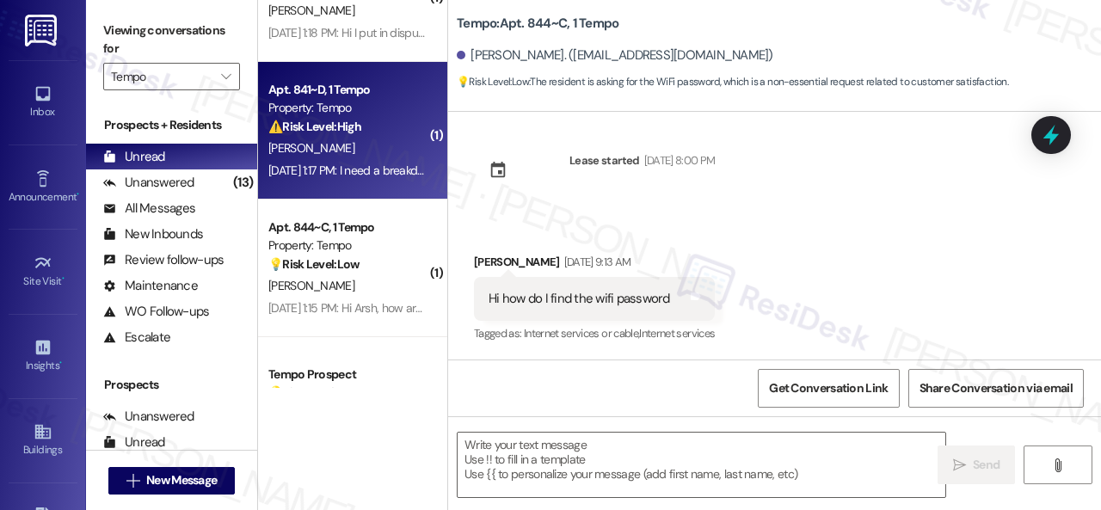
type textarea "Fetching suggested responses. Please feel free to read through the conversation…"
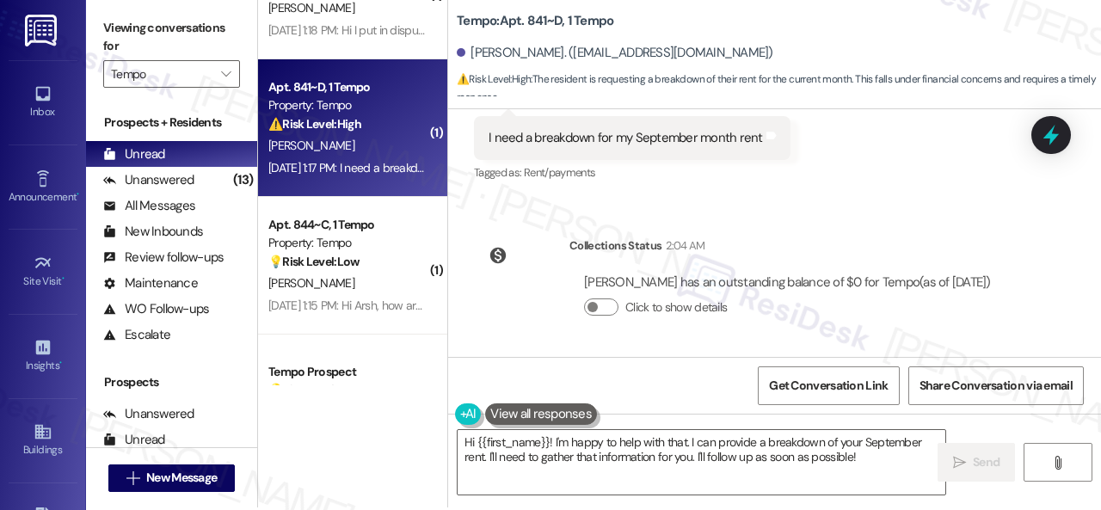
scroll to position [5, 0]
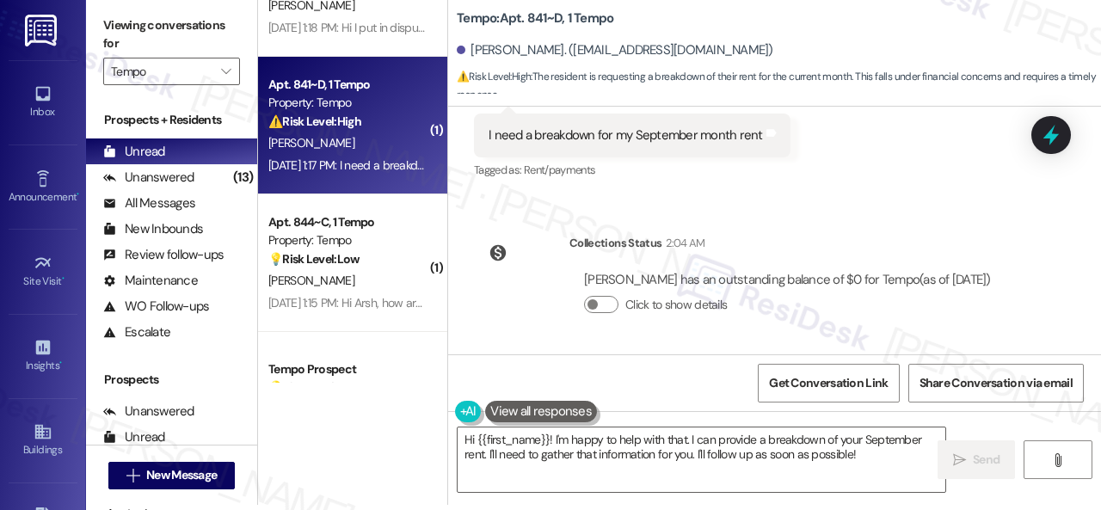
click at [822, 304] on div "Click to show details" at bounding box center [787, 305] width 407 height 18
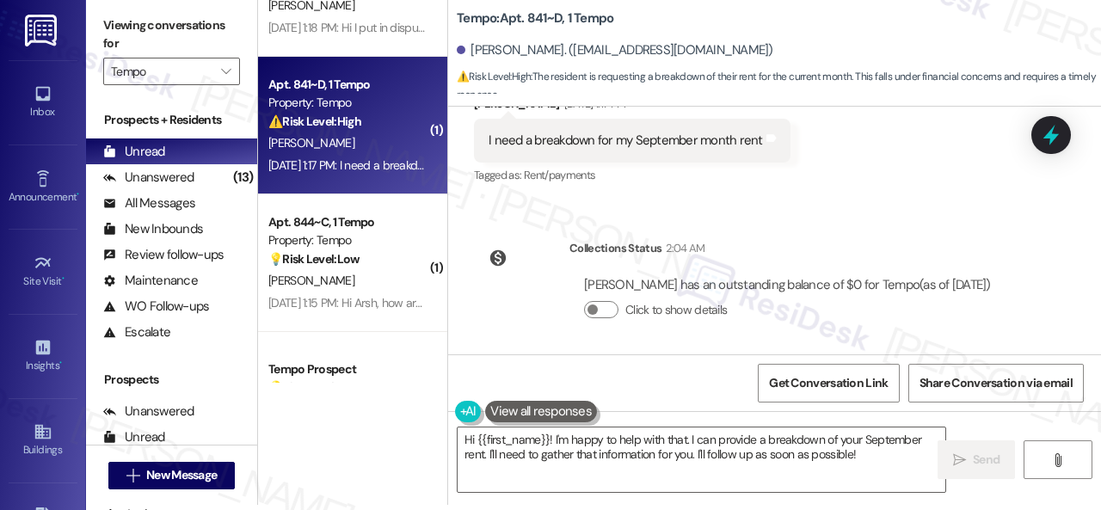
scroll to position [535, 0]
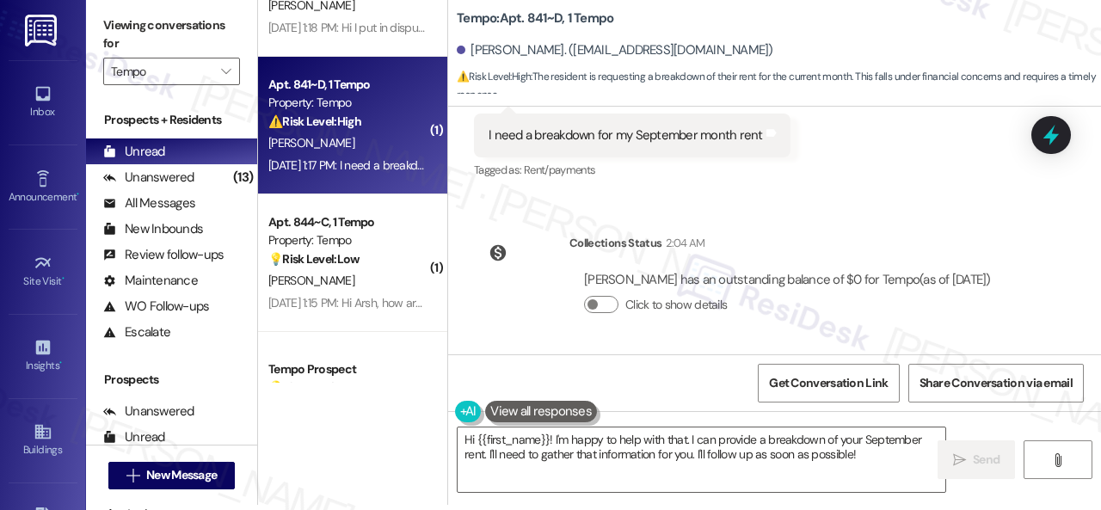
click at [867, 125] on div "Received via SMS [PERSON_NAME] [DATE] 1:17 PM I need a breakdown for my Septemb…" at bounding box center [774, 123] width 653 height 145
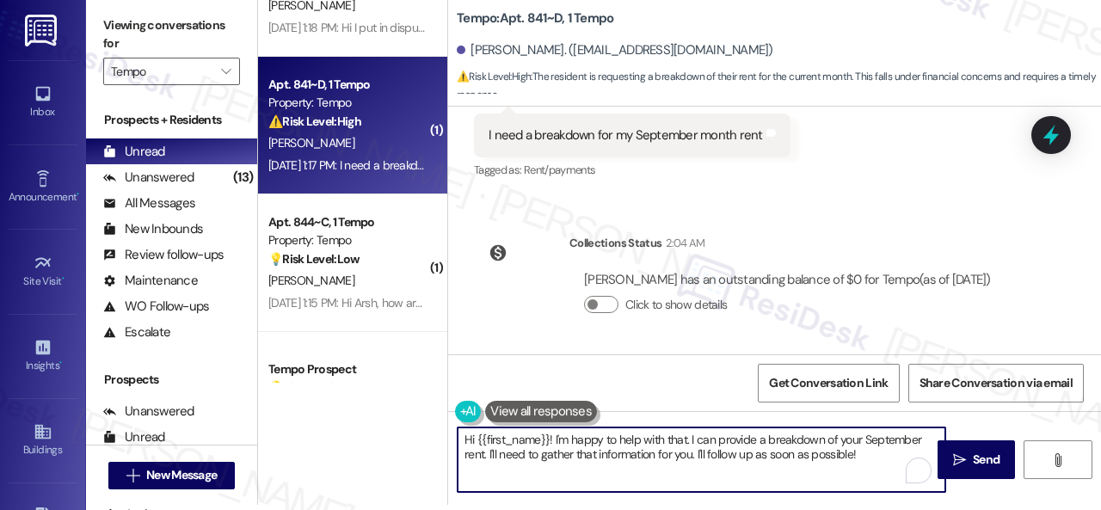
drag, startPoint x: 827, startPoint y: 460, endPoint x: 554, endPoint y: 440, distance: 273.5
click at [554, 440] on textarea "Hi {{first_name}}! I'm happy to help with that. I can provide a breakdown of yo…" at bounding box center [702, 460] width 488 height 65
paste textarea "sorry for the delayed response. I'm happy to know that you've already taken car…"
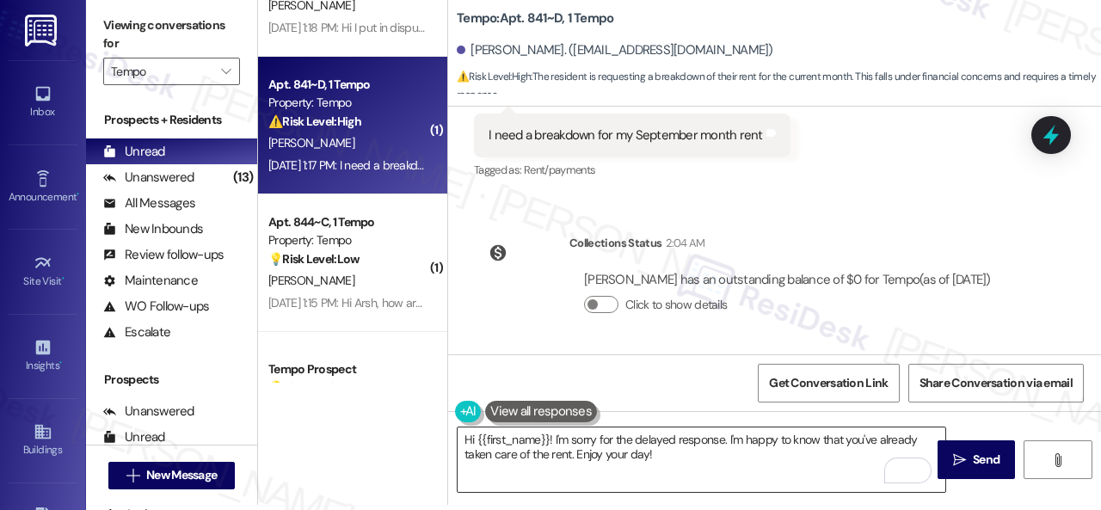
drag, startPoint x: 828, startPoint y: 441, endPoint x: 789, endPoint y: 437, distance: 38.9
click at [825, 440] on textarea "Hi {{first_name}}! I'm sorry for the delayed response. I'm happy to know that y…" at bounding box center [702, 460] width 488 height 65
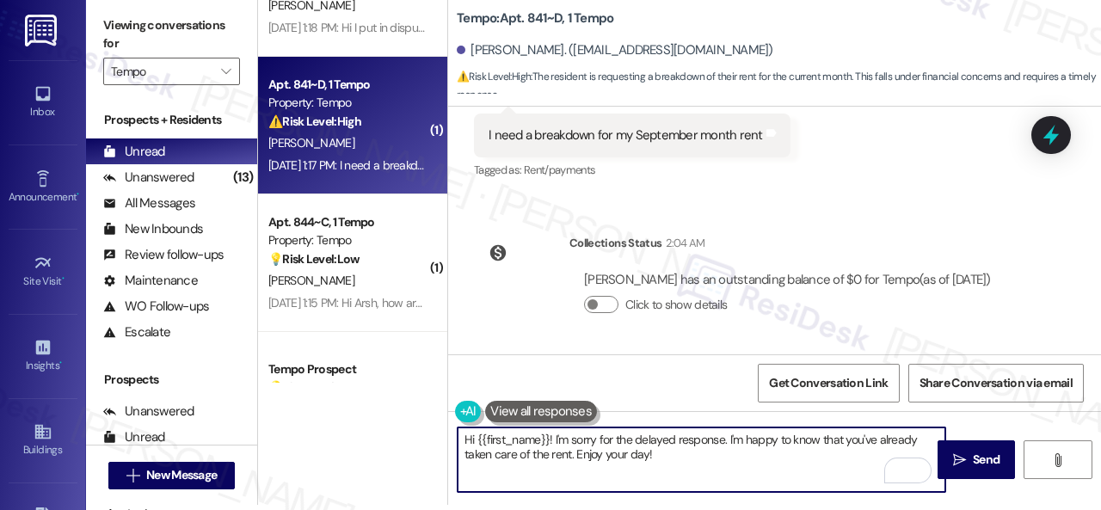
click at [576, 455] on textarea "Hi {{first_name}}! I'm sorry for the delayed response. I'm happy to know that y…" at bounding box center [702, 460] width 488 height 65
paste textarea "Please don’t hesitate to confirm if you still require further assistance."
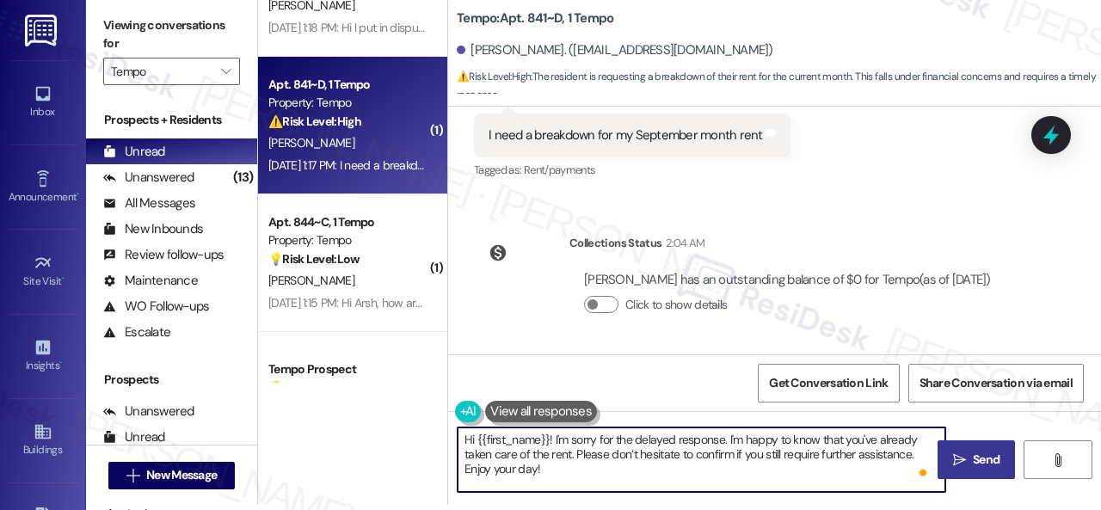
type textarea "Hi {{first_name}}! I'm sorry for the delayed response. I'm happy to know that y…"
click at [977, 456] on span "Send" at bounding box center [986, 460] width 27 height 18
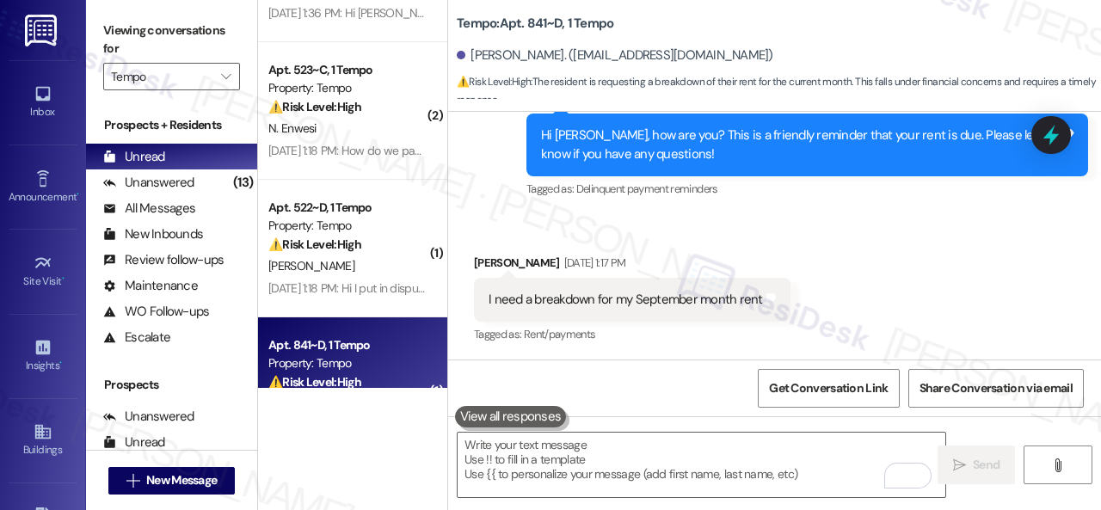
scroll to position [1882, 0]
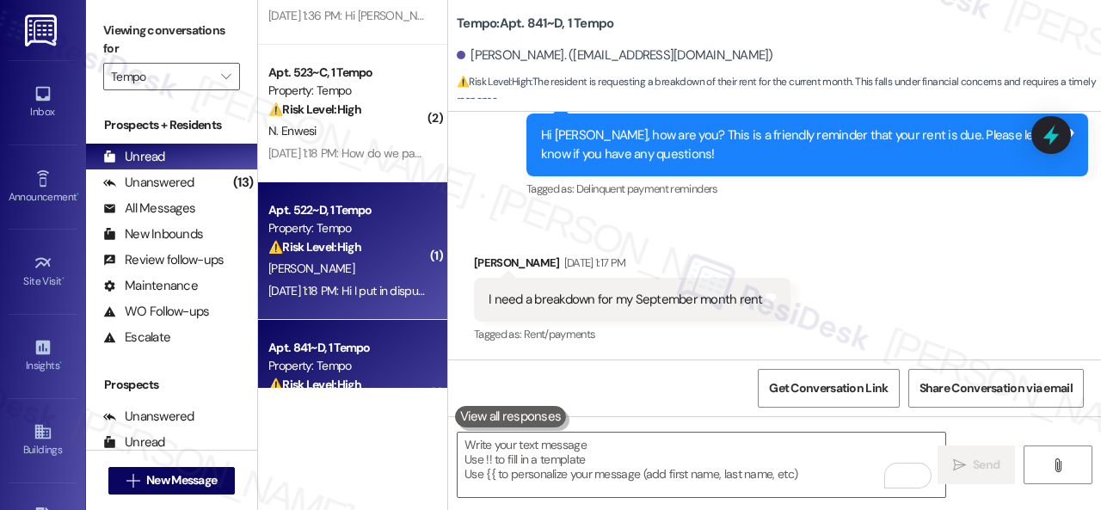
click at [338, 266] on div "[PERSON_NAME]" at bounding box center [348, 269] width 163 height 22
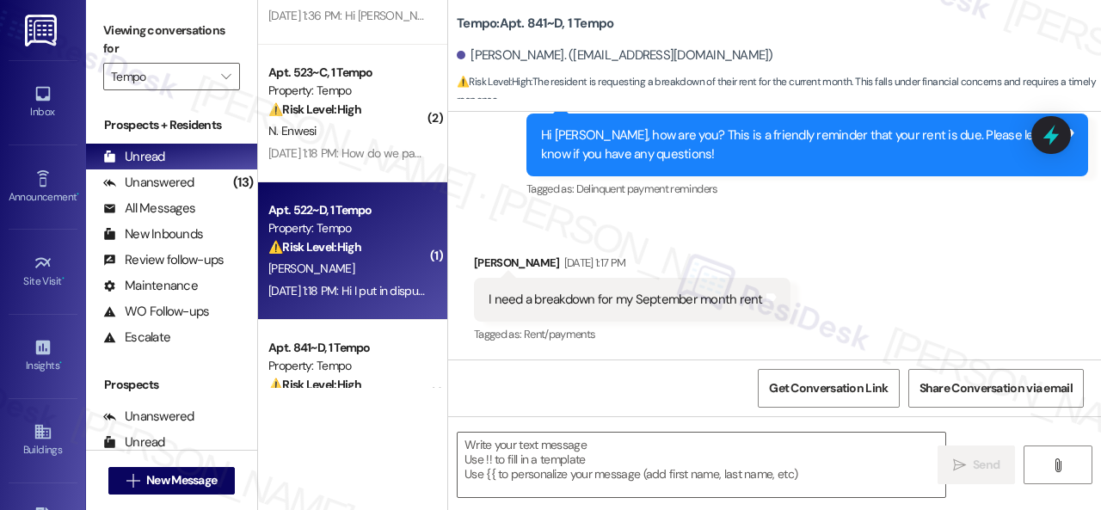
type textarea "Fetching suggested responses. Please feel free to read through the conversation…"
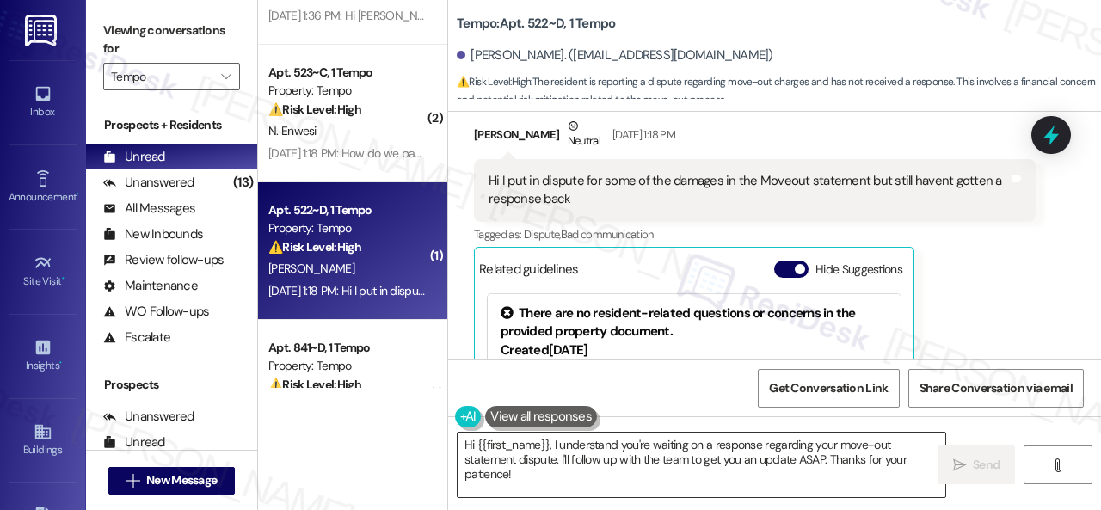
scroll to position [3472, 0]
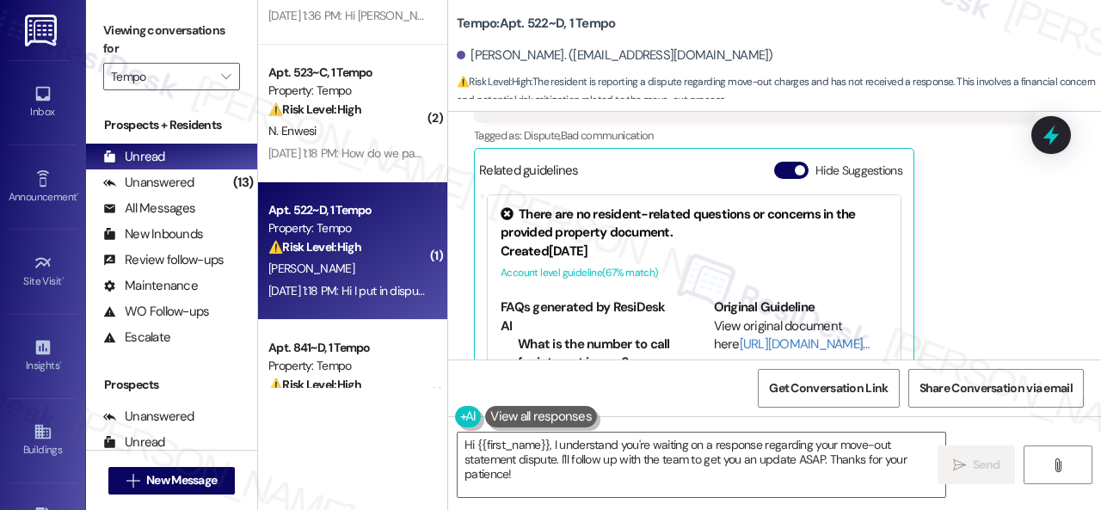
click at [1008, 221] on div "[PERSON_NAME] Neutral [DATE] 1:18 PM Hi I put in dispute for some of the damage…" at bounding box center [755, 207] width 562 height 379
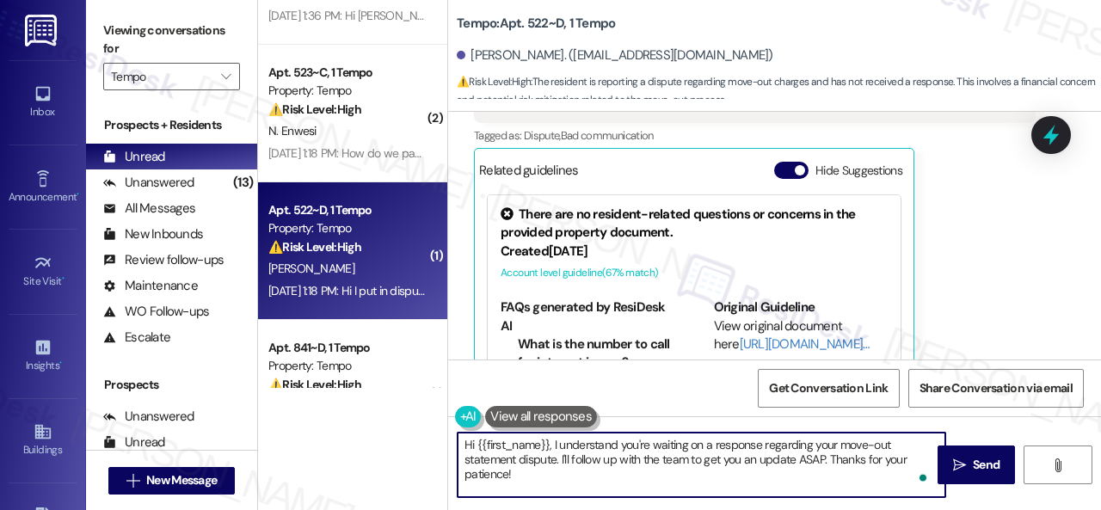
drag, startPoint x: 521, startPoint y: 477, endPoint x: 554, endPoint y: 448, distance: 43.9
click at [554, 448] on textarea "Hi {{first_name}}, I understand you're waiting on a response regarding your mov…" at bounding box center [702, 465] width 488 height 65
paste textarea "'m sorry for the delayed response. Please don’t hesitate to confirm if you stil…"
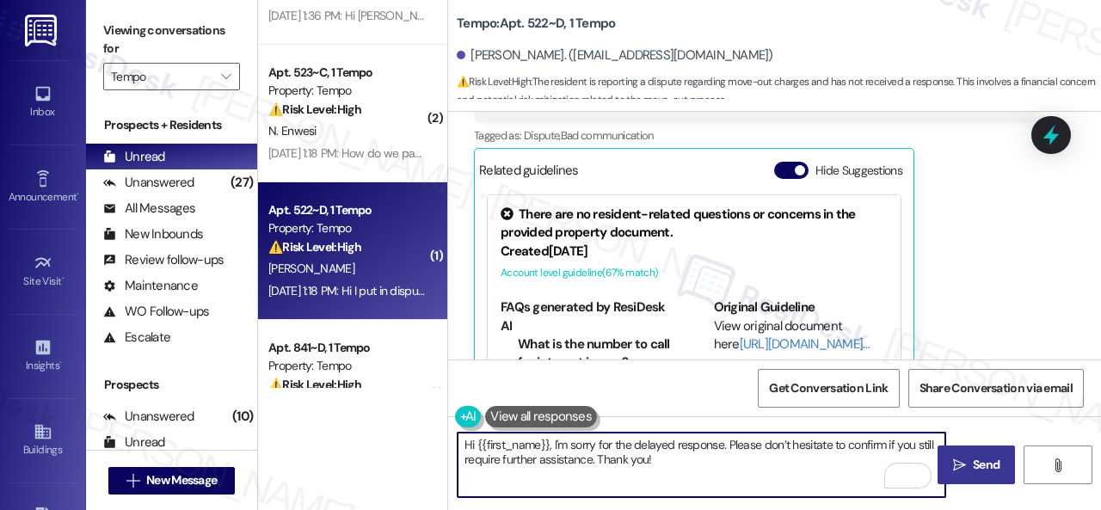
type textarea "Hi {{first_name}}, I'm sorry for the delayed response. Please don’t hesitate to…"
click at [979, 459] on span "Send" at bounding box center [986, 465] width 27 height 18
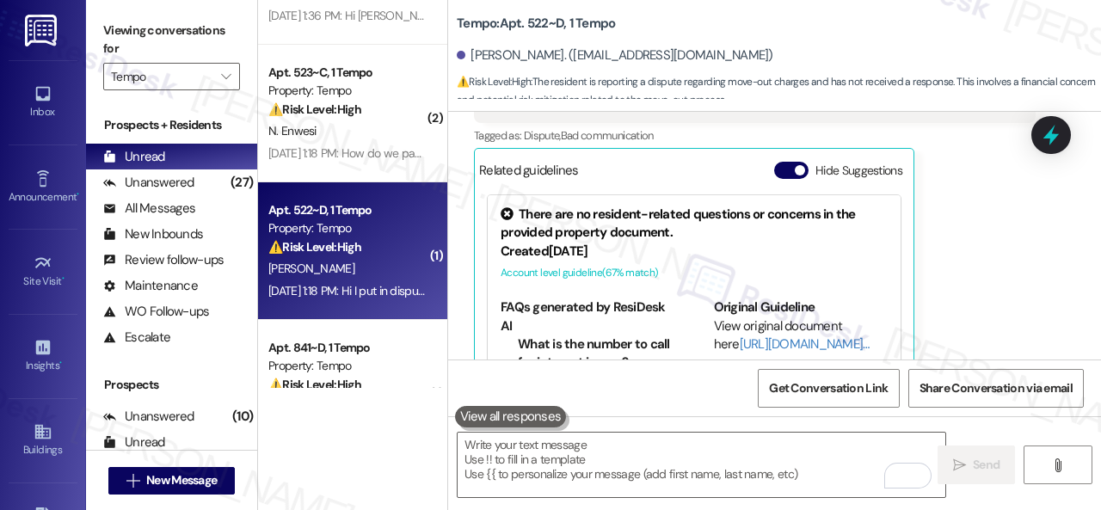
scroll to position [3557, 0]
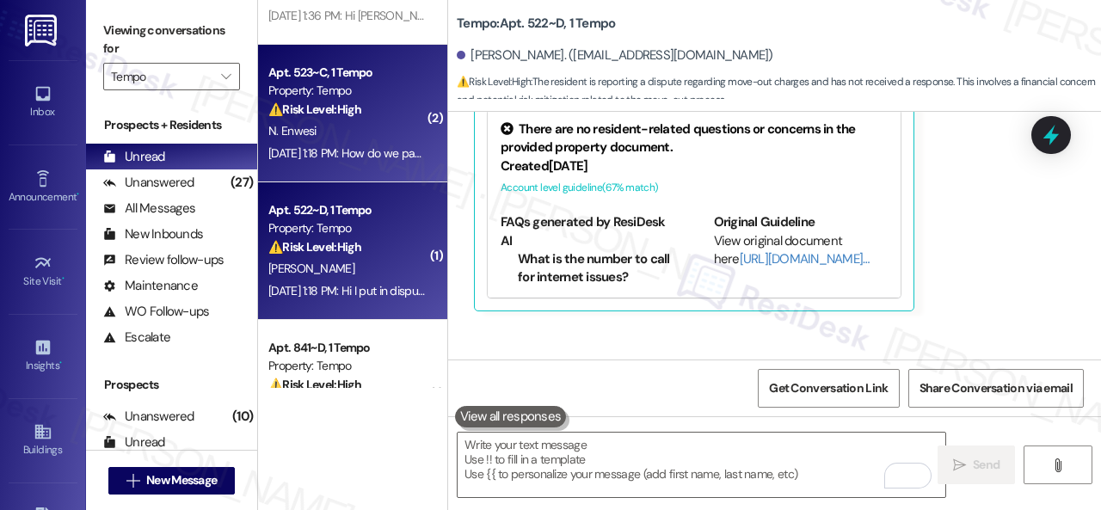
click at [376, 132] on div "N. Enwesi" at bounding box center [348, 131] width 163 height 22
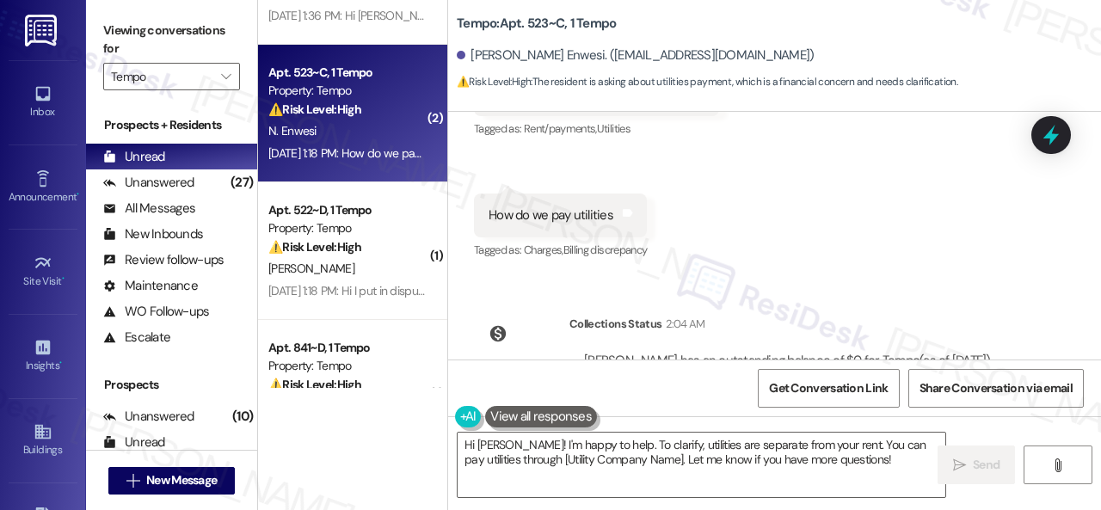
scroll to position [1404, 0]
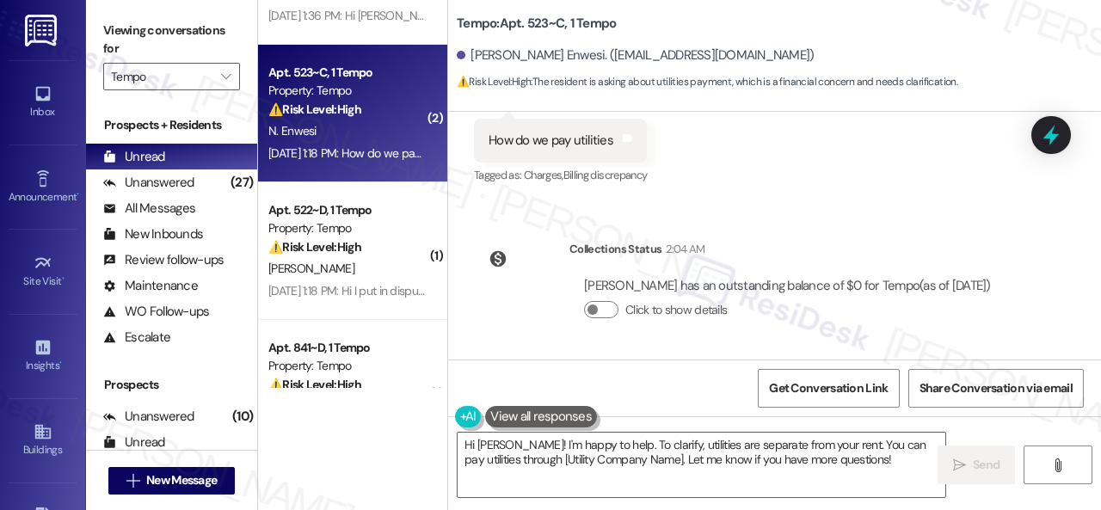
click at [833, 144] on div "Received via SMS [PERSON_NAME] Enwesi Question [DATE] 1:18 PM Is the utilities …" at bounding box center [774, 66] width 653 height 270
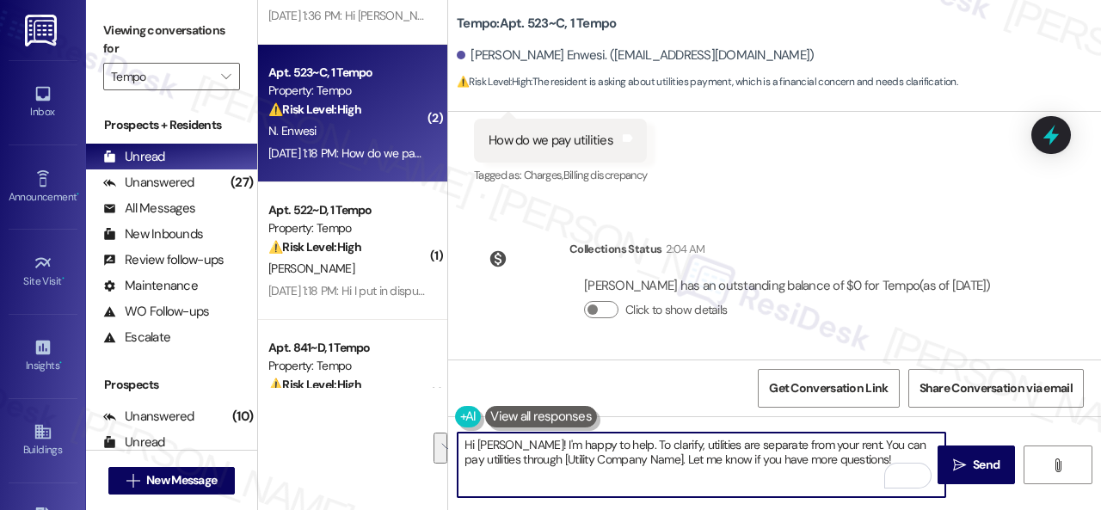
drag, startPoint x: 904, startPoint y: 465, endPoint x: 551, endPoint y: 448, distance: 353.9
click at [551, 448] on textarea "Hi [PERSON_NAME]! I'm happy to help. To clarify, utilities are separate from yo…" at bounding box center [702, 465] width 488 height 65
paste textarea "sorry for the delayed response. I'm happy to know that you've already taken car…"
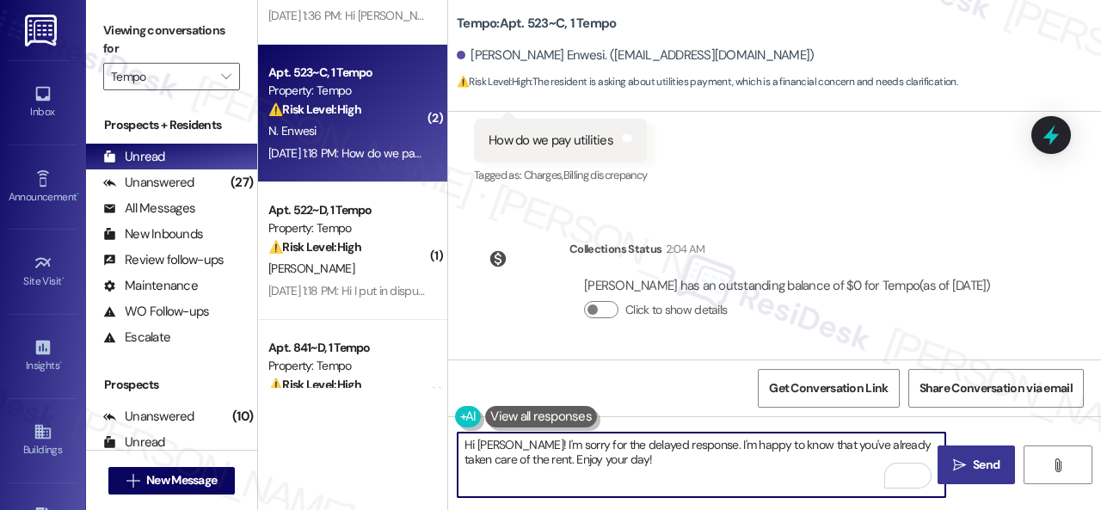
type textarea "Hi [PERSON_NAME]! I'm sorry for the delayed response. I'm happy to know that yo…"
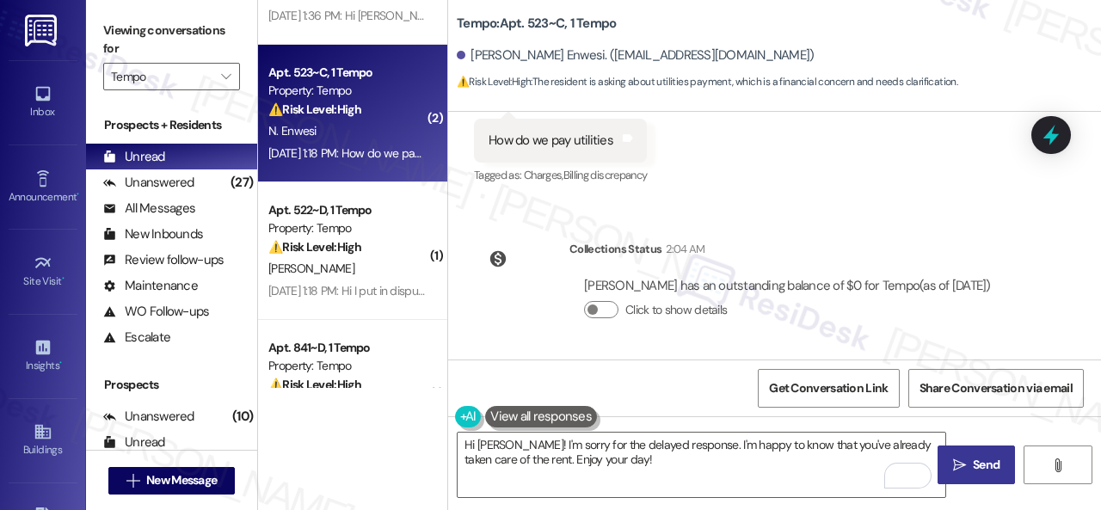
click at [973, 460] on span "Send" at bounding box center [986, 465] width 27 height 18
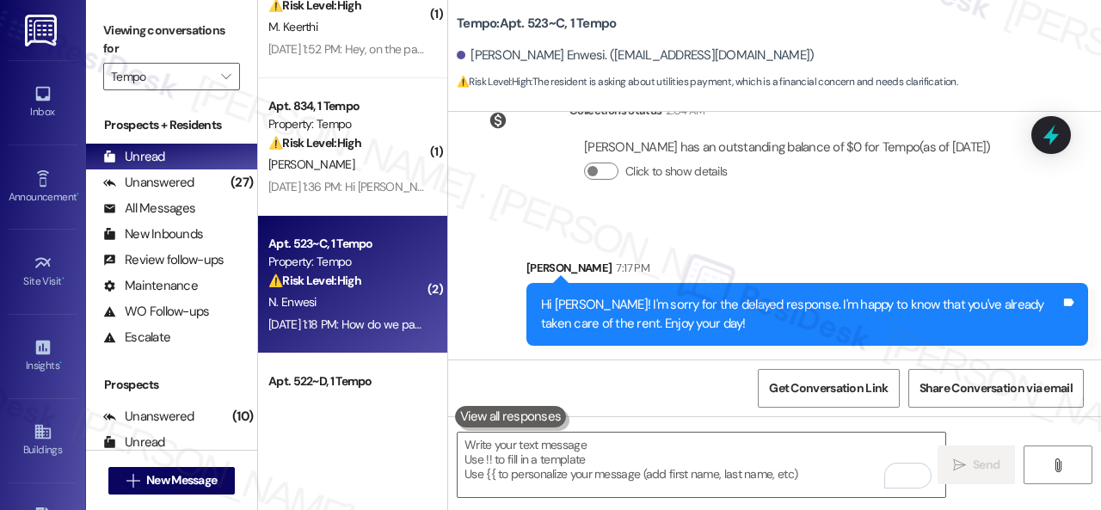
scroll to position [1710, 0]
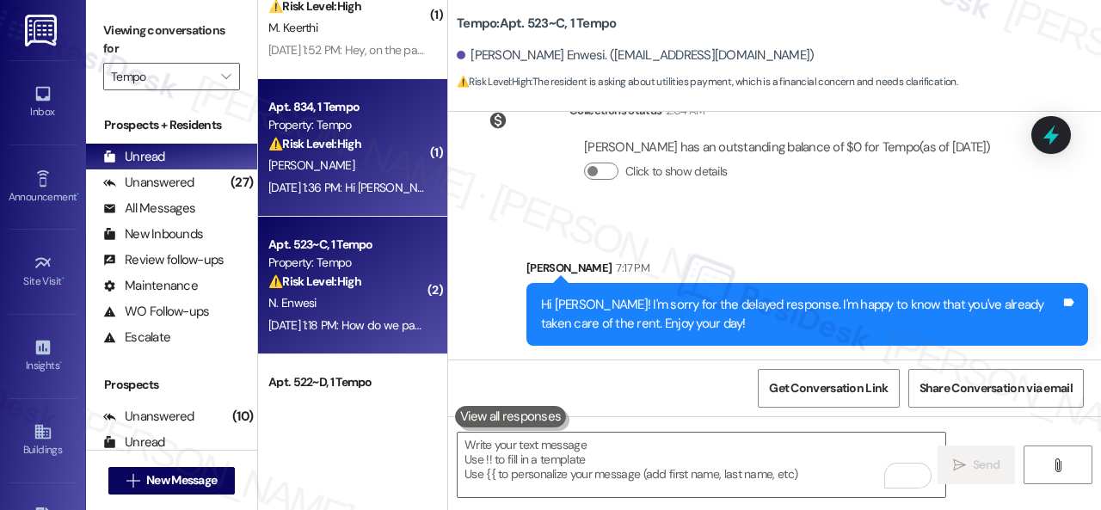
click at [381, 160] on div "[PERSON_NAME]" at bounding box center [348, 166] width 163 height 22
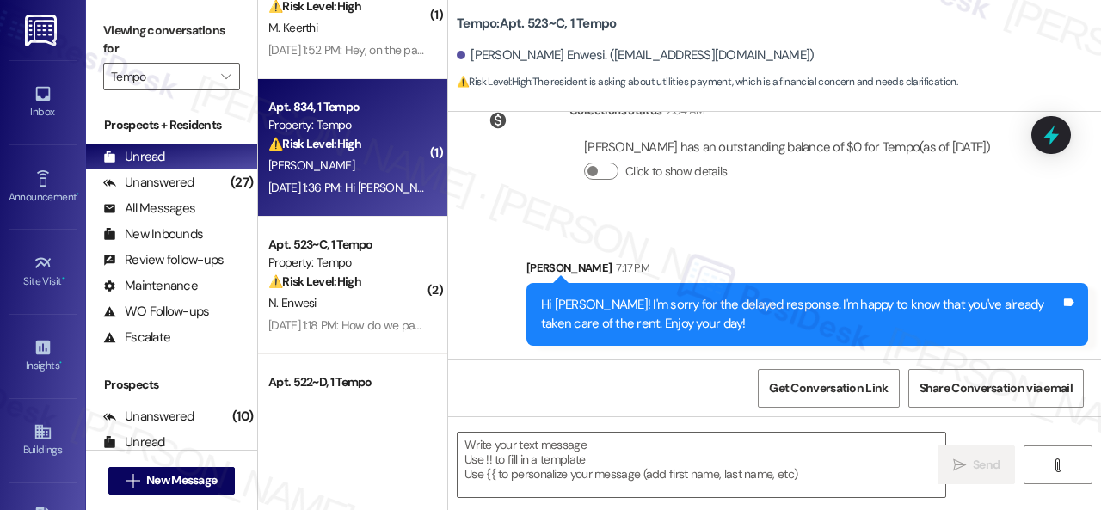
type textarea "Fetching suggested responses. Please feel free to read through the conversation…"
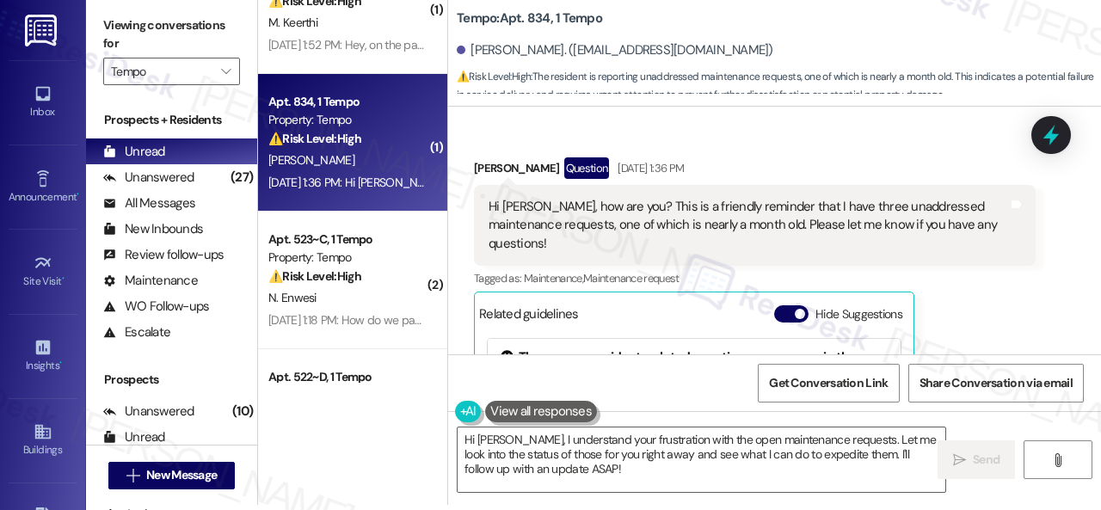
scroll to position [3431, 0]
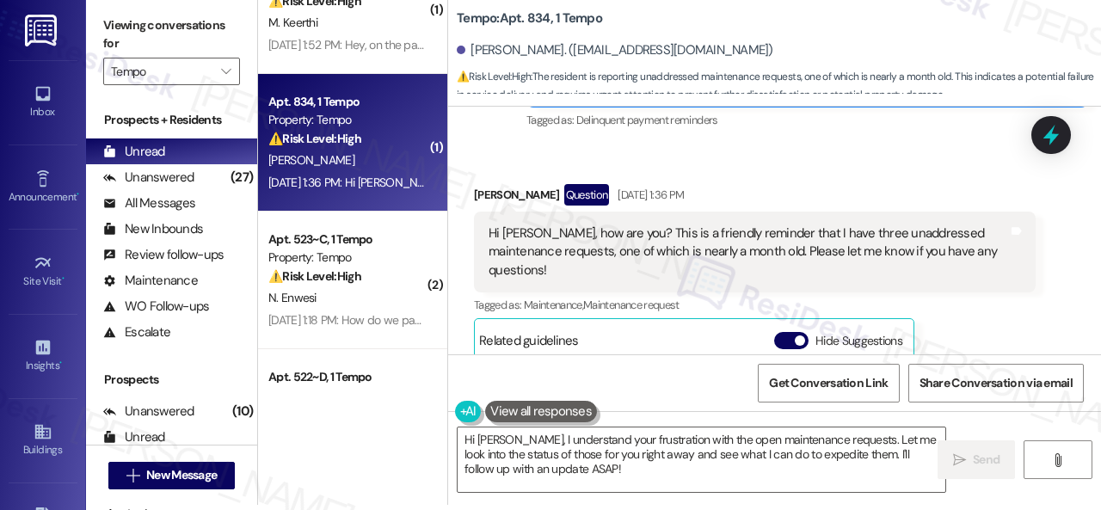
click at [904, 171] on div "Received via SMS [PERSON_NAME] Question [DATE] 1:36 PM Hi [PERSON_NAME], how ar…" at bounding box center [755, 375] width 588 height 408
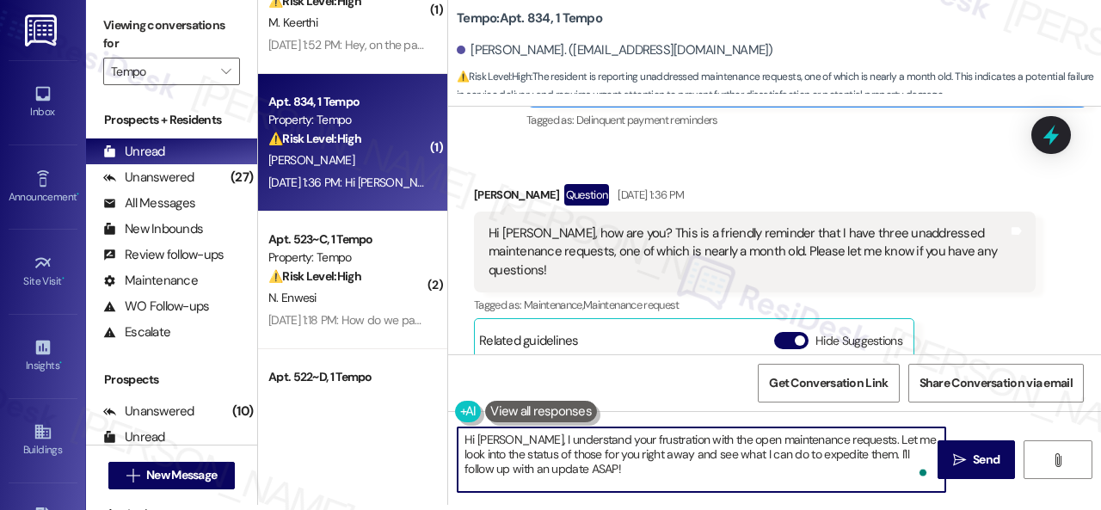
drag, startPoint x: 568, startPoint y: 471, endPoint x: 511, endPoint y: 440, distance: 64.7
click at [511, 440] on textarea "Hi [PERSON_NAME], I understand your frustration with the open maintenance reque…" at bounding box center [702, 460] width 488 height 65
paste textarea "'m sorry for the delayed response."
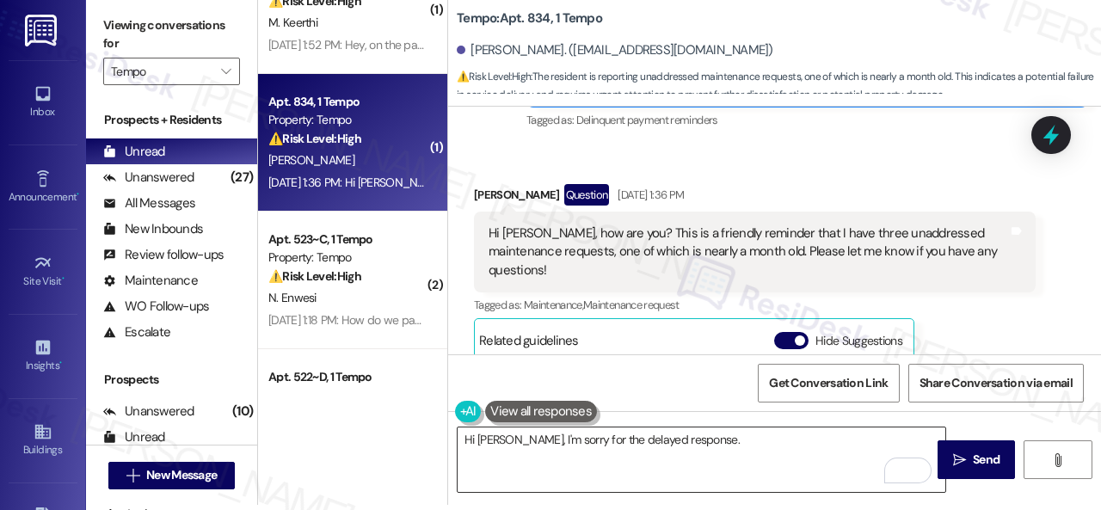
click at [820, 445] on textarea "Hi [PERSON_NAME], I'm sorry for the delayed response." at bounding box center [702, 460] width 488 height 65
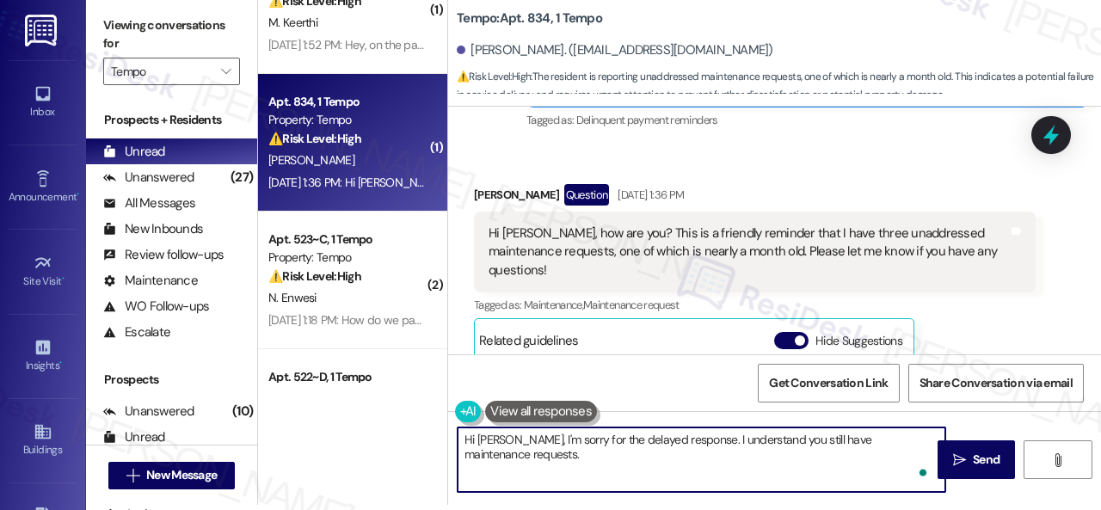
paste textarea "Do you have maintenance requests for the issues? If so, are the work orders sti…"
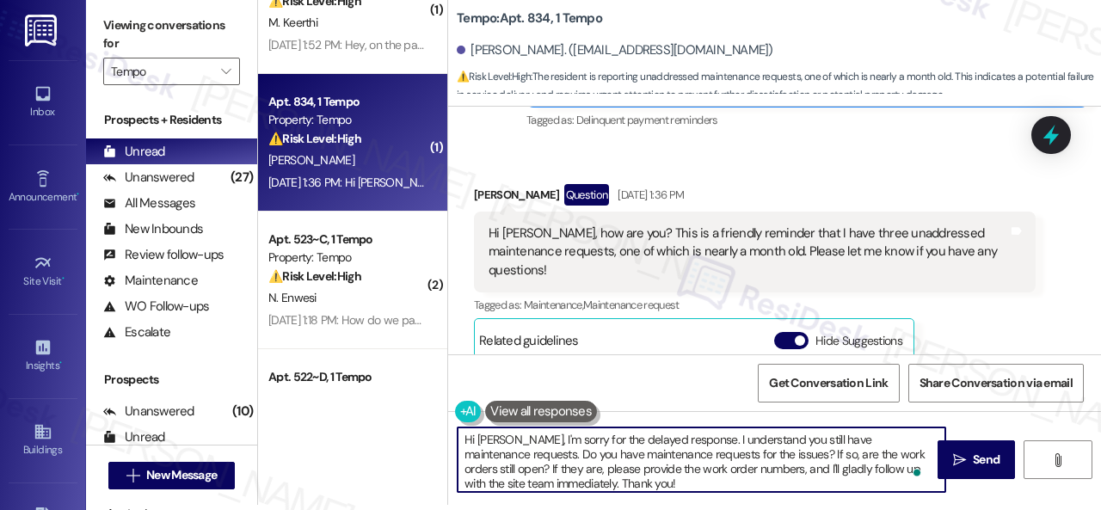
scroll to position [3, 0]
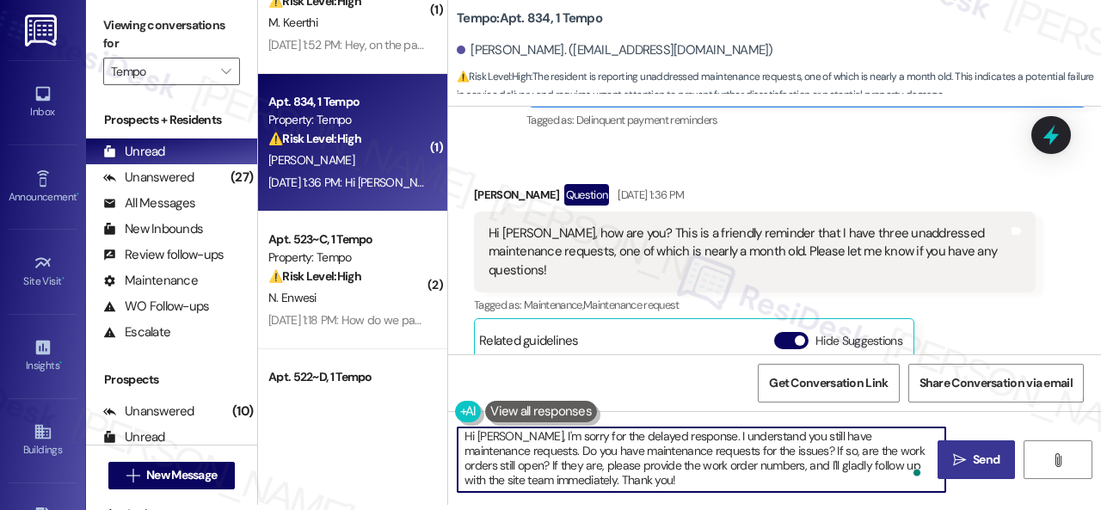
type textarea "Hi [PERSON_NAME], I'm sorry for the delayed response. I understand you still ha…"
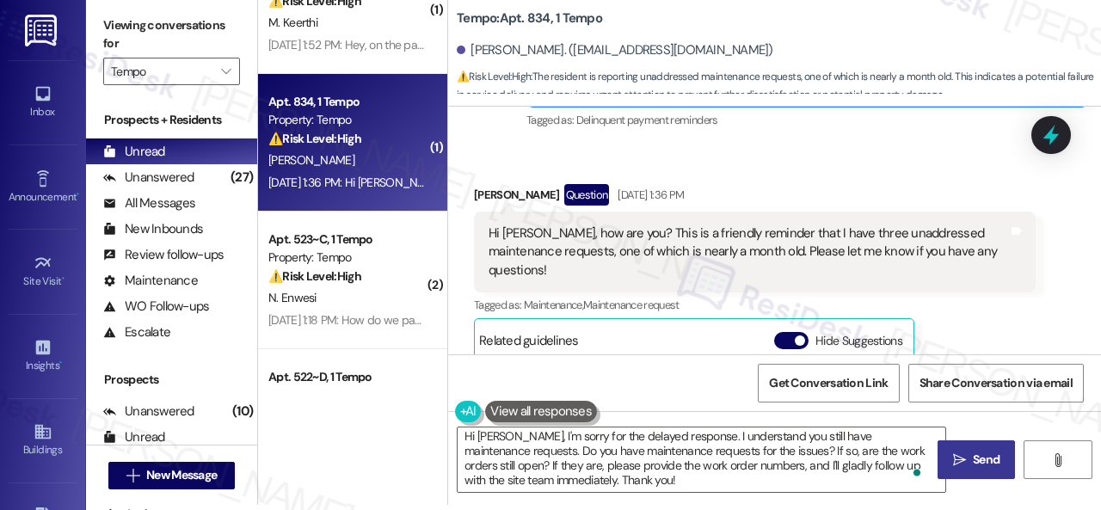
drag, startPoint x: 967, startPoint y: 464, endPoint x: 967, endPoint y: 440, distance: 23.2
click at [967, 449] on button " Send" at bounding box center [976, 459] width 77 height 39
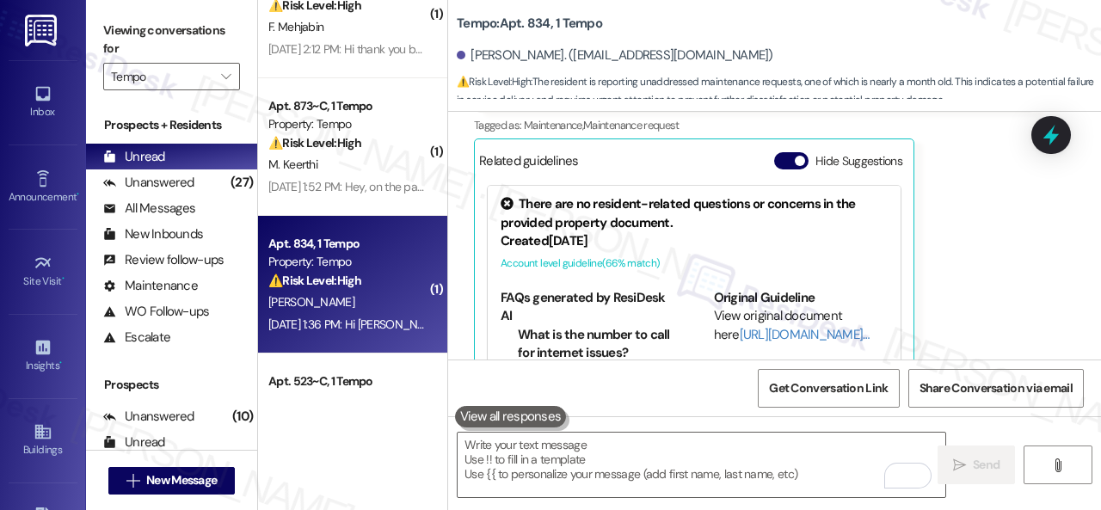
scroll to position [1538, 0]
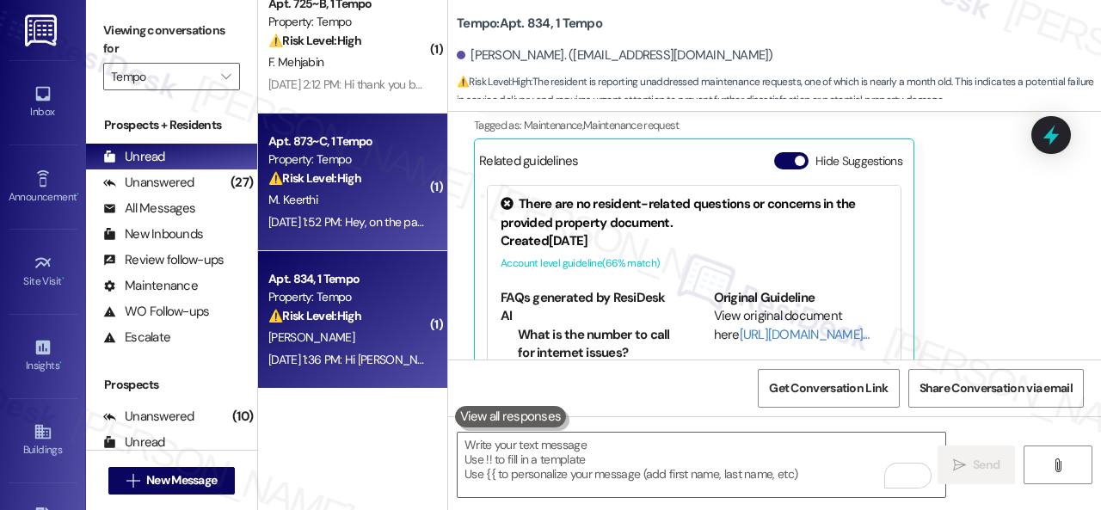
click at [413, 191] on div "M. Keerthi" at bounding box center [348, 200] width 163 height 22
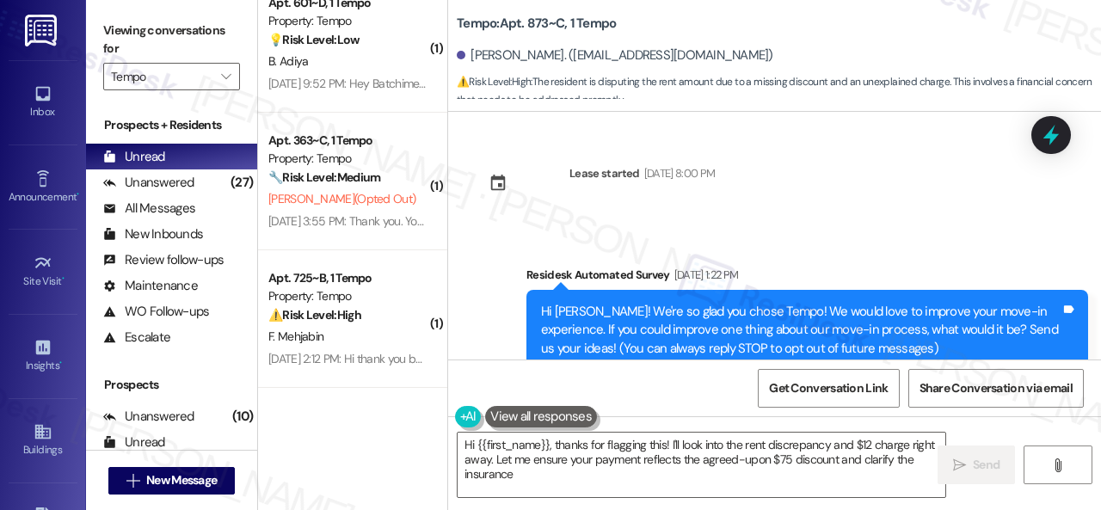
type textarea "Hi {{first_name}}, thanks for flagging this! I'll look into the rent discrepanc…"
